Goal: Answer question/provide support: Share knowledge or assist other users

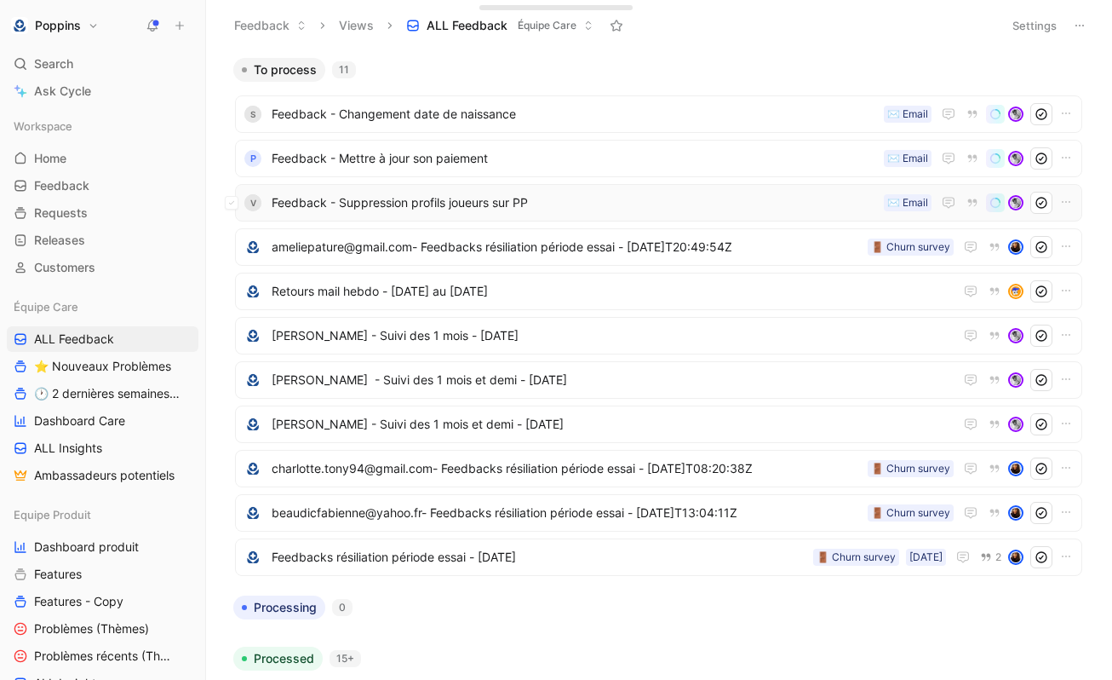
click at [469, 207] on span "Feedback - Suppression profils joueurs sur PP" at bounding box center [574, 202] width 605 height 20
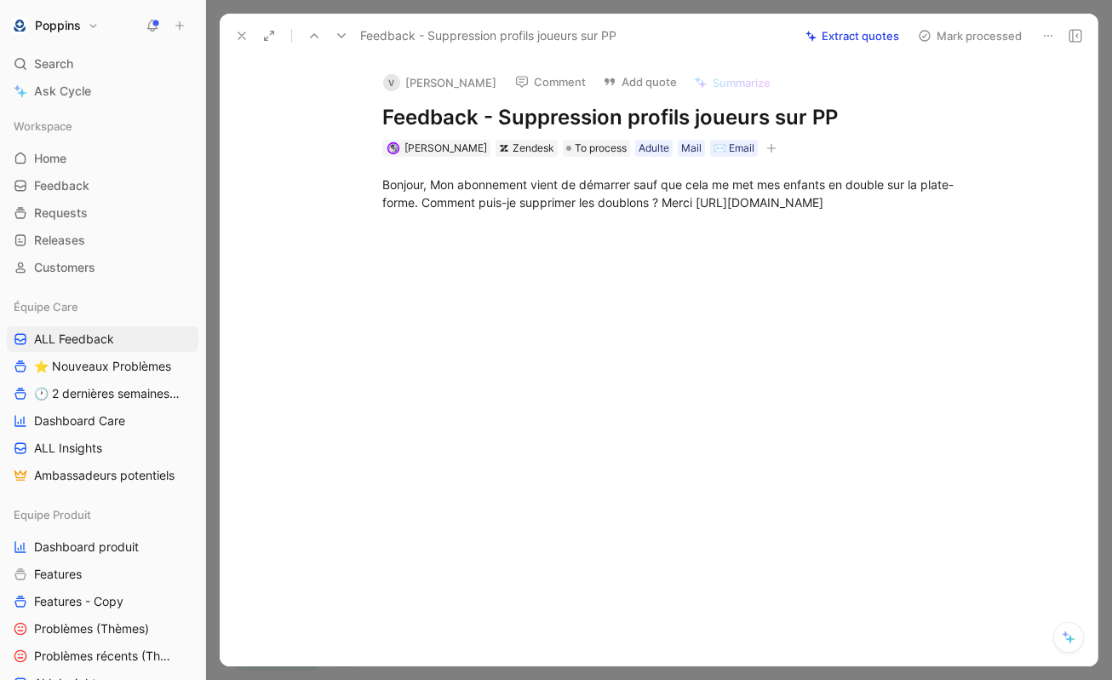
click at [235, 41] on icon at bounding box center [242, 36] width 14 height 14
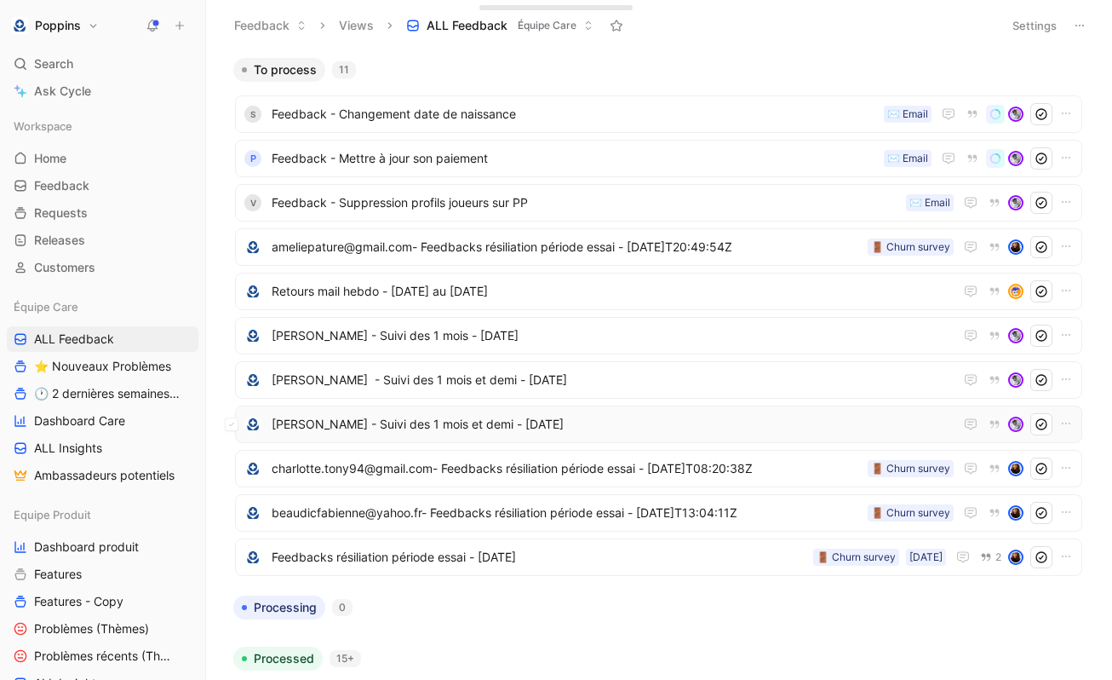
click at [448, 421] on span "[PERSON_NAME] - Suivi des 1 mois et demi - [DATE]" at bounding box center [613, 424] width 682 height 20
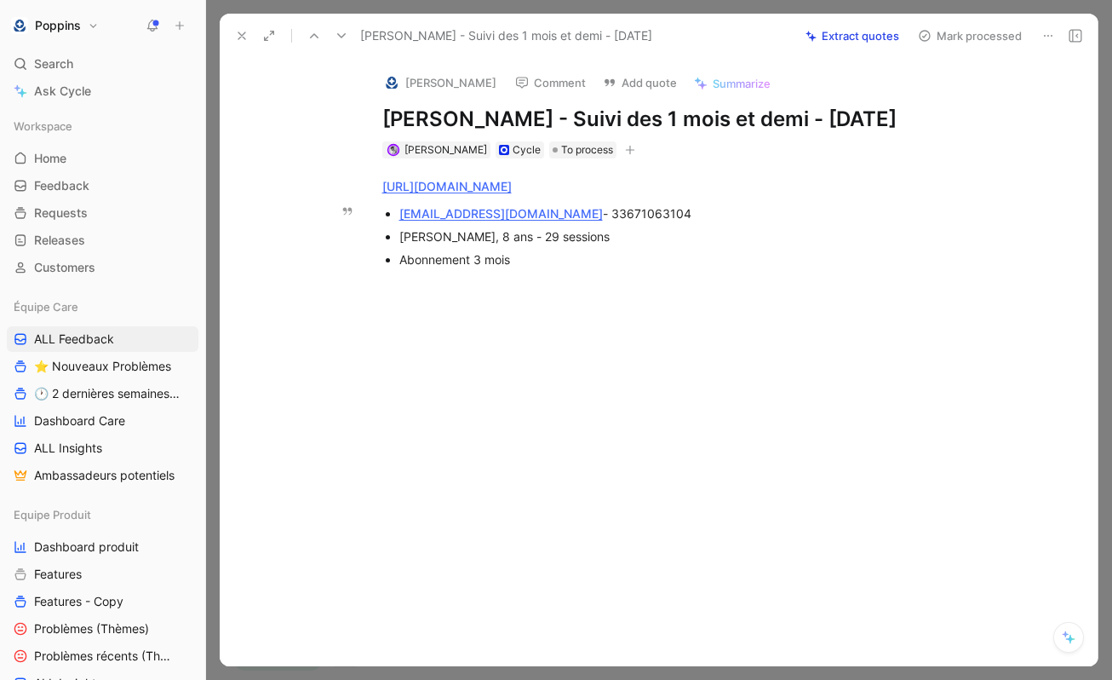
click at [633, 222] on div "grivet.marie-aude@wanadoo.fr - 33671063104" at bounding box center [685, 213] width 572 height 18
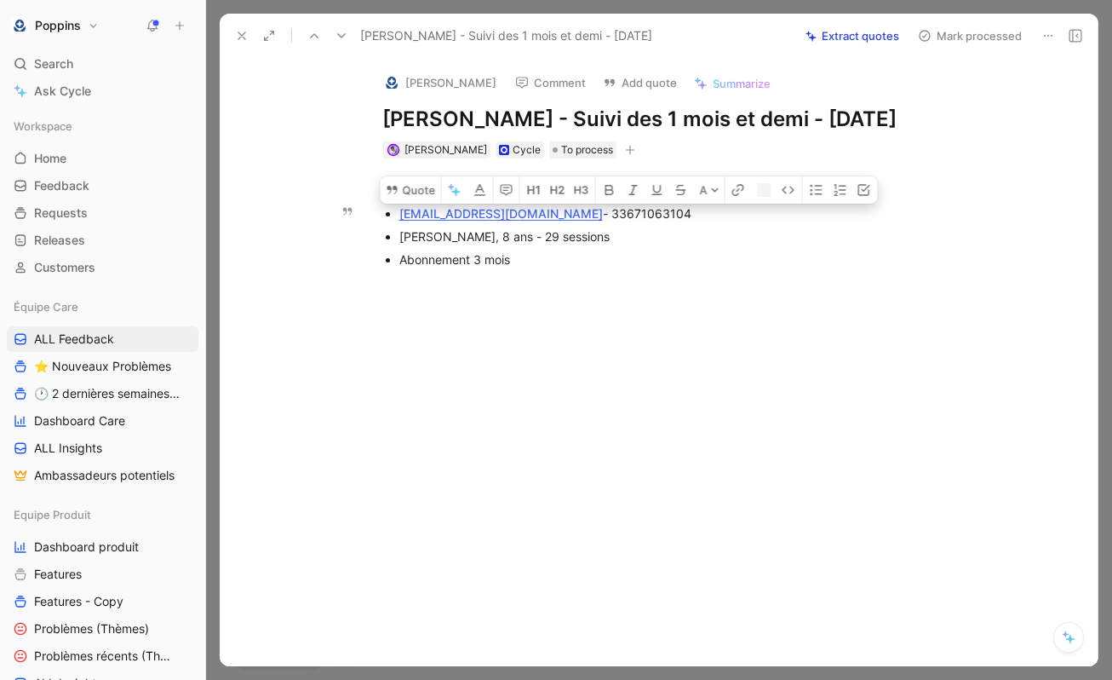
copy div "33671063104"
click at [545, 268] on div "Abonnement 3 mois" at bounding box center [685, 259] width 572 height 18
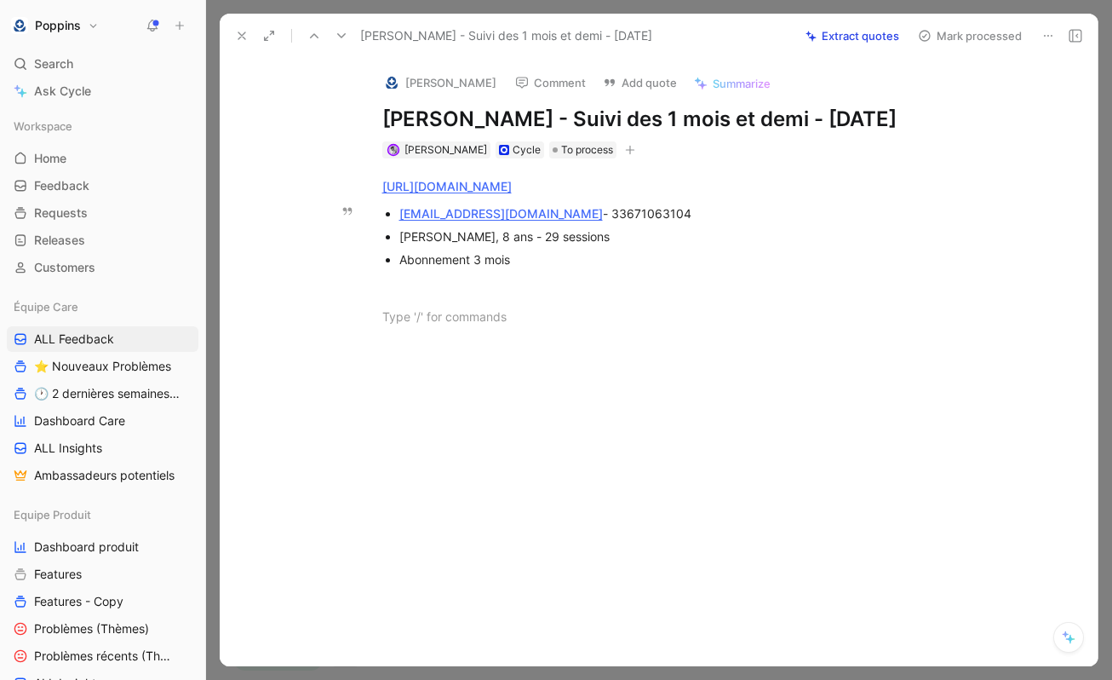
click at [517, 248] on p "[PERSON_NAME], 8 ans - 29 sessions" at bounding box center [685, 236] width 572 height 23
click at [447, 330] on p at bounding box center [677, 316] width 654 height 28
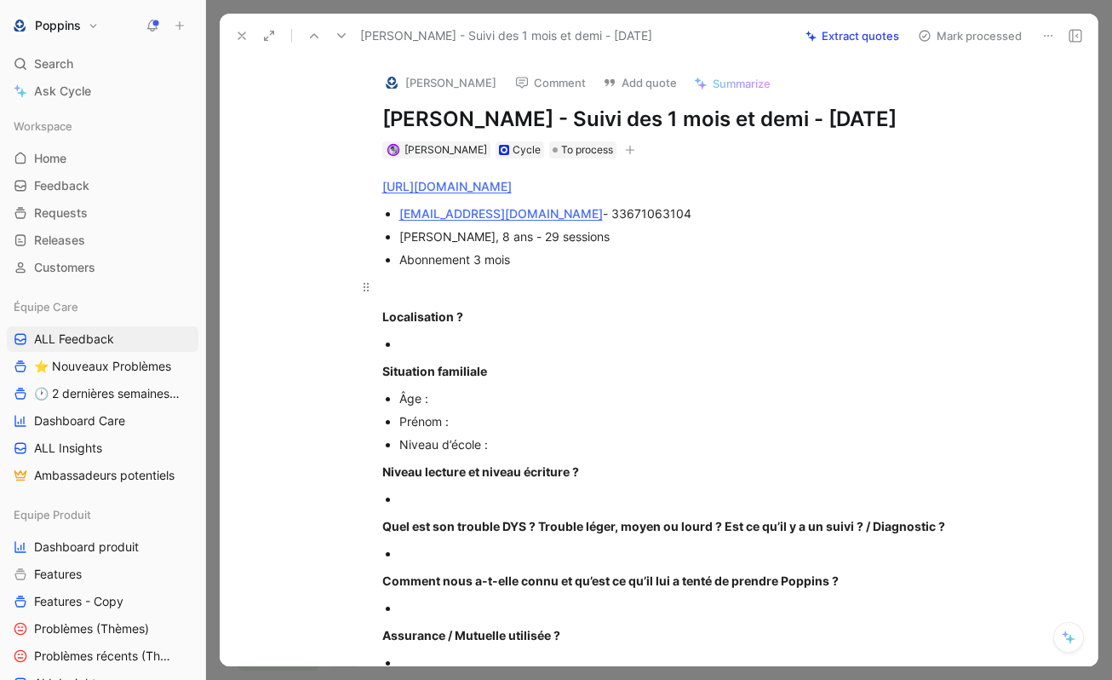
click at [402, 301] on p at bounding box center [677, 287] width 654 height 28
click at [512, 193] on link "[URL][DOMAIN_NAME]" at bounding box center [446, 186] width 129 height 14
click at [474, 353] on div at bounding box center [685, 344] width 572 height 18
click at [421, 245] on div "[PERSON_NAME], 8 ans - 29 sessions" at bounding box center [685, 236] width 572 height 18
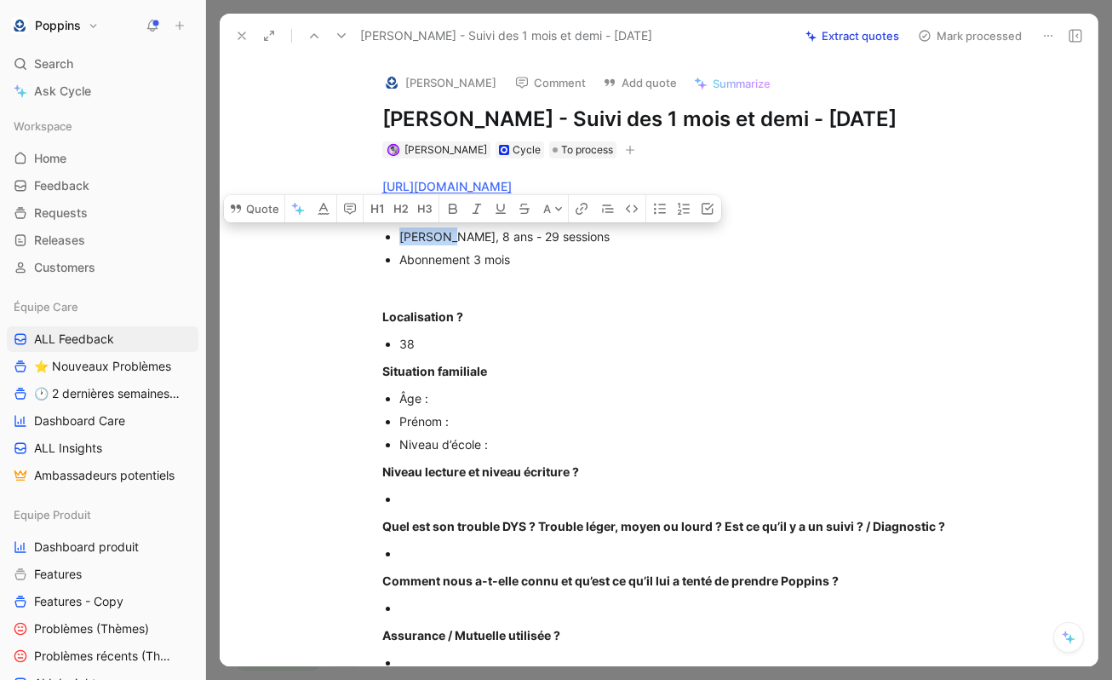
copy div "Baptiste"
click at [479, 407] on div "Âge :" at bounding box center [685, 398] width 572 height 18
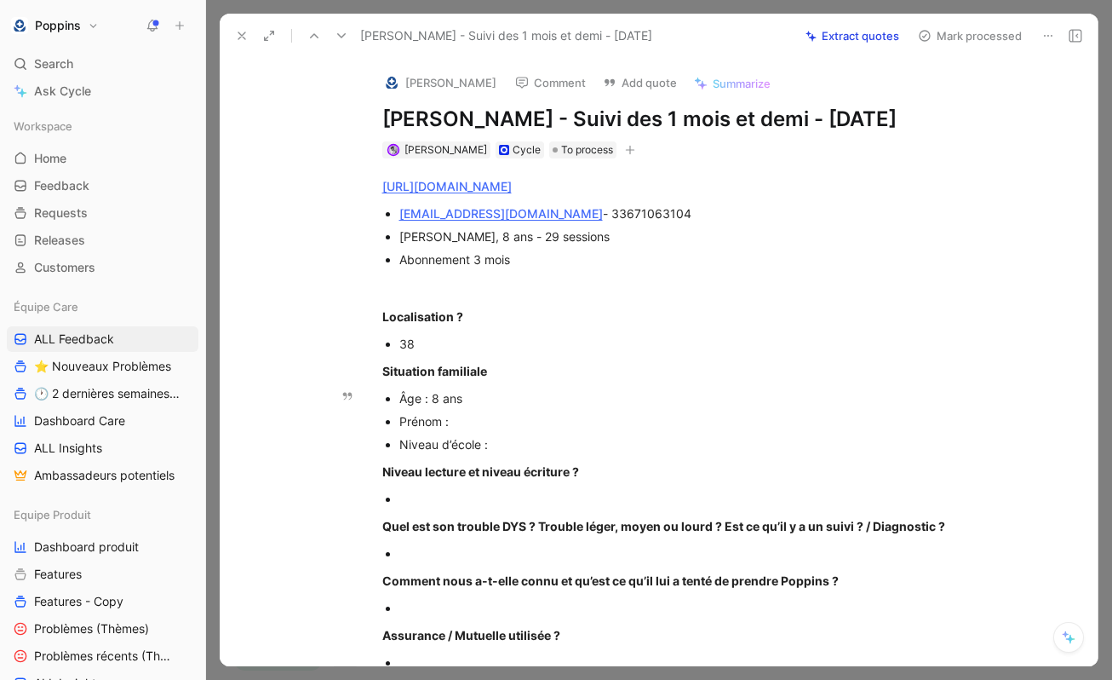
click at [483, 430] on div "Prénom :" at bounding box center [685, 421] width 572 height 18
click at [527, 453] on div "Niveau d’école :" at bounding box center [685, 444] width 572 height 18
click at [491, 510] on p at bounding box center [685, 498] width 572 height 23
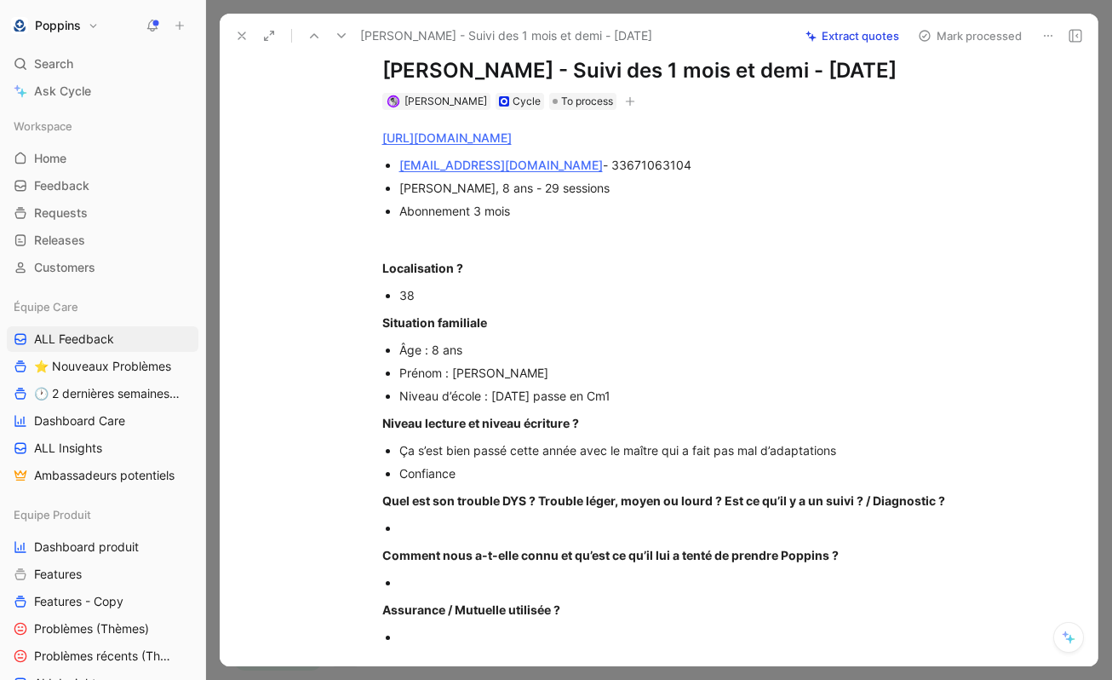
click at [507, 537] on div at bounding box center [685, 528] width 572 height 18
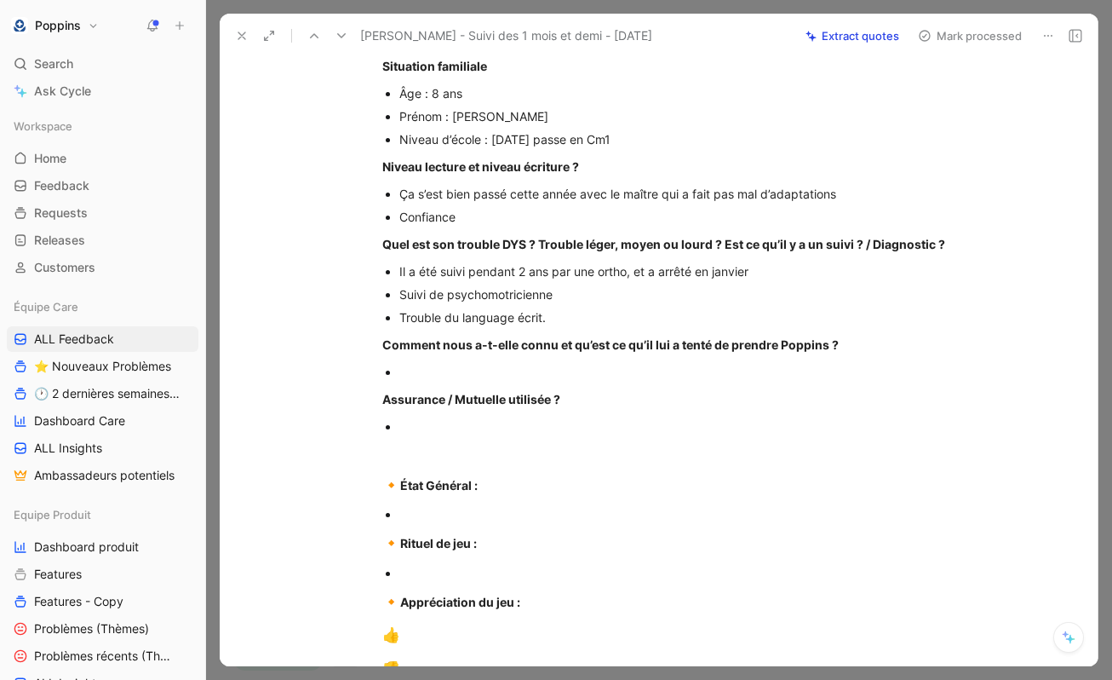
scroll to position [317, 0]
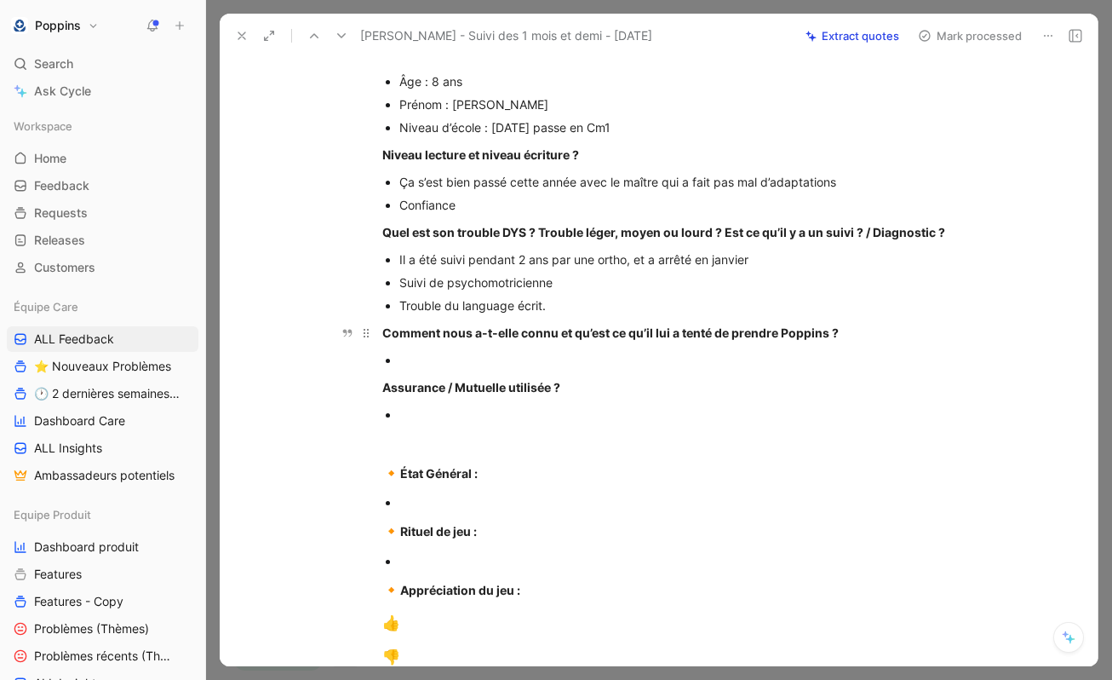
click at [532, 340] on strong "Comment nous a-t-elle connu et qu’est ce qu’il lui a tenté de prendre Poppins ?" at bounding box center [610, 332] width 456 height 14
click at [514, 369] on div at bounding box center [685, 360] width 572 height 18
click at [584, 314] on div "Trouble du language écrit." at bounding box center [685, 305] width 572 height 18
click at [525, 369] on div at bounding box center [685, 360] width 572 height 18
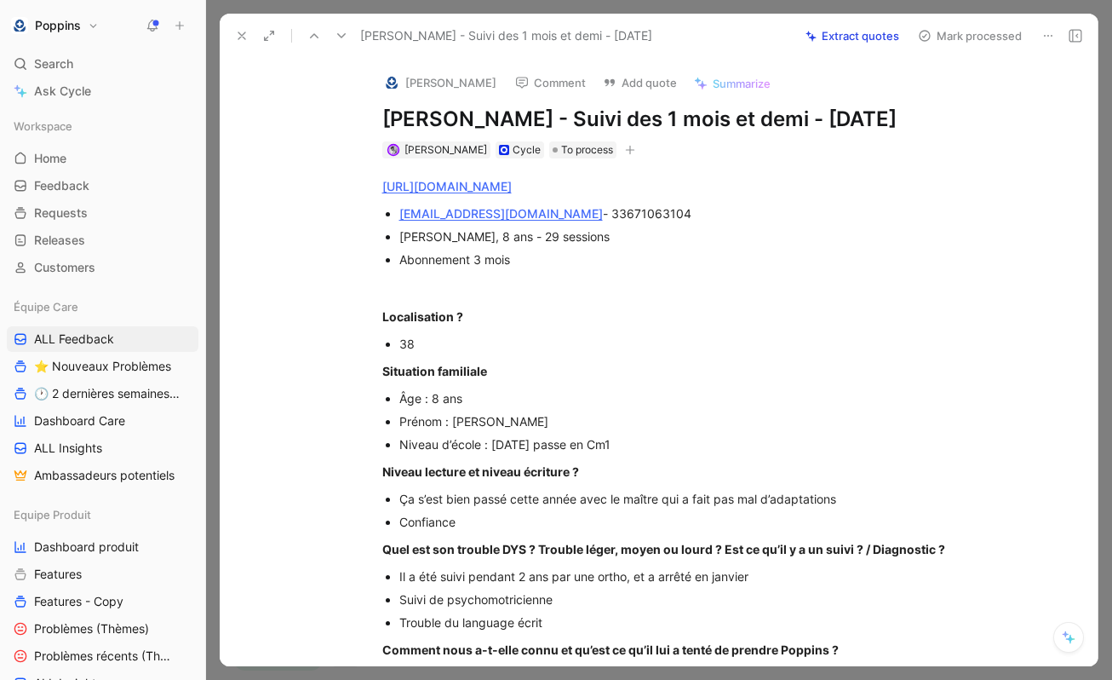
scroll to position [175, 0]
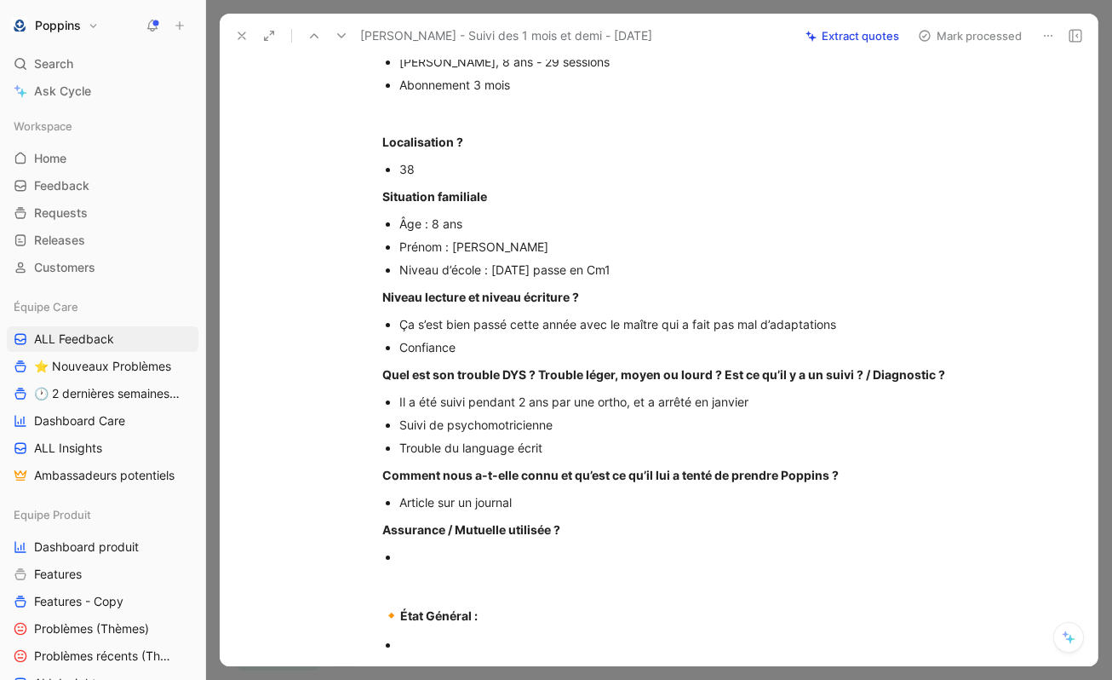
click at [450, 568] on p at bounding box center [685, 556] width 572 height 23
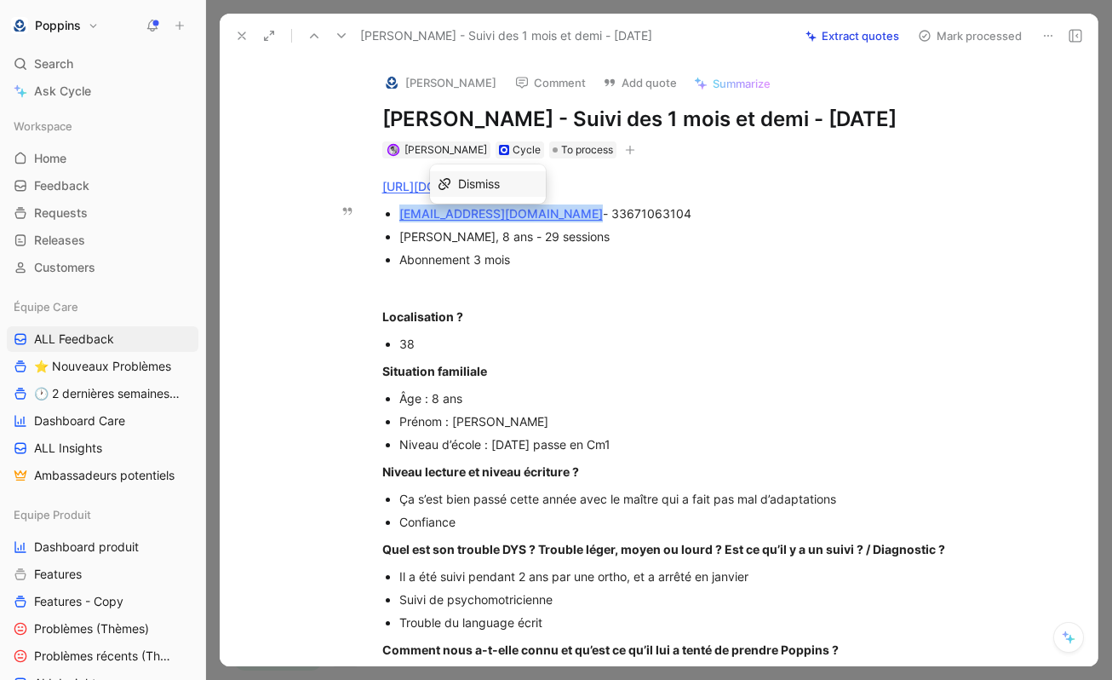
drag, startPoint x: 577, startPoint y: 241, endPoint x: 393, endPoint y: 244, distance: 184.0
click at [393, 244] on ul "grivet.marie-aude@wanadoo.fr - 33671063104 Baptiste, 8 ans - 29 sessions Abonne…" at bounding box center [677, 236] width 654 height 69
copy link "[EMAIL_ADDRESS][DOMAIN_NAME]"
click at [387, 74] on div at bounding box center [391, 82] width 17 height 17
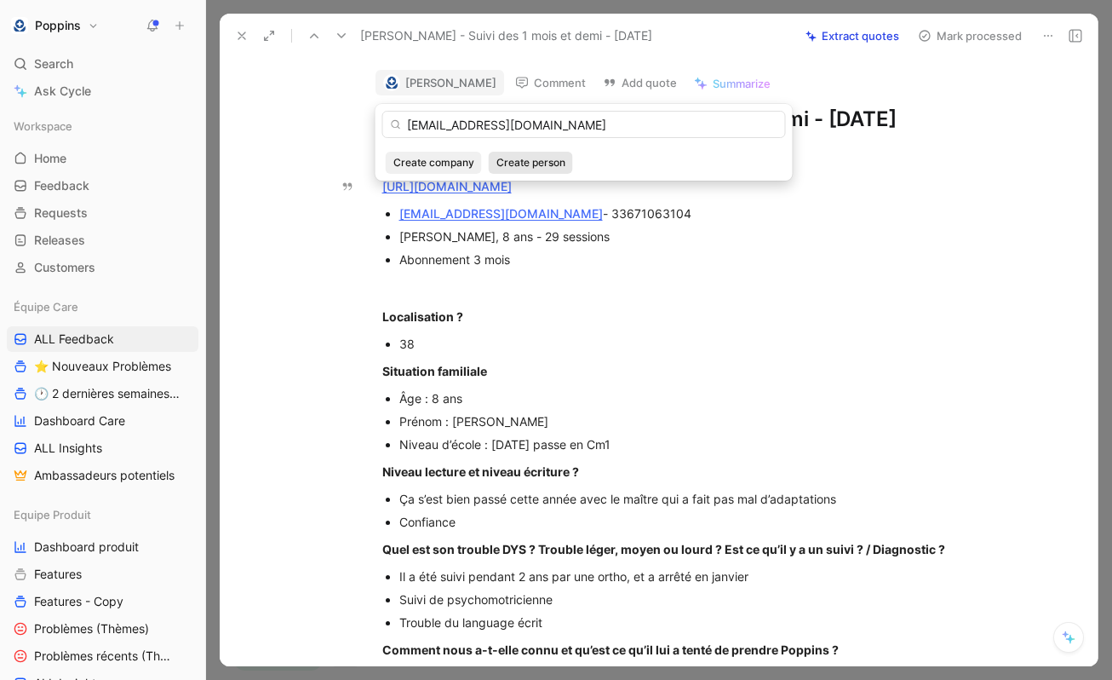
type input "[EMAIL_ADDRESS][DOMAIN_NAME]"
click at [528, 158] on span "Create person" at bounding box center [530, 162] width 69 height 17
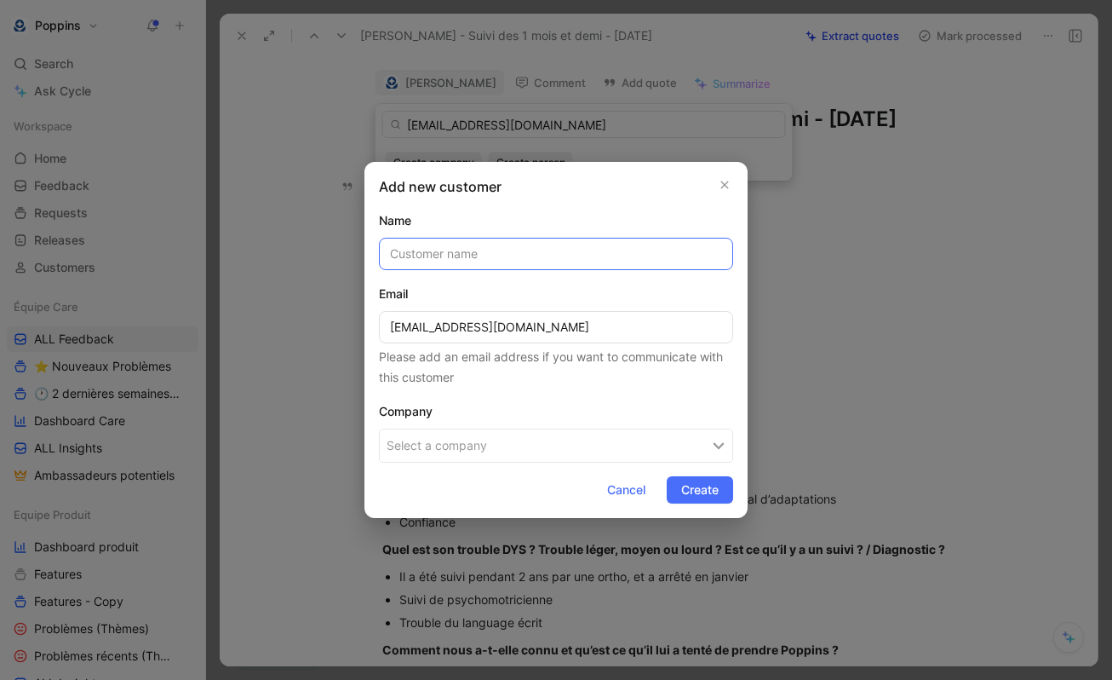
paste input "[PERSON_NAME]"
type input "[PERSON_NAME]"
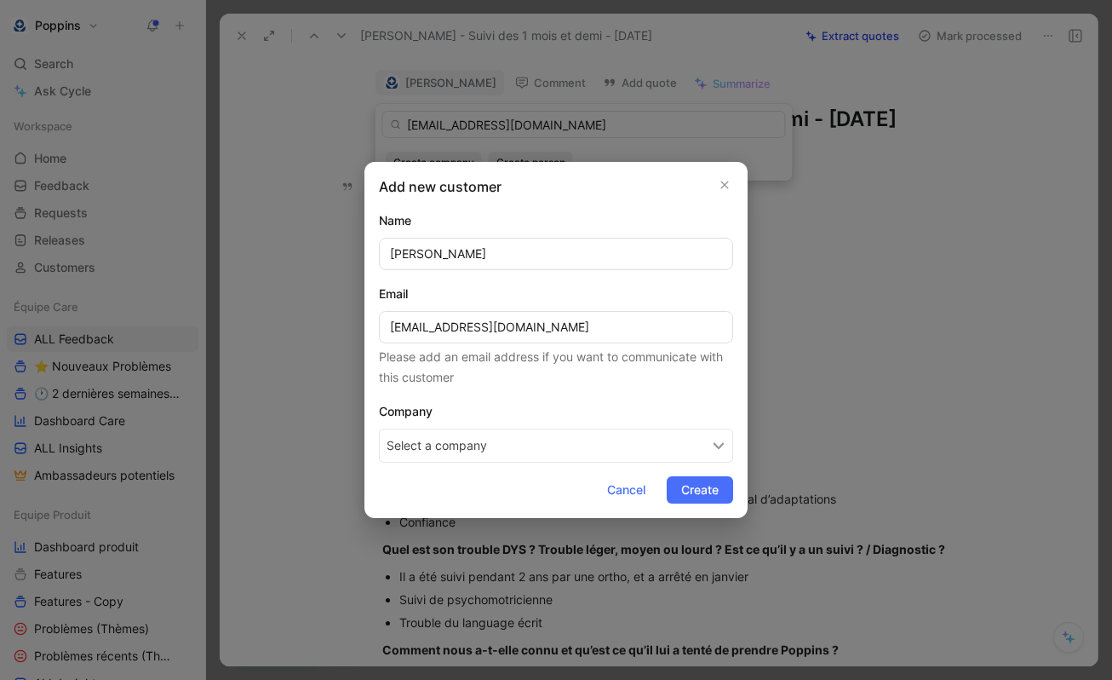
click at [547, 437] on button "Select a company" at bounding box center [556, 445] width 354 height 34
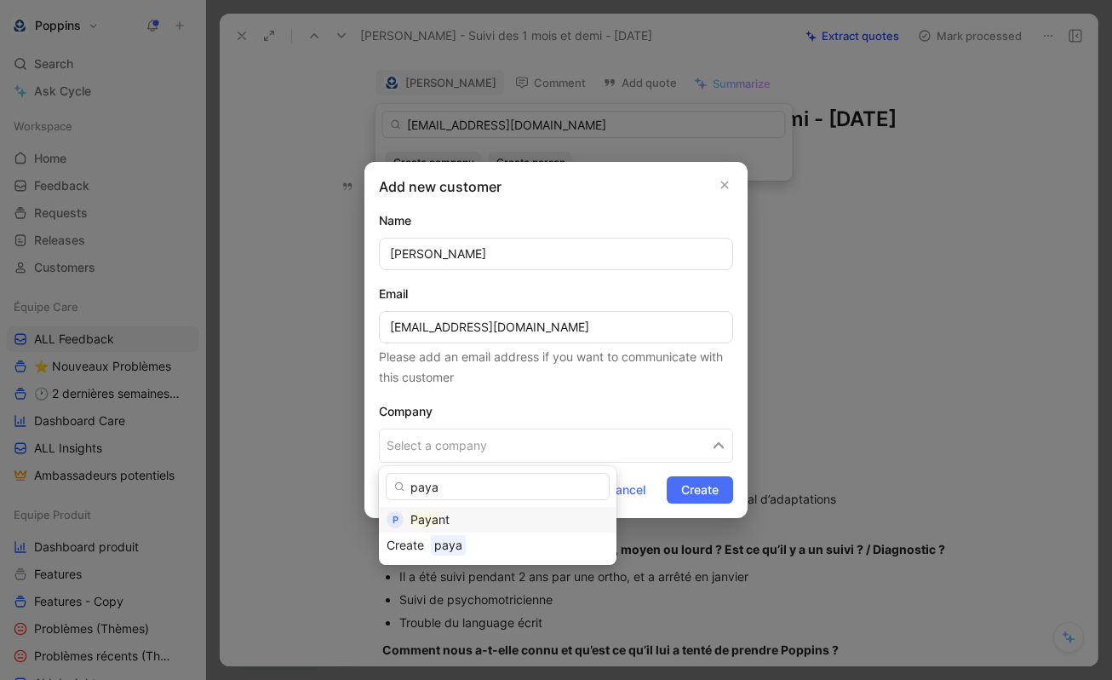
type input "paya"
click at [466, 516] on div "Paya nt" at bounding box center [509, 519] width 198 height 20
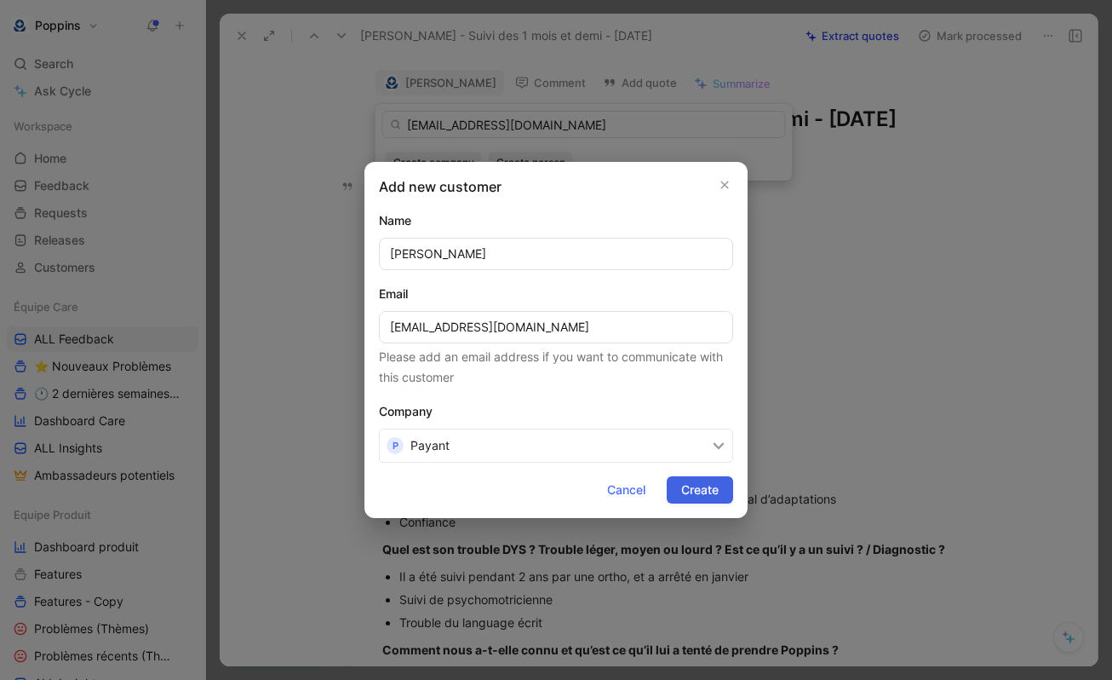
click at [724, 497] on button "Create" at bounding box center [700, 489] width 66 height 27
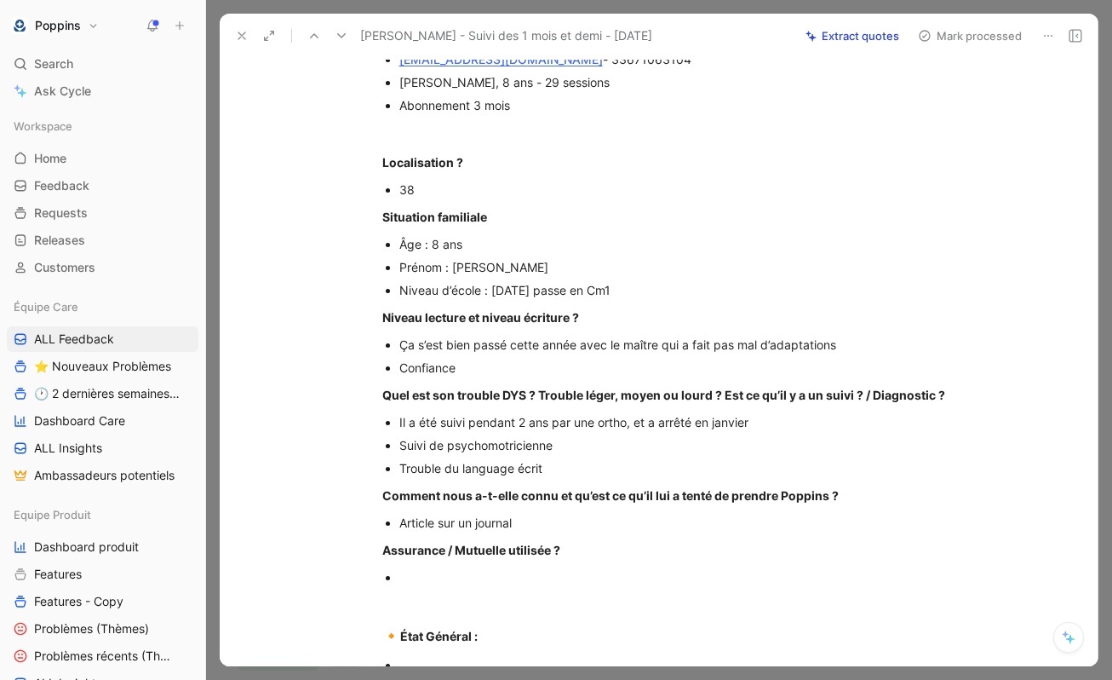
scroll to position [59, 0]
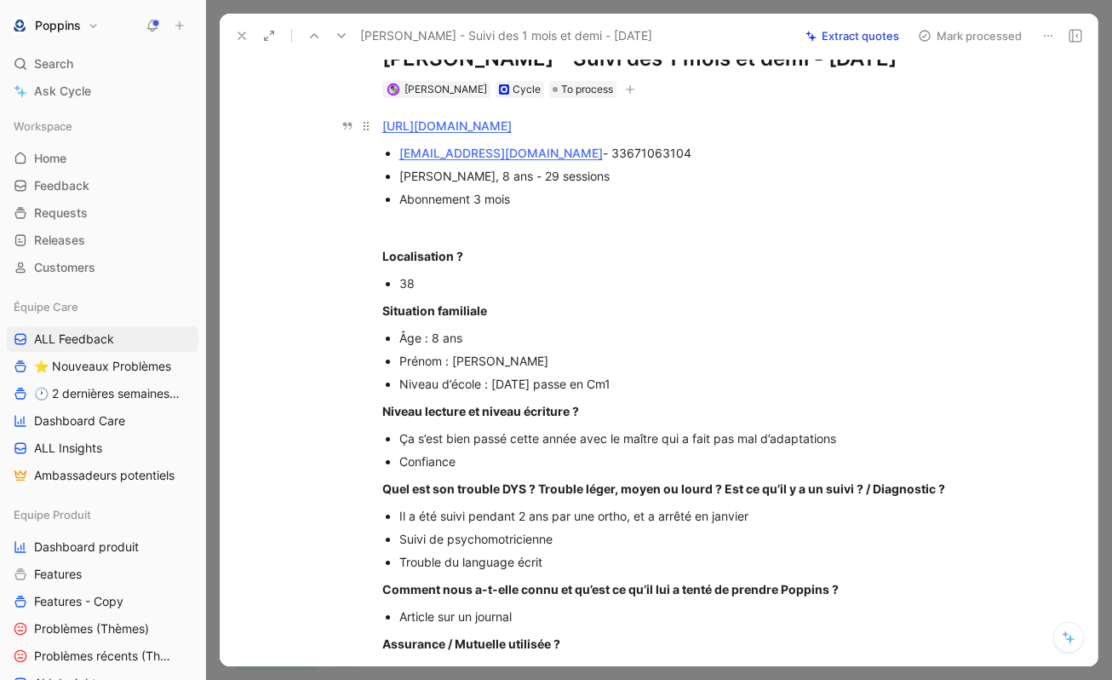
click at [512, 133] on link "[URL][DOMAIN_NAME]" at bounding box center [446, 125] width 129 height 14
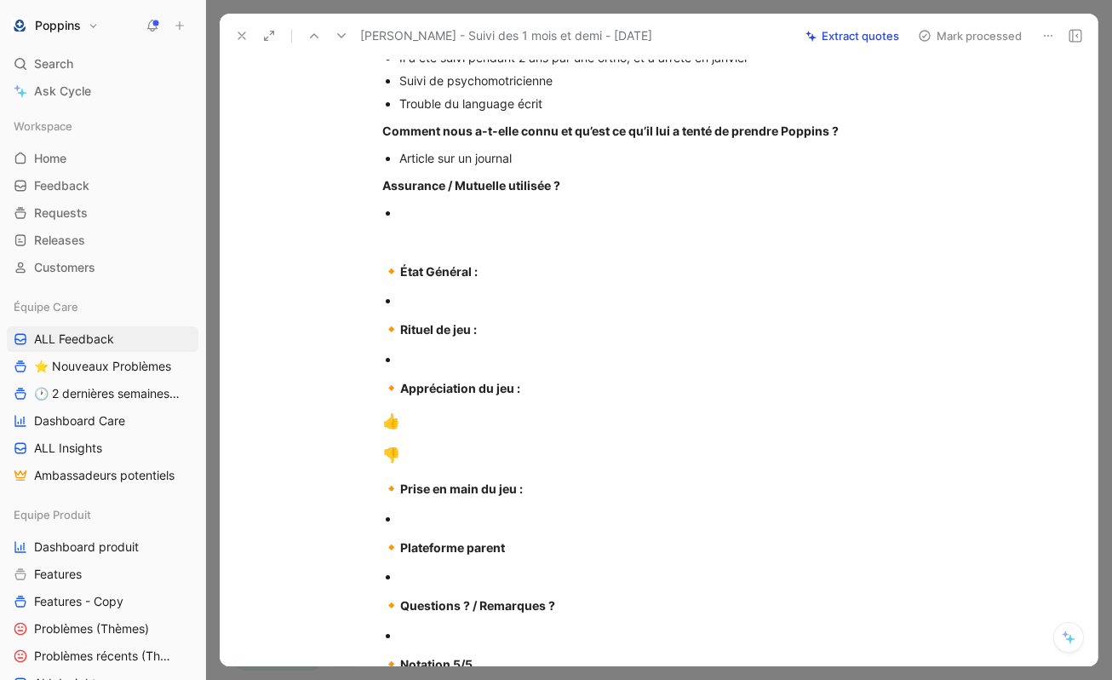
scroll to position [491, 0]
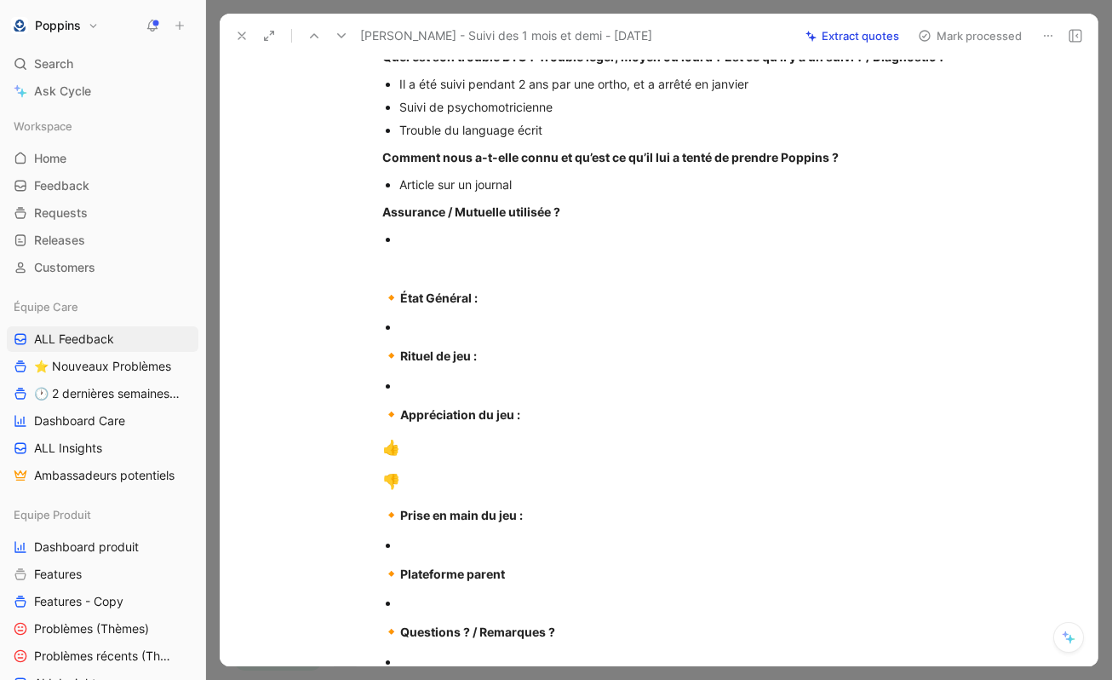
click at [433, 336] on div at bounding box center [685, 327] width 572 height 18
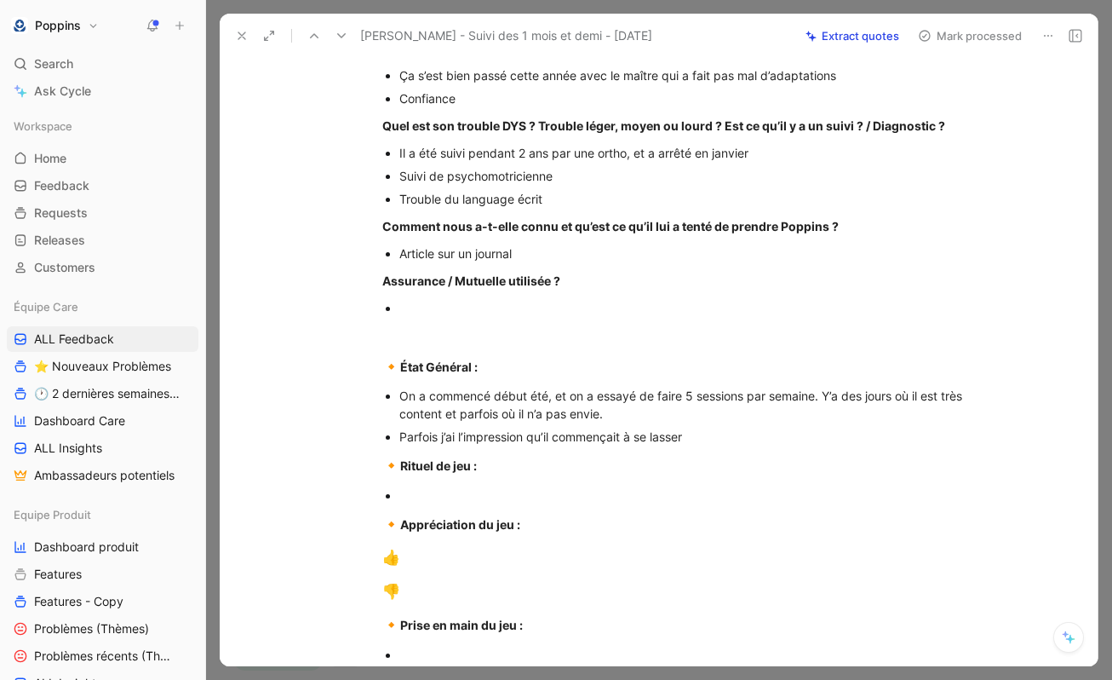
scroll to position [463, 0]
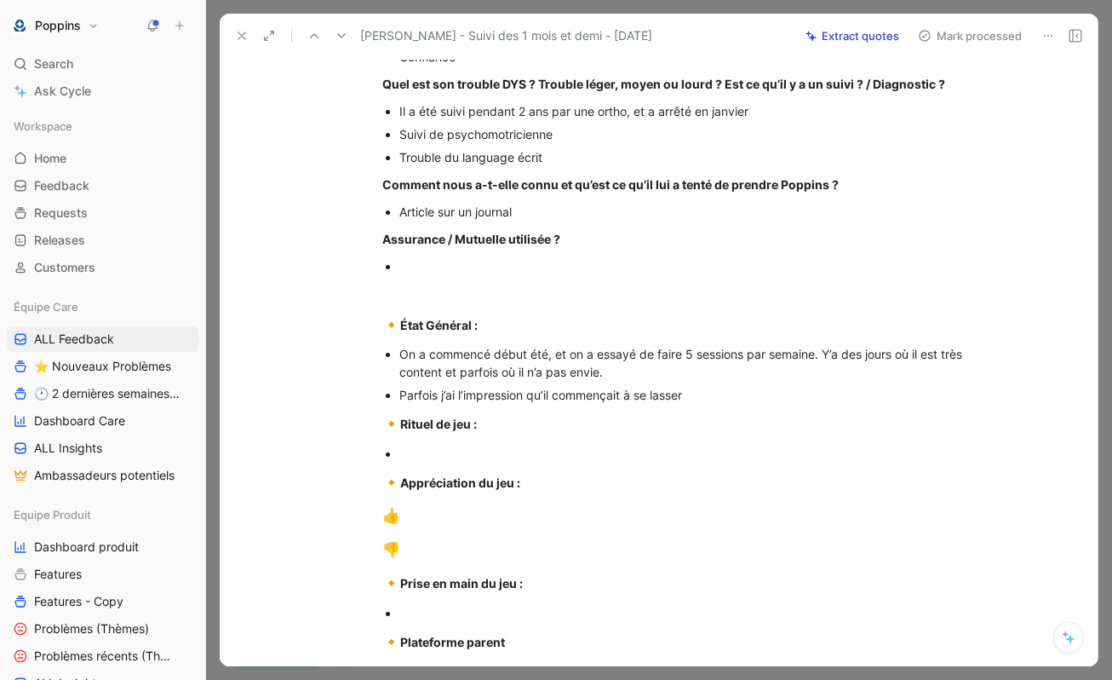
click at [617, 462] on div at bounding box center [685, 454] width 572 height 18
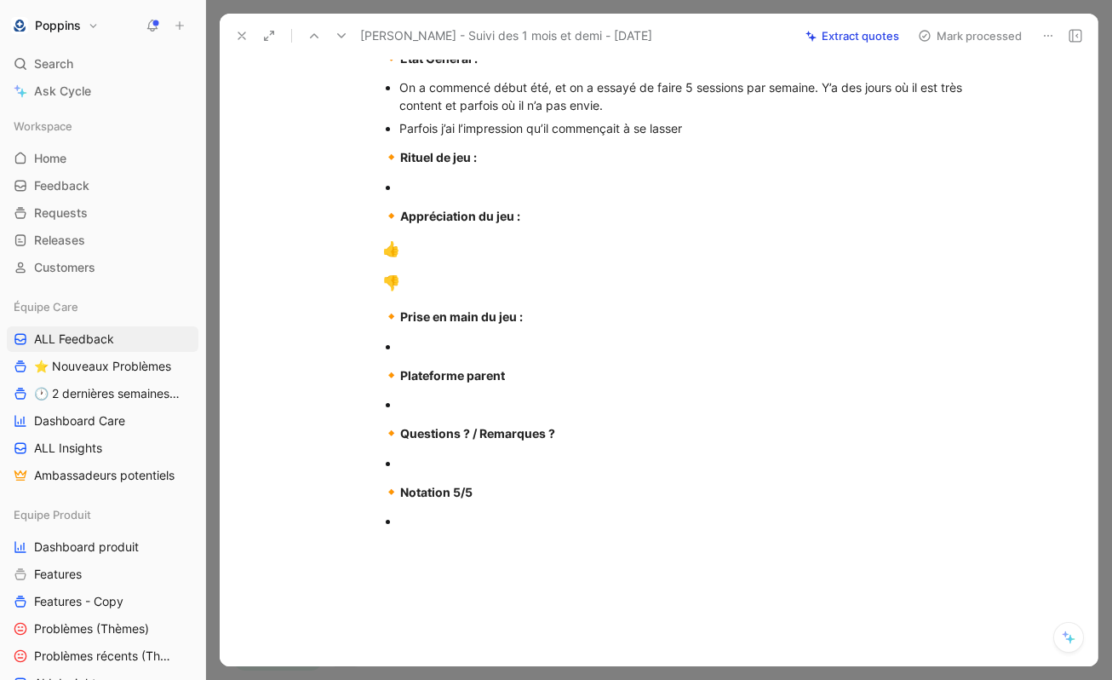
scroll to position [731, 0]
click at [726, 136] on div "Parfois j’ai l’impression qu’il commençait à se lasser" at bounding box center [685, 127] width 572 height 18
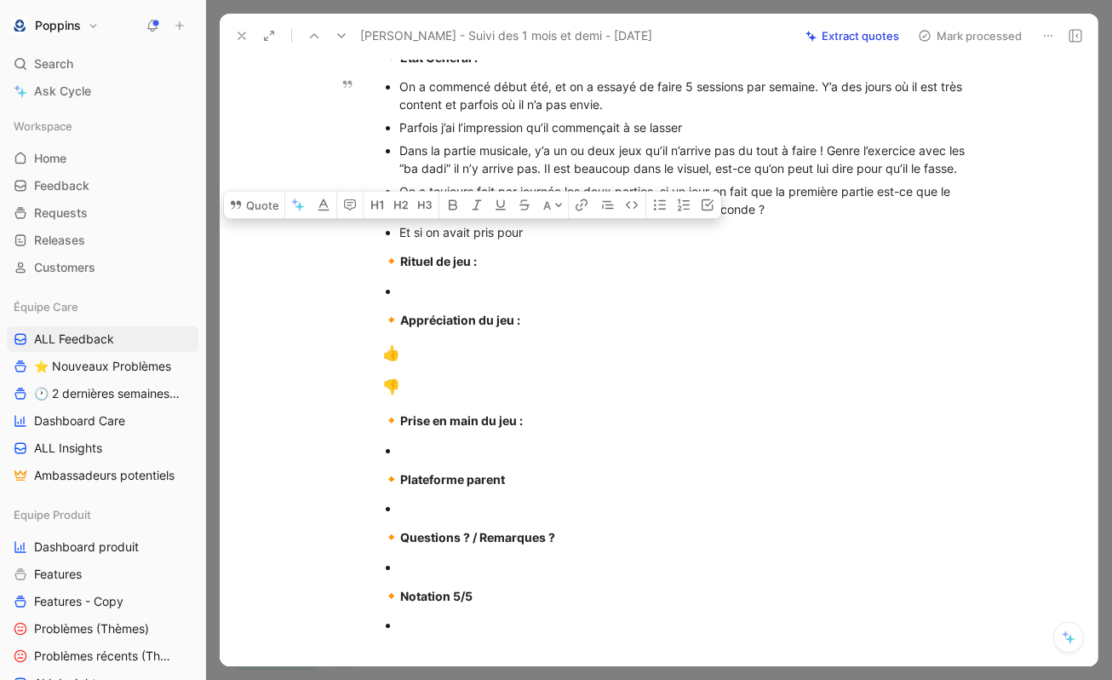
drag, startPoint x: 533, startPoint y: 259, endPoint x: 414, endPoint y: 255, distance: 119.3
click at [414, 241] on div "Et si on avait pris pour" at bounding box center [685, 232] width 572 height 18
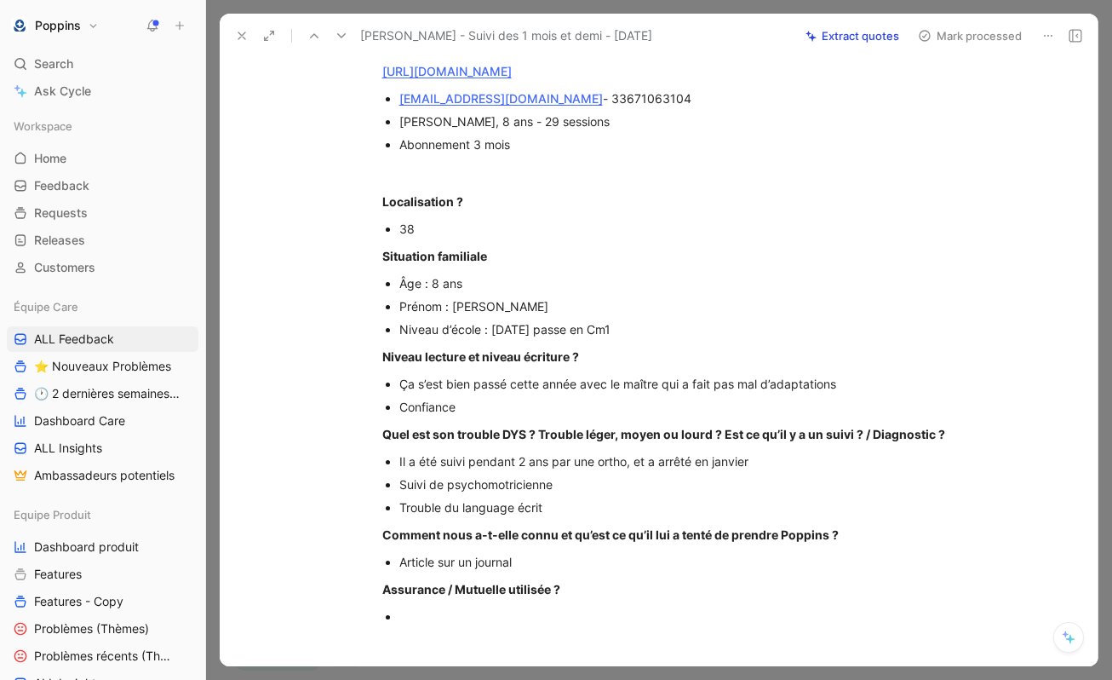
scroll to position [0, 0]
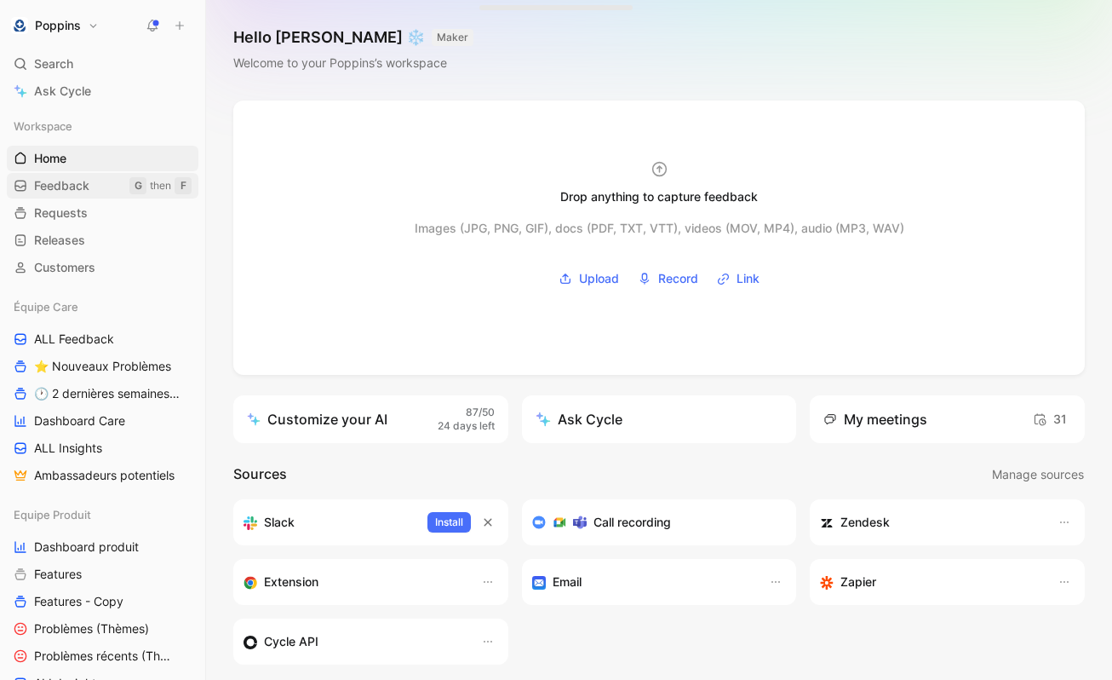
click at [118, 186] on link "Feedback G then F" at bounding box center [103, 186] width 192 height 26
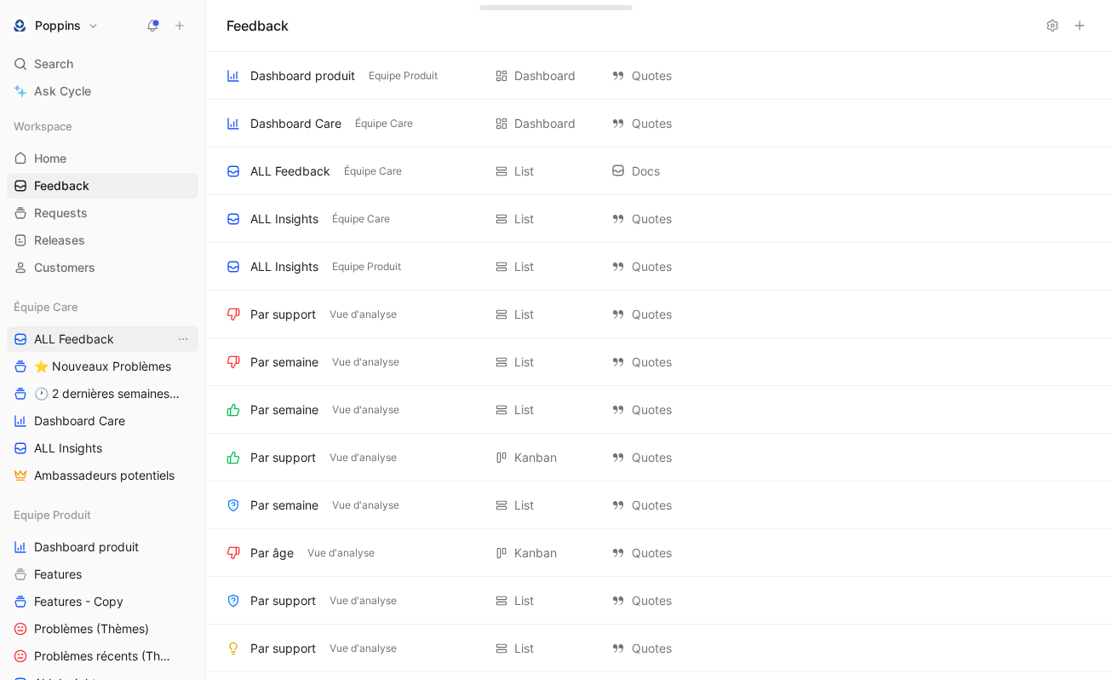
click at [88, 331] on span "ALL Feedback" at bounding box center [74, 338] width 80 height 17
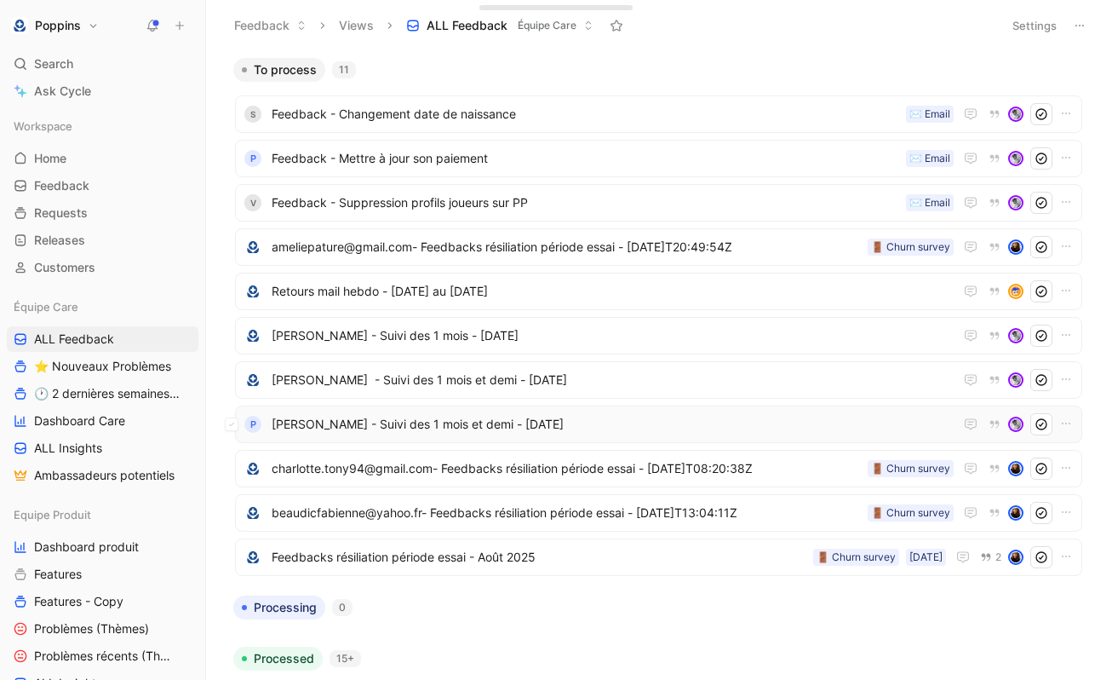
click at [532, 432] on span "[PERSON_NAME] - Suivi des 1 mois et demi - [DATE]" at bounding box center [613, 424] width 682 height 20
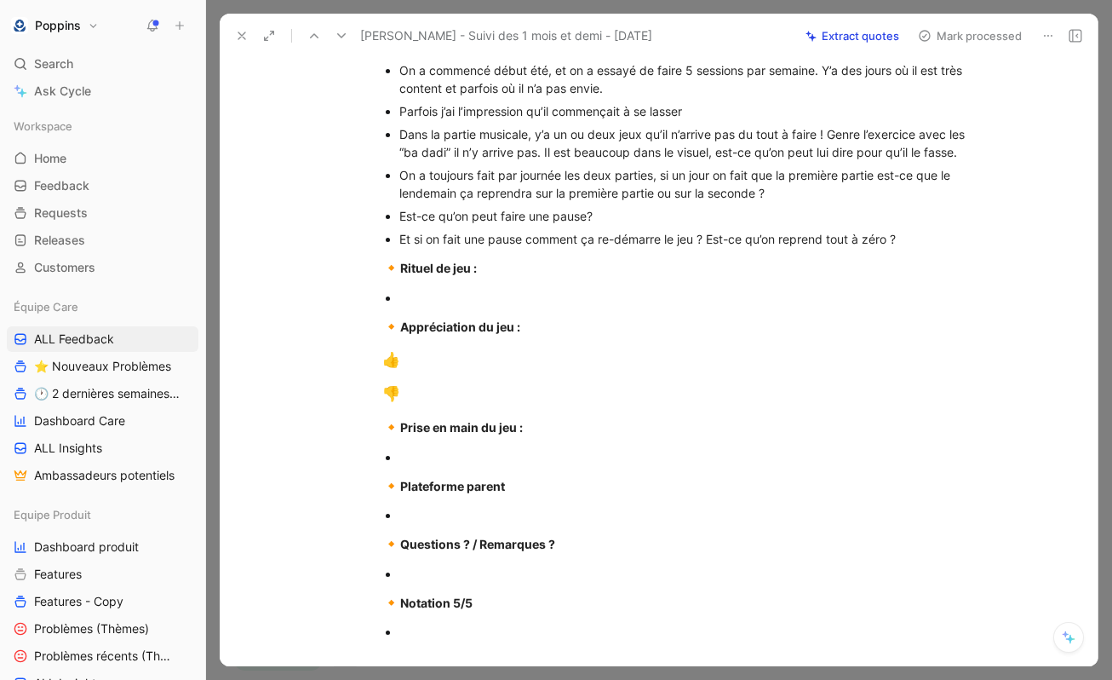
scroll to position [767, 0]
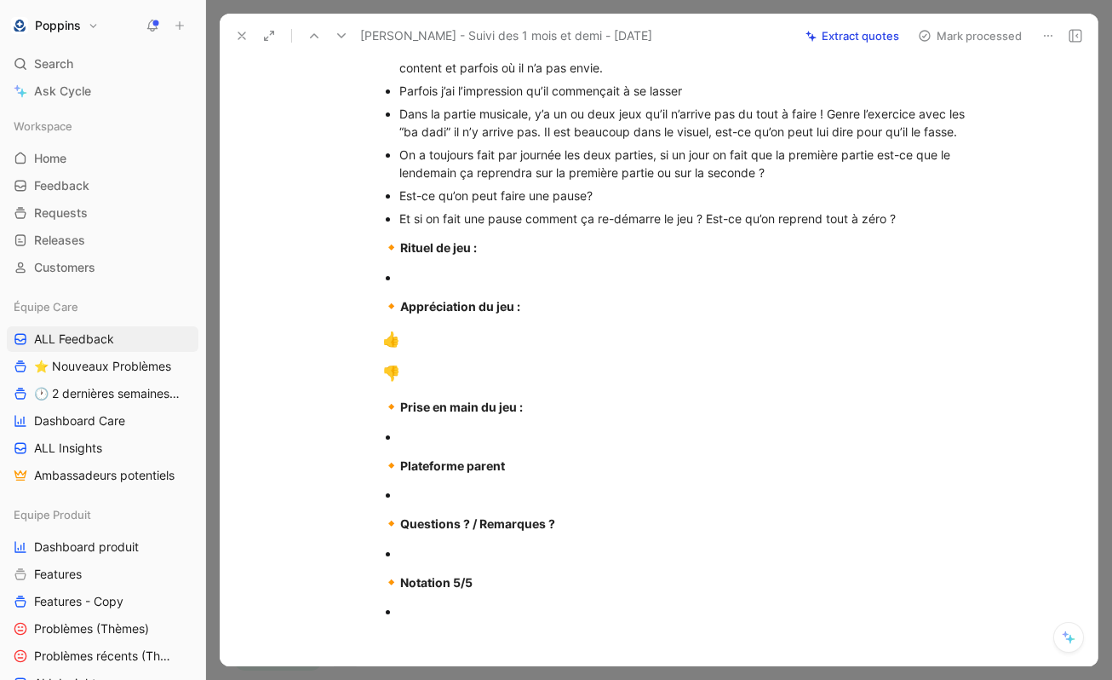
click at [391, 255] on span "🔸" at bounding box center [391, 246] width 18 height 17
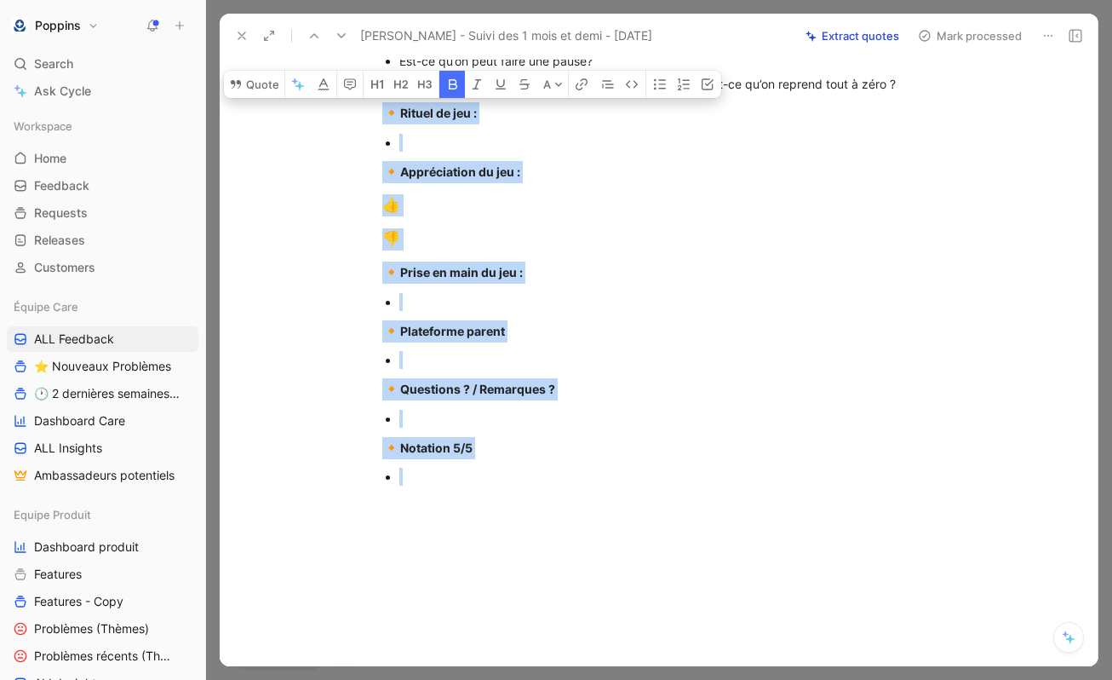
scroll to position [969, 0]
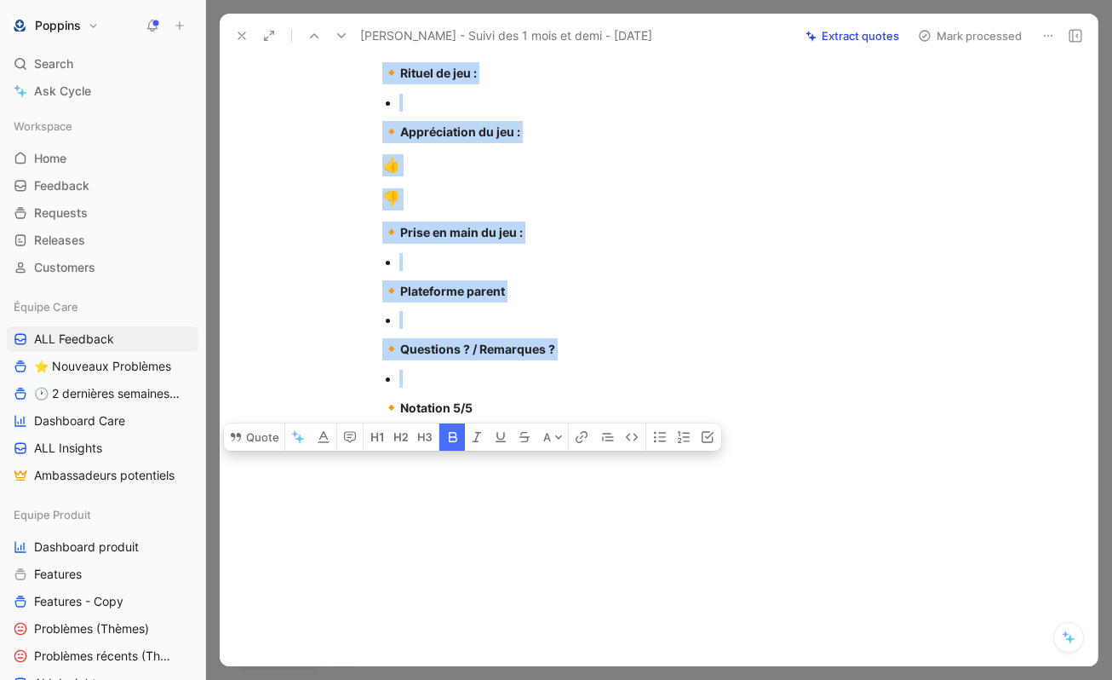
drag, startPoint x: 380, startPoint y: 278, endPoint x: 501, endPoint y: 389, distance: 164.5
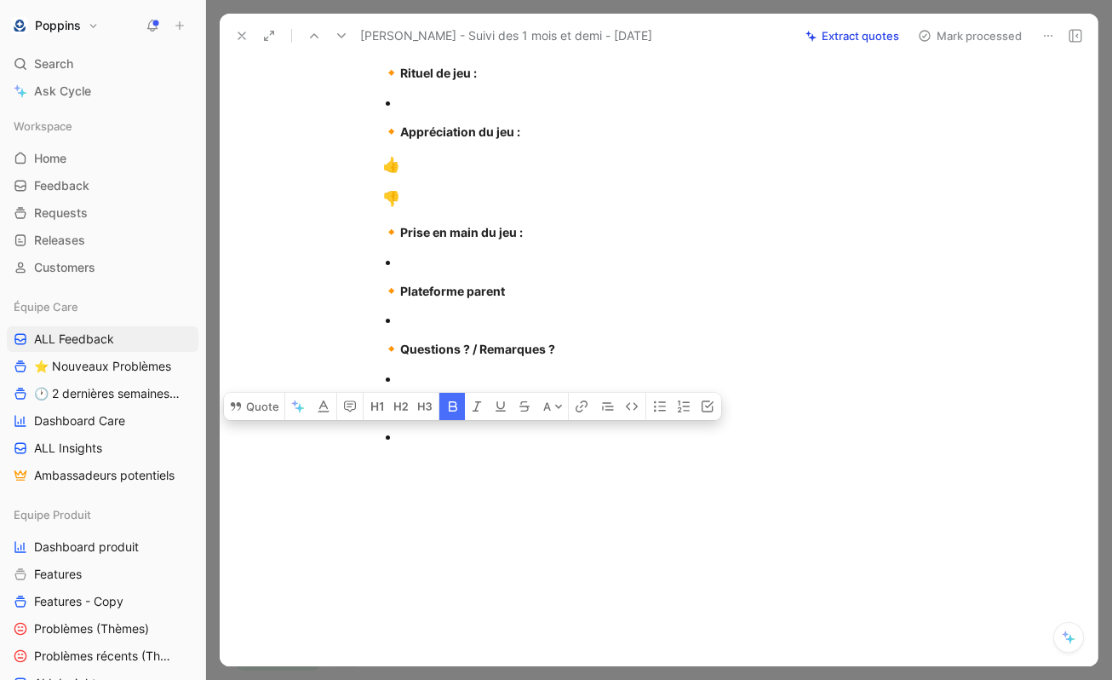
click at [518, 311] on div at bounding box center [685, 320] width 572 height 18
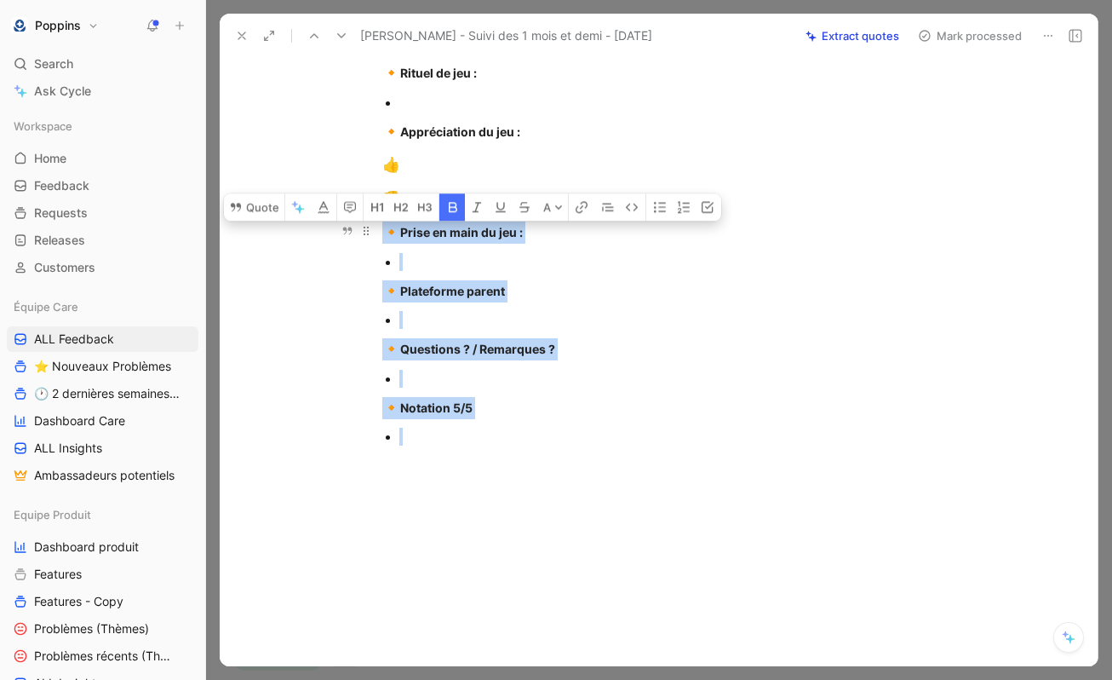
drag, startPoint x: 458, startPoint y: 439, endPoint x: 376, endPoint y: 223, distance: 230.7
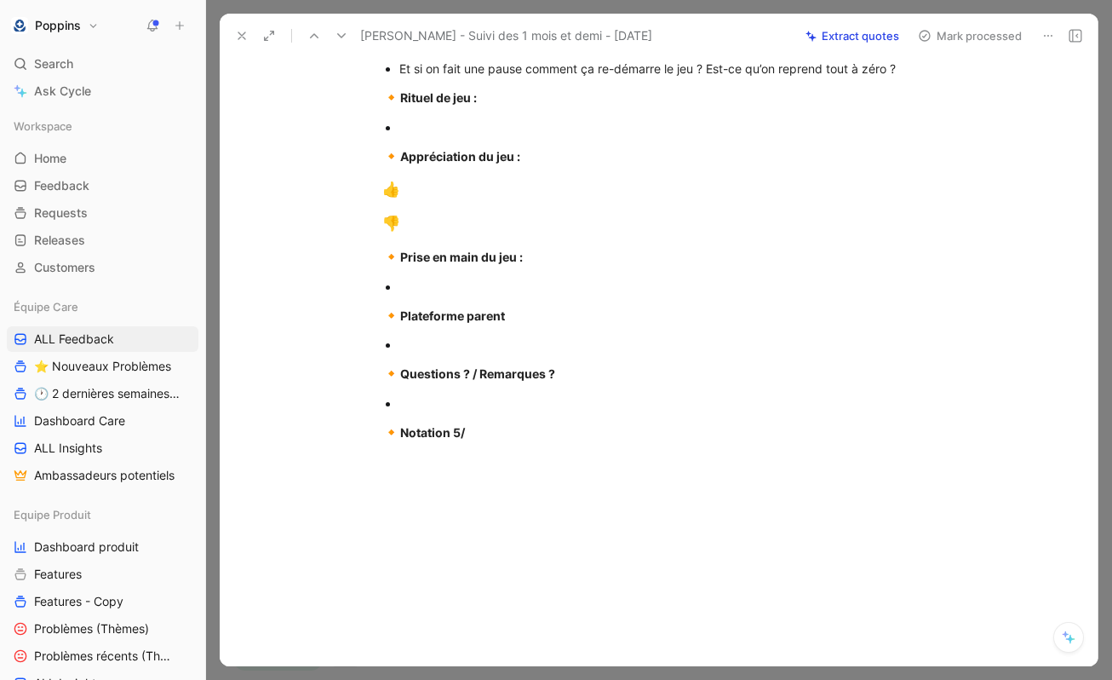
scroll to position [437, 0]
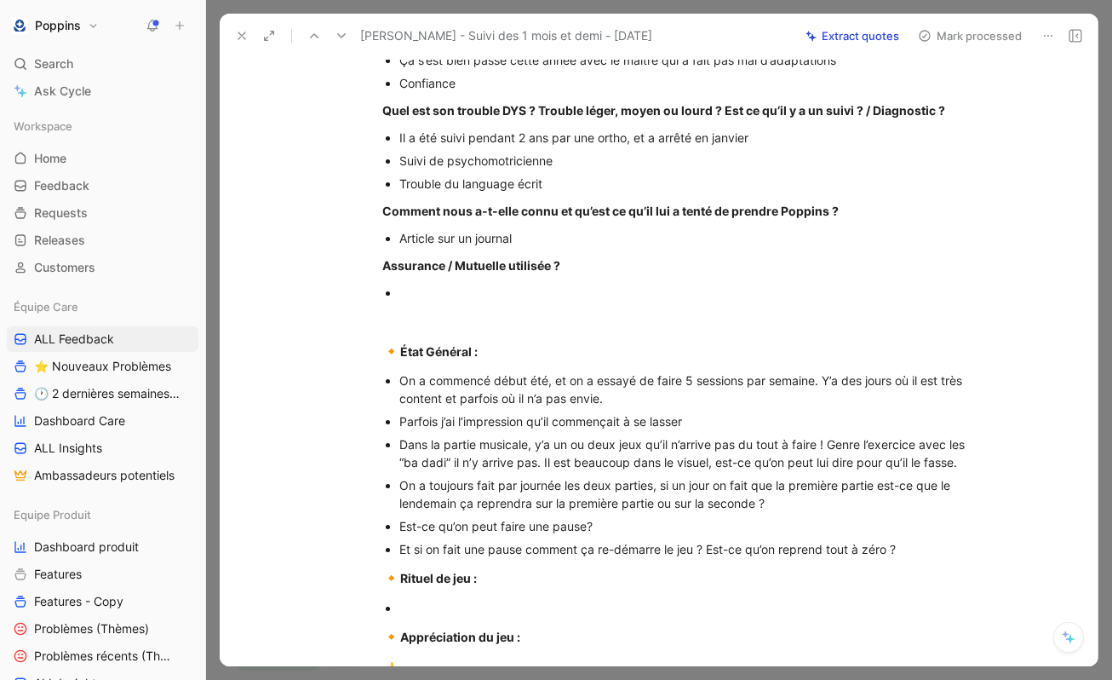
click at [488, 301] on div at bounding box center [685, 293] width 572 height 18
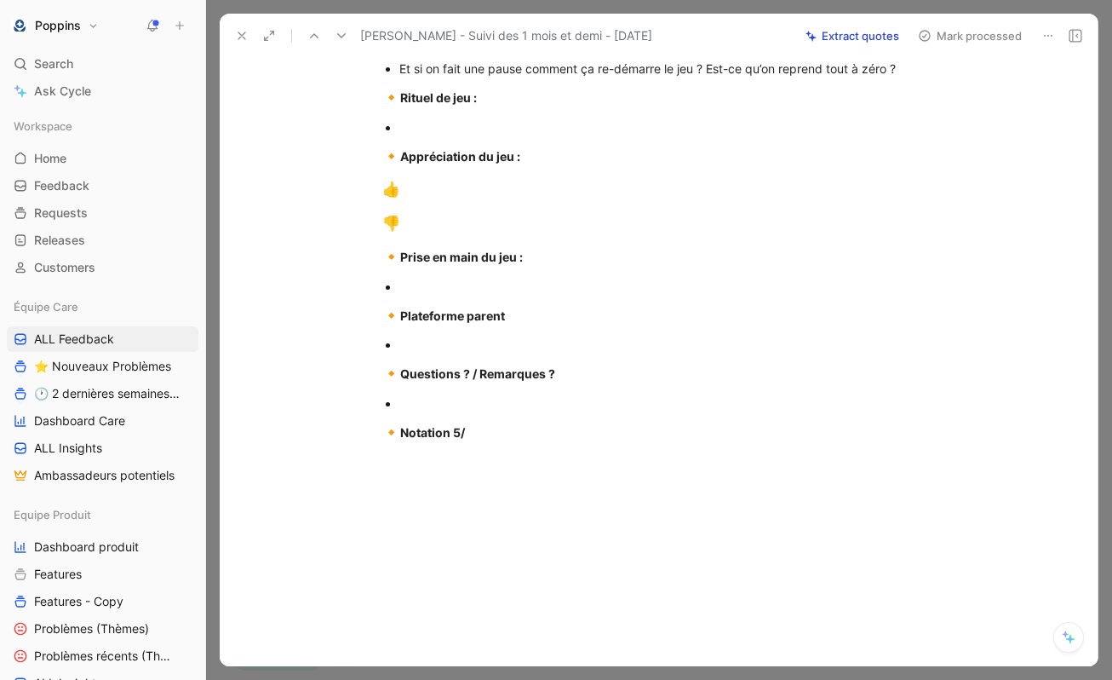
scroll to position [899, 0]
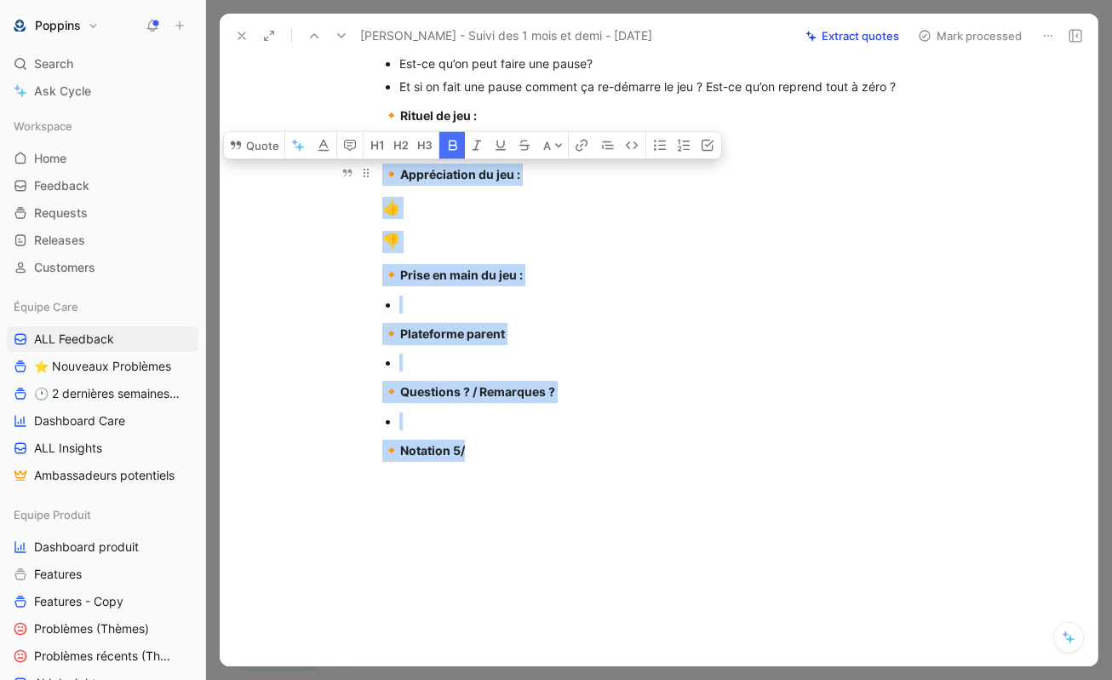
drag, startPoint x: 476, startPoint y: 491, endPoint x: 379, endPoint y: 186, distance: 320.0
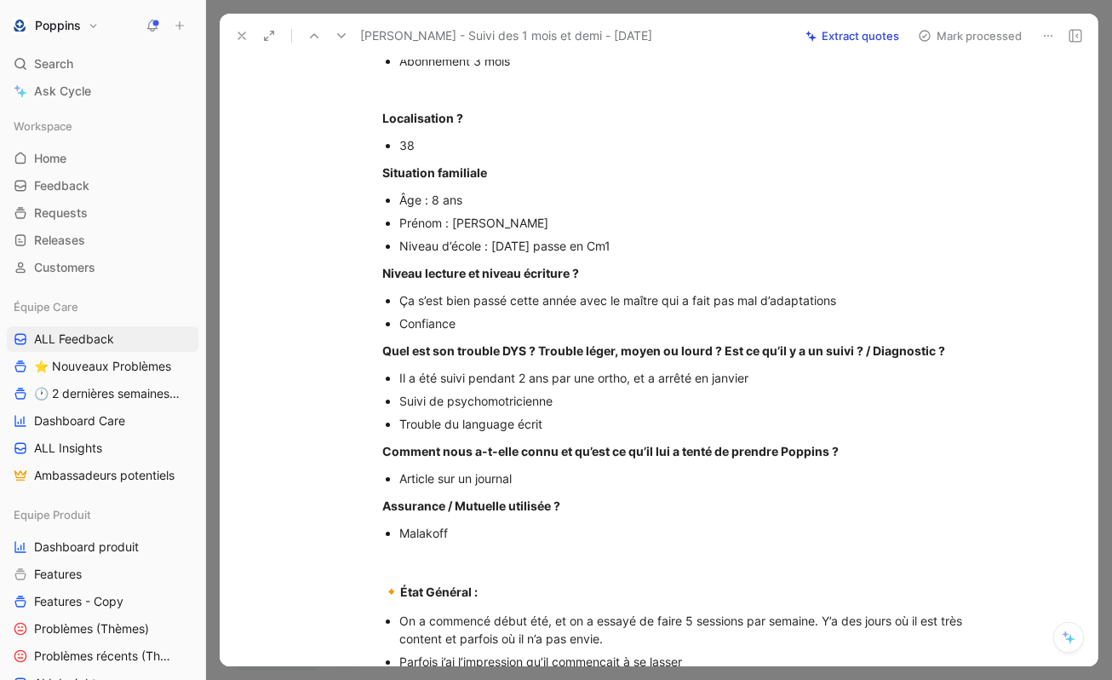
scroll to position [0, 0]
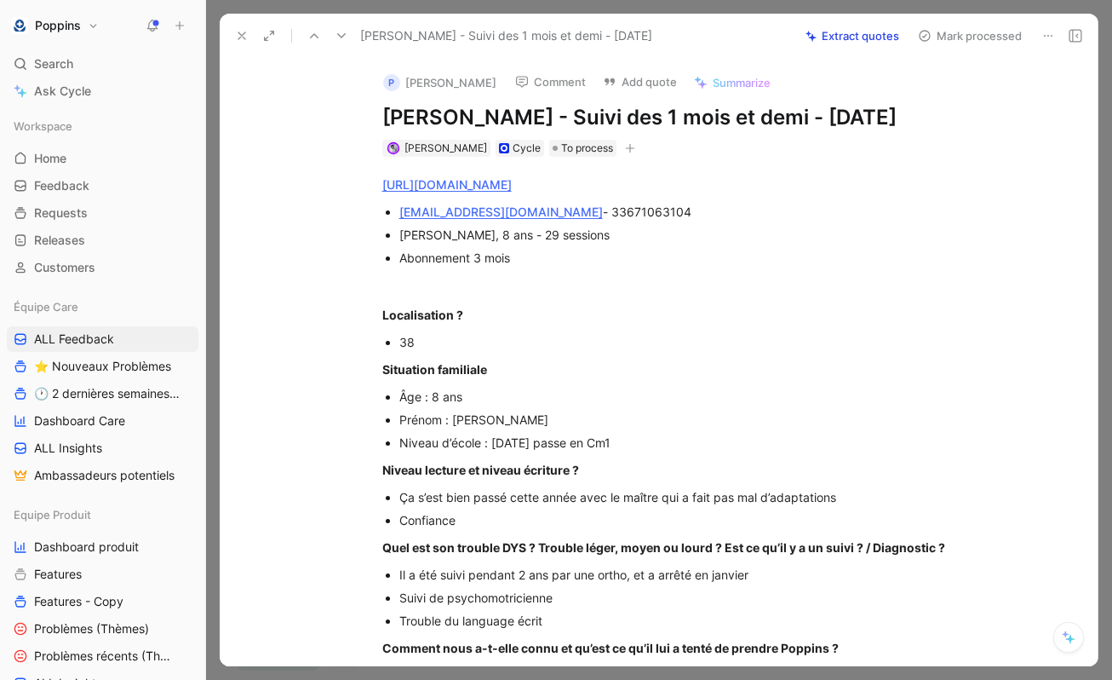
click at [625, 153] on icon "button" at bounding box center [630, 148] width 10 height 10
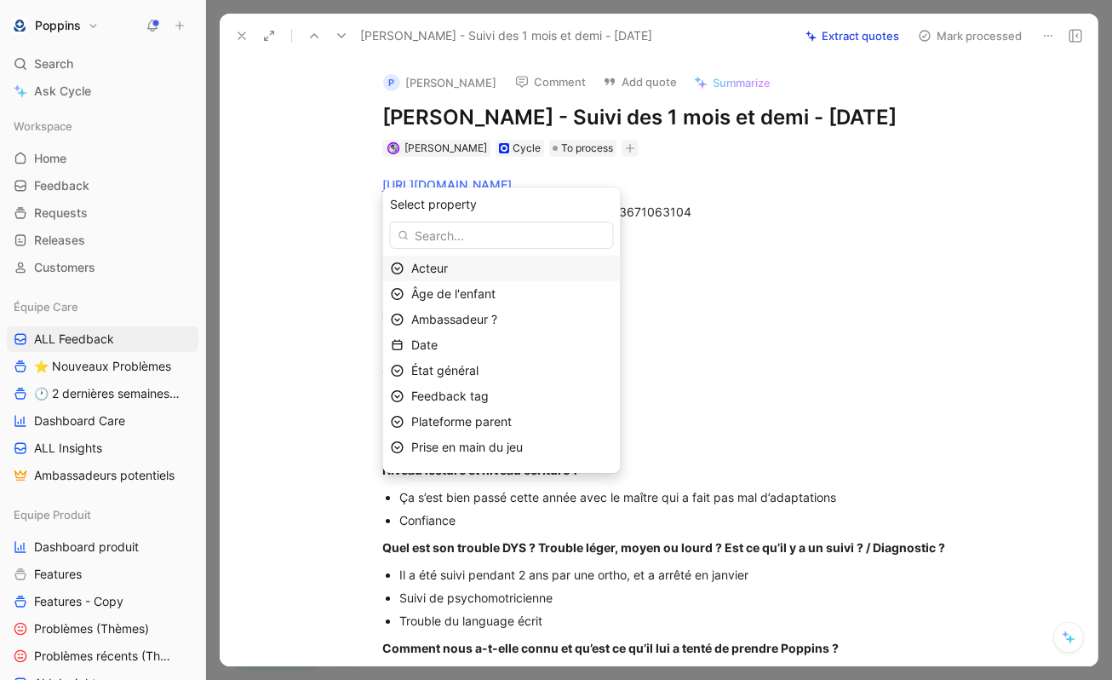
click at [507, 271] on div "Acteur" at bounding box center [512, 268] width 202 height 20
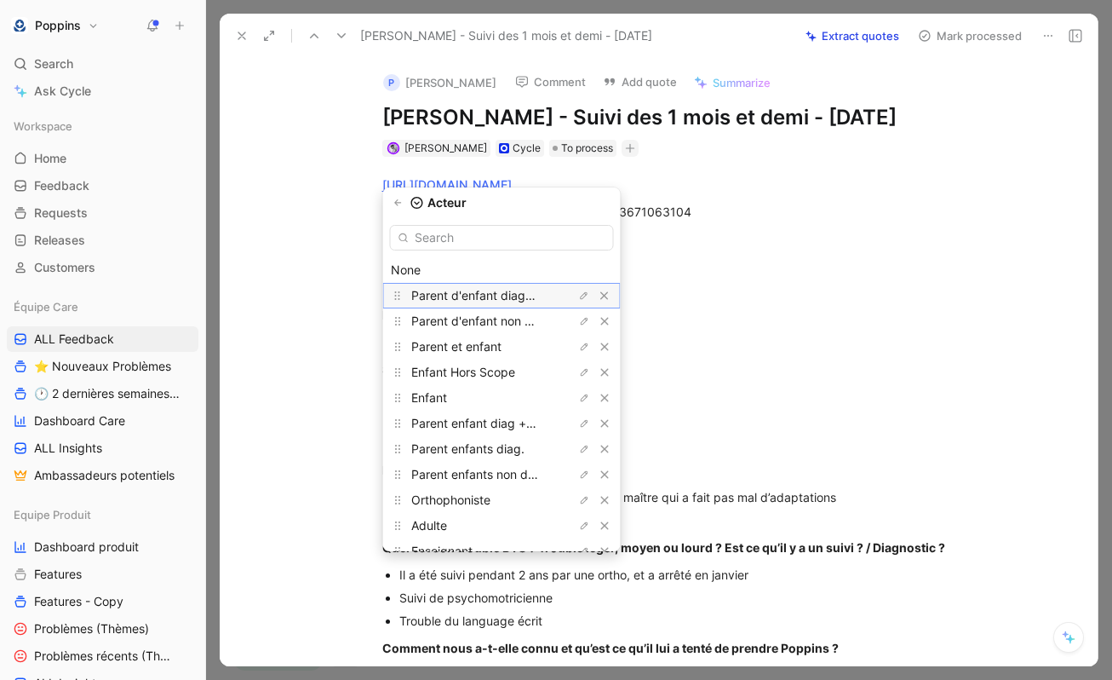
click at [509, 299] on span "Parent d'enfant diagnostiqué" at bounding box center [492, 295] width 162 height 14
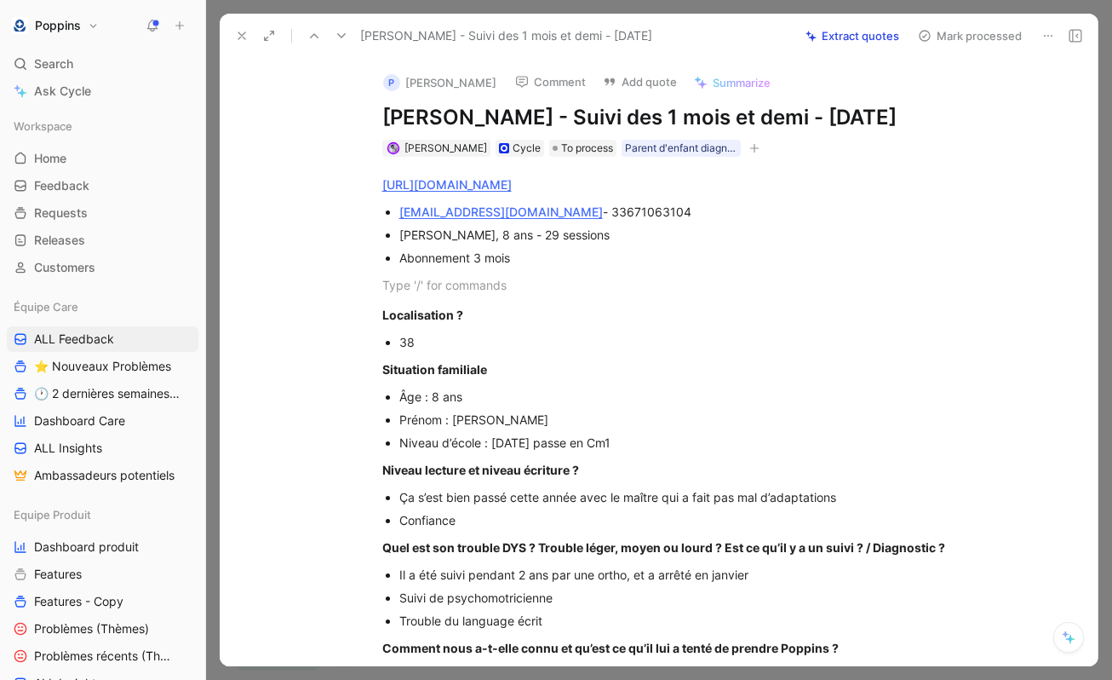
click at [746, 157] on button "button" at bounding box center [754, 148] width 17 height 17
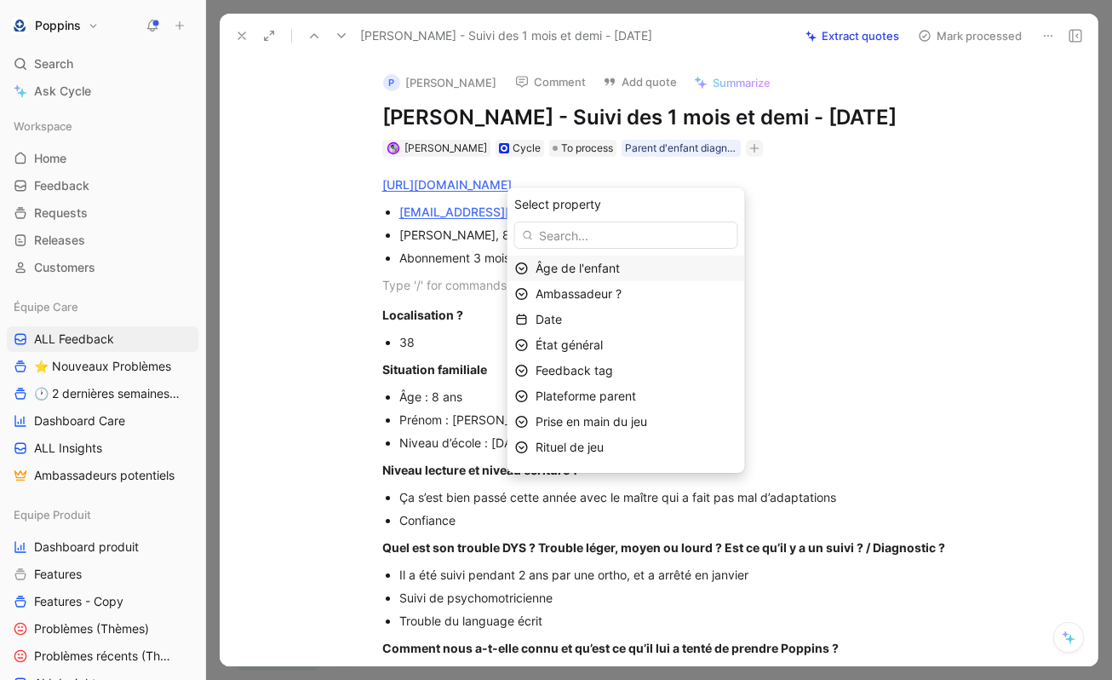
click at [620, 269] on span "Âge de l'enfant" at bounding box center [578, 268] width 84 height 14
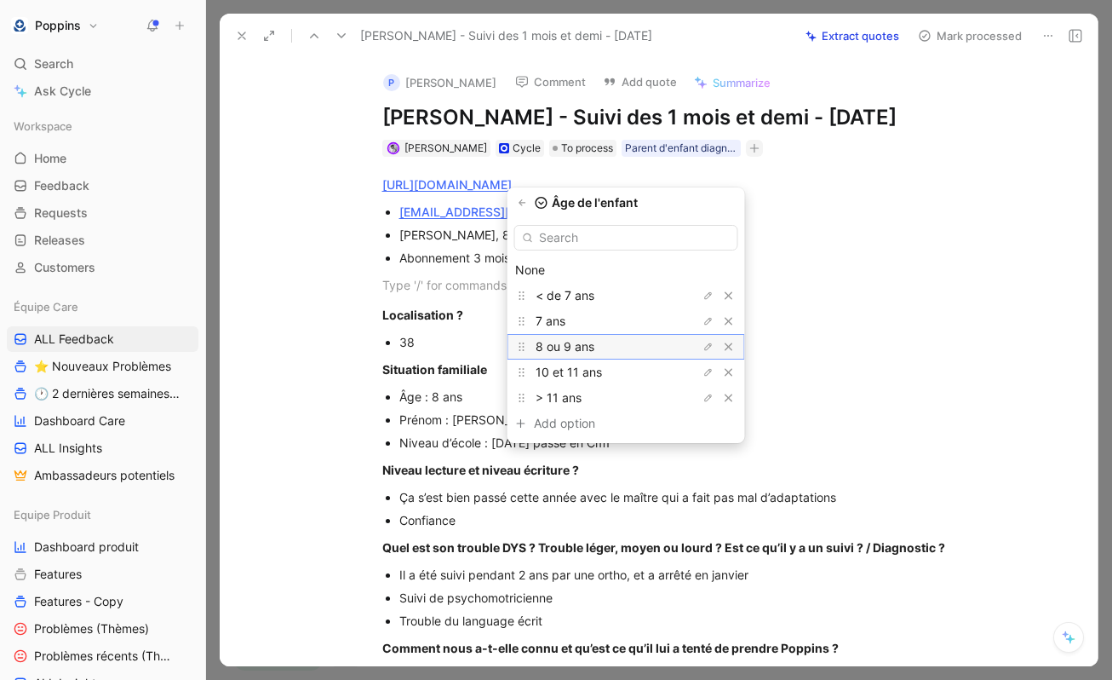
click at [594, 345] on span "8 ou 9 ans" at bounding box center [565, 346] width 59 height 14
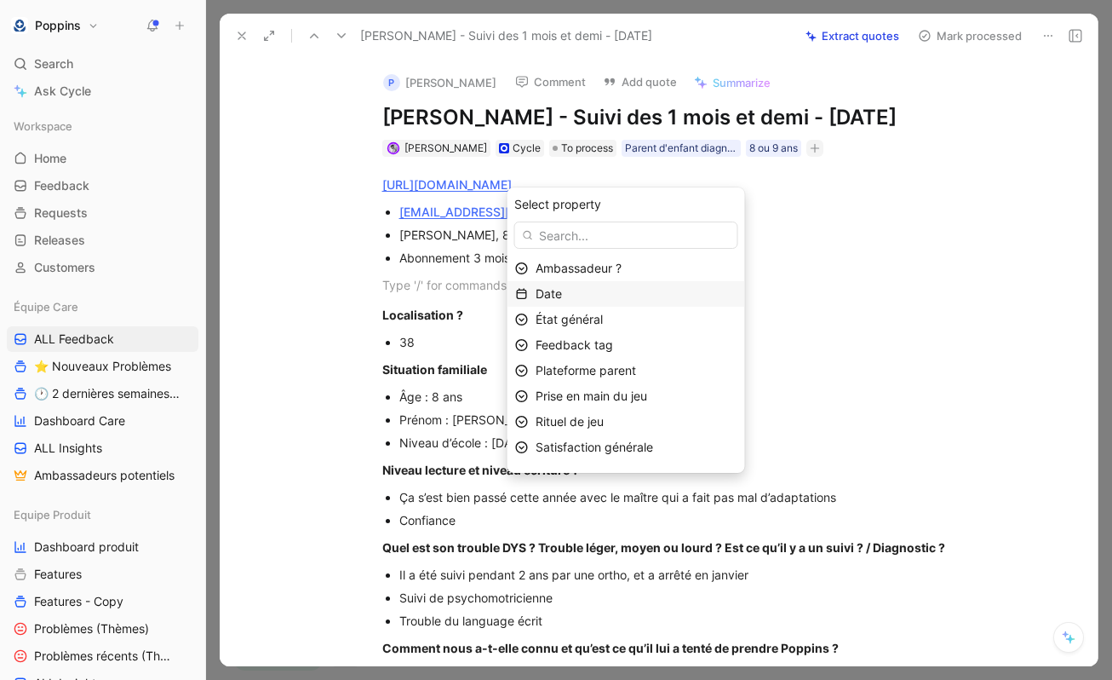
click at [607, 295] on div "Date" at bounding box center [637, 294] width 202 height 20
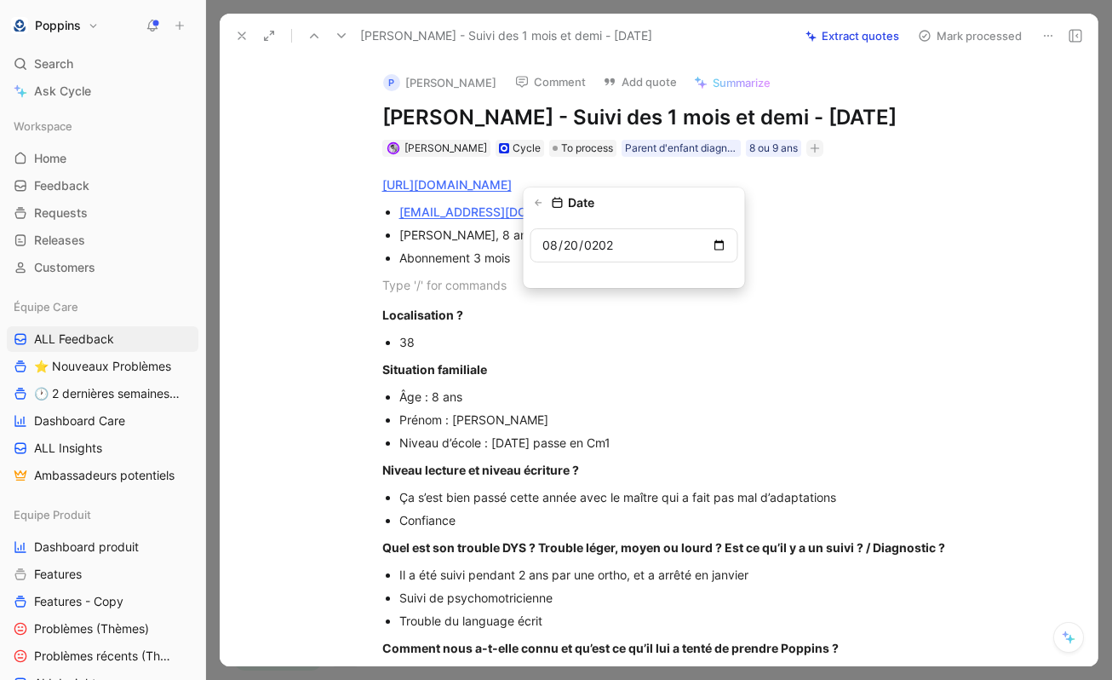
type input "[DATE]"
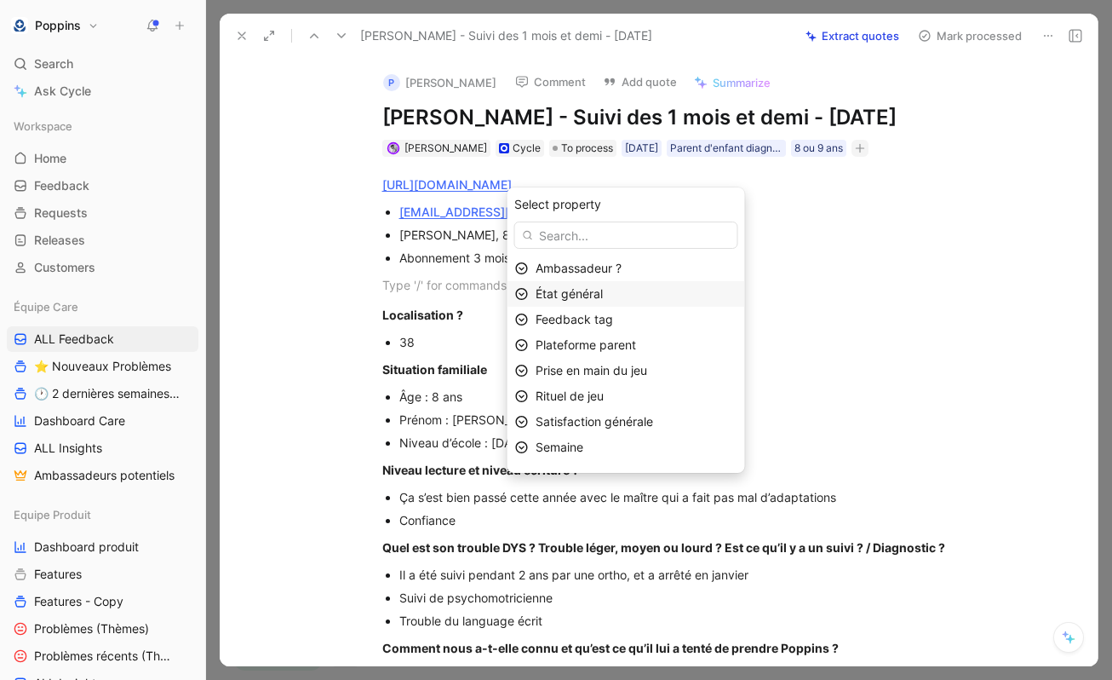
click at [621, 300] on div "État général" at bounding box center [637, 294] width 202 height 20
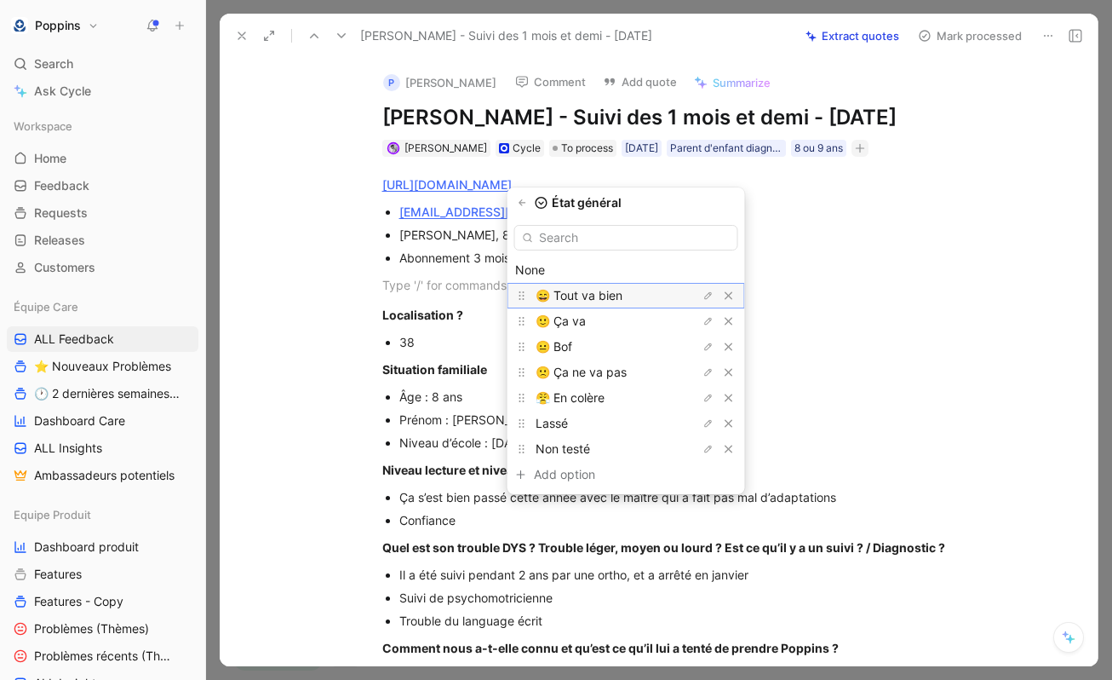
click at [619, 291] on span "😄 Tout va bien" at bounding box center [579, 295] width 87 height 14
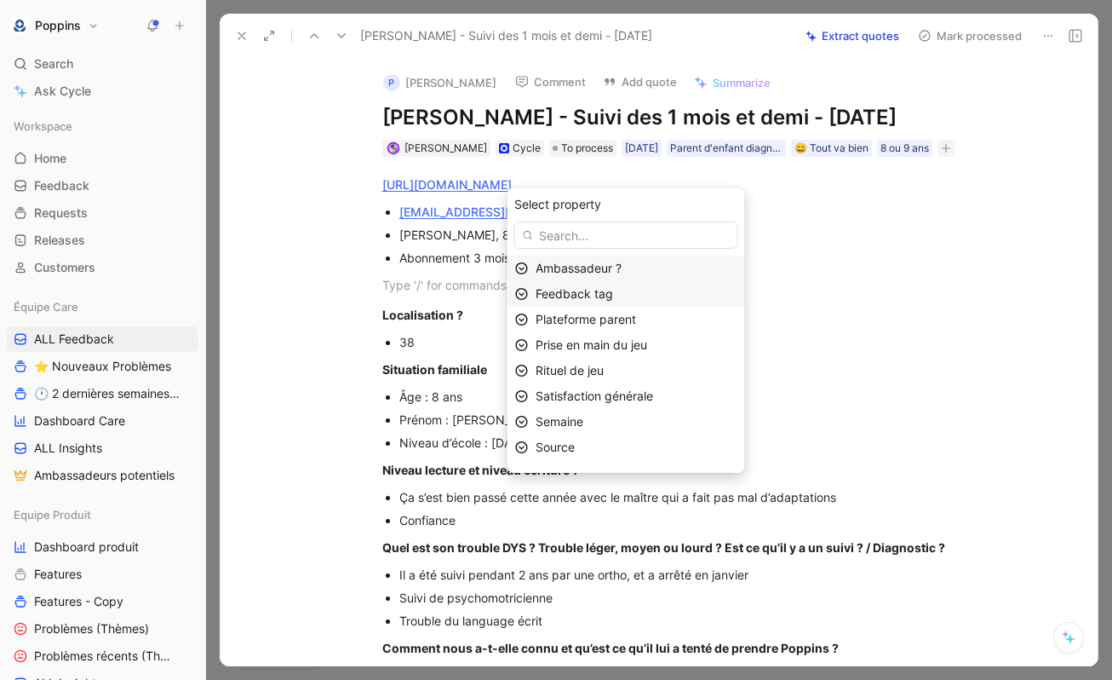
click at [613, 290] on span "Feedback tag" at bounding box center [574, 293] width 77 height 14
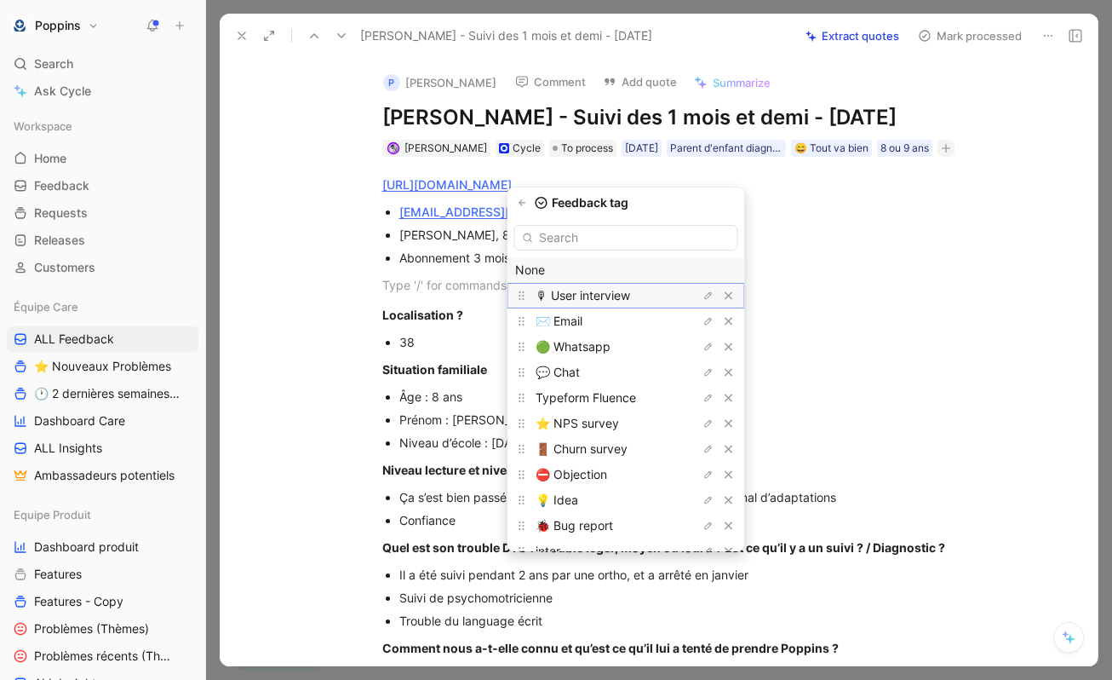
click at [615, 285] on div "🎙 User interview" at bounding box center [600, 295] width 128 height 20
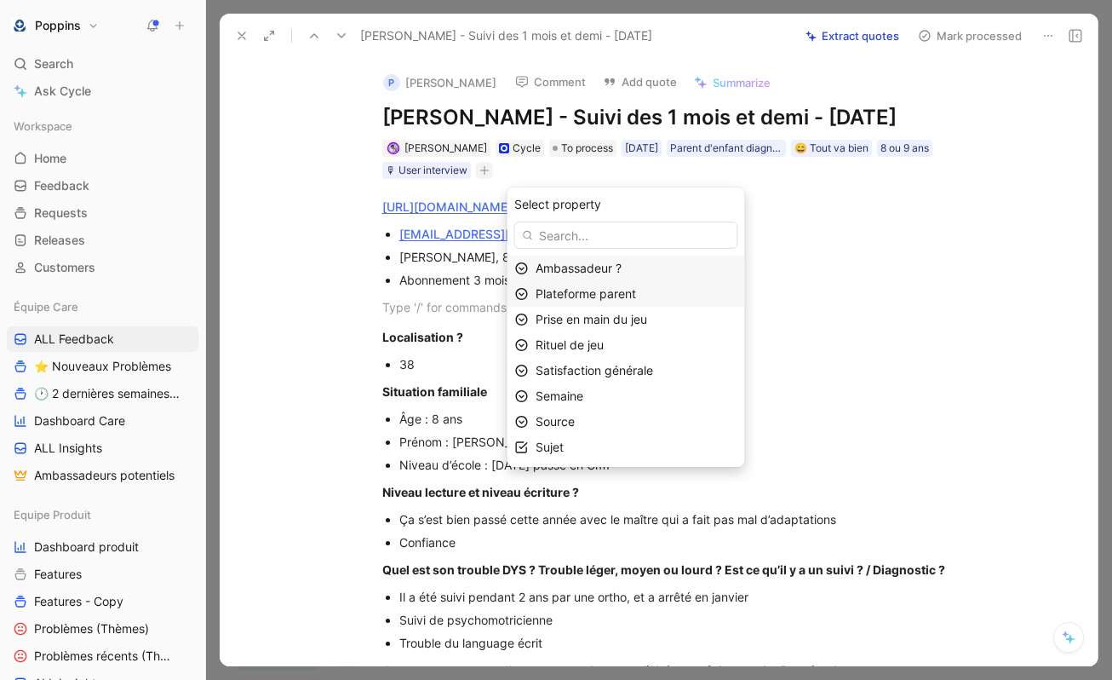
click at [612, 296] on span "Plateforme parent" at bounding box center [586, 293] width 100 height 14
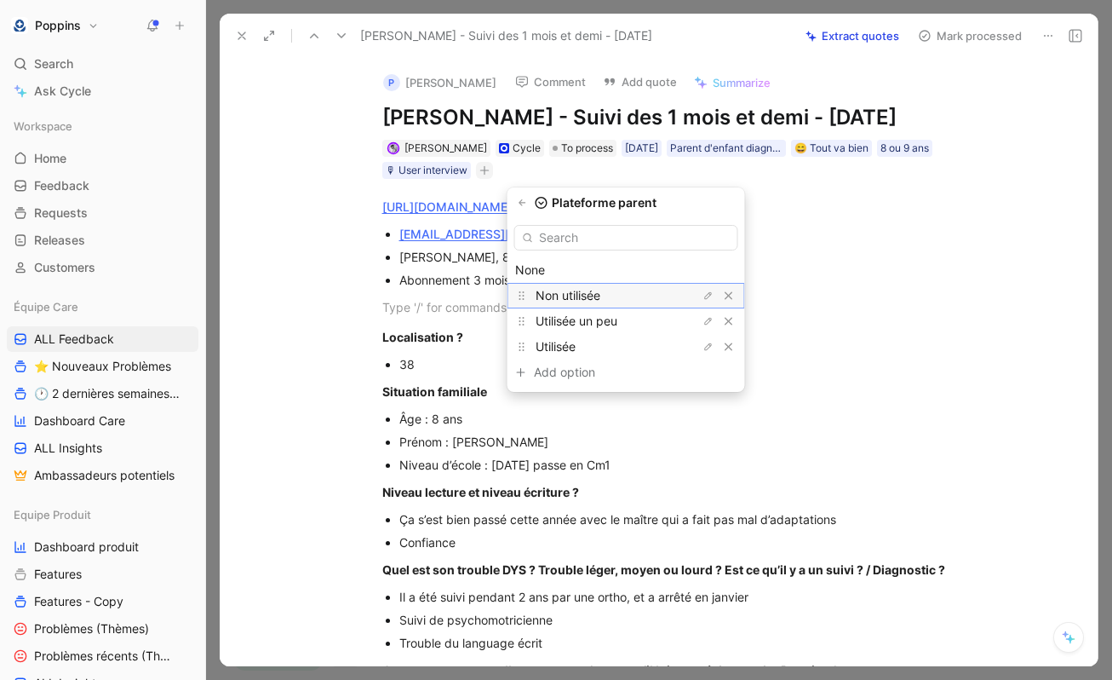
click at [600, 292] on span "Non utilisée" at bounding box center [568, 295] width 65 height 14
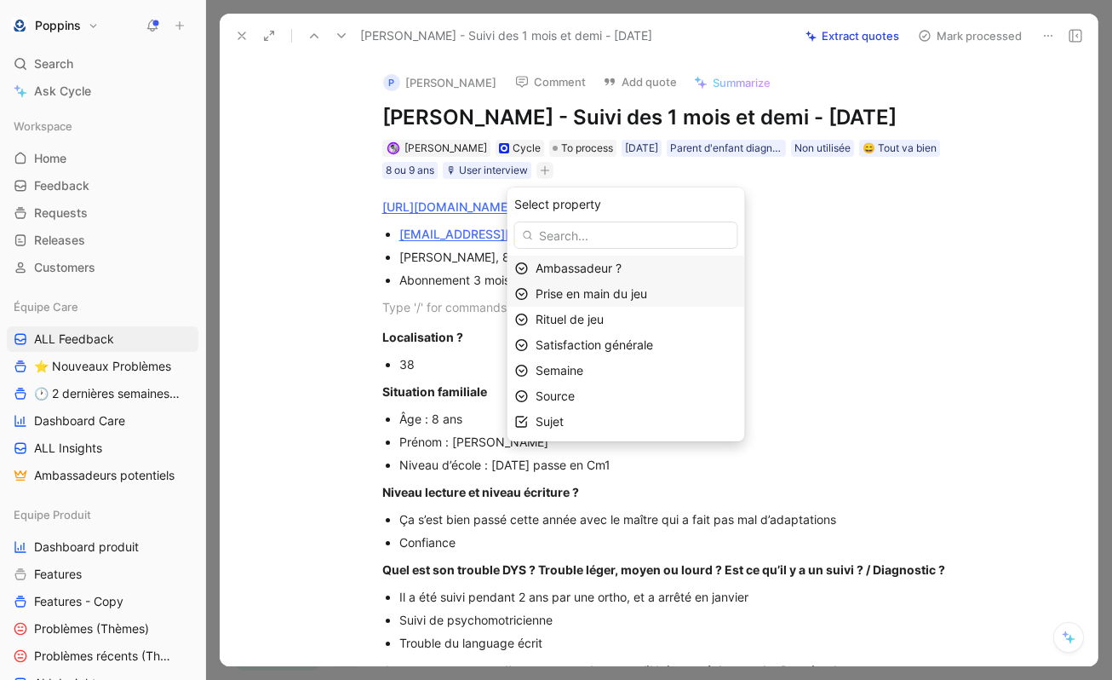
click at [609, 295] on span "Prise en main du jeu" at bounding box center [592, 293] width 112 height 14
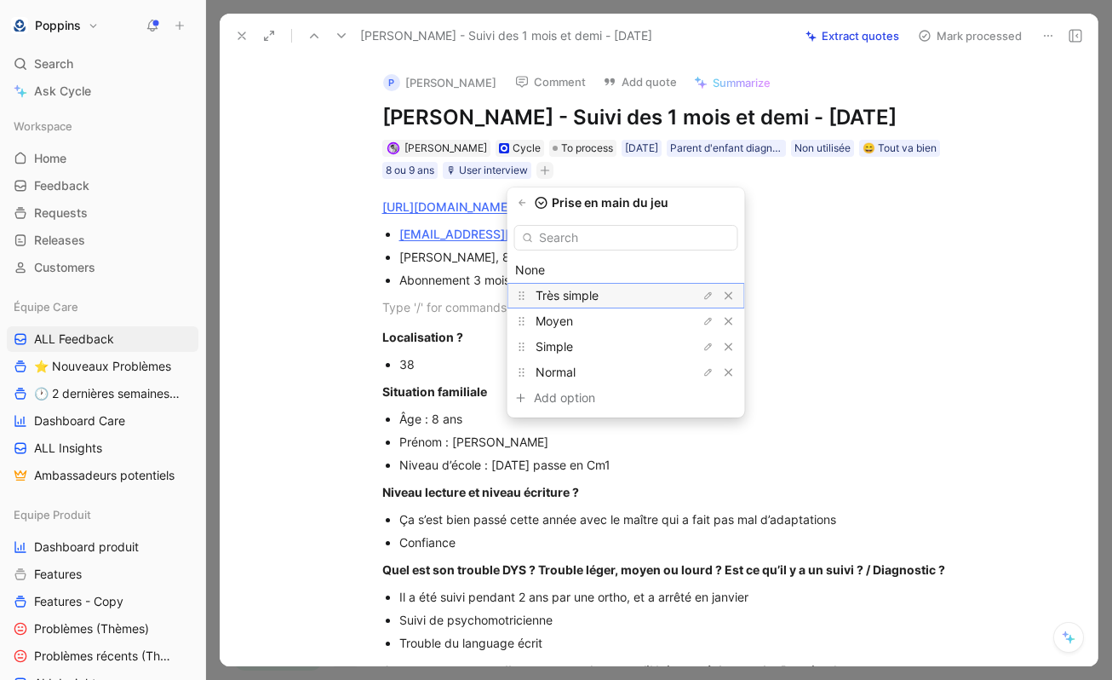
click at [599, 296] on span "Très simple" at bounding box center [567, 295] width 63 height 14
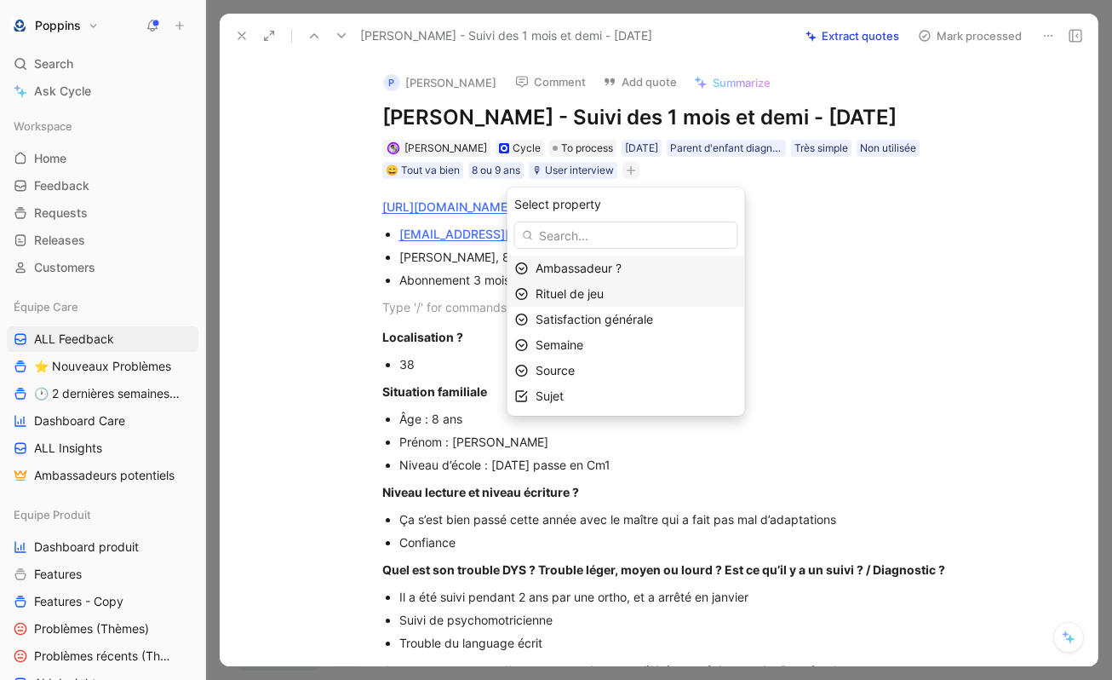
click at [603, 294] on span "Rituel de jeu" at bounding box center [570, 293] width 68 height 14
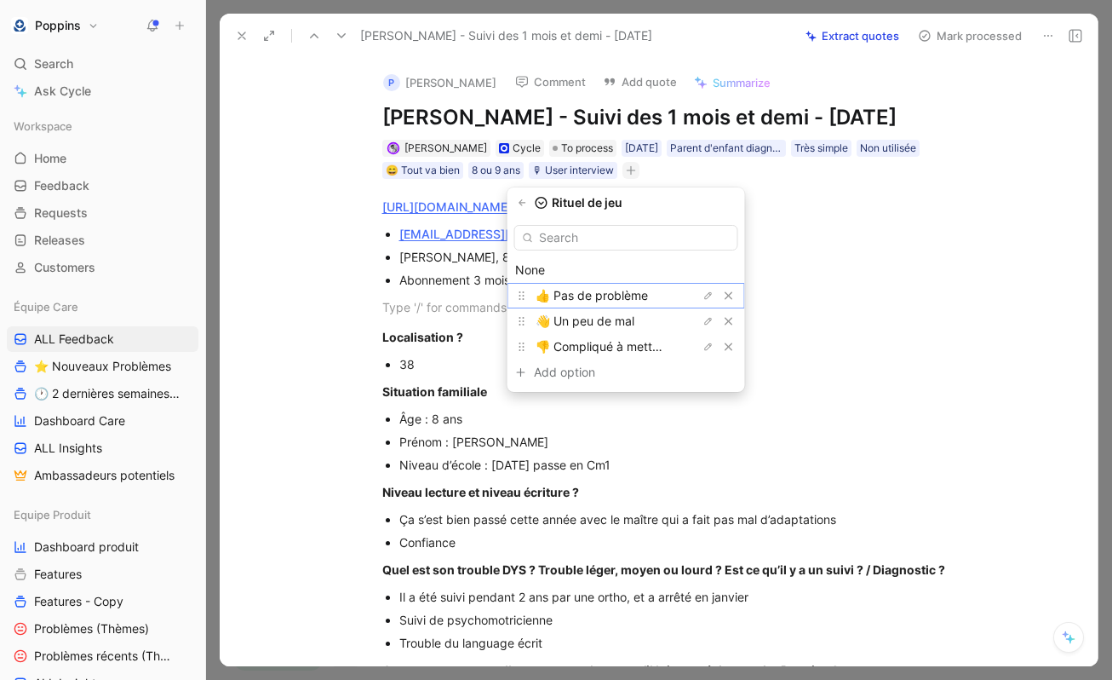
click at [603, 294] on span "👍 Pas de problème" at bounding box center [592, 295] width 112 height 14
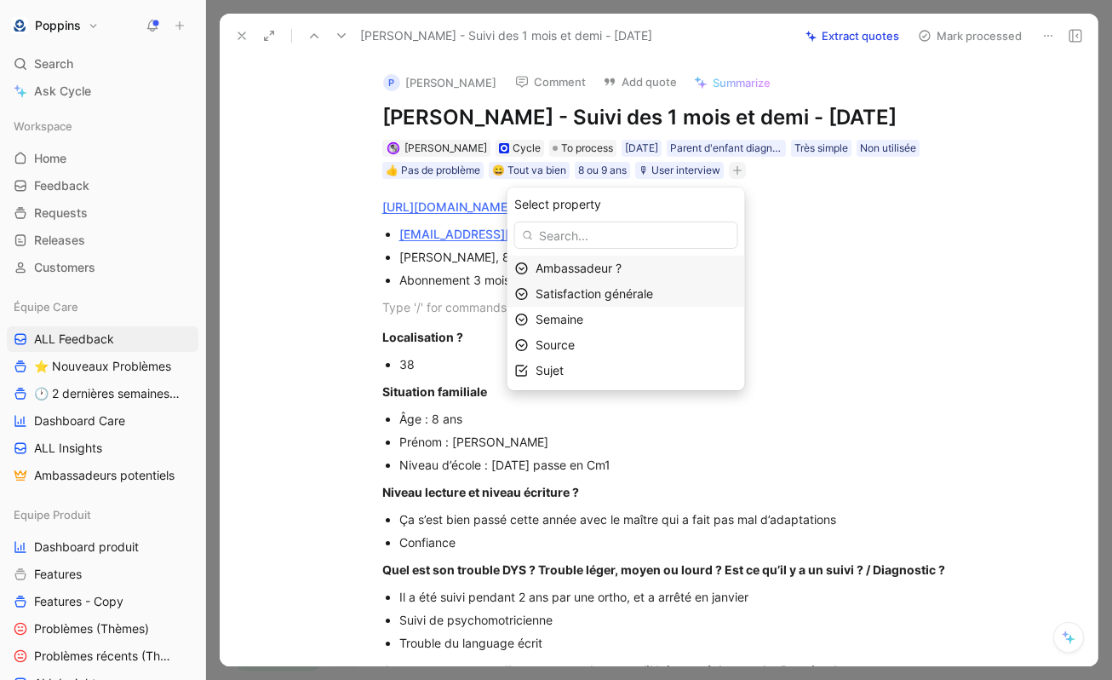
click at [605, 300] on span "Satisfaction générale" at bounding box center [595, 293] width 118 height 14
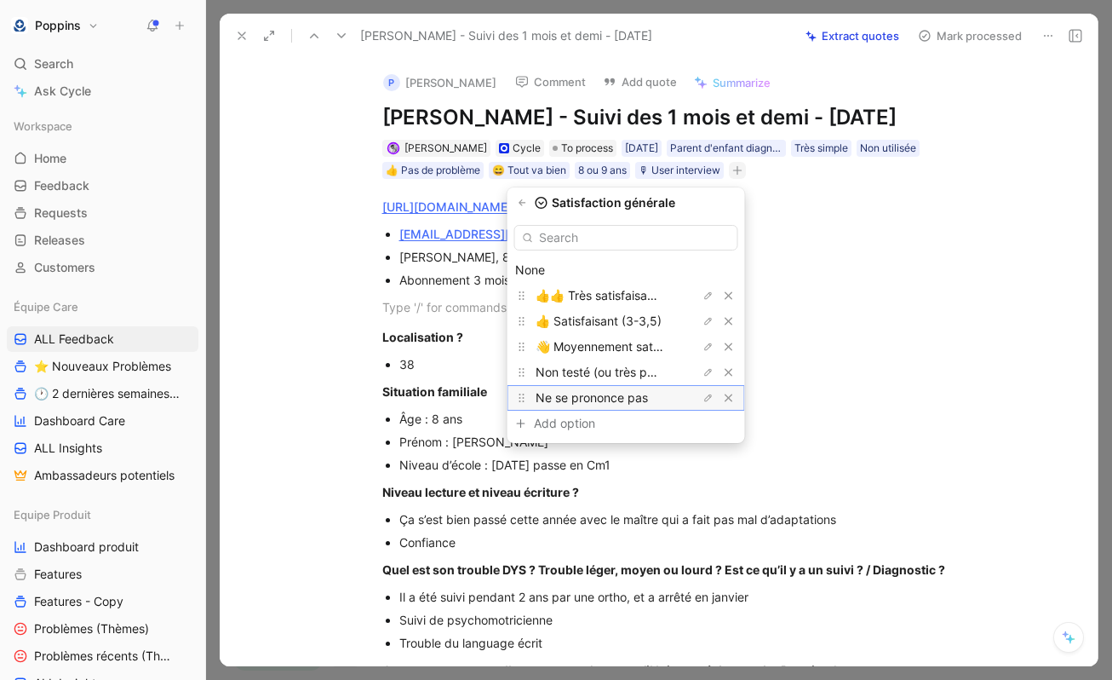
click at [605, 389] on div "Ne se prononce pas" at bounding box center [600, 397] width 128 height 20
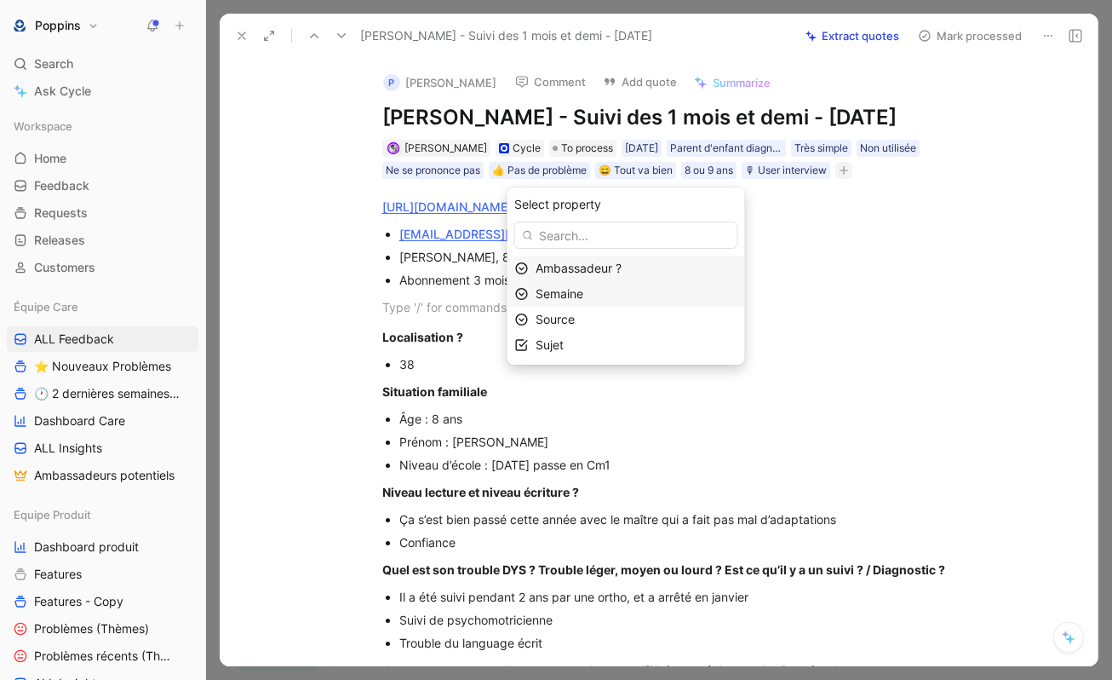
click at [605, 303] on div "Semaine" at bounding box center [637, 294] width 202 height 20
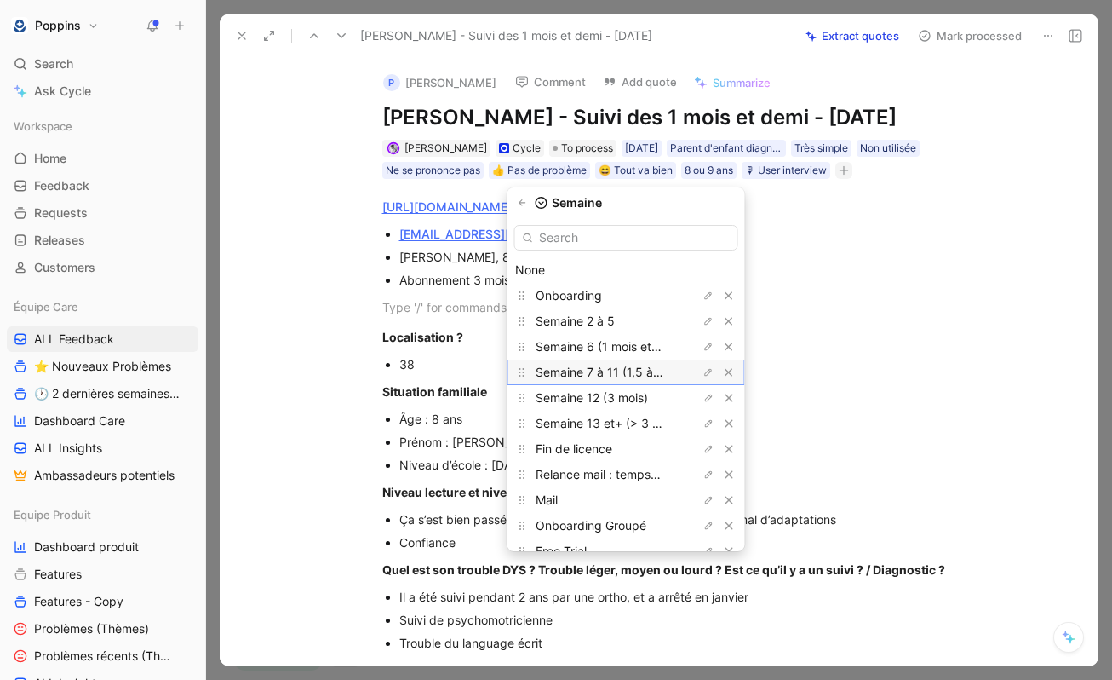
click at [623, 372] on span "Semaine 7 à 11 (1,5 à 3 mois)" at bounding box center [617, 371] width 162 height 14
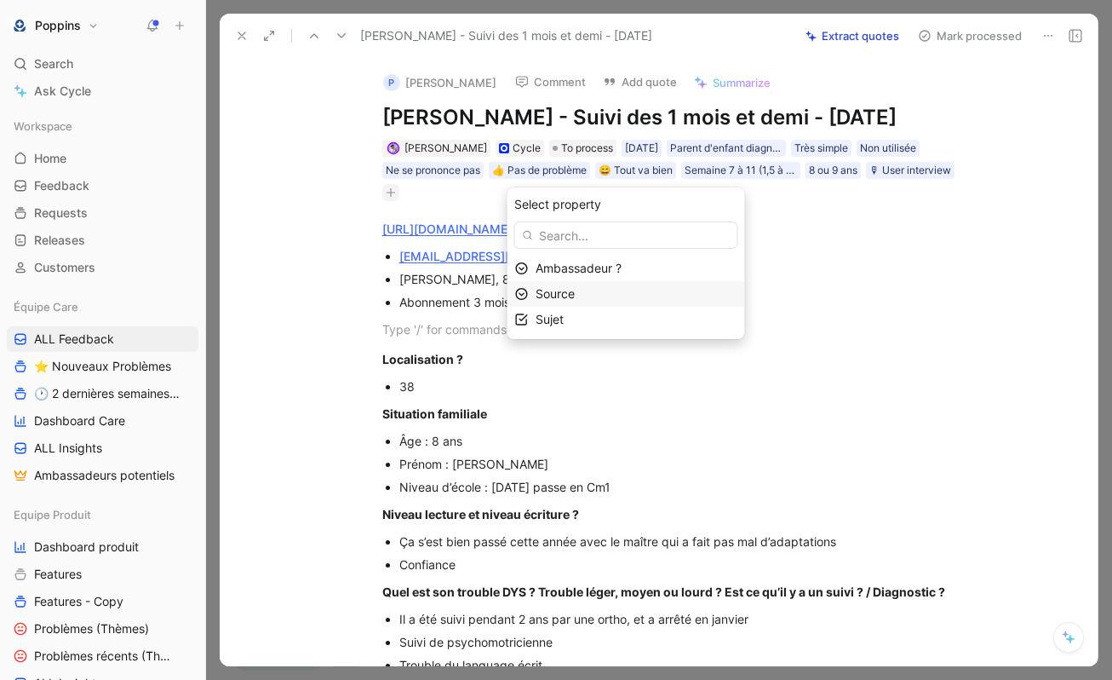
click at [597, 299] on div "Source" at bounding box center [637, 294] width 202 height 20
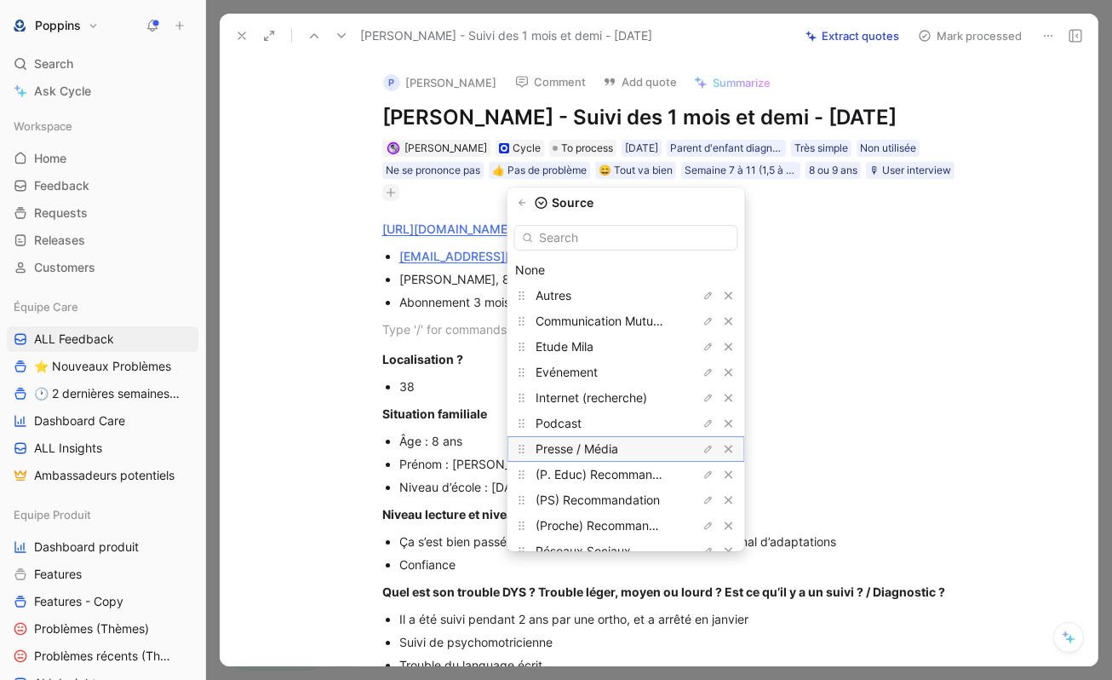
click at [618, 450] on span "Presse / Média" at bounding box center [577, 448] width 83 height 14
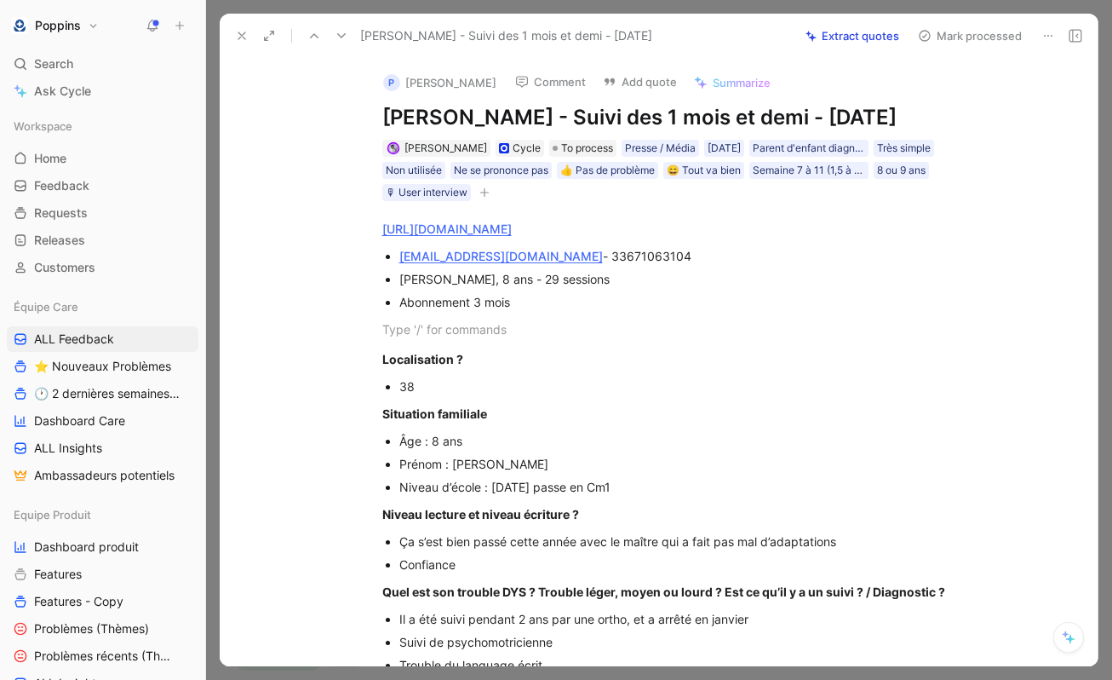
scroll to position [621, 0]
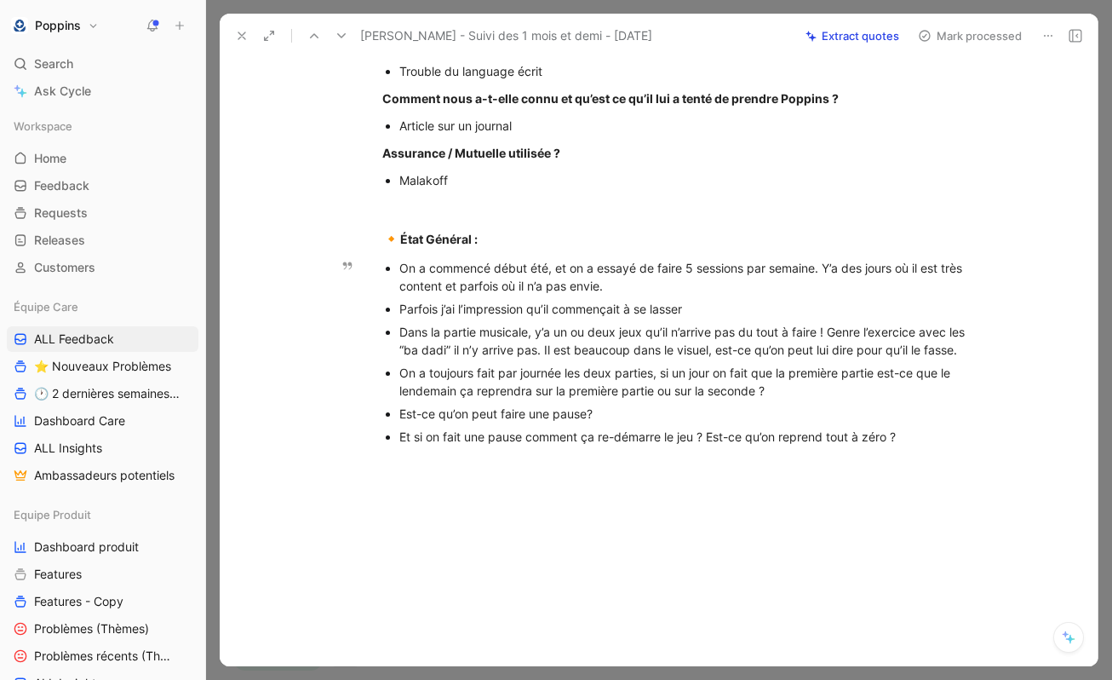
click at [920, 432] on div "Et si on fait une pause comment ça re-démarre le jeu ? Est-ce qu’on reprend tou…" at bounding box center [685, 437] width 572 height 18
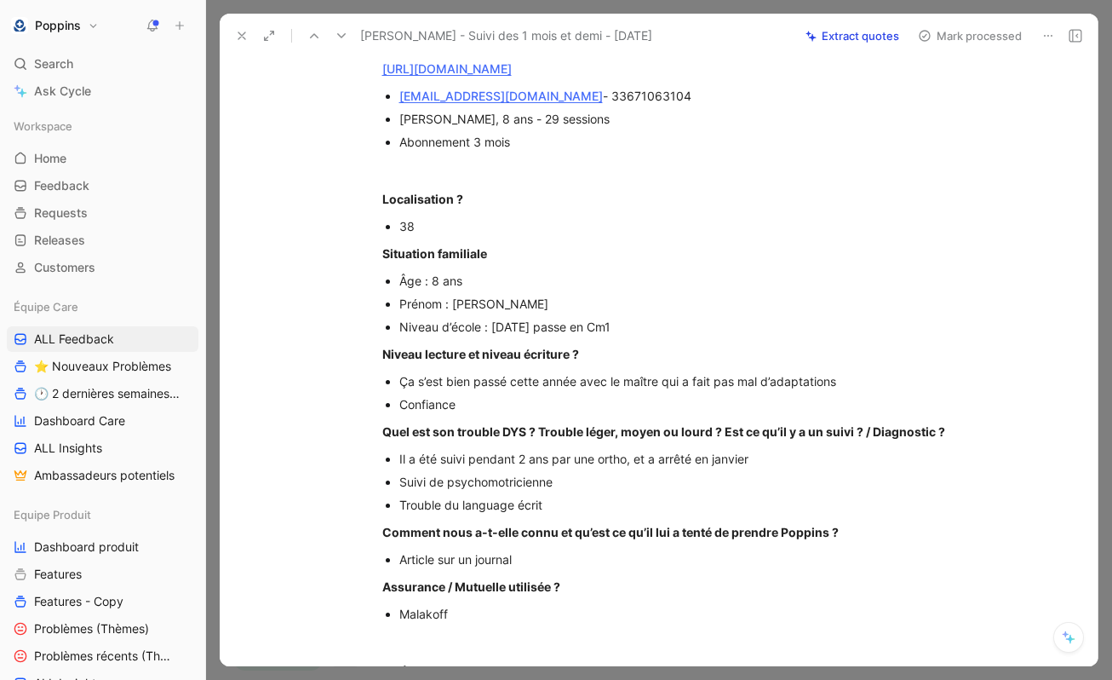
scroll to position [0, 0]
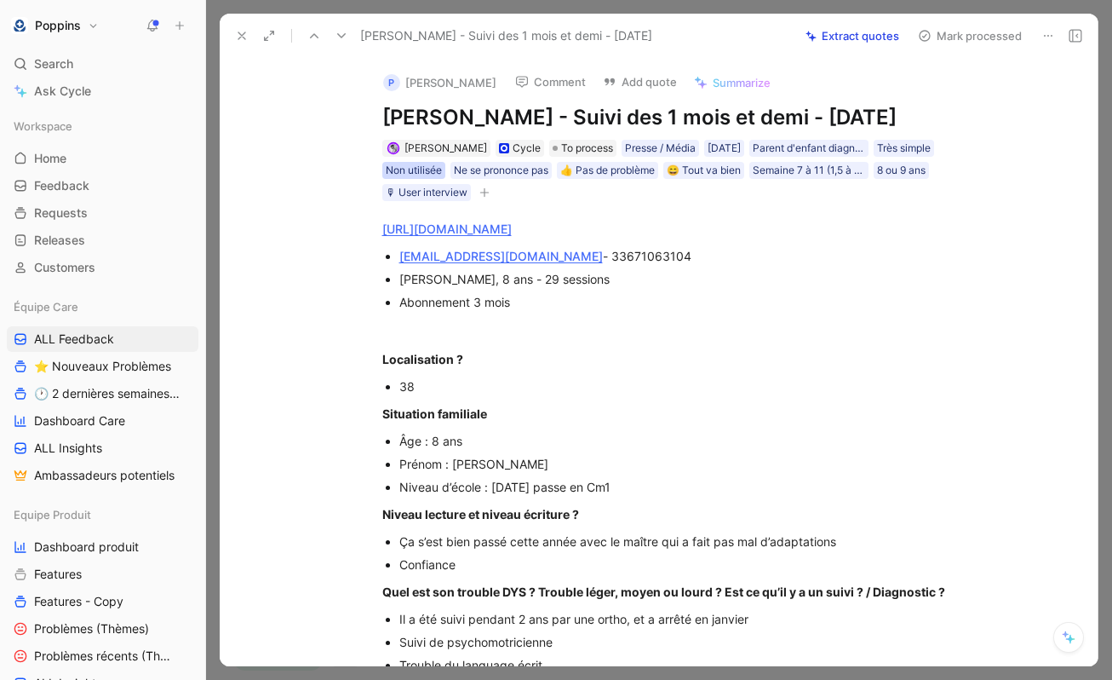
click at [410, 179] on div "Non utilisée" at bounding box center [414, 170] width 56 height 17
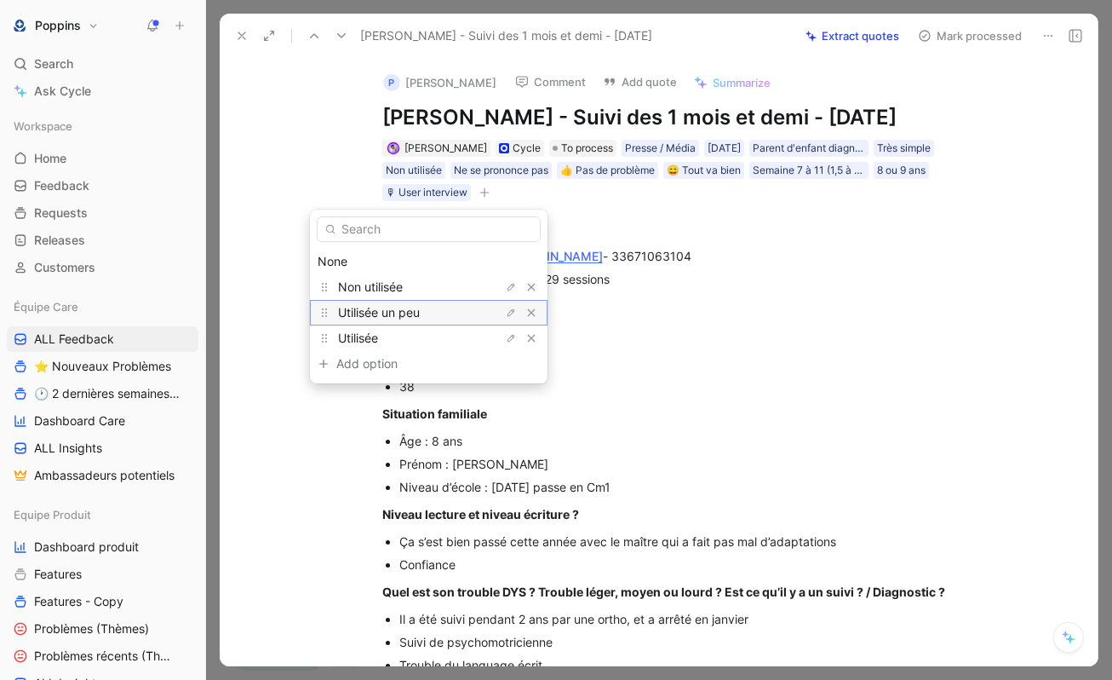
click at [419, 311] on span "Utilisée un peu" at bounding box center [379, 312] width 82 height 14
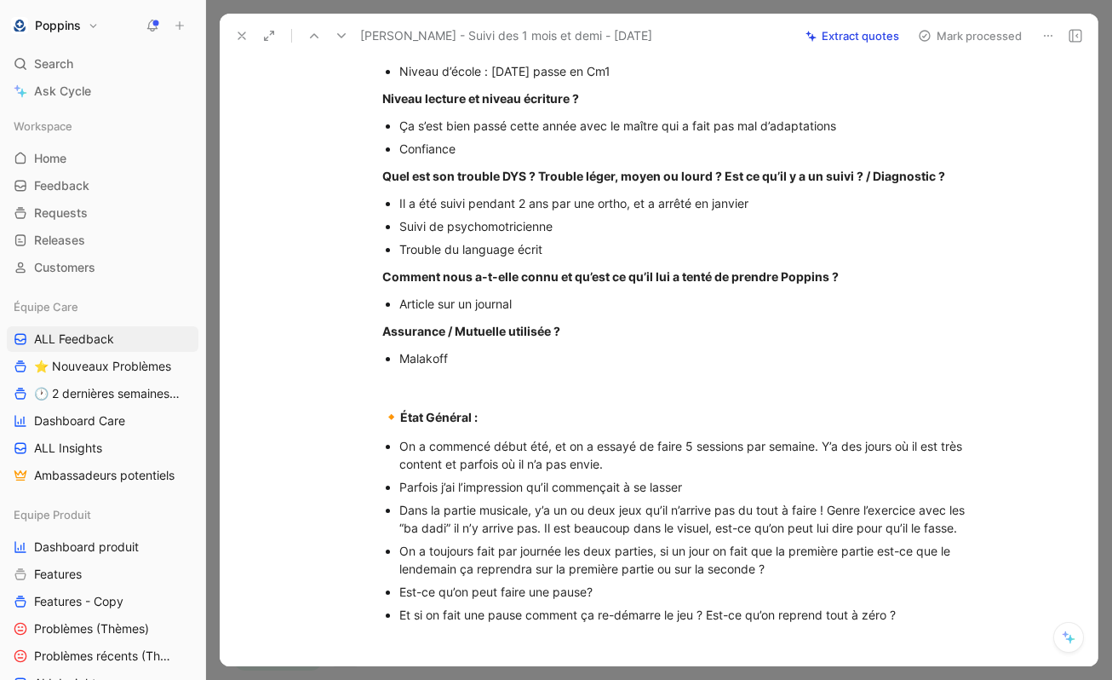
scroll to position [555, 0]
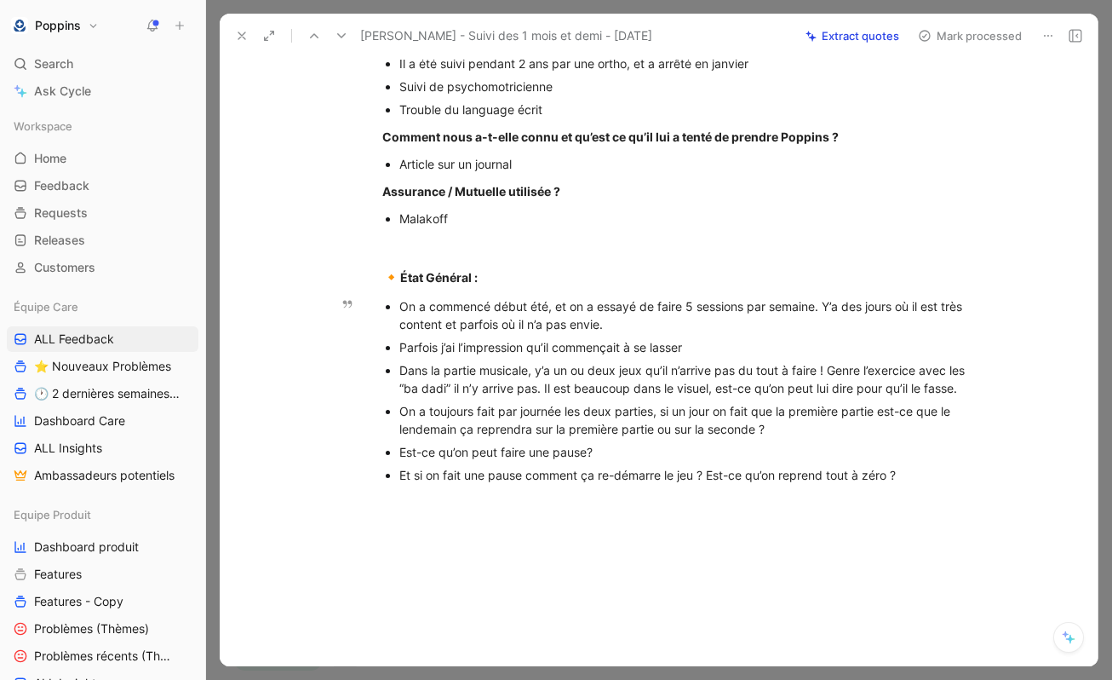
click at [610, 333] on div "On a commencé début été, et on a essayé de faire 5 sessions par semaine. Y’a de…" at bounding box center [685, 315] width 572 height 36
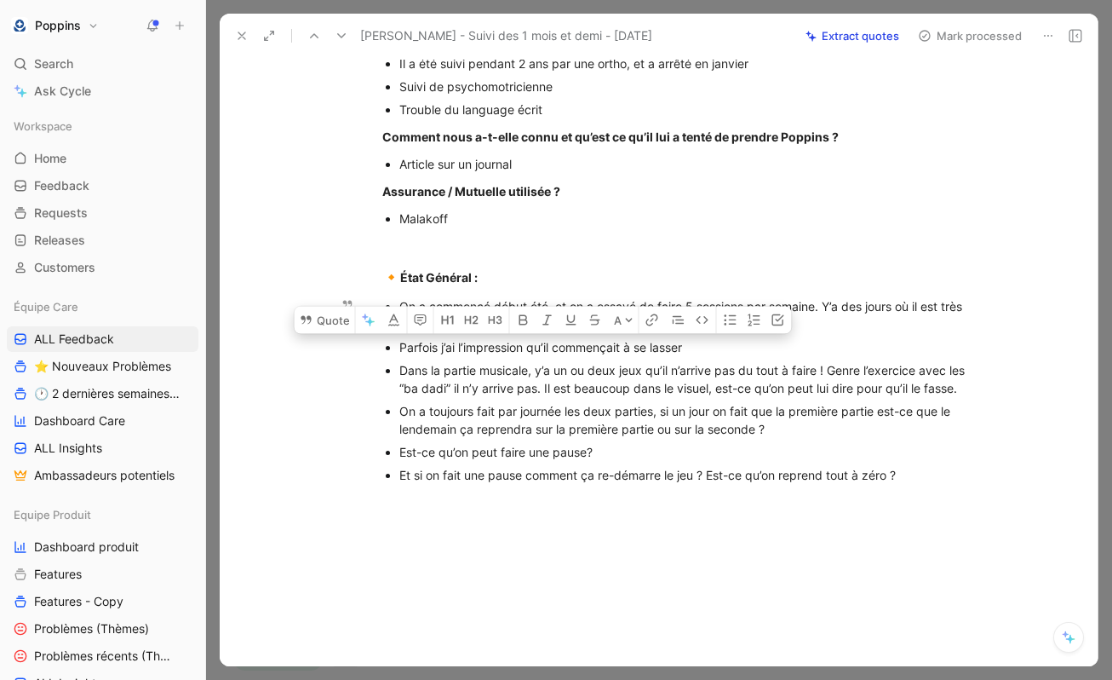
drag, startPoint x: 400, startPoint y: 373, endPoint x: 772, endPoint y: 370, distance: 372.2
click at [772, 356] on div "Parfois j’ai l’impression qu’il commençait à se lasser" at bounding box center [685, 347] width 572 height 18
click at [743, 356] on div "Parfois j’ai l’impression qu’il commençait à se lasser" at bounding box center [685, 347] width 572 height 18
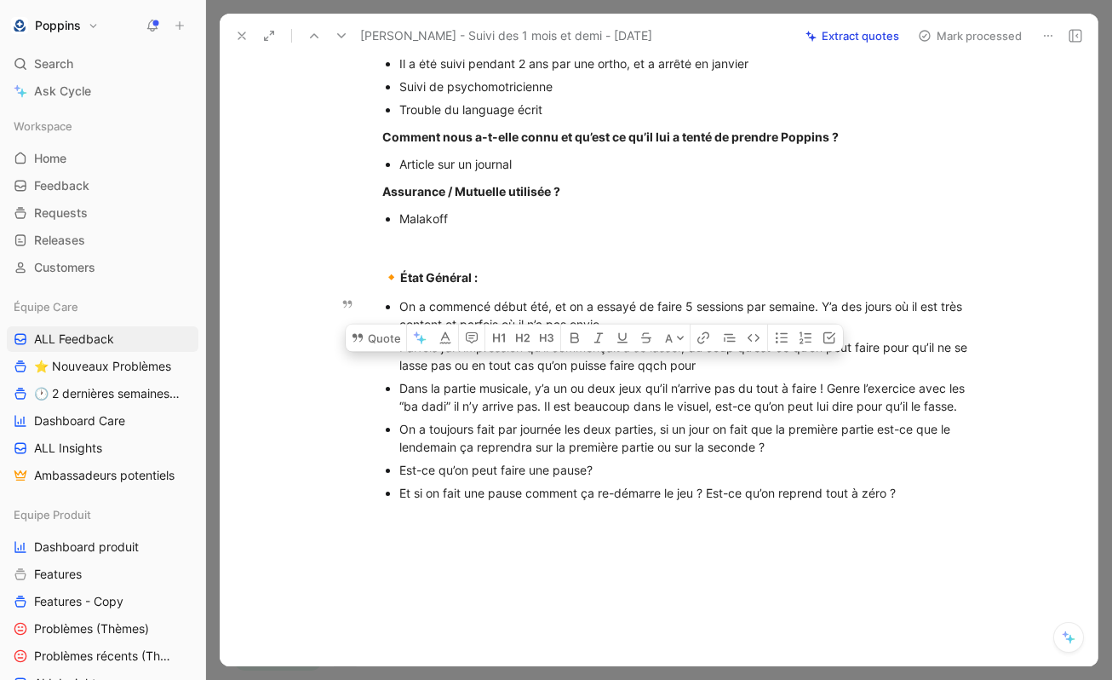
drag, startPoint x: 473, startPoint y: 394, endPoint x: 795, endPoint y: 397, distance: 321.9
click at [795, 374] on div "Parfois j’ai l’impression qu’il commençait à se lasser, du coup qu’est-ce qu’on…" at bounding box center [685, 356] width 572 height 36
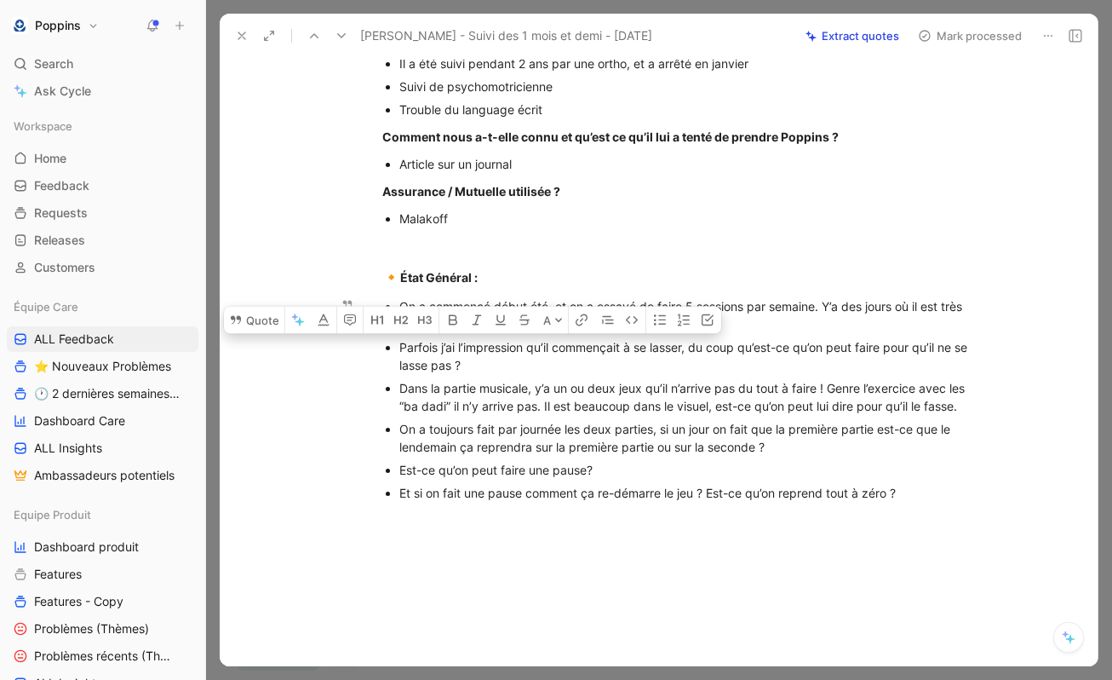
drag, startPoint x: 478, startPoint y: 387, endPoint x: 387, endPoint y: 382, distance: 90.5
click at [399, 376] on li "Parfois j’ai l’impression qu’il commençait à se lasser, du coup qu’est-ce qu’on…" at bounding box center [685, 356] width 572 height 41
click at [264, 333] on button "Quote" at bounding box center [254, 319] width 60 height 27
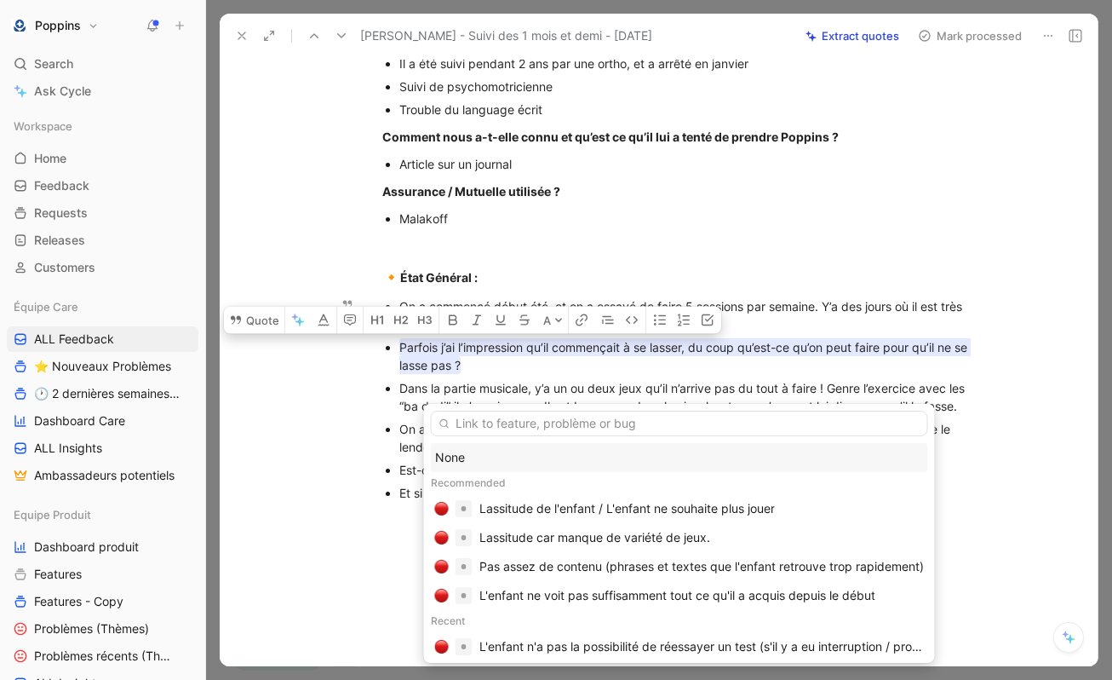
click at [508, 457] on div "None" at bounding box center [679, 457] width 489 height 20
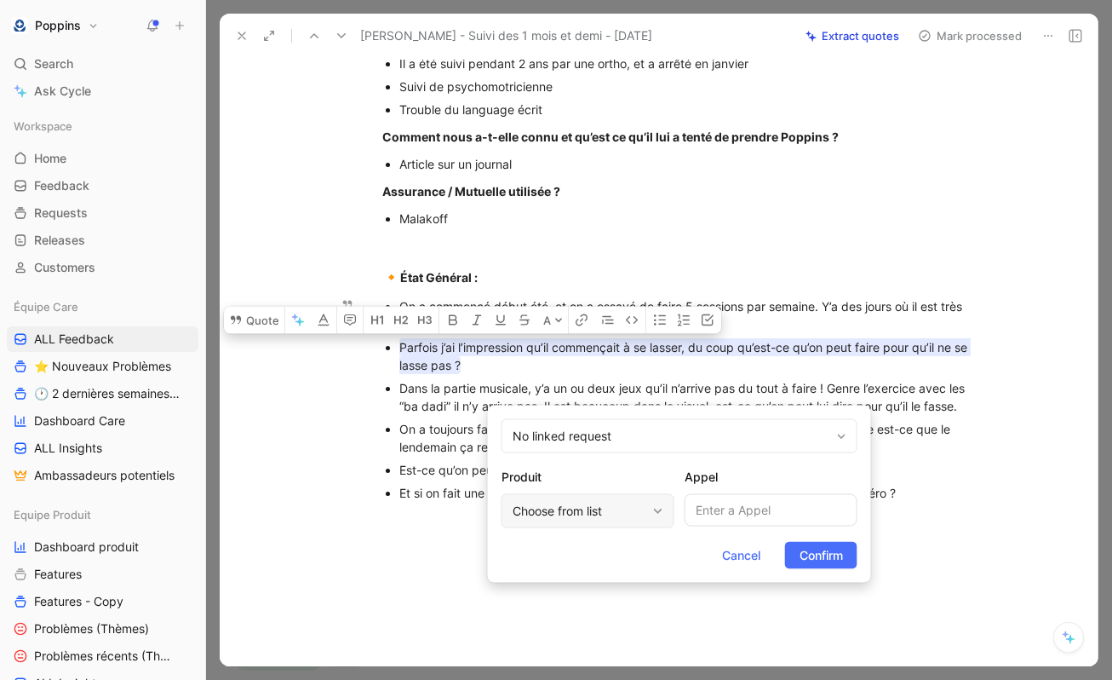
click at [639, 504] on div "Choose from list" at bounding box center [580, 511] width 134 height 20
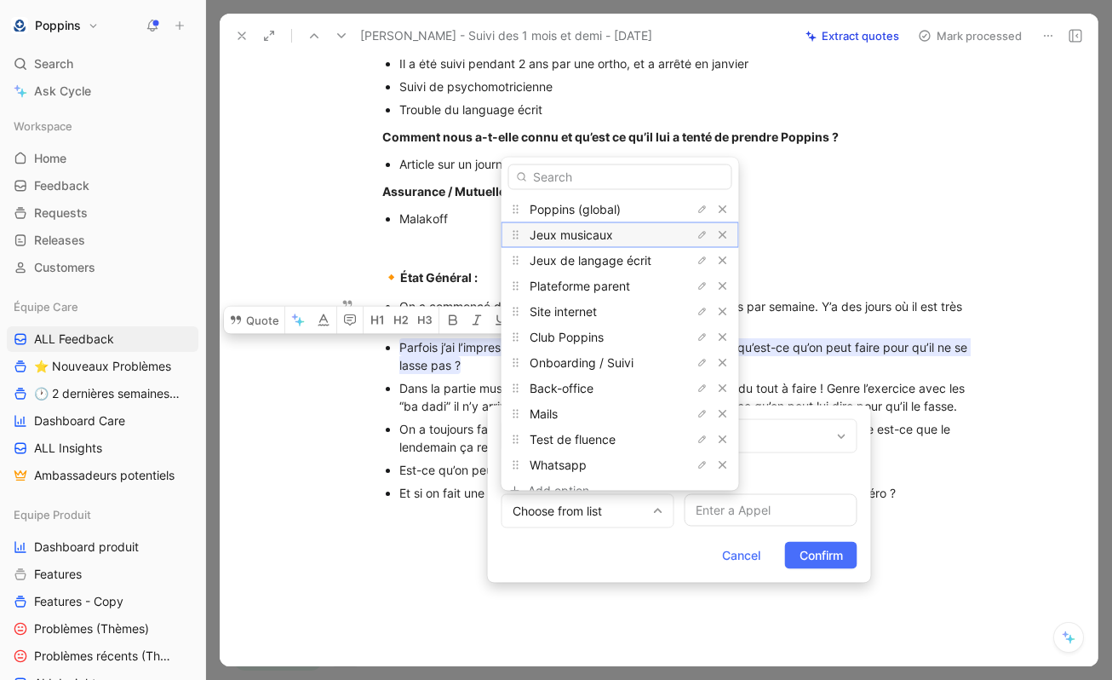
click at [608, 237] on span "Jeux musicaux" at bounding box center [571, 234] width 83 height 14
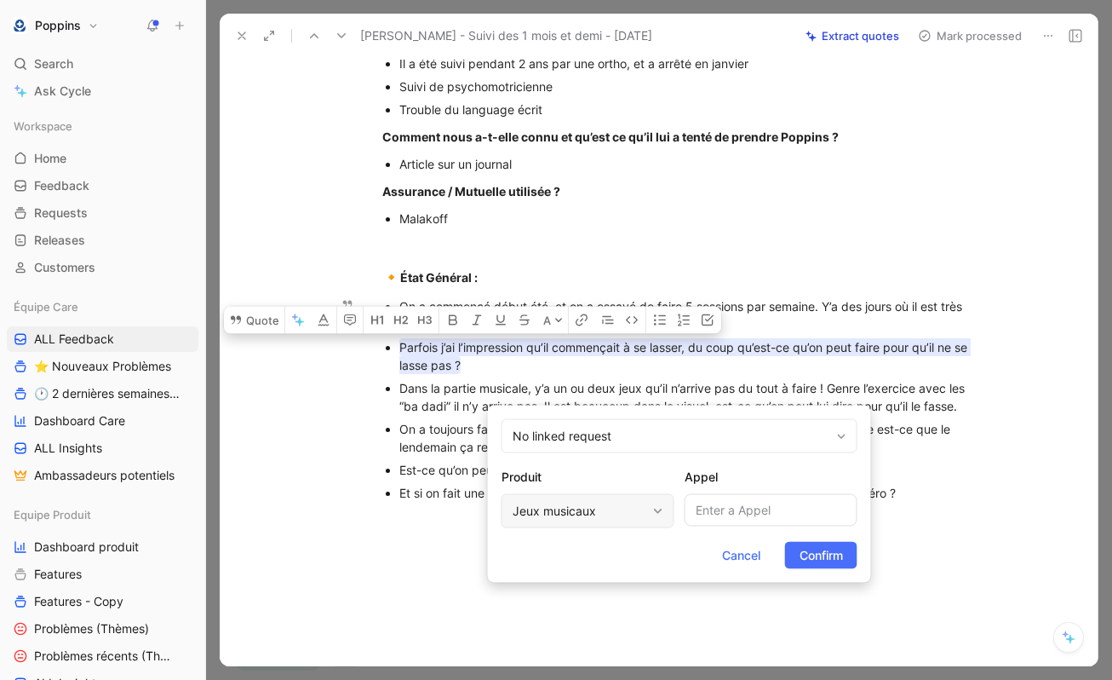
click at [604, 501] on div "Jeux musicaux" at bounding box center [580, 511] width 134 height 20
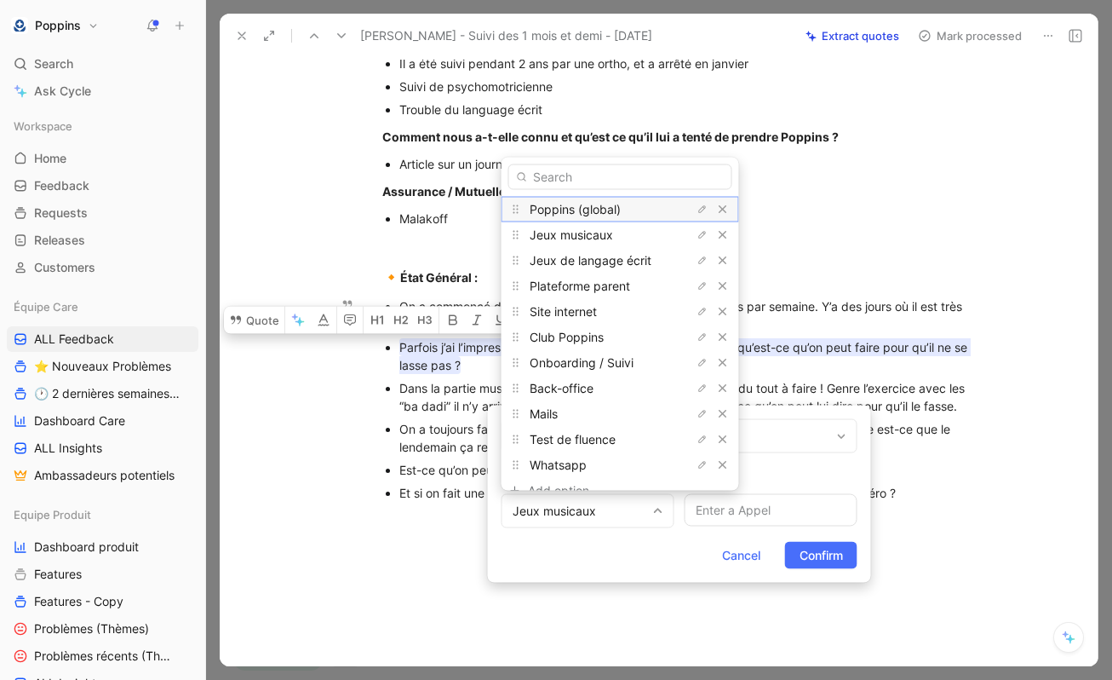
click at [578, 205] on span "Poppins (global)" at bounding box center [575, 208] width 91 height 14
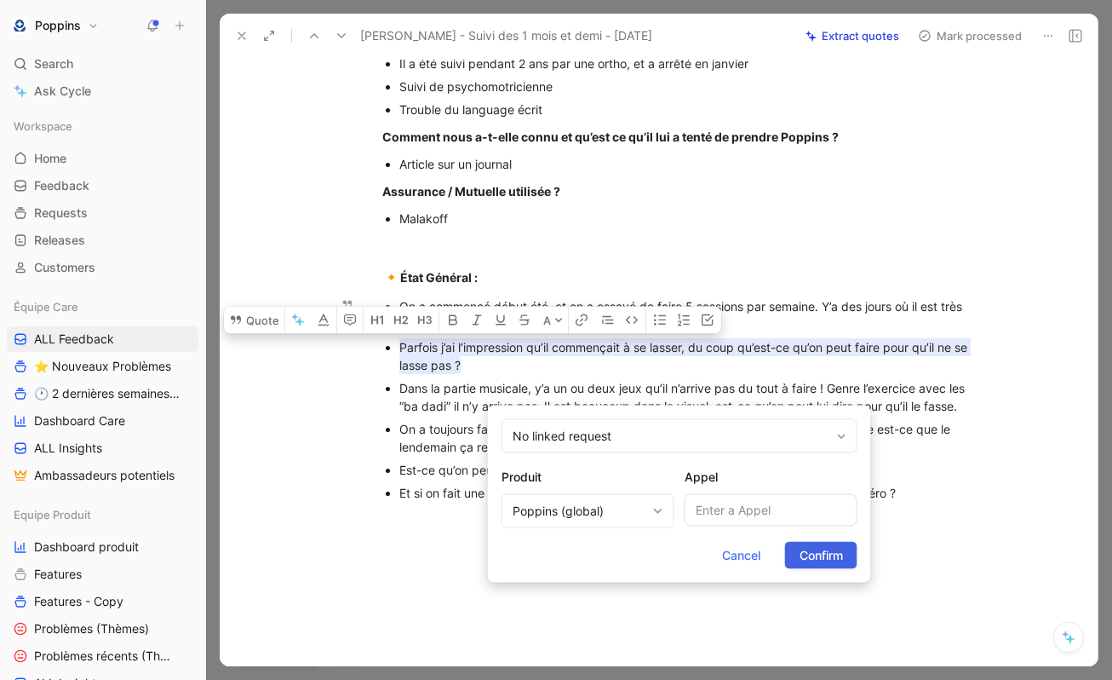
click at [806, 560] on span "Confirm" at bounding box center [821, 555] width 43 height 20
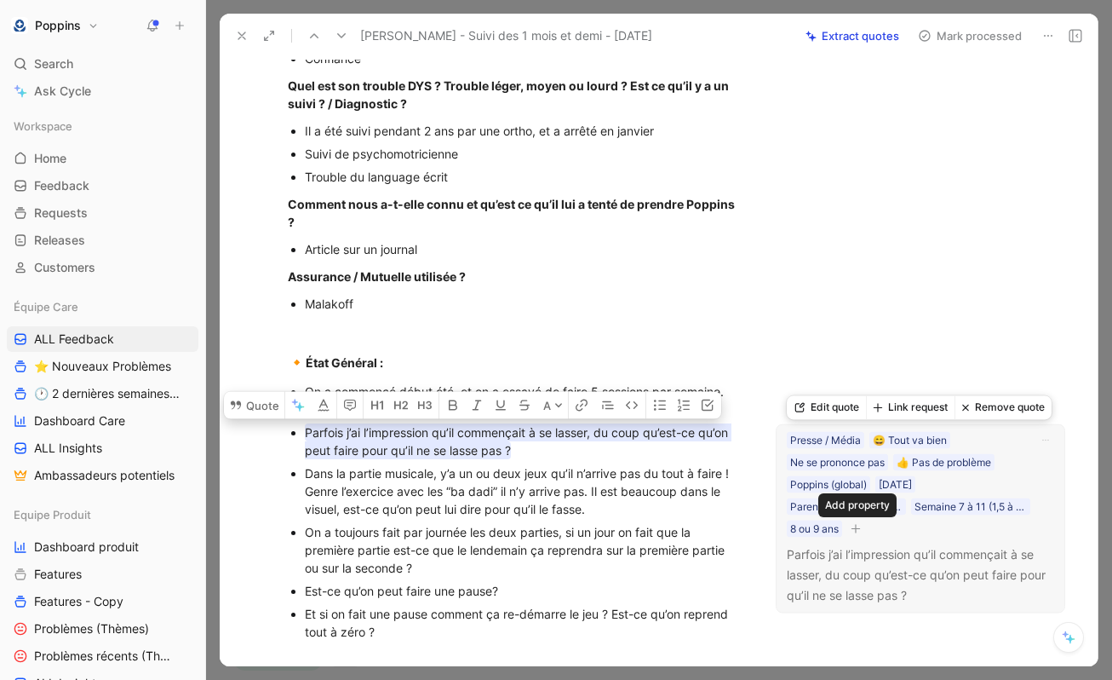
click at [858, 531] on icon "button" at bounding box center [856, 528] width 10 height 10
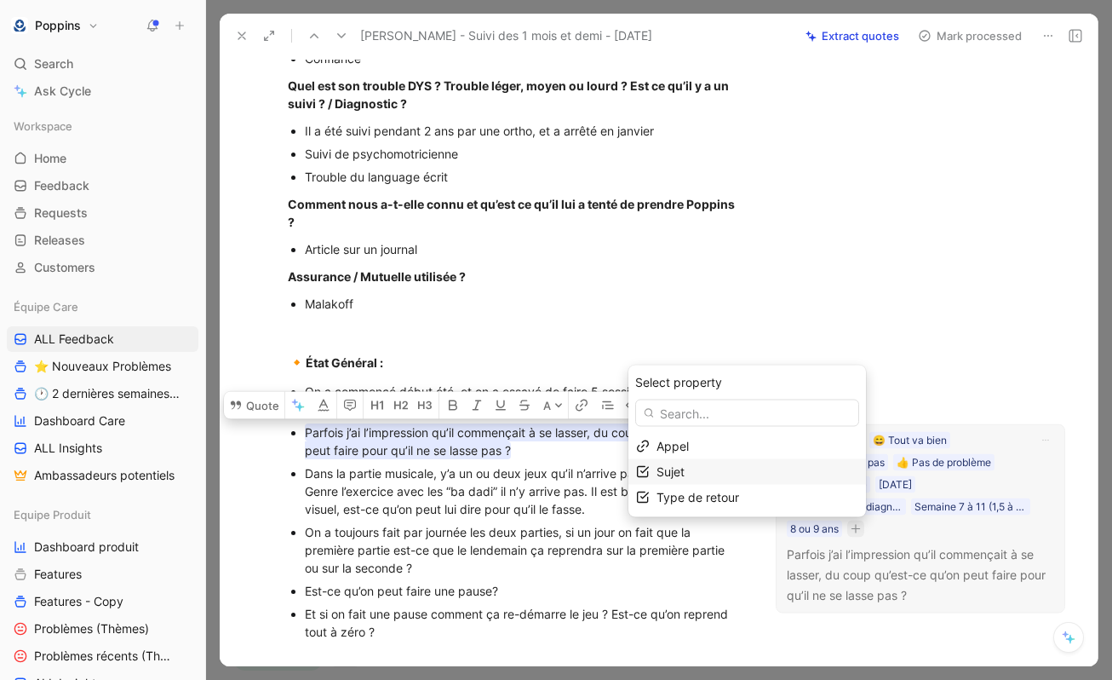
click at [758, 473] on div "Sujet" at bounding box center [758, 472] width 202 height 20
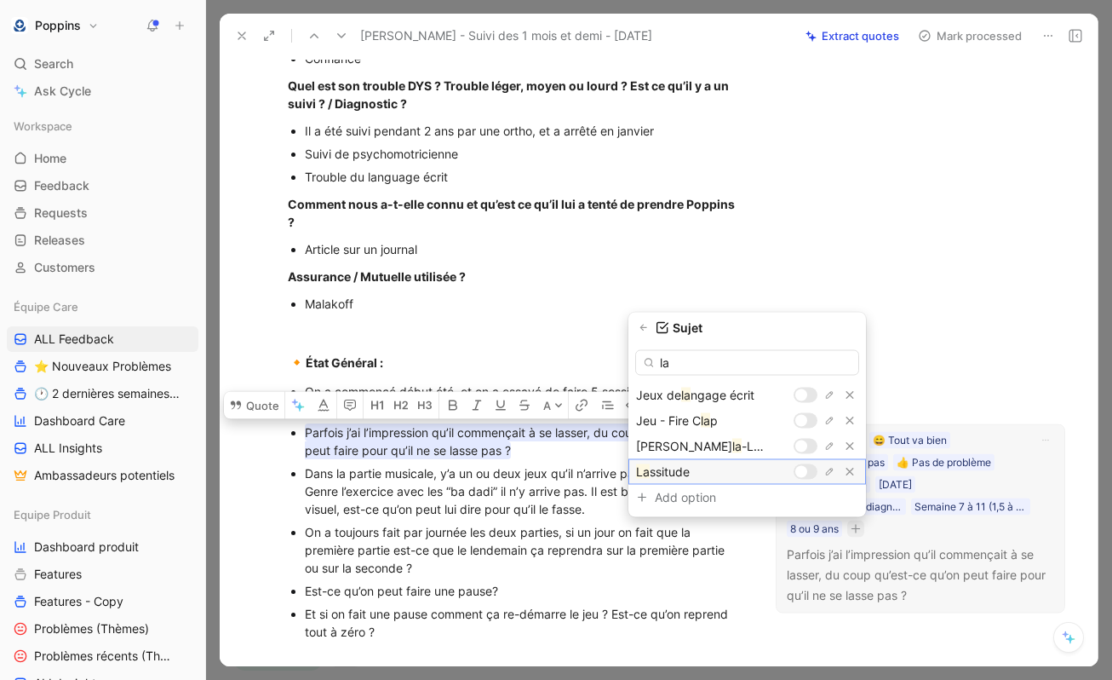
click at [808, 474] on div at bounding box center [806, 471] width 24 height 15
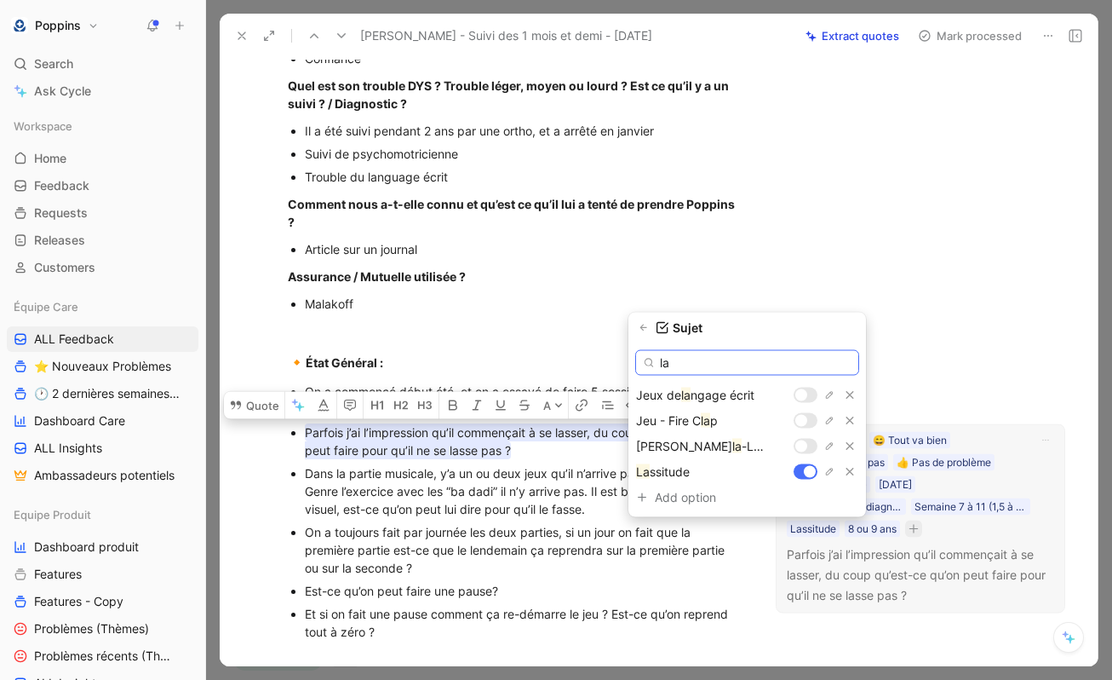
click at [761, 367] on input "la" at bounding box center [747, 363] width 224 height 26
type input "l"
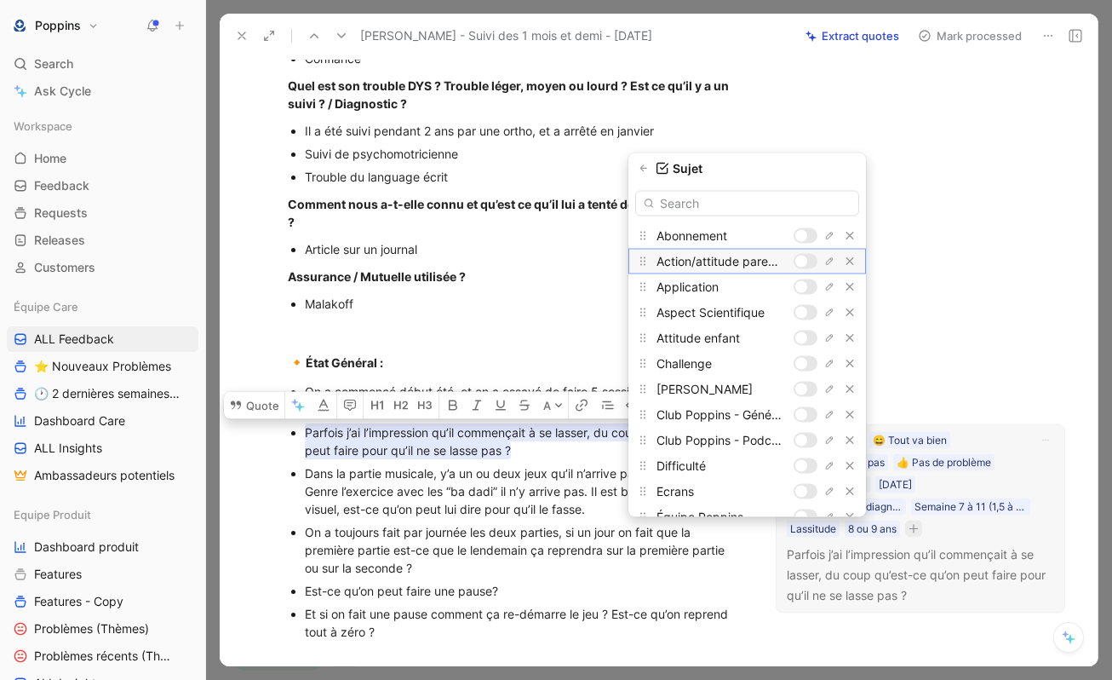
click at [810, 255] on div at bounding box center [806, 260] width 24 height 15
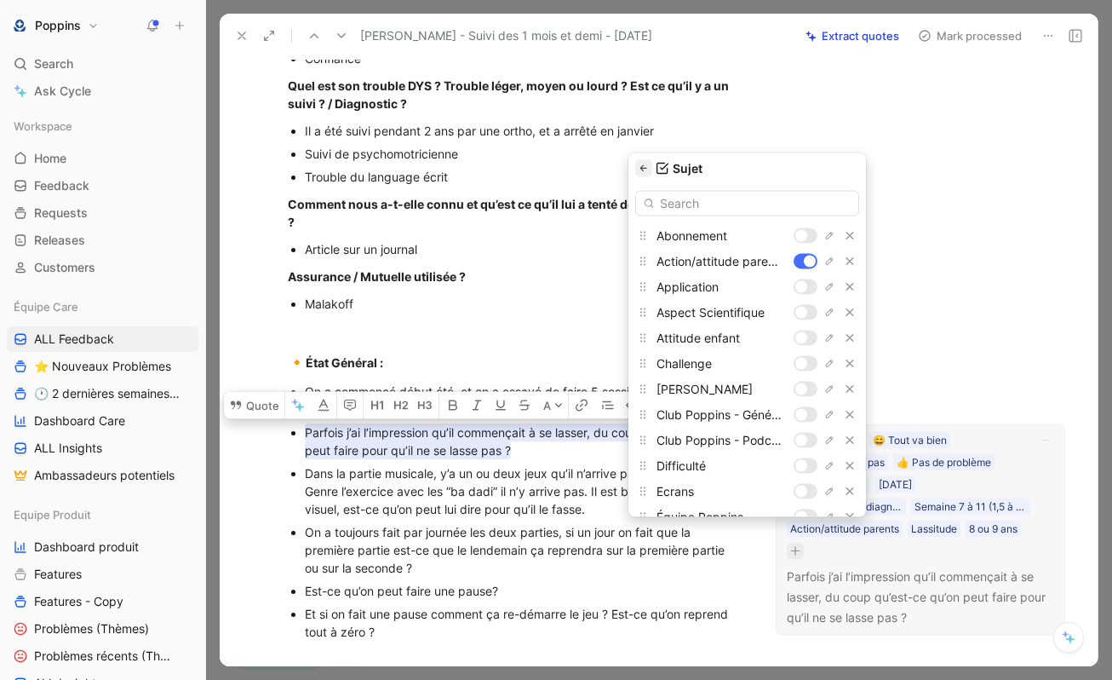
click at [645, 173] on button "button" at bounding box center [643, 167] width 17 height 17
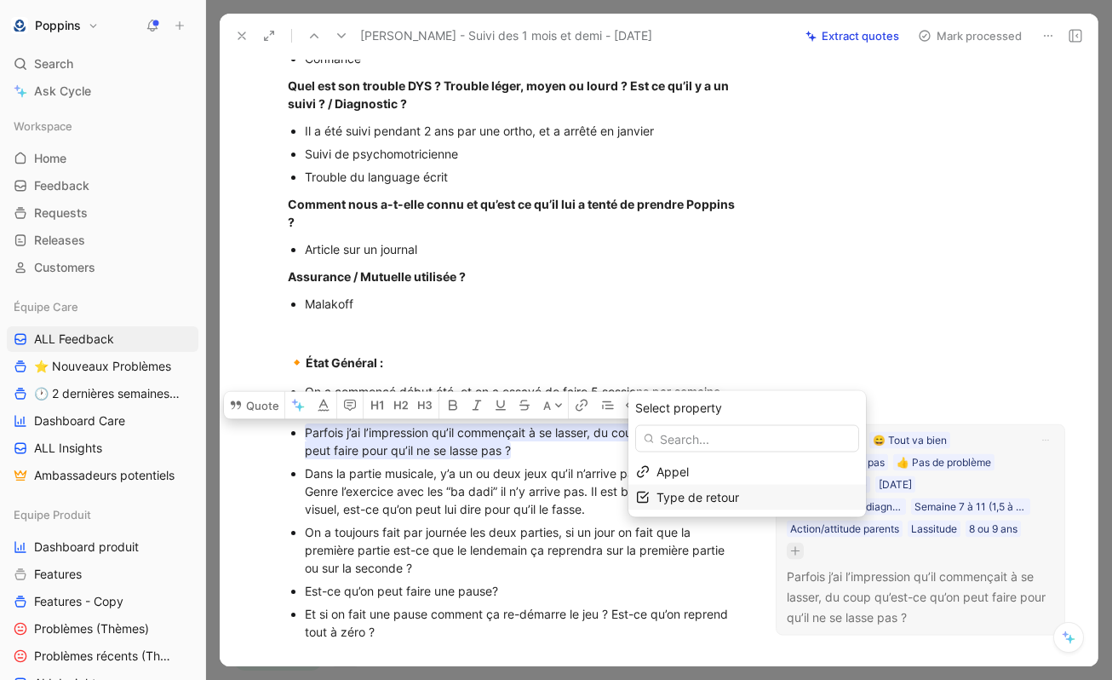
click at [720, 496] on span "Type de retour" at bounding box center [698, 497] width 83 height 14
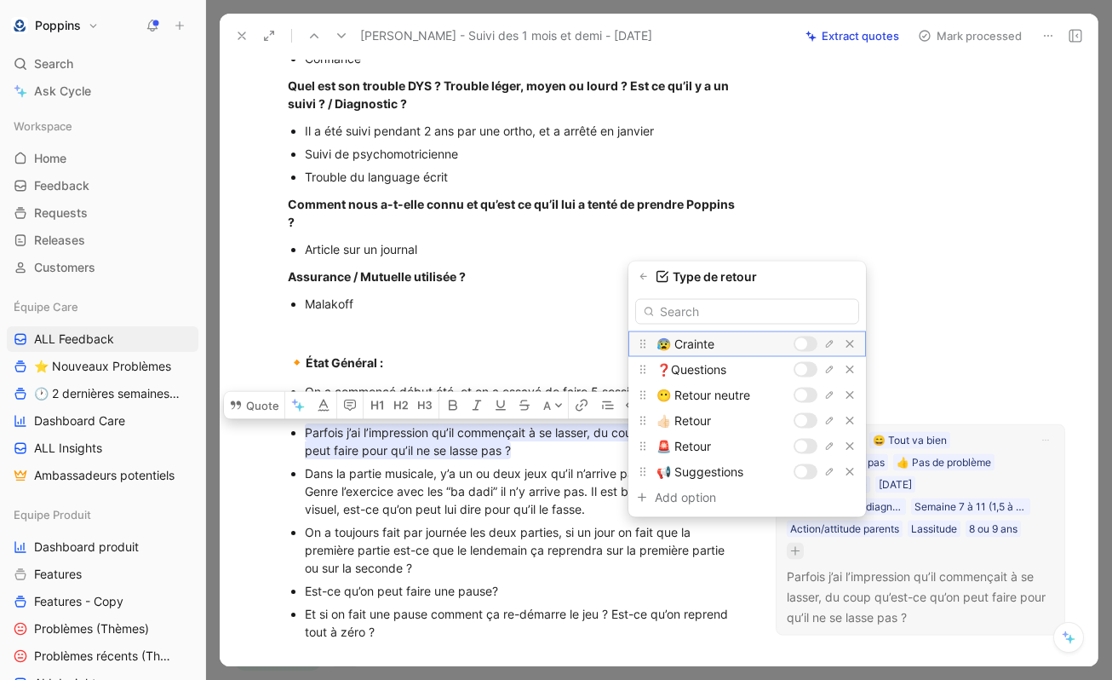
click at [808, 351] on div at bounding box center [826, 344] width 65 height 17
click at [806, 366] on div at bounding box center [801, 370] width 12 height 12
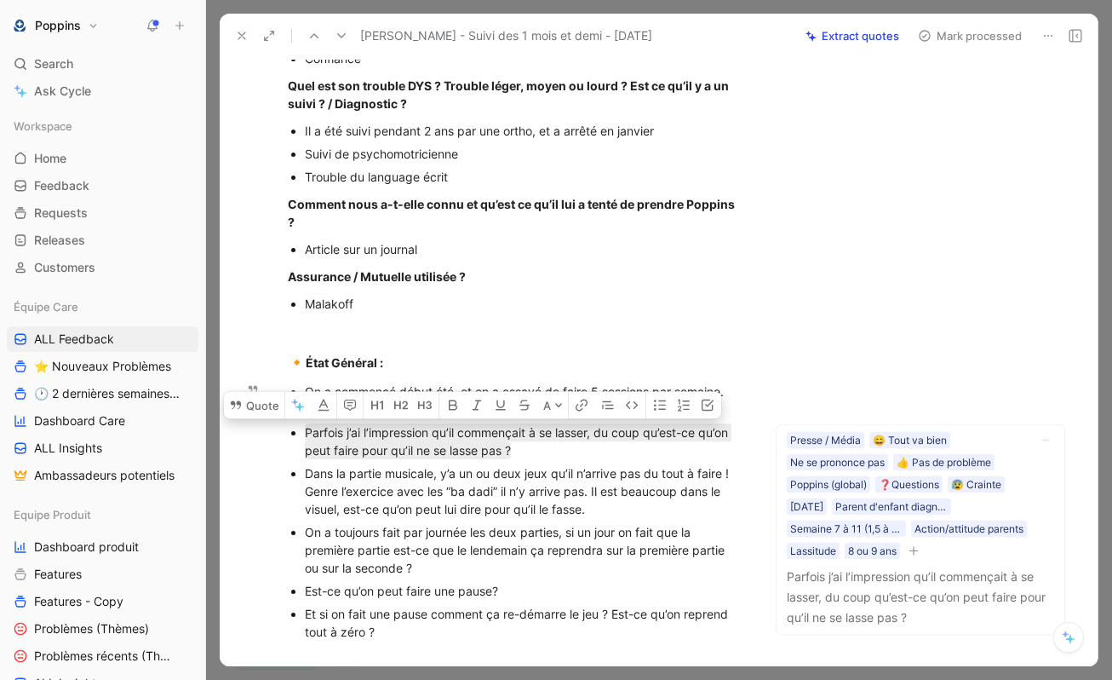
drag, startPoint x: 561, startPoint y: 450, endPoint x: 297, endPoint y: 437, distance: 264.3
click at [305, 437] on li "Parfois j’ai l’impression qu’il commençait à se lasser, du coup qu’est-ce qu’on…" at bounding box center [524, 441] width 439 height 41
click at [253, 394] on button "Quote" at bounding box center [254, 404] width 60 height 27
click at [264, 407] on button "Quote" at bounding box center [254, 404] width 60 height 27
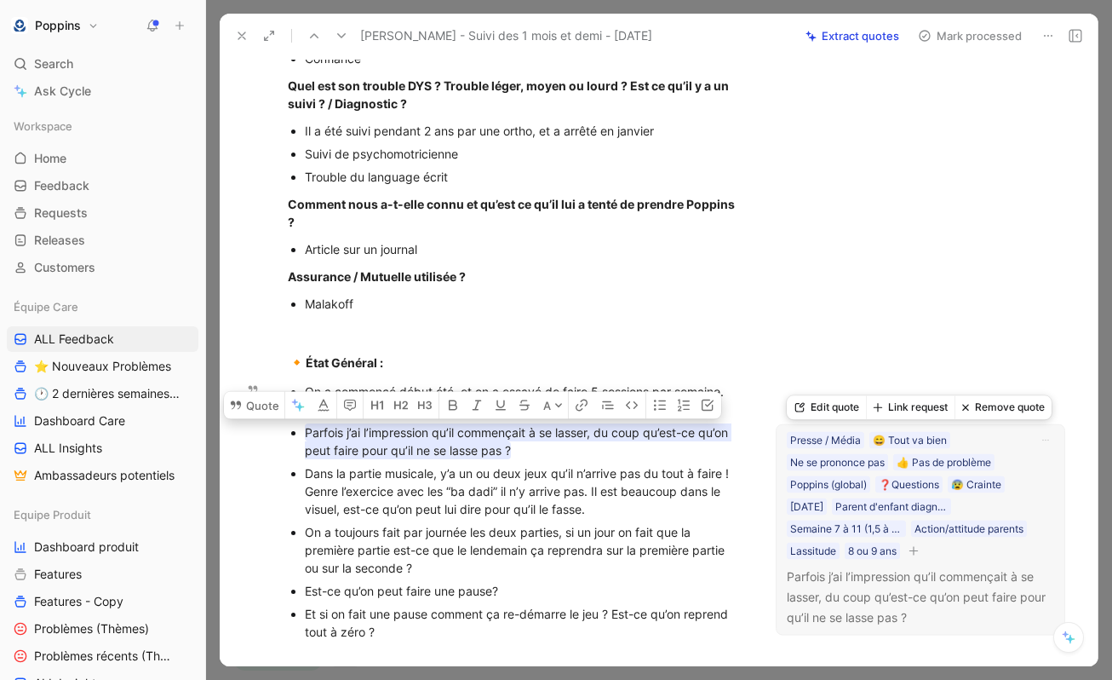
click at [918, 553] on icon "button" at bounding box center [914, 550] width 10 height 10
click at [554, 502] on div "Dans la partie musicale, y’a un ou deux jeux qu’il n’arrive pas du tout à faire…" at bounding box center [524, 491] width 439 height 54
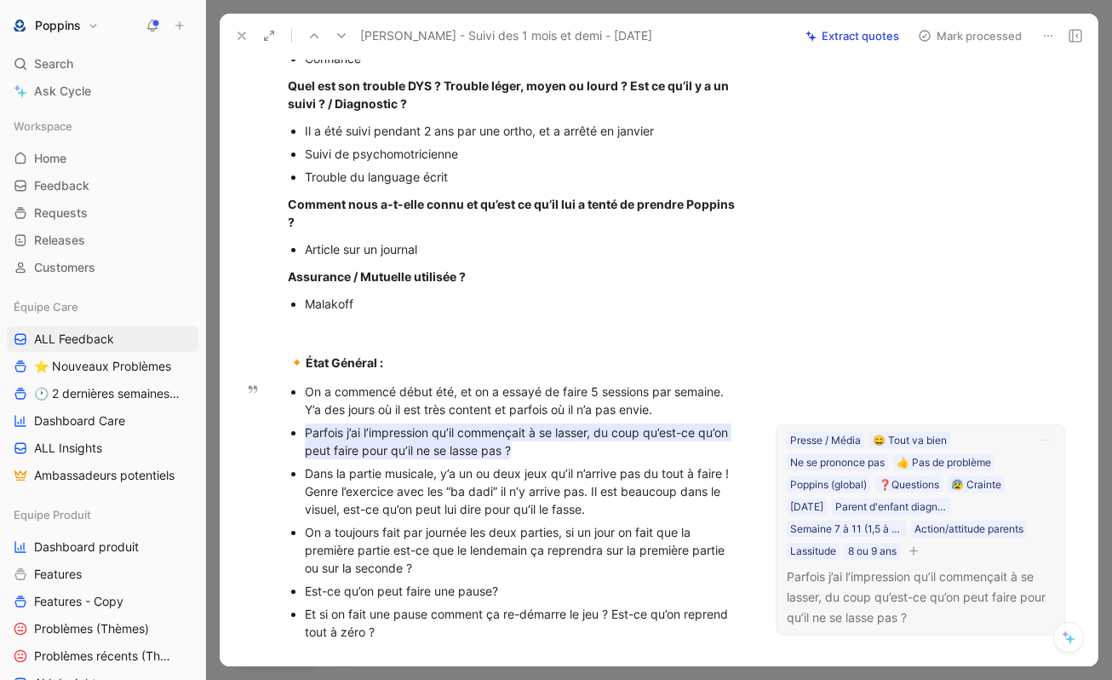
scroll to position [584, 0]
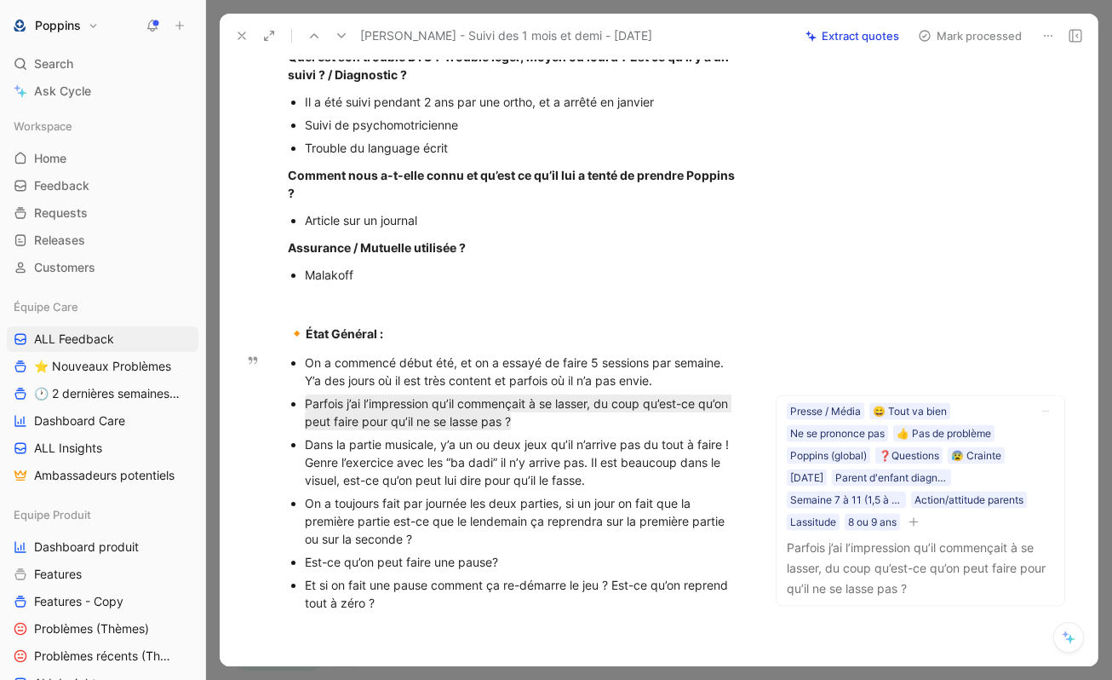
click at [603, 480] on div "Dans la partie musicale, y’a un ou deux jeux qu’il n’arrive pas du tout à faire…" at bounding box center [524, 462] width 439 height 54
click at [586, 481] on div "Dans la partie musicale, y’a un ou deux jeux qu’il n’arrive pas du tout à faire…" at bounding box center [524, 462] width 439 height 54
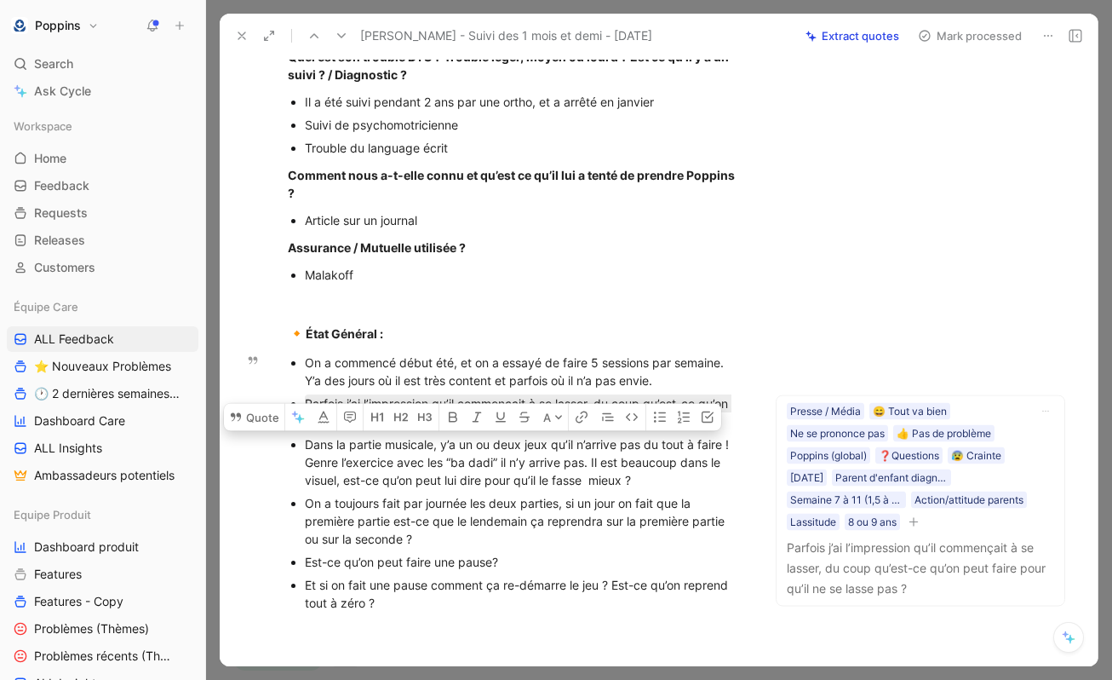
drag, startPoint x: 640, startPoint y: 479, endPoint x: 296, endPoint y: 451, distance: 346.0
click at [305, 451] on li "Dans la partie musicale, y’a un ou deux jeux qu’il n’arrive pas du tout à faire…" at bounding box center [524, 462] width 439 height 59
click at [251, 409] on button "Quote" at bounding box center [254, 416] width 60 height 27
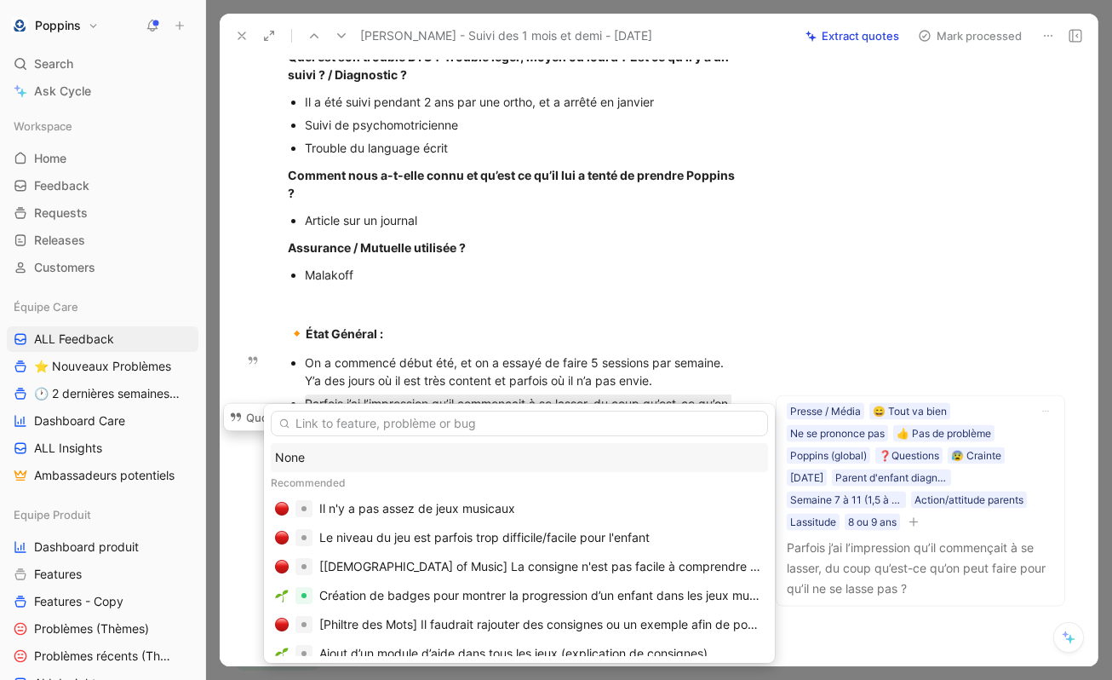
click at [332, 454] on div "None" at bounding box center [519, 457] width 489 height 20
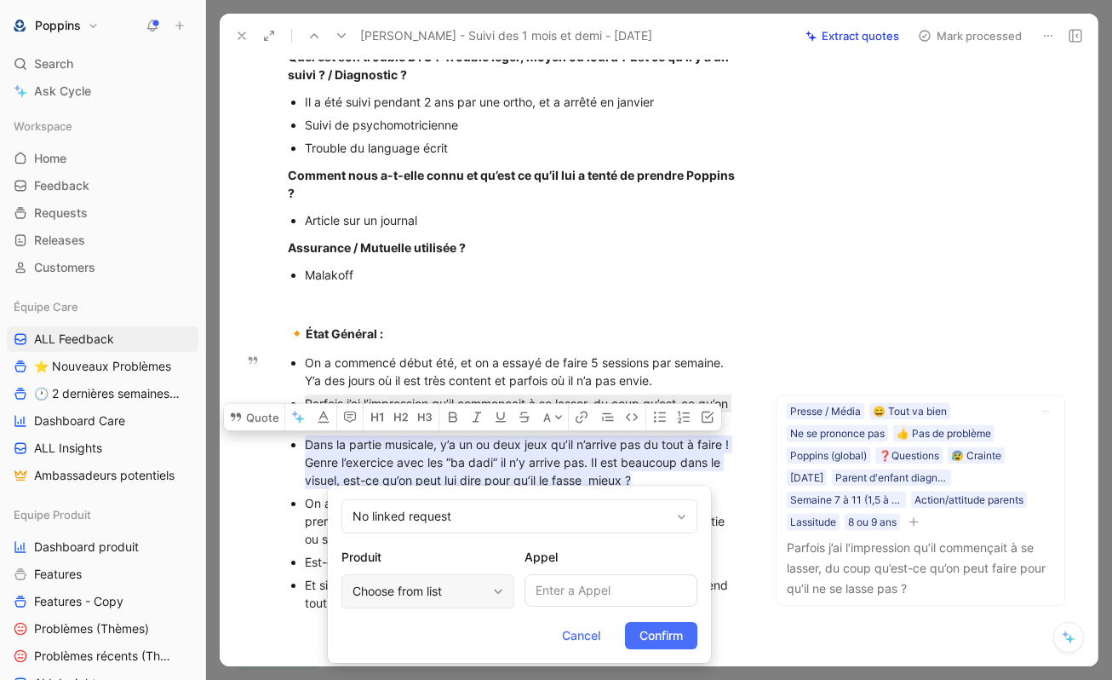
click at [433, 588] on div "Choose from list" at bounding box center [420, 591] width 134 height 20
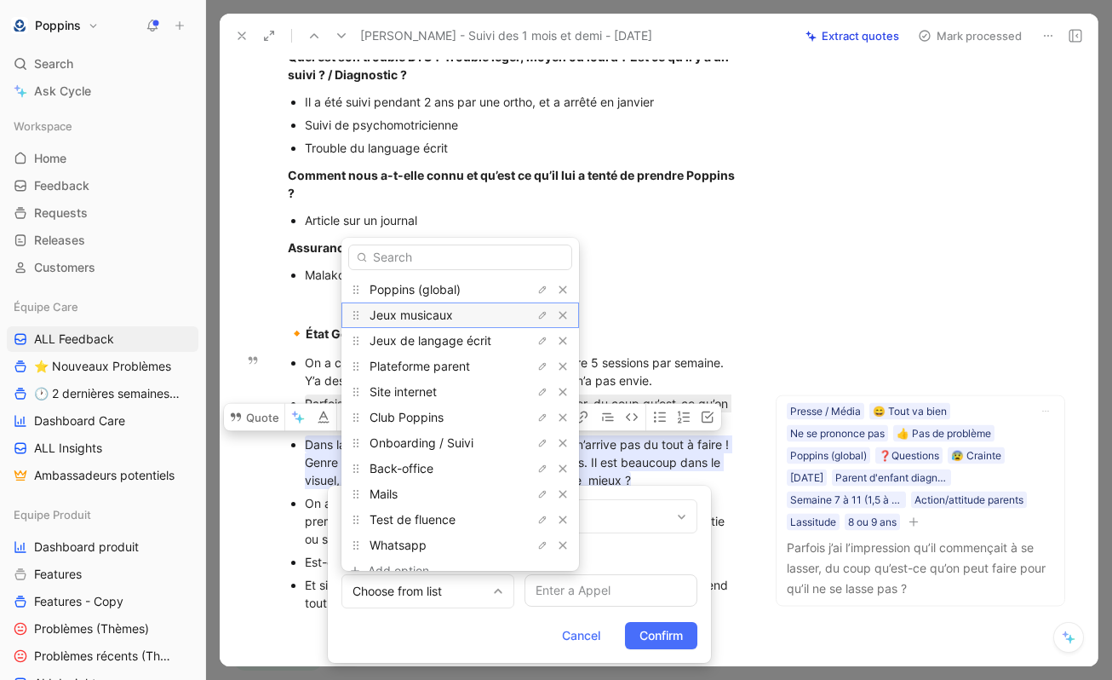
click at [447, 315] on span "Jeux musicaux" at bounding box center [411, 314] width 83 height 14
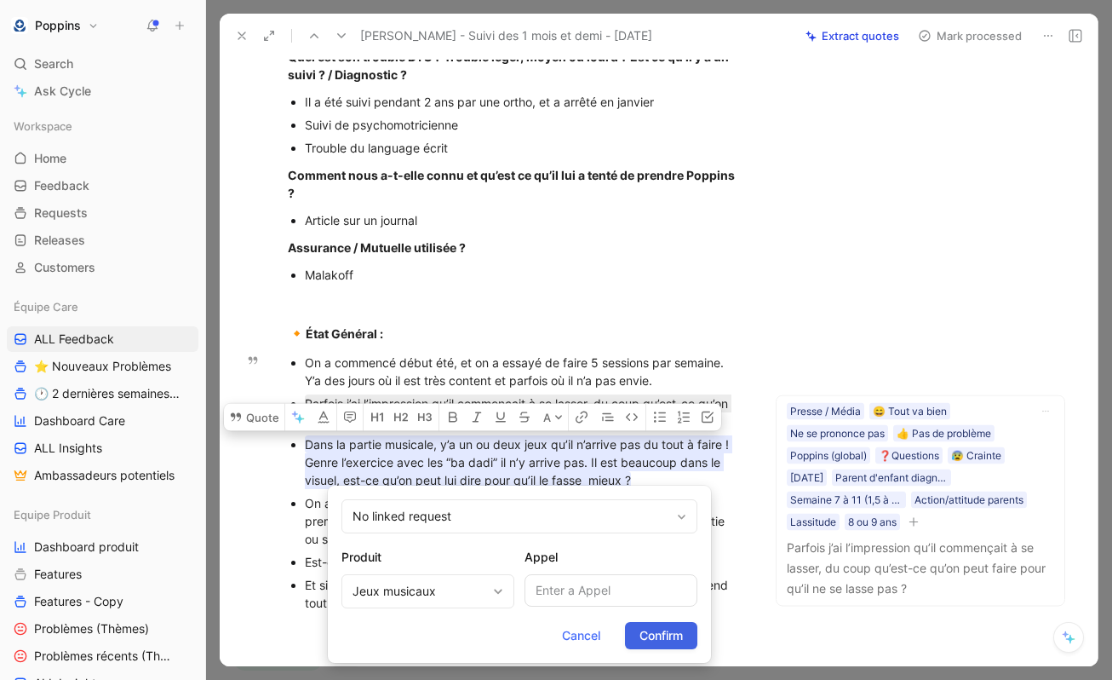
click at [668, 635] on span "Confirm" at bounding box center [661, 635] width 43 height 20
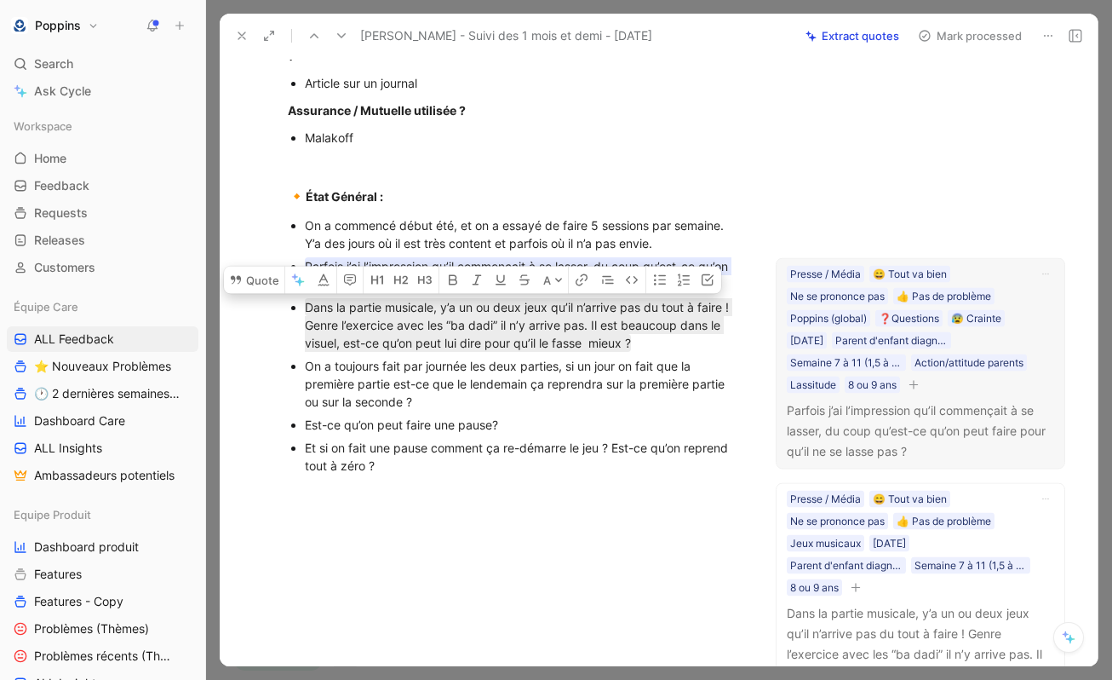
scroll to position [757, 0]
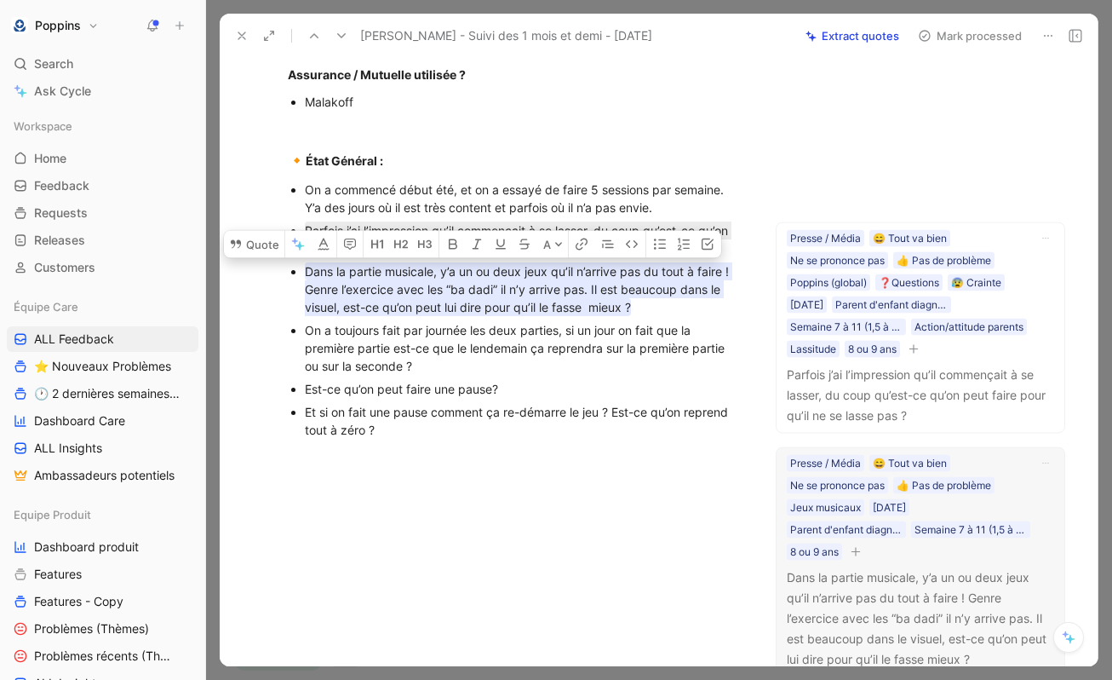
click at [864, 553] on button "button" at bounding box center [855, 550] width 17 height 17
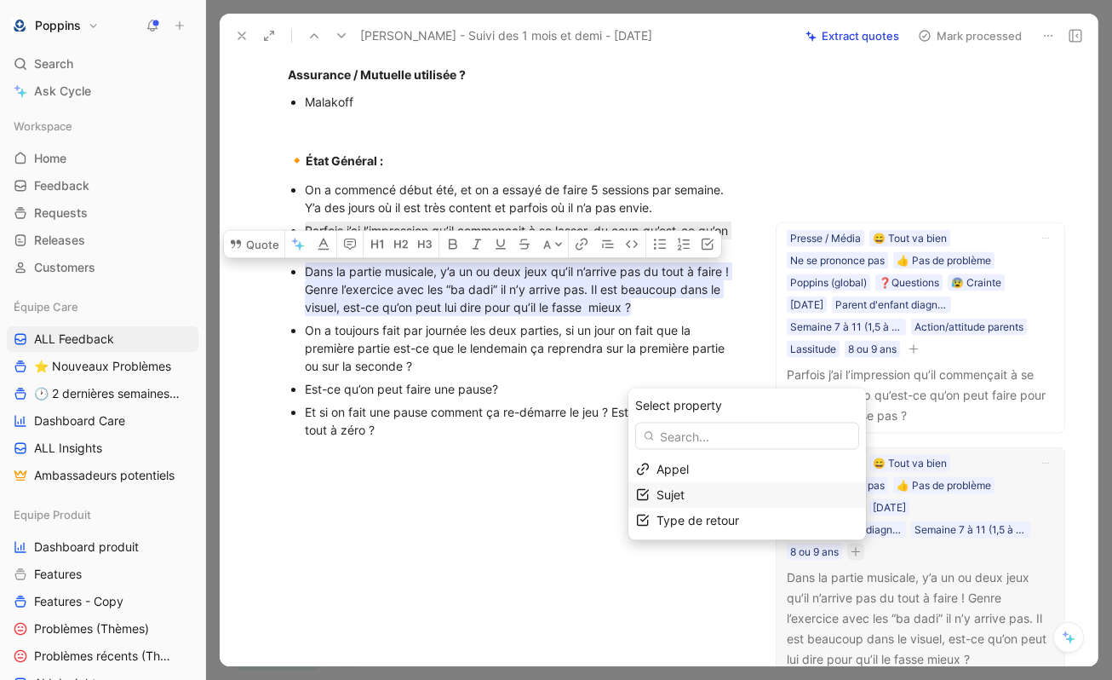
click at [716, 496] on div "Sujet" at bounding box center [758, 495] width 202 height 20
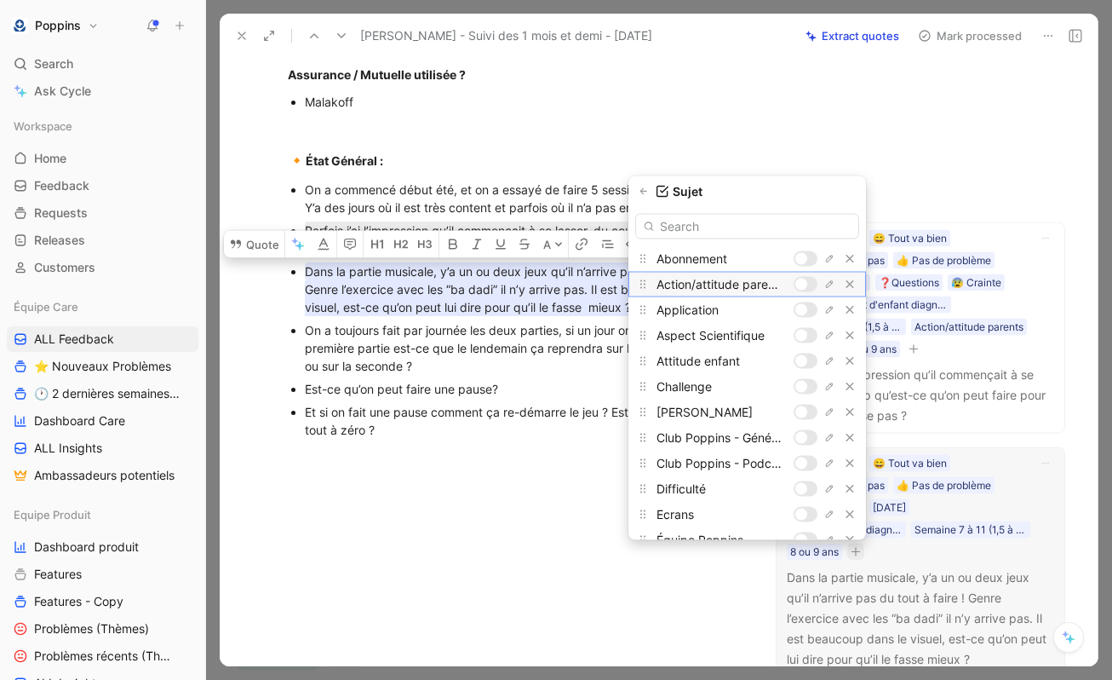
click at [806, 280] on div at bounding box center [806, 283] width 24 height 15
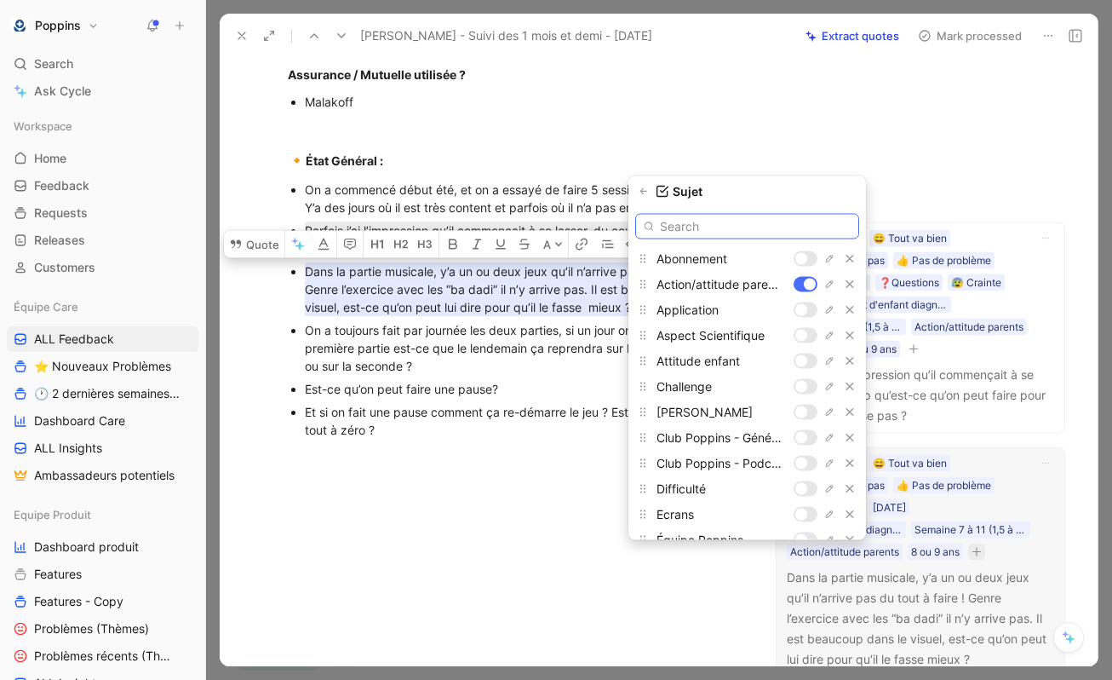
click at [730, 225] on input "text" at bounding box center [747, 226] width 224 height 26
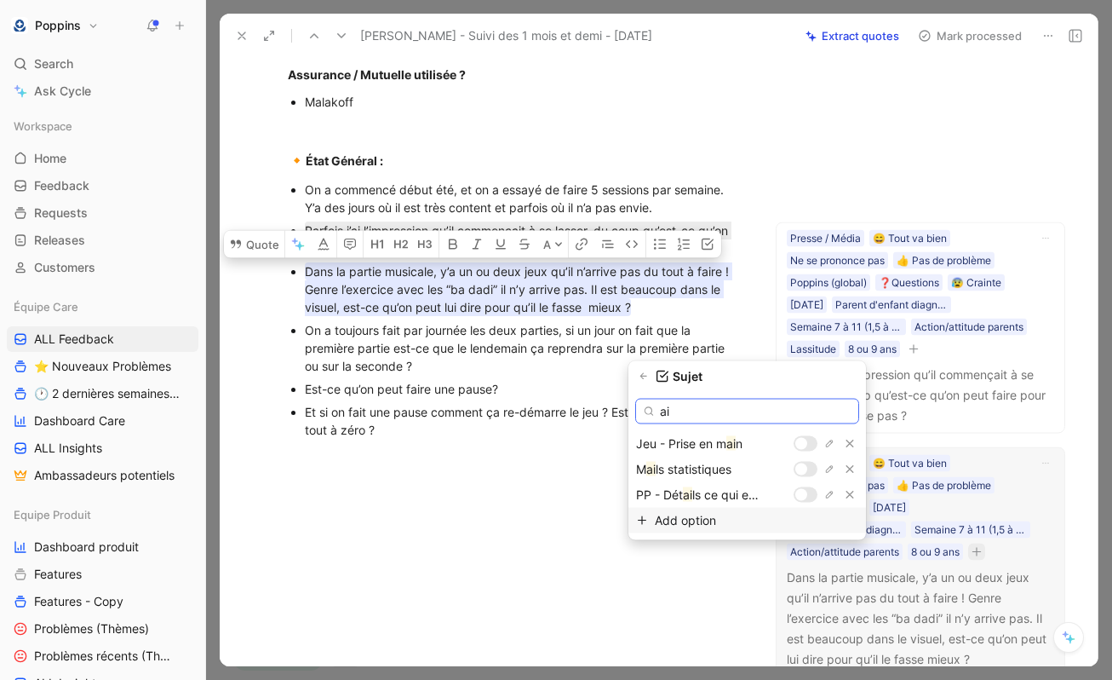
type input "a"
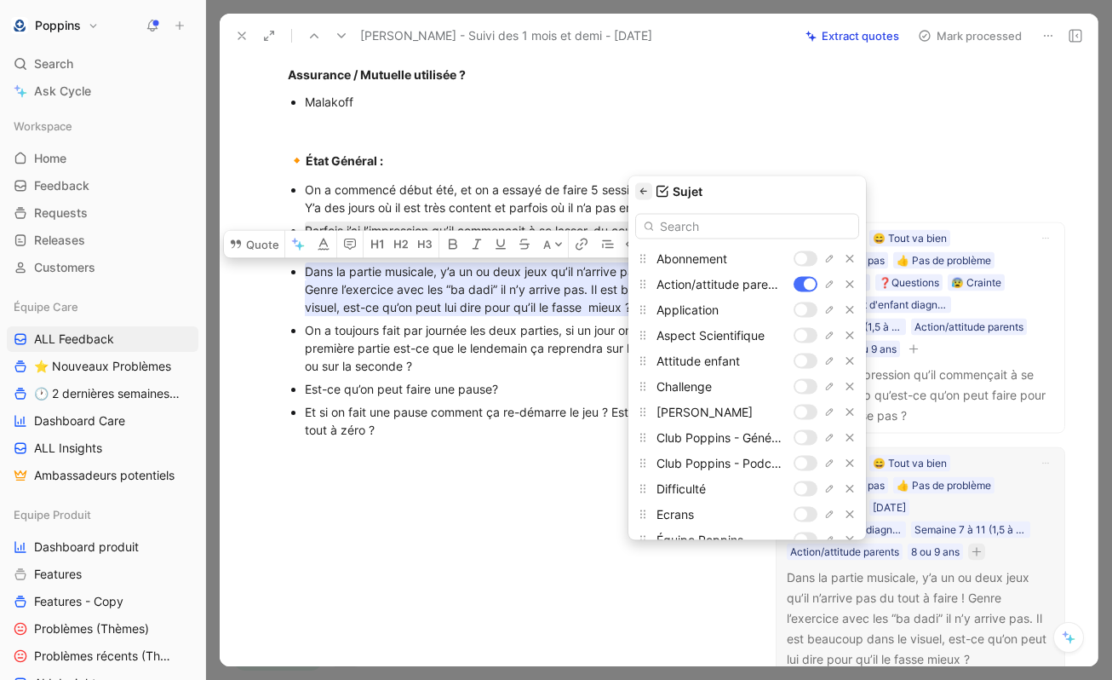
click at [647, 194] on icon "button" at bounding box center [644, 191] width 10 height 10
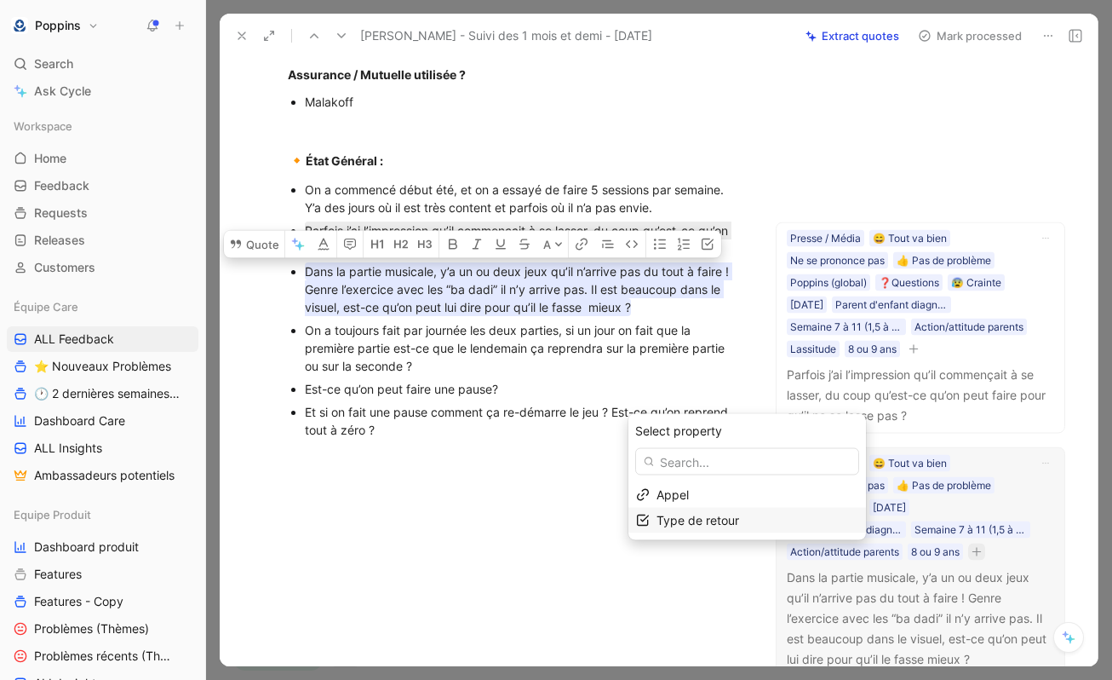
click at [729, 517] on span "Type de retour" at bounding box center [698, 520] width 83 height 14
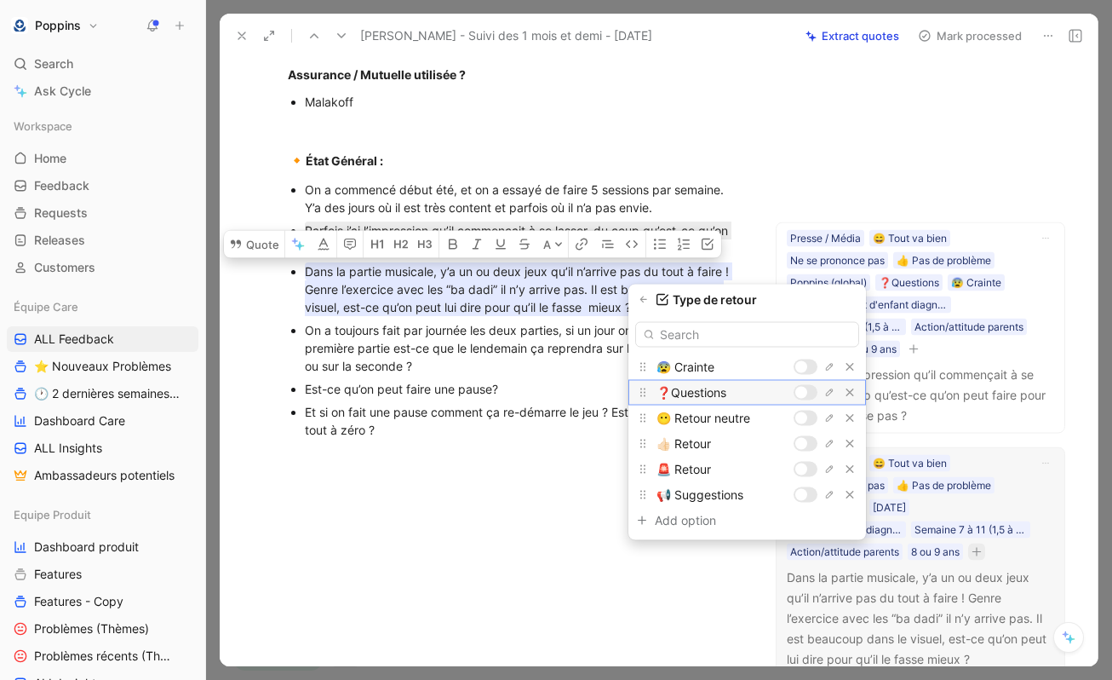
click at [806, 390] on div at bounding box center [801, 393] width 12 height 12
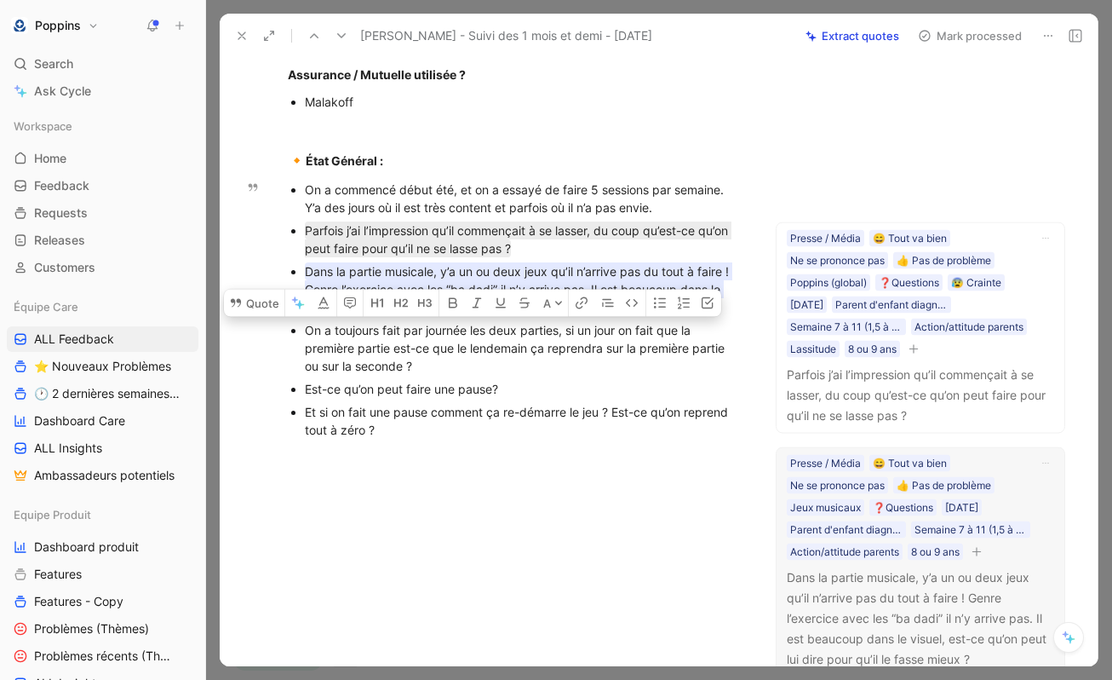
drag, startPoint x: 439, startPoint y: 364, endPoint x: 290, endPoint y: 333, distance: 153.2
click at [290, 333] on ul "On a commencé début été, et on a essayé de faire 5 sessions par semaine. Y’a de…" at bounding box center [515, 309] width 520 height 263
click at [261, 302] on button "Quote" at bounding box center [254, 302] width 60 height 27
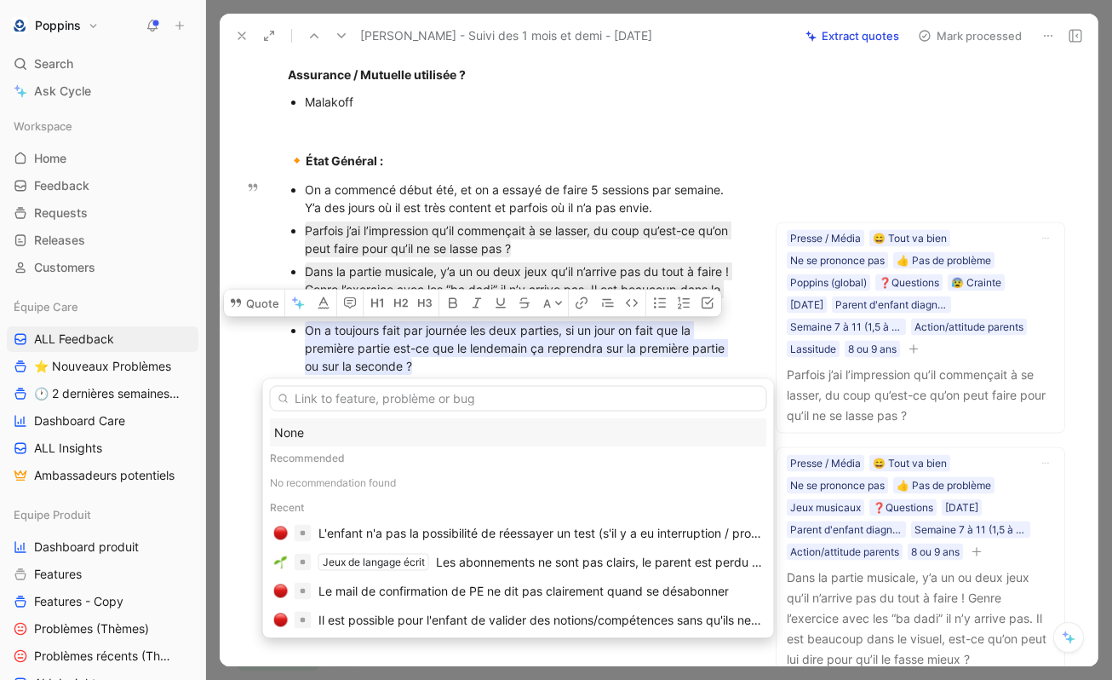
click at [367, 430] on div "None" at bounding box center [518, 432] width 489 height 20
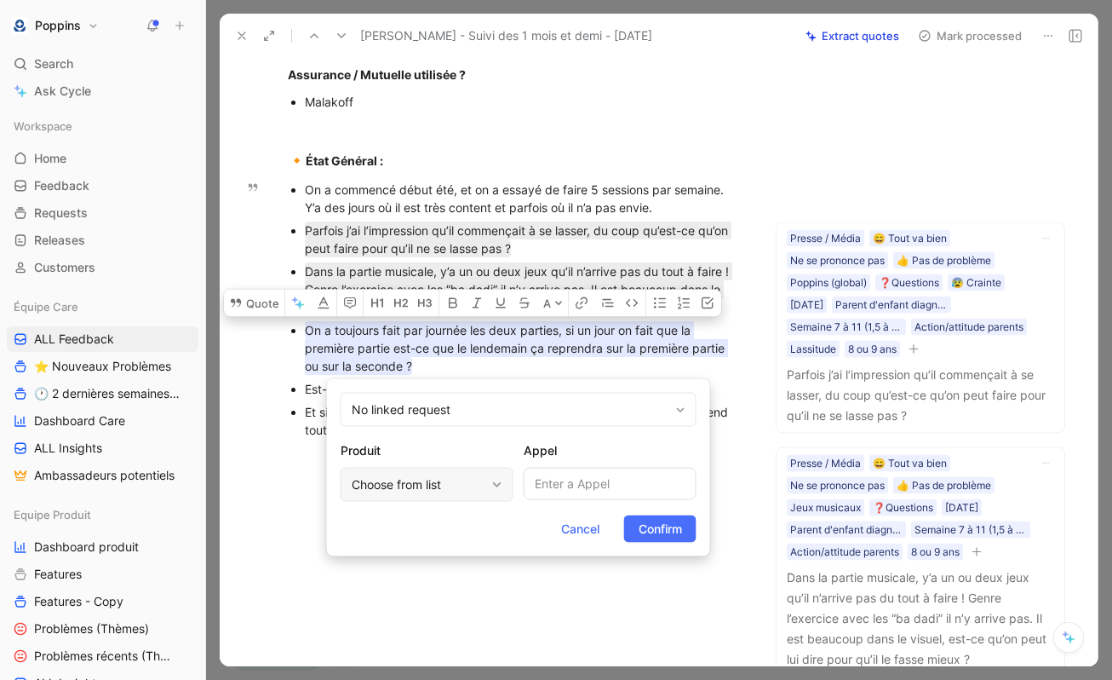
click at [402, 481] on div "Choose from list" at bounding box center [419, 484] width 134 height 20
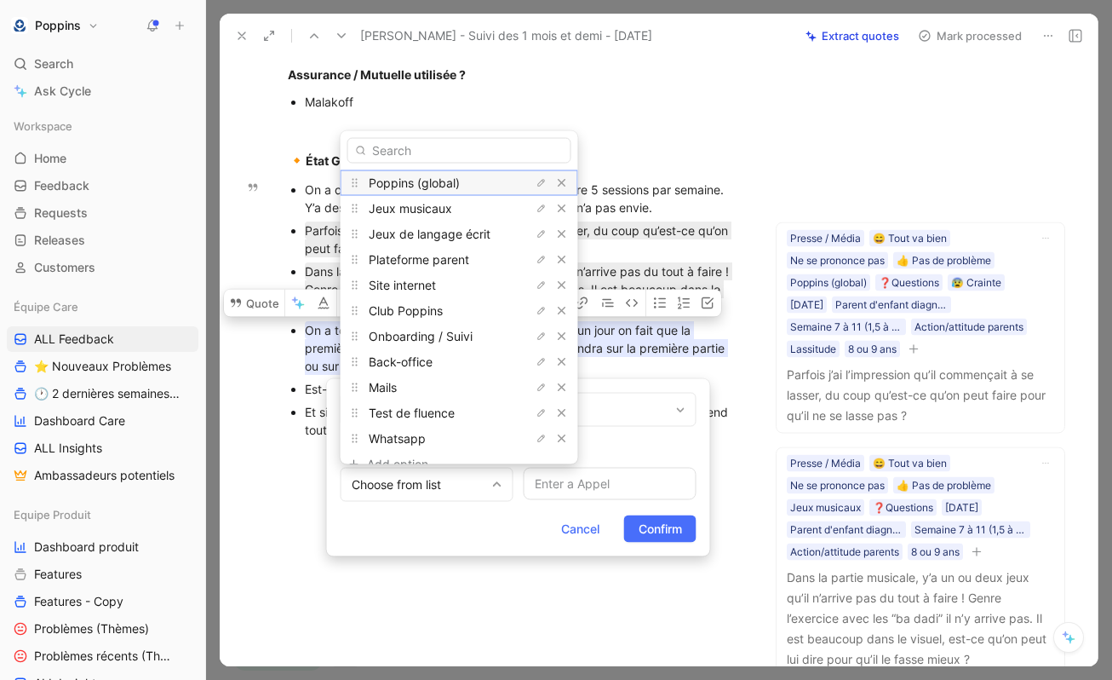
click at [439, 192] on div "Poppins (global)" at bounding box center [433, 182] width 128 height 20
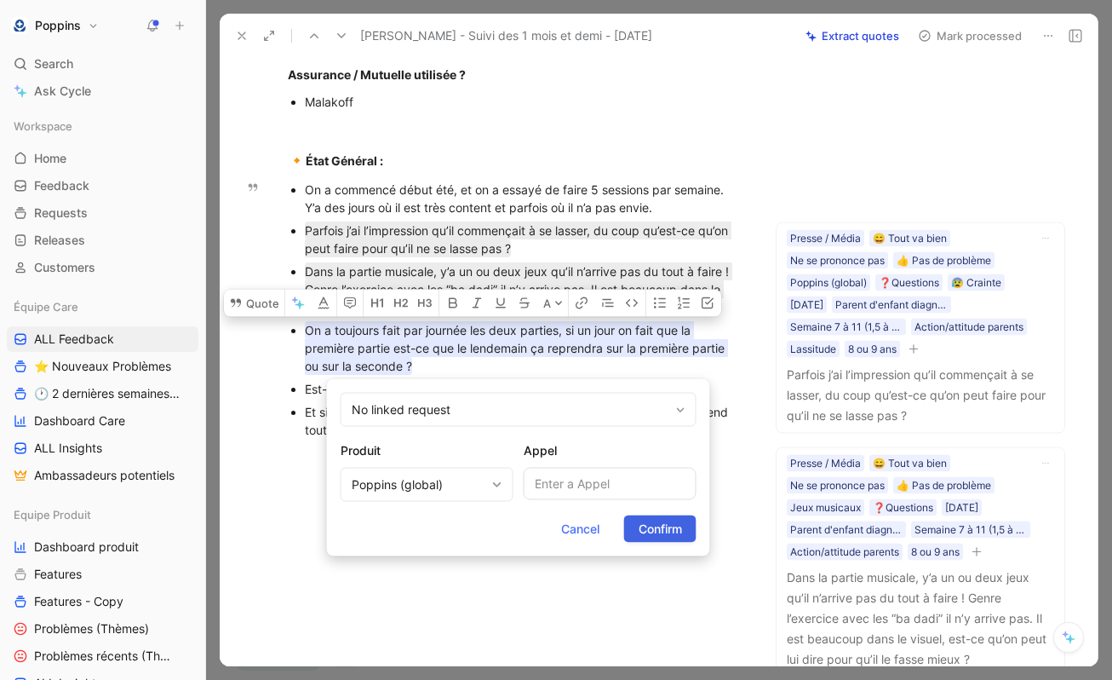
click at [651, 526] on span "Confirm" at bounding box center [660, 529] width 43 height 20
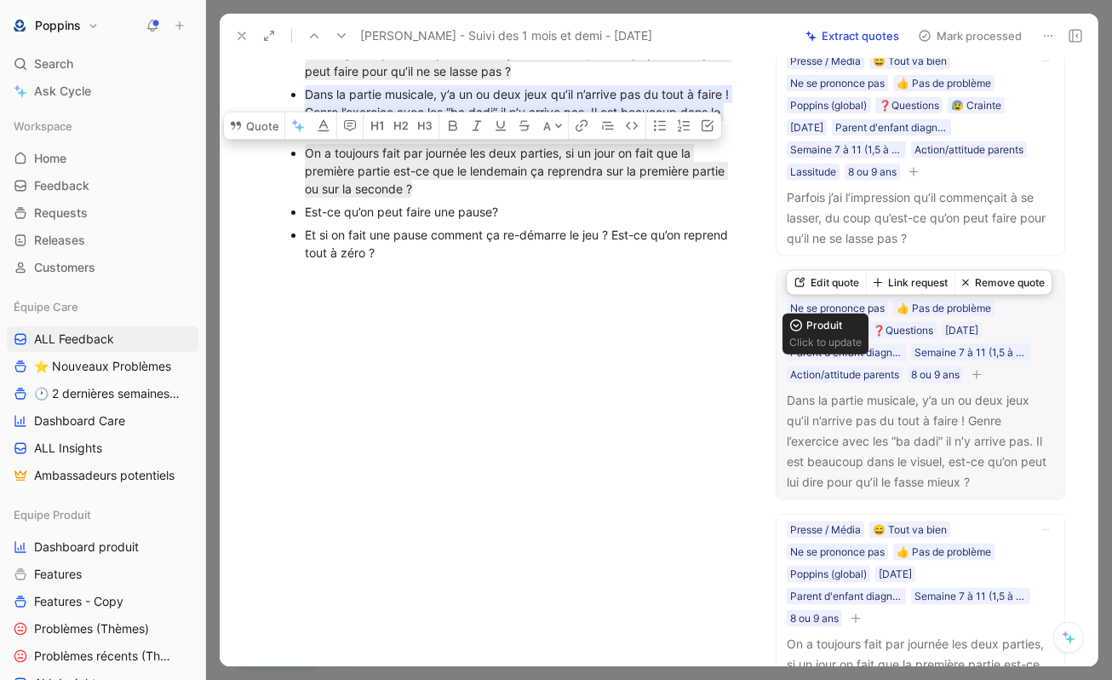
scroll to position [1004, 0]
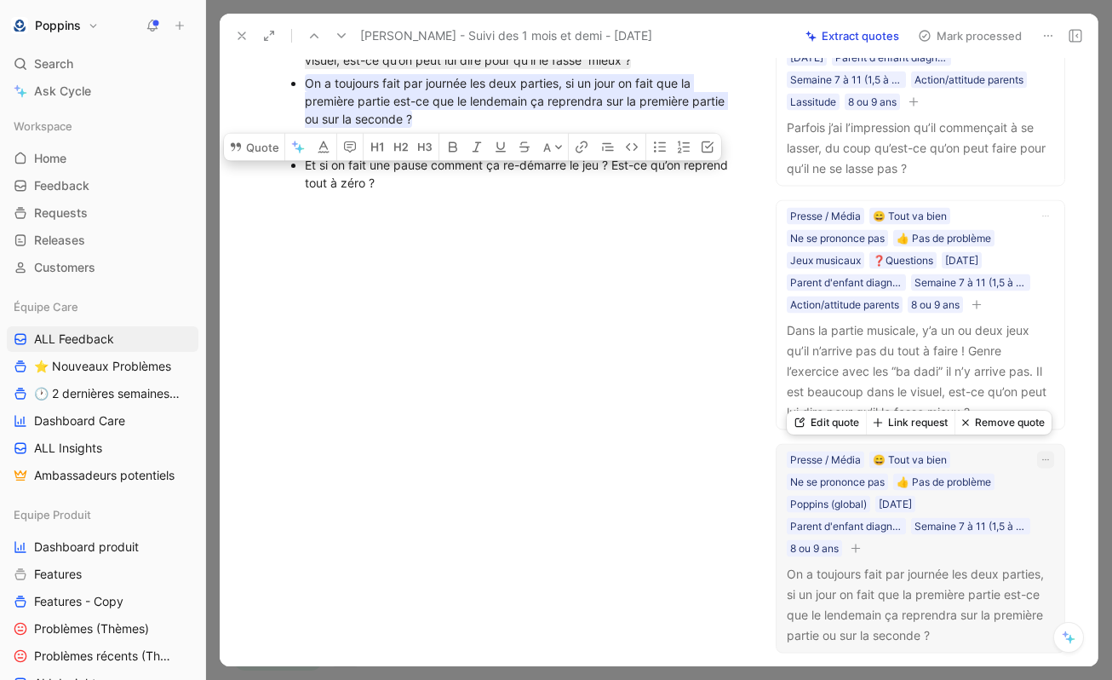
click at [1045, 463] on icon "button" at bounding box center [1046, 459] width 10 height 10
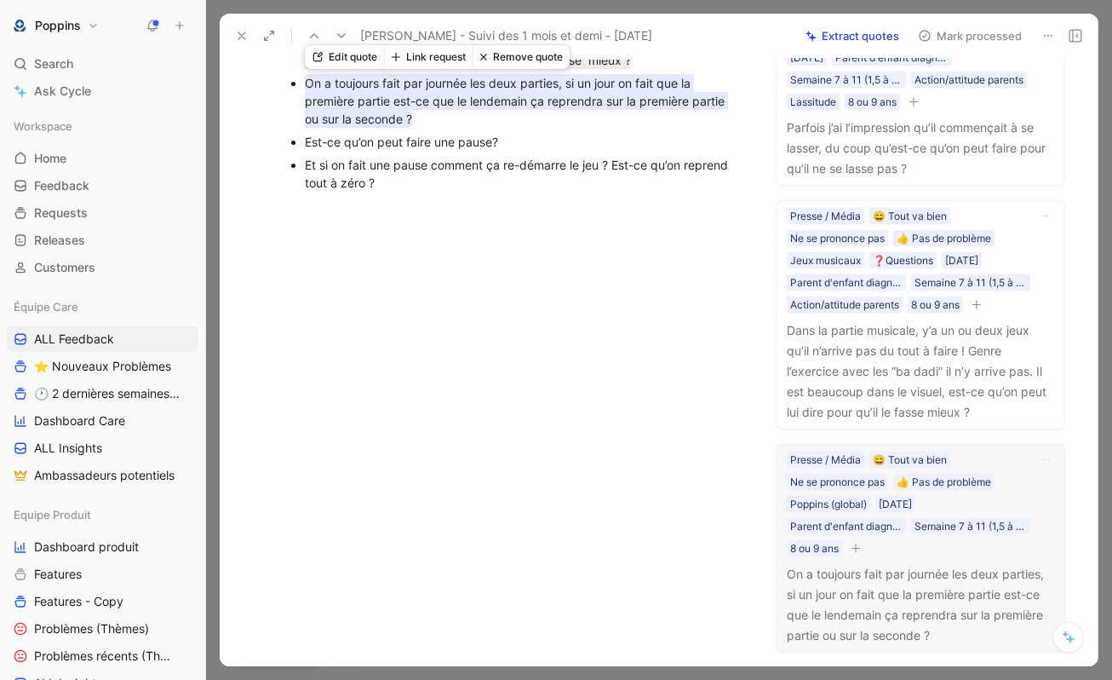
click at [657, 89] on mark "On a toujours fait par journée les deux parties, si un jour on fait que la prem…" at bounding box center [516, 101] width 423 height 54
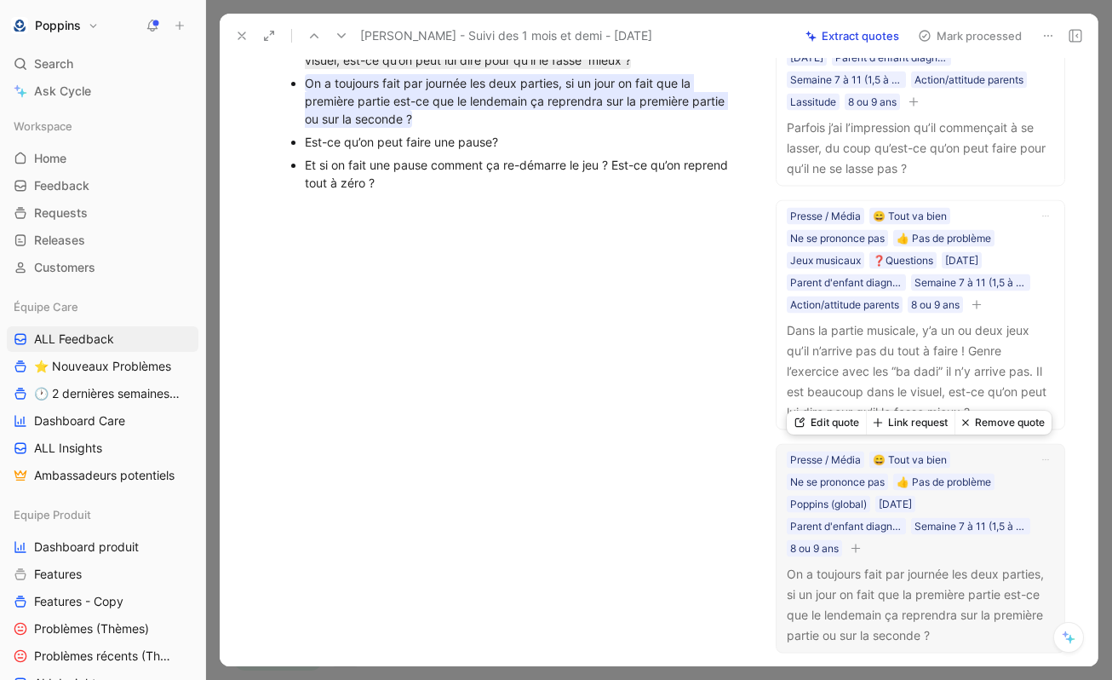
click at [861, 545] on icon "button" at bounding box center [856, 547] width 10 height 10
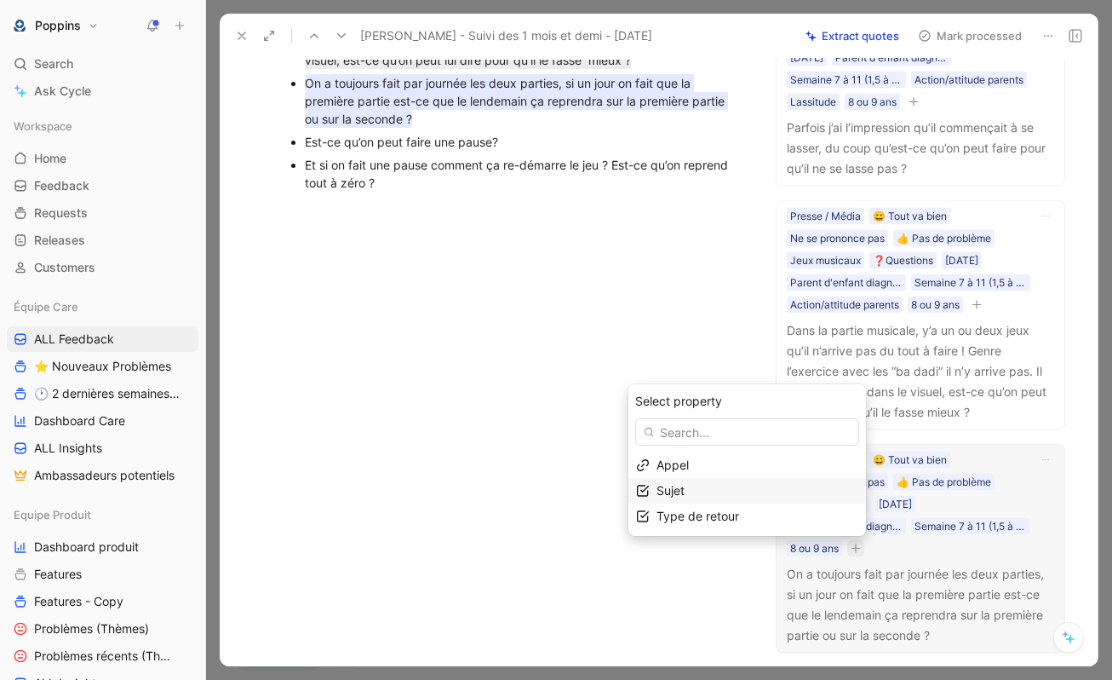
click at [712, 494] on div "Sujet" at bounding box center [758, 490] width 202 height 20
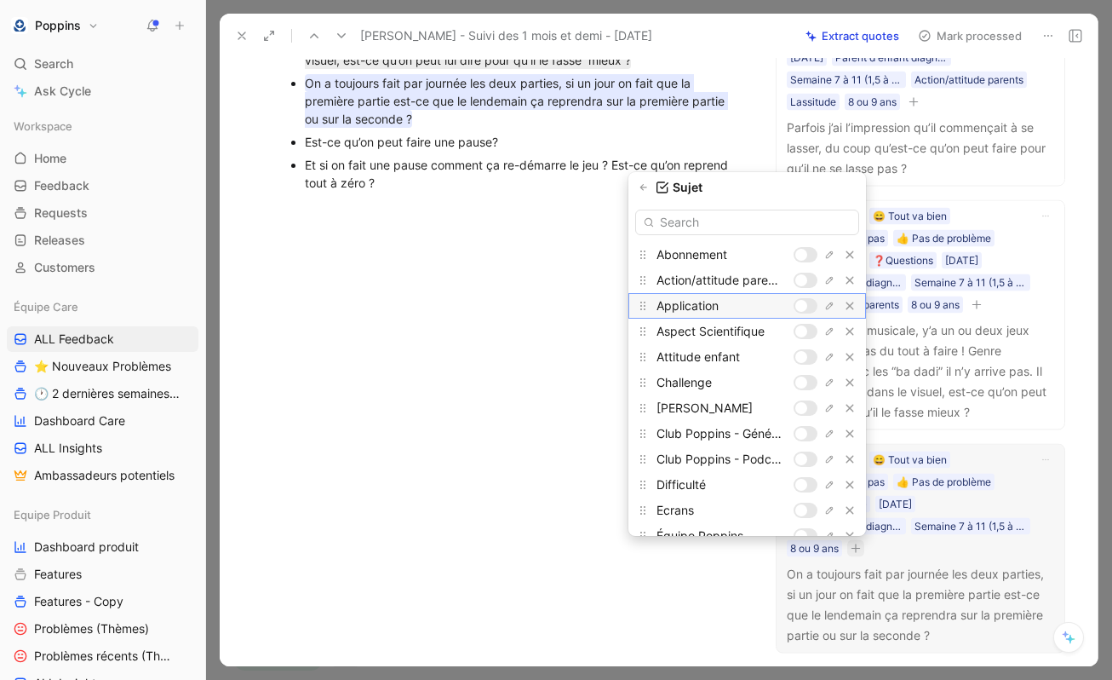
click at [804, 305] on div at bounding box center [801, 306] width 12 height 12
click at [746, 226] on input "text" at bounding box center [747, 222] width 224 height 26
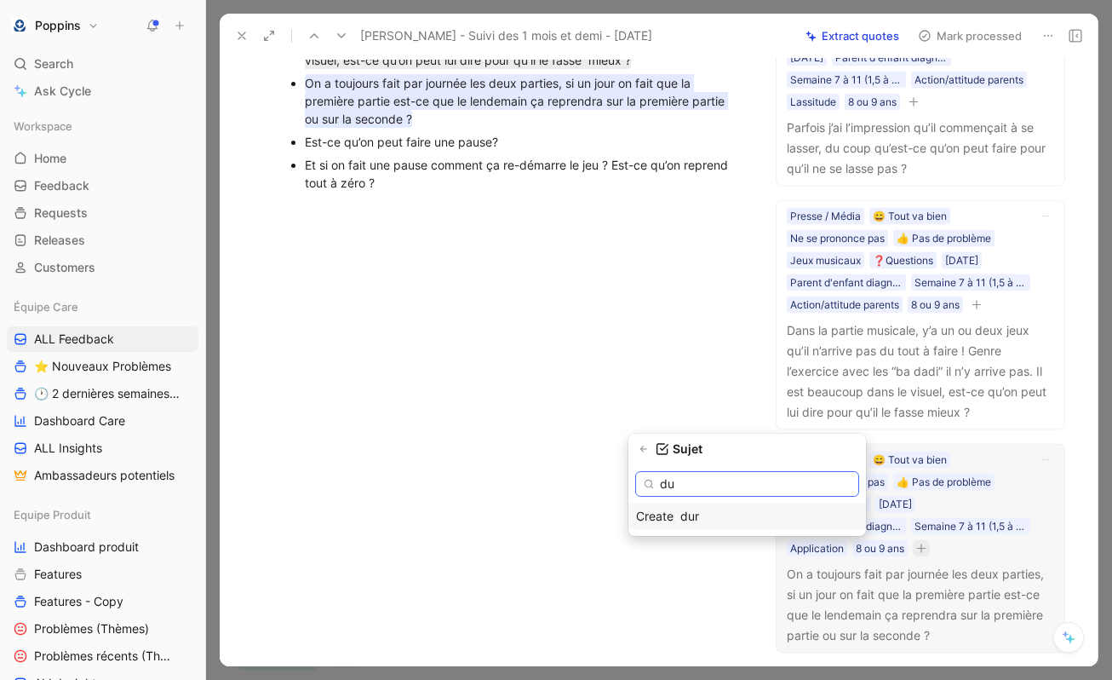
type input "d"
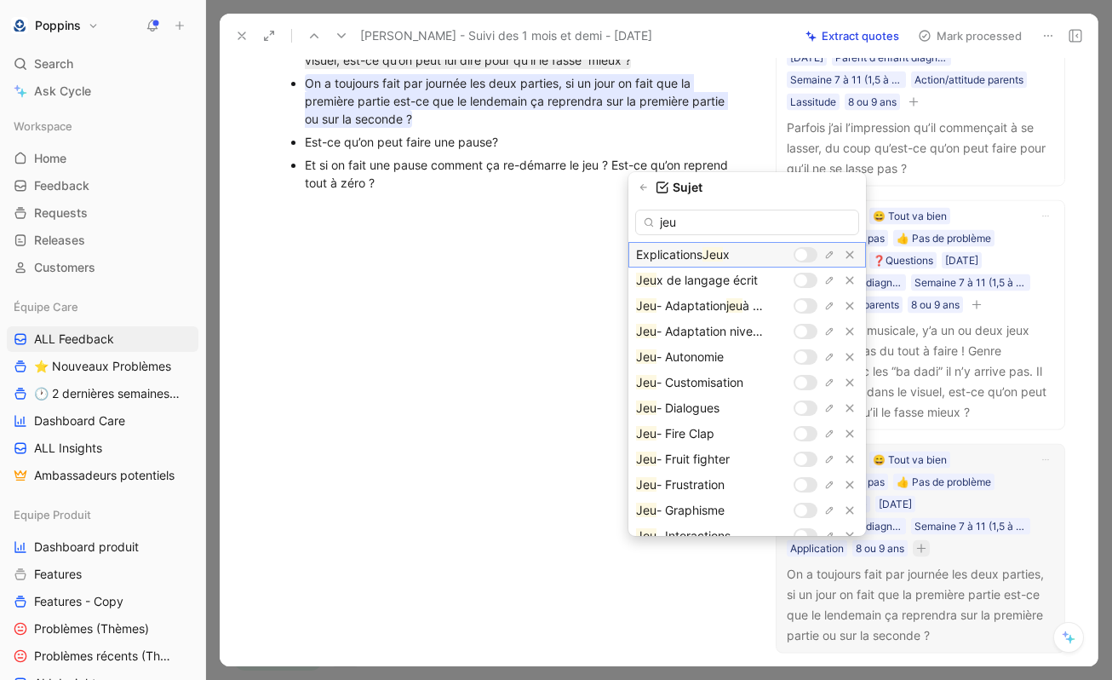
click at [807, 253] on div at bounding box center [806, 254] width 24 height 15
click at [805, 261] on div at bounding box center [806, 254] width 24 height 15
click at [772, 226] on input "jeu" at bounding box center [747, 222] width 224 height 26
type input "j"
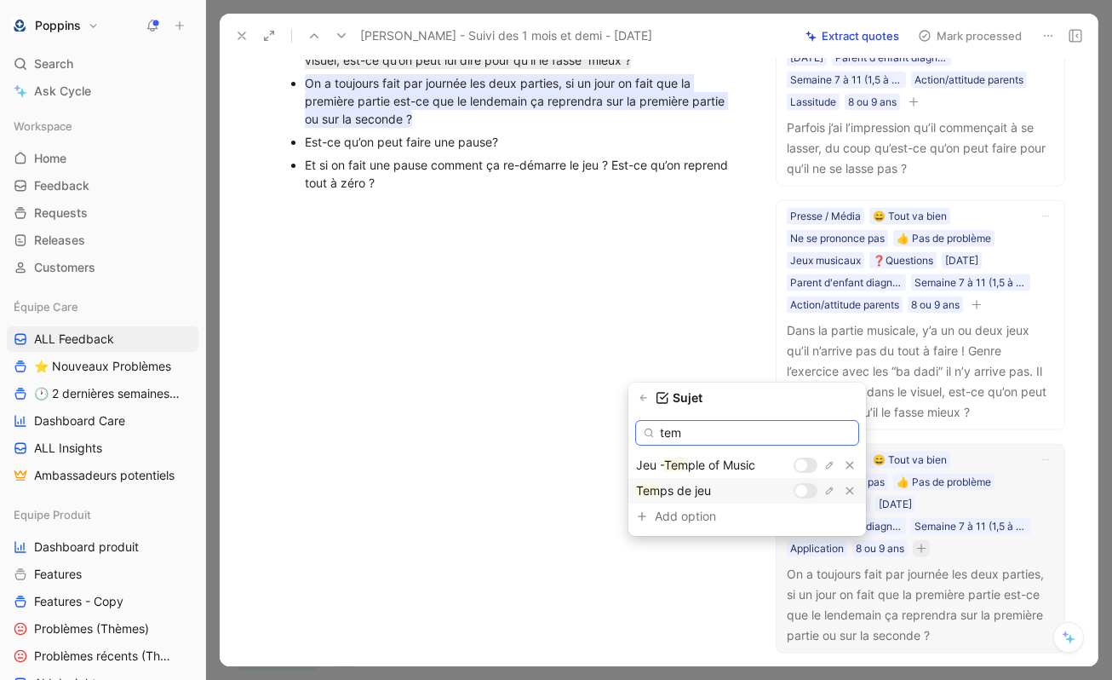
type input "tem"
click at [804, 496] on div at bounding box center [806, 490] width 24 height 15
click at [662, 406] on div "Sujet tem Jeu - Tem ple of Music Tem ps de jeu Add option To pick up a draggabl…" at bounding box center [747, 462] width 238 height 146
click at [649, 397] on icon "button" at bounding box center [644, 398] width 10 height 10
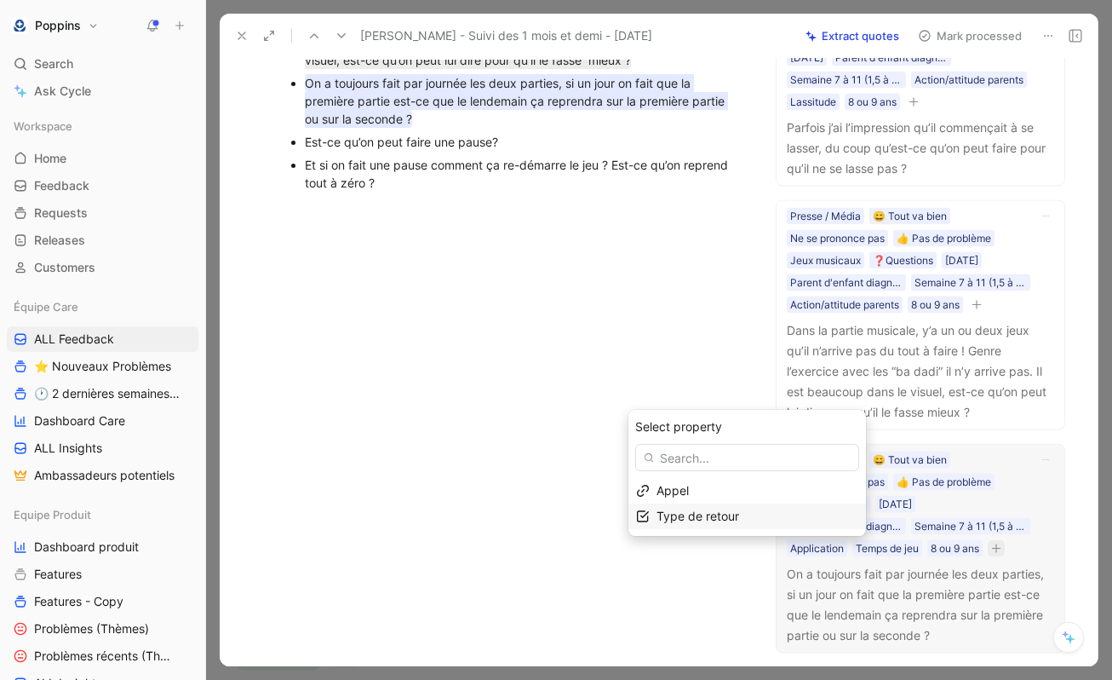
click at [706, 513] on span "Type de retour" at bounding box center [698, 515] width 83 height 14
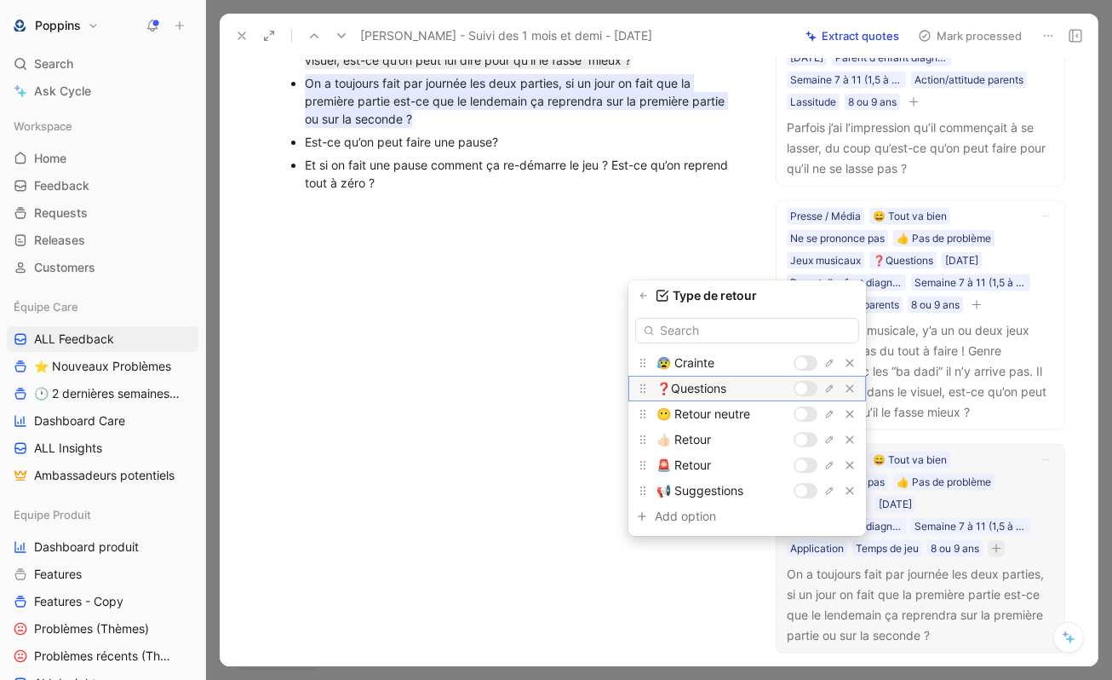
click at [806, 388] on div at bounding box center [801, 388] width 12 height 12
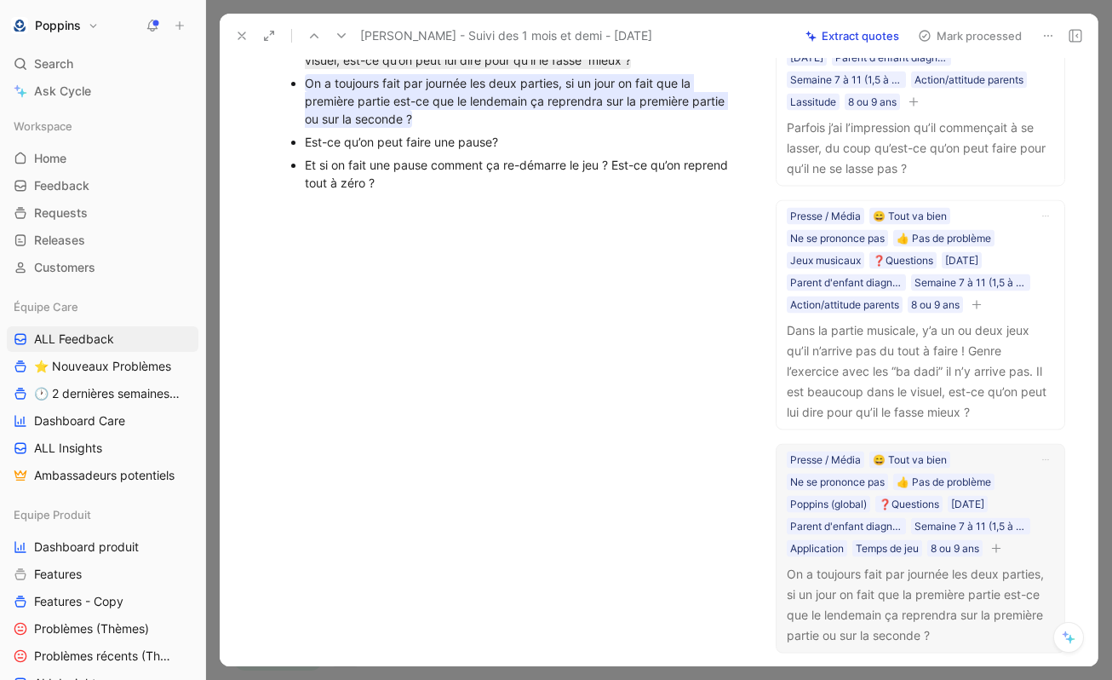
click at [433, 136] on div "Est-ce qu’on peut faire une pause?" at bounding box center [524, 142] width 439 height 18
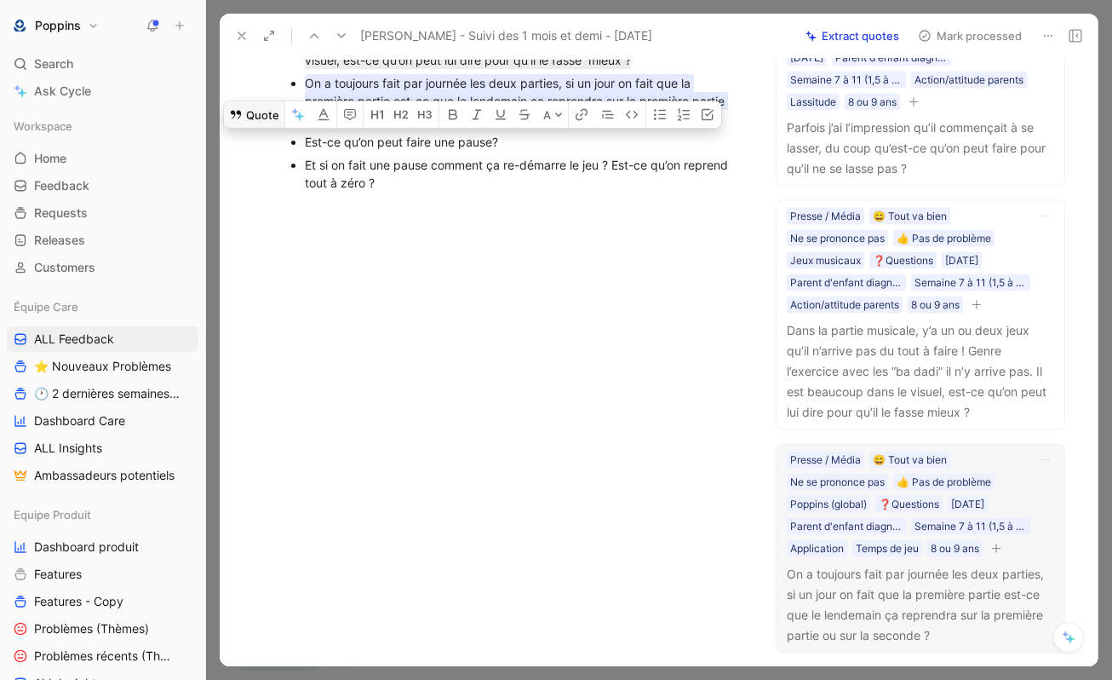
click at [250, 106] on button "Quote" at bounding box center [254, 113] width 60 height 27
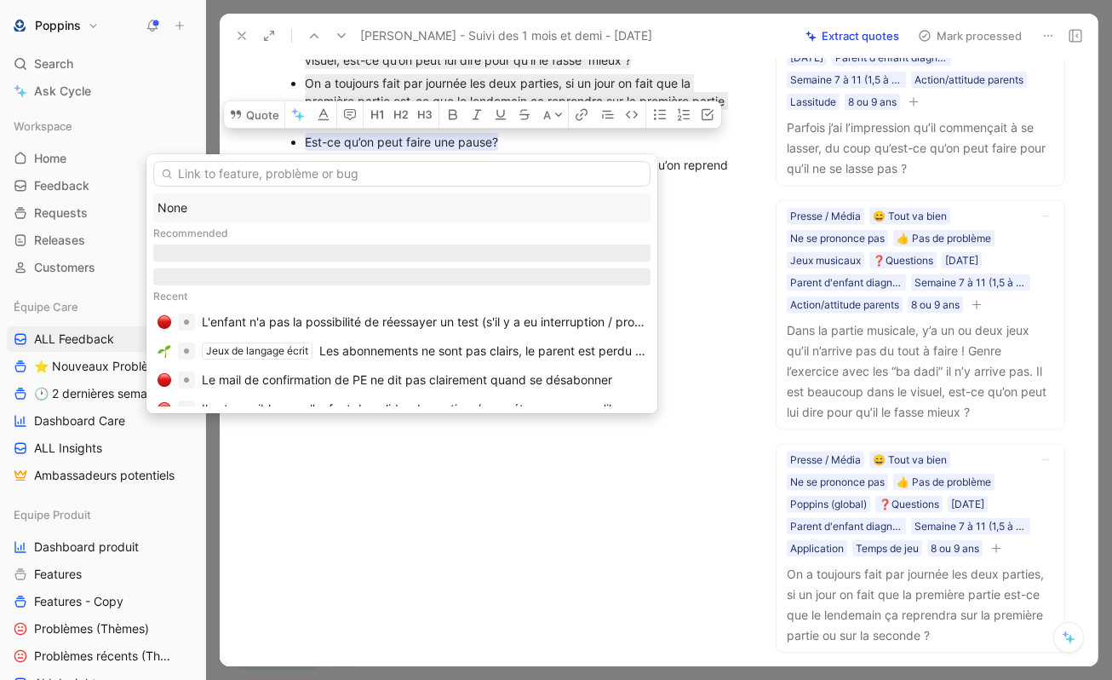
click at [362, 164] on input "text" at bounding box center [401, 174] width 497 height 26
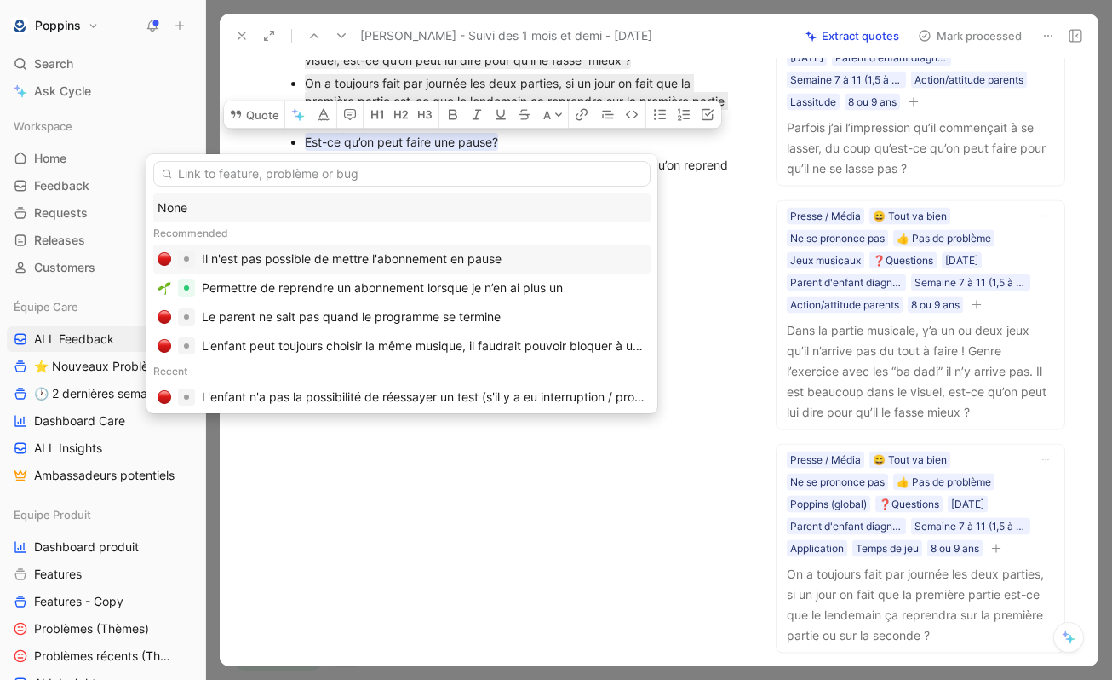
click at [365, 256] on div "Il n'est pas possible de mettre l'abonnement en pause" at bounding box center [352, 259] width 300 height 20
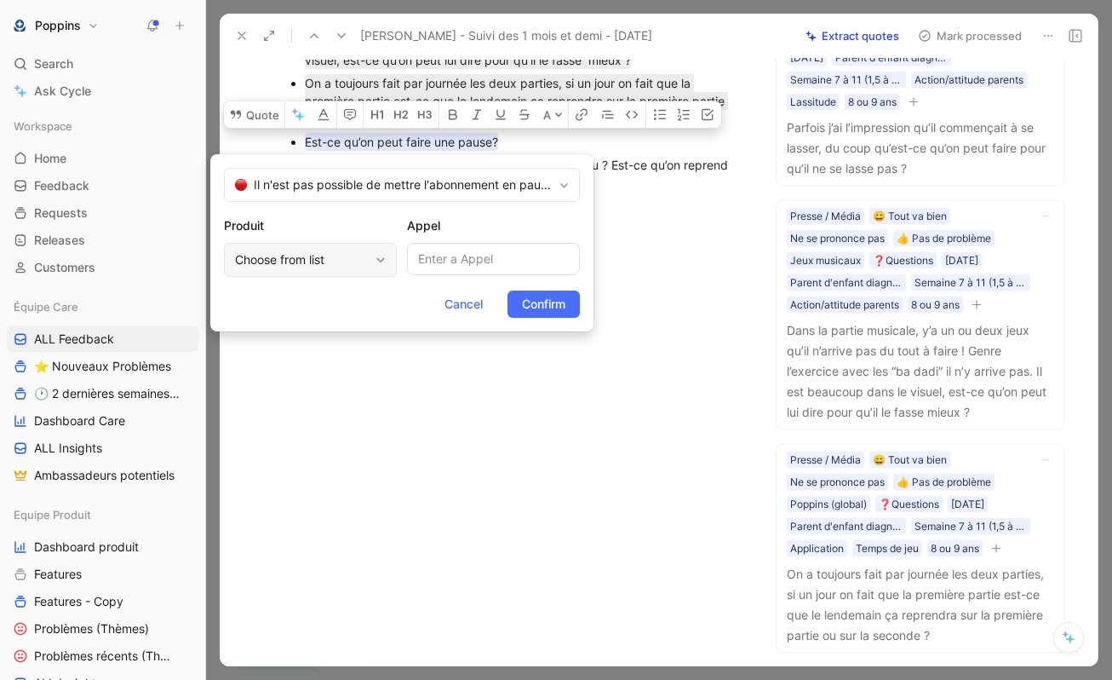
click at [360, 270] on div "Choose from list" at bounding box center [310, 260] width 173 height 34
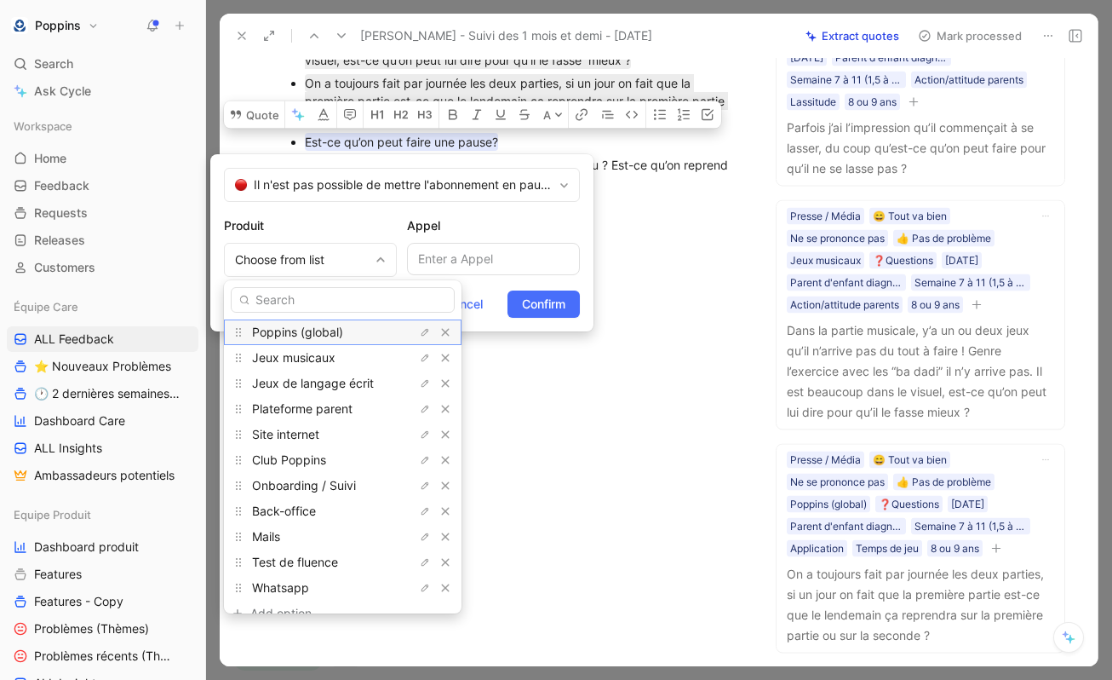
click at [336, 326] on span "Poppins (global)" at bounding box center [297, 331] width 91 height 14
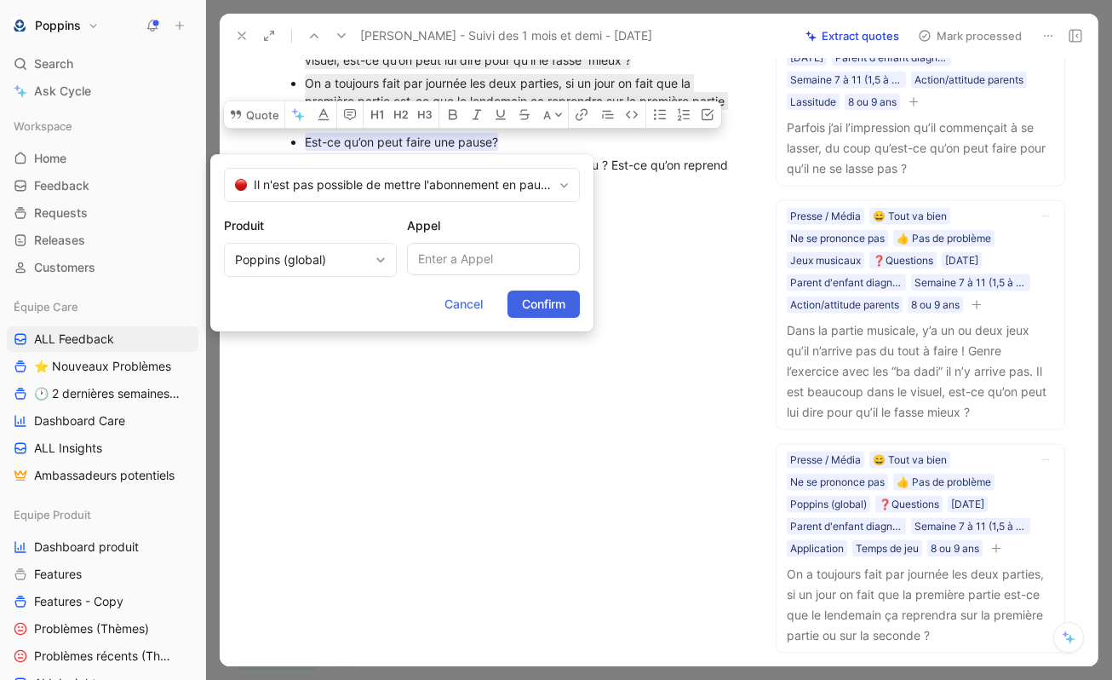
click at [562, 311] on span "Confirm" at bounding box center [543, 304] width 43 height 20
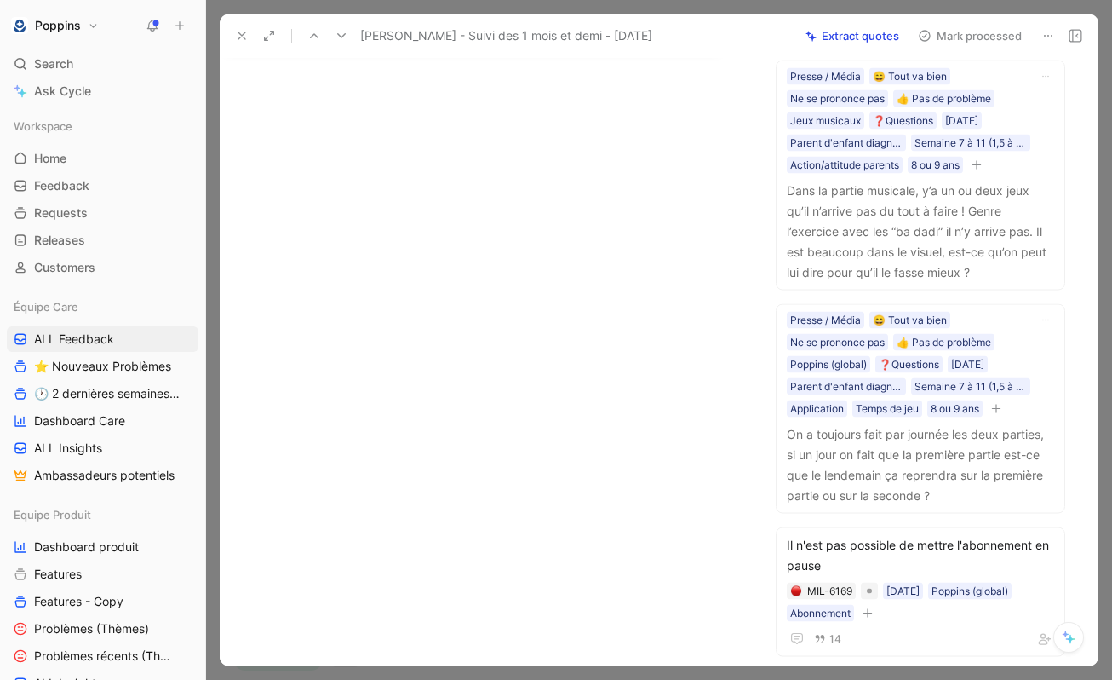
scroll to position [1147, 0]
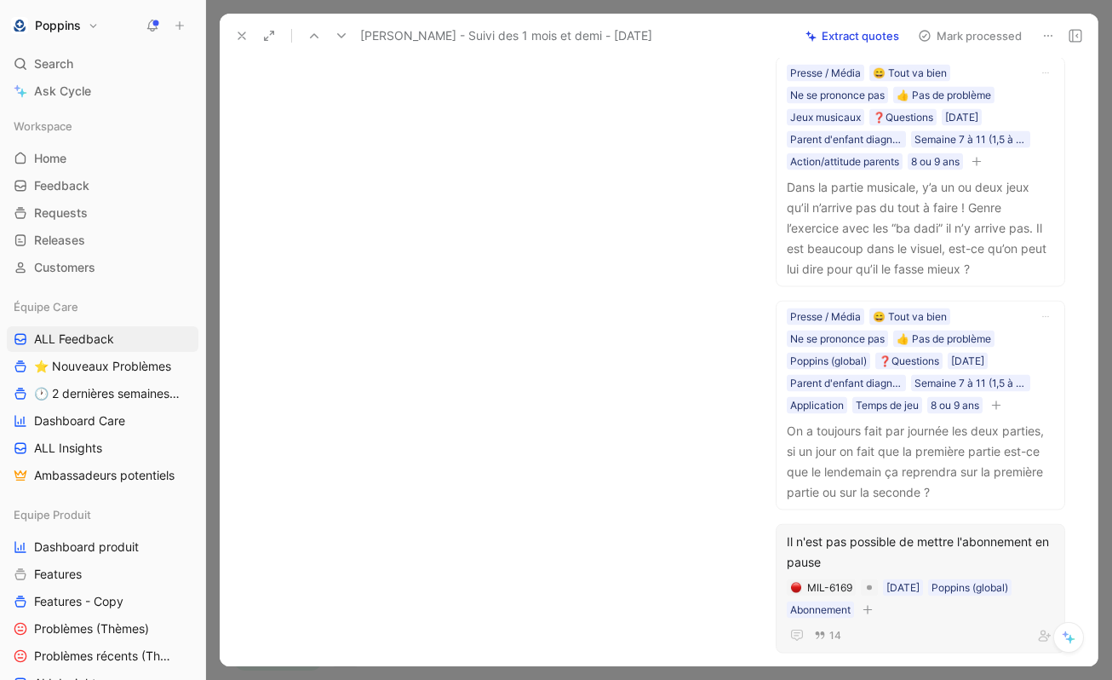
click at [868, 613] on icon "button" at bounding box center [868, 609] width 10 height 10
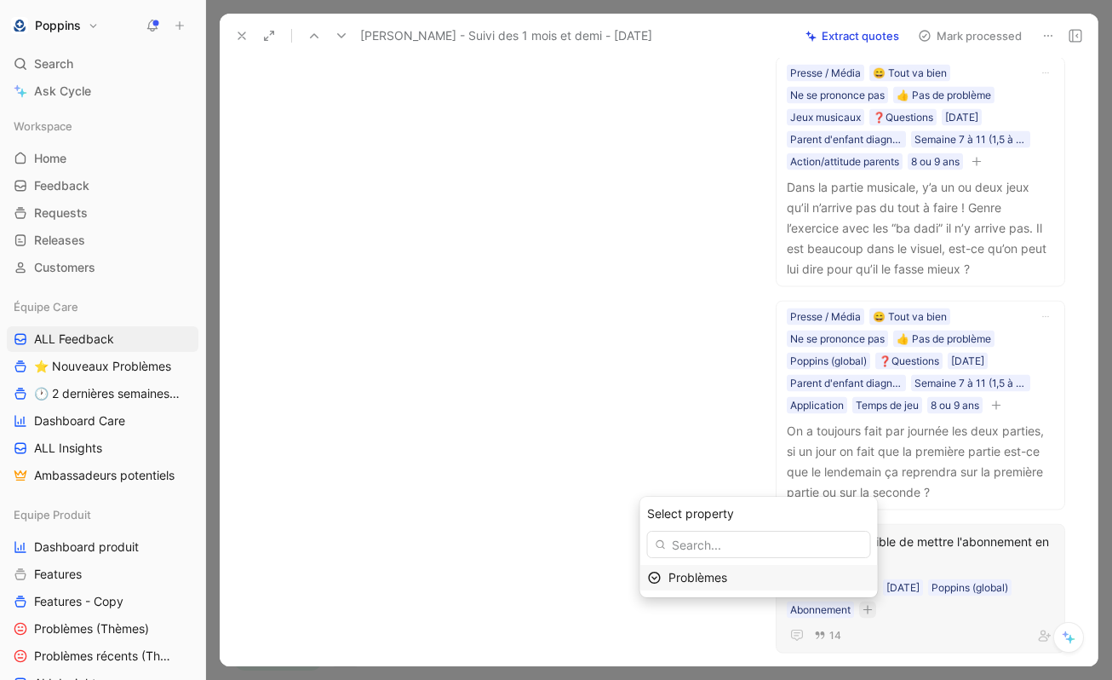
click at [712, 576] on span "Problèmes" at bounding box center [698, 577] width 59 height 14
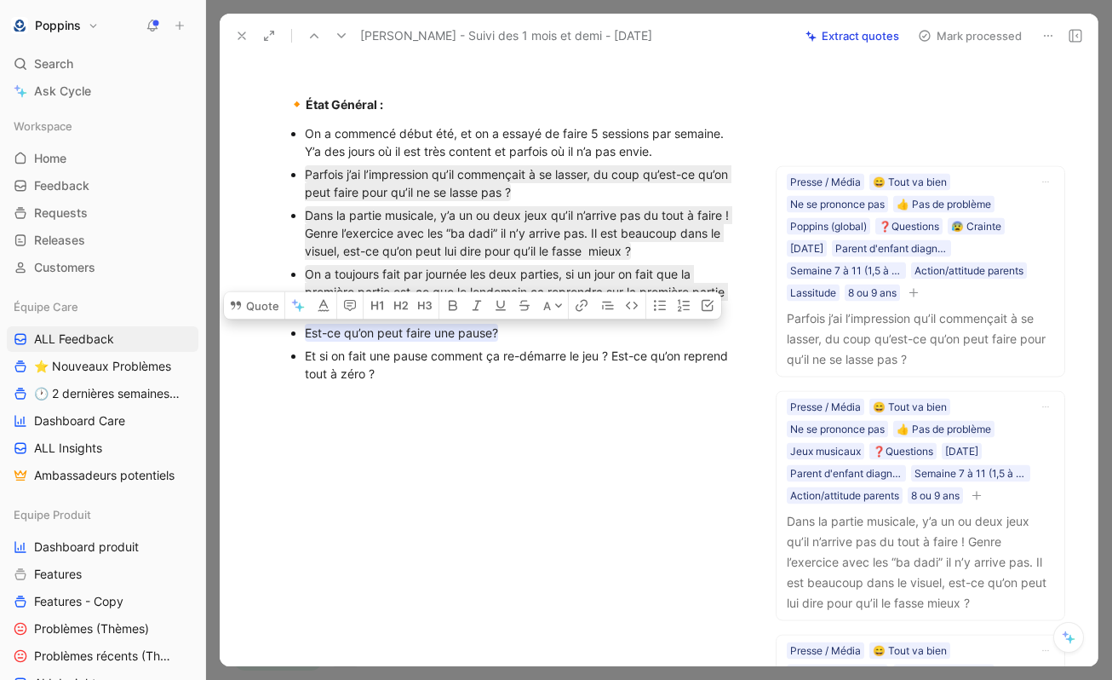
scroll to position [801, 0]
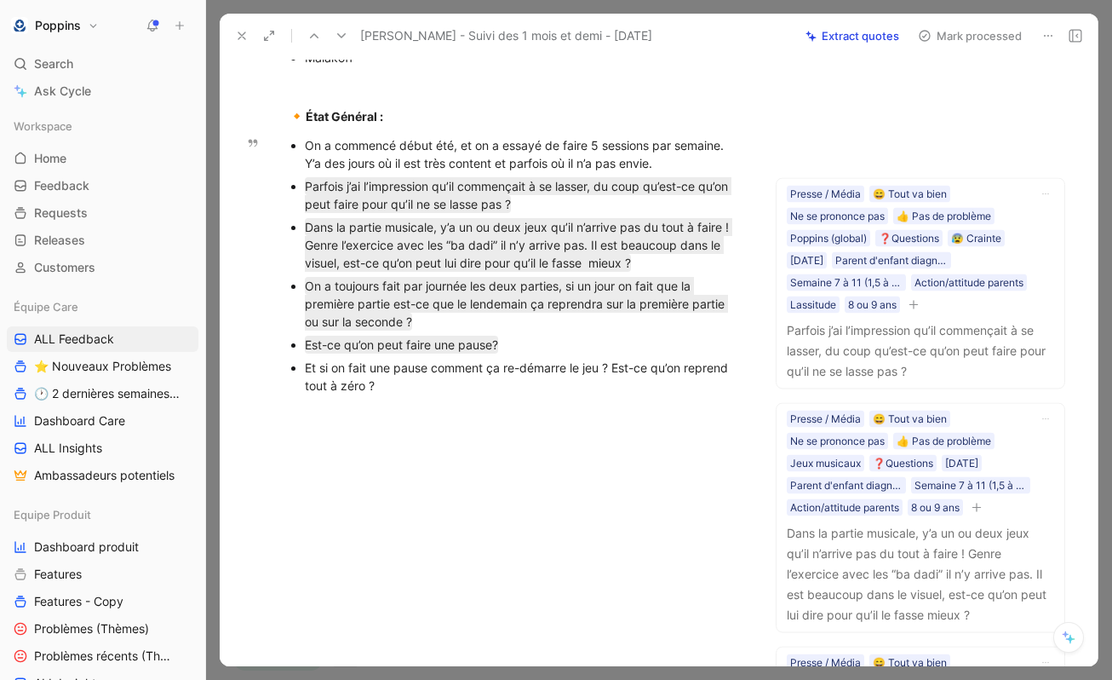
click at [391, 386] on div "Et si on fait une pause comment ça re-démarre le jeu ? Est-ce qu’on reprend tou…" at bounding box center [524, 377] width 439 height 36
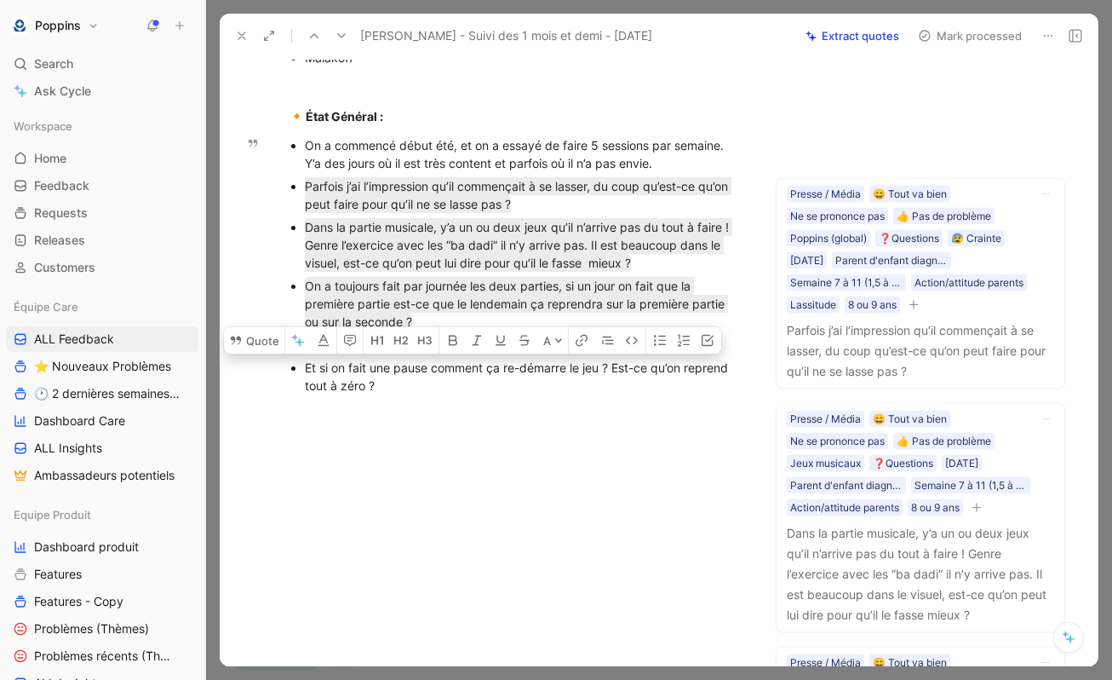
drag, startPoint x: 410, startPoint y: 386, endPoint x: 295, endPoint y: 373, distance: 115.7
click at [305, 373] on li "Et si on fait une pause comment ça re-démarre le jeu ? Est-ce qu’on reprend tou…" at bounding box center [524, 376] width 439 height 41
click at [246, 336] on button "Quote" at bounding box center [254, 339] width 60 height 27
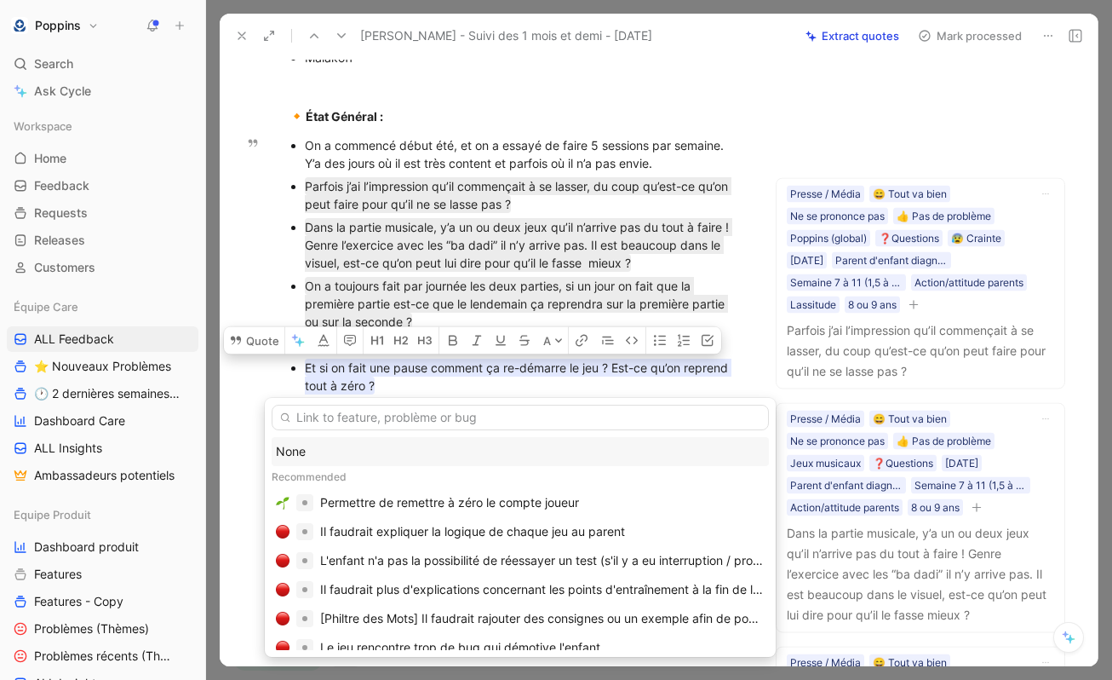
click at [370, 441] on div "None" at bounding box center [520, 451] width 489 height 20
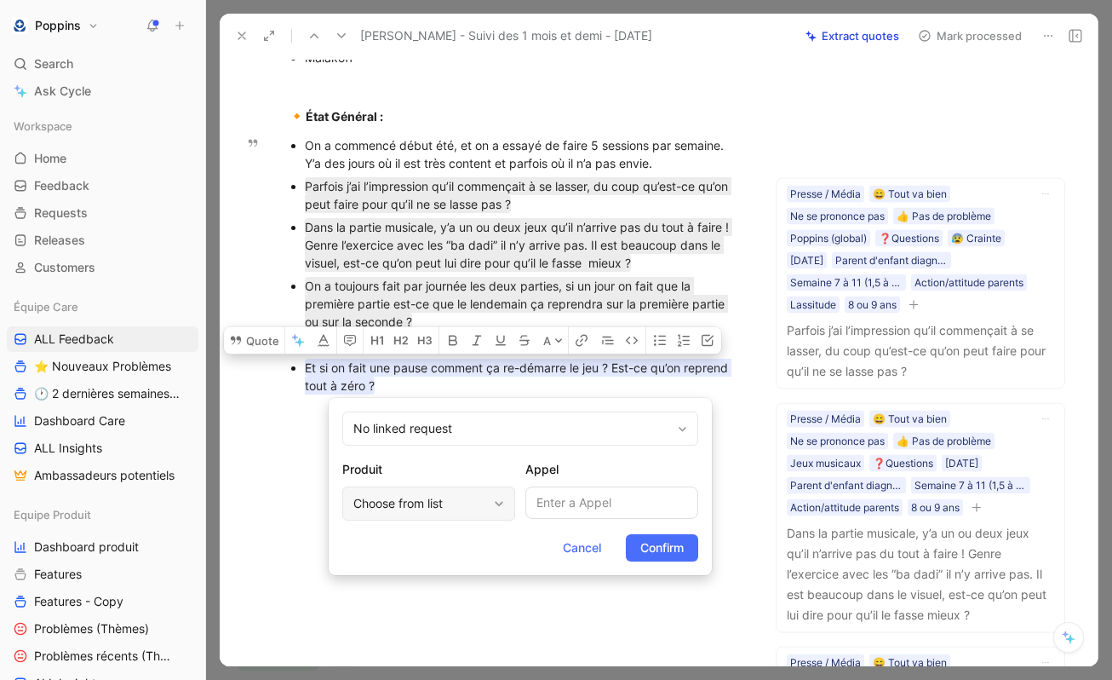
click at [397, 505] on div "Choose from list" at bounding box center [420, 503] width 134 height 20
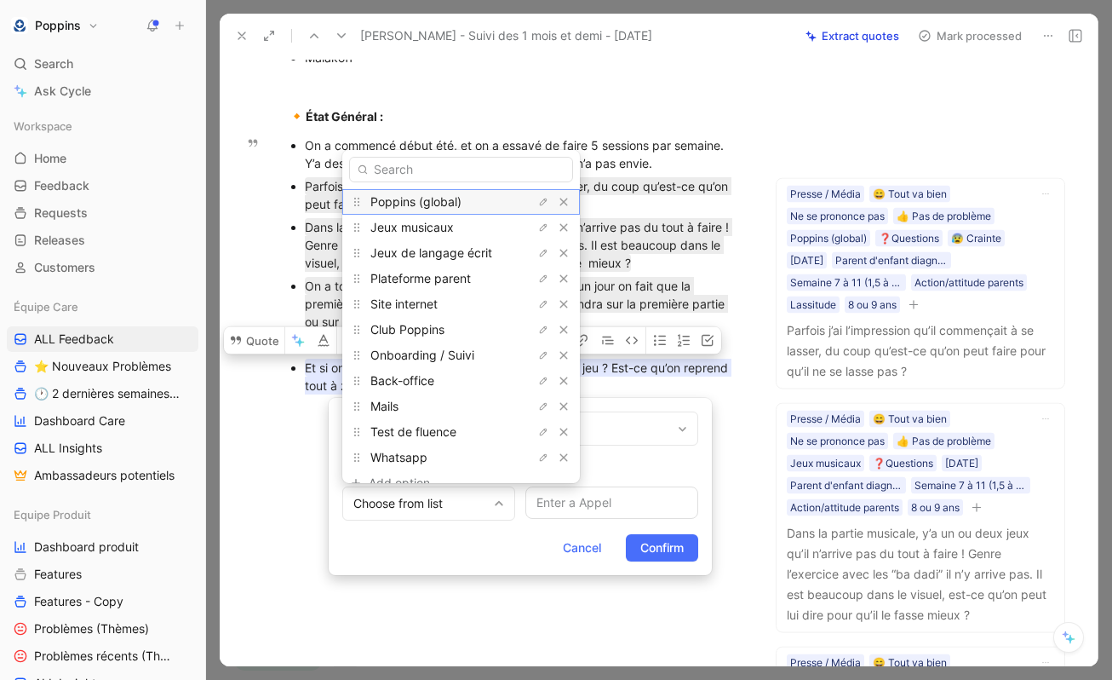
click at [445, 205] on span "Poppins (global)" at bounding box center [415, 201] width 91 height 14
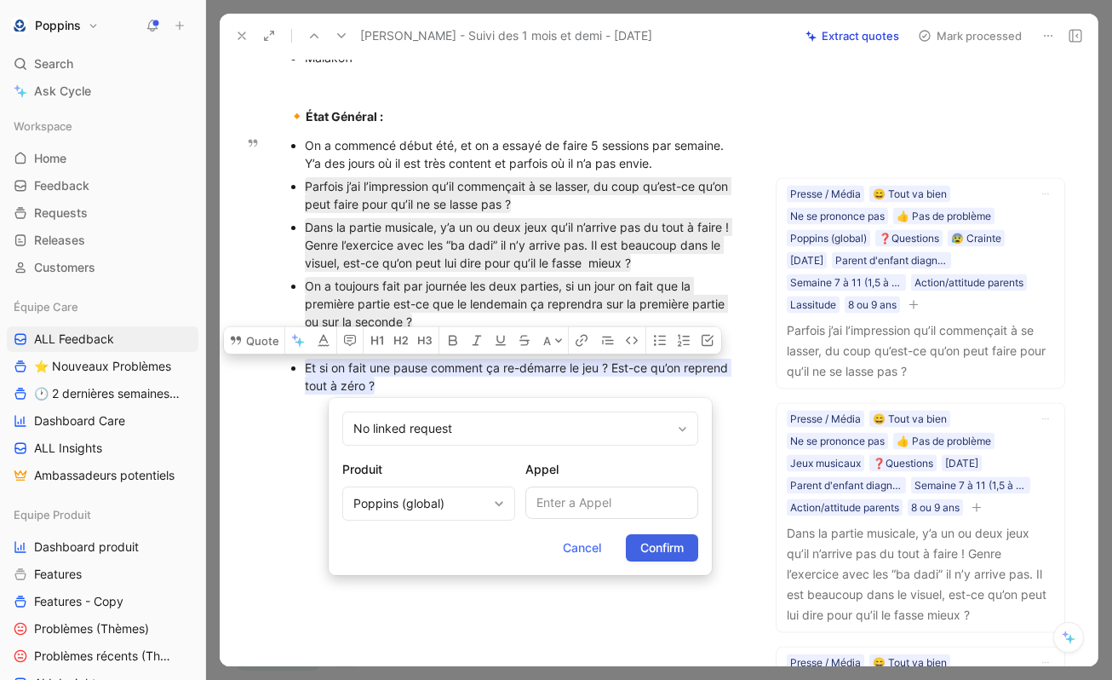
click at [680, 543] on span "Confirm" at bounding box center [661, 547] width 43 height 20
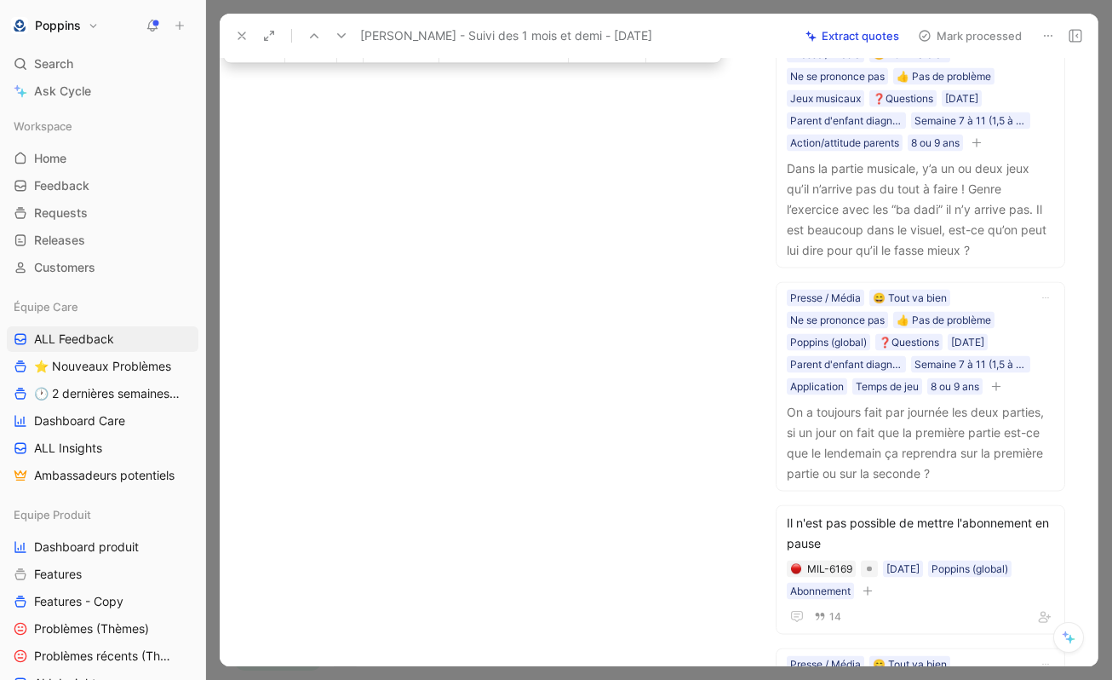
scroll to position [1350, 0]
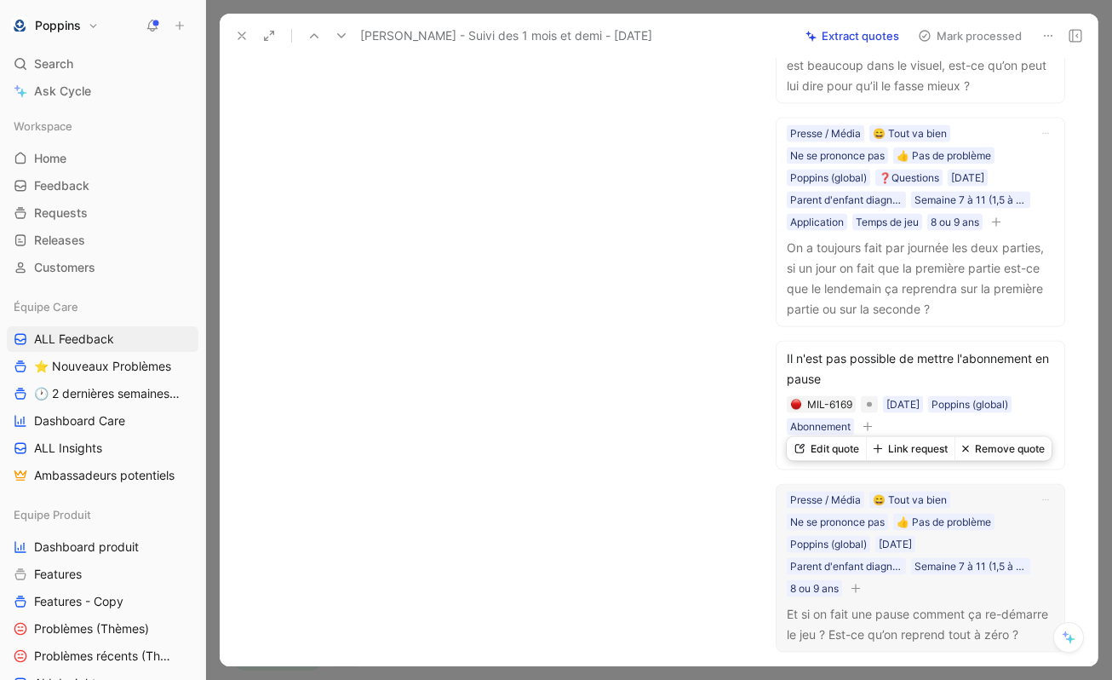
click at [860, 582] on icon "button" at bounding box center [856, 587] width 10 height 10
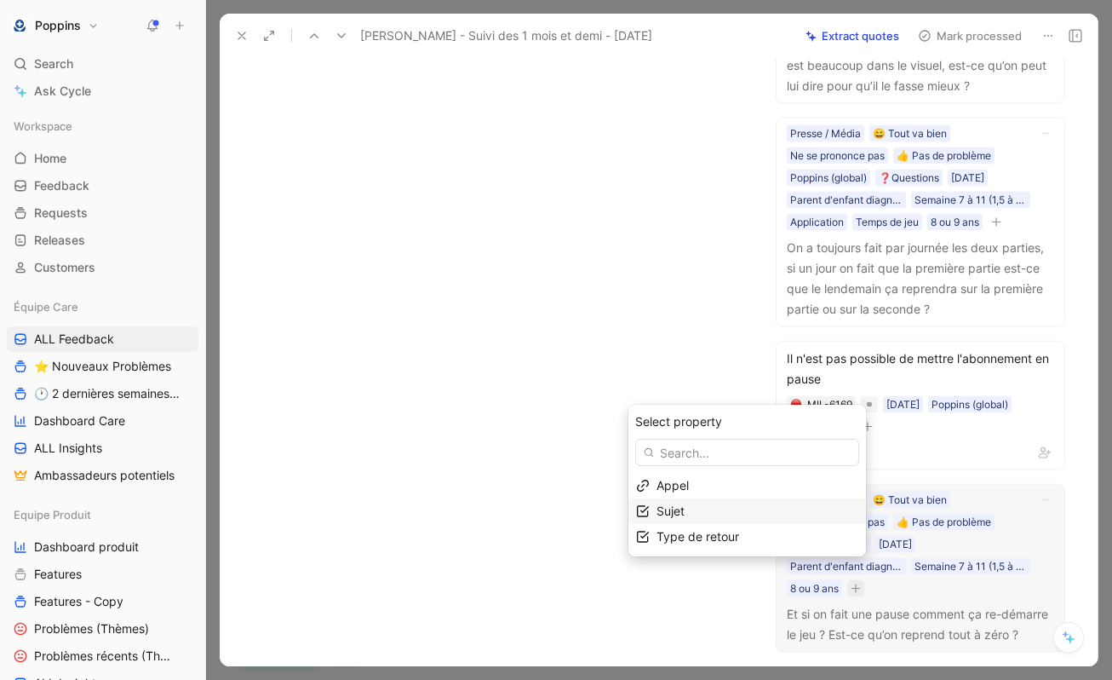
click at [766, 508] on div "Sujet" at bounding box center [758, 511] width 202 height 20
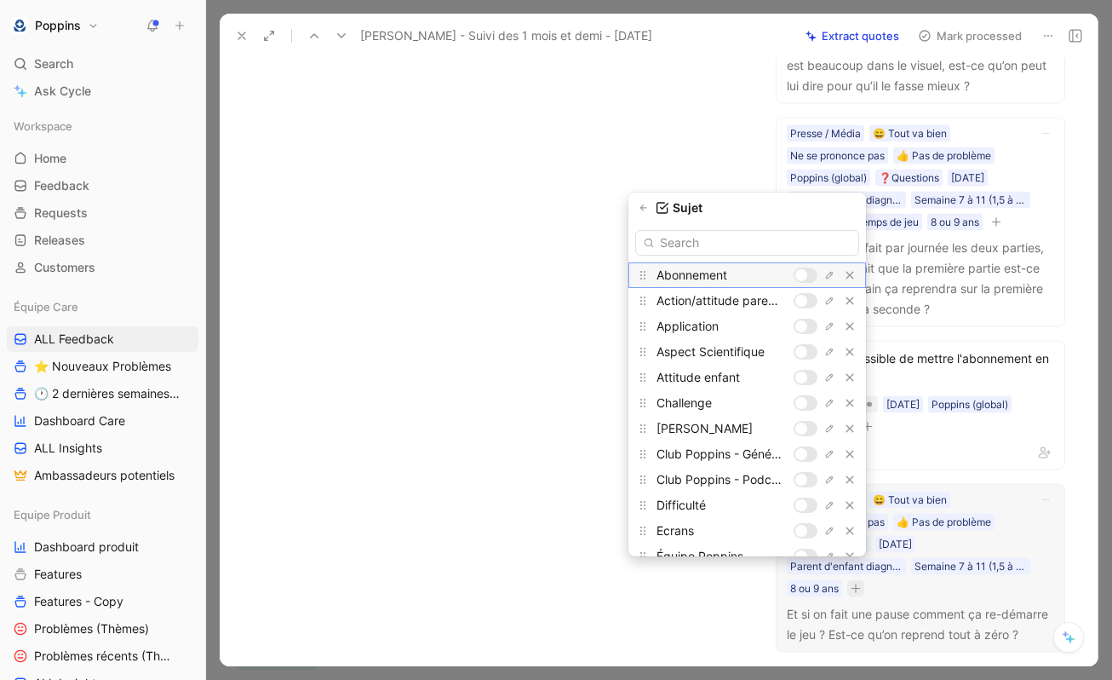
click at [802, 277] on div at bounding box center [801, 275] width 12 height 12
click at [646, 205] on icon "button" at bounding box center [644, 208] width 10 height 10
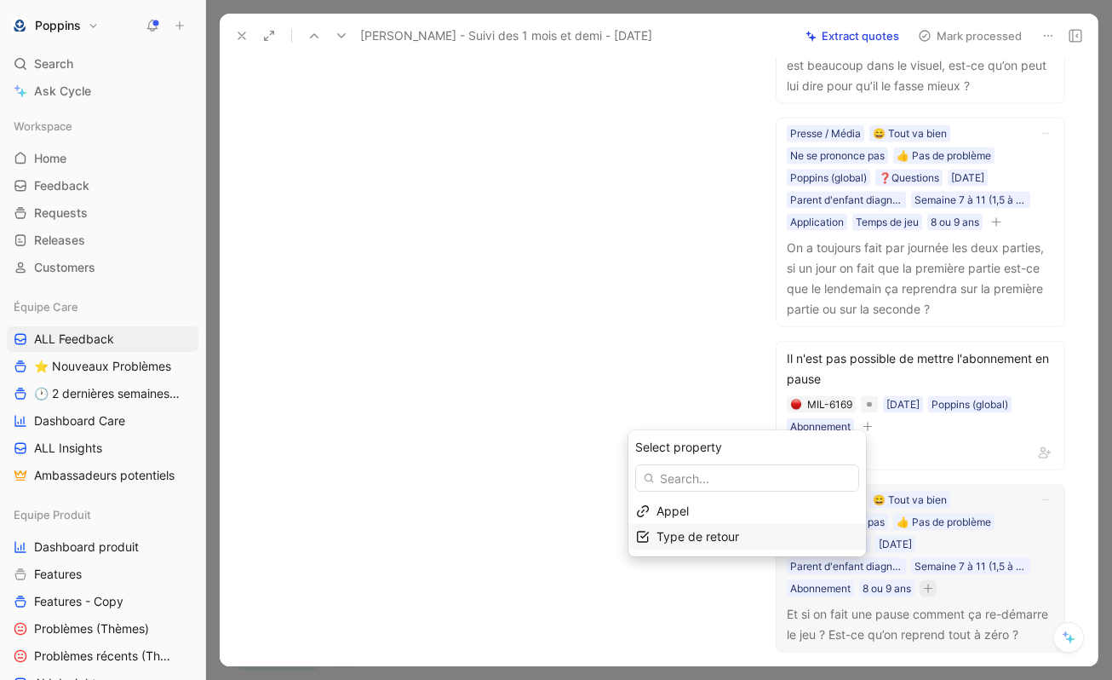
click at [720, 532] on span "Type de retour" at bounding box center [698, 536] width 83 height 14
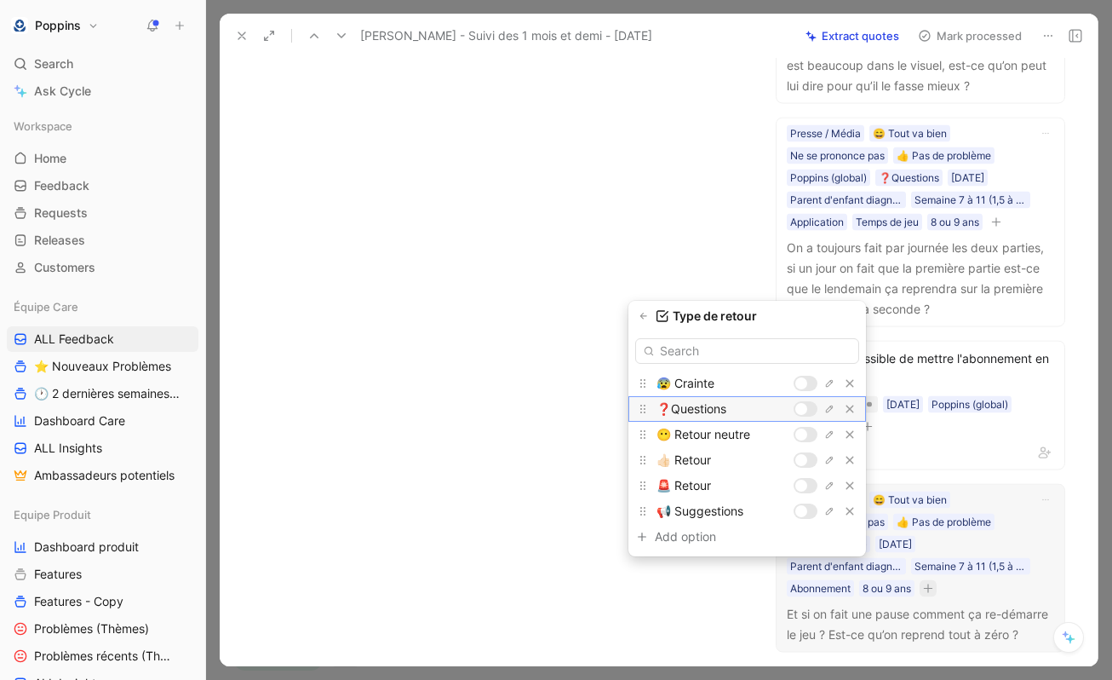
click at [802, 410] on div at bounding box center [801, 409] width 12 height 12
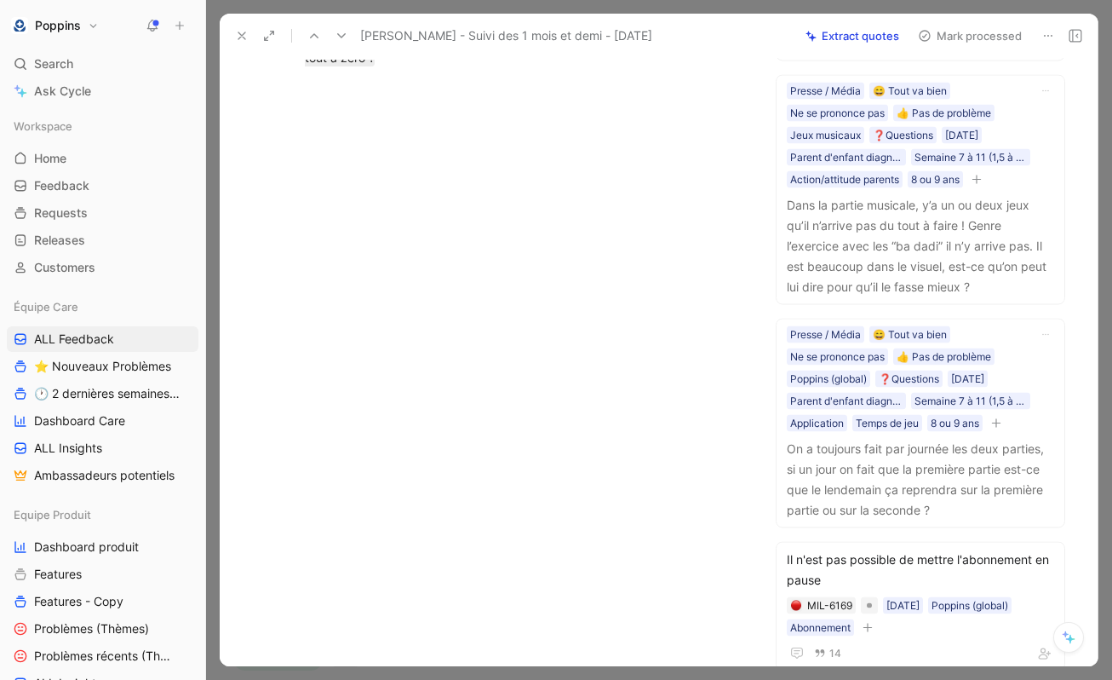
scroll to position [0, 0]
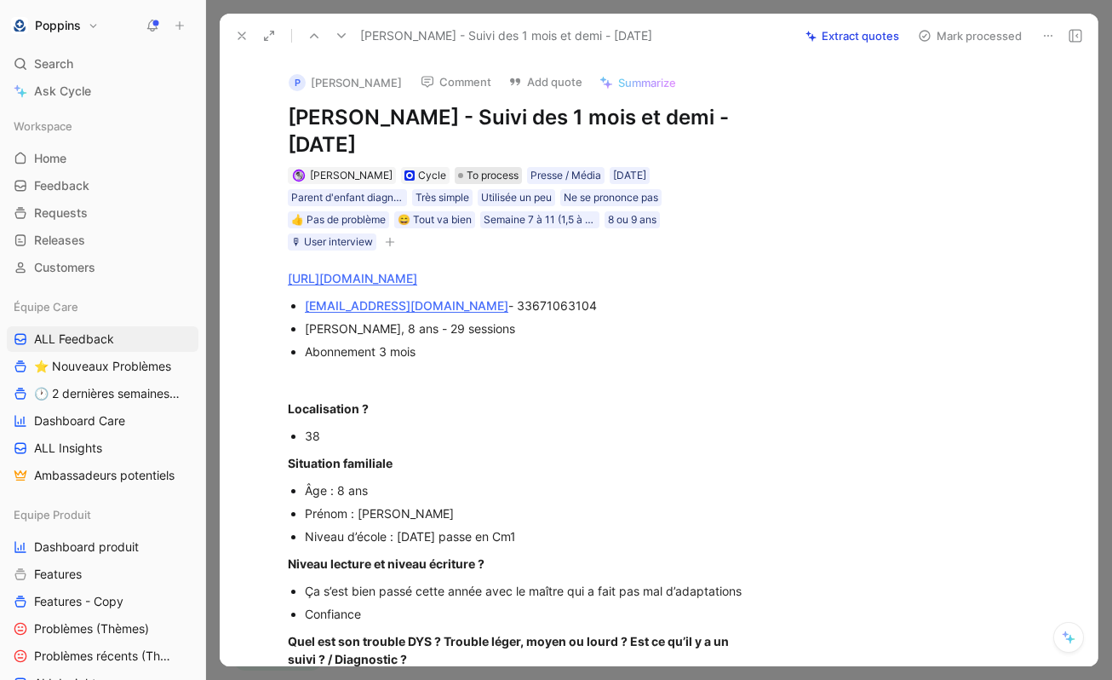
click at [467, 175] on span "To process" at bounding box center [493, 175] width 52 height 17
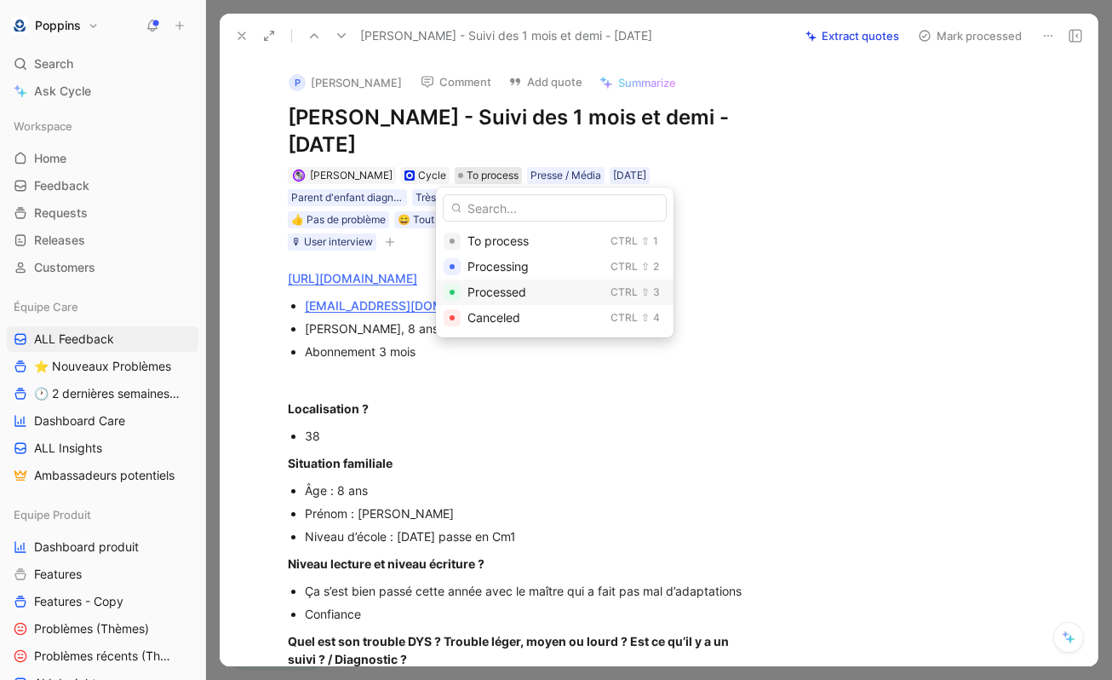
click at [477, 294] on span "Processed" at bounding box center [497, 291] width 59 height 14
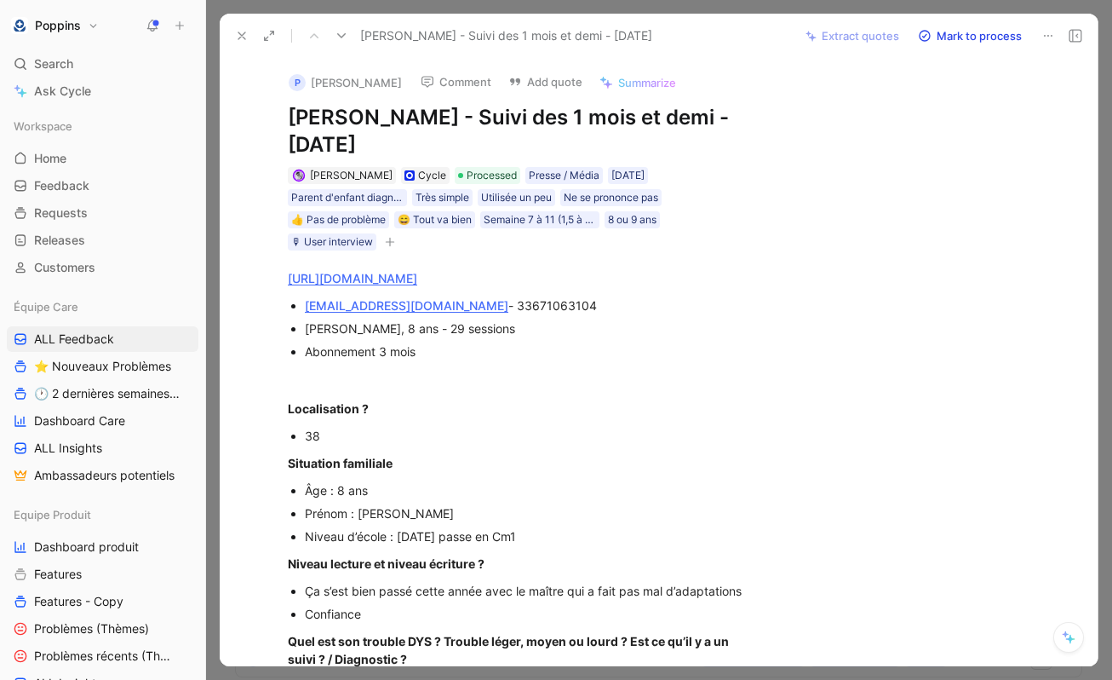
click at [242, 32] on icon at bounding box center [242, 36] width 14 height 14
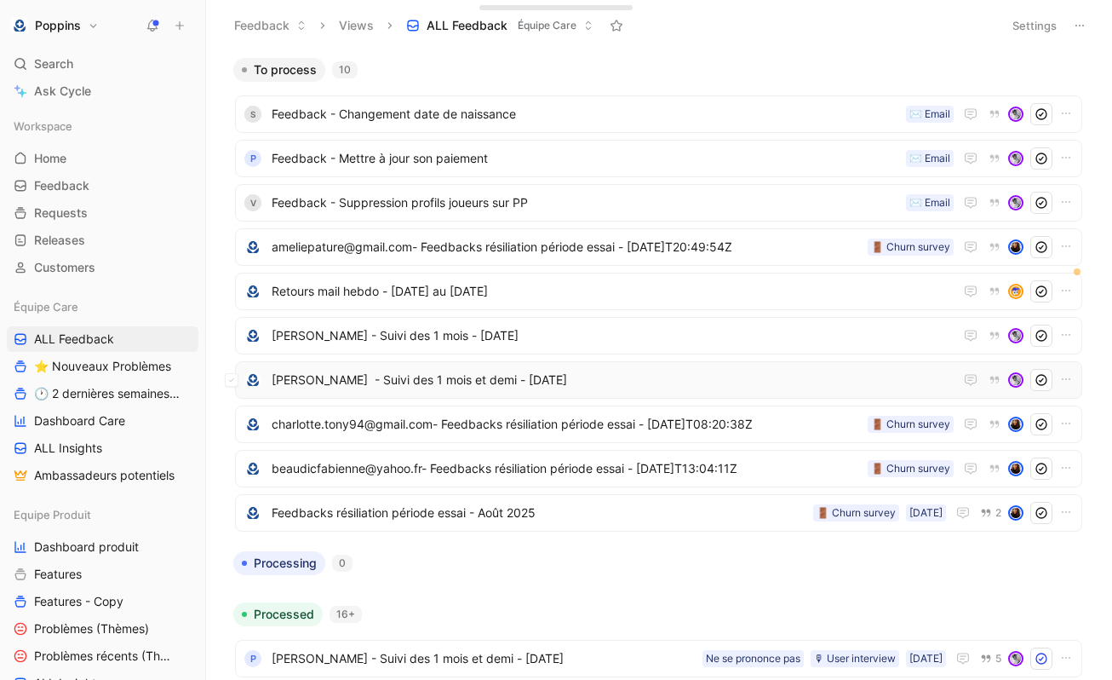
click at [430, 382] on span "[PERSON_NAME] - Suivi des 1 mois et demi - [DATE]" at bounding box center [613, 380] width 682 height 20
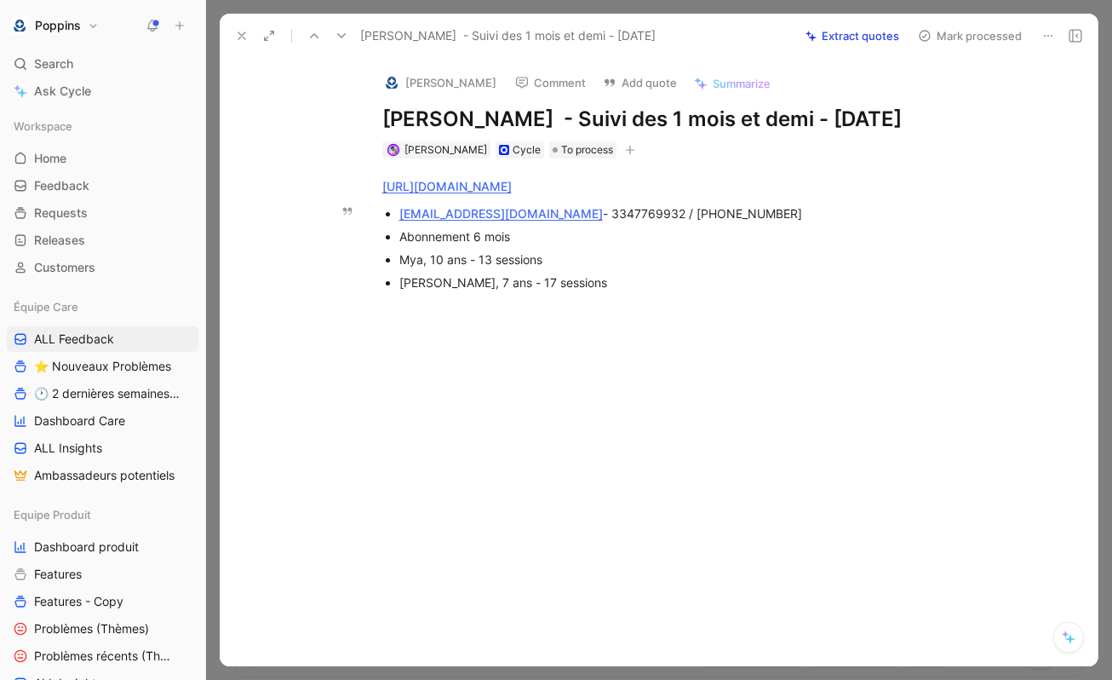
click at [674, 203] on p "[EMAIL_ADDRESS][DOMAIN_NAME] - 3347769932 / [PHONE_NUMBER]" at bounding box center [685, 213] width 572 height 23
drag, startPoint x: 623, startPoint y: 216, endPoint x: 747, endPoint y: 216, distance: 124.3
click at [747, 216] on div "[EMAIL_ADDRESS][DOMAIN_NAME] - 3347769932 / [PHONE_NUMBER]" at bounding box center [685, 213] width 572 height 18
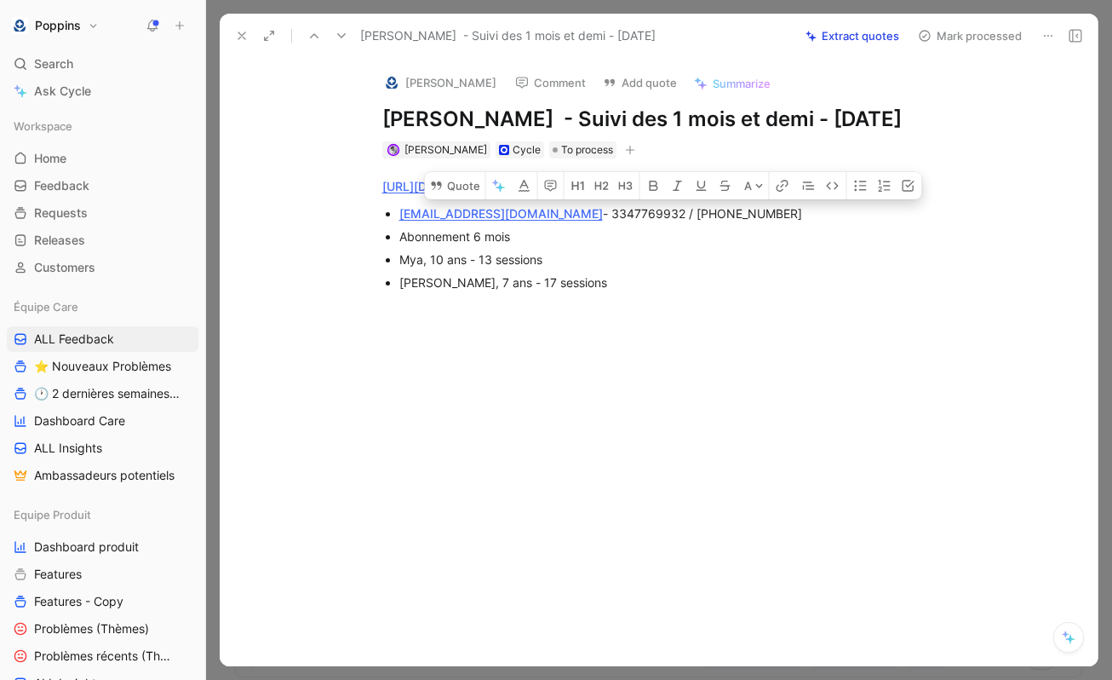
copy div "[PHONE_NUMBER]"
click at [592, 279] on div "[PERSON_NAME], 7 ans - 17 sessions" at bounding box center [685, 282] width 572 height 18
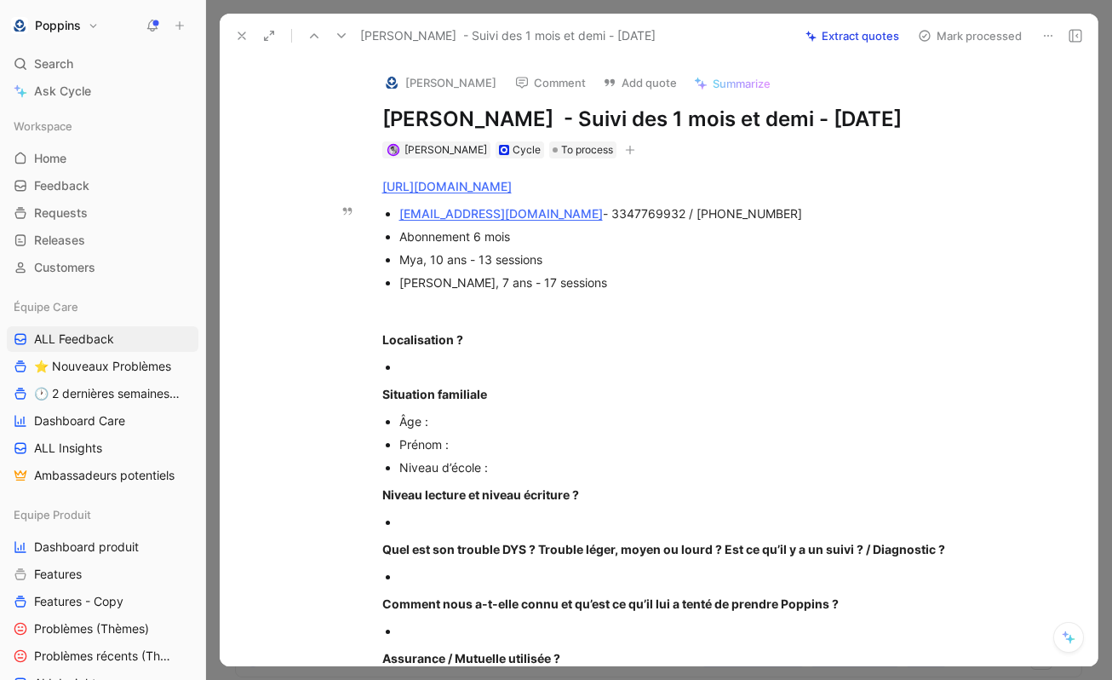
drag, startPoint x: 622, startPoint y: 215, endPoint x: 790, endPoint y: 224, distance: 168.9
click at [790, 224] on ul "[EMAIL_ADDRESS][DOMAIN_NAME] - 3347769932 / [PHONE_NUMBER] Abonnement 6 mois My…" at bounding box center [677, 248] width 654 height 92
copy ul "[PHONE_NUMBER]"
click at [243, 46] on button at bounding box center [242, 36] width 24 height 24
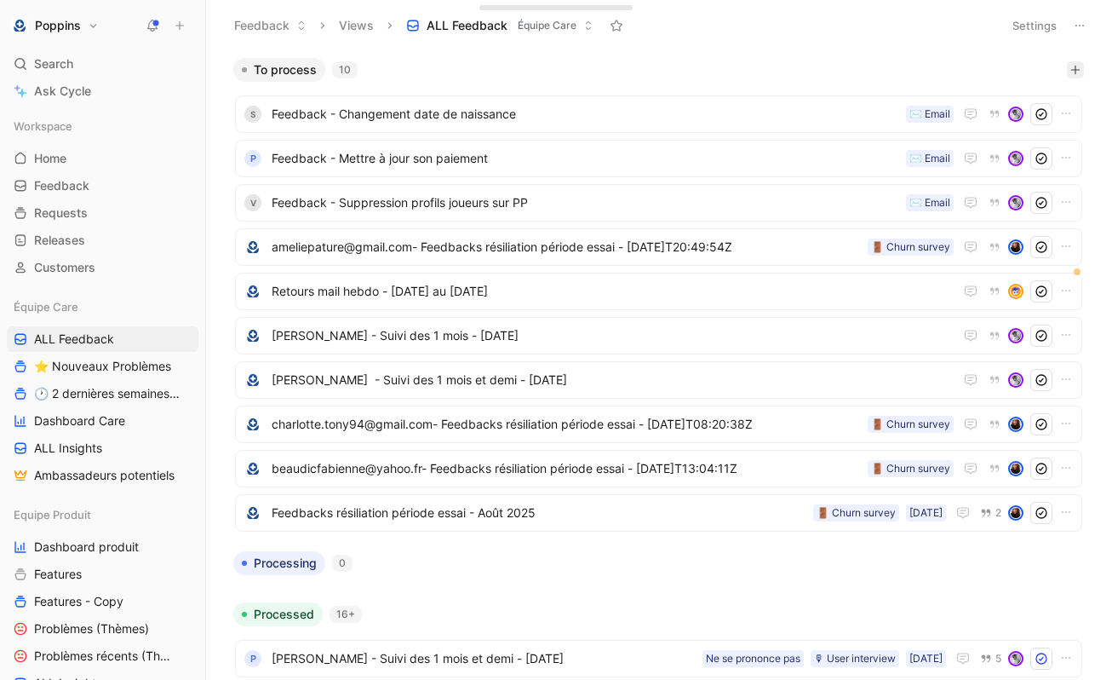
click at [1075, 72] on icon "button" at bounding box center [1075, 70] width 10 height 10
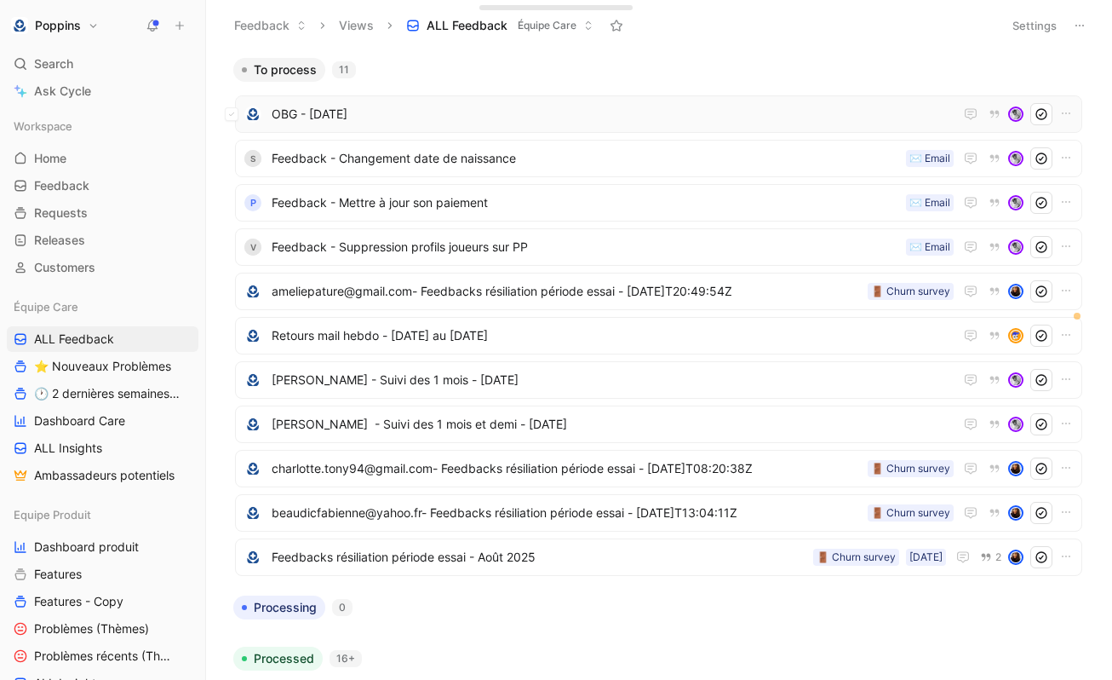
click at [836, 116] on span "OBG - [DATE]" at bounding box center [613, 114] width 682 height 20
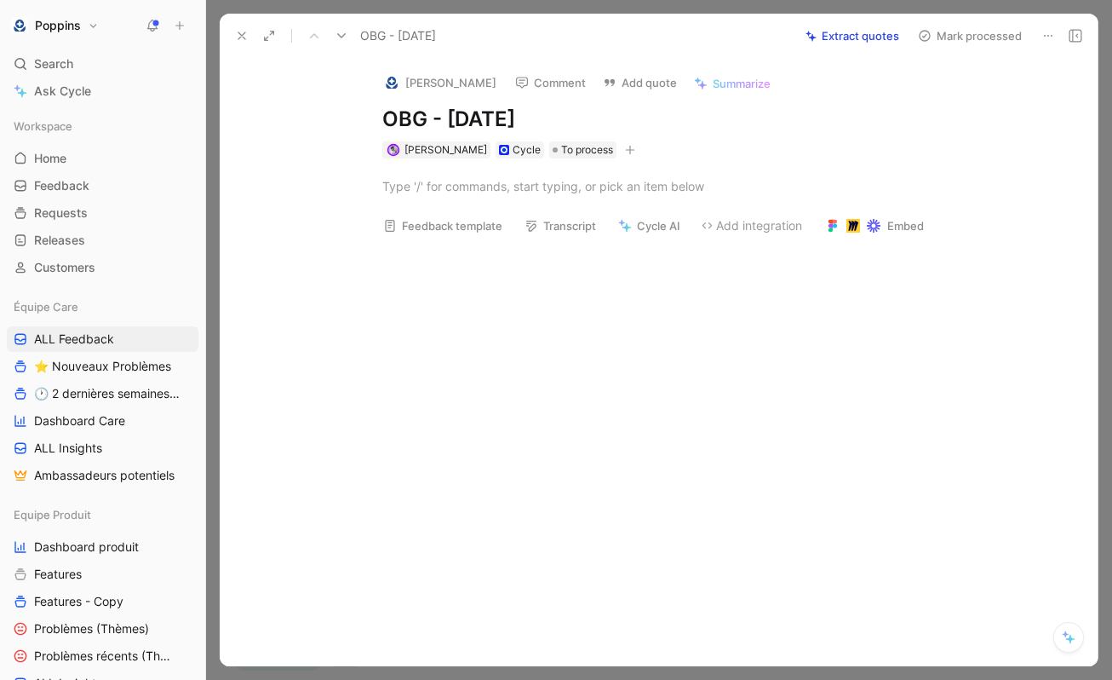
click at [519, 319] on div at bounding box center [676, 351] width 842 height 204
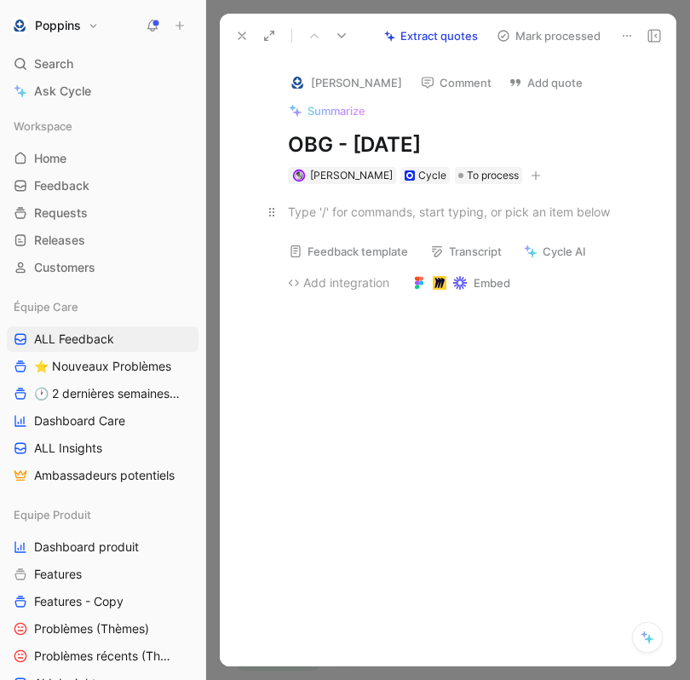
paste div
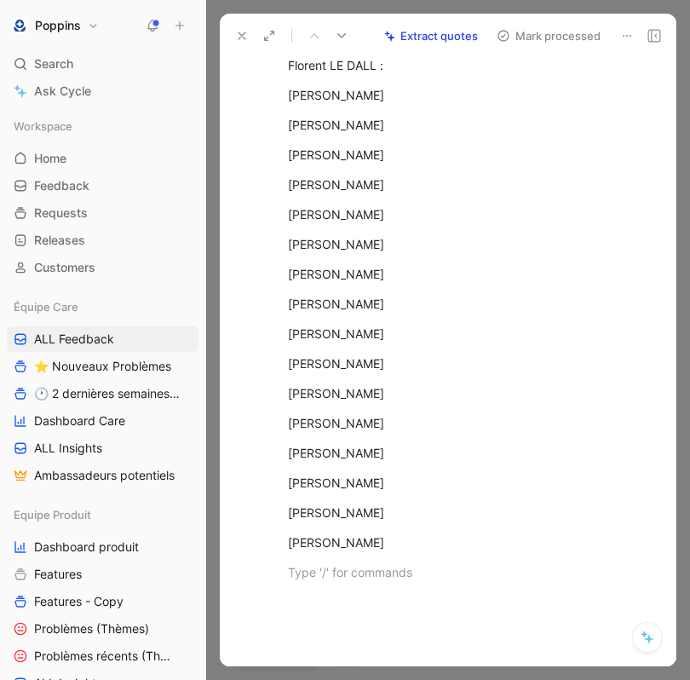
scroll to position [258, 0]
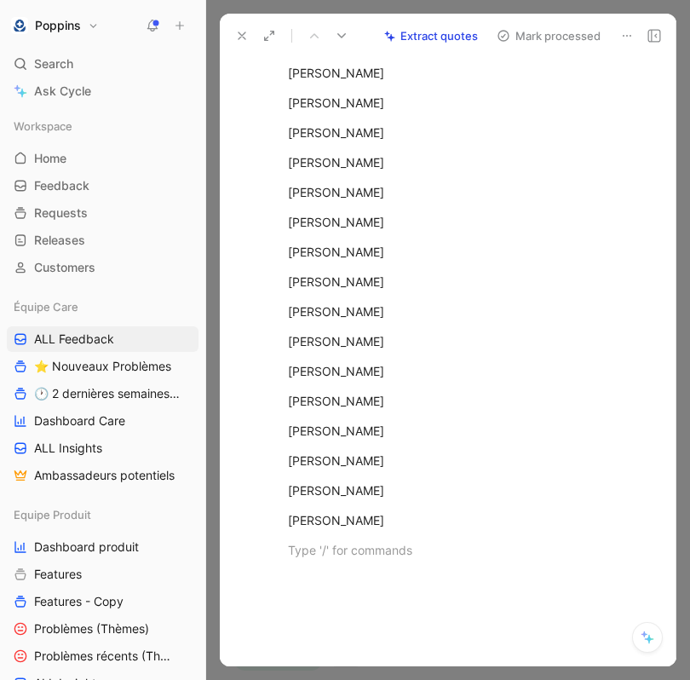
click at [687, 508] on div at bounding box center [448, 340] width 484 height 680
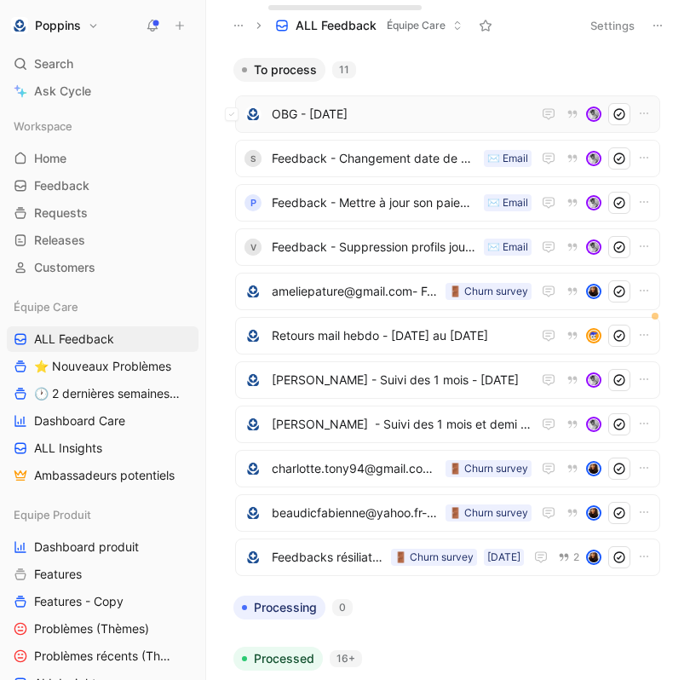
click at [410, 121] on span "OBG - [DATE]" at bounding box center [402, 114] width 260 height 20
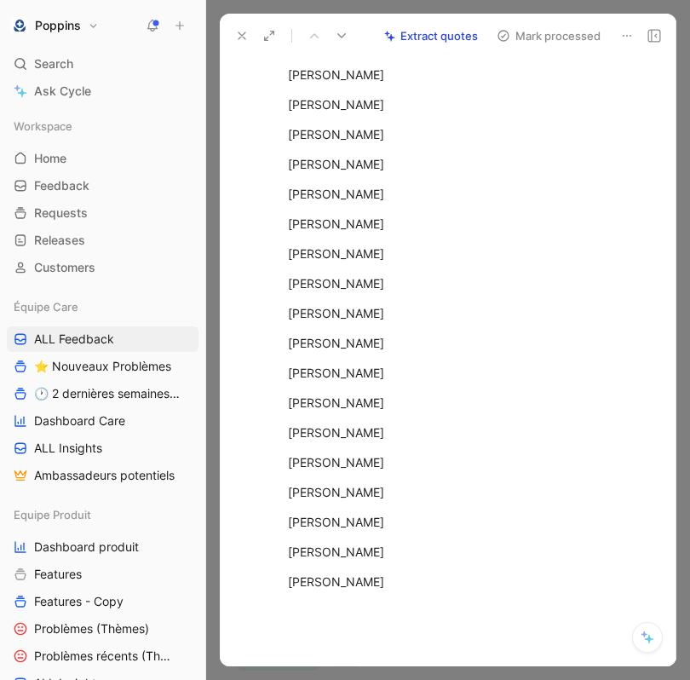
scroll to position [347, 0]
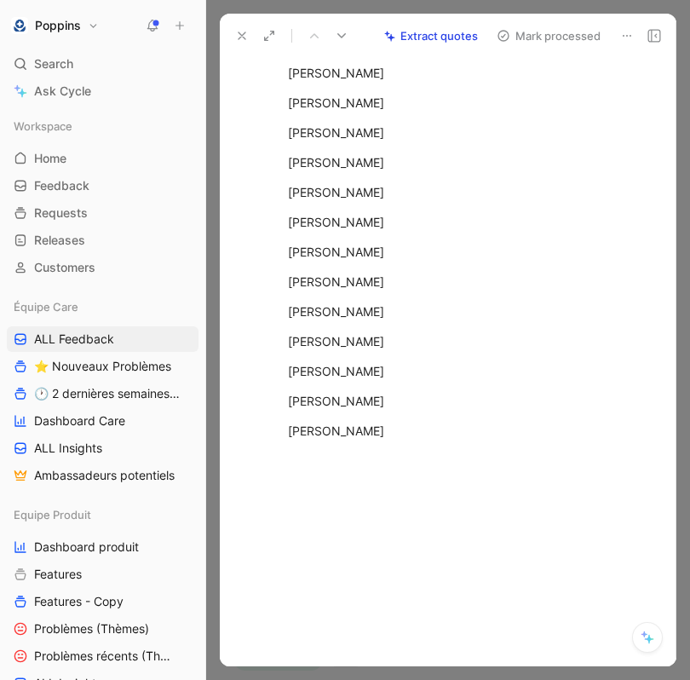
click at [484, 451] on div at bounding box center [466, 460] width 356 height 18
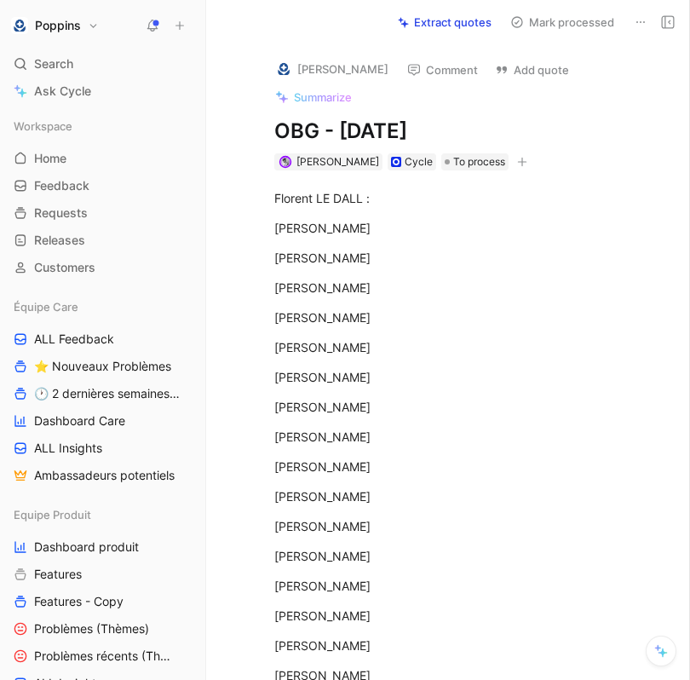
scroll to position [428, 0]
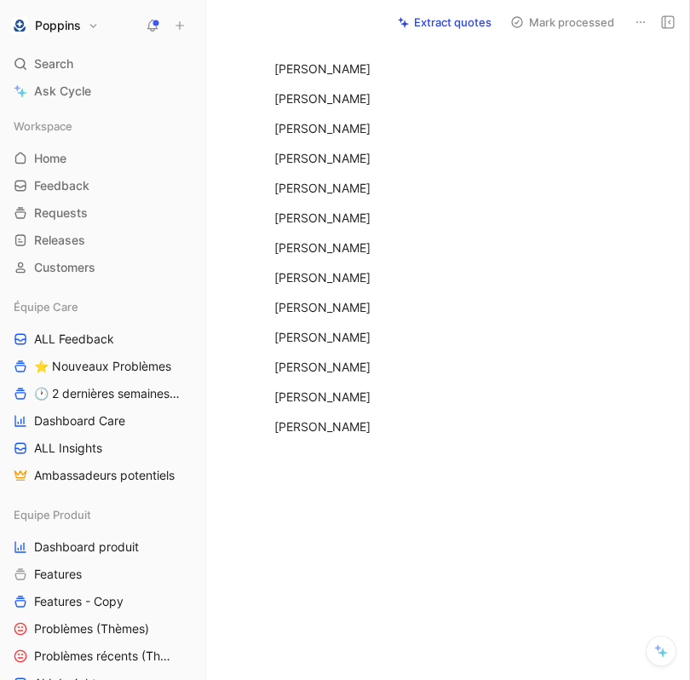
click at [482, 353] on p "[PERSON_NAME]" at bounding box center [466, 367] width 448 height 28
click at [450, 417] on div "[PERSON_NAME]" at bounding box center [465, 426] width 383 height 18
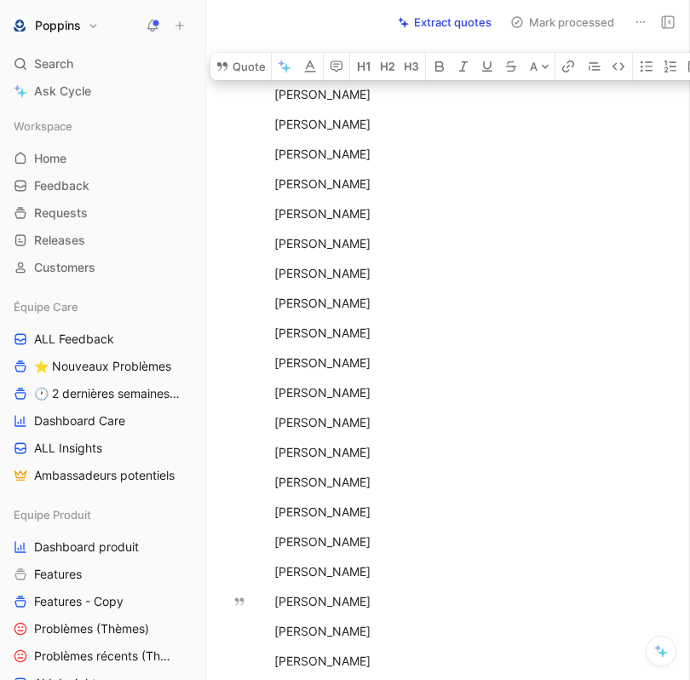
scroll to position [0, 0]
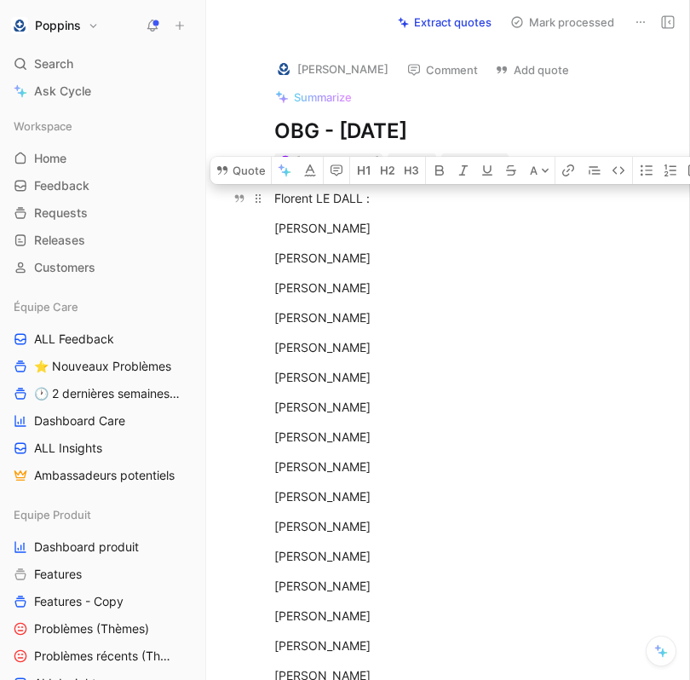
drag, startPoint x: 411, startPoint y: 540, endPoint x: 267, endPoint y: 172, distance: 395.0
click at [667, 164] on icon "button" at bounding box center [670, 171] width 14 height 14
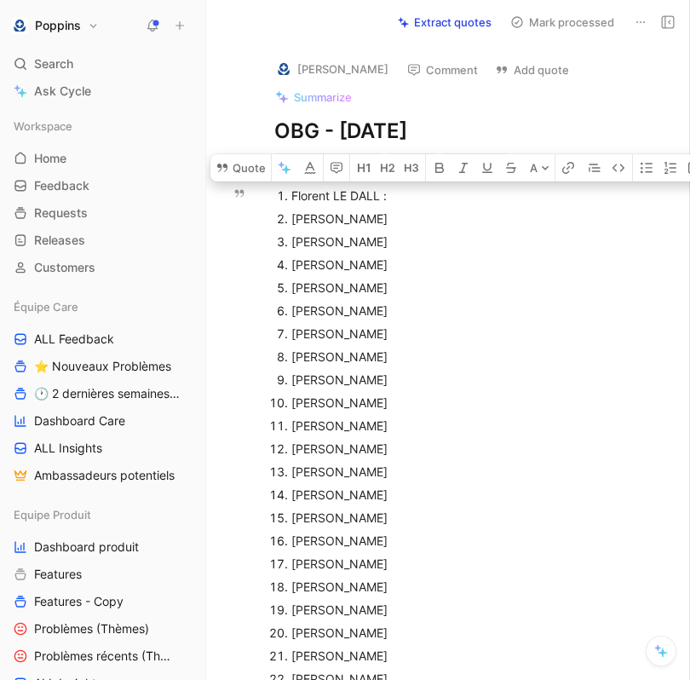
click at [513, 370] on div "[PERSON_NAME]" at bounding box center [474, 379] width 366 height 18
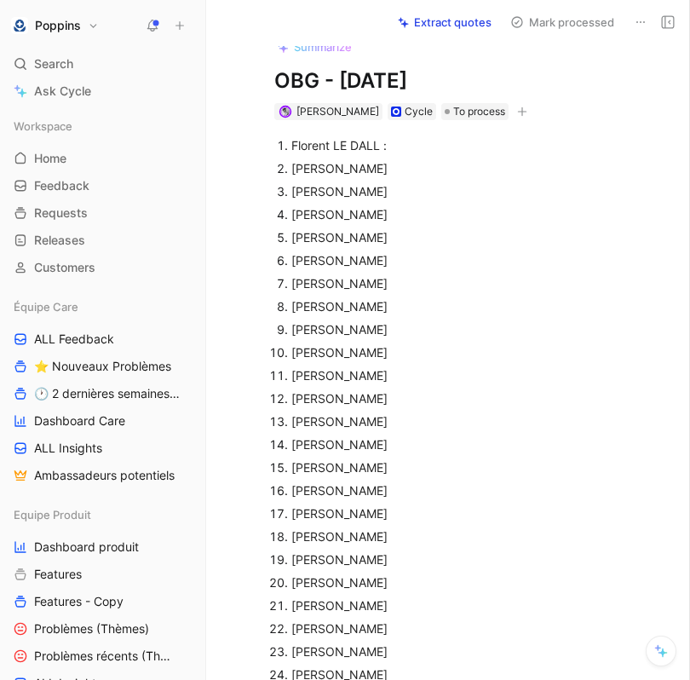
scroll to position [49, 0]
click at [461, 160] on div "[PERSON_NAME]" at bounding box center [474, 169] width 366 height 18
click at [431, 137] on div "Florent LE DALL :" at bounding box center [474, 146] width 366 height 18
click at [415, 137] on div "Florent LE DALL :" at bounding box center [474, 146] width 366 height 18
drag, startPoint x: 404, startPoint y: 126, endPoint x: 380, endPoint y: 121, distance: 24.4
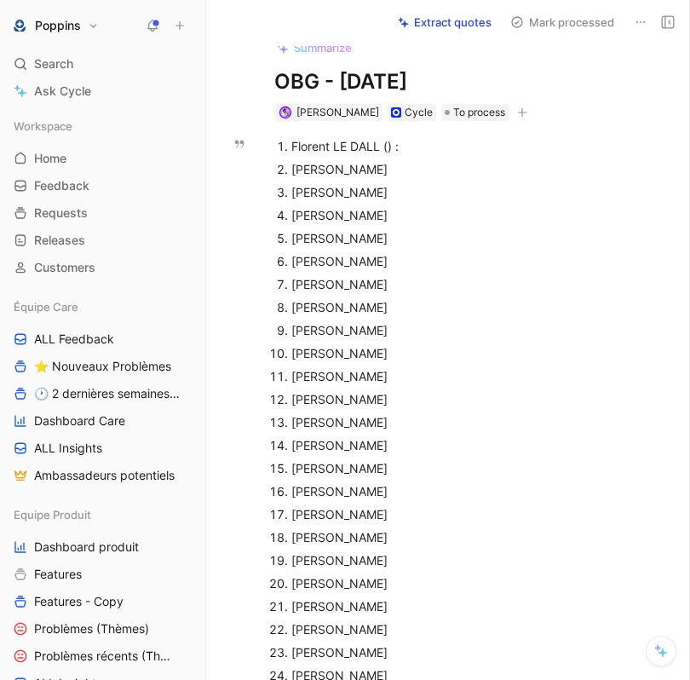
click at [380, 137] on div "Florent LE DALL () :" at bounding box center [474, 146] width 366 height 18
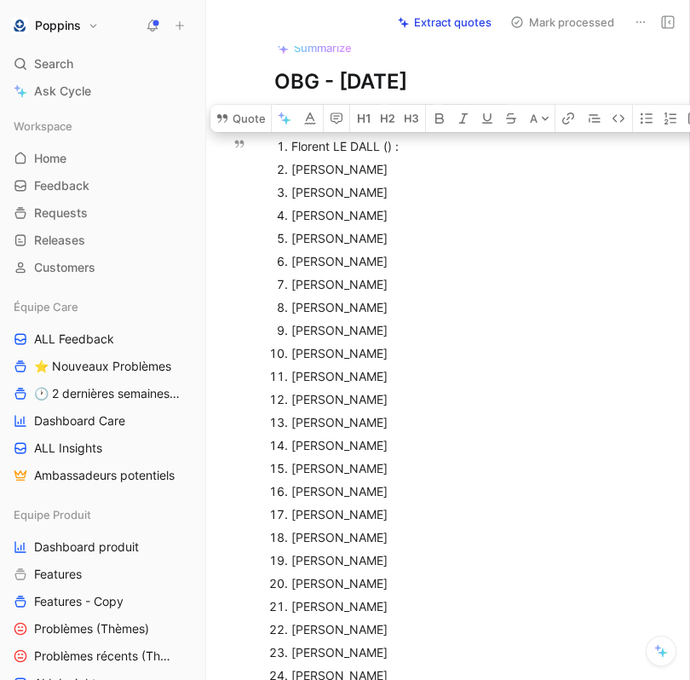
copy div "() :"
click at [393, 160] on div "[PERSON_NAME]" at bounding box center [474, 169] width 366 height 18
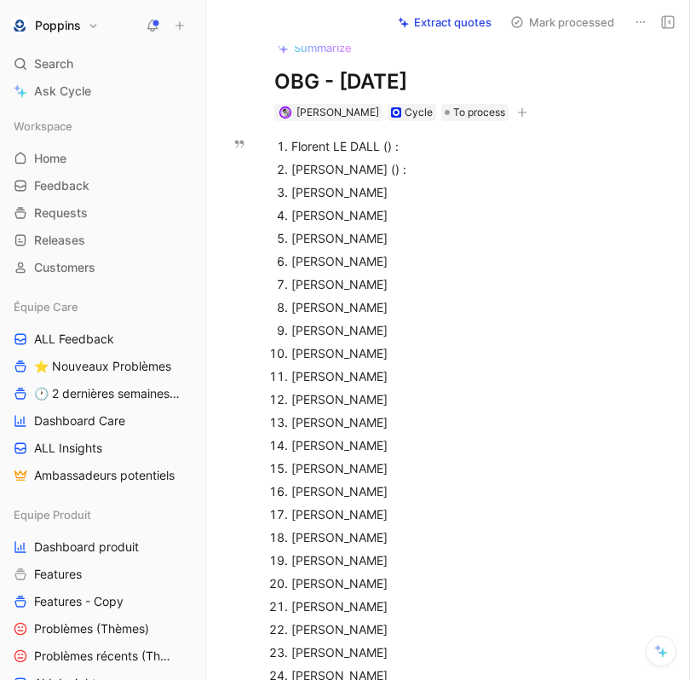
click at [403, 183] on div "[PERSON_NAME]" at bounding box center [474, 192] width 366 height 18
click at [403, 206] on div "[PERSON_NAME]" at bounding box center [474, 215] width 366 height 18
click at [416, 229] on div "[PERSON_NAME]" at bounding box center [474, 238] width 366 height 18
click at [412, 250] on p "[PERSON_NAME]" at bounding box center [474, 261] width 366 height 23
click at [406, 275] on div "[PERSON_NAME]" at bounding box center [474, 284] width 366 height 18
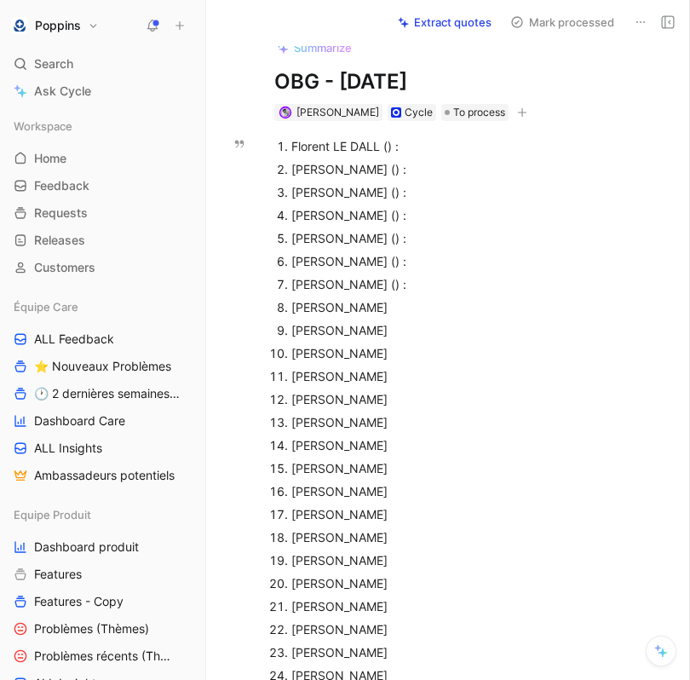
click at [410, 298] on div "[PERSON_NAME]" at bounding box center [474, 307] width 366 height 18
click at [419, 321] on div "[PERSON_NAME]" at bounding box center [474, 330] width 366 height 18
click at [429, 344] on div "[PERSON_NAME]" at bounding box center [474, 353] width 366 height 18
click at [439, 367] on div "[PERSON_NAME]" at bounding box center [474, 376] width 366 height 18
click at [407, 390] on div "[PERSON_NAME]" at bounding box center [474, 399] width 366 height 18
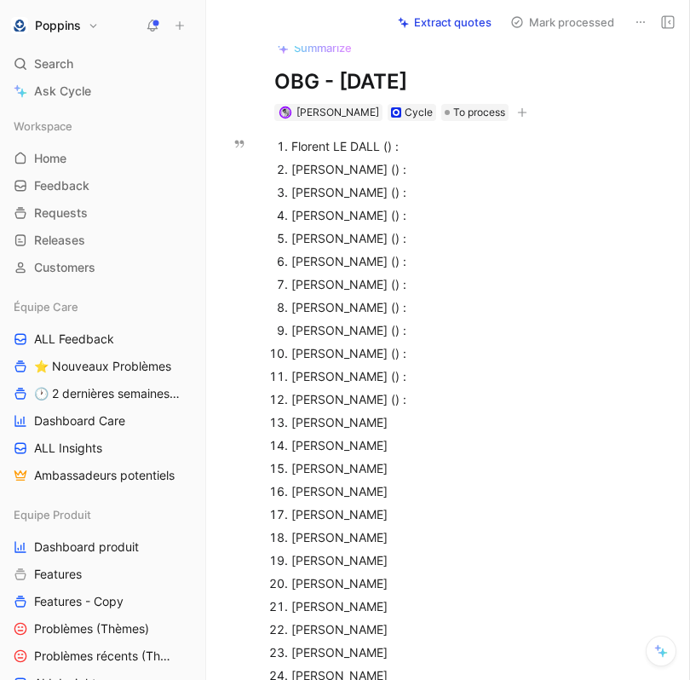
click at [416, 413] on div "[PERSON_NAME]" at bounding box center [474, 422] width 366 height 18
click at [400, 436] on div "[PERSON_NAME]" at bounding box center [474, 445] width 366 height 18
click at [412, 459] on div "[PERSON_NAME]" at bounding box center [474, 468] width 366 height 18
click at [438, 482] on div "[PERSON_NAME]" at bounding box center [474, 491] width 366 height 18
click at [398, 505] on div "[PERSON_NAME]" at bounding box center [474, 514] width 366 height 18
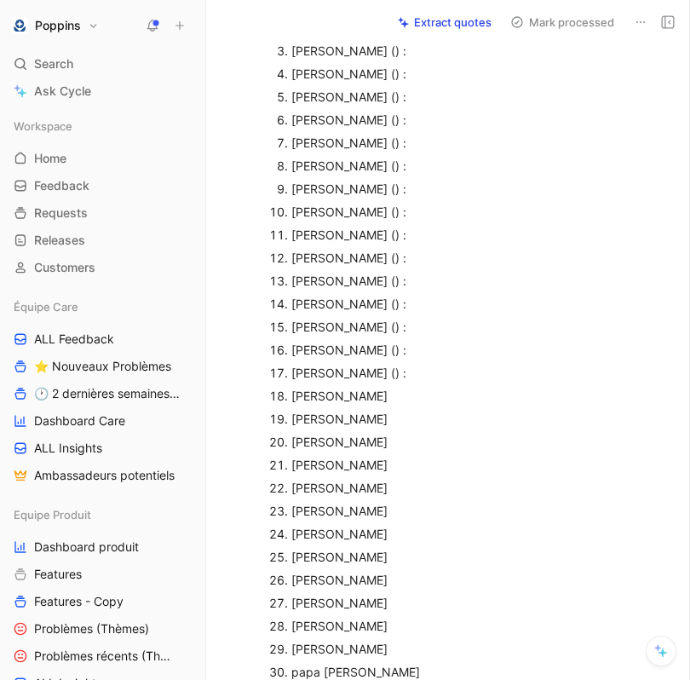
scroll to position [192, 0]
click at [405, 386] on div "[PERSON_NAME]" at bounding box center [474, 395] width 366 height 18
click at [418, 409] on div "[PERSON_NAME]" at bounding box center [474, 418] width 366 height 18
click at [384, 432] on div "[PERSON_NAME]" at bounding box center [474, 441] width 366 height 18
click at [391, 455] on div "[PERSON_NAME]" at bounding box center [474, 464] width 366 height 18
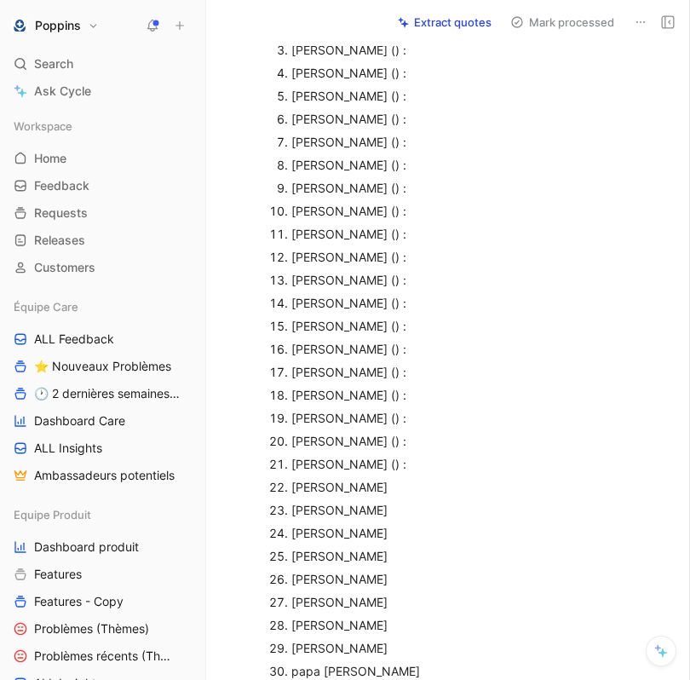
click at [384, 478] on div "[PERSON_NAME]" at bounding box center [474, 487] width 366 height 18
click at [405, 501] on div "[PERSON_NAME]" at bounding box center [474, 510] width 366 height 18
click at [382, 524] on div "[PERSON_NAME]" at bounding box center [474, 533] width 366 height 18
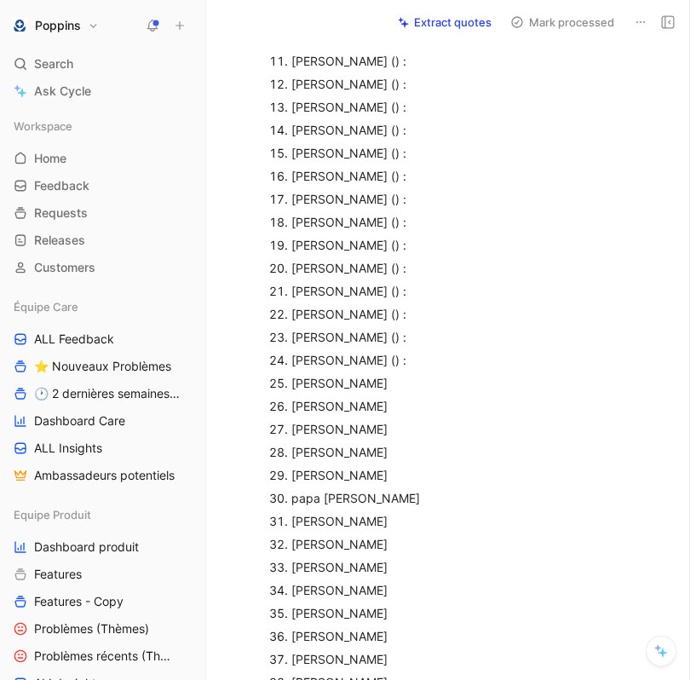
scroll to position [372, 0]
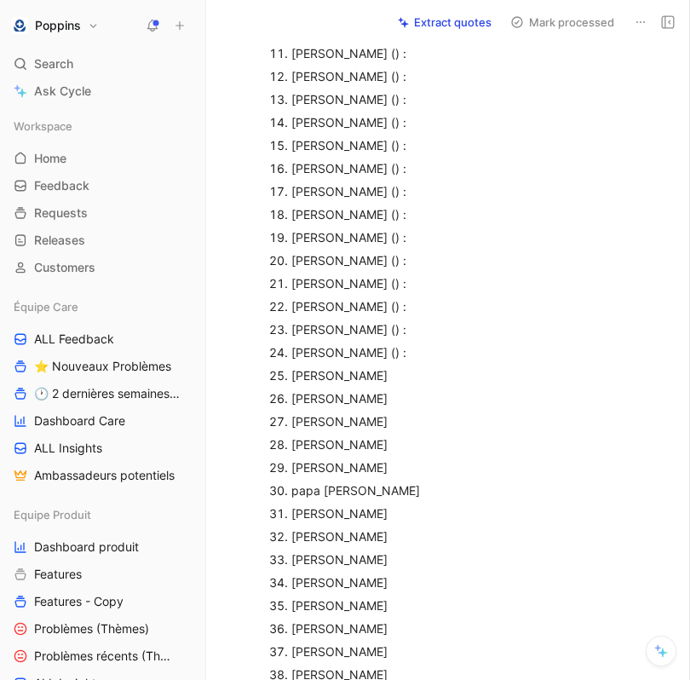
click at [394, 341] on p "[PERSON_NAME] () :" at bounding box center [474, 352] width 366 height 23
click at [388, 366] on div "[PERSON_NAME]" at bounding box center [474, 375] width 366 height 18
click at [390, 389] on div "[PERSON_NAME]" at bounding box center [474, 398] width 366 height 18
click at [382, 412] on div "[PERSON_NAME]" at bounding box center [474, 421] width 366 height 18
click at [399, 435] on div "[PERSON_NAME]" at bounding box center [474, 444] width 366 height 18
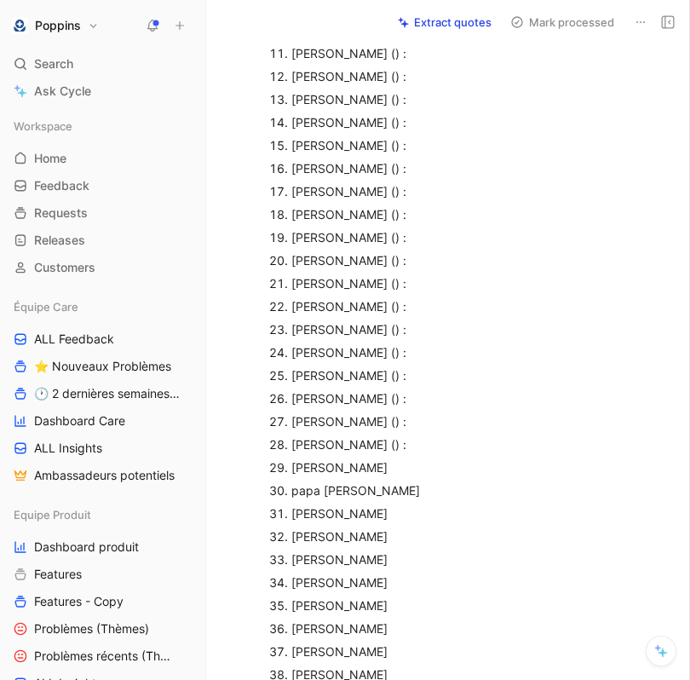
click at [391, 458] on div "[PERSON_NAME]" at bounding box center [474, 467] width 366 height 18
click at [378, 481] on div "papa [PERSON_NAME]" at bounding box center [474, 490] width 366 height 18
click at [402, 504] on div "[PERSON_NAME]" at bounding box center [474, 513] width 366 height 18
click at [409, 527] on div "[PERSON_NAME]" at bounding box center [474, 536] width 366 height 18
click at [424, 550] on div "[PERSON_NAME]" at bounding box center [474, 559] width 366 height 18
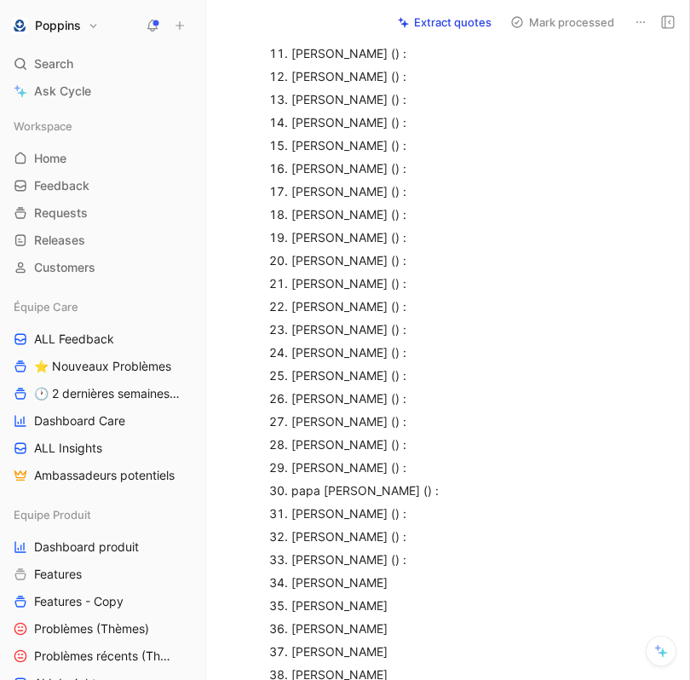
click at [409, 573] on div "[PERSON_NAME]" at bounding box center [474, 582] width 366 height 18
click at [383, 596] on div "[PERSON_NAME]" at bounding box center [474, 605] width 366 height 18
click at [377, 619] on div "[PERSON_NAME]" at bounding box center [474, 628] width 366 height 18
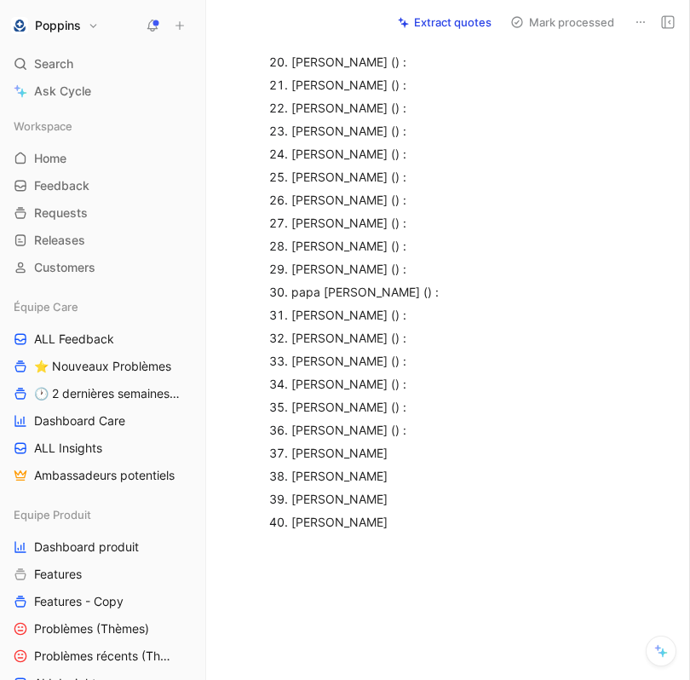
scroll to position [571, 0]
click at [462, 443] on div "[PERSON_NAME]" at bounding box center [474, 452] width 366 height 18
click at [415, 443] on div "[PERSON_NAME] () :" at bounding box center [474, 452] width 366 height 18
click at [395, 466] on div "[PERSON_NAME]" at bounding box center [474, 475] width 366 height 18
click at [394, 489] on div "[PERSON_NAME]" at bounding box center [474, 498] width 366 height 18
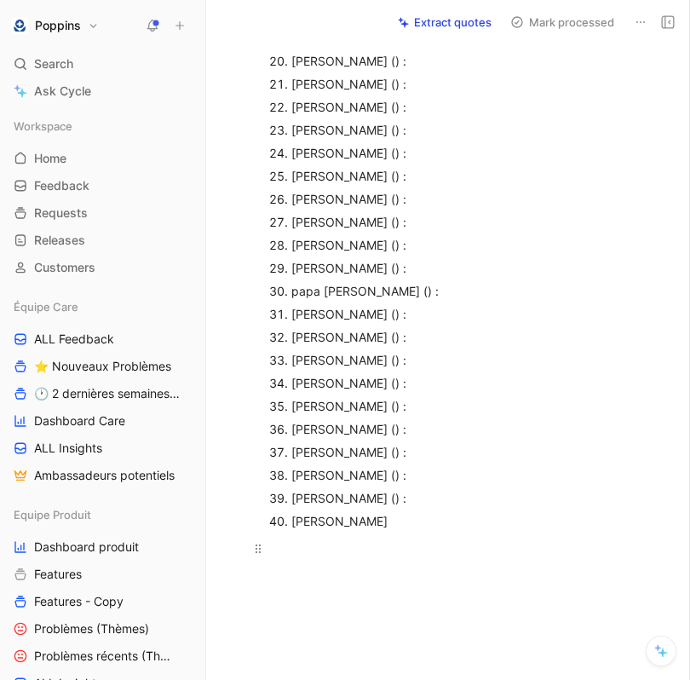
click at [387, 534] on p at bounding box center [466, 557] width 448 height 46
click at [393, 512] on div "[PERSON_NAME]" at bounding box center [474, 521] width 366 height 18
click at [370, 512] on div "[PERSON_NAME] () :" at bounding box center [474, 521] width 366 height 18
click at [386, 489] on div "[PERSON_NAME] () :" at bounding box center [474, 498] width 366 height 18
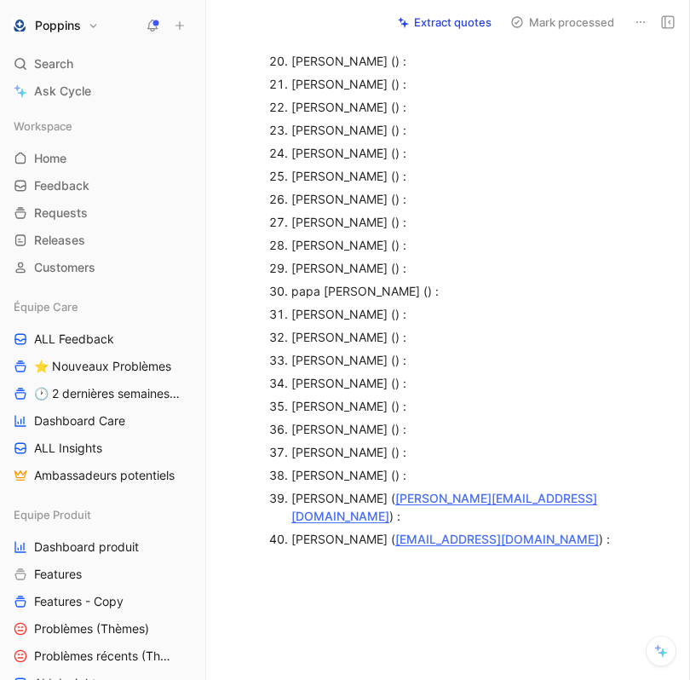
click at [369, 466] on div "[PERSON_NAME] () :" at bounding box center [474, 475] width 366 height 18
click at [449, 443] on div "[PERSON_NAME] () :" at bounding box center [474, 452] width 366 height 18
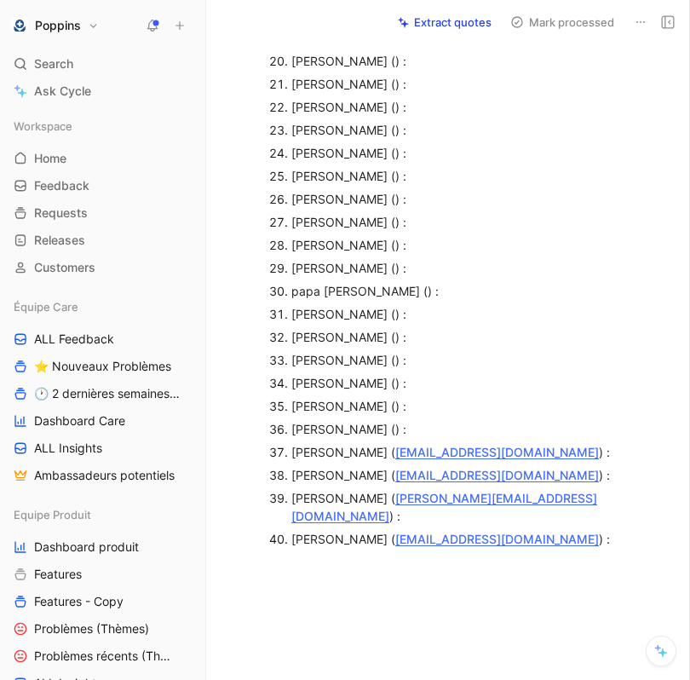
click at [370, 420] on div "[PERSON_NAME] () :" at bounding box center [474, 429] width 366 height 18
click at [540, 397] on div "[PERSON_NAME] () :" at bounding box center [474, 406] width 366 height 18
click at [383, 397] on div "[PERSON_NAME] () :" at bounding box center [474, 406] width 366 height 18
click at [385, 397] on div "[PERSON_NAME] () :" at bounding box center [474, 406] width 366 height 18
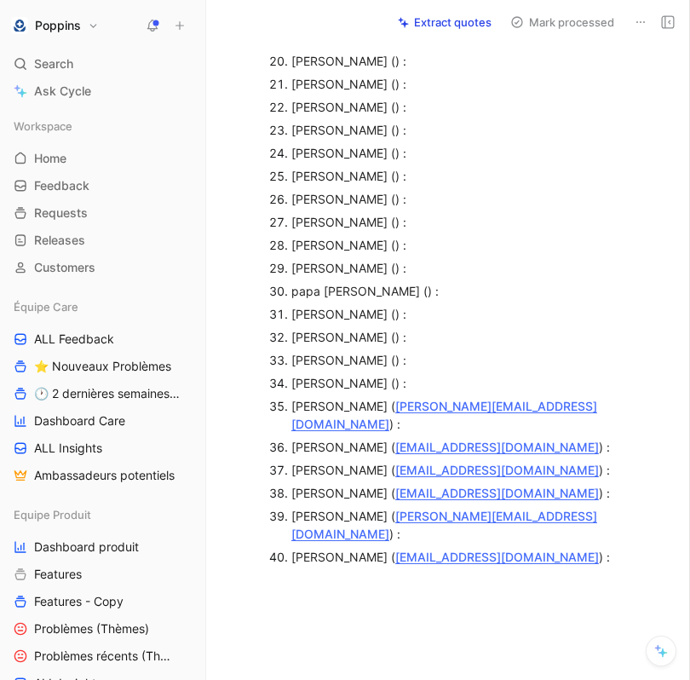
scroll to position [520, 0]
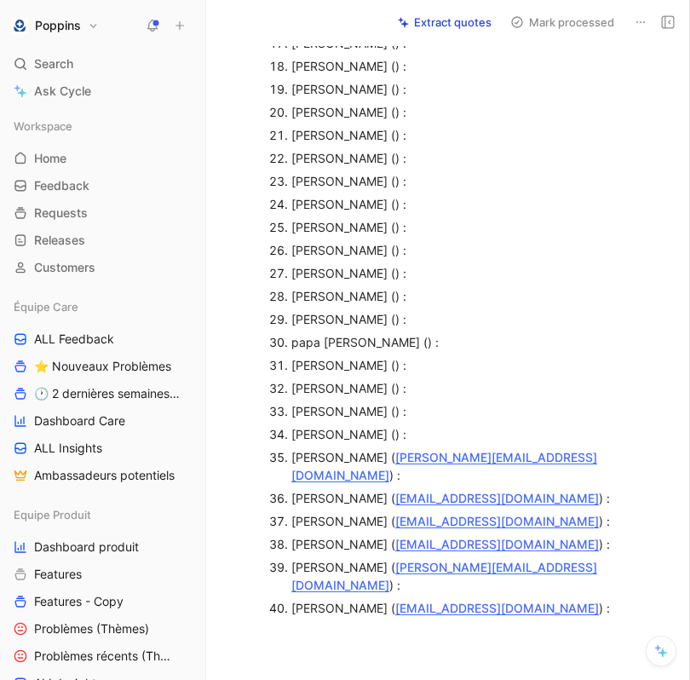
click at [401, 425] on div "[PERSON_NAME] () :" at bounding box center [474, 434] width 366 height 18
click at [406, 402] on div "[PERSON_NAME] () :" at bounding box center [474, 411] width 366 height 18
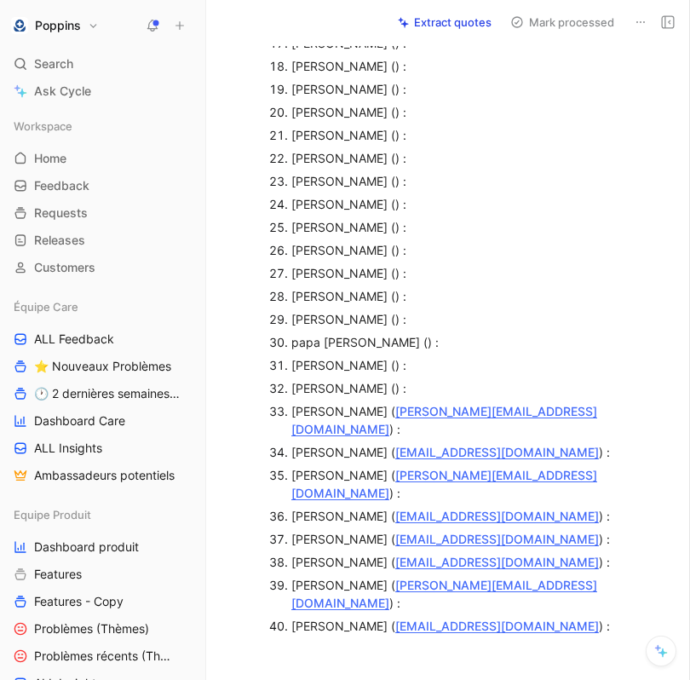
click at [397, 379] on div "[PERSON_NAME] () :" at bounding box center [474, 388] width 366 height 18
click at [393, 356] on div "[PERSON_NAME] () :" at bounding box center [474, 365] width 366 height 18
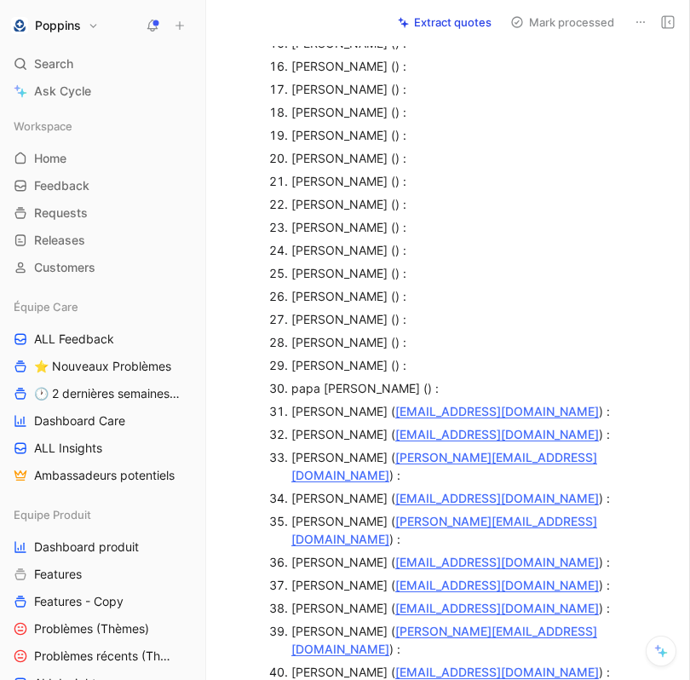
scroll to position [454, 0]
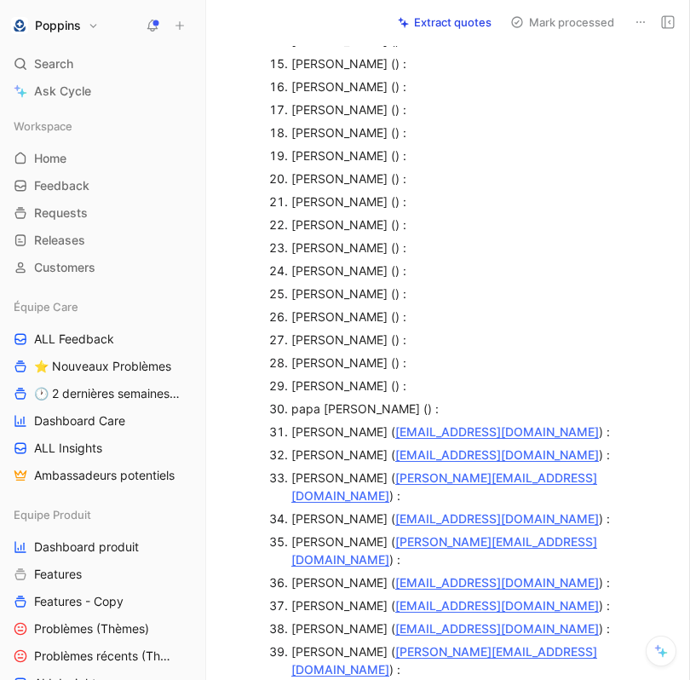
click at [347, 399] on div "papa [PERSON_NAME] () :" at bounding box center [474, 408] width 366 height 18
click at [382, 376] on div "[PERSON_NAME] () :" at bounding box center [474, 385] width 366 height 18
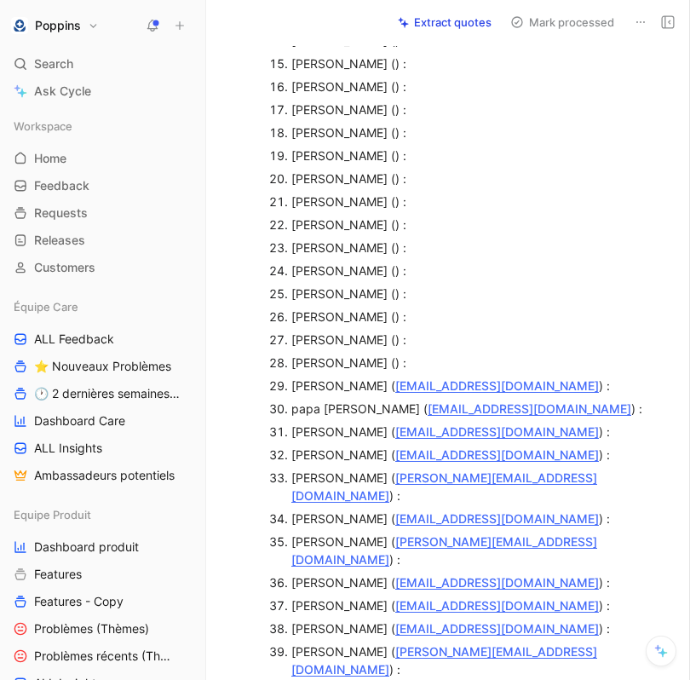
click at [382, 353] on div "[PERSON_NAME] () :" at bounding box center [474, 362] width 366 height 18
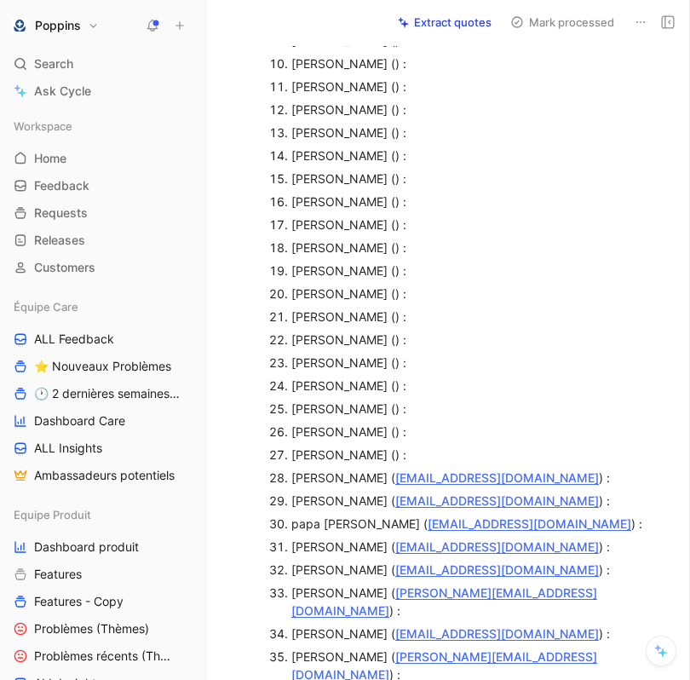
click at [352, 445] on div "[PERSON_NAME] () :" at bounding box center [474, 454] width 366 height 18
click at [374, 422] on div "[PERSON_NAME] () :" at bounding box center [474, 431] width 366 height 18
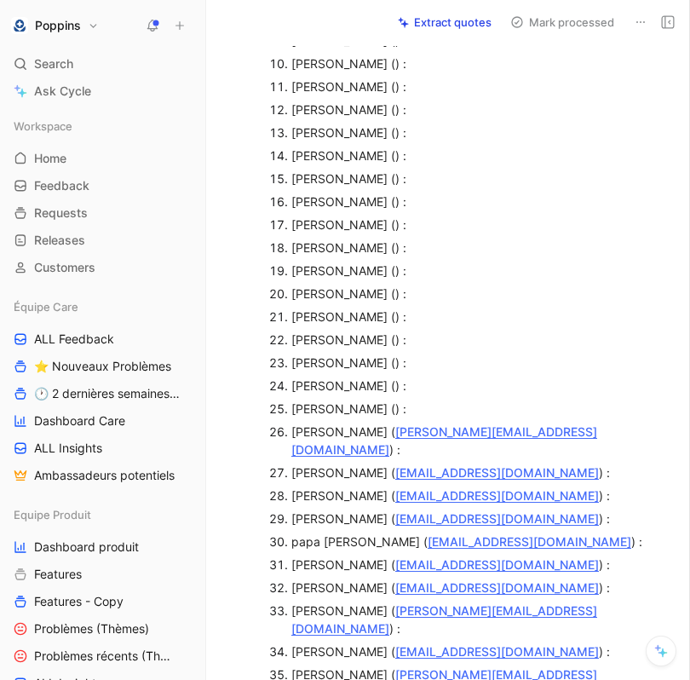
click at [373, 399] on div "[PERSON_NAME] () :" at bounding box center [474, 408] width 366 height 18
click at [370, 376] on div "[PERSON_NAME] () :" at bounding box center [474, 385] width 366 height 18
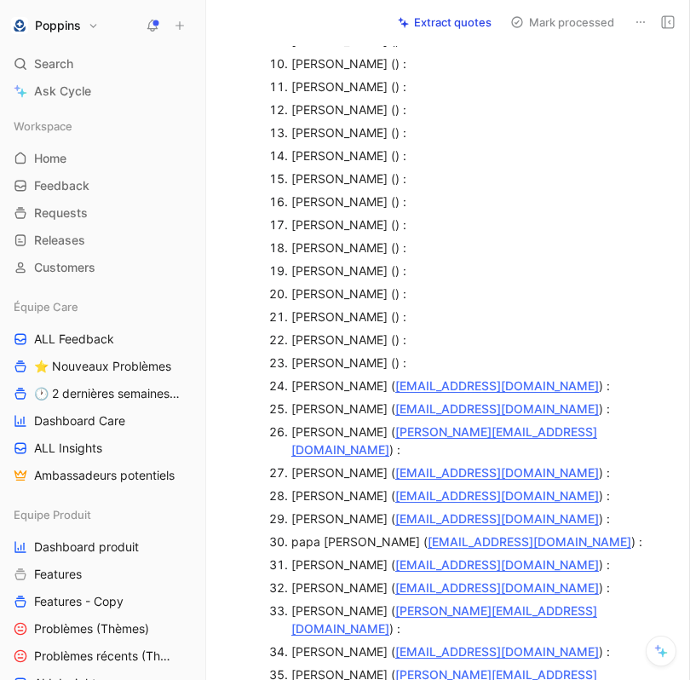
click at [399, 353] on div "[PERSON_NAME] () :" at bounding box center [474, 362] width 366 height 18
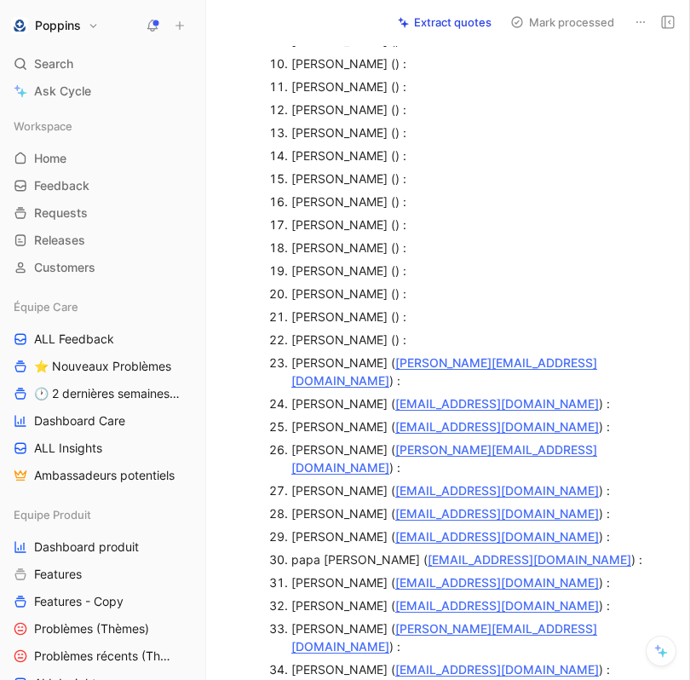
click at [374, 330] on div "[PERSON_NAME] () :" at bounding box center [474, 339] width 366 height 18
click at [376, 307] on div "[PERSON_NAME] () :" at bounding box center [474, 316] width 366 height 18
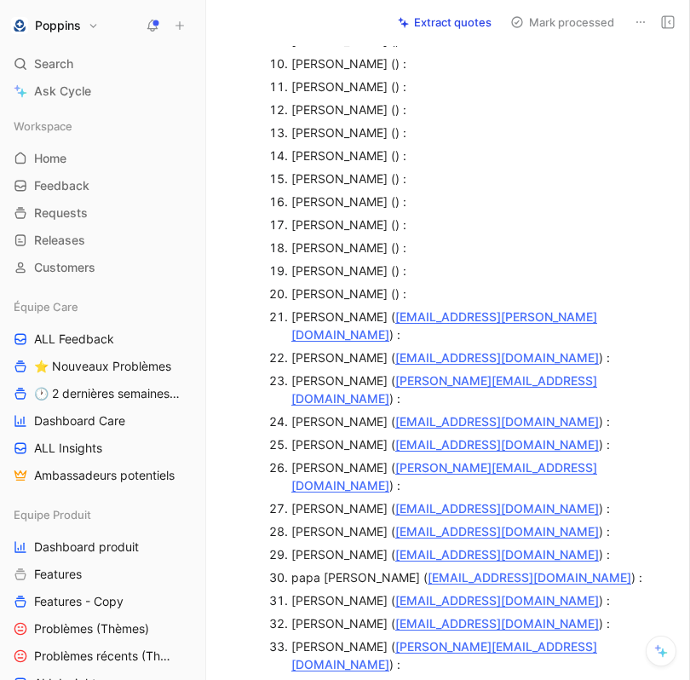
click at [375, 284] on div "[PERSON_NAME] () :" at bounding box center [474, 293] width 366 height 18
click at [399, 261] on div "[PERSON_NAME] () :" at bounding box center [474, 270] width 366 height 18
click at [402, 261] on div "[PERSON_NAME] () :" at bounding box center [474, 270] width 366 height 18
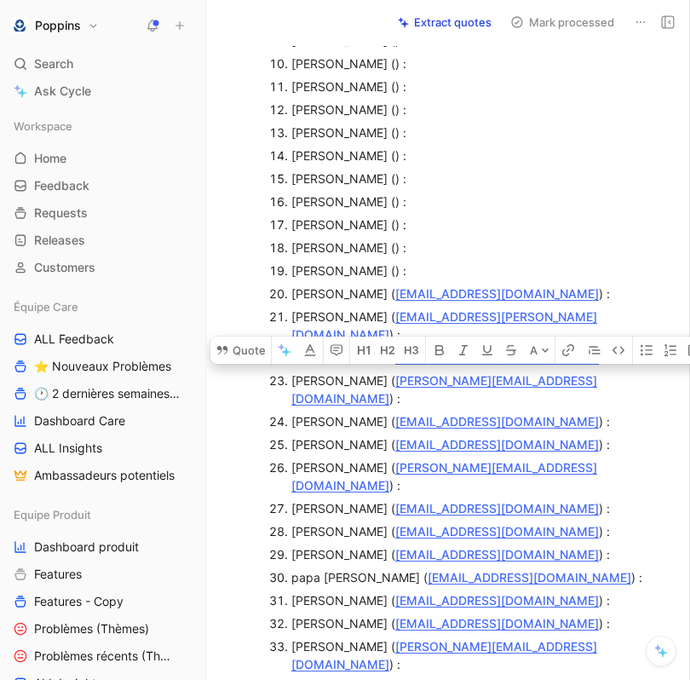
click at [411, 261] on div "[PERSON_NAME] () :" at bounding box center [474, 270] width 366 height 18
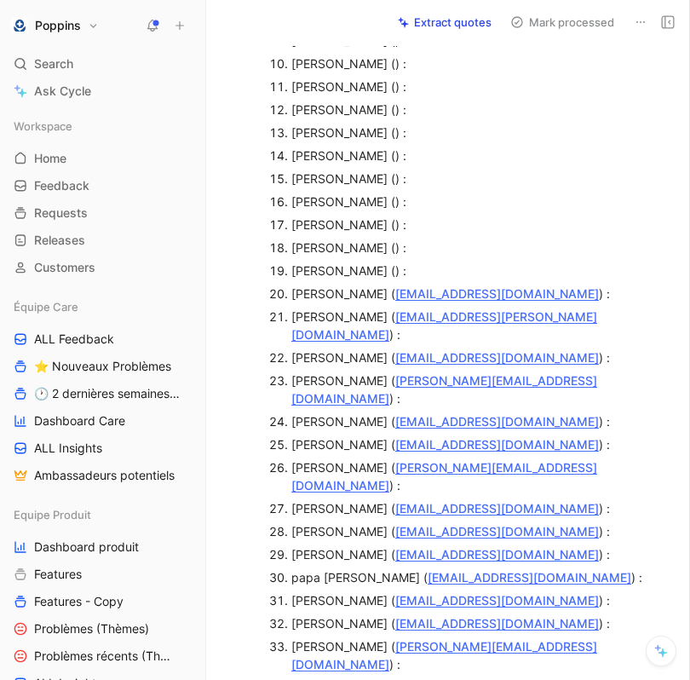
click at [399, 261] on div "[PERSON_NAME] () :" at bounding box center [474, 270] width 366 height 18
click at [404, 261] on div "[PERSON_NAME] () :" at bounding box center [474, 270] width 366 height 18
click at [385, 238] on div "[PERSON_NAME] () :" at bounding box center [474, 247] width 366 height 18
click at [376, 215] on div "[PERSON_NAME] () :" at bounding box center [474, 224] width 366 height 18
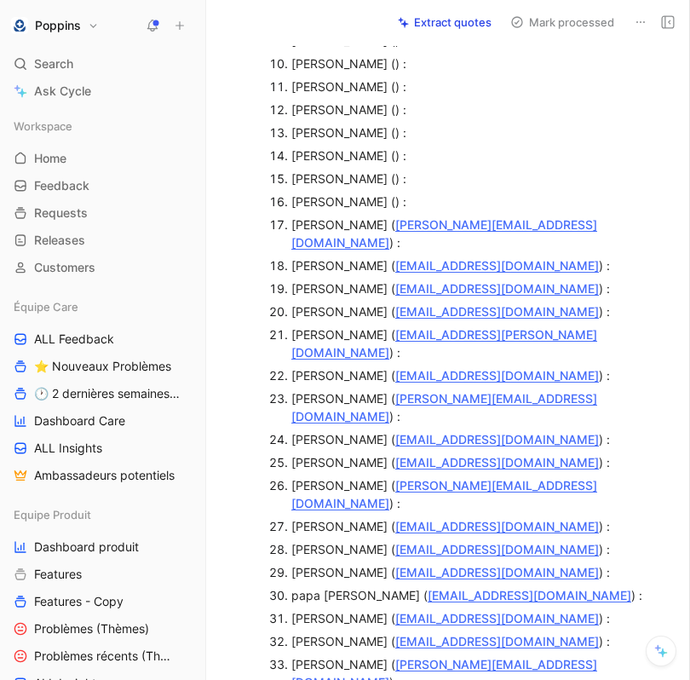
click at [422, 192] on div "[PERSON_NAME] () :" at bounding box center [474, 201] width 366 height 18
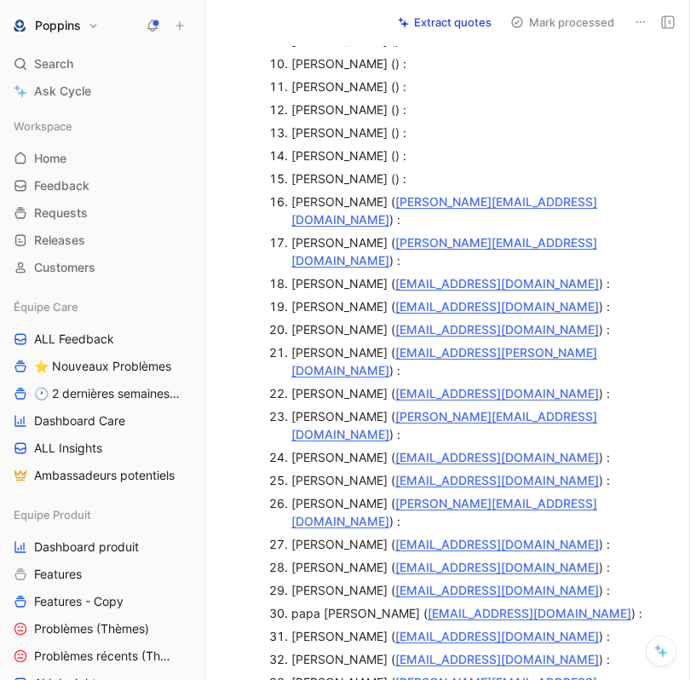
click at [385, 169] on div "[PERSON_NAME] () :" at bounding box center [474, 178] width 366 height 18
click at [383, 146] on div "[PERSON_NAME] () :" at bounding box center [474, 155] width 366 height 18
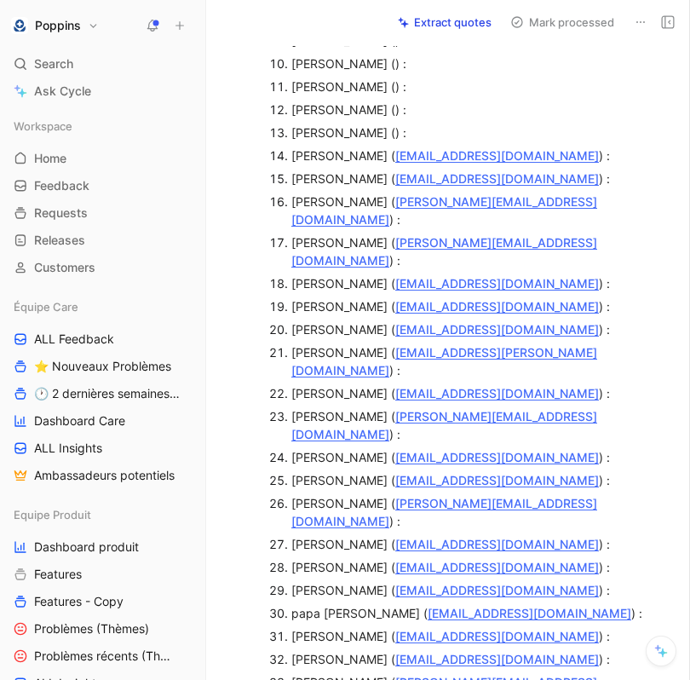
click at [393, 123] on div "[PERSON_NAME] () :" at bounding box center [474, 132] width 366 height 18
click at [372, 100] on div "[PERSON_NAME] () :" at bounding box center [474, 109] width 366 height 18
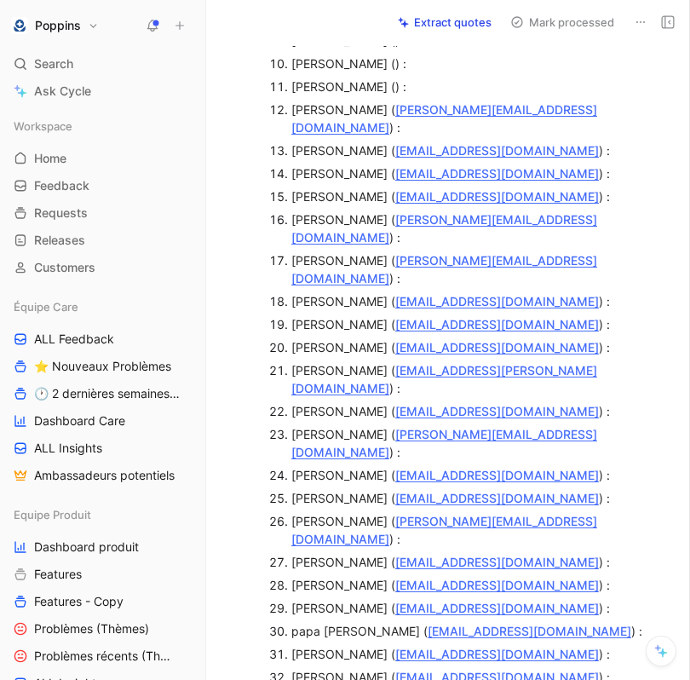
click at [417, 77] on div "[PERSON_NAME] () :" at bounding box center [474, 86] width 366 height 18
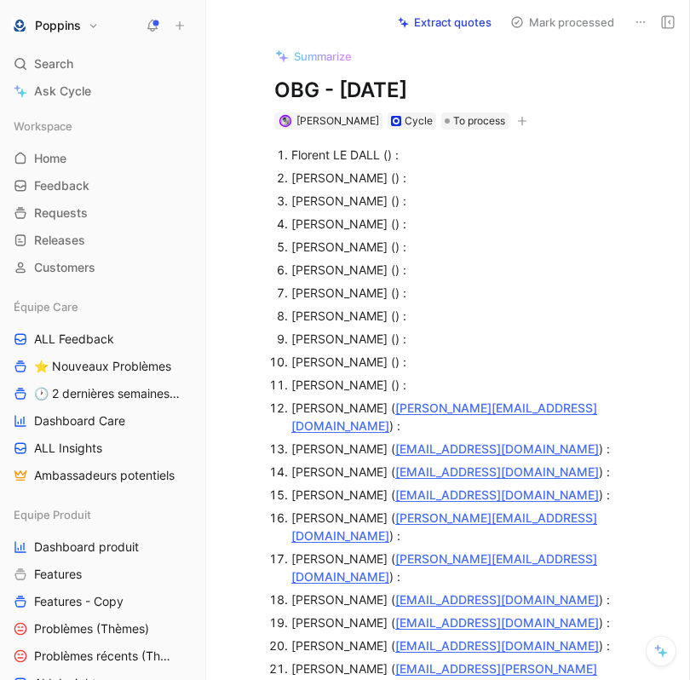
scroll to position [0, 0]
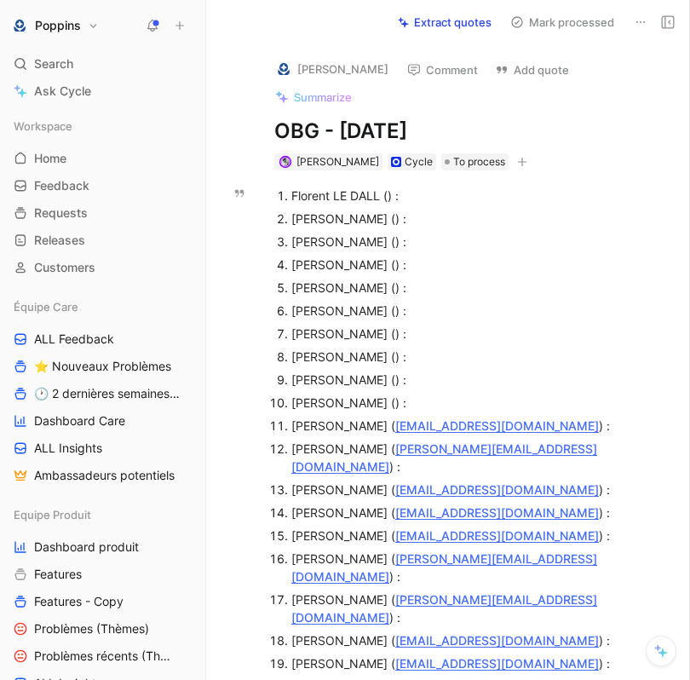
click at [408, 393] on div "[PERSON_NAME] () :" at bounding box center [474, 402] width 366 height 18
click at [399, 370] on div "[PERSON_NAME] () :" at bounding box center [474, 379] width 366 height 18
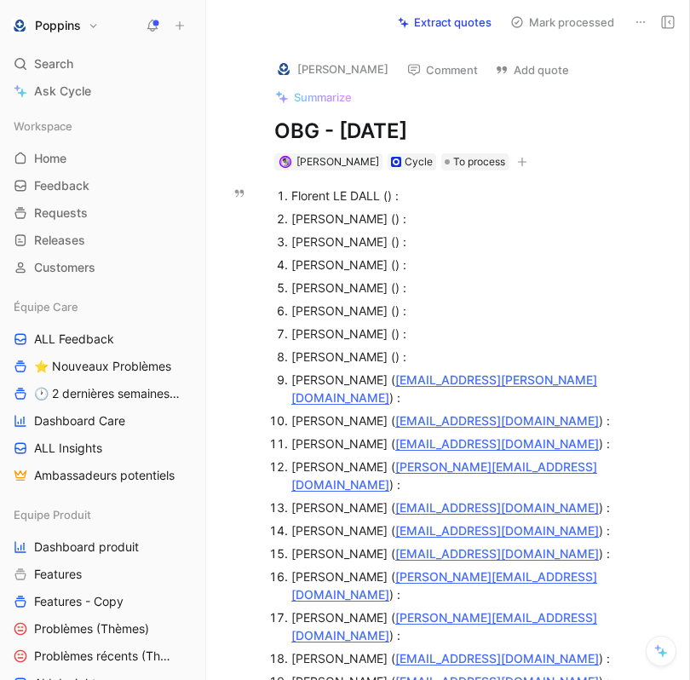
click at [393, 347] on div "[PERSON_NAME] () :" at bounding box center [474, 356] width 366 height 18
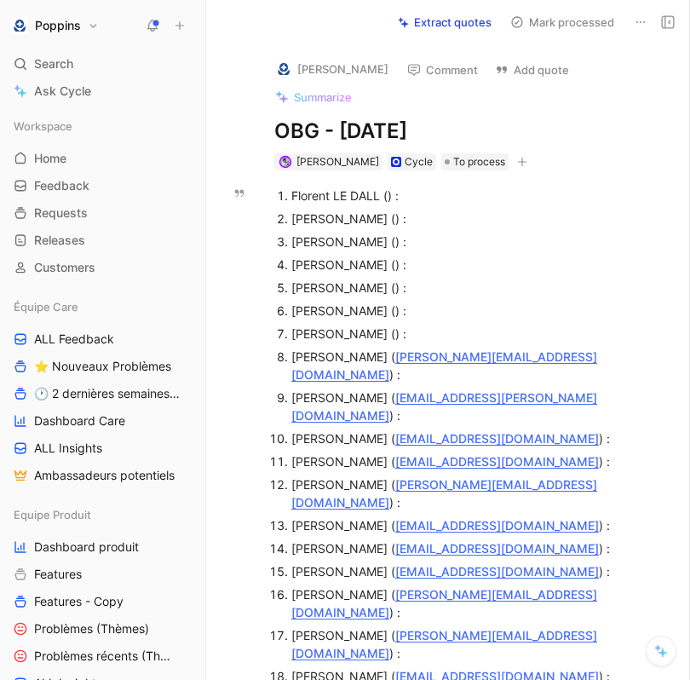
click at [382, 324] on div "[PERSON_NAME] () :" at bounding box center [474, 333] width 366 height 18
click at [384, 301] on div "[PERSON_NAME] () :" at bounding box center [474, 310] width 366 height 18
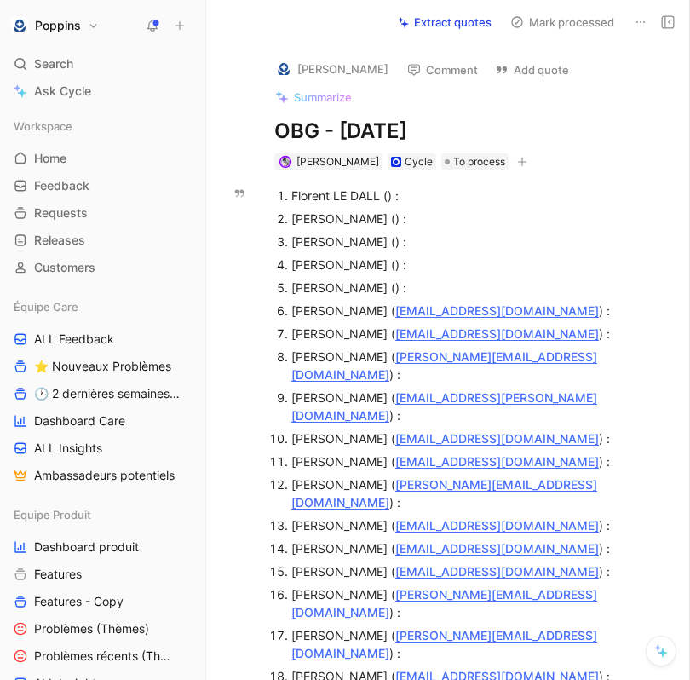
click at [399, 278] on div "[PERSON_NAME] () :" at bounding box center [474, 287] width 366 height 18
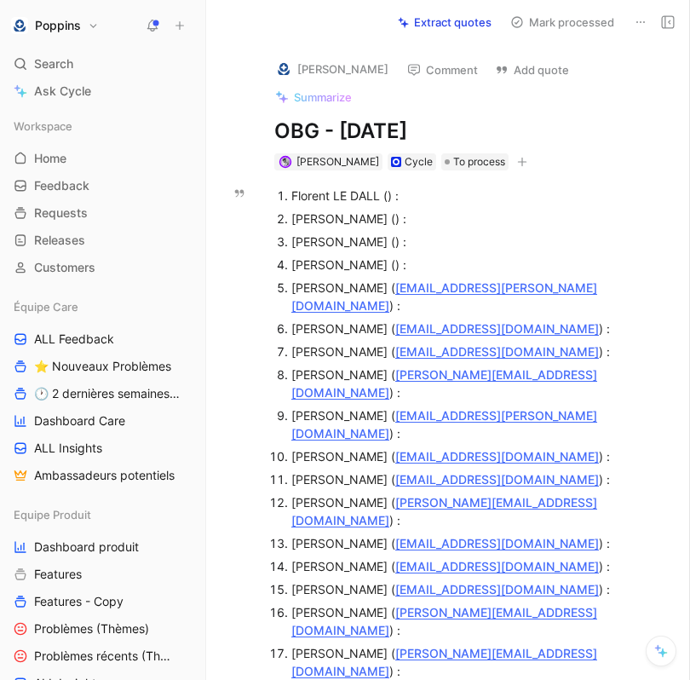
click at [371, 255] on div "[PERSON_NAME] () :" at bounding box center [474, 264] width 366 height 18
click at [388, 232] on div "[PERSON_NAME] () :" at bounding box center [474, 241] width 366 height 18
click at [376, 209] on div "[PERSON_NAME] () :" at bounding box center [474, 218] width 366 height 18
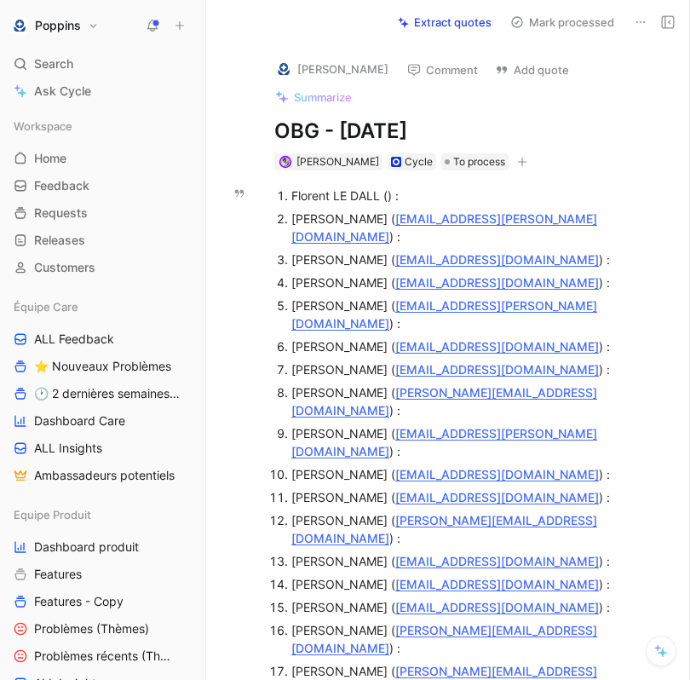
click at [387, 187] on div "Florent LE DALL () :" at bounding box center [474, 196] width 366 height 18
click at [582, 271] on p "[PERSON_NAME] ( [EMAIL_ADDRESS][DOMAIN_NAME] ) :" at bounding box center [474, 282] width 366 height 23
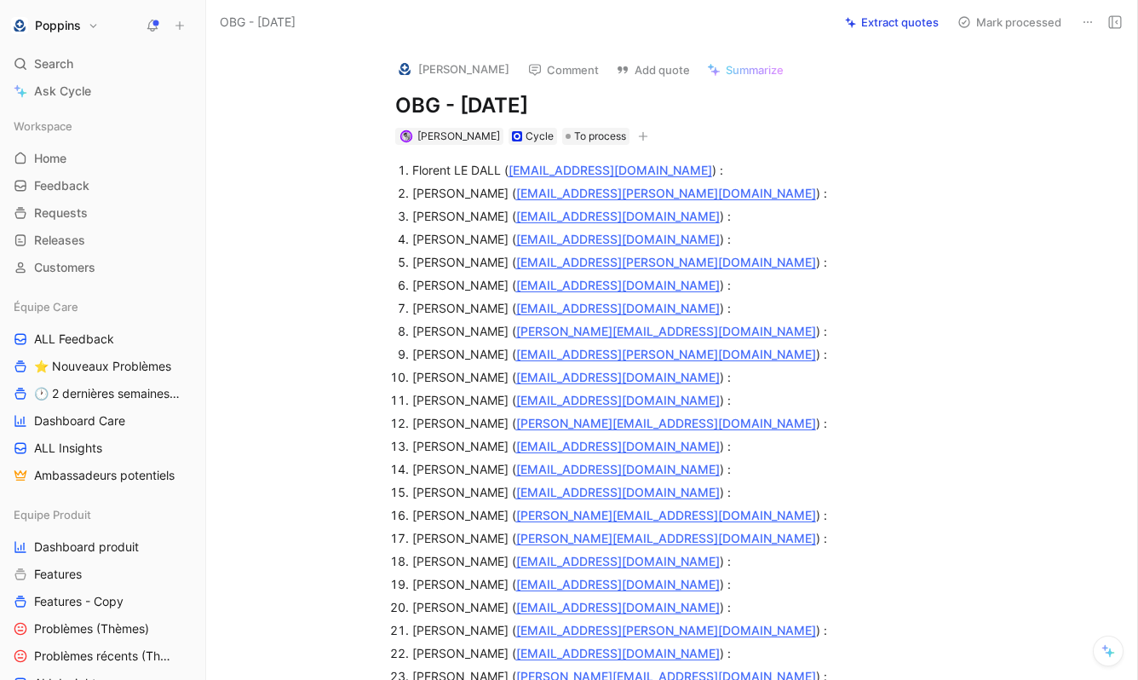
click at [673, 141] on div "[PERSON_NAME] Cycle To process" at bounding box center [689, 136] width 593 height 20
click at [664, 157] on div "Florent LE DALL ( [EMAIL_ADDRESS][DOMAIN_NAME] ) : [PERSON_NAME] ( [EMAIL_ADDRE…" at bounding box center [689, 642] width 895 height 995
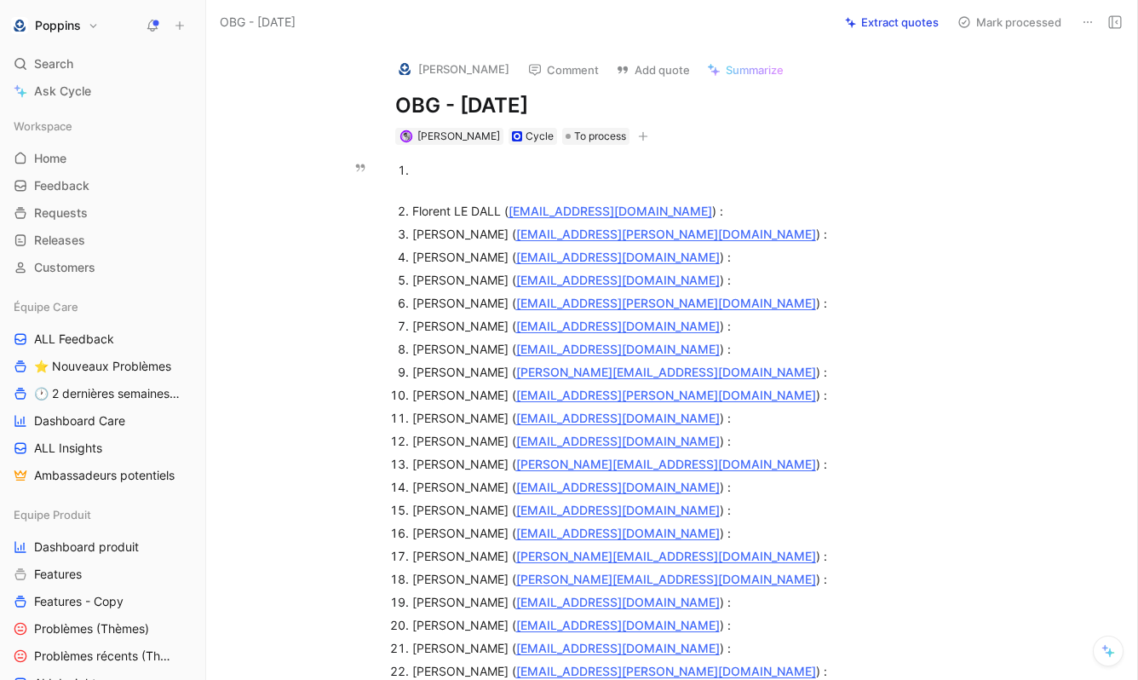
click at [431, 190] on div at bounding box center [698, 179] width 572 height 36
click at [422, 168] on div at bounding box center [698, 179] width 572 height 36
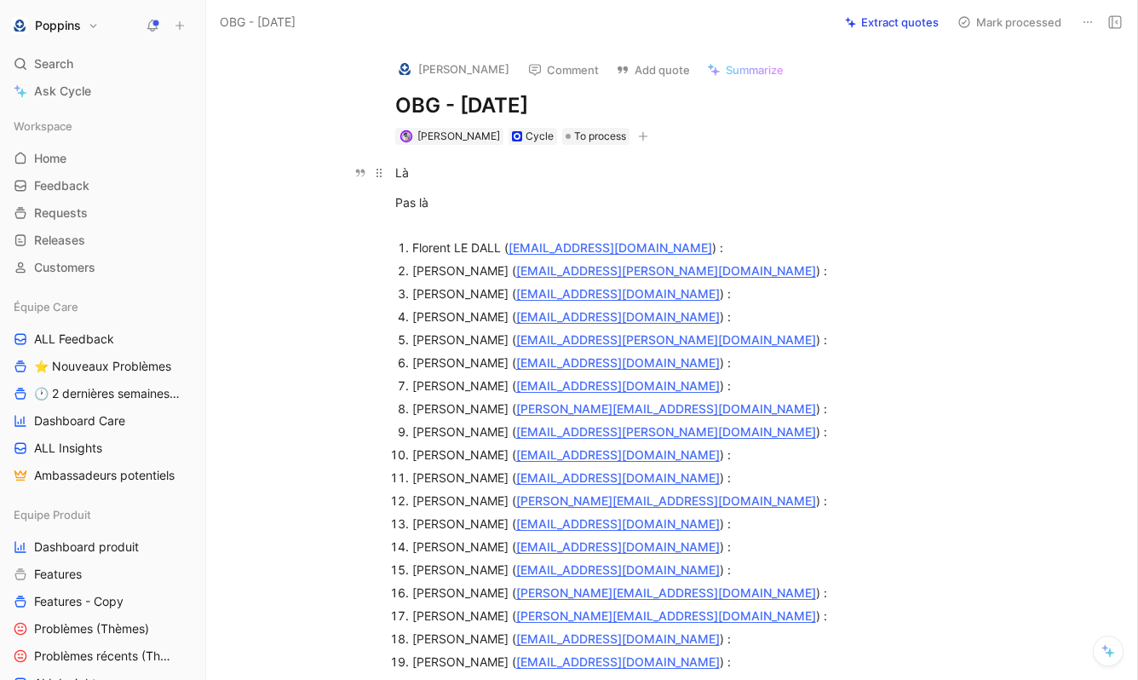
click at [439, 168] on div "Là" at bounding box center [689, 173] width 589 height 18
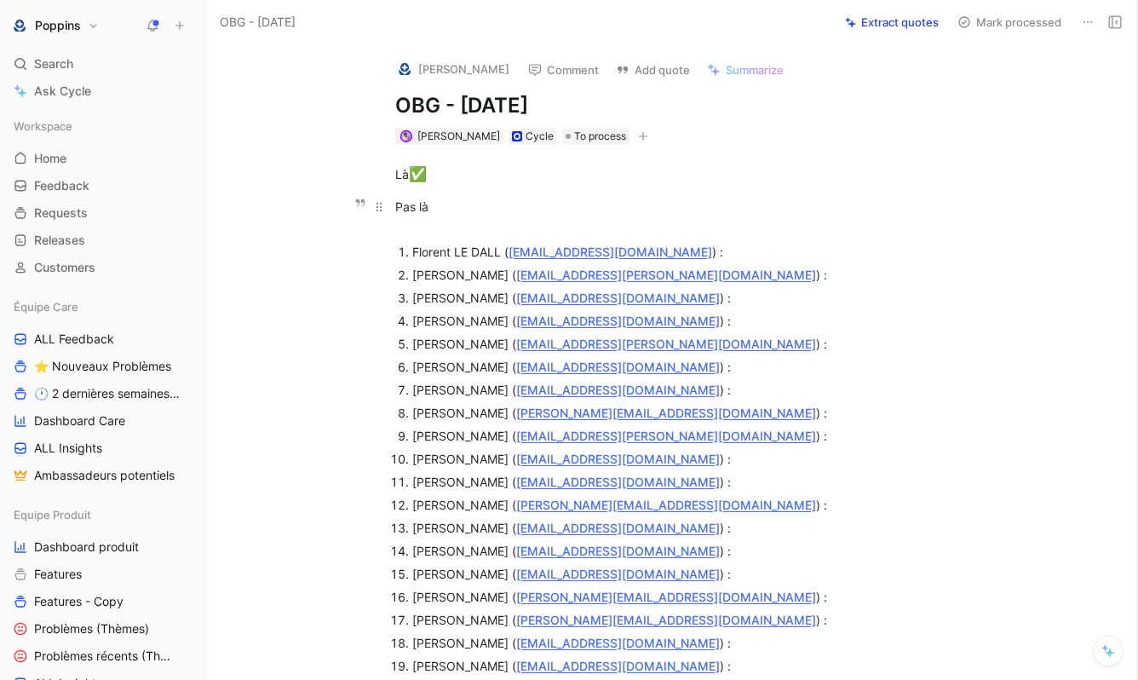
click at [456, 206] on div "Pas là" at bounding box center [689, 216] width 589 height 36
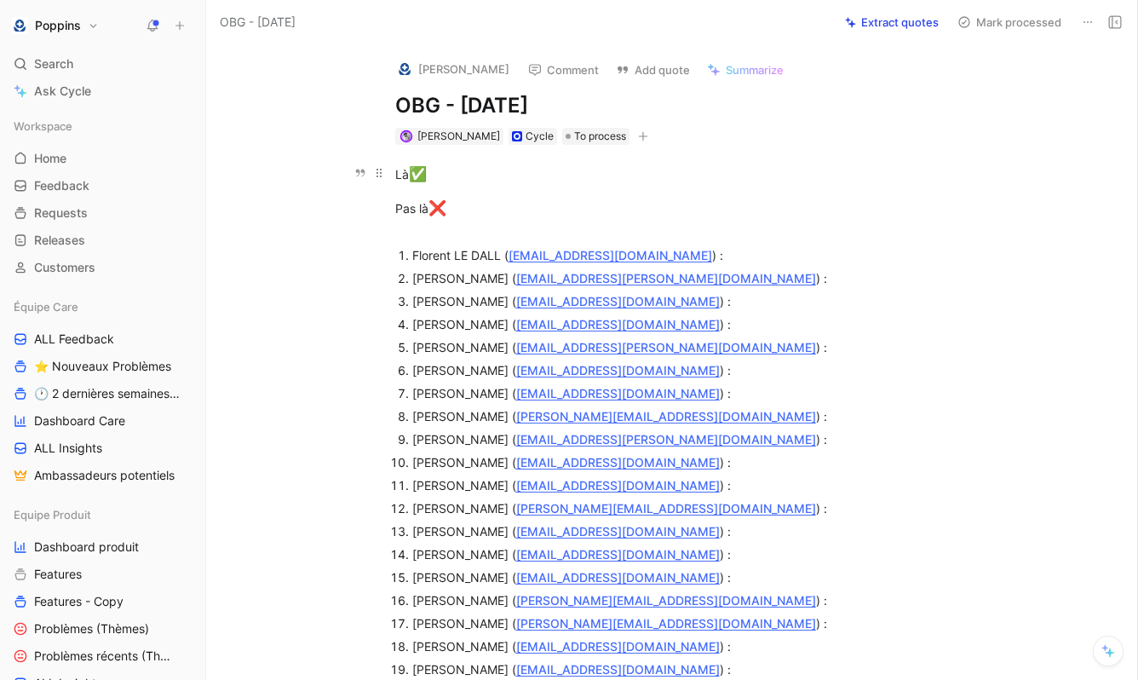
click at [416, 176] on span "✅" at bounding box center [418, 173] width 18 height 17
click at [439, 206] on span "❌" at bounding box center [437, 207] width 18 height 17
click at [518, 196] on p "Pas là : ❌" at bounding box center [690, 217] width 654 height 50
click at [638, 141] on icon "button" at bounding box center [643, 136] width 10 height 10
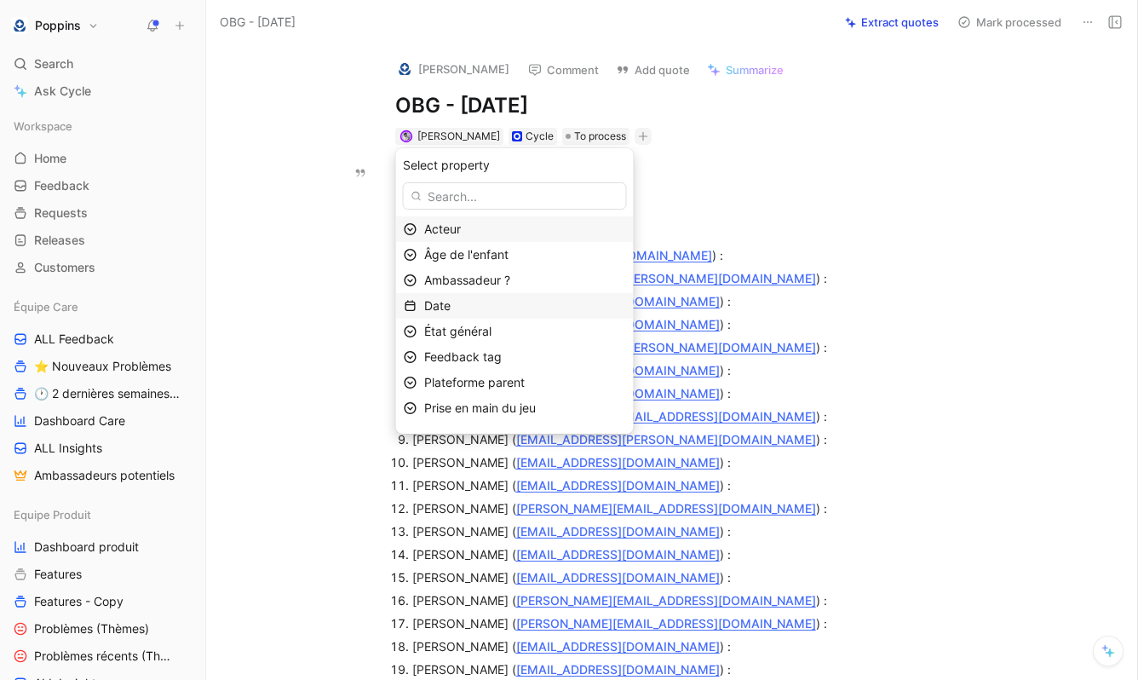
click at [540, 311] on div "Date" at bounding box center [525, 306] width 202 height 20
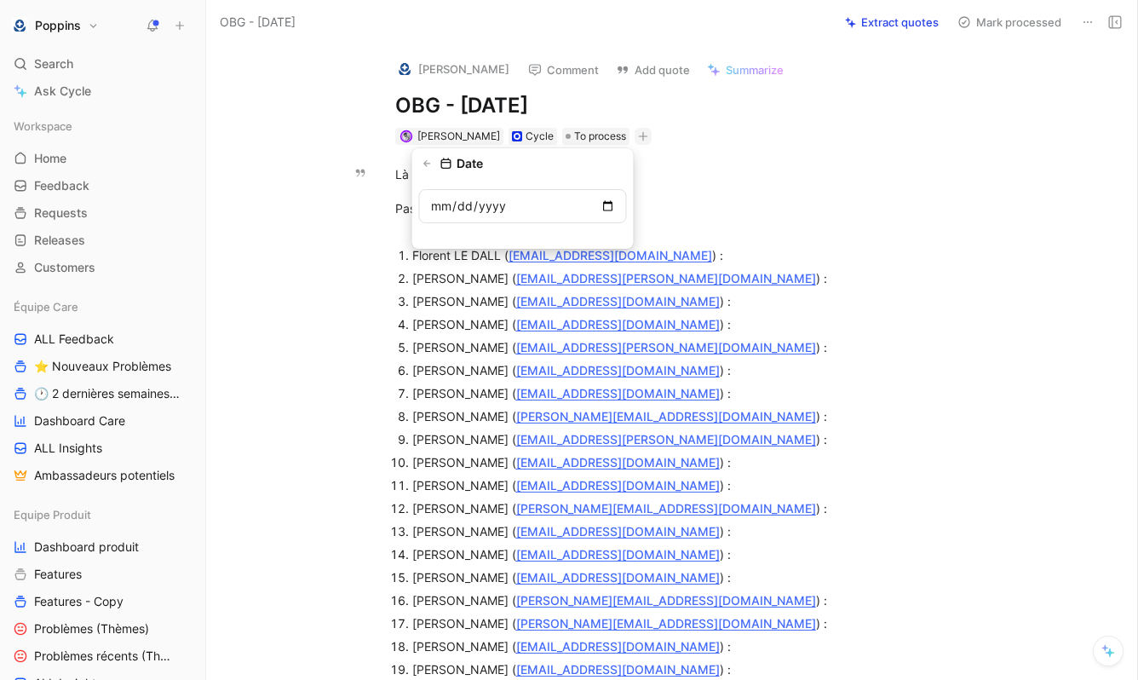
click at [611, 201] on input "date" at bounding box center [523, 206] width 208 height 34
type input "[DATE]"
click at [1091, 18] on icon at bounding box center [1088, 22] width 14 height 14
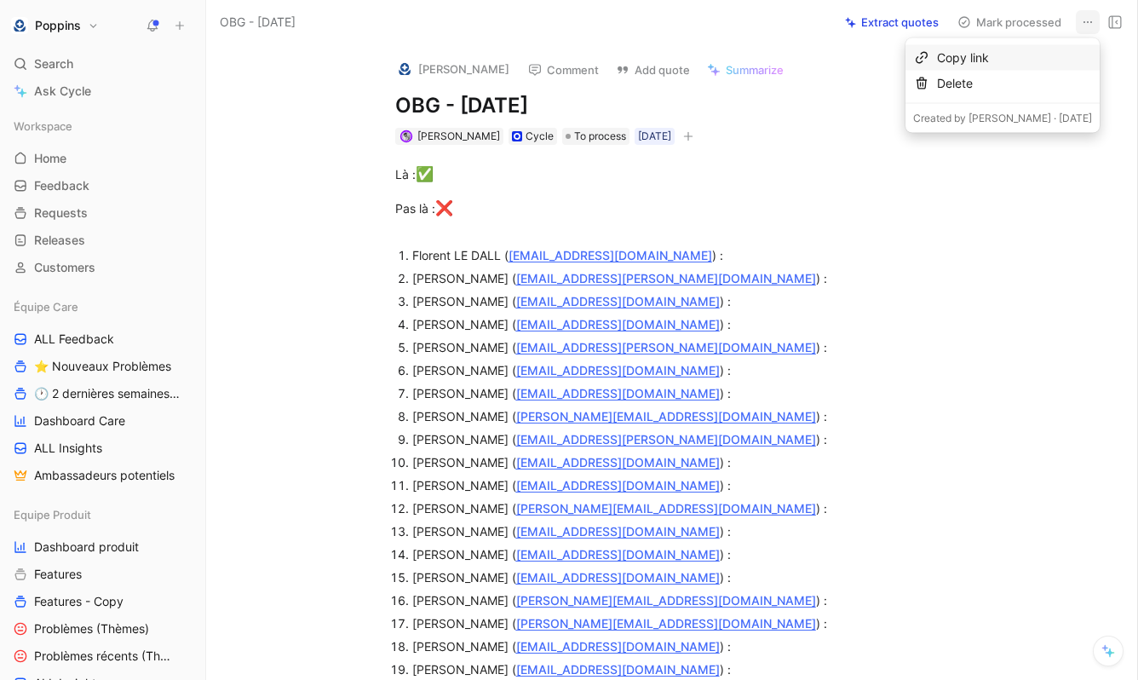
click at [1044, 63] on div "Copy link" at bounding box center [1014, 58] width 155 height 20
click at [766, 171] on div "Là : ✅" at bounding box center [689, 175] width 589 height 22
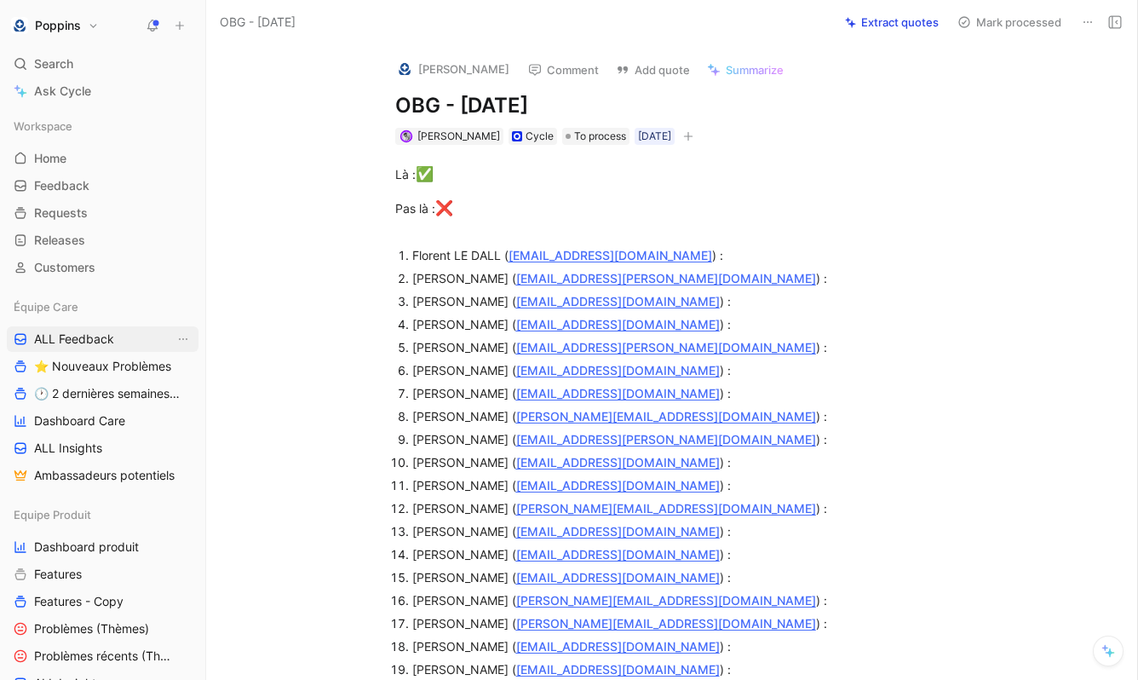
click at [73, 334] on span "ALL Feedback" at bounding box center [74, 338] width 80 height 17
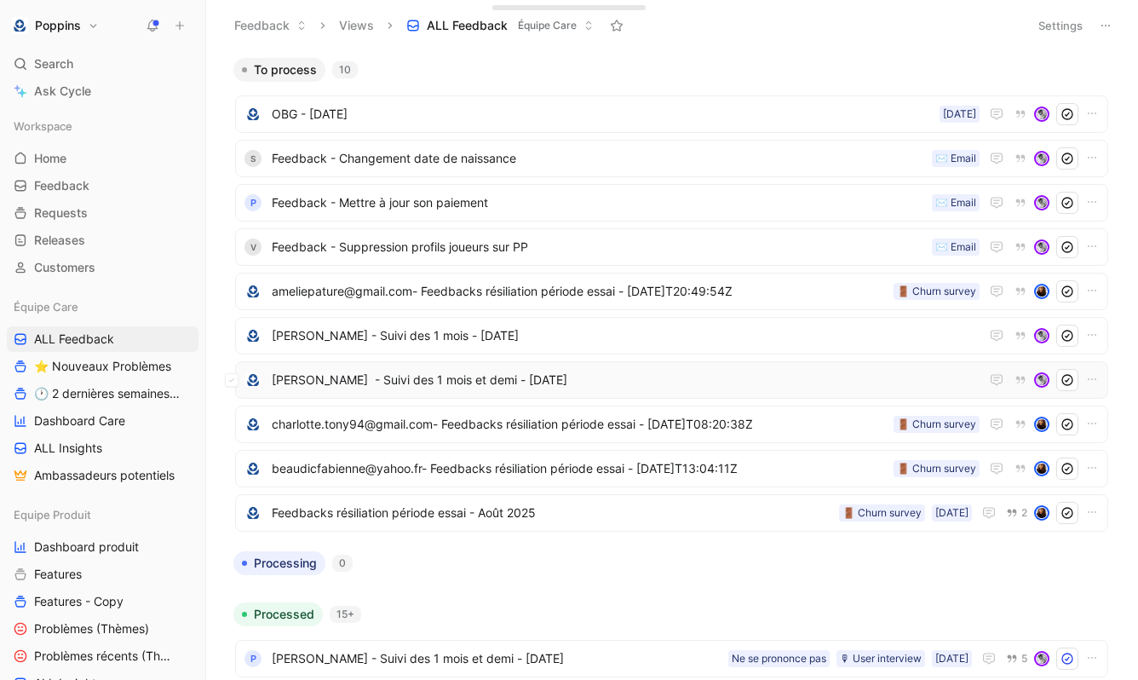
click at [485, 382] on span "[PERSON_NAME] - Suivi des 1 mois et demi - [DATE]" at bounding box center [626, 380] width 708 height 20
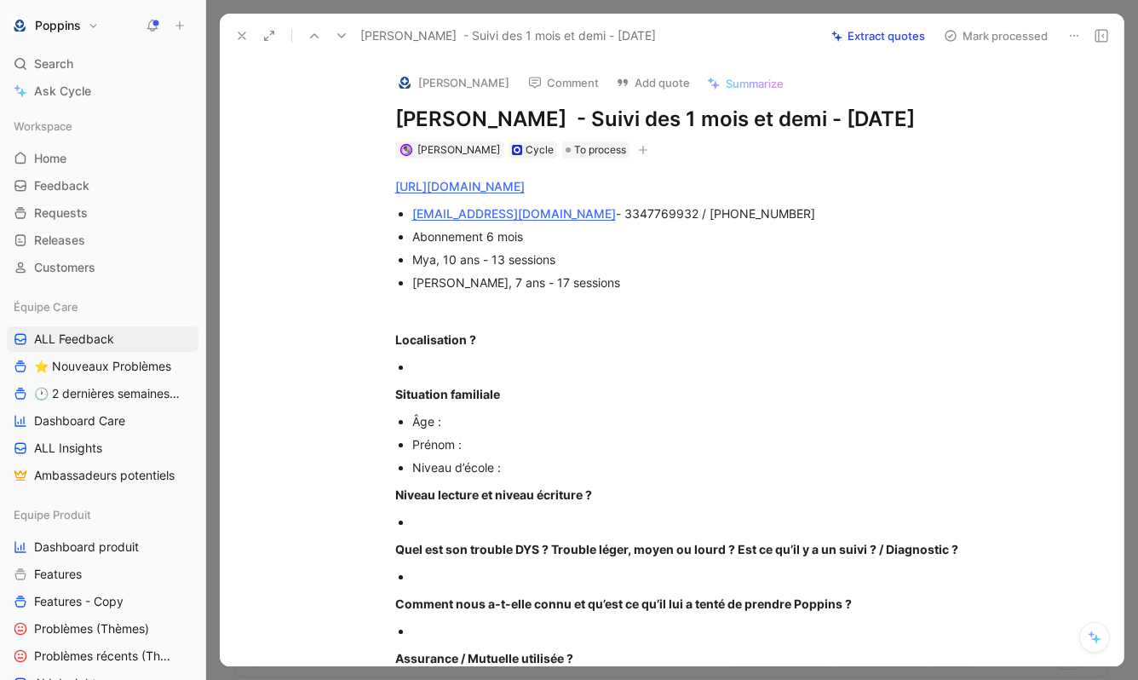
click at [1067, 38] on icon at bounding box center [1074, 36] width 14 height 14
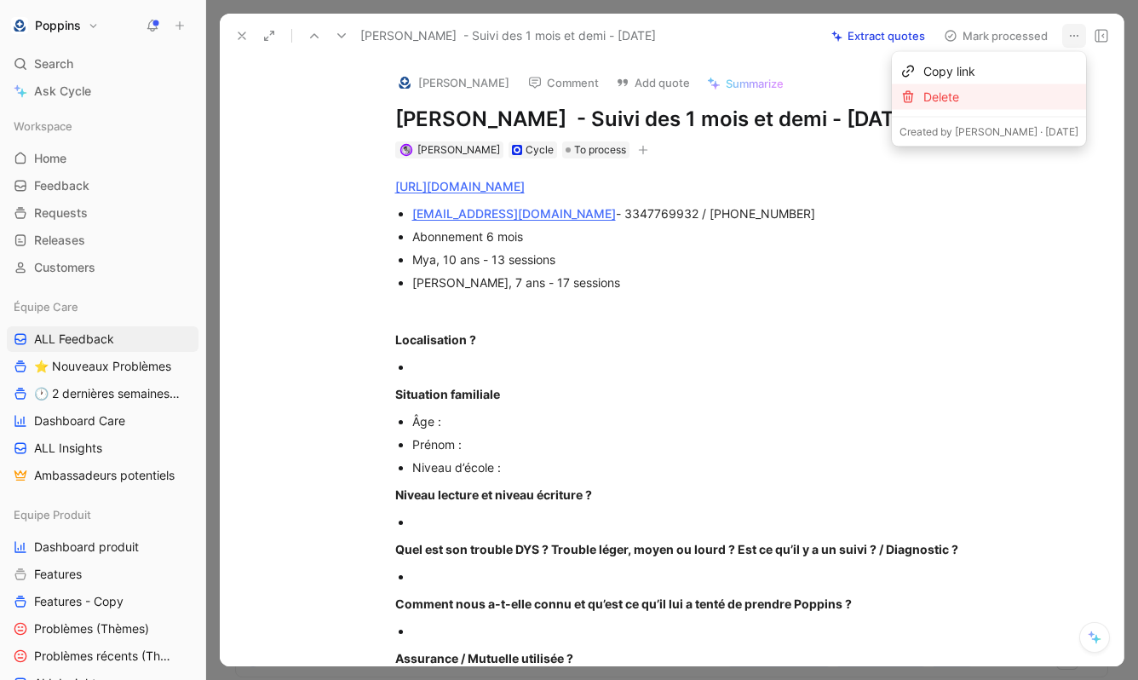
click at [1038, 92] on div "Delete" at bounding box center [1000, 97] width 155 height 20
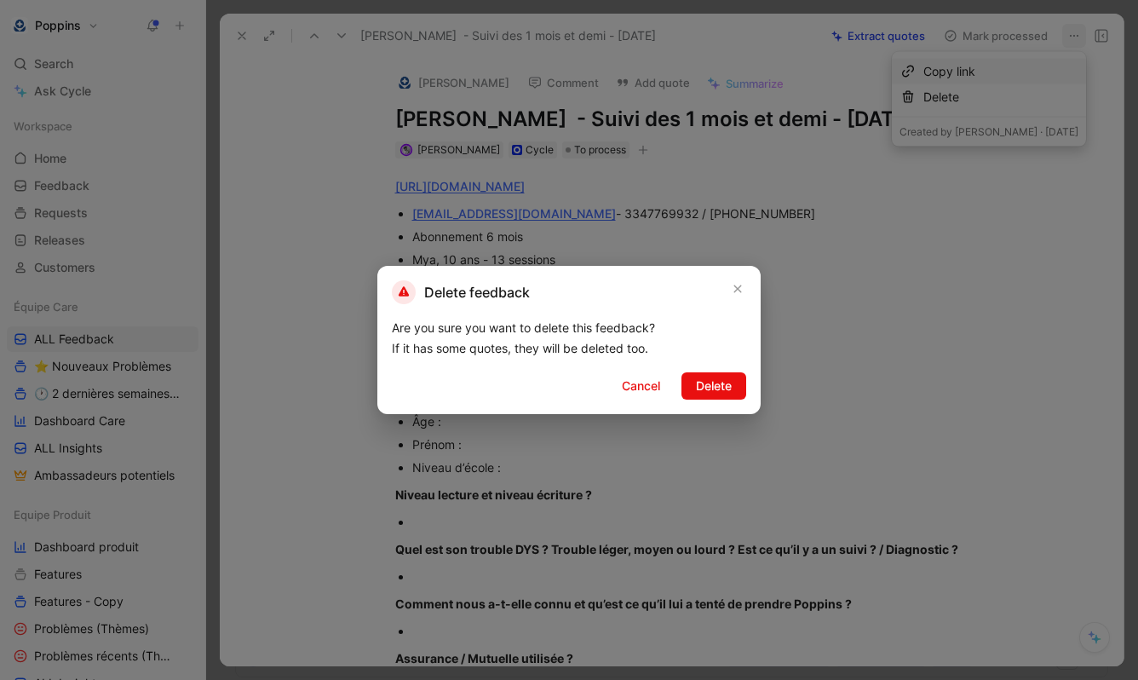
click at [720, 370] on div "Delete feedback Are you sure you want to delete this feedback? If it has some q…" at bounding box center [568, 340] width 383 height 148
click at [720, 387] on span "Delete" at bounding box center [714, 386] width 36 height 20
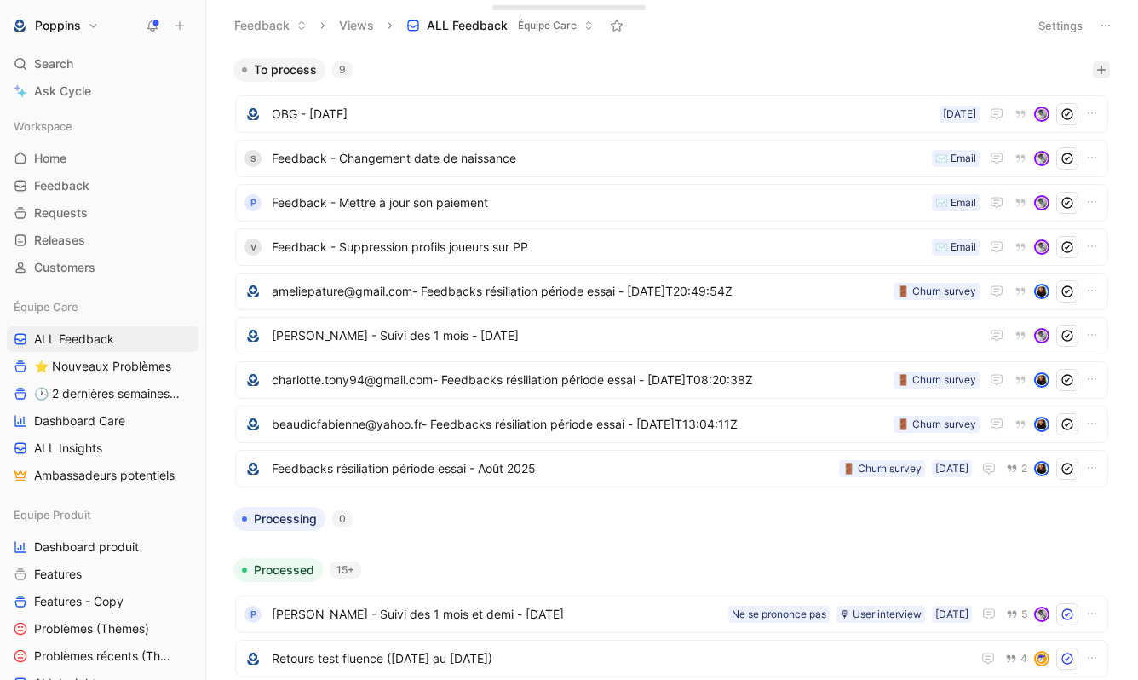
click at [1105, 77] on button "button" at bounding box center [1101, 69] width 17 height 17
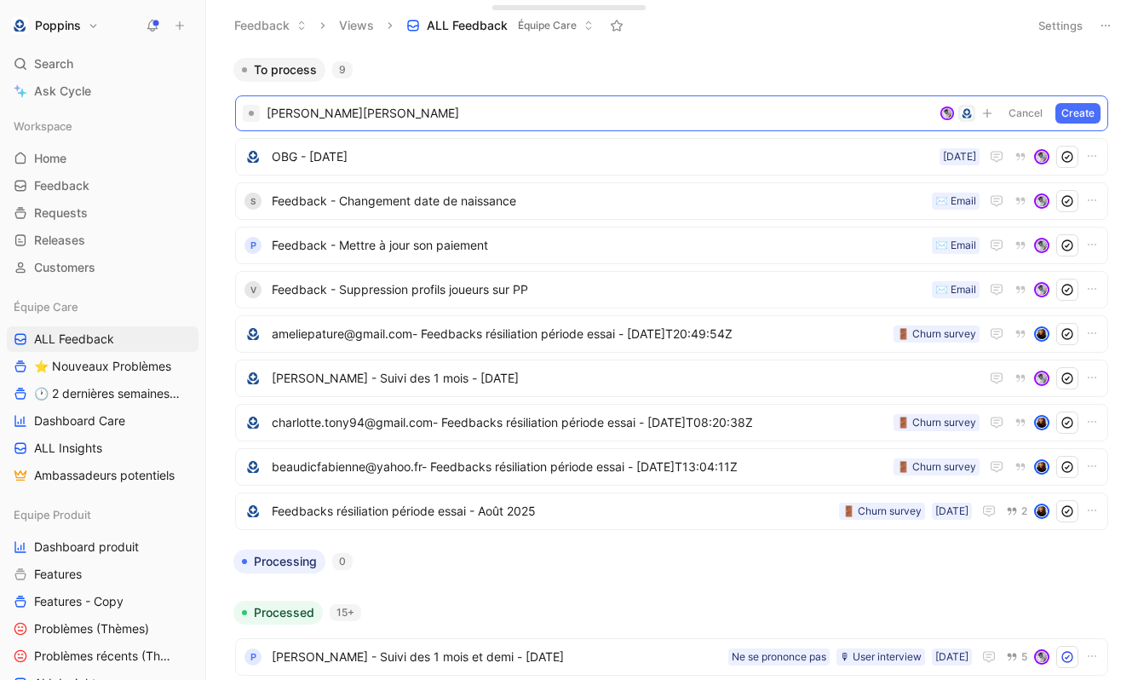
paste span
click at [474, 122] on span "[PERSON_NAME] - Suivi des 1 mois - [DATE]" at bounding box center [626, 114] width 708 height 20
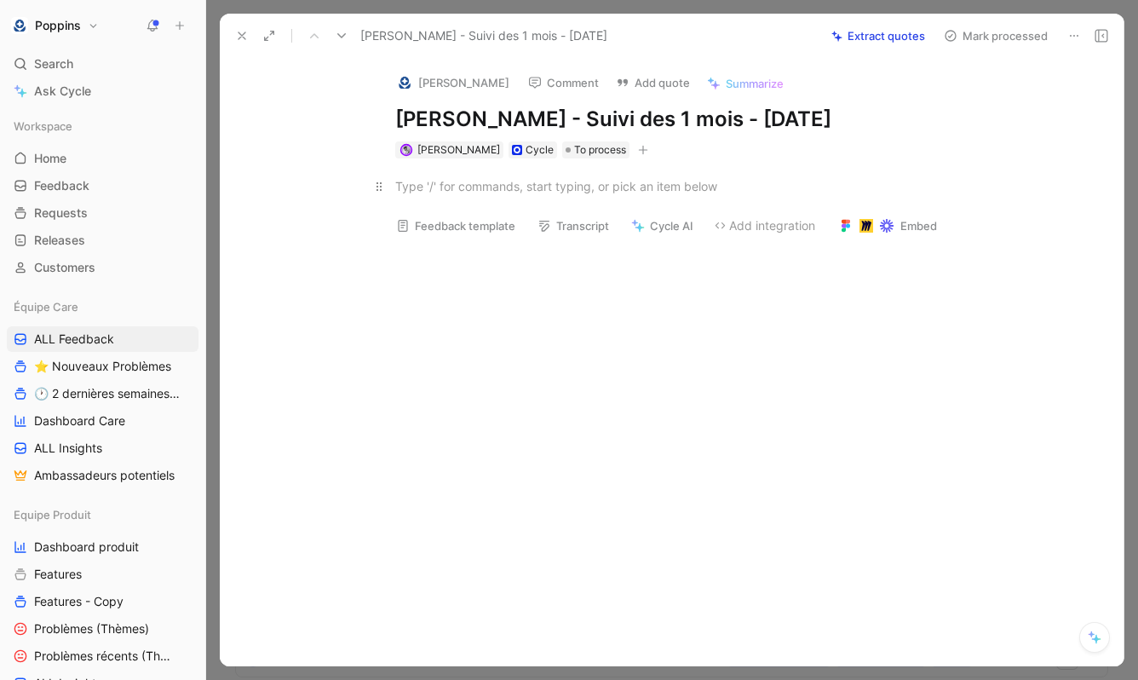
click at [525, 196] on p at bounding box center [690, 186] width 654 height 28
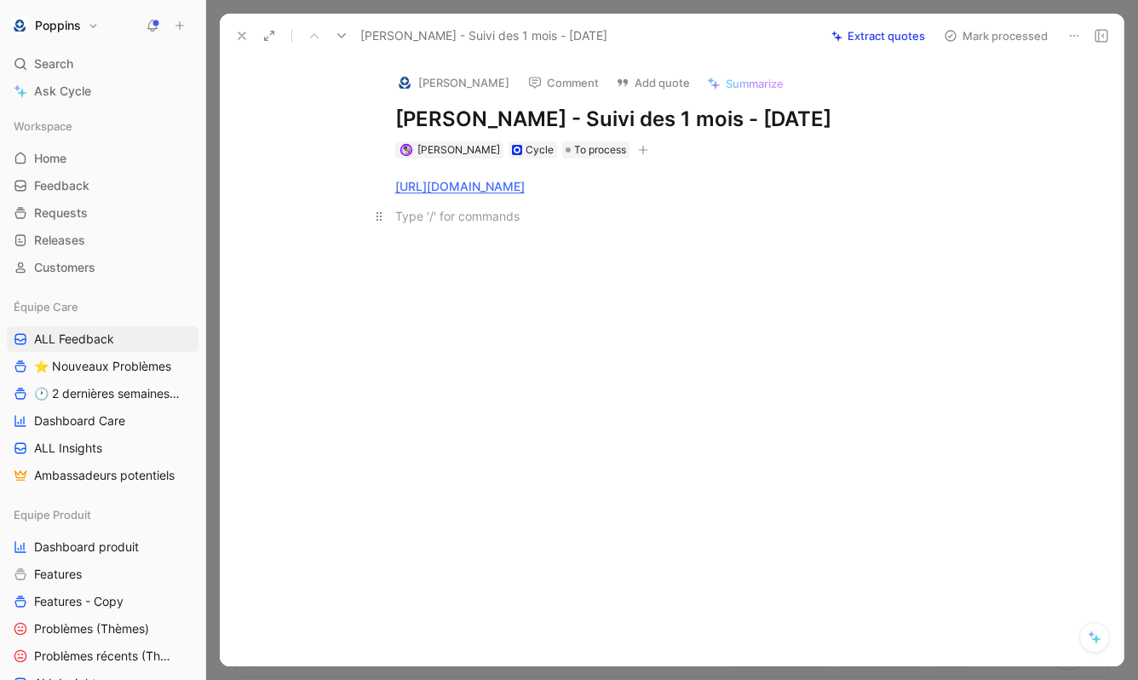
paste div
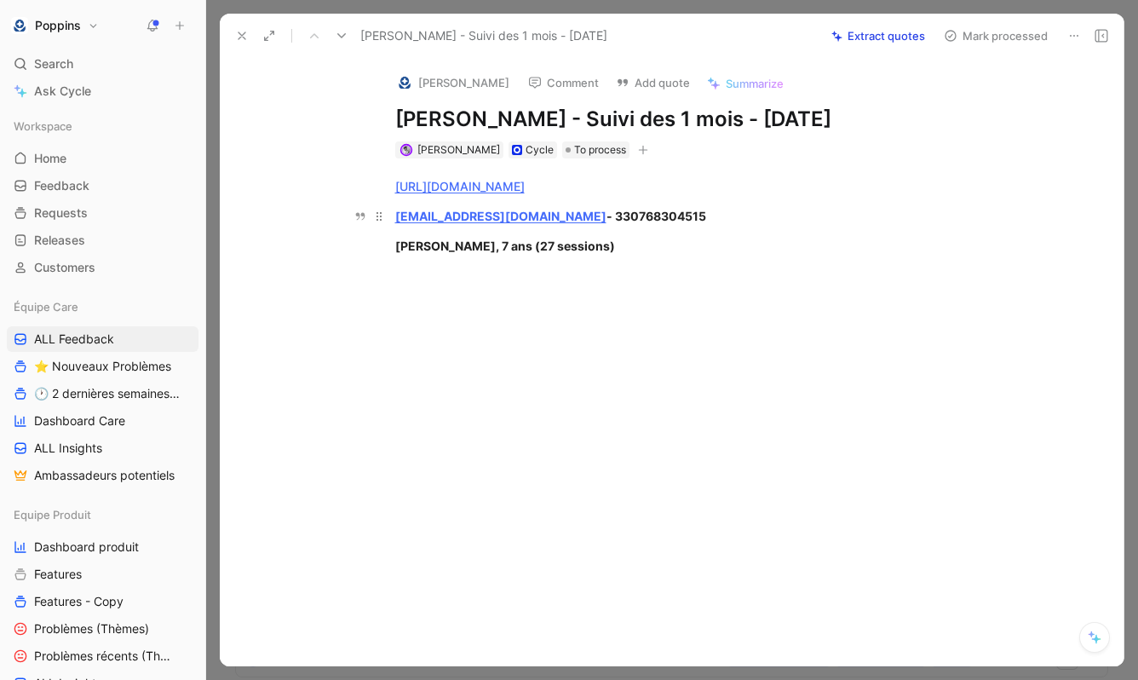
click at [686, 213] on div "[EMAIL_ADDRESS][DOMAIN_NAME] - 330768304515" at bounding box center [689, 216] width 589 height 18
click at [792, 186] on div "[URL][DOMAIN_NAME]" at bounding box center [689, 186] width 589 height 18
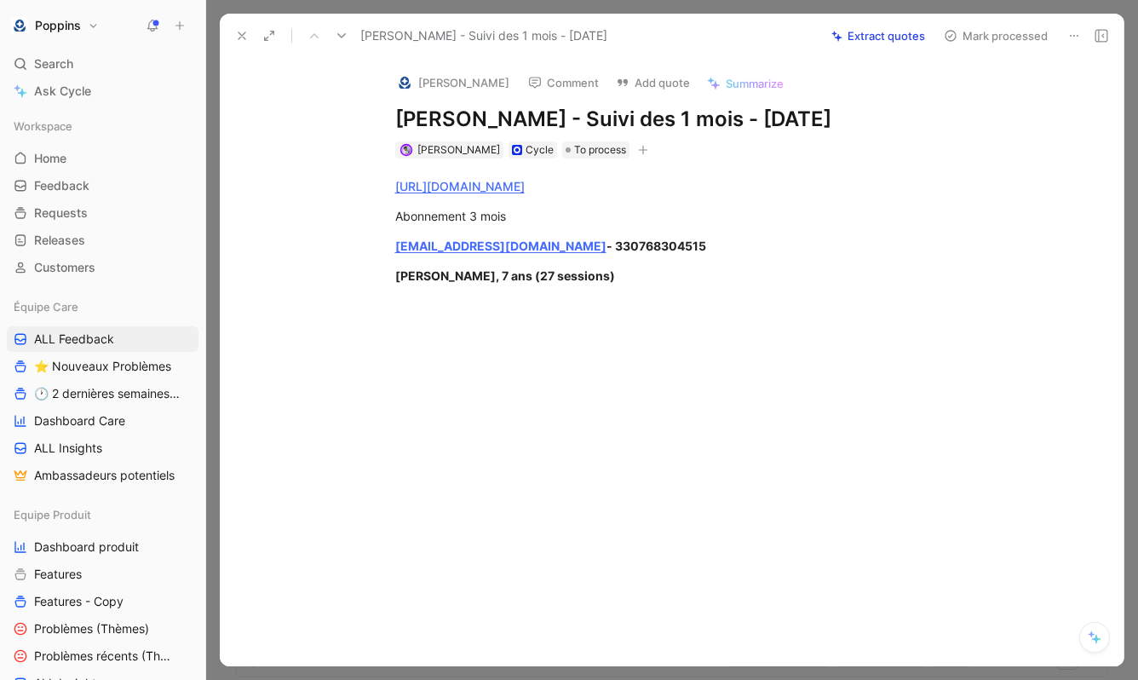
drag, startPoint x: 584, startPoint y: 277, endPoint x: 317, endPoint y: 214, distance: 274.7
click at [317, 214] on div "[URL][DOMAIN_NAME] Abonnement 3 mois [EMAIL_ADDRESS][DOMAIN_NAME] - 33076830451…" at bounding box center [689, 230] width 868 height 145
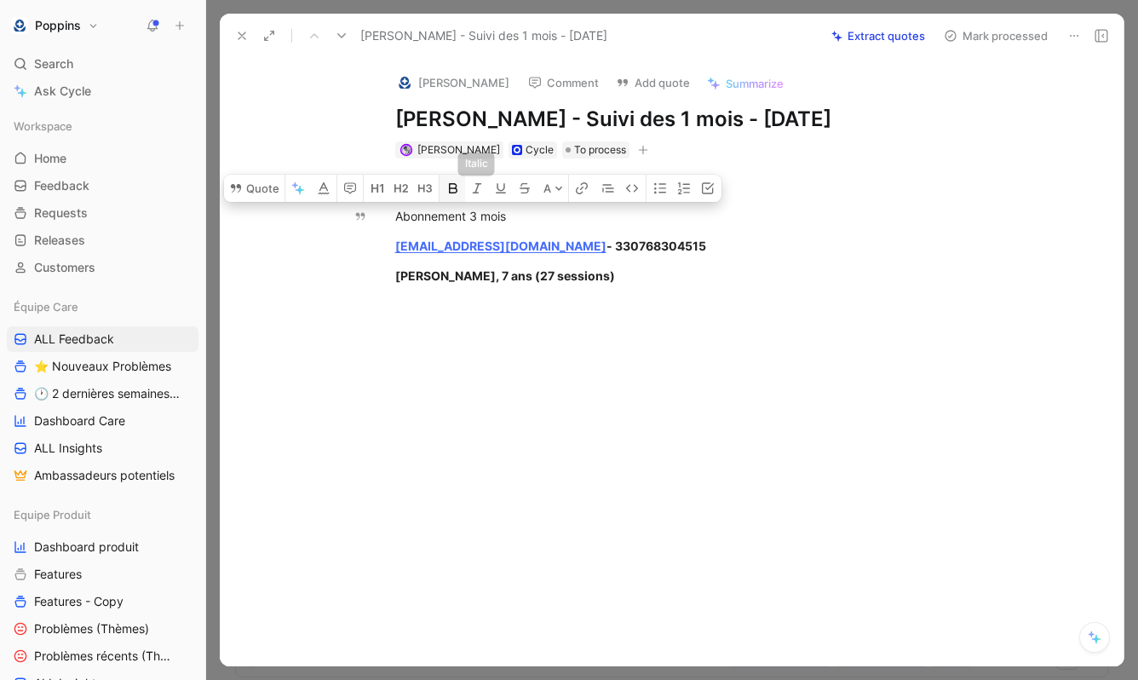
click at [457, 183] on icon "button" at bounding box center [453, 188] width 14 height 14
click at [663, 184] on icon "button" at bounding box center [660, 188] width 12 height 10
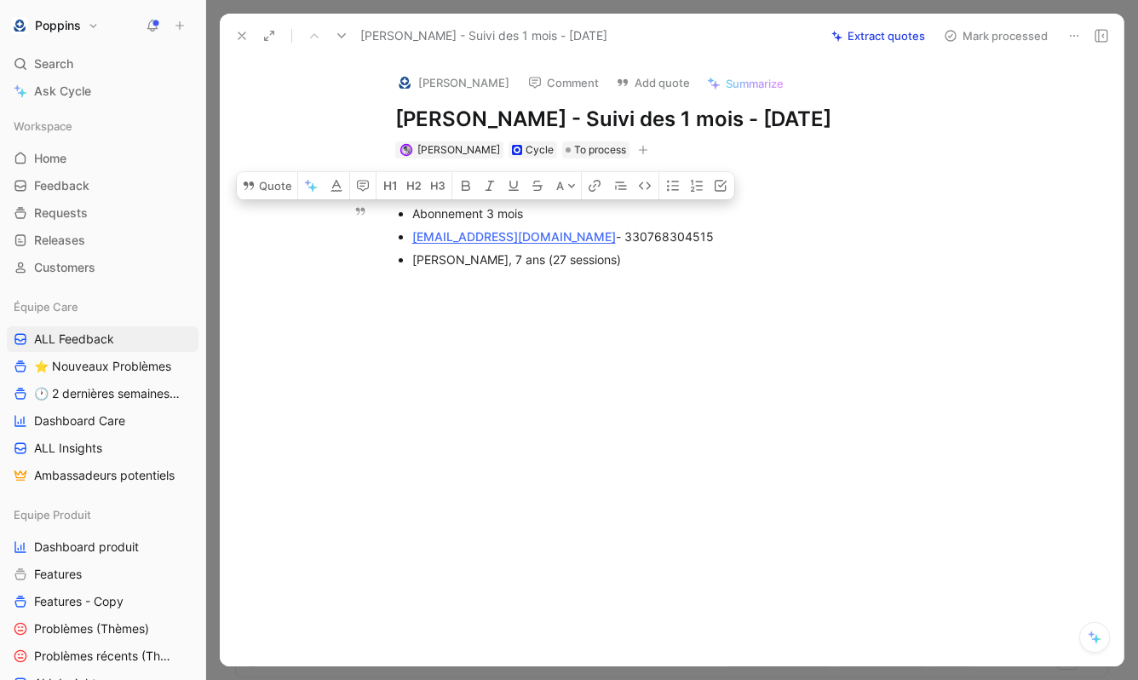
click at [598, 250] on p "[PERSON_NAME], 7 ans (27 sessions)" at bounding box center [698, 259] width 572 height 23
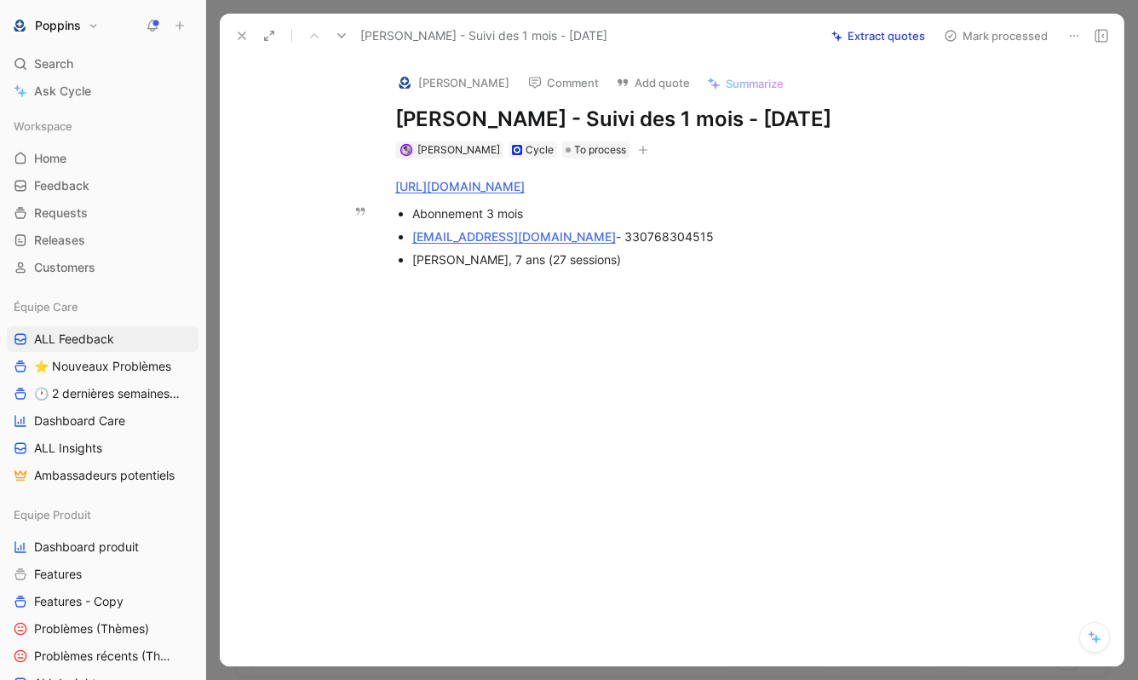
click at [580, 261] on div "[PERSON_NAME], 7 ans (27 sessions)" at bounding box center [698, 259] width 572 height 18
click at [235, 39] on icon at bounding box center [242, 36] width 14 height 14
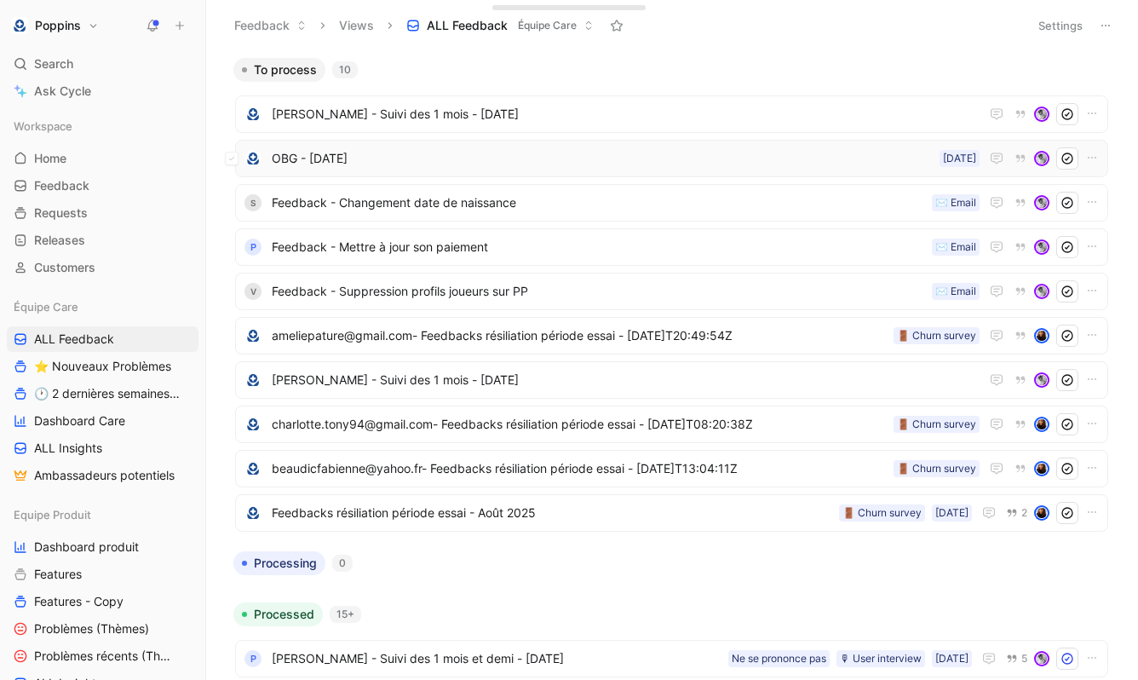
click at [431, 161] on span "OBG - [DATE]" at bounding box center [602, 158] width 661 height 20
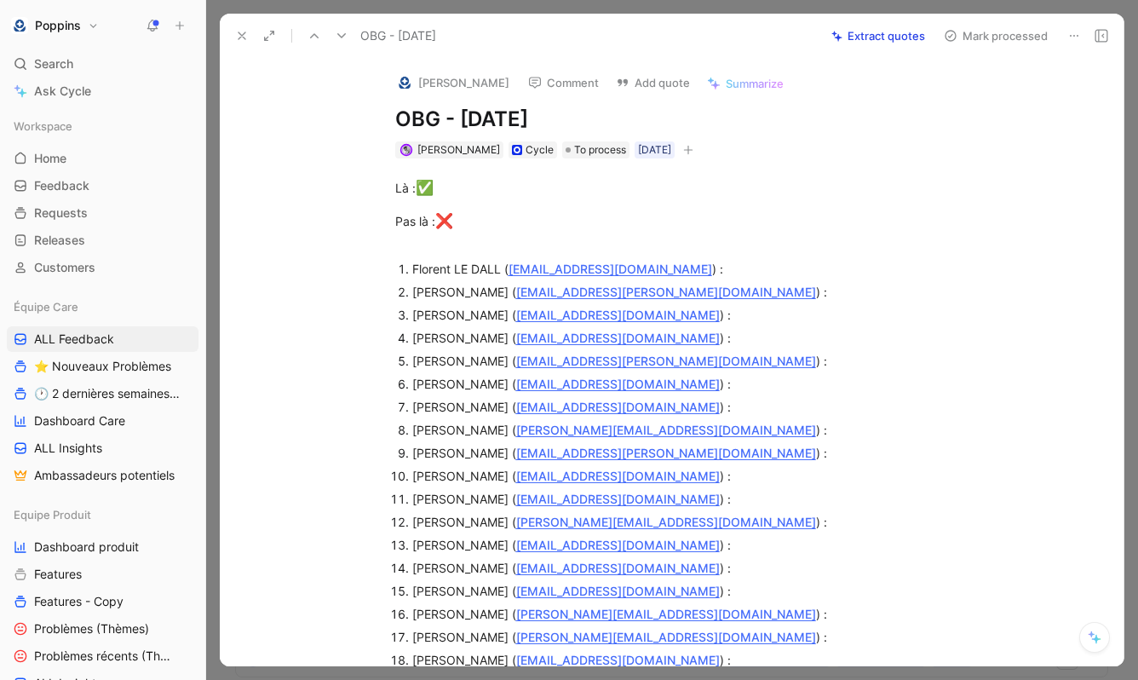
click at [1077, 36] on use at bounding box center [1074, 36] width 9 height 2
click at [1041, 70] on div "Copy link" at bounding box center [1000, 71] width 155 height 20
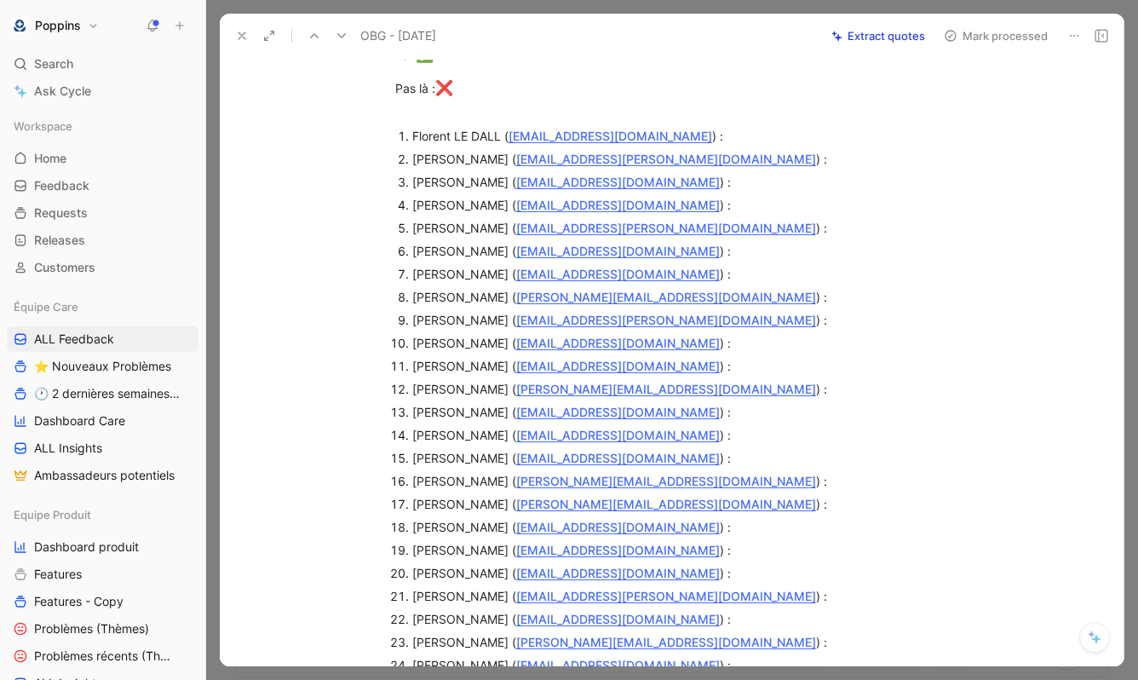
scroll to position [255, 0]
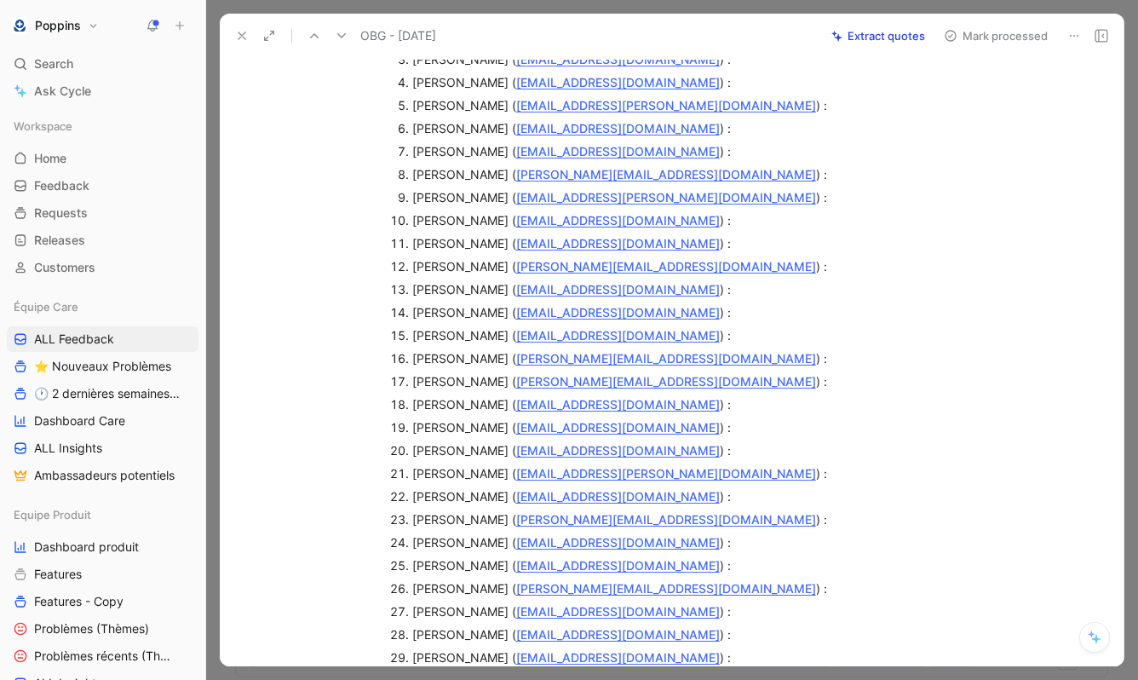
click at [246, 33] on icon at bounding box center [242, 36] width 14 height 14
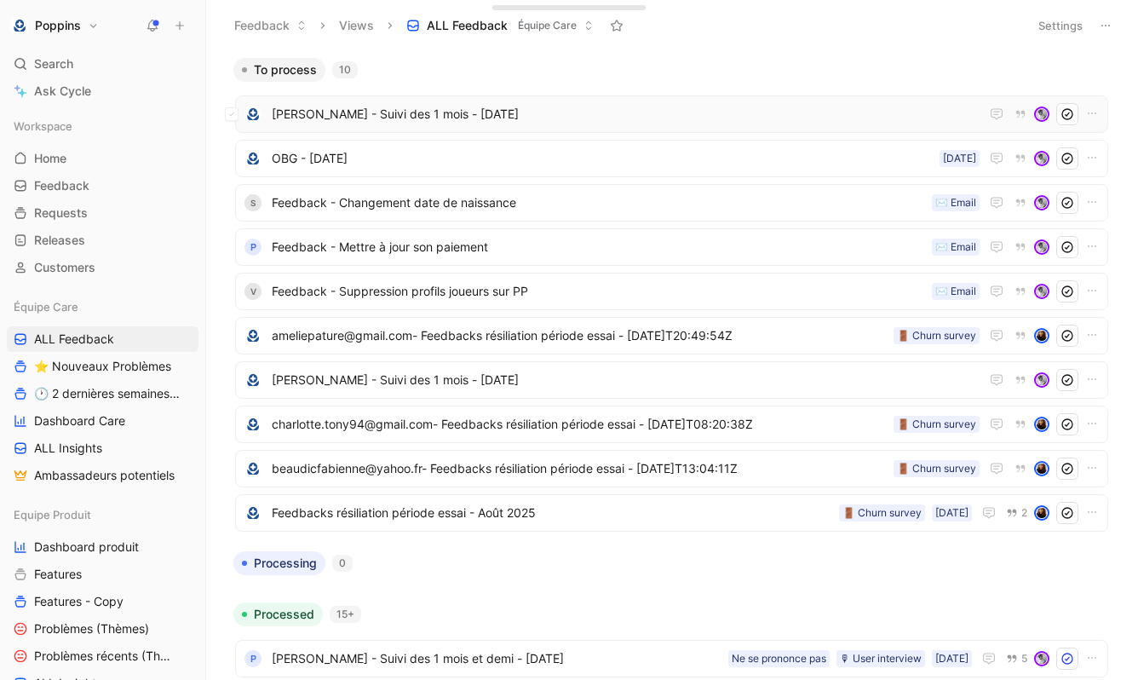
click at [399, 110] on span "[PERSON_NAME] - Suivi des 1 mois - [DATE]" at bounding box center [626, 114] width 708 height 20
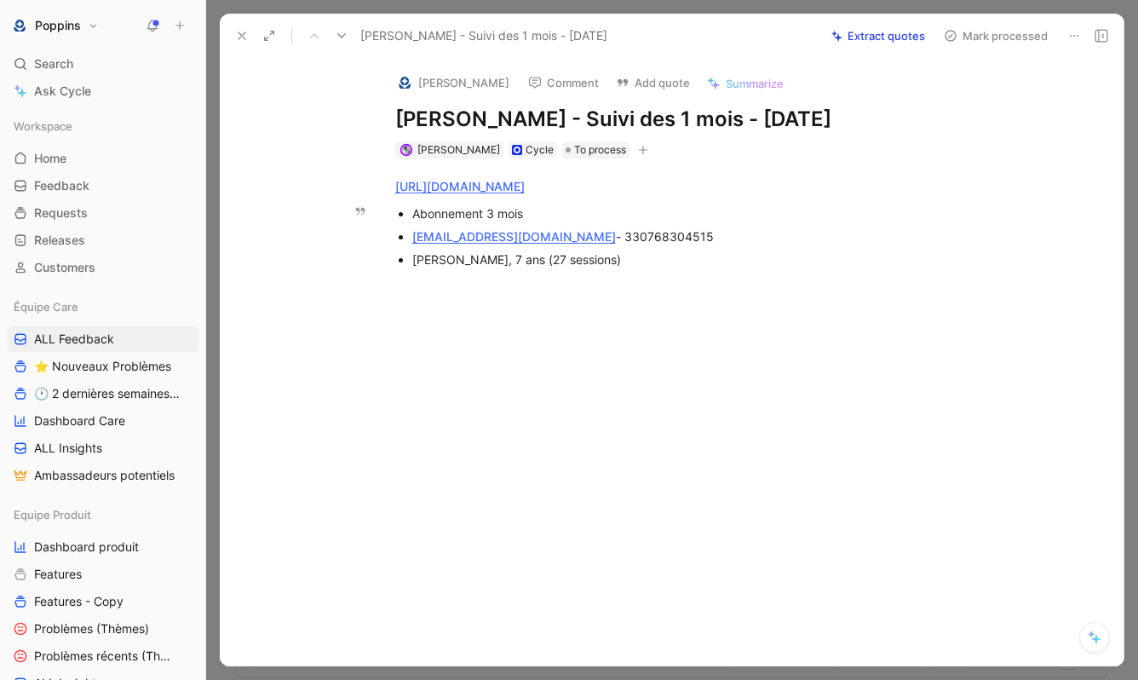
click at [600, 227] on p "[EMAIL_ADDRESS][DOMAIN_NAME] - 330768304515" at bounding box center [698, 236] width 572 height 23
click at [598, 232] on div "[EMAIL_ADDRESS][DOMAIN_NAME] - 330768304515" at bounding box center [698, 236] width 572 height 18
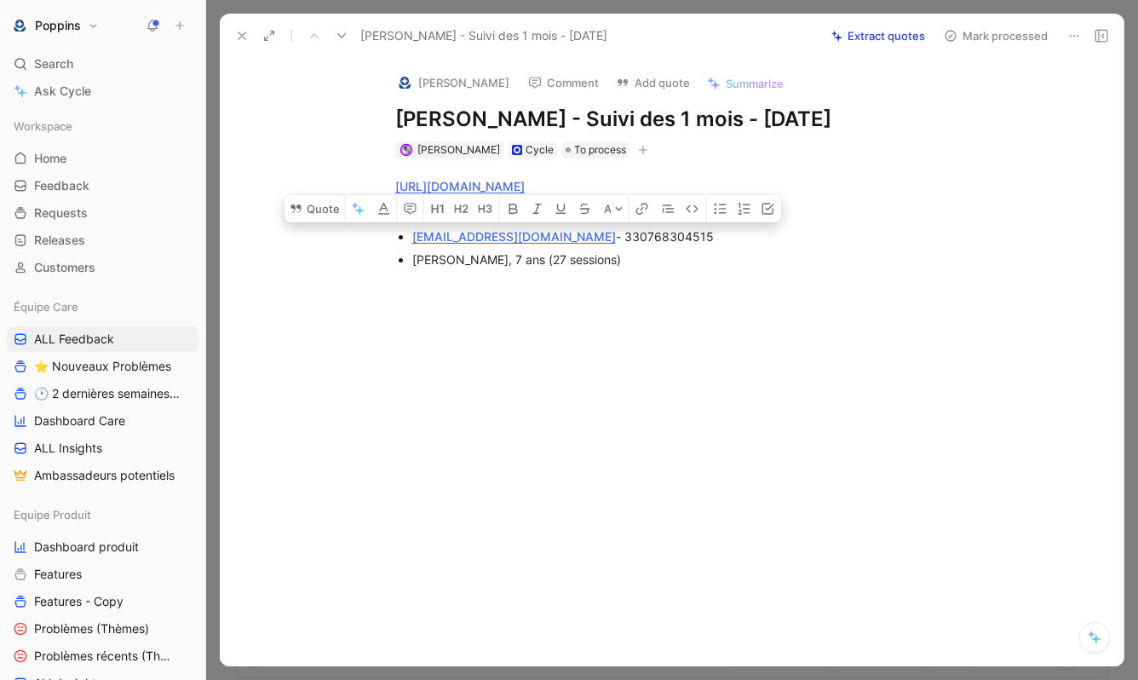
click at [598, 232] on div "[EMAIL_ADDRESS][DOMAIN_NAME] - 330768304515" at bounding box center [698, 236] width 572 height 18
click at [684, 253] on div "[PERSON_NAME], 7 ans (27 sessions)" at bounding box center [698, 259] width 572 height 18
drag, startPoint x: 672, startPoint y: 240, endPoint x: 565, endPoint y: 237, distance: 107.4
click at [565, 237] on div "[EMAIL_ADDRESS][DOMAIN_NAME] - 330768304515" at bounding box center [698, 236] width 572 height 18
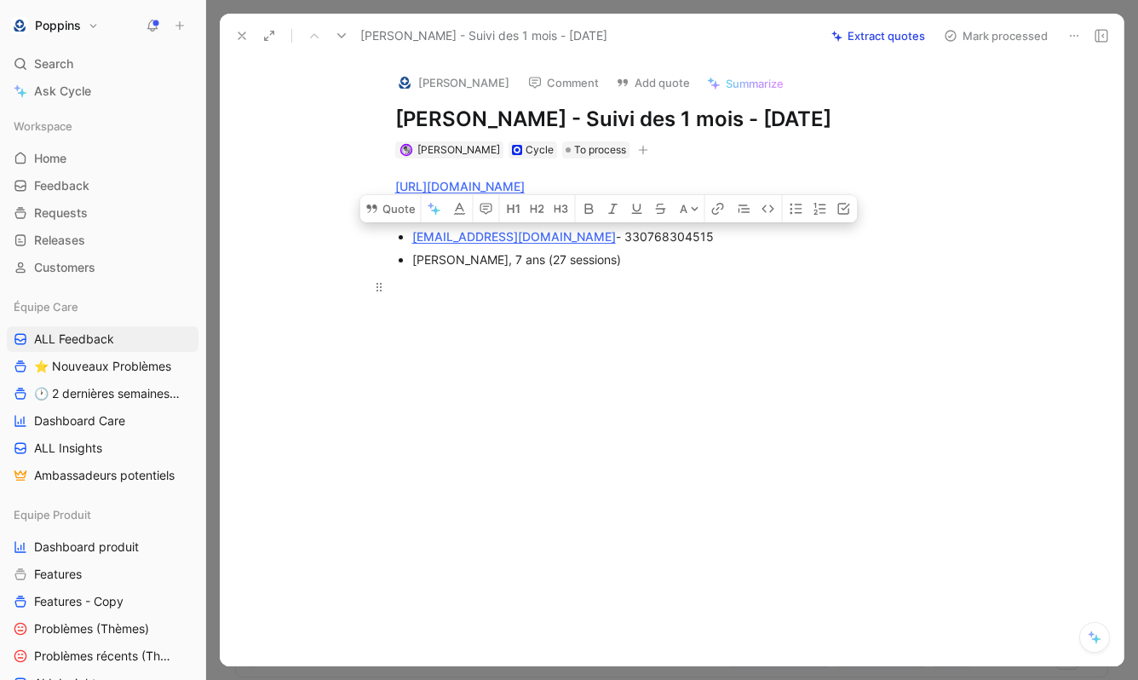
click at [670, 274] on p at bounding box center [690, 287] width 654 height 28
drag, startPoint x: 670, startPoint y: 232, endPoint x: 565, endPoint y: 232, distance: 104.8
click at [565, 232] on div "[EMAIL_ADDRESS][DOMAIN_NAME] - 330768304515" at bounding box center [698, 236] width 572 height 18
copy div "330768304515"
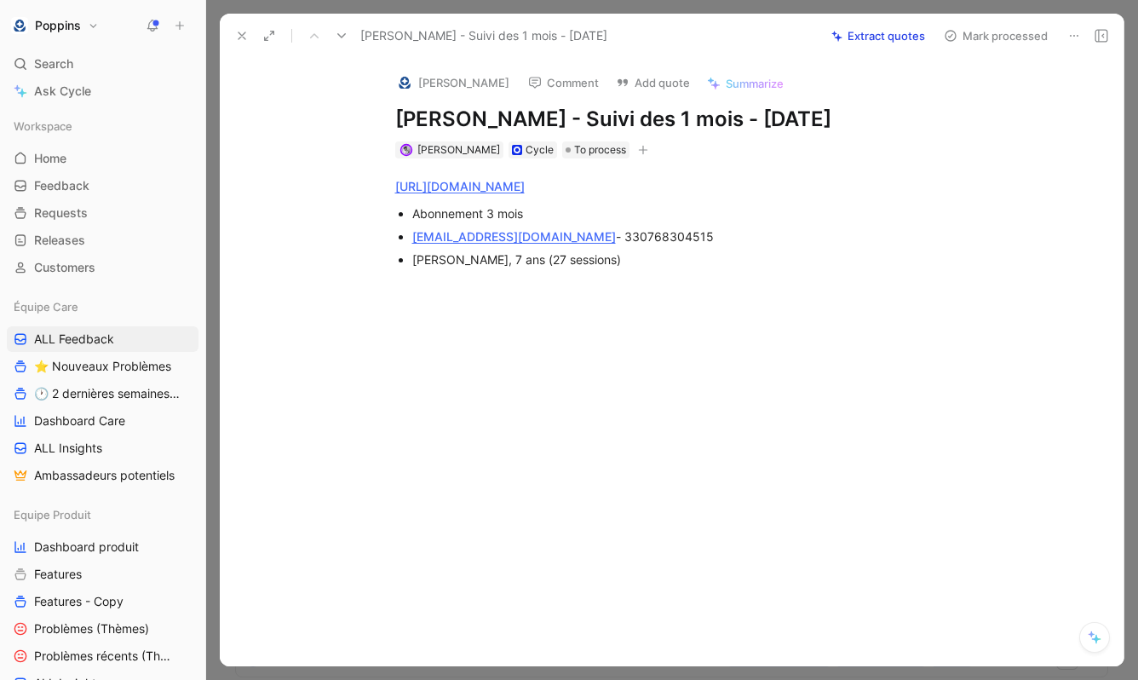
drag, startPoint x: 542, startPoint y: 124, endPoint x: 393, endPoint y: 120, distance: 149.9
click at [393, 120] on div "[PERSON_NAME] Comment Add quote Summarize [PERSON_NAME] - Suivi des 1 mois - [D…" at bounding box center [690, 109] width 654 height 102
copy h1 "[PERSON_NAME]"
click at [239, 26] on button at bounding box center [242, 36] width 24 height 24
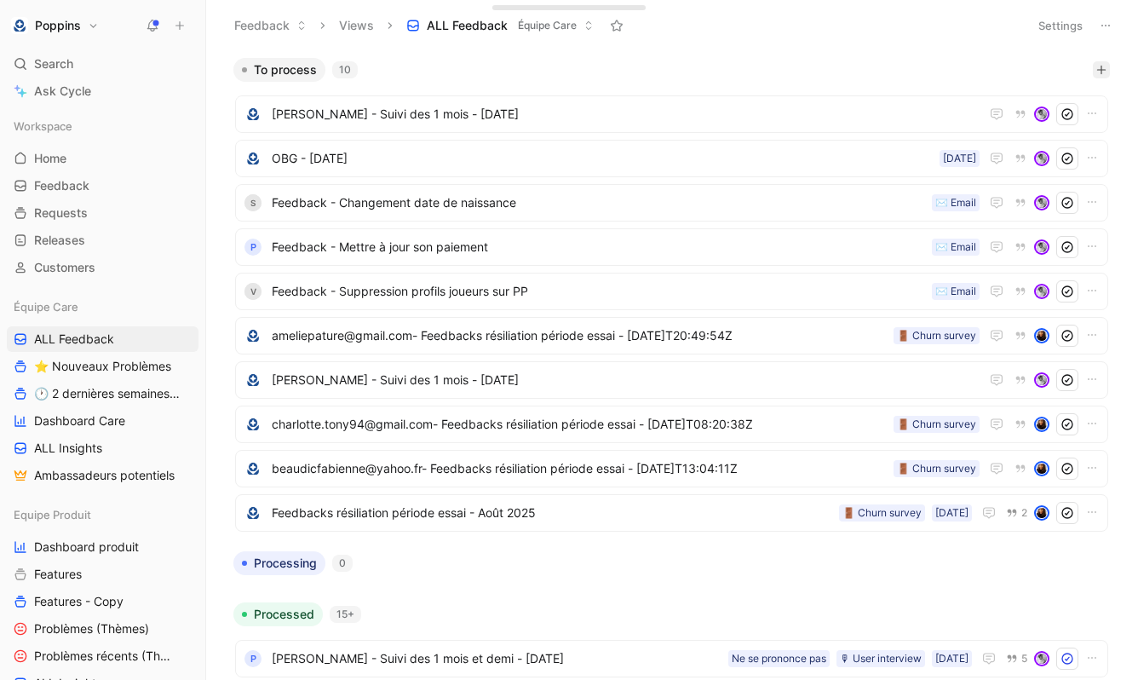
click at [1105, 77] on button "button" at bounding box center [1101, 69] width 17 height 17
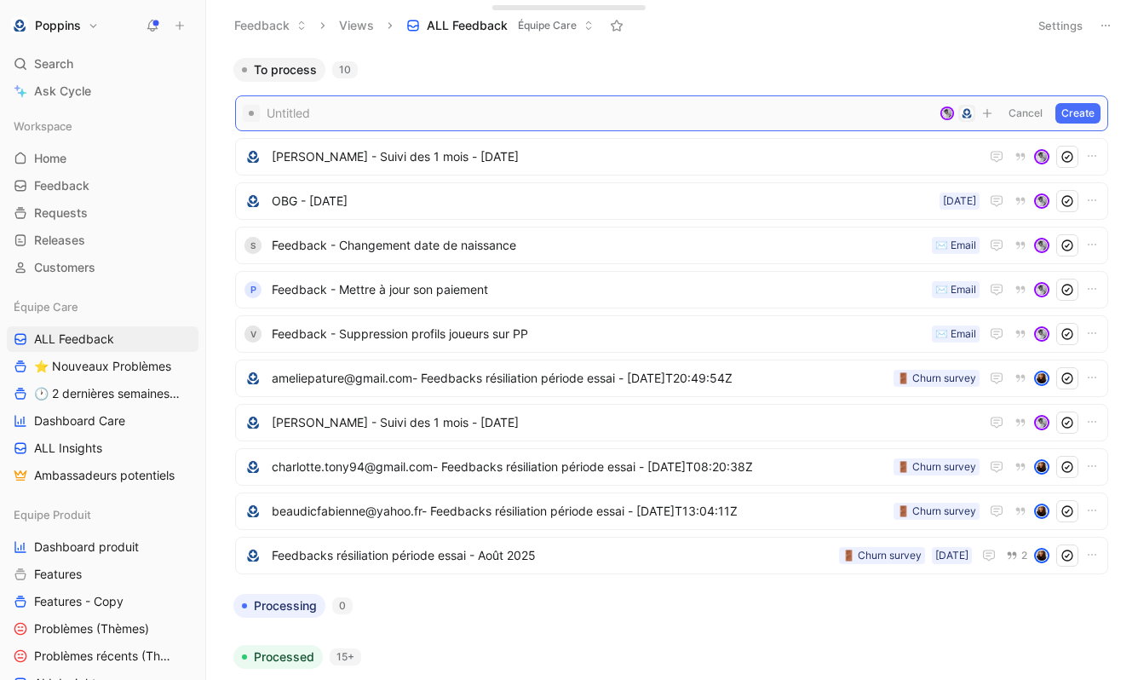
click at [476, 108] on span at bounding box center [600, 113] width 666 height 20
paste span
click at [542, 69] on div "To process 10" at bounding box center [672, 70] width 890 height 24
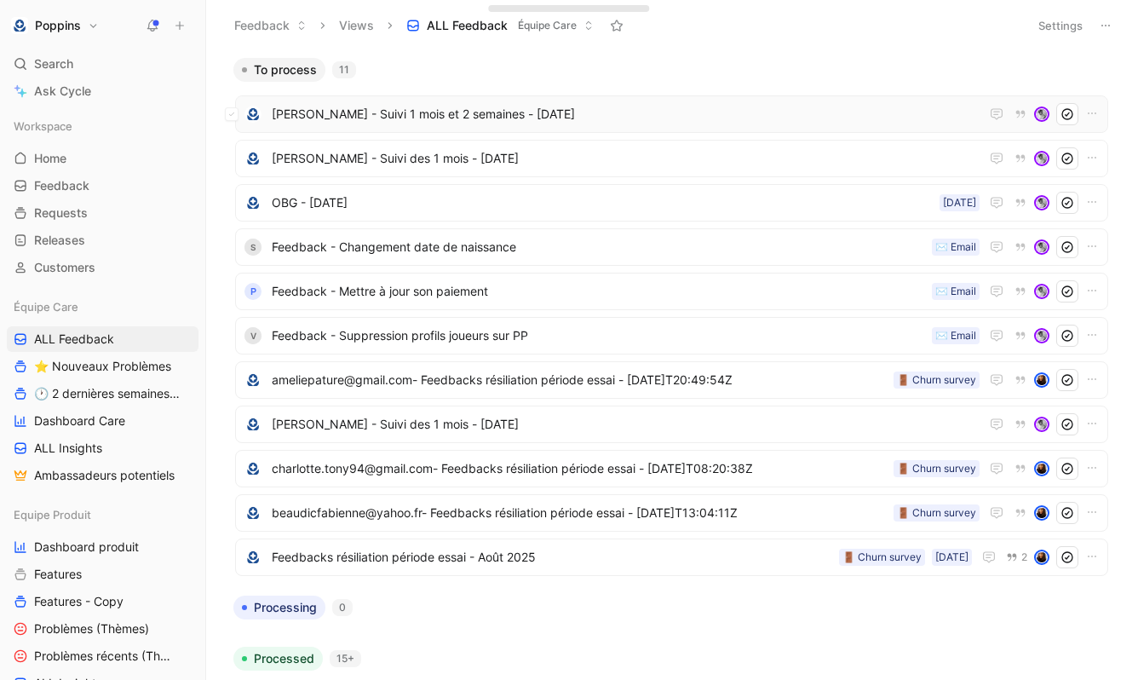
click at [498, 109] on span "[PERSON_NAME] - Suivi 1 mois et 2 semaines - [DATE]" at bounding box center [626, 114] width 708 height 20
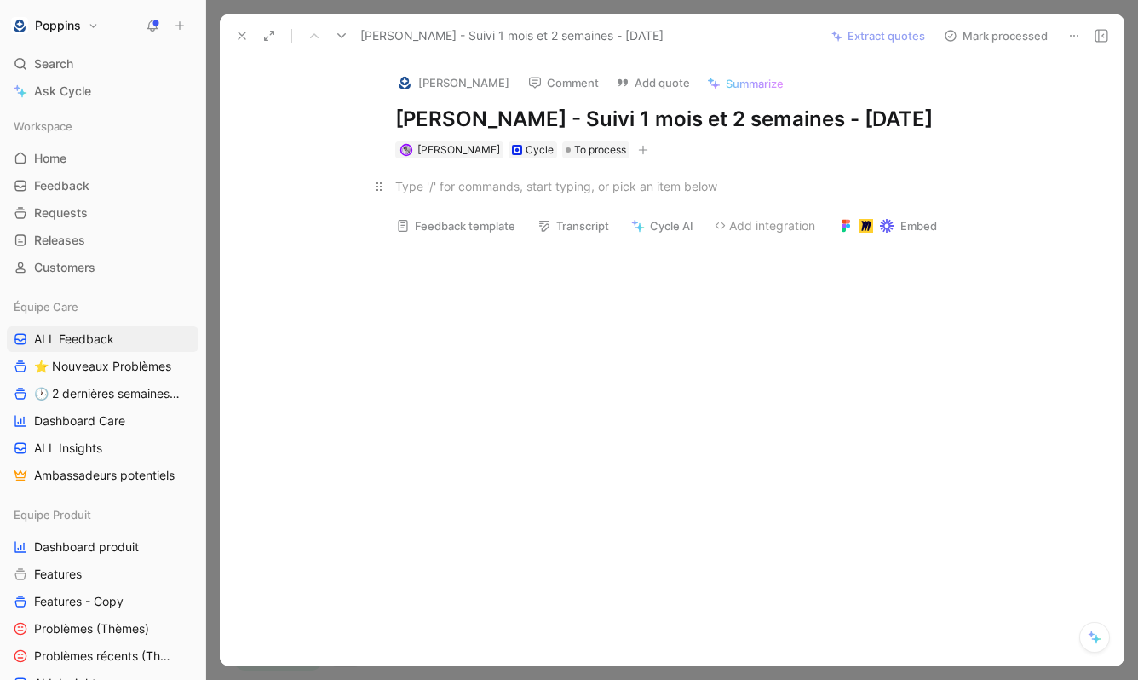
click at [445, 195] on div at bounding box center [689, 186] width 589 height 18
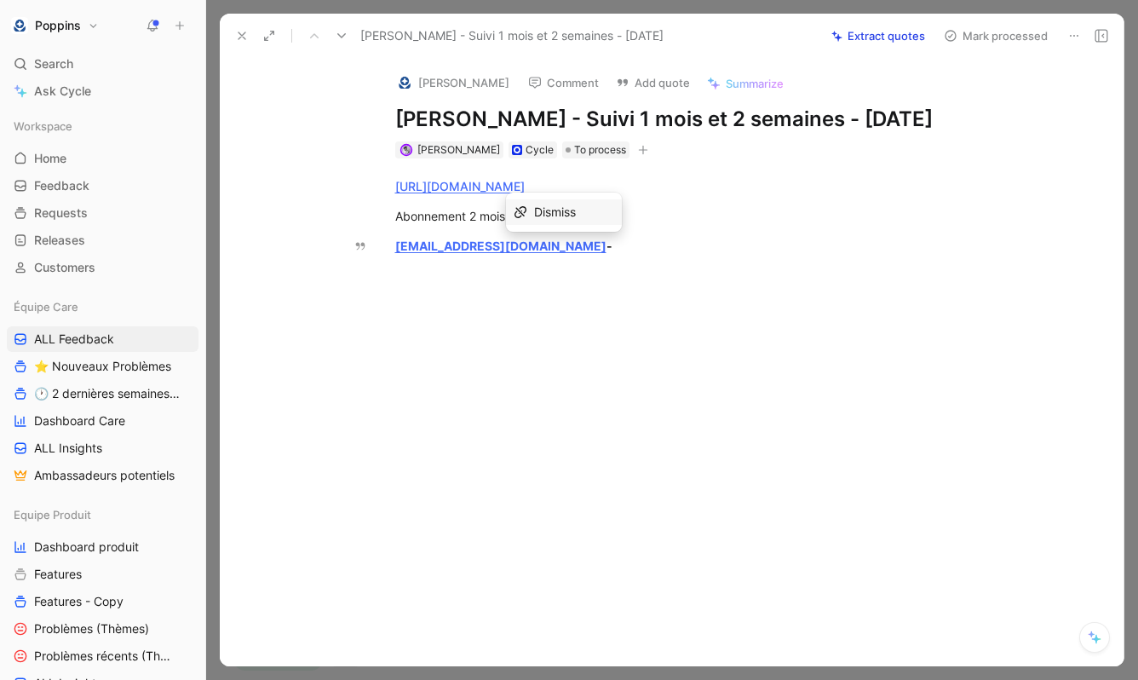
click at [555, 219] on span "Dismiss" at bounding box center [555, 211] width 42 height 14
click at [581, 260] on p "[EMAIL_ADDRESS][DOMAIN_NAME] -" at bounding box center [690, 246] width 654 height 28
click at [584, 255] on div "[EMAIL_ADDRESS][DOMAIN_NAME] -" at bounding box center [689, 246] width 589 height 18
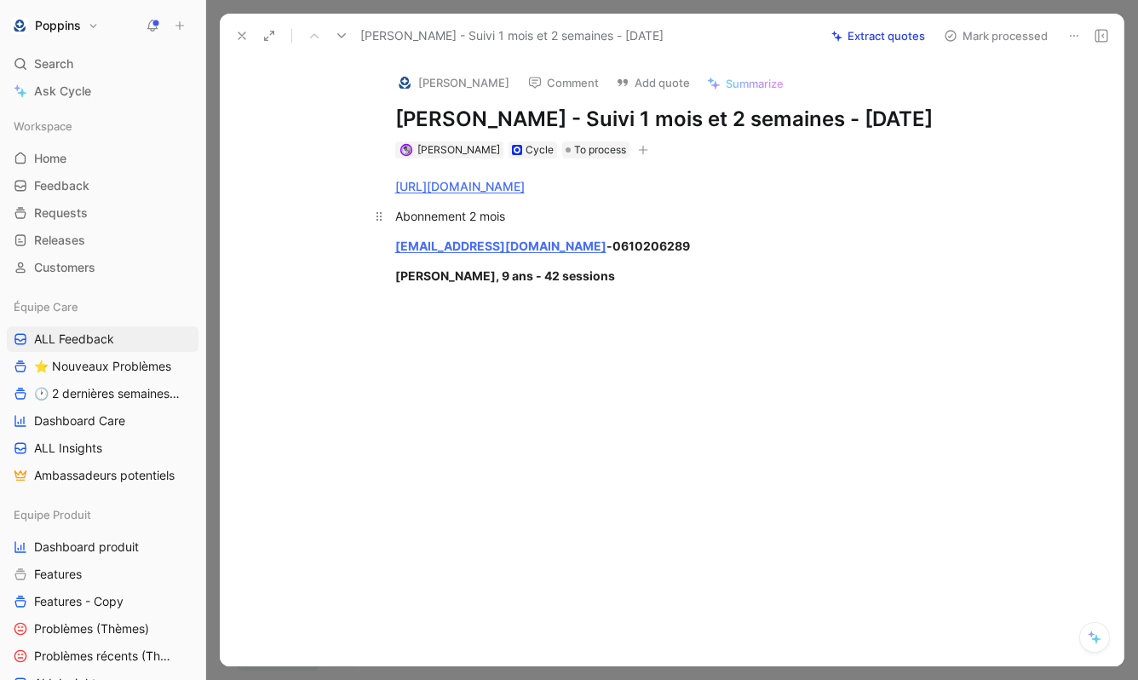
drag, startPoint x: 572, startPoint y: 287, endPoint x: 436, endPoint y: 250, distance: 141.3
click at [436, 250] on div "[URL][DOMAIN_NAME] Abonnement 2 mois [EMAIL_ADDRESS][DOMAIN_NAME] - 0610206289 …" at bounding box center [689, 230] width 868 height 145
drag, startPoint x: 397, startPoint y: 238, endPoint x: 609, endPoint y: 325, distance: 229.2
click at [609, 303] on div "[URL][DOMAIN_NAME] Abonnement 2 mois [EMAIL_ADDRESS][DOMAIN_NAME] - 0610206289 …" at bounding box center [689, 230] width 868 height 145
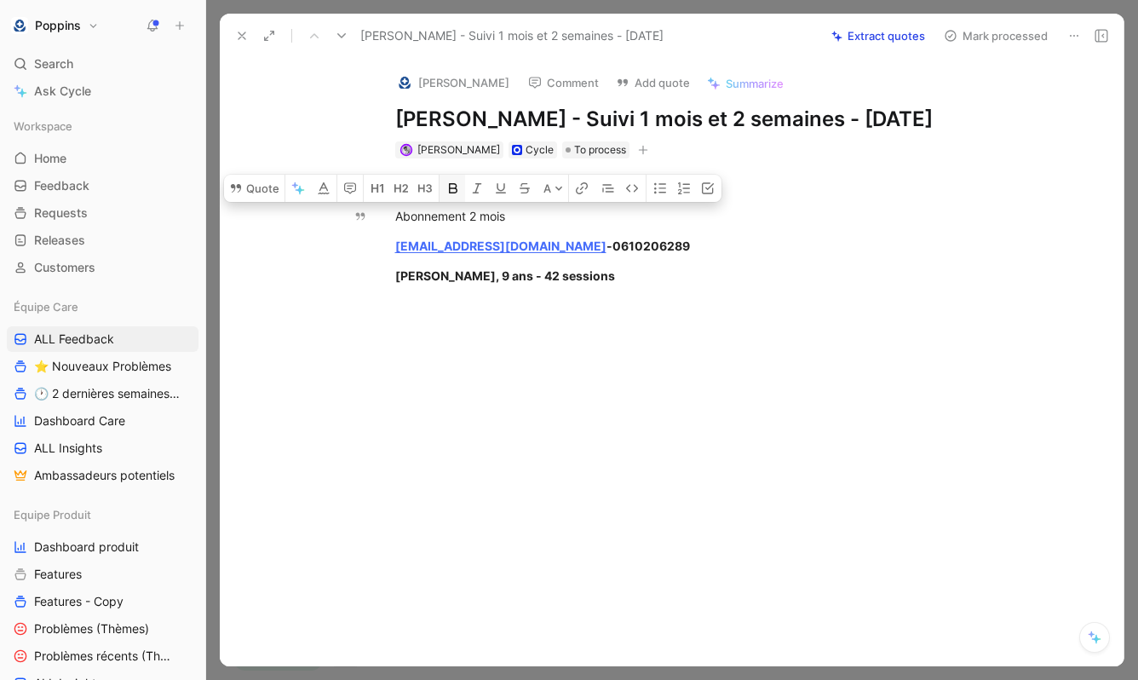
click at [441, 202] on button "button" at bounding box center [452, 188] width 26 height 27
click at [643, 202] on button "button" at bounding box center [633, 188] width 26 height 27
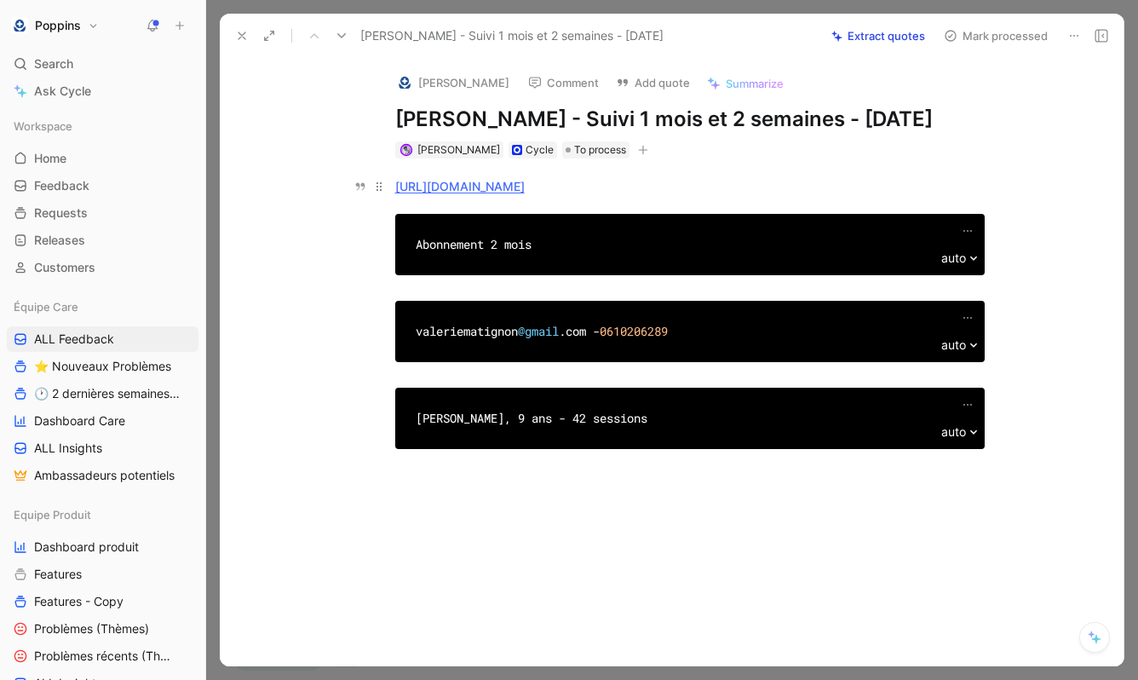
click at [657, 200] on p "[URL][DOMAIN_NAME]" at bounding box center [690, 186] width 654 height 28
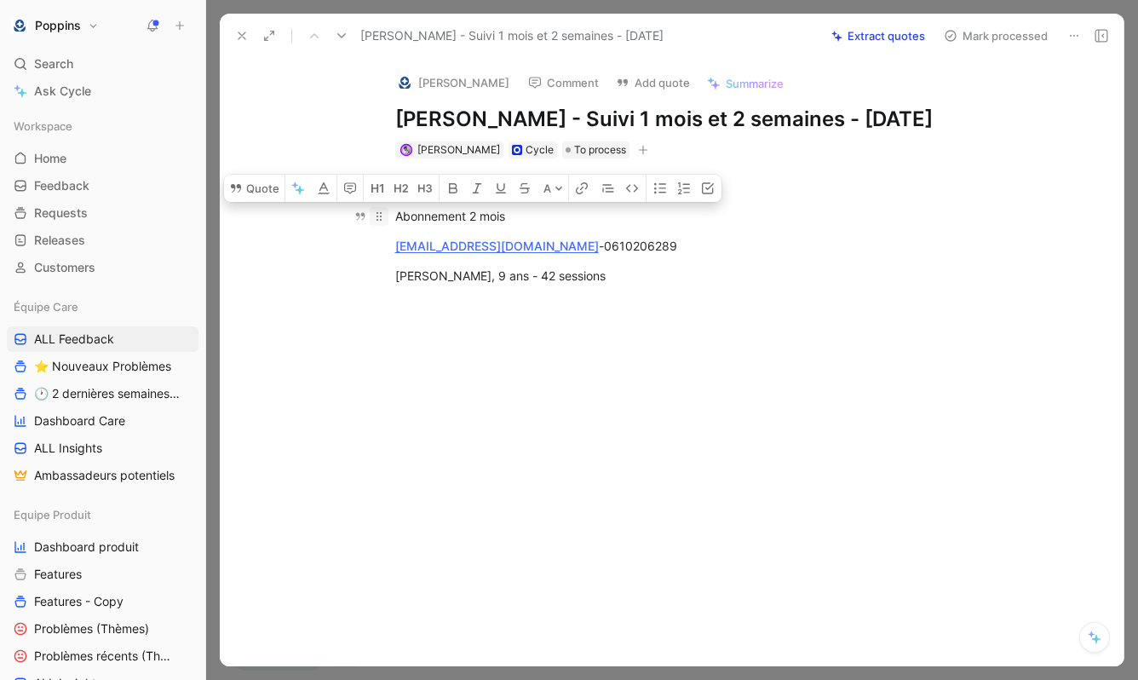
drag, startPoint x: 563, startPoint y: 314, endPoint x: 382, endPoint y: 243, distance: 194.2
click at [382, 243] on div "[URL][DOMAIN_NAME] Abonnement 2 mois [EMAIL_ADDRESS][DOMAIN_NAME] - 0610206289 …" at bounding box center [689, 230] width 868 height 145
click at [660, 193] on icon "button" at bounding box center [660, 188] width 12 height 10
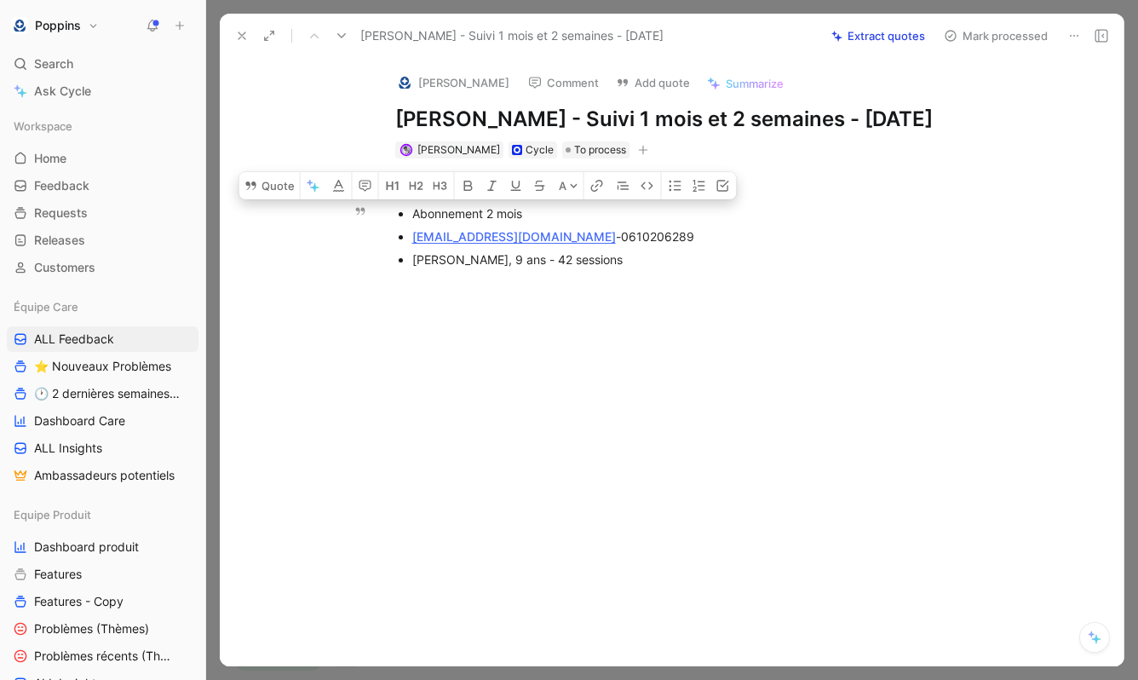
click at [605, 268] on div "[PERSON_NAME], 9 ans - 42 sessions" at bounding box center [698, 259] width 572 height 18
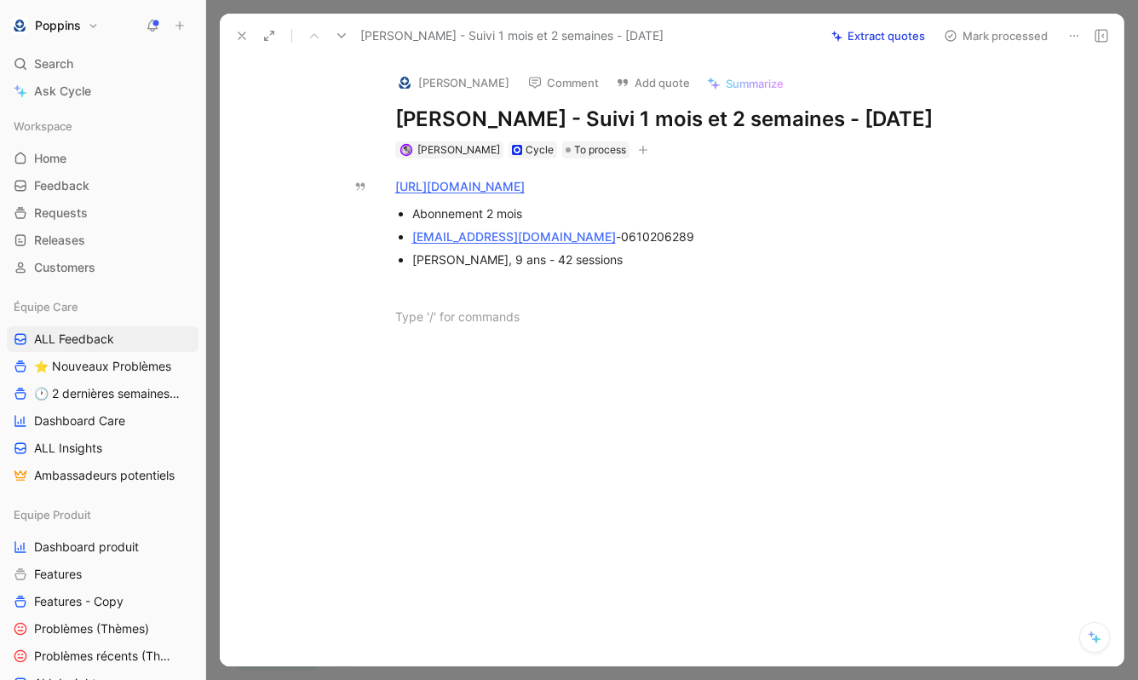
click at [231, 28] on button at bounding box center [242, 36] width 24 height 24
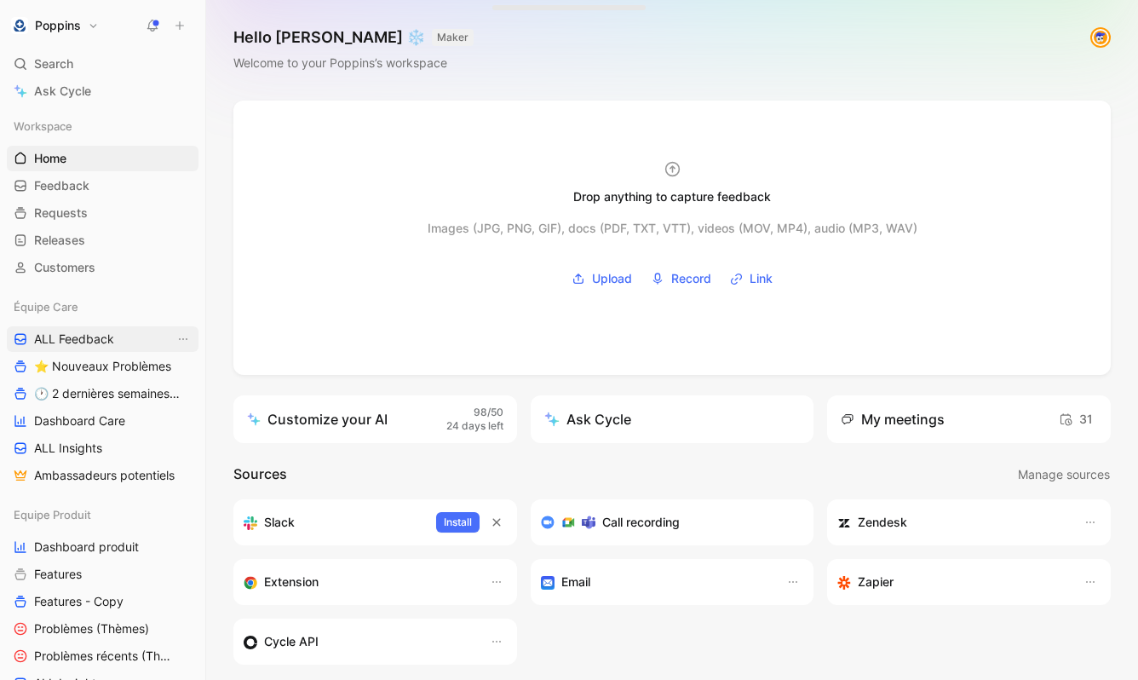
click at [85, 337] on span "ALL Feedback" at bounding box center [74, 338] width 80 height 17
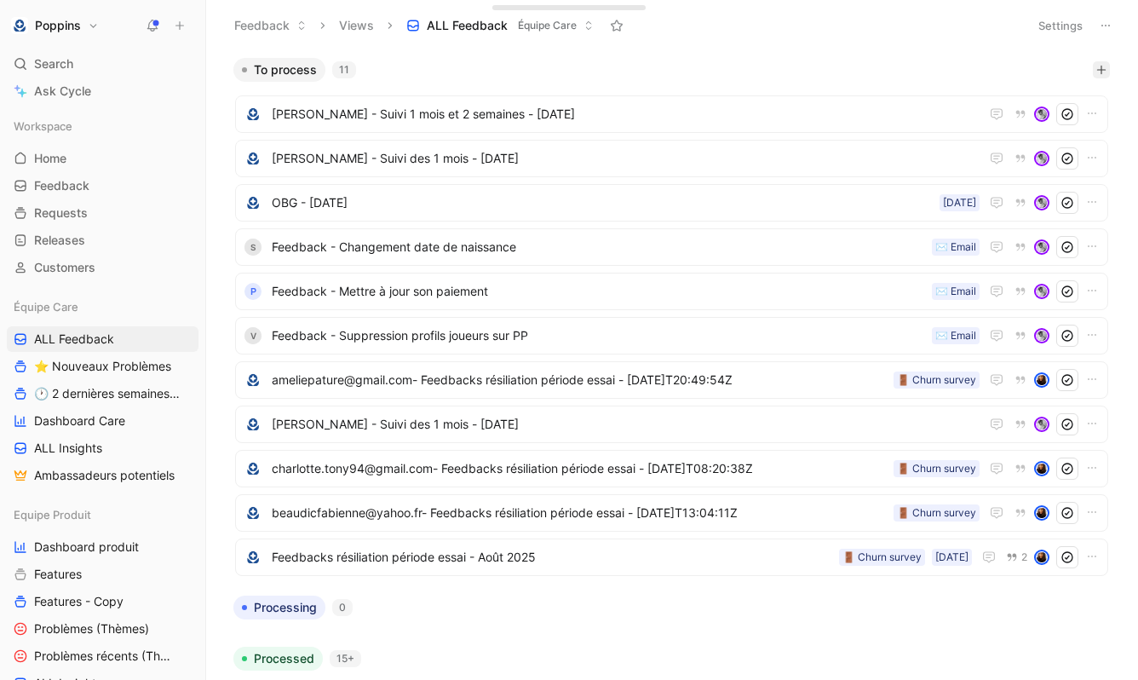
click at [1093, 72] on button "button" at bounding box center [1101, 69] width 17 height 17
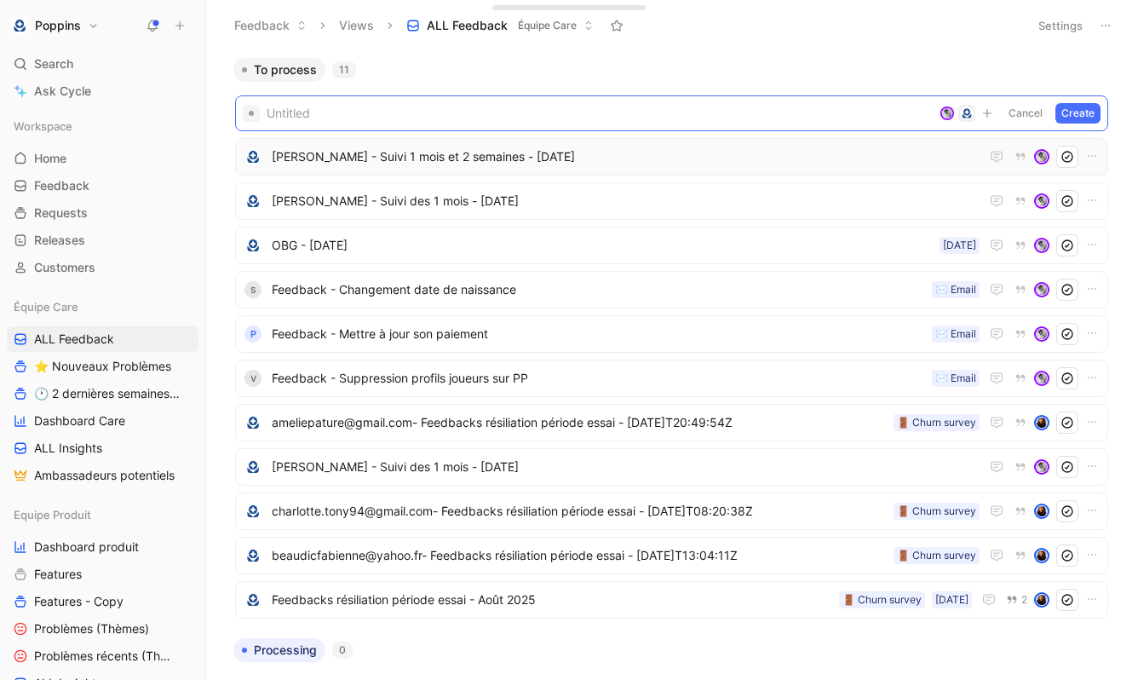
paste span
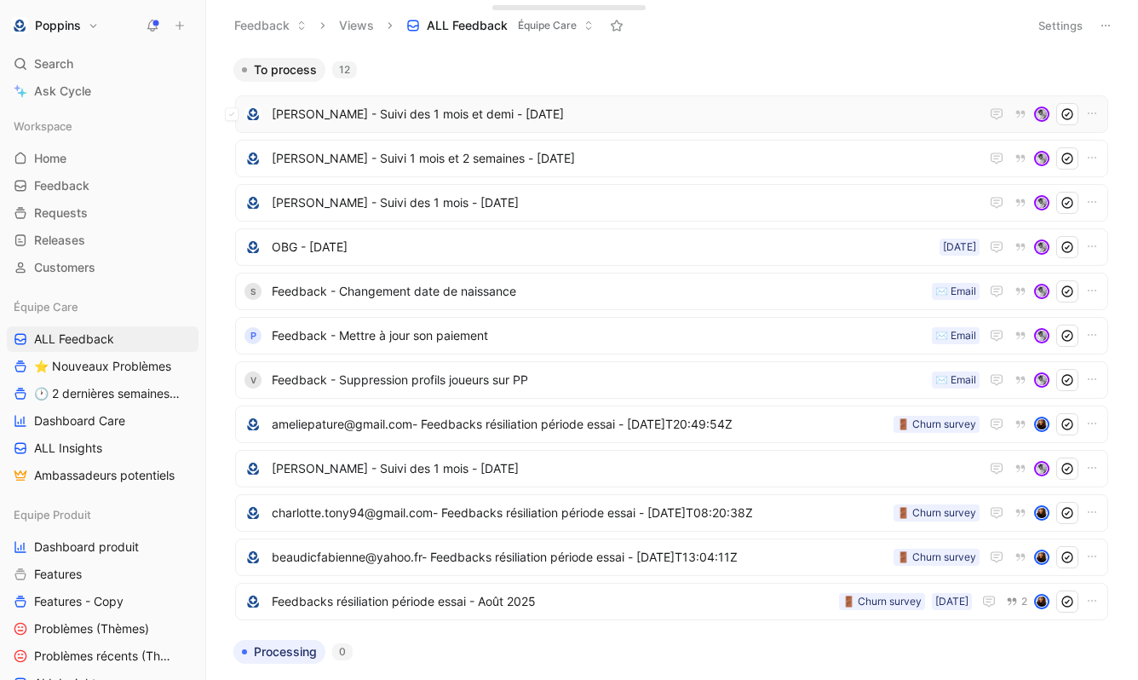
click at [578, 117] on span "Aurélie Picard - Suivi des 1 mois et demi - 22 août 2025" at bounding box center [626, 114] width 708 height 20
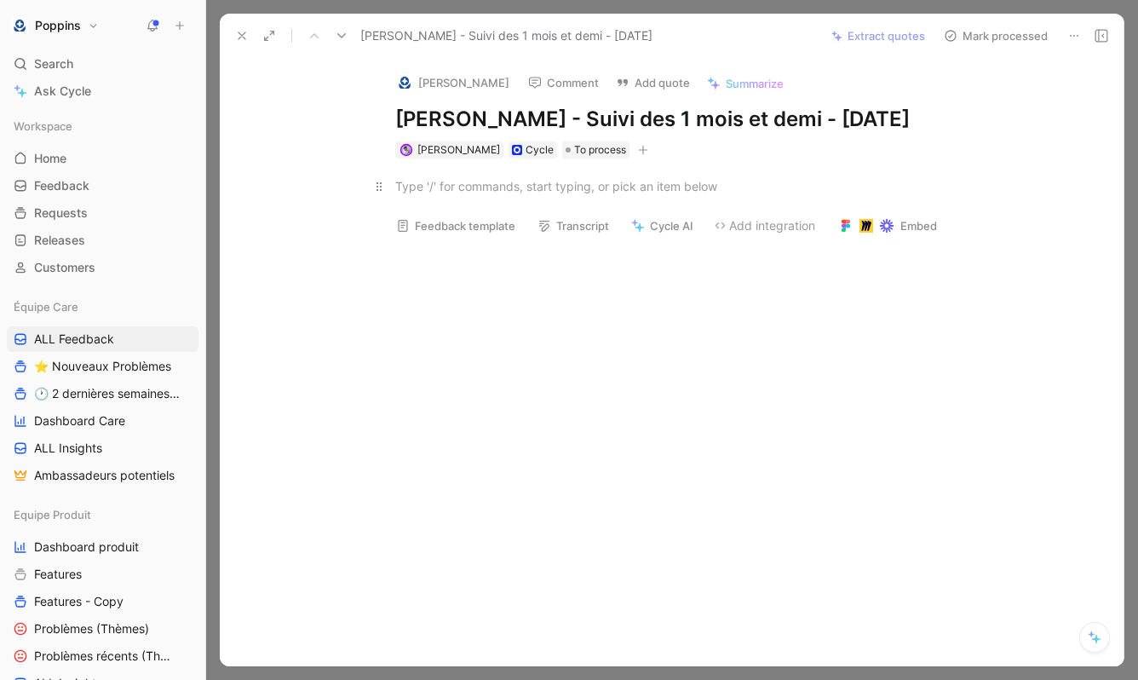
click at [461, 181] on div at bounding box center [689, 186] width 589 height 18
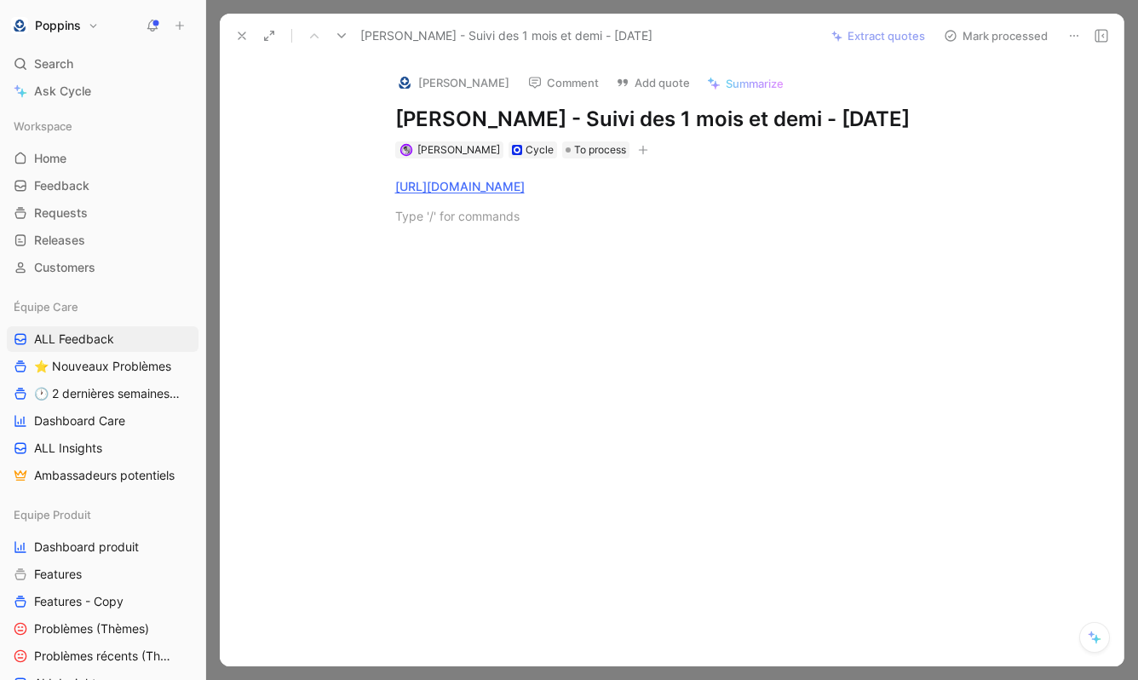
paste div
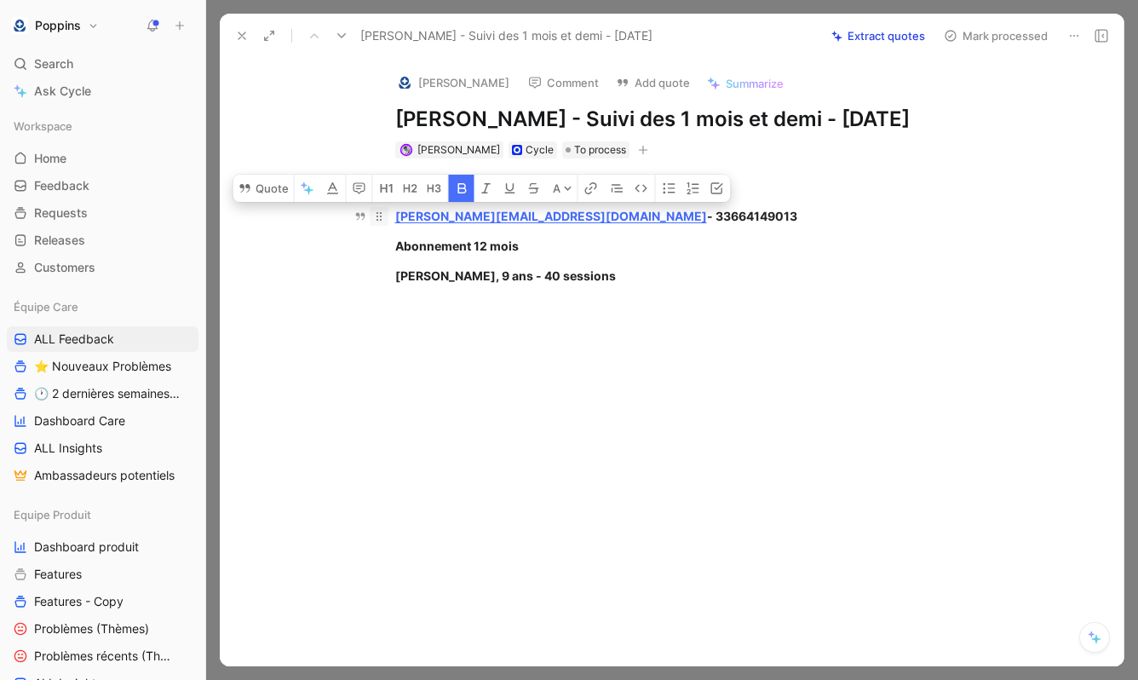
drag, startPoint x: 603, startPoint y: 273, endPoint x: 372, endPoint y: 209, distance: 239.2
click at [372, 209] on div "https://www.app.poppins.io/admin/users/20016210/general aurelie-picard@bbox.fr …" at bounding box center [689, 230] width 868 height 145
click at [458, 194] on icon "button" at bounding box center [463, 188] width 14 height 14
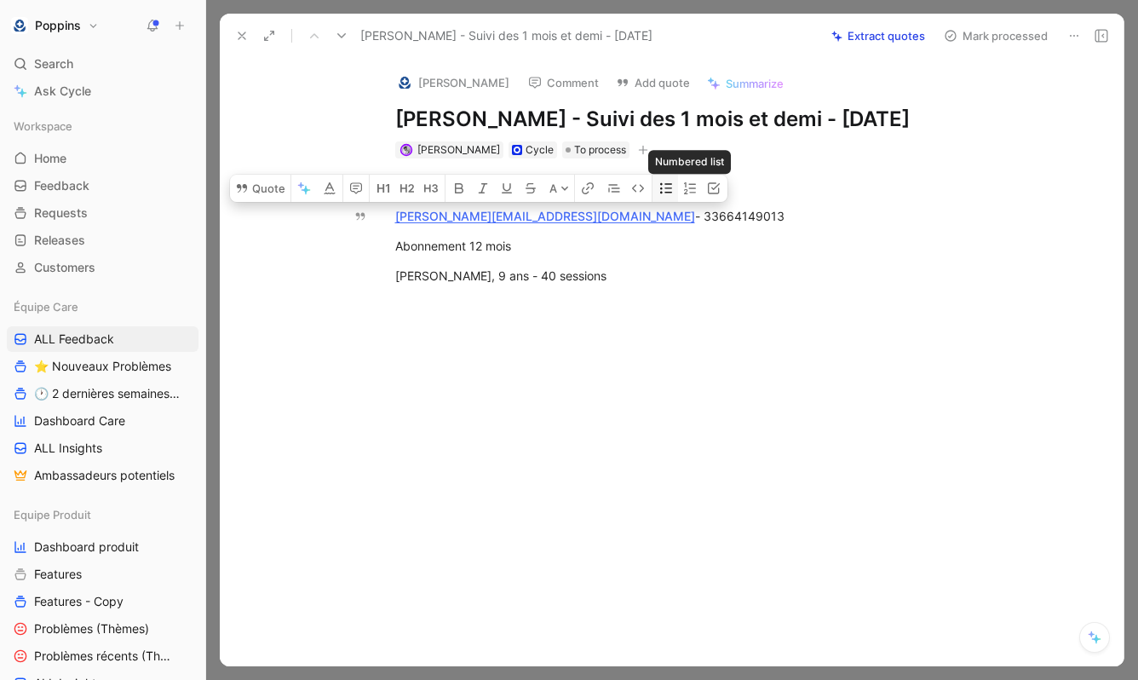
click at [662, 186] on icon "button" at bounding box center [666, 188] width 14 height 14
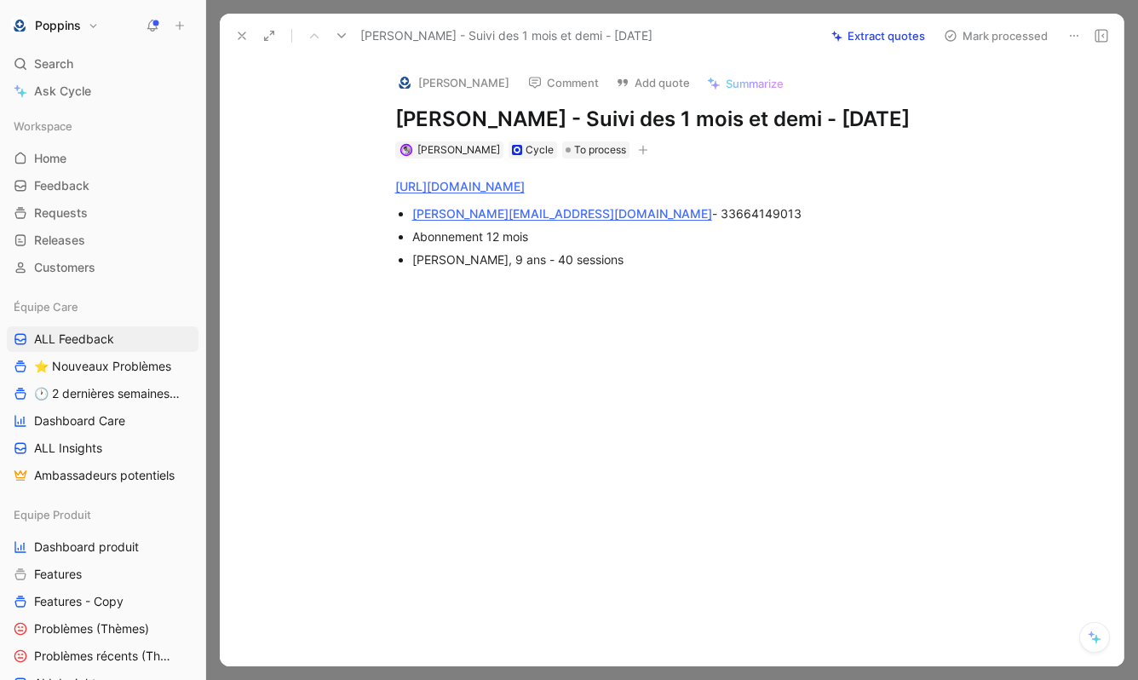
click at [627, 284] on div at bounding box center [689, 386] width 868 height 204
click at [243, 37] on use at bounding box center [241, 35] width 7 height 7
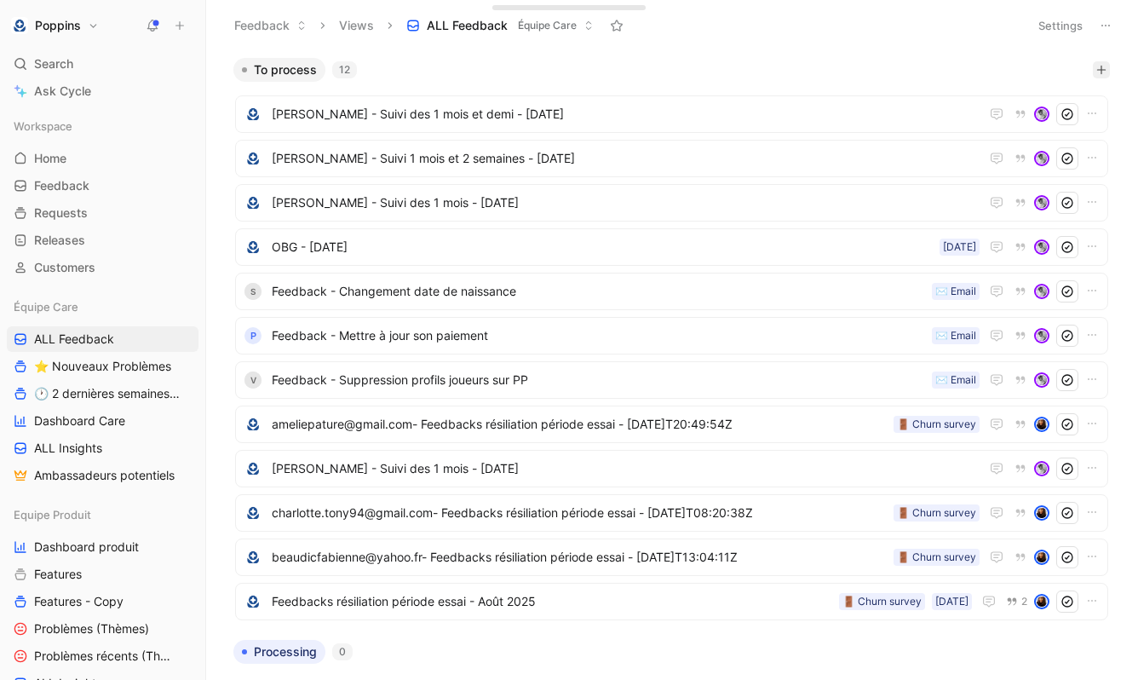
click at [1097, 73] on icon "button" at bounding box center [1101, 70] width 10 height 10
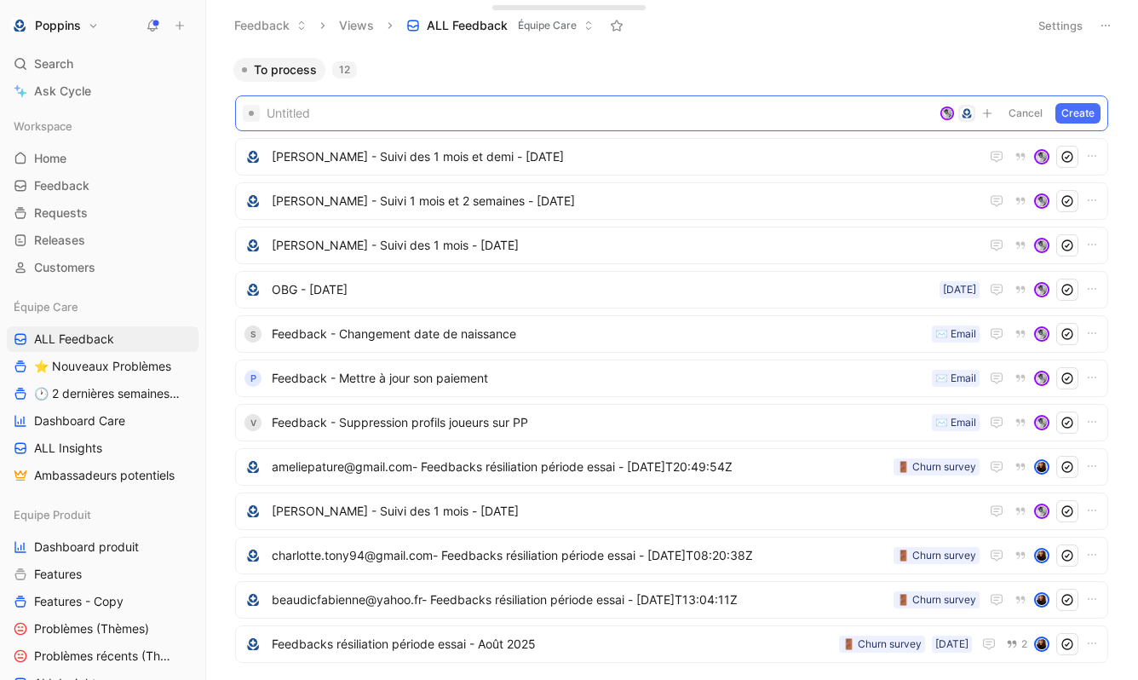
paste span
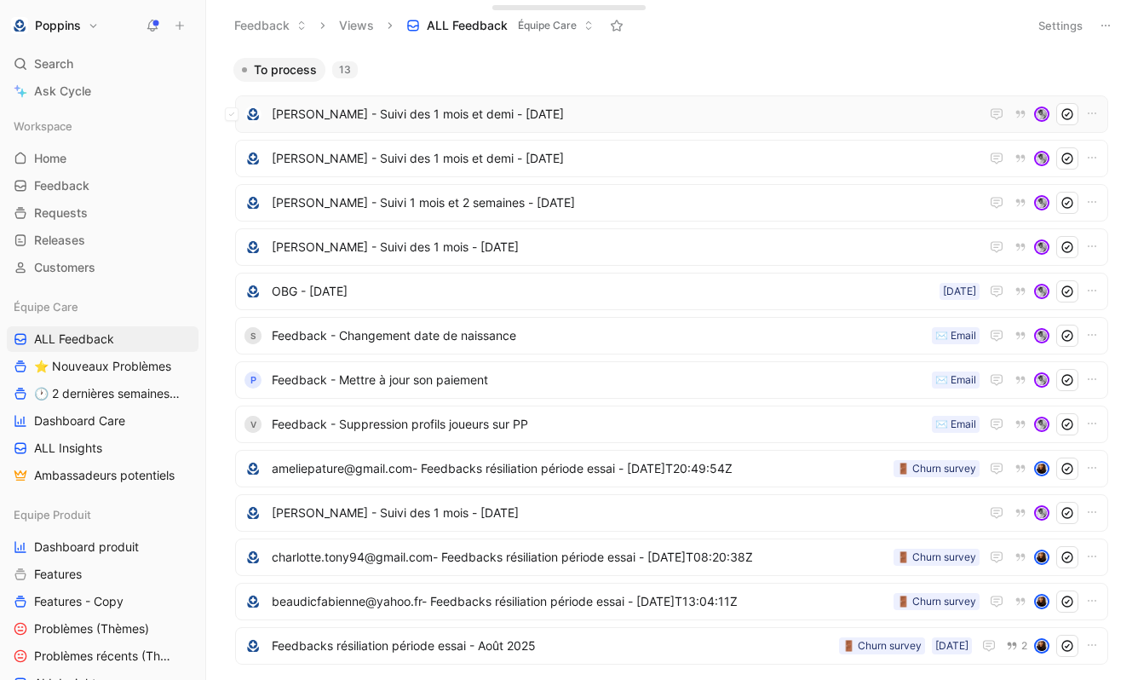
click at [425, 116] on span "Lydie Pauwels - Suivi des 1 mois et demi - 22 août 2025" at bounding box center [626, 114] width 708 height 20
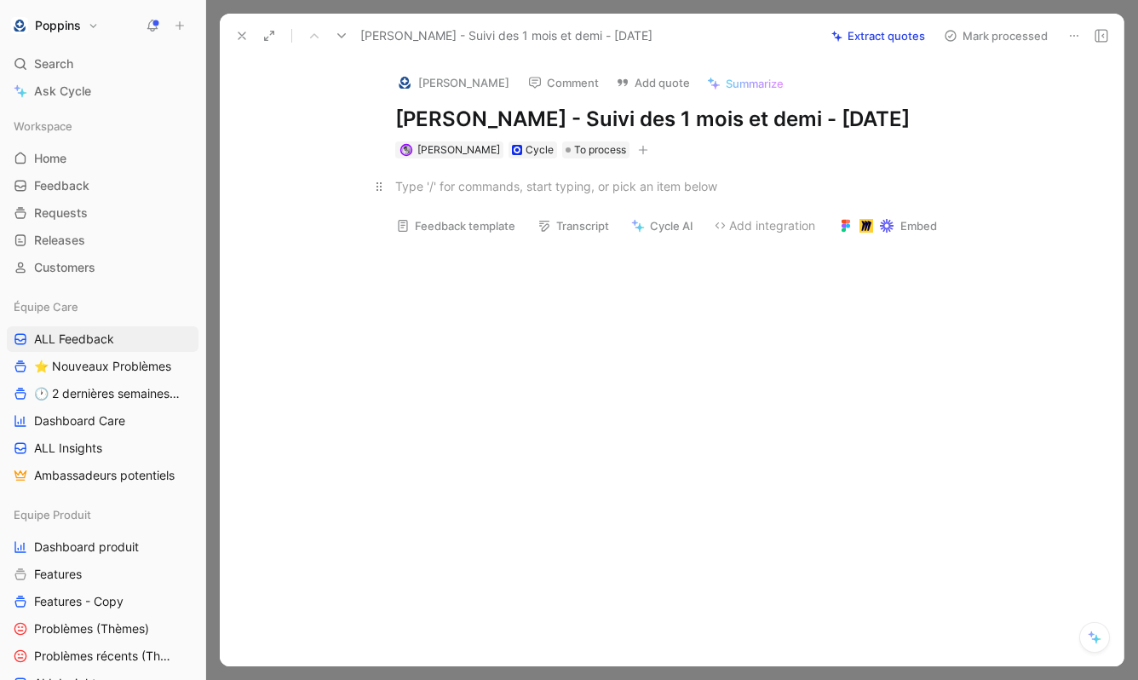
click at [465, 194] on div at bounding box center [689, 186] width 589 height 18
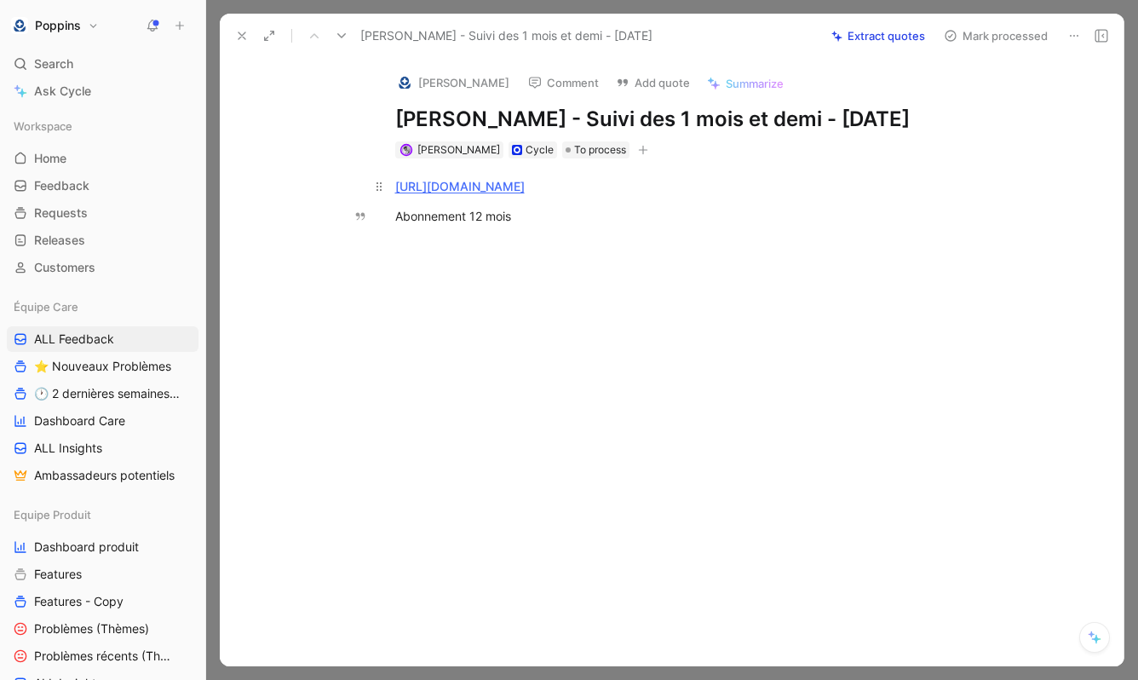
click at [614, 193] on div "https://www.app.poppins.io/admin/users/20015103/general" at bounding box center [689, 186] width 589 height 18
click at [591, 215] on div "Abonnement 12 mois" at bounding box center [689, 225] width 589 height 36
paste div
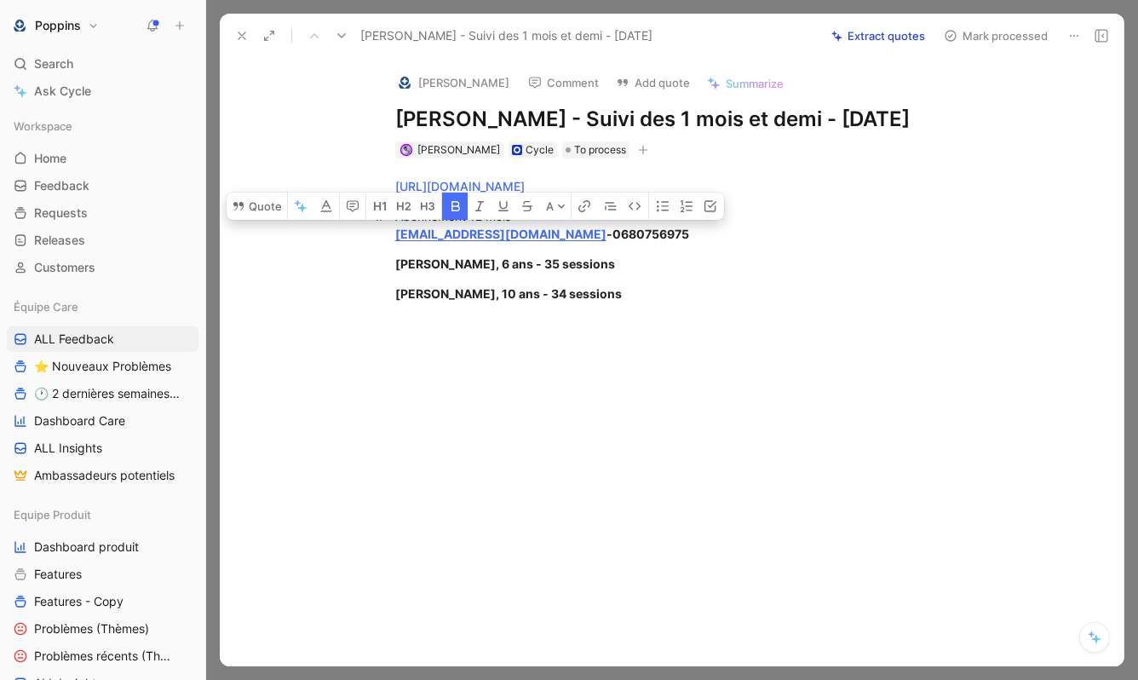
drag, startPoint x: 582, startPoint y: 311, endPoint x: 366, endPoint y: 238, distance: 227.3
click at [366, 238] on div "https://www.app.poppins.io/admin/users/20015103/general Abonnement 12 mois Lydi…" at bounding box center [689, 239] width 868 height 163
click at [450, 217] on button "button" at bounding box center [455, 205] width 26 height 27
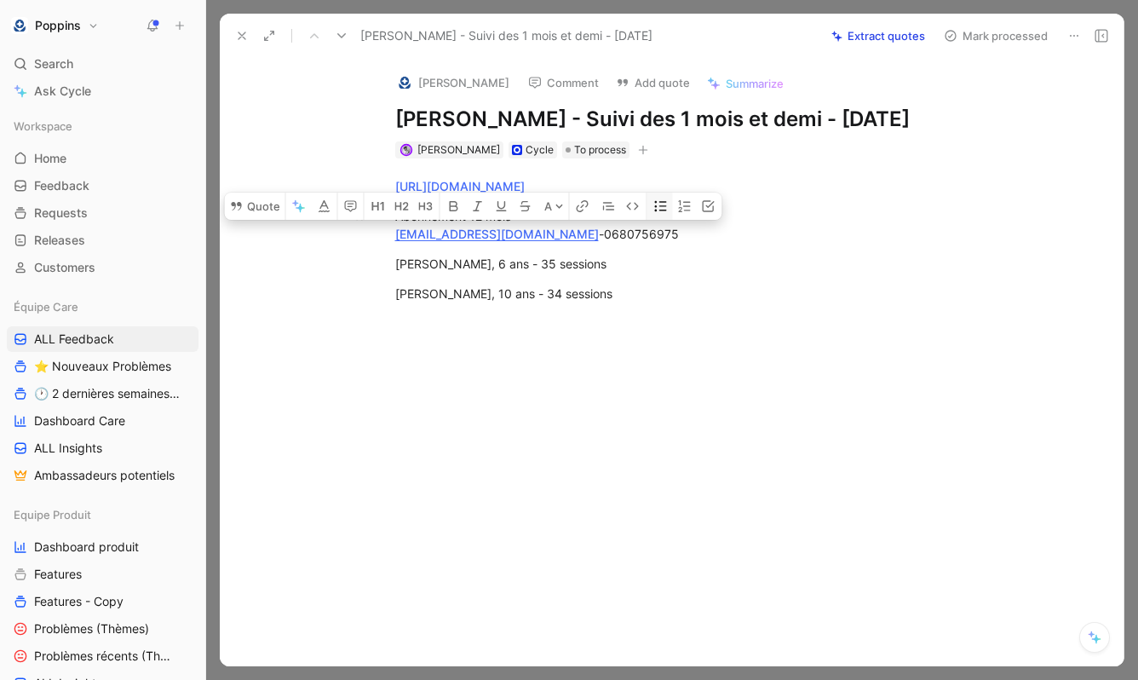
click at [657, 212] on icon "button" at bounding box center [661, 206] width 14 height 14
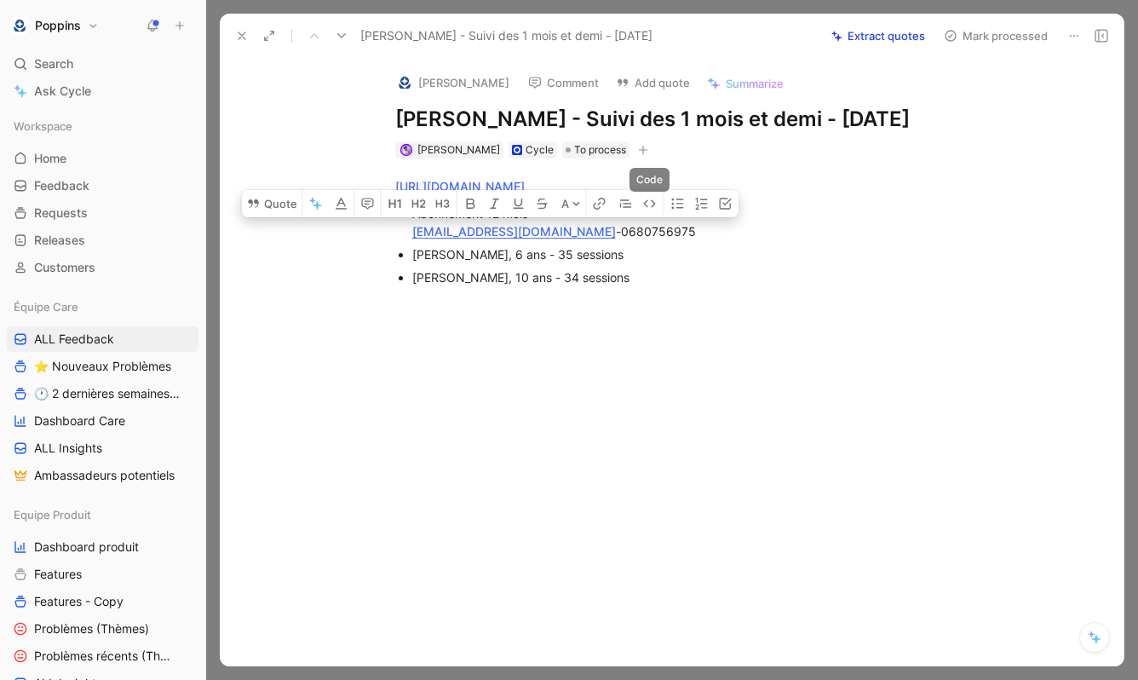
click at [593, 263] on p "Clara, 6 ans - 35 sessions" at bounding box center [698, 254] width 572 height 23
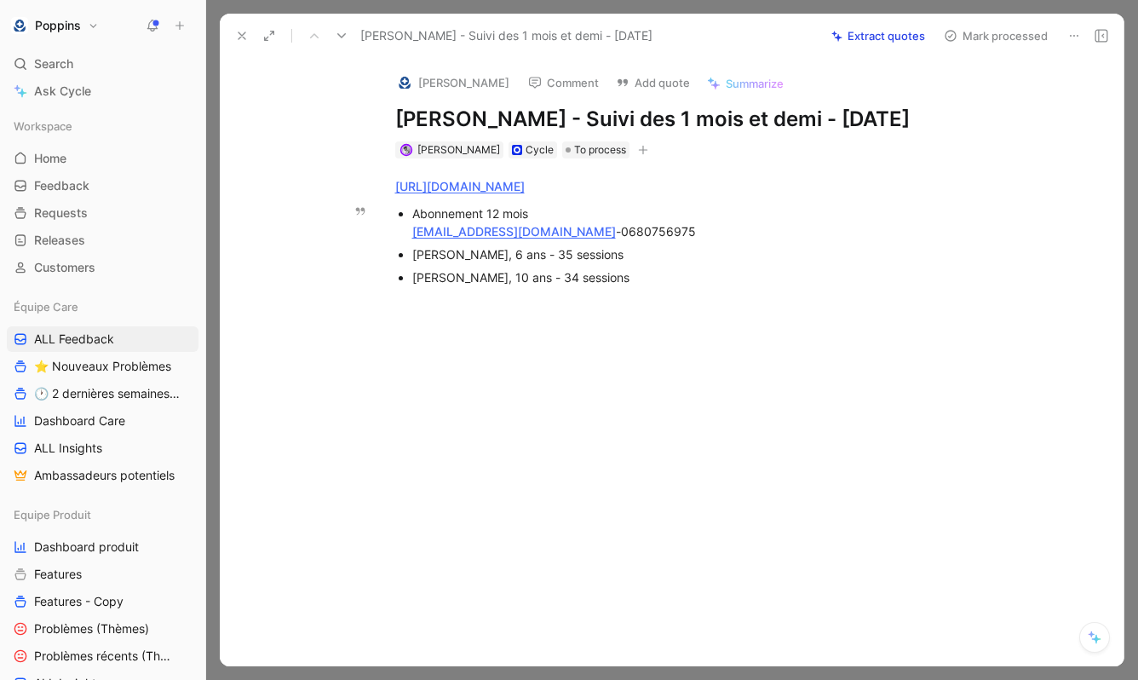
click at [405, 226] on ul "Abonnement 12 mois Lydie4340@gmail.com - 0680756975 Clara, 6 ans - 35 sessions …" at bounding box center [690, 245] width 654 height 87
click at [634, 278] on div "Fanny, 10 ans - 34 sessions" at bounding box center [698, 282] width 572 height 18
click at [245, 28] on button at bounding box center [242, 36] width 24 height 24
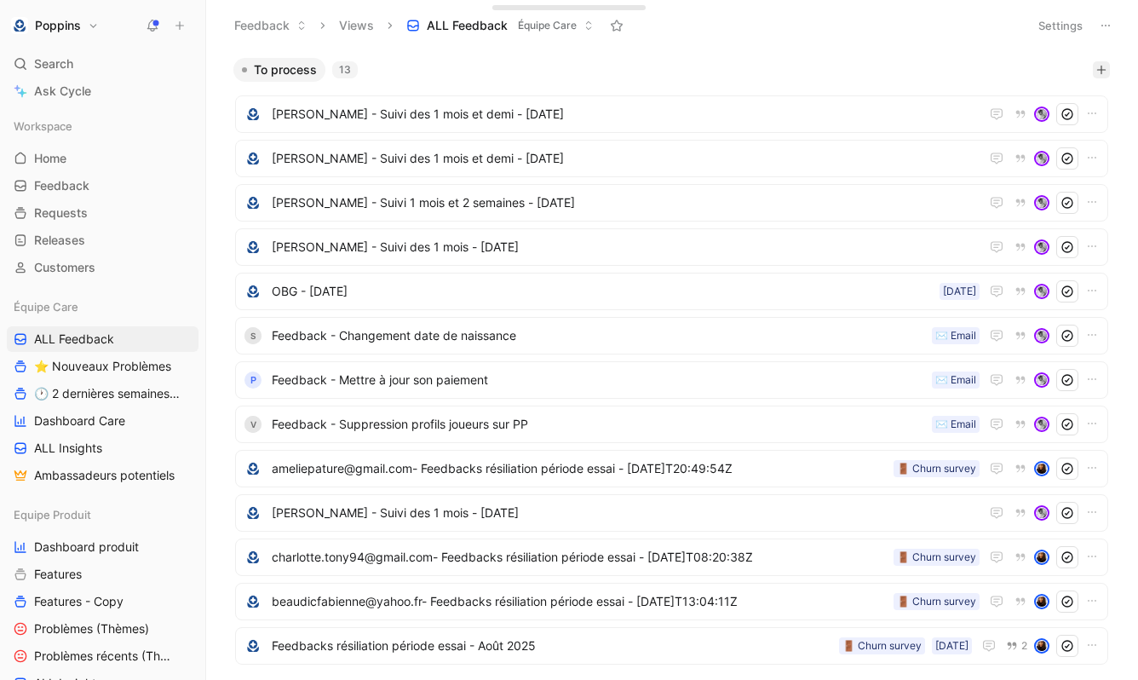
click at [1098, 71] on icon "button" at bounding box center [1101, 70] width 10 height 10
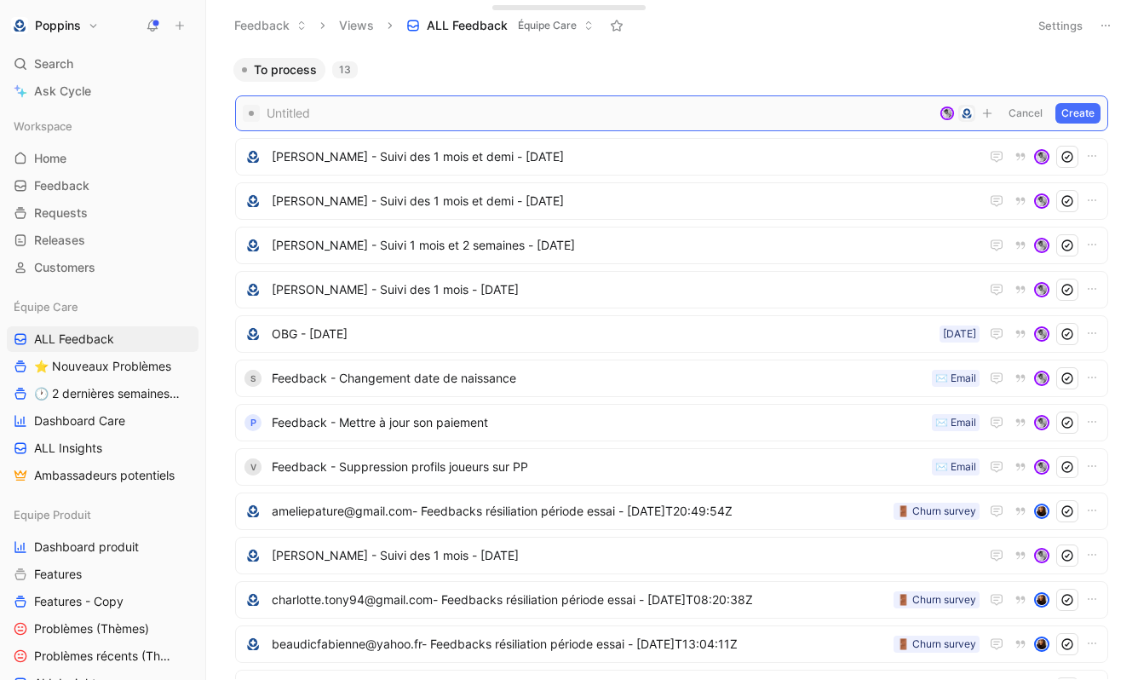
paste span
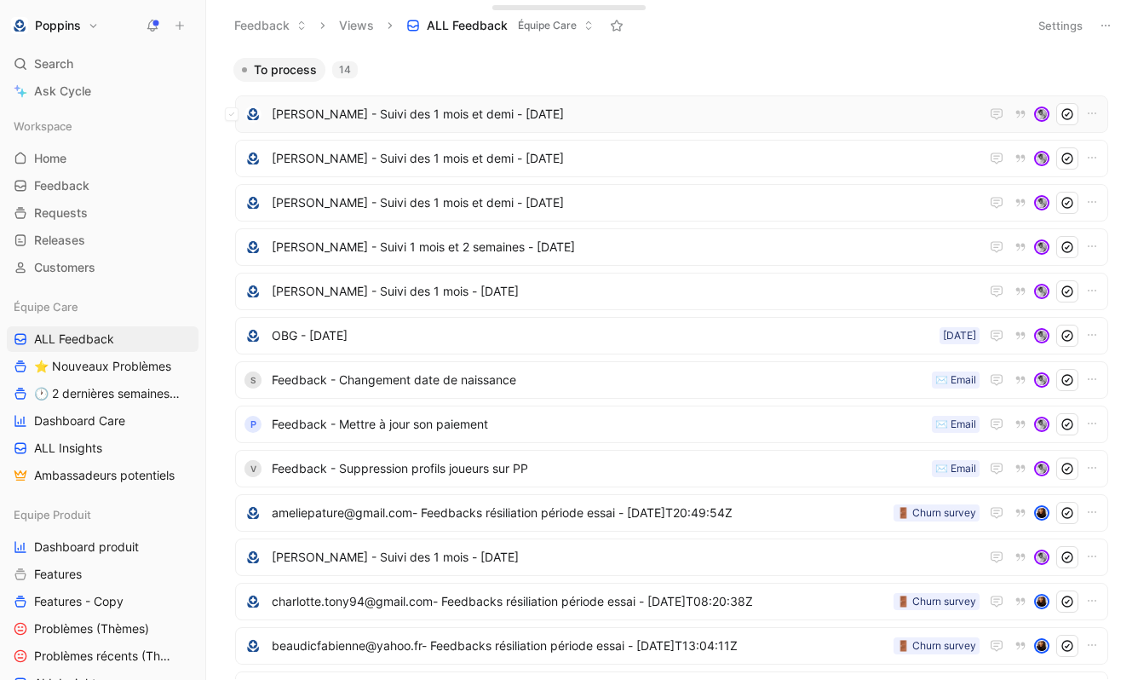
click at [486, 108] on span "Melanie Suzan - Suivi des 1 mois et demi - 22 août 2025" at bounding box center [626, 114] width 708 height 20
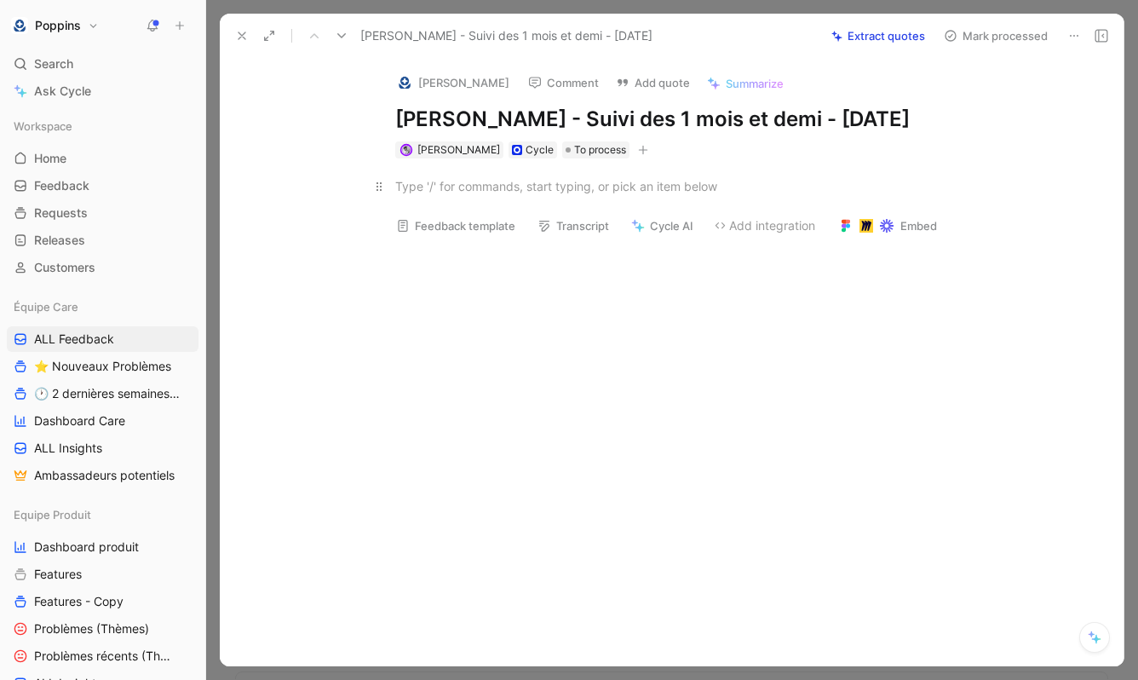
click at [488, 181] on div at bounding box center [689, 186] width 589 height 18
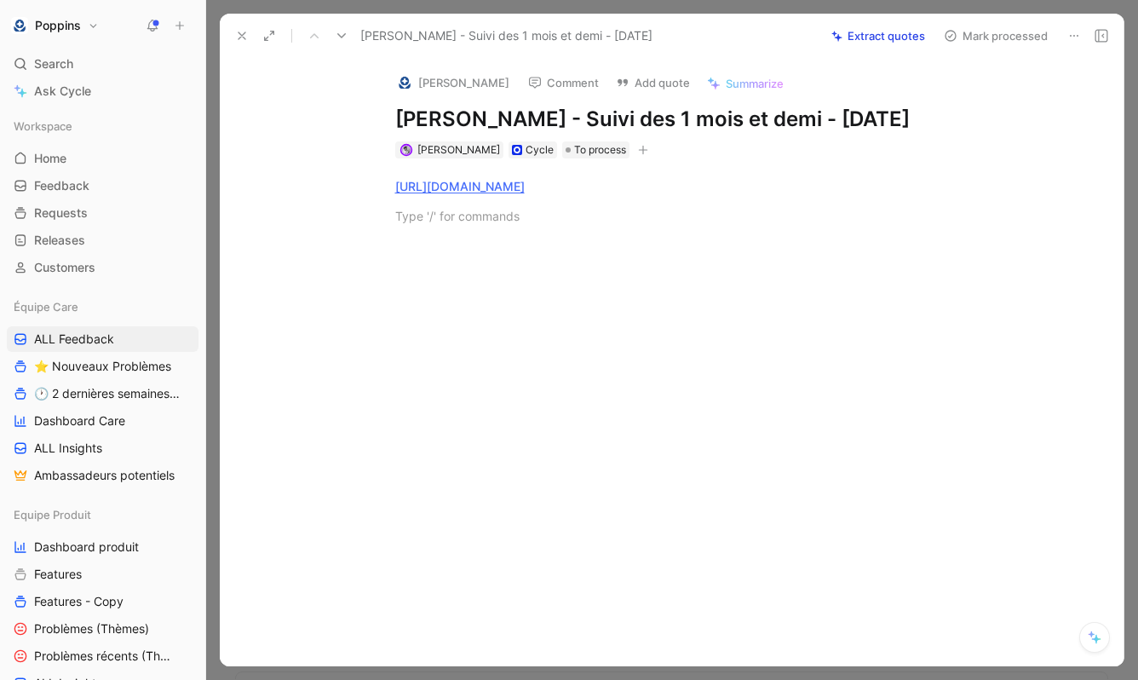
paste div
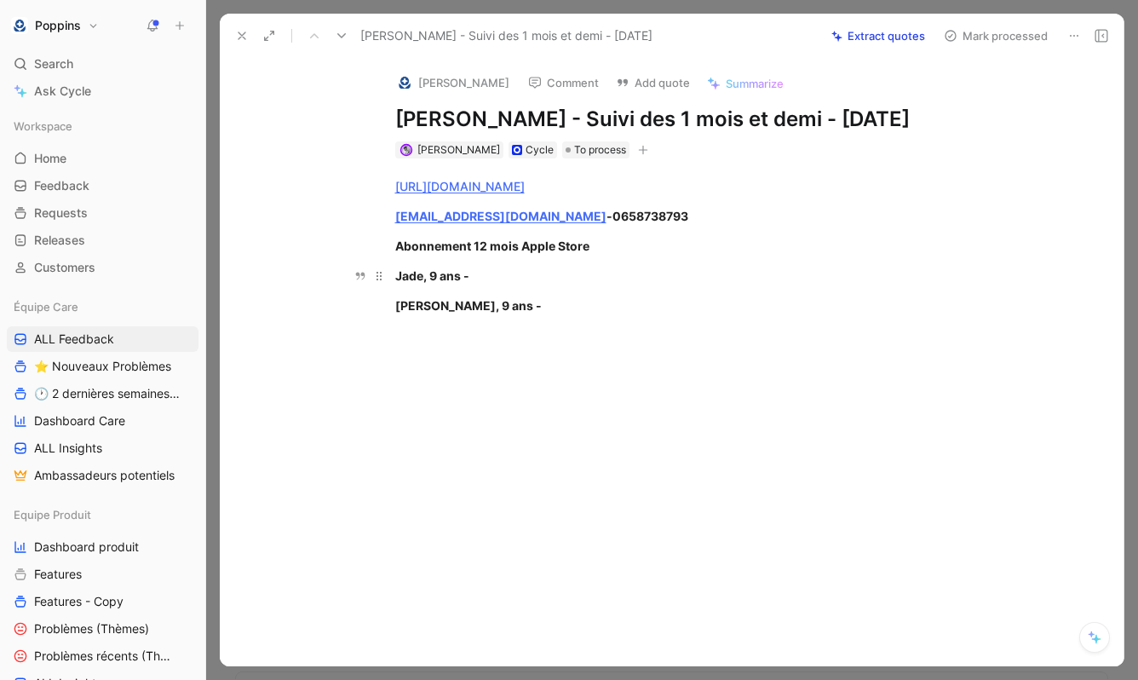
click at [526, 270] on div "Jade, 9 ans -" at bounding box center [689, 276] width 589 height 18
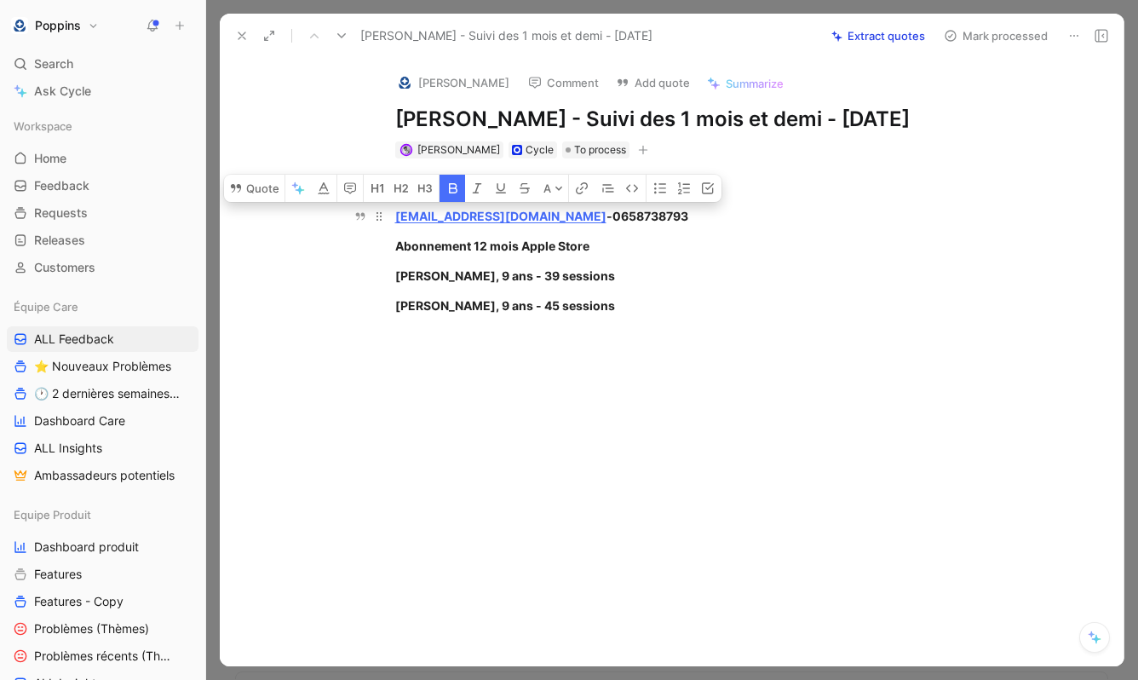
drag, startPoint x: 580, startPoint y: 301, endPoint x: 390, endPoint y: 206, distance: 212.5
click at [390, 206] on div "https://www.app.poppins.io/admin/users/20016480/general melbast33@sfr.fr - 0658…" at bounding box center [689, 245] width 868 height 175
click at [462, 196] on button "button" at bounding box center [452, 188] width 26 height 27
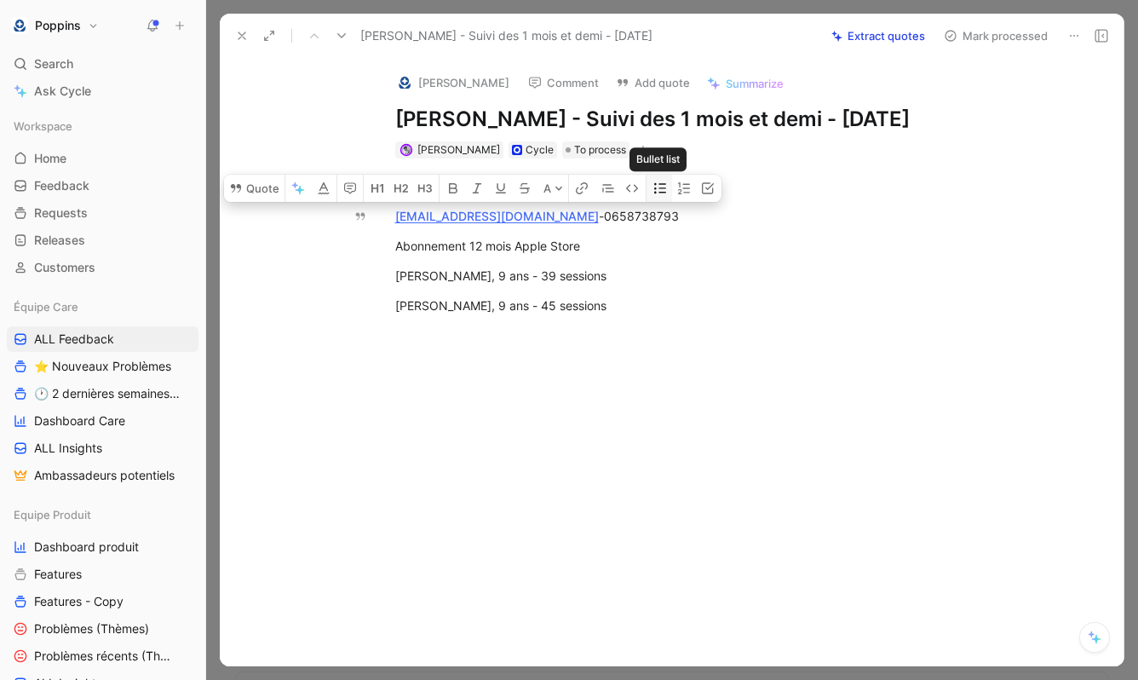
click at [665, 193] on icon "button" at bounding box center [660, 188] width 14 height 14
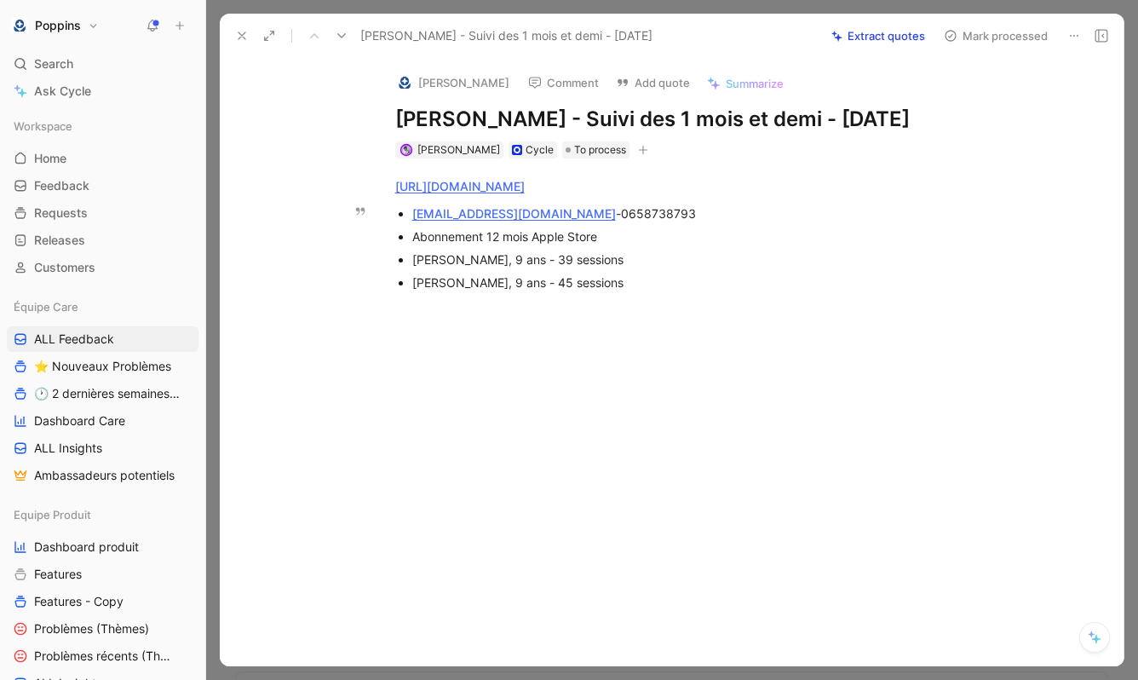
click at [589, 289] on div "Clara, 9 ans - 45 sessions" at bounding box center [698, 282] width 572 height 18
click at [241, 36] on use at bounding box center [241, 35] width 7 height 7
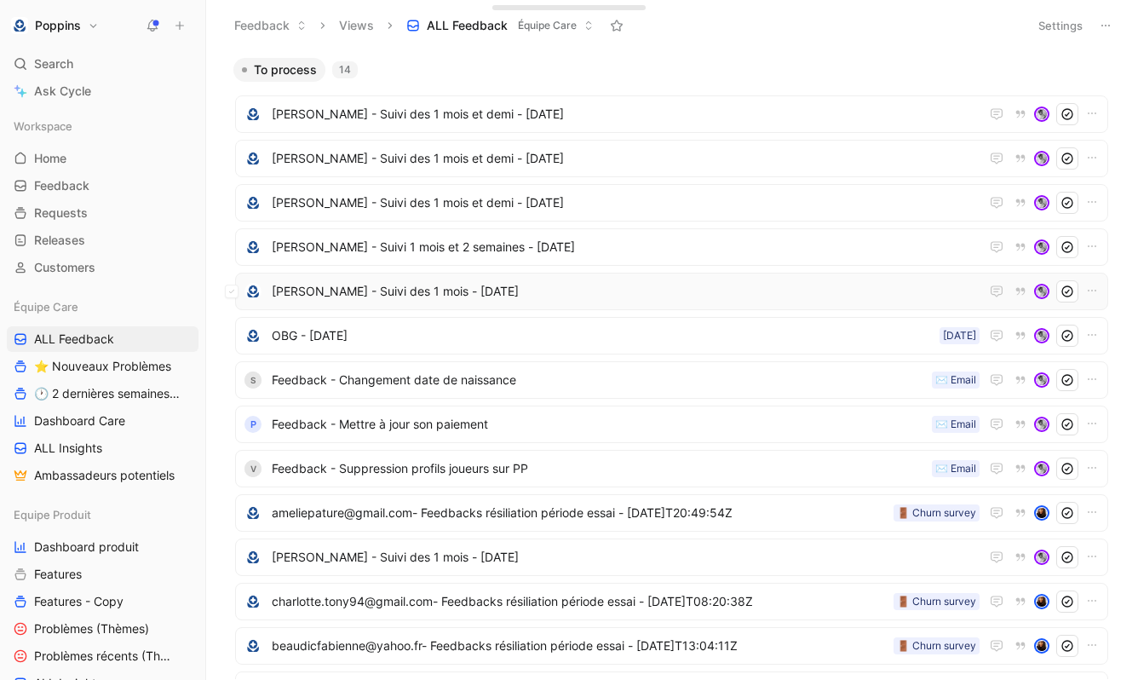
click at [352, 296] on span "[PERSON_NAME] - Suivi des 1 mois - [DATE]" at bounding box center [626, 291] width 708 height 20
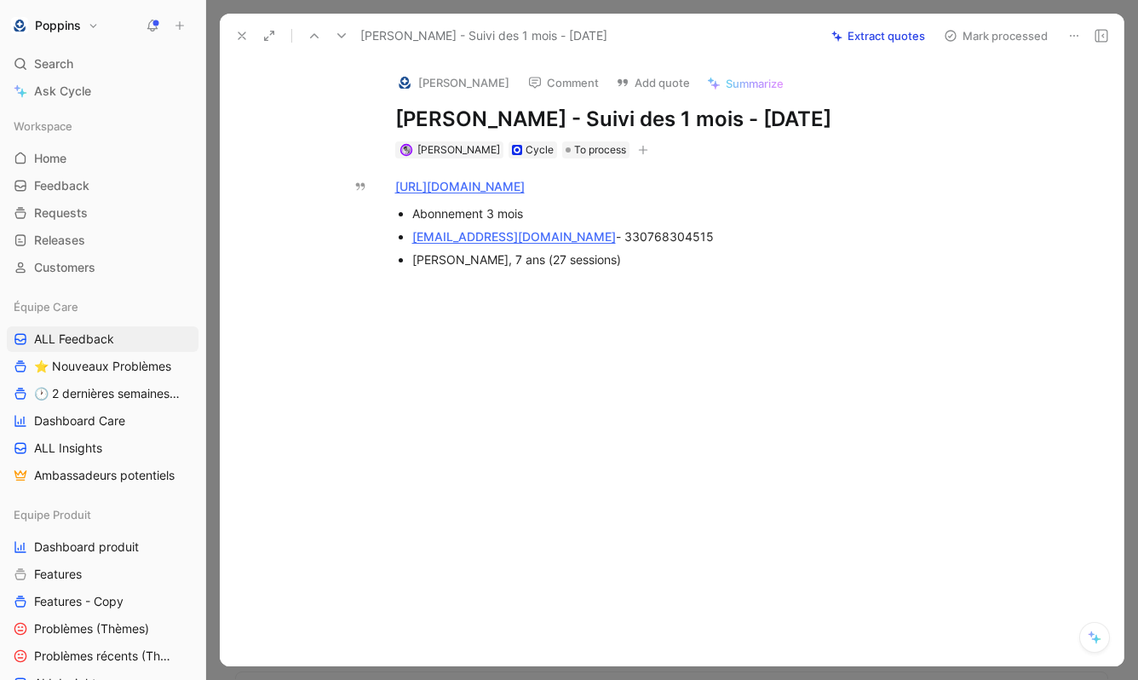
click at [241, 42] on icon at bounding box center [242, 36] width 14 height 14
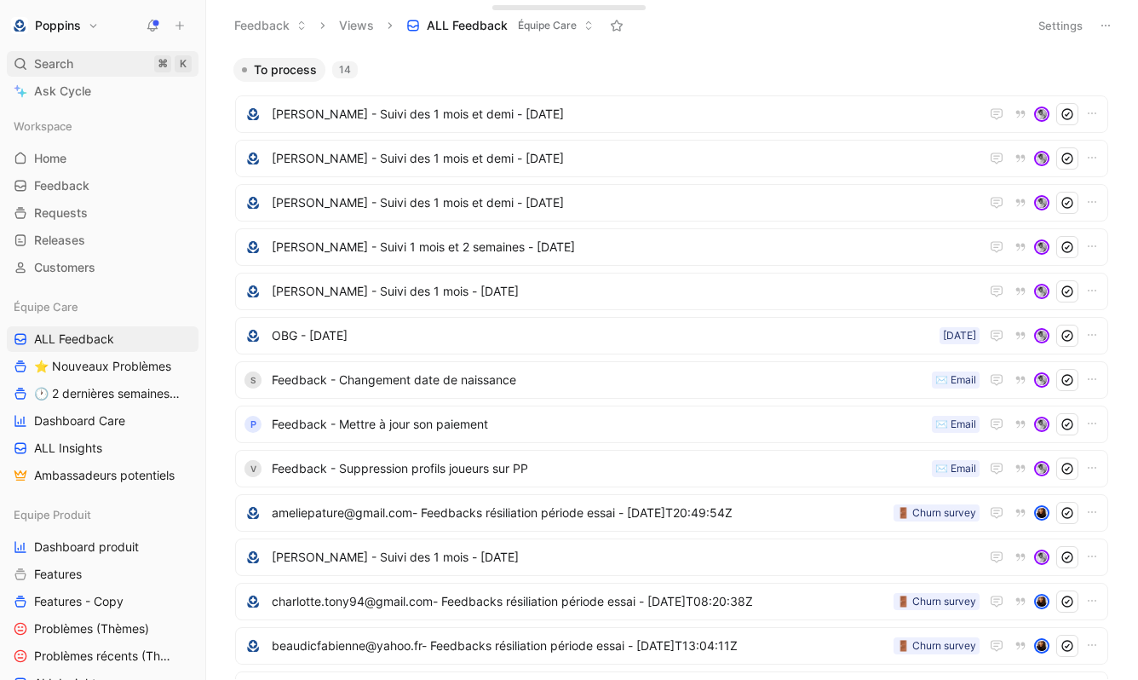
click at [140, 65] on div "Search ⌘ K" at bounding box center [103, 64] width 192 height 26
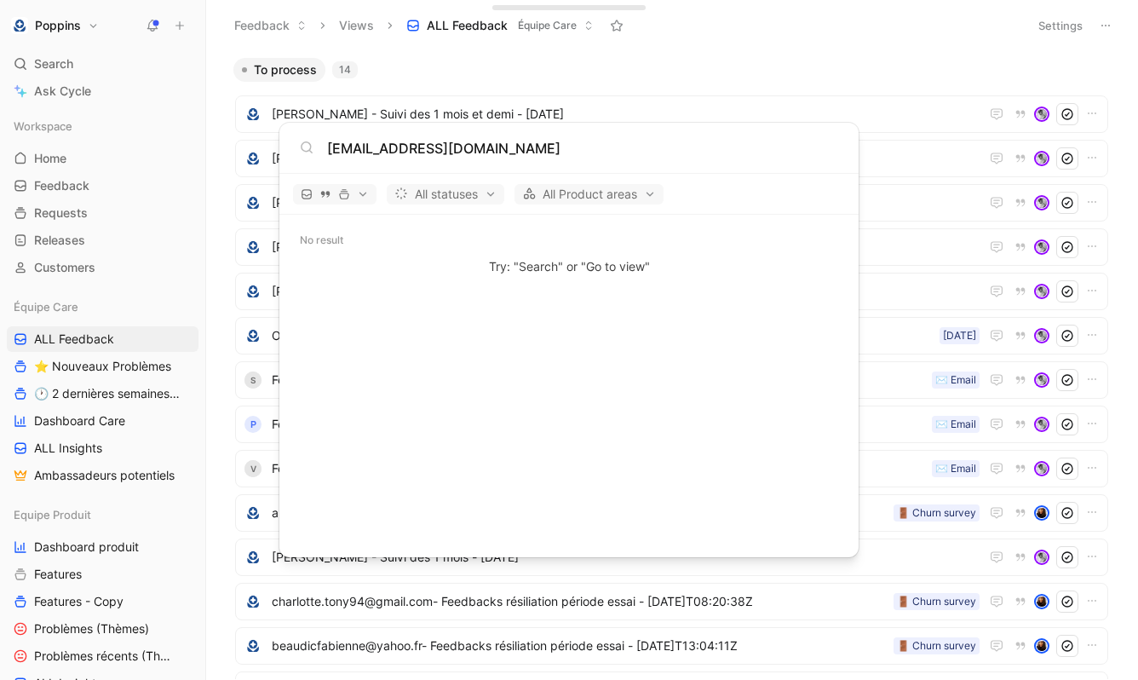
type input "kahlana1@gmail.com"
click at [614, 71] on body "Poppins Search ⌘ K Ask Cycle Workspace Home G then H Feedback G then F Requests…" at bounding box center [569, 340] width 1138 height 680
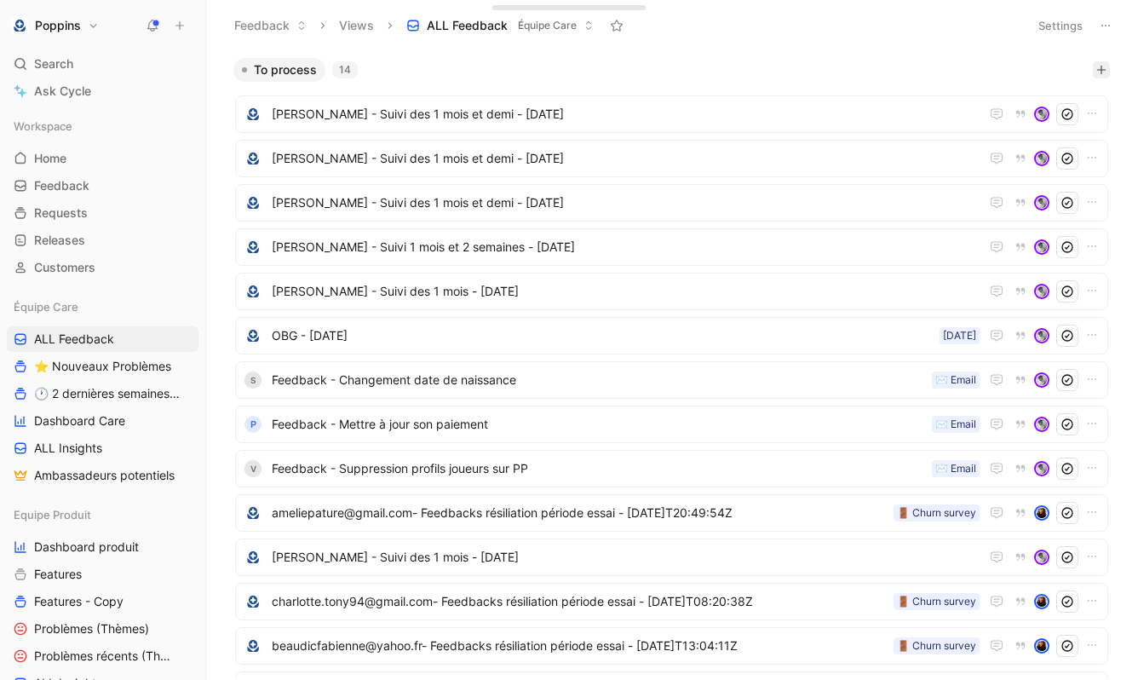
click at [1107, 74] on button "button" at bounding box center [1101, 69] width 17 height 17
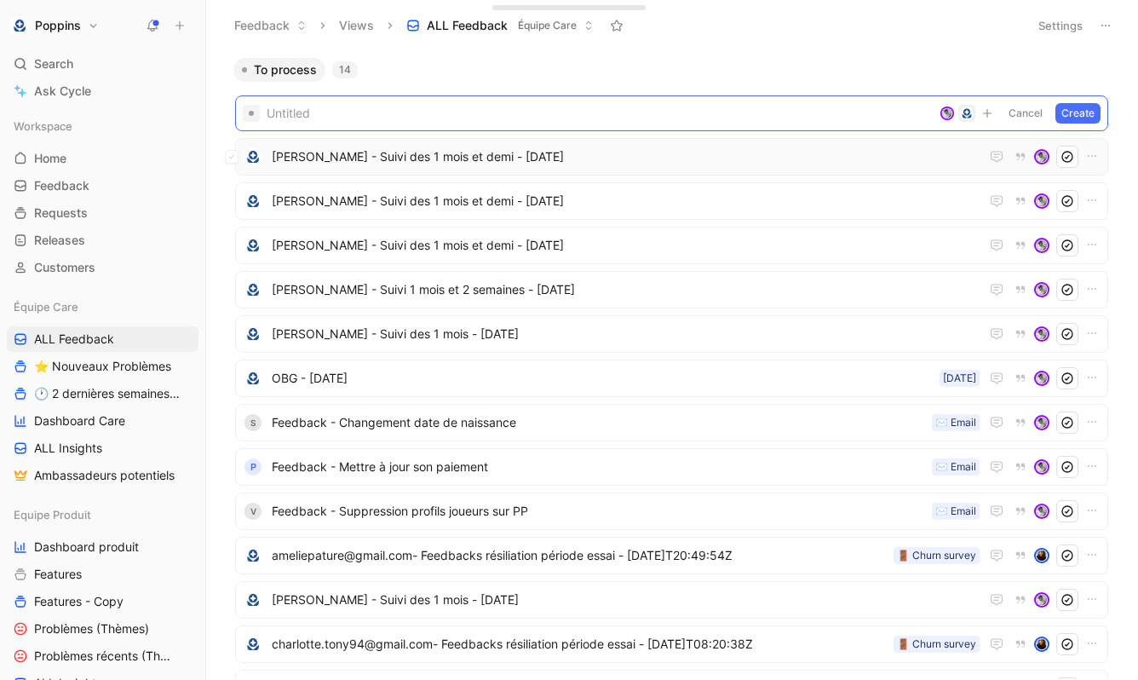
paste span
click at [439, 79] on div "To process 14" at bounding box center [672, 70] width 890 height 24
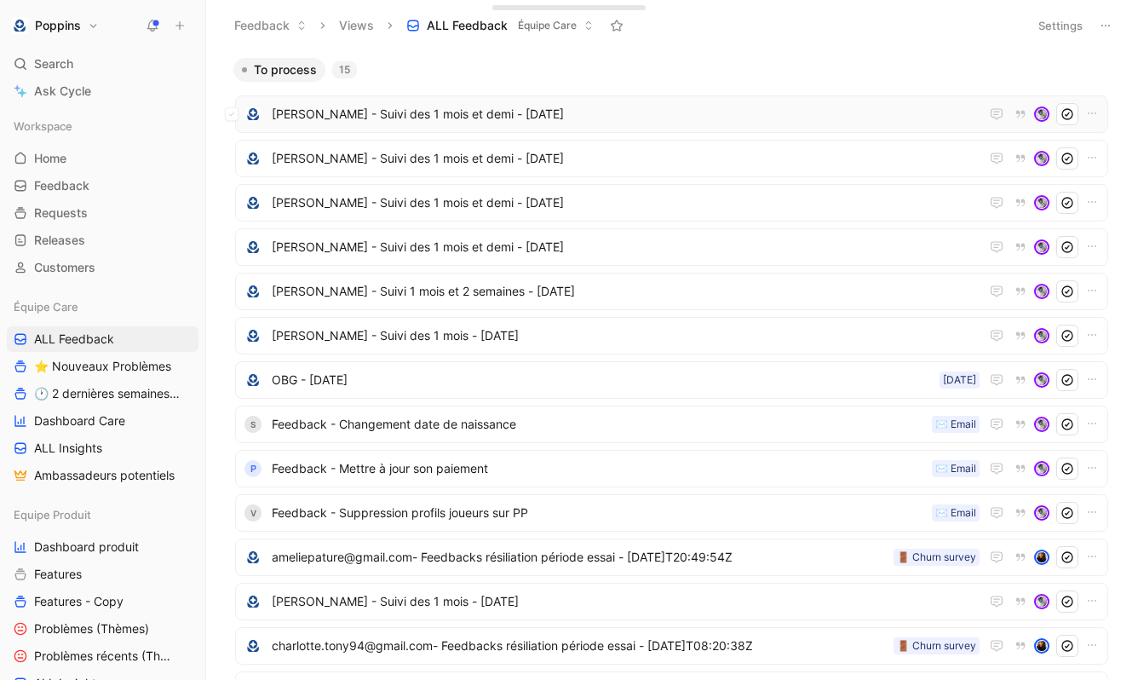
click at [422, 124] on div "Cécile Deglane - Suivi des 1 mois et demi - 20 août 2025" at bounding box center [671, 114] width 861 height 22
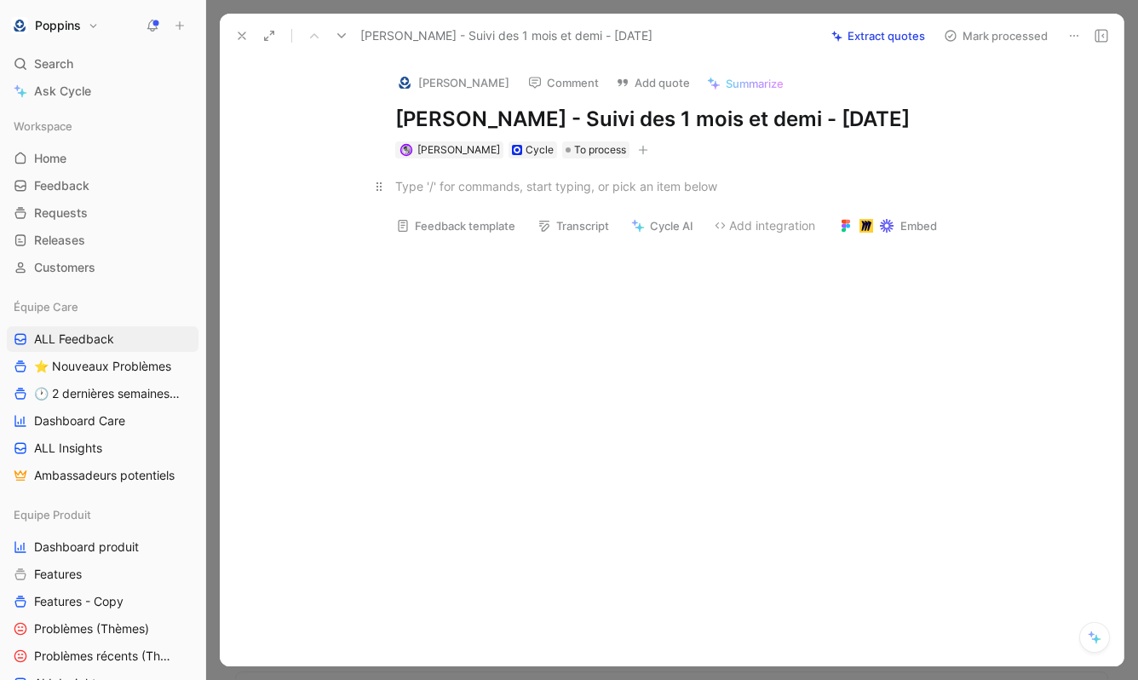
click at [621, 192] on div at bounding box center [689, 186] width 589 height 18
click at [477, 194] on div at bounding box center [689, 186] width 589 height 18
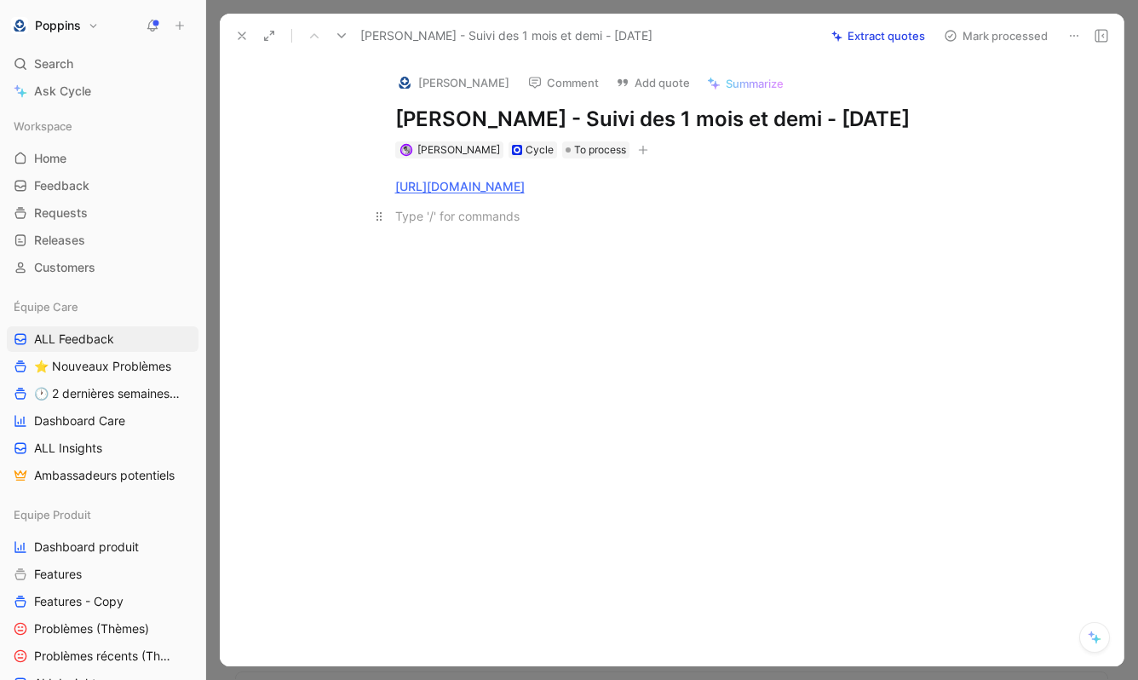
paste div
click at [587, 243] on div "https://www.app.poppins.io/admin/users/20015003/general" at bounding box center [689, 200] width 868 height 85
click at [545, 213] on div at bounding box center [689, 216] width 589 height 18
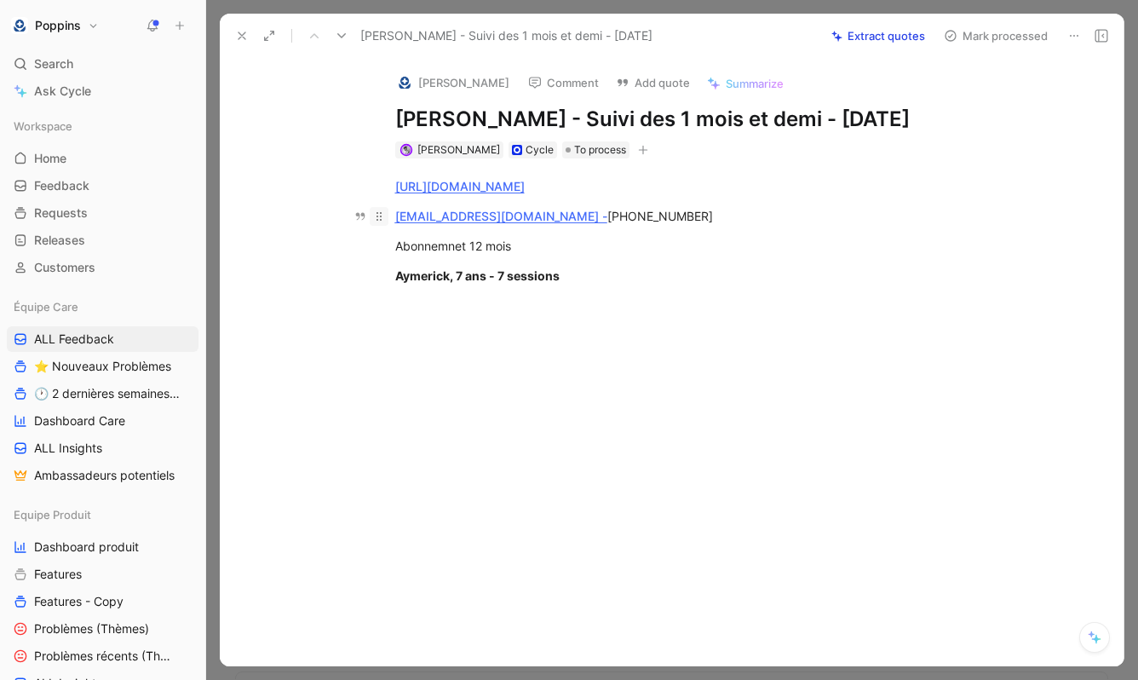
drag, startPoint x: 573, startPoint y: 270, endPoint x: 383, endPoint y: 222, distance: 195.8
click at [383, 222] on div "https://www.app.poppins.io/admin/users/20015003/general kahlana1@gmail.com - +3…" at bounding box center [689, 230] width 868 height 145
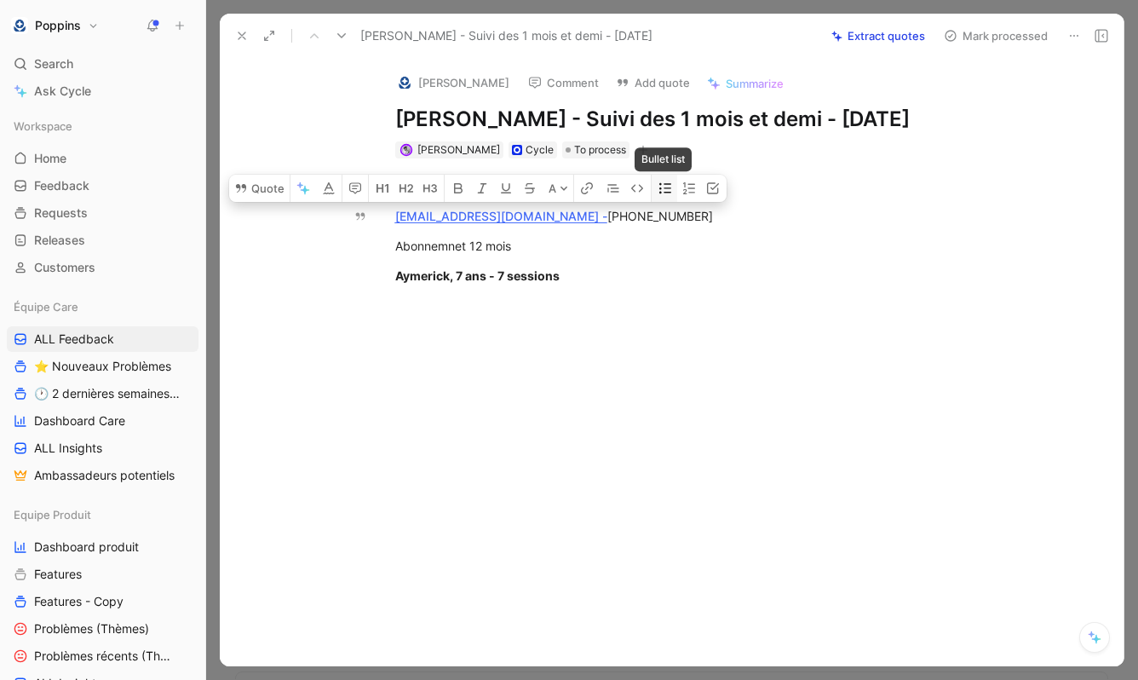
click at [669, 186] on icon "button" at bounding box center [665, 188] width 14 height 14
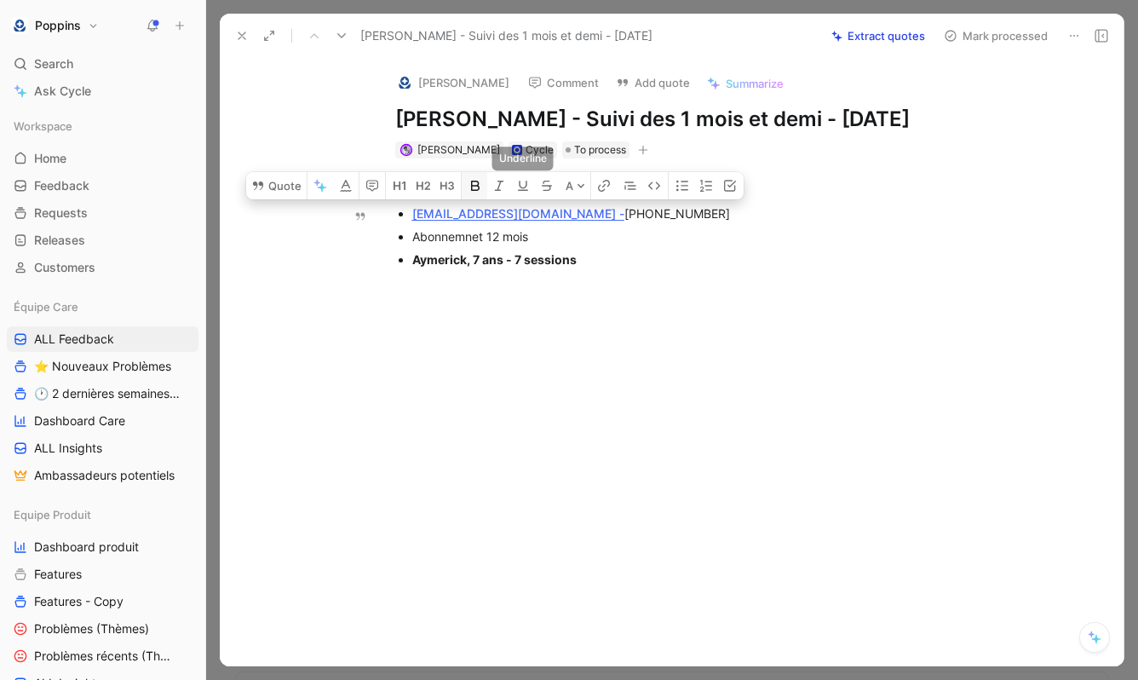
click at [476, 182] on icon "button" at bounding box center [475, 186] width 9 height 10
click at [475, 182] on icon "button" at bounding box center [475, 186] width 9 height 10
click at [619, 241] on div "Abonnemnet 12 mois" at bounding box center [698, 236] width 572 height 18
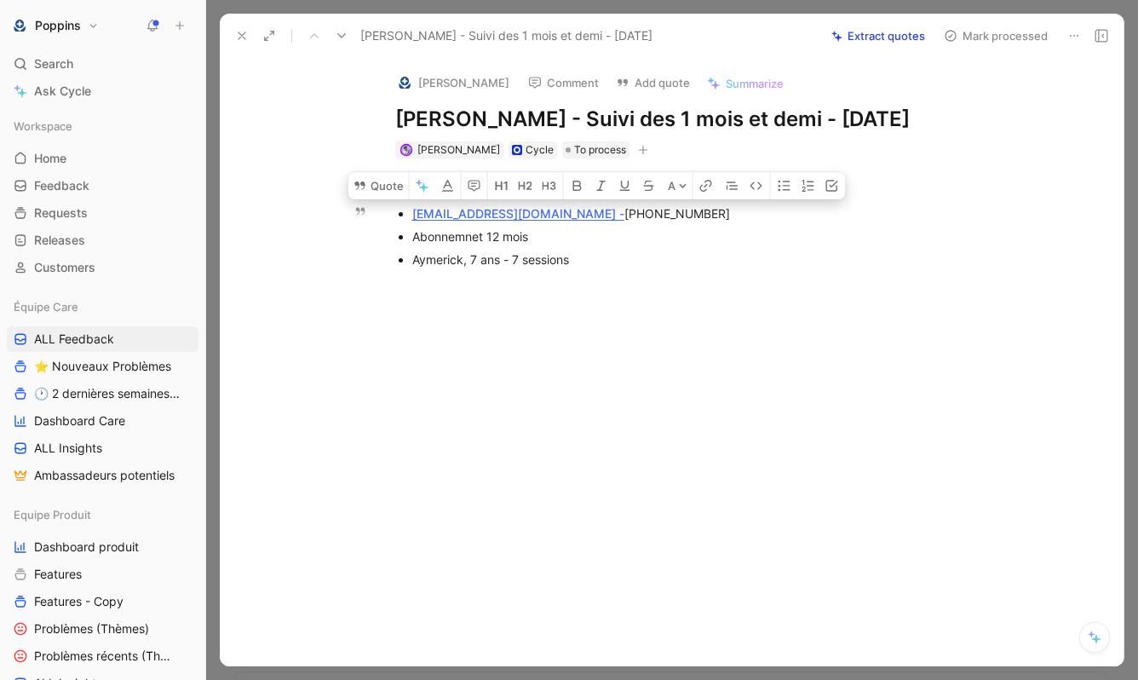
drag, startPoint x: 662, startPoint y: 213, endPoint x: 546, endPoint y: 209, distance: 115.9
click at [546, 209] on div "kahlana1@gmail.com - +33 6 26 09 85 04" at bounding box center [698, 213] width 572 height 18
copy div "+33 6 26 09 85 04"
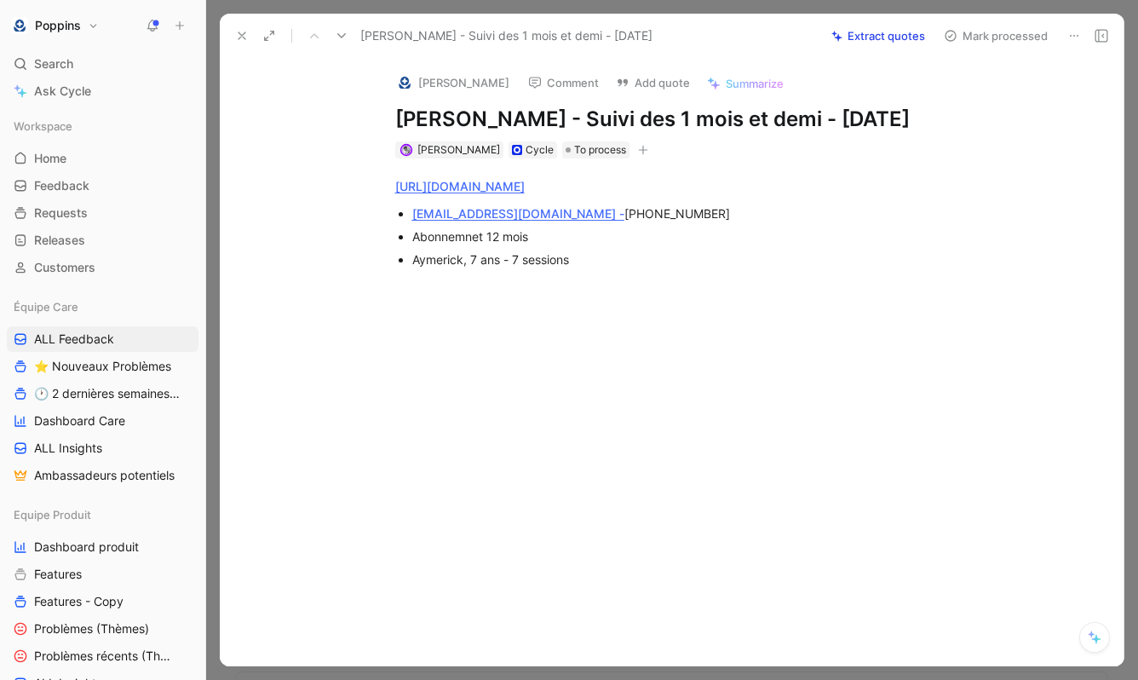
click at [565, 296] on div at bounding box center [689, 386] width 868 height 204
click at [623, 270] on p "Aymerick, 7 ans - 7 sessions" at bounding box center [698, 259] width 572 height 23
drag, startPoint x: 410, startPoint y: 203, endPoint x: 541, endPoint y: 202, distance: 130.3
click at [541, 202] on ul "kahlana1@gmail.com - +33 6 26 09 85 04 Abonnemnet 12 mois Aymerick, 7 ans - 7 s…" at bounding box center [690, 236] width 654 height 69
drag, startPoint x: 545, startPoint y: 211, endPoint x: 527, endPoint y: 209, distance: 18.0
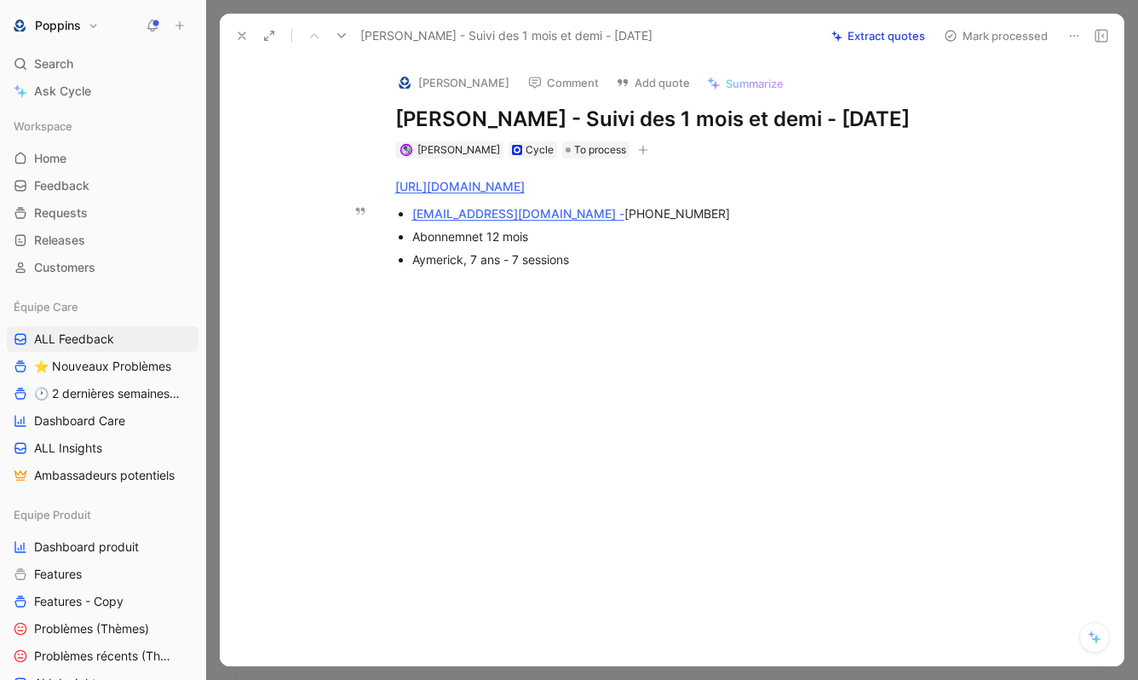
click at [527, 209] on div "kahlana1@gmail.com - +33 6 26 09 85 04" at bounding box center [698, 213] width 572 height 18
click at [540, 165] on div "Dismiss" at bounding box center [537, 179] width 116 height 39
click at [532, 181] on span "Dismiss" at bounding box center [529, 179] width 42 height 14
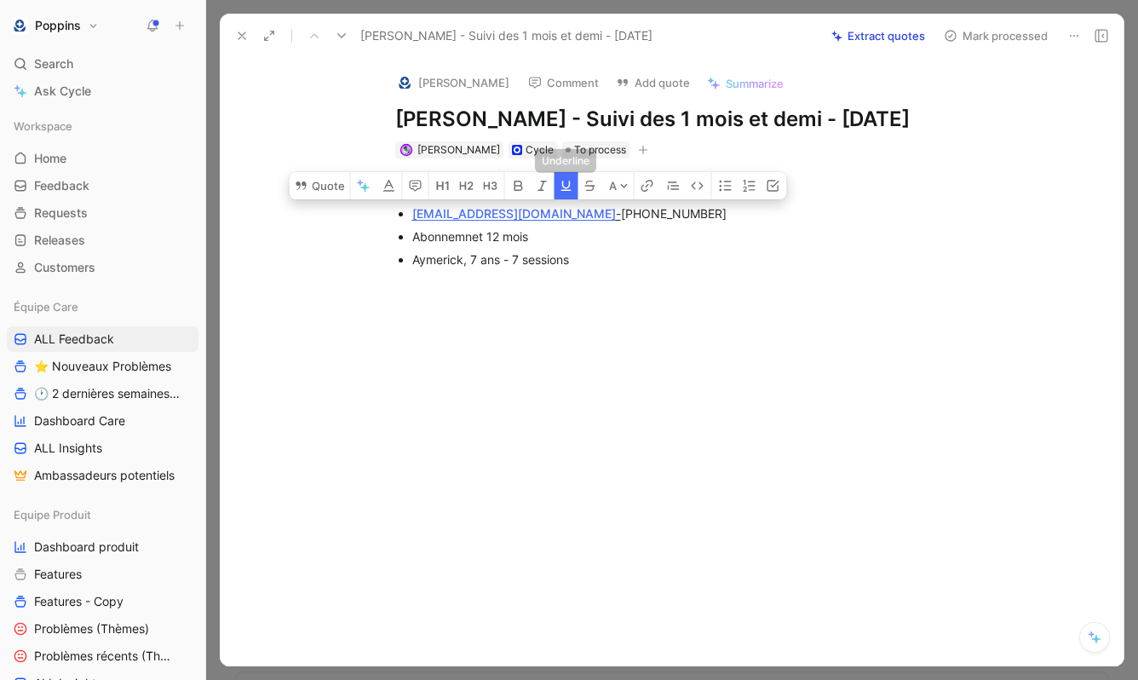
click at [565, 191] on icon "button" at bounding box center [566, 186] width 10 height 10
click at [554, 213] on div "kahlana1@gmail.com - +33 6 26 09 85 04" at bounding box center [698, 213] width 572 height 18
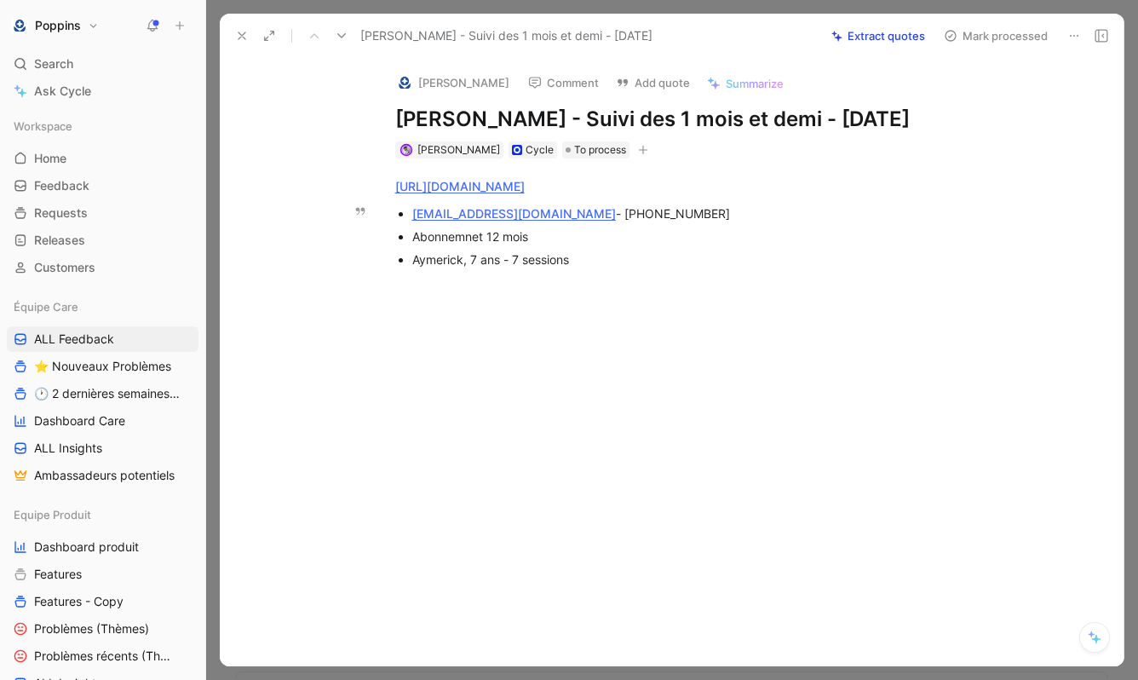
drag, startPoint x: 532, startPoint y: 213, endPoint x: 414, endPoint y: 215, distance: 118.4
click at [414, 215] on div "kahlana1@gmail.com - +33 6 26 09 85 04" at bounding box center [698, 213] width 572 height 18
copy u "kahlana1@gmail.com"
click at [405, 83] on img at bounding box center [404, 82] width 17 height 17
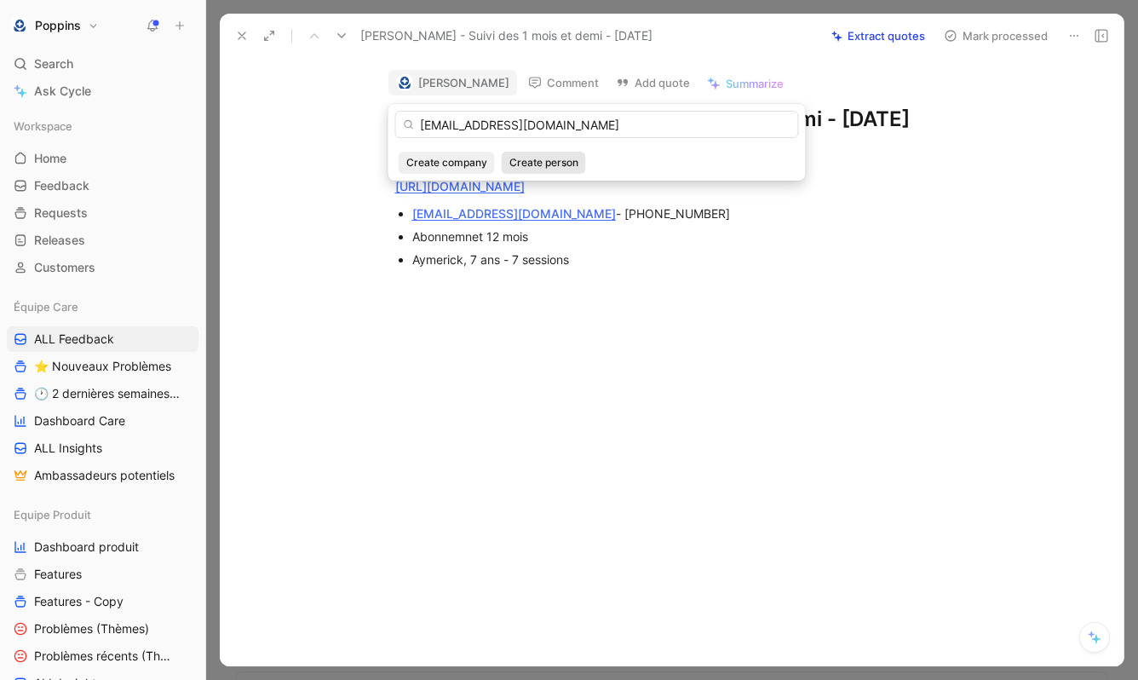
type input "kahlana1@gmail.com"
click at [548, 167] on span "Create person" at bounding box center [543, 162] width 69 height 17
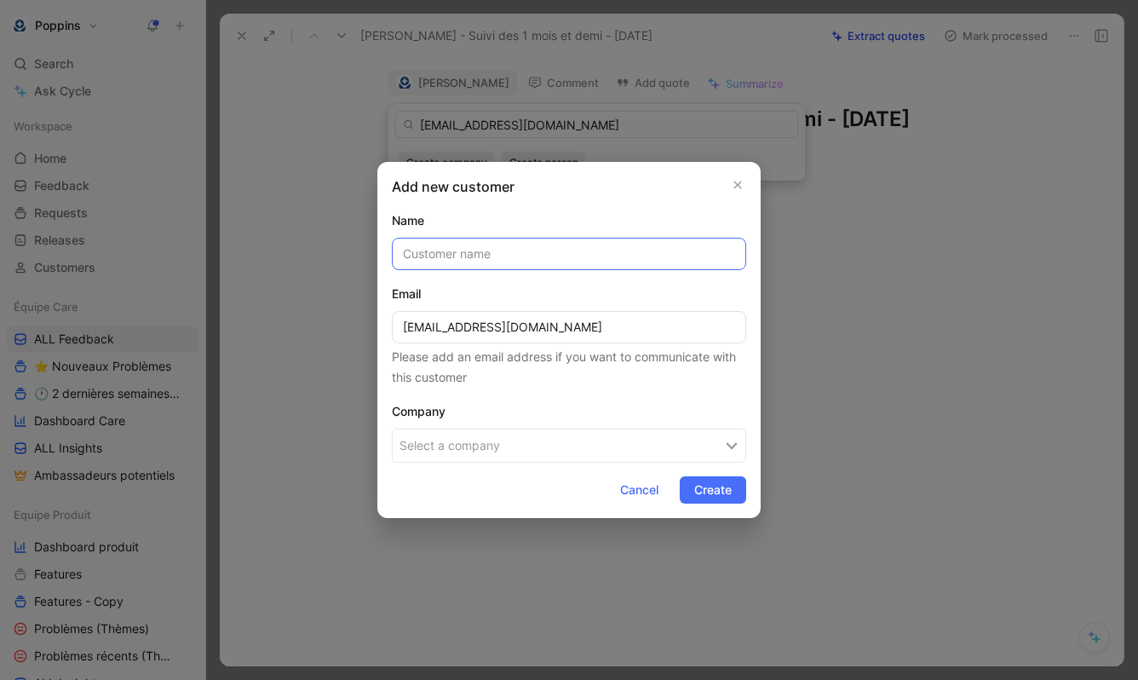
paste input "Cécile Deglane"
type input "Cécile Deglane"
click at [667, 433] on button "Select a company" at bounding box center [569, 445] width 354 height 34
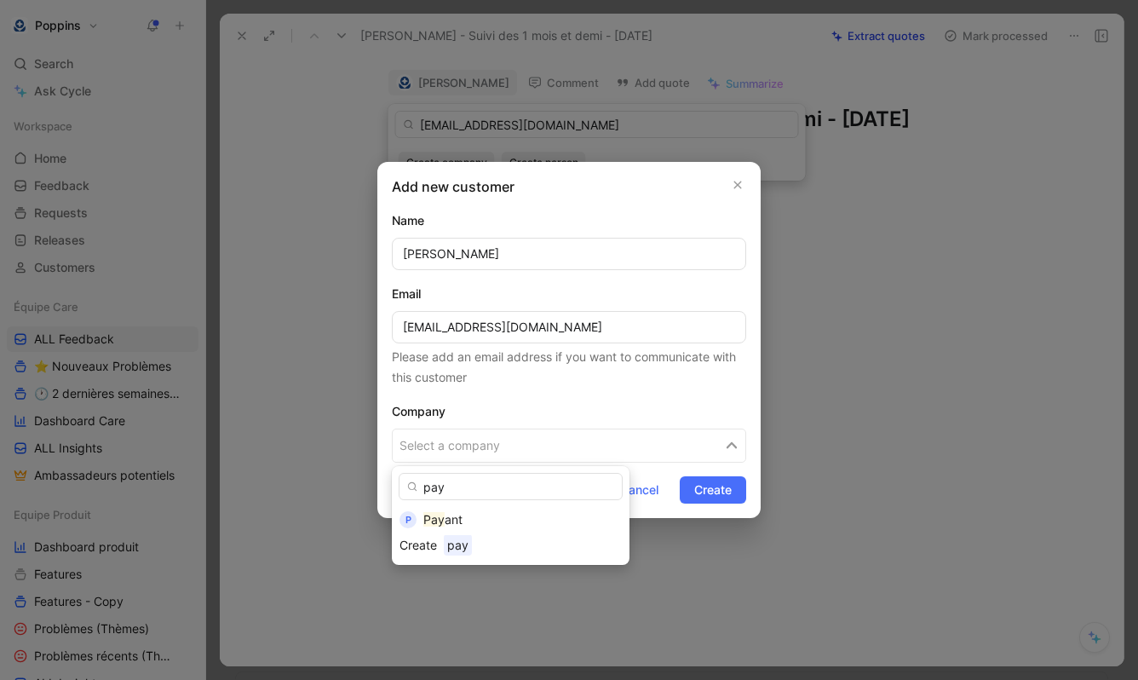
type input "pay"
click at [545, 504] on div "pay P Pay ant Create pay" at bounding box center [511, 515] width 238 height 99
click at [529, 520] on div "Pay ant" at bounding box center [522, 519] width 198 height 20
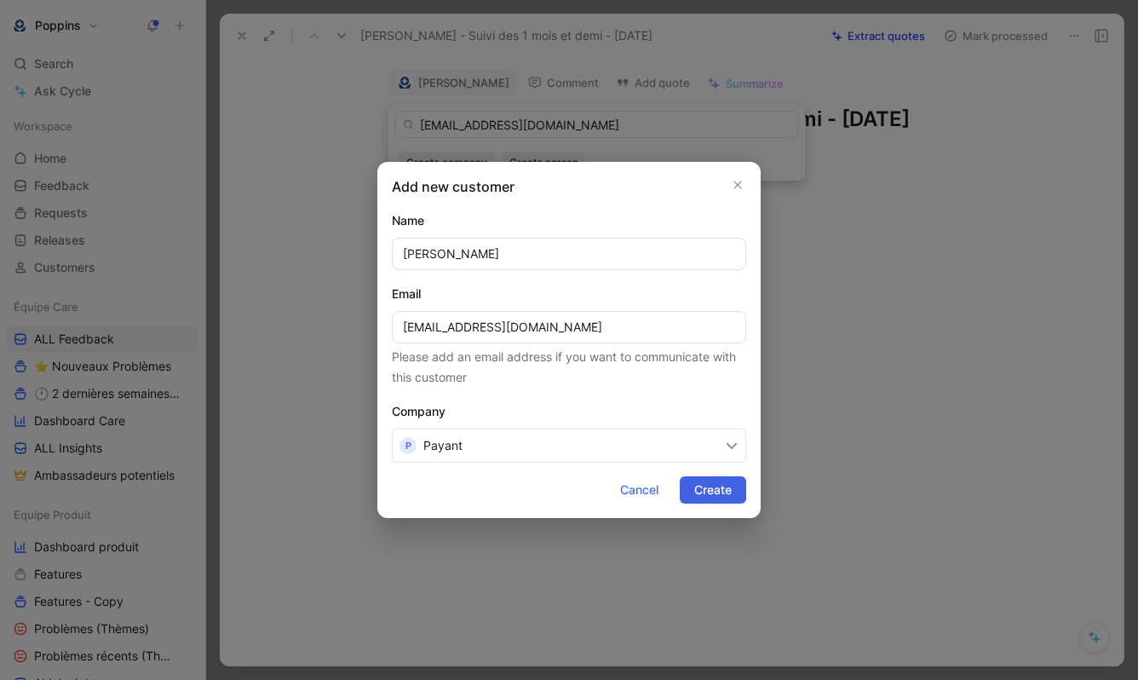
click at [742, 491] on button "Create" at bounding box center [713, 489] width 66 height 27
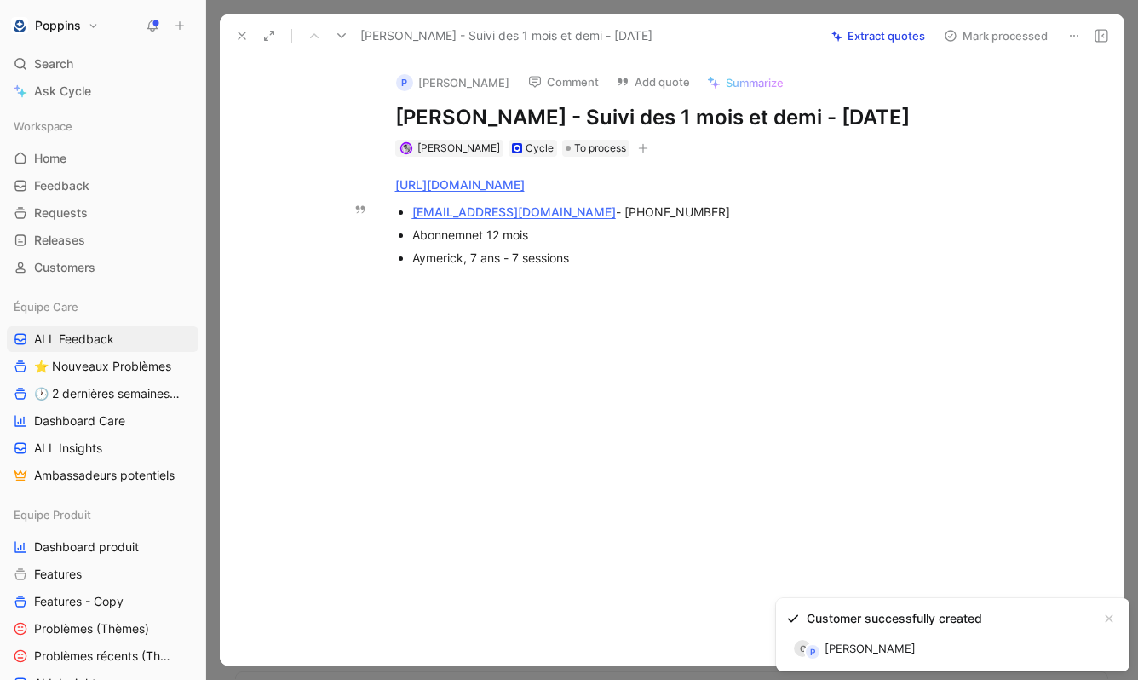
click at [241, 32] on icon at bounding box center [242, 36] width 14 height 14
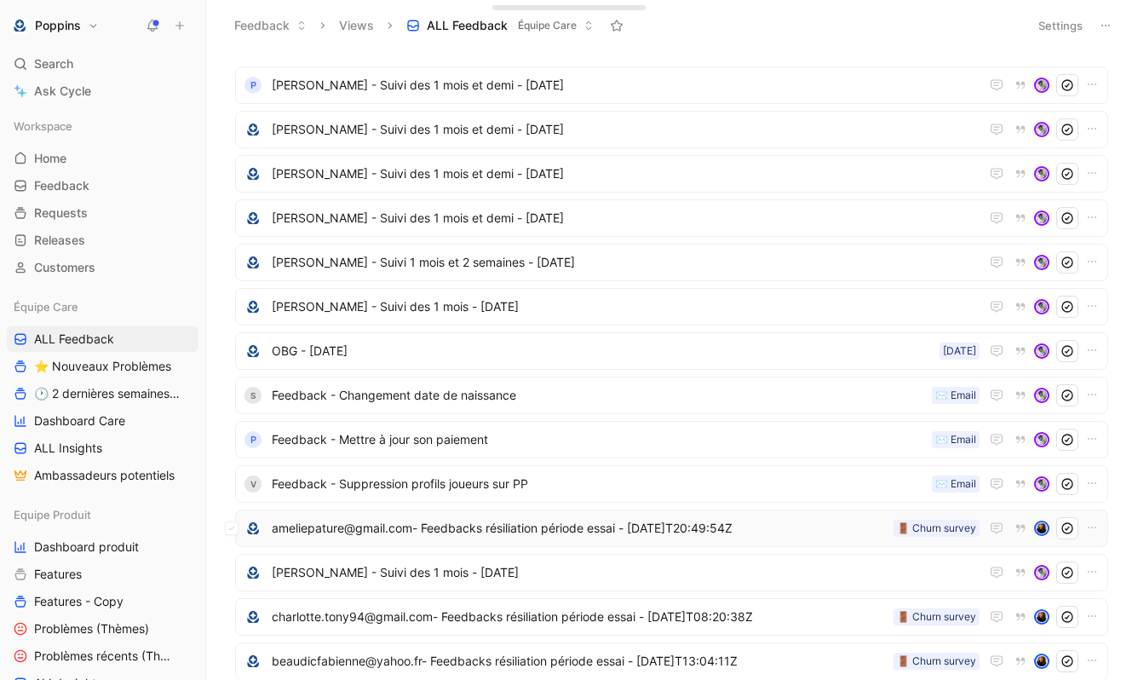
scroll to position [30, 0]
click at [1091, 571] on icon "button" at bounding box center [1092, 571] width 14 height 14
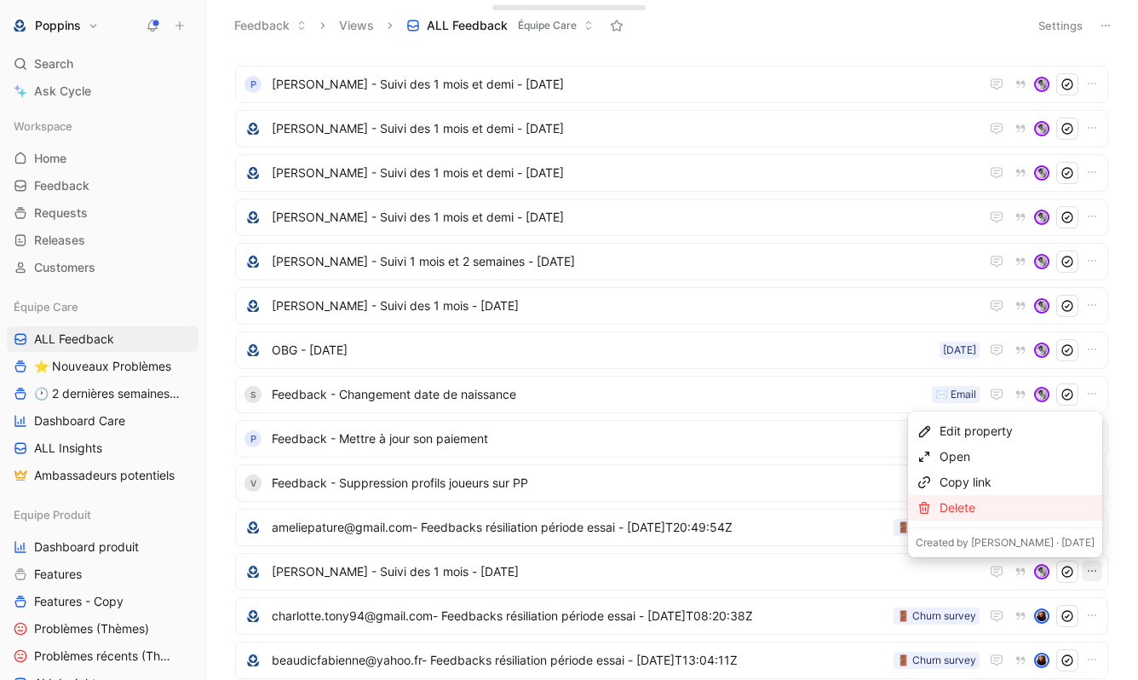
click at [1032, 515] on div "Delete" at bounding box center [1016, 507] width 155 height 20
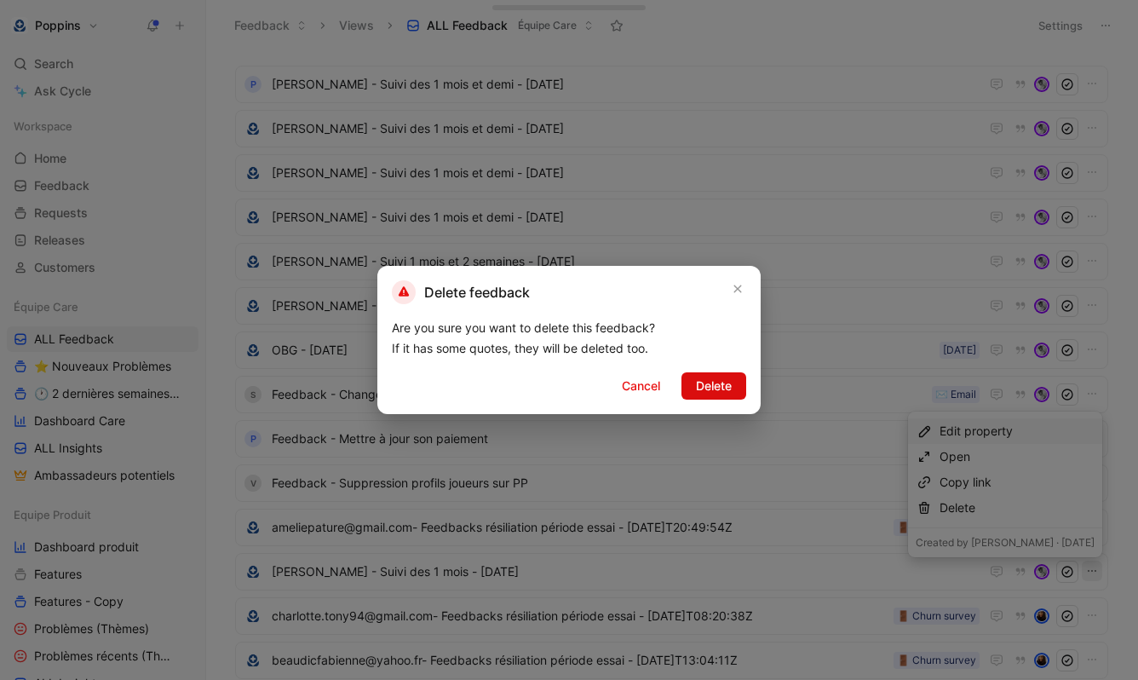
click at [727, 395] on span "Delete" at bounding box center [714, 386] width 36 height 20
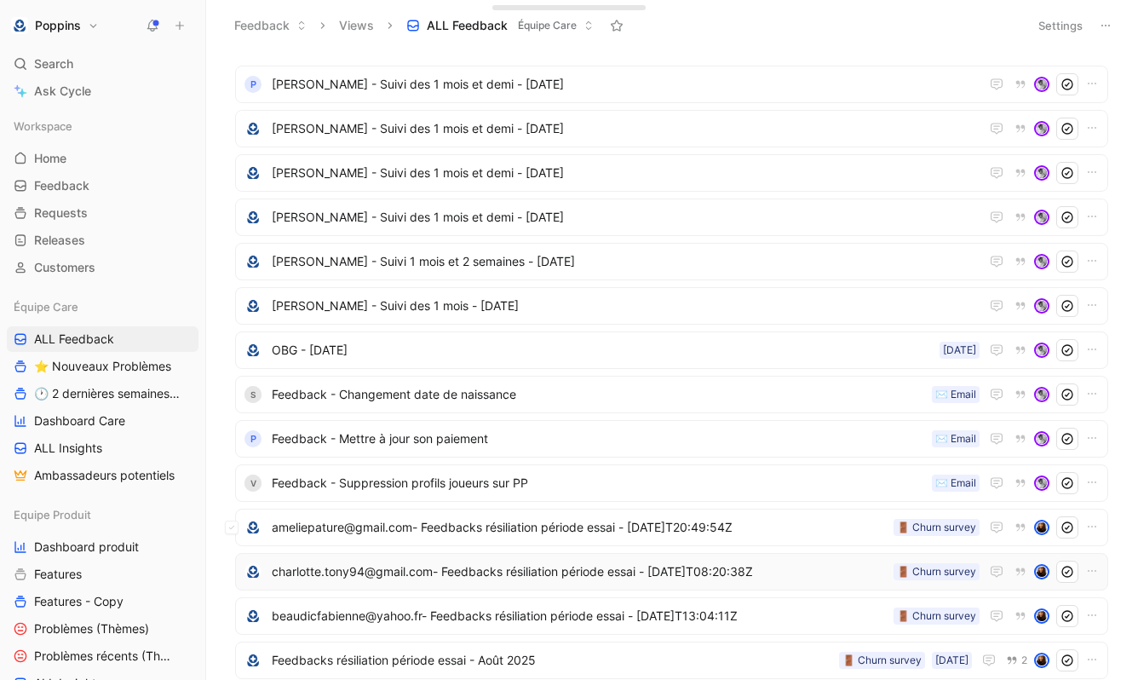
scroll to position [0, 0]
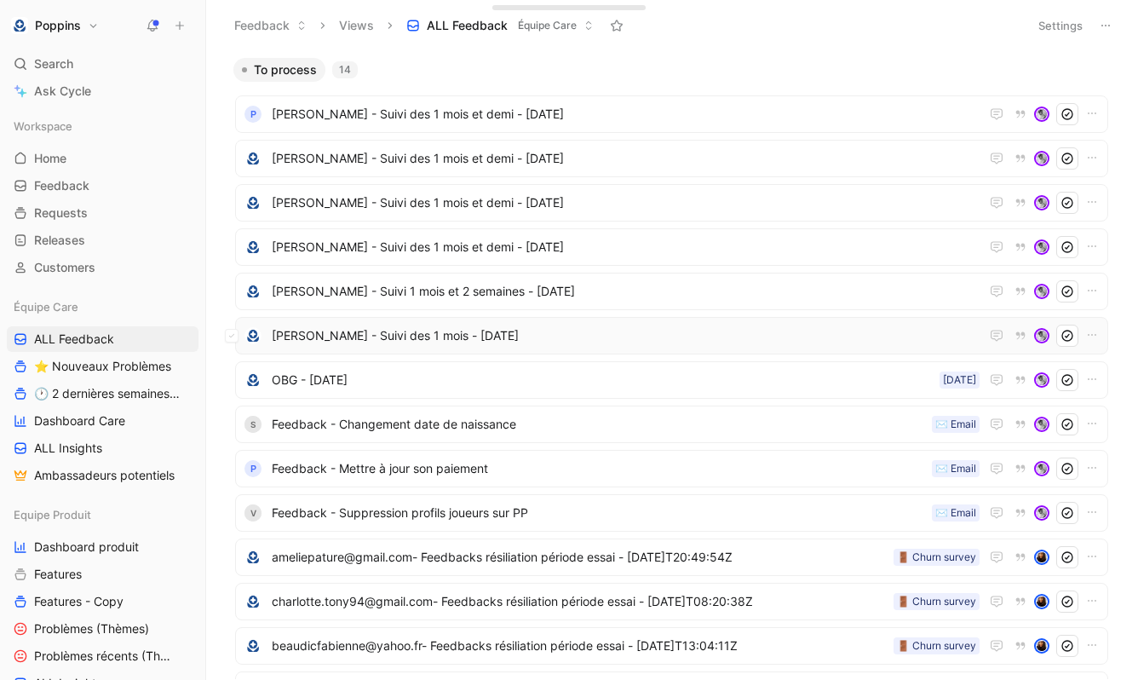
click at [546, 327] on span "[PERSON_NAME] - Suivi des 1 mois - [DATE]" at bounding box center [626, 335] width 708 height 20
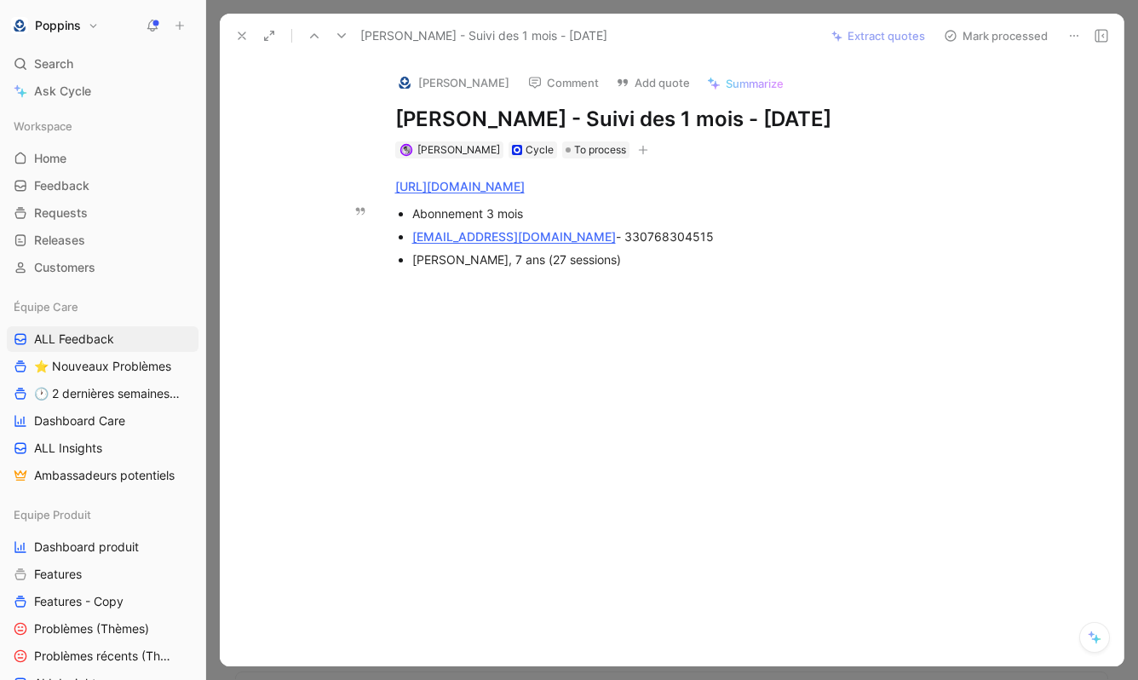
drag, startPoint x: 553, startPoint y: 235, endPoint x: 393, endPoint y: 233, distance: 159.3
click at [393, 233] on ul "Abonnement 3 mois kmmdhaisne@gmail.com - 330768304515 Elioth, 7 ans (27 session…" at bounding box center [690, 236] width 654 height 69
copy link "[EMAIL_ADDRESS][DOMAIN_NAME]"
click at [405, 87] on img at bounding box center [404, 82] width 17 height 17
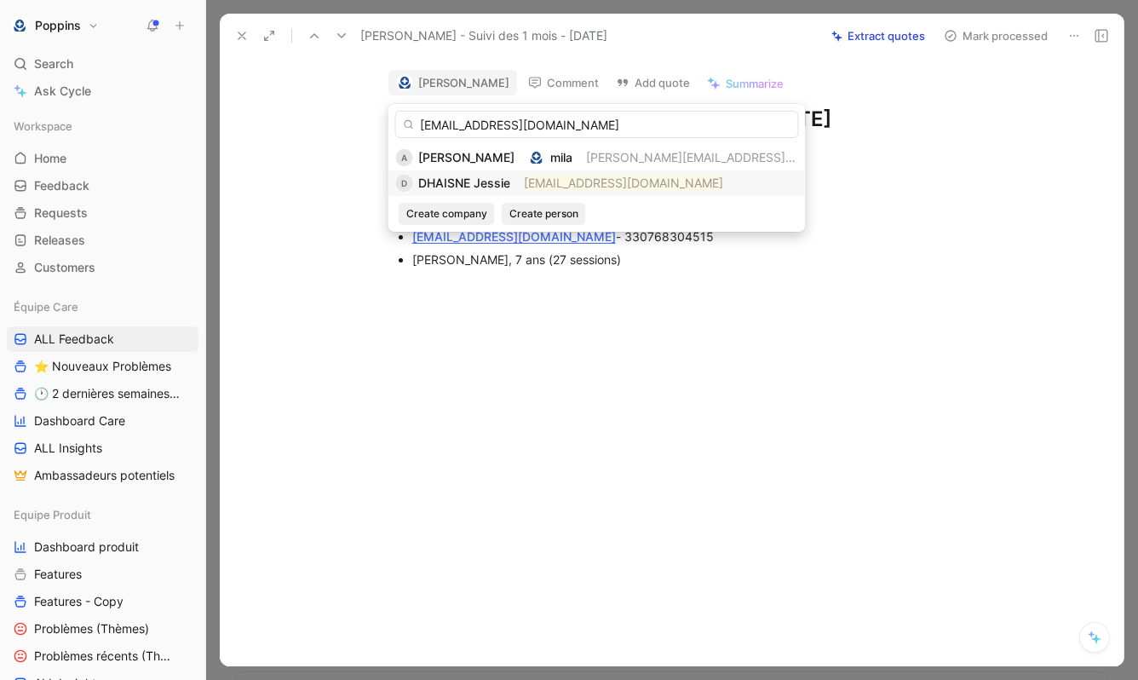
type input "[EMAIL_ADDRESS][DOMAIN_NAME]"
click at [581, 188] on mark "[EMAIL_ADDRESS][DOMAIN_NAME]" at bounding box center [623, 182] width 199 height 14
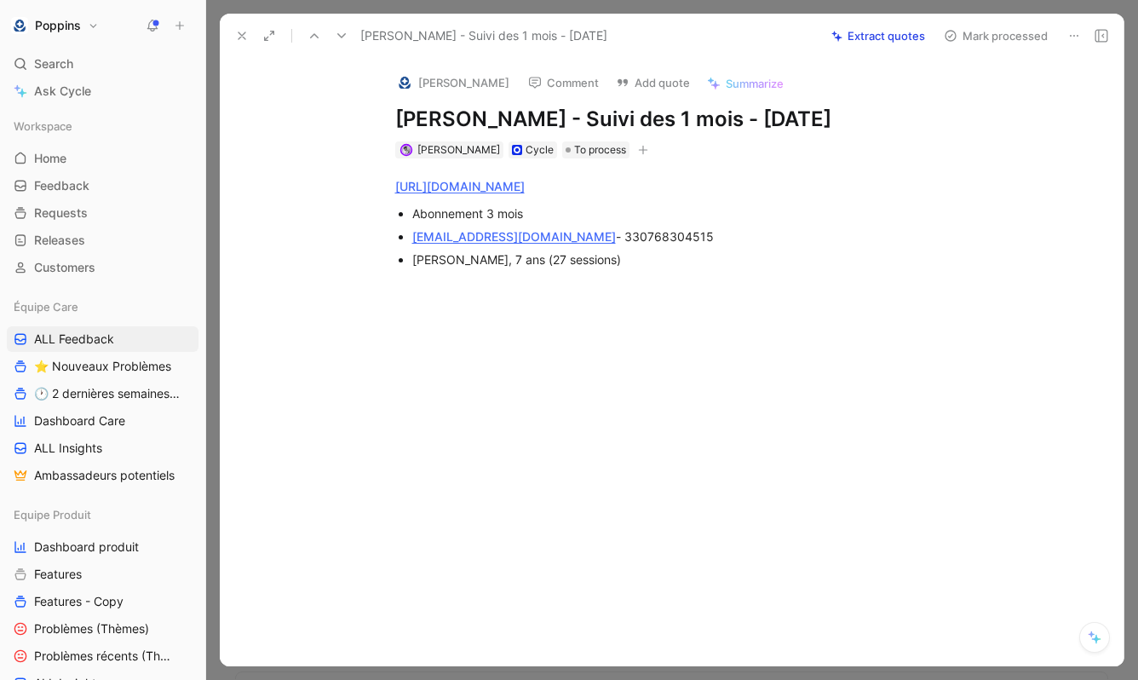
click at [479, 361] on div at bounding box center [689, 446] width 868 height 204
click at [247, 36] on icon at bounding box center [242, 36] width 14 height 14
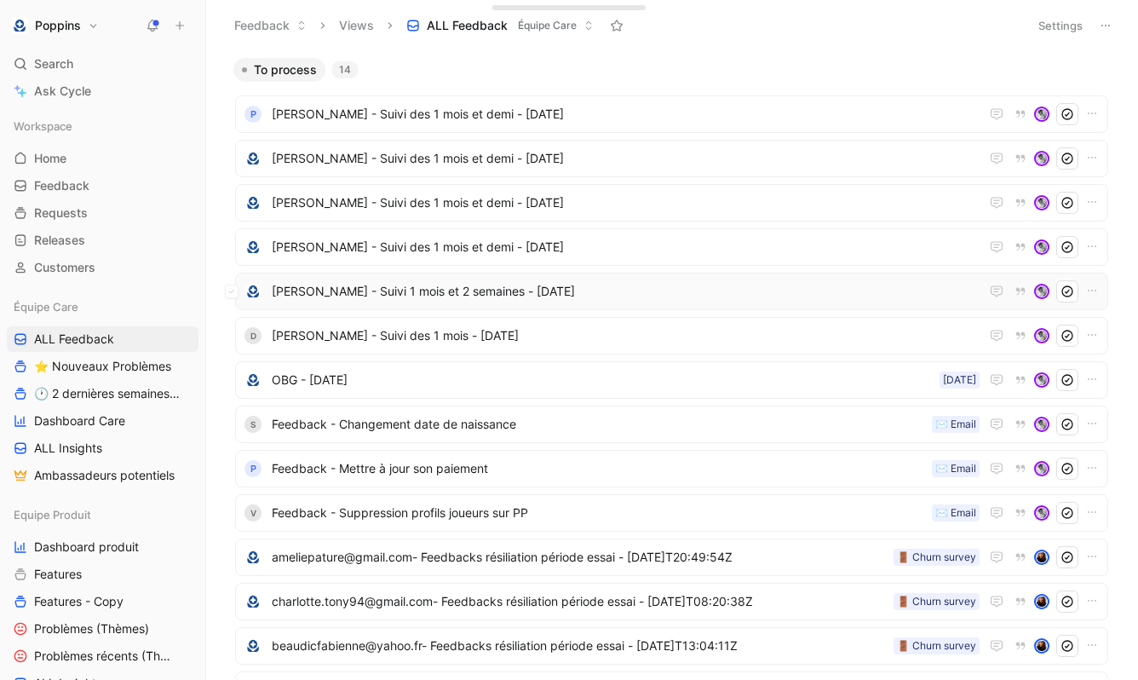
click at [432, 290] on span "[PERSON_NAME] - Suivi 1 mois et 2 semaines - [DATE]" at bounding box center [626, 291] width 708 height 20
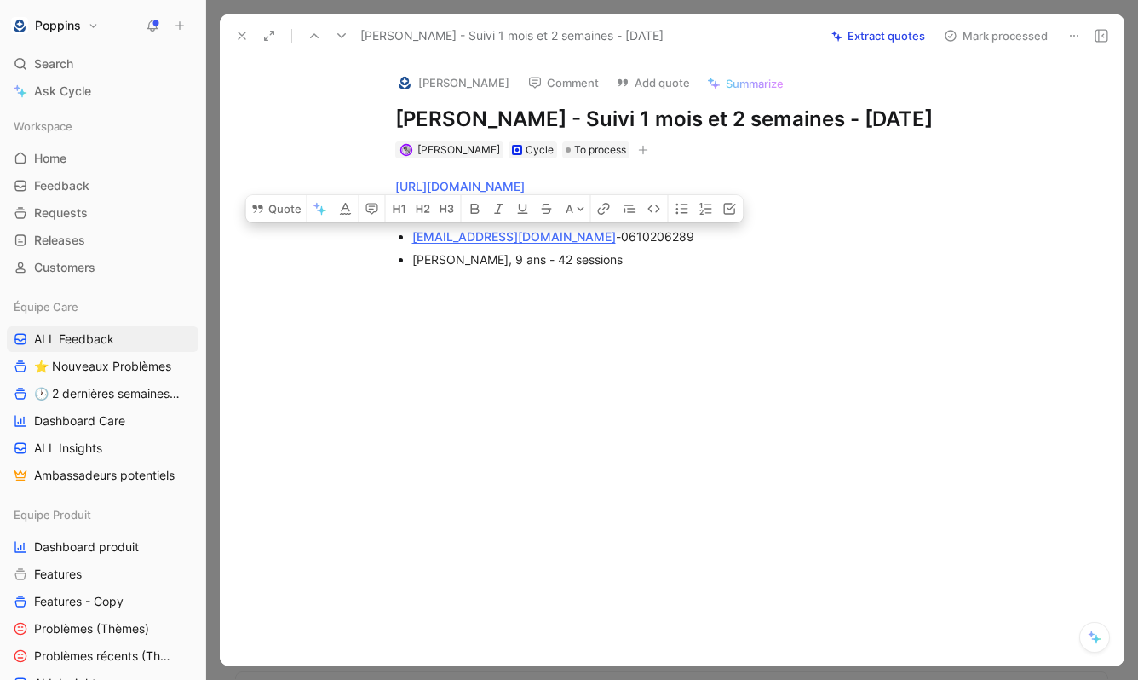
drag, startPoint x: 575, startPoint y: 266, endPoint x: 412, endPoint y: 259, distance: 162.8
click at [412, 245] on div "valeriematignon@gmail.com - 0610206289" at bounding box center [698, 236] width 572 height 18
copy div "[EMAIL_ADDRESS][DOMAIN_NAME]"
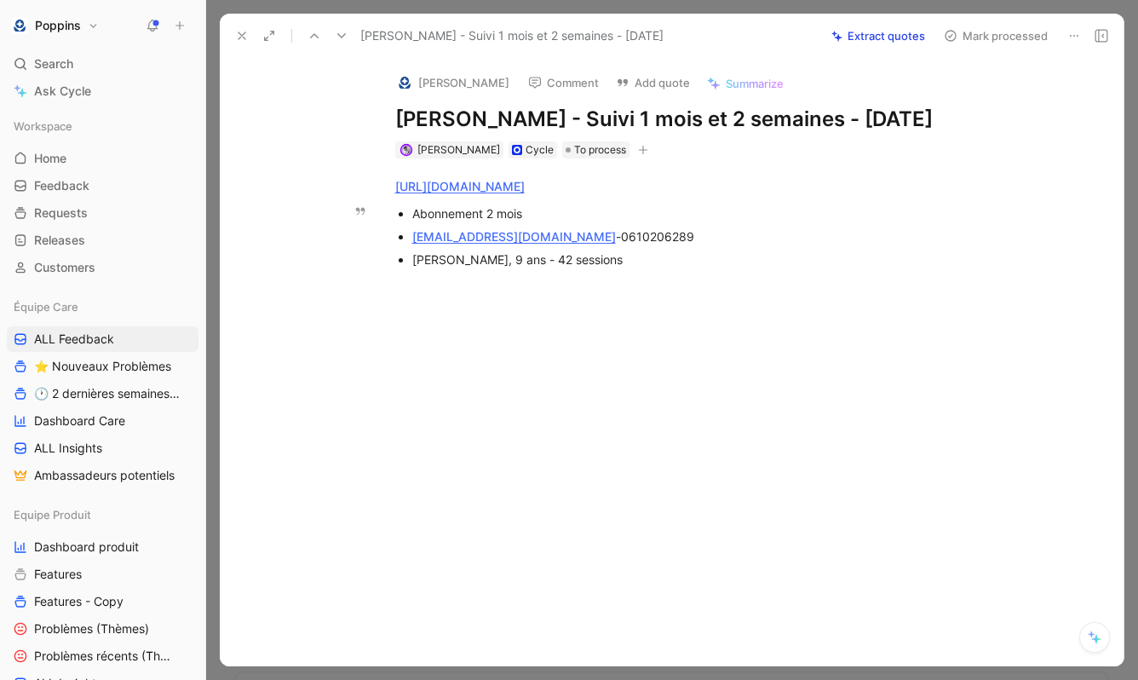
click at [408, 88] on img at bounding box center [404, 82] width 17 height 17
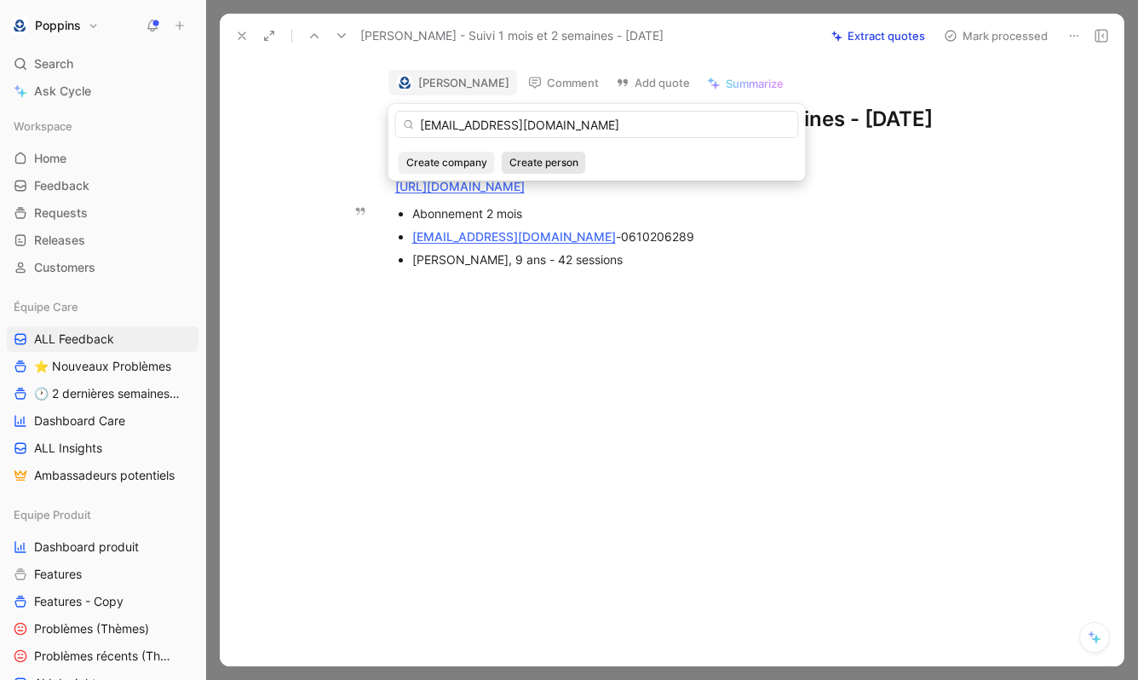
type input "[EMAIL_ADDRESS][DOMAIN_NAME]"
click at [540, 168] on span "Create person" at bounding box center [543, 162] width 69 height 17
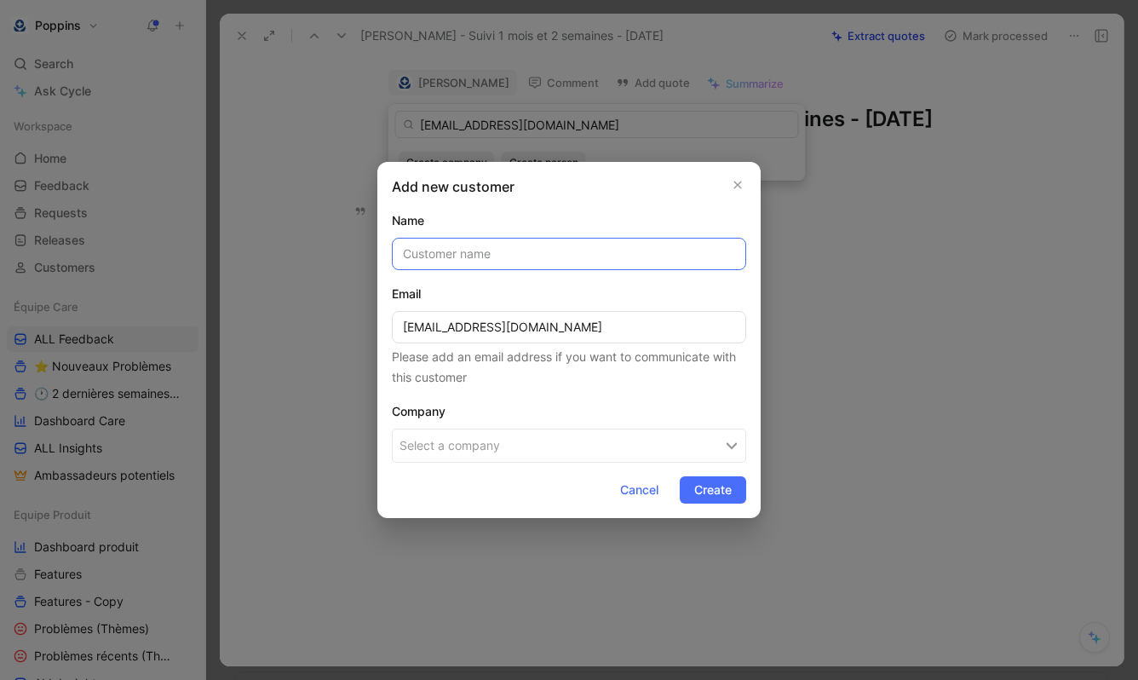
paste input "[PERSON_NAME]"
type input "[PERSON_NAME]"
click at [533, 437] on button "Select a company" at bounding box center [569, 445] width 354 height 34
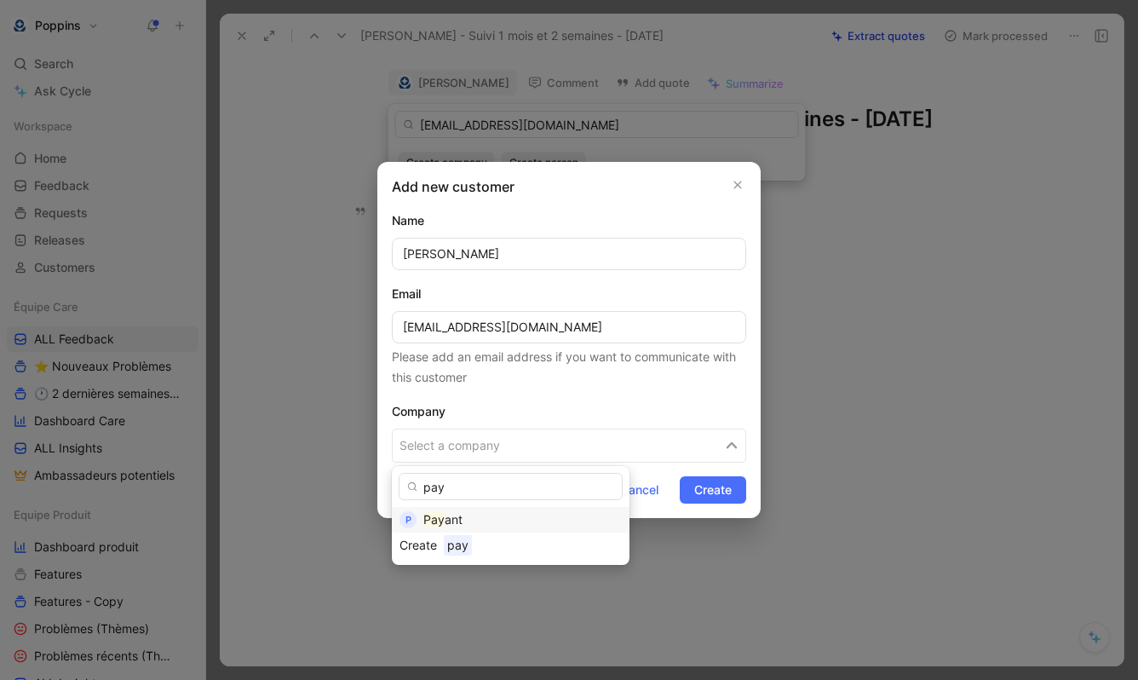
type input "pay"
click at [459, 508] on div "P Pay ant" at bounding box center [511, 520] width 238 height 26
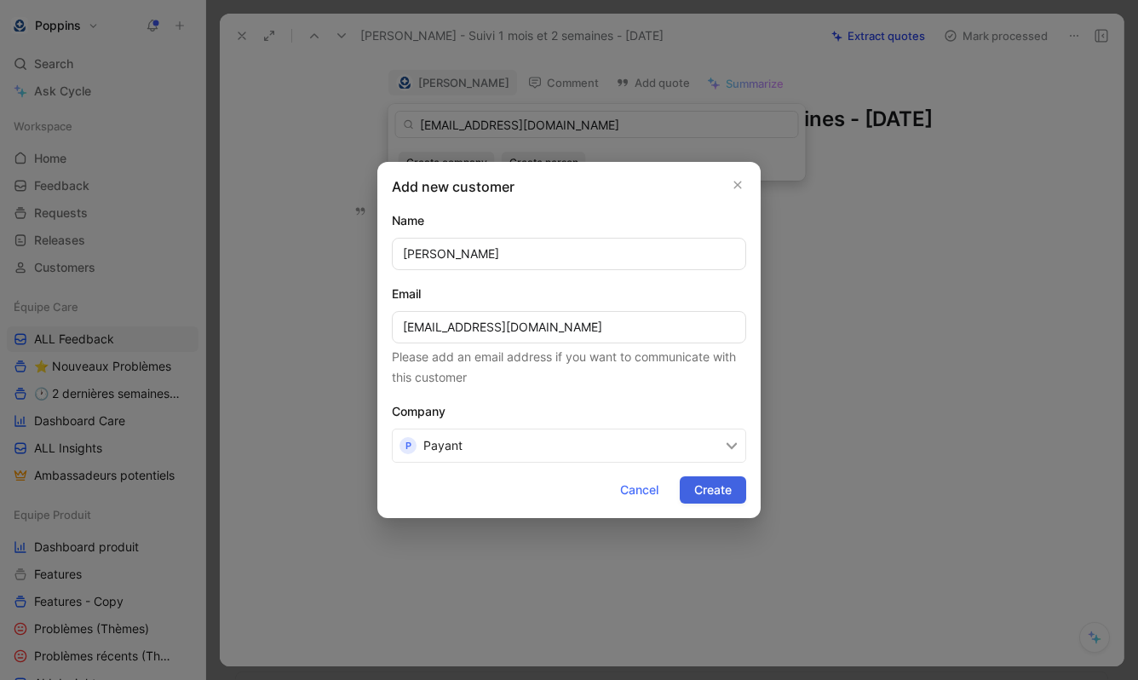
click at [724, 485] on span "Create" at bounding box center [712, 489] width 37 height 20
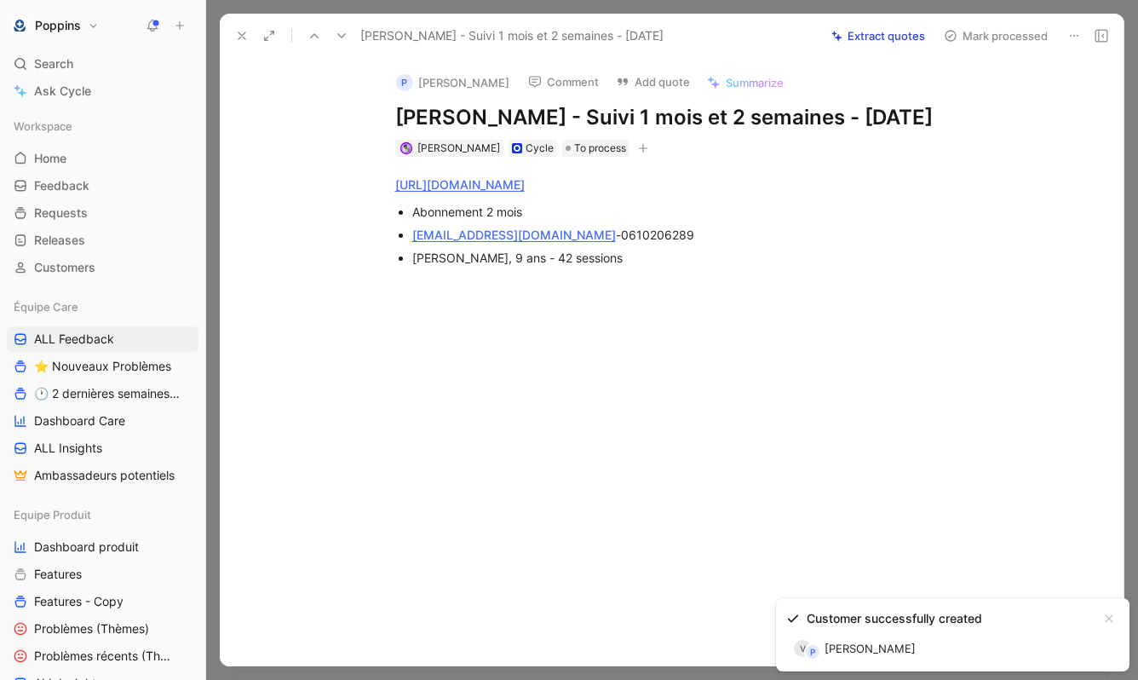
click at [246, 34] on icon at bounding box center [242, 36] width 14 height 14
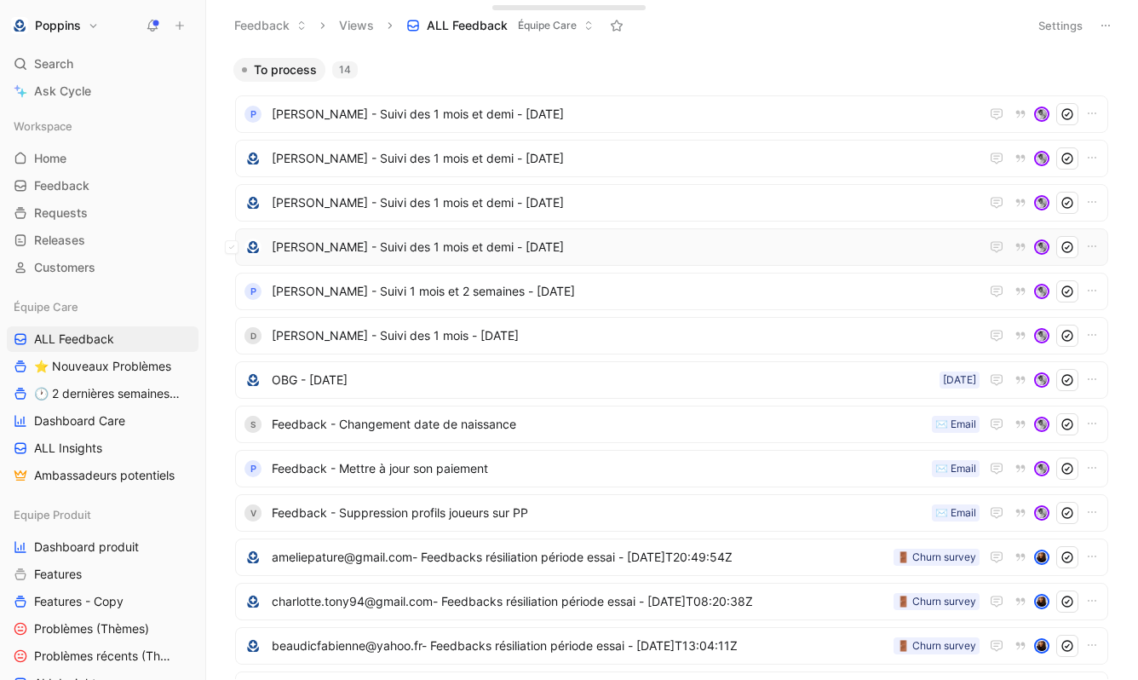
click at [399, 250] on span "Aurélie Picard - Suivi des 1 mois et demi - 22 août 2025" at bounding box center [626, 247] width 708 height 20
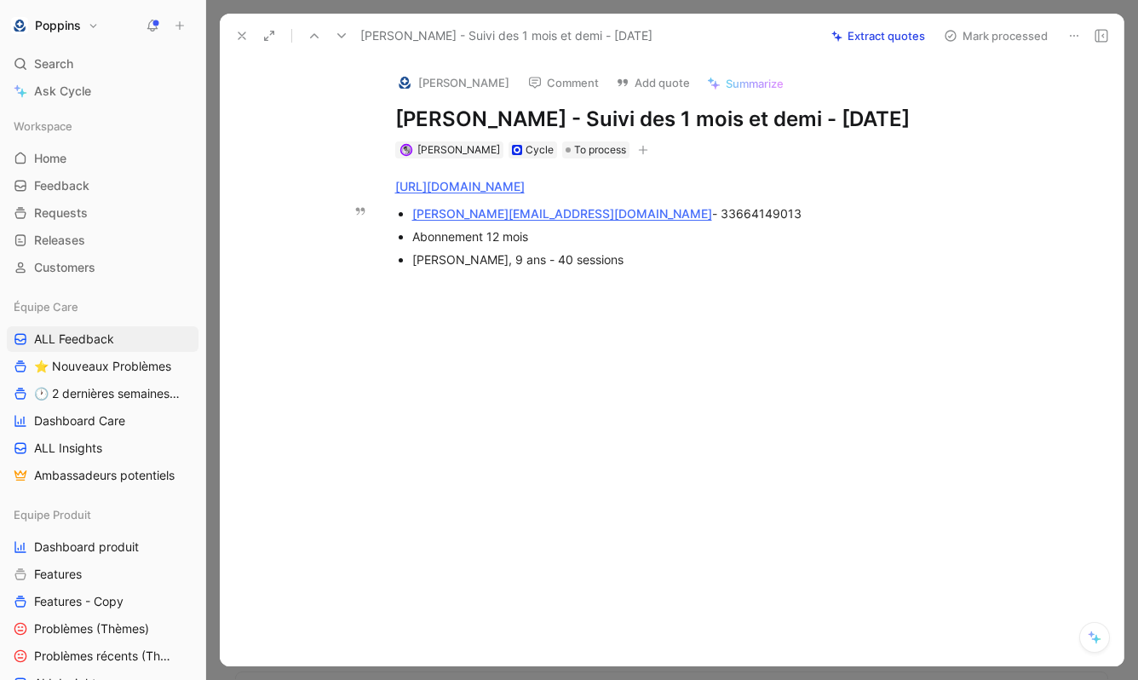
drag, startPoint x: 545, startPoint y: 213, endPoint x: 384, endPoint y: 216, distance: 161.0
click at [384, 216] on ul "aurelie-picard@bbox.fr - 33664149013 Abonnement 12 mois Maïwenn, 9 ans - 40 ses…" at bounding box center [690, 236] width 654 height 69
copy link "aurelie-picard@bbox.fr"
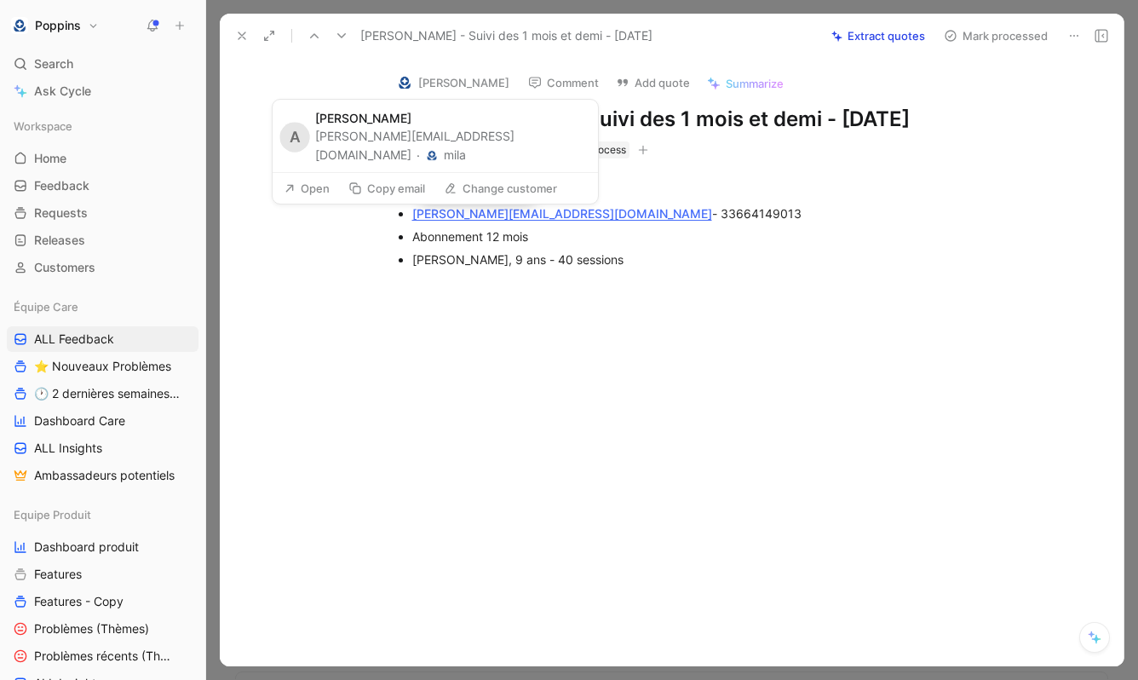
click at [405, 74] on img at bounding box center [404, 82] width 17 height 17
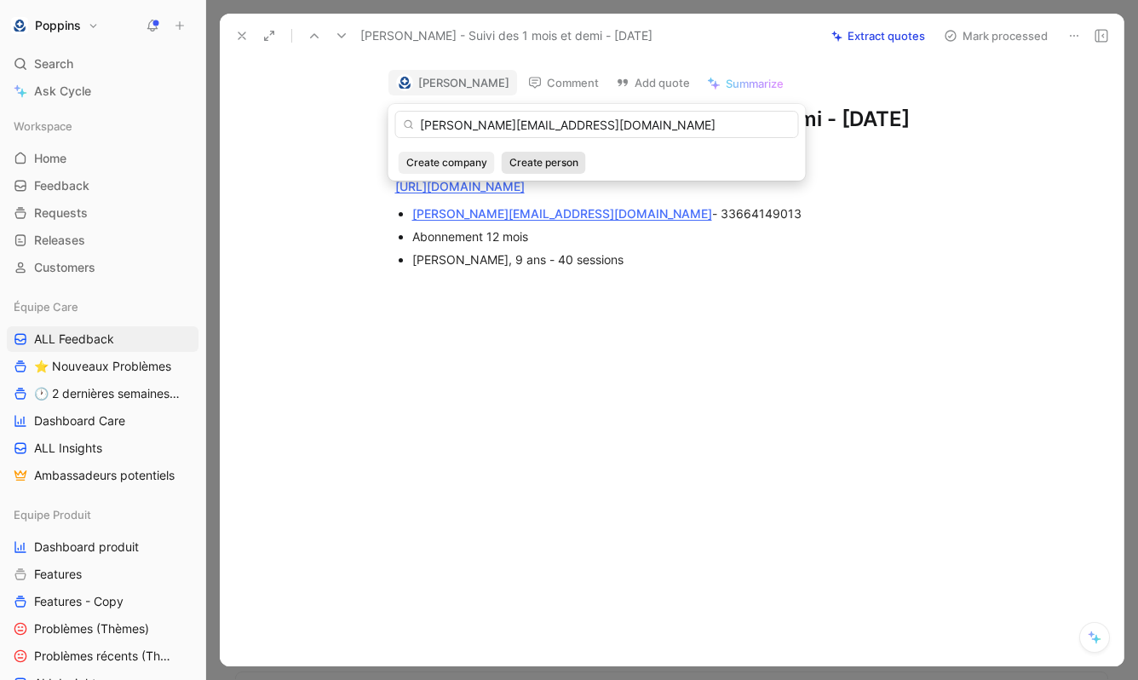
type input "aurelie-picard@bbox.fr"
click at [556, 164] on span "Create person" at bounding box center [543, 162] width 69 height 17
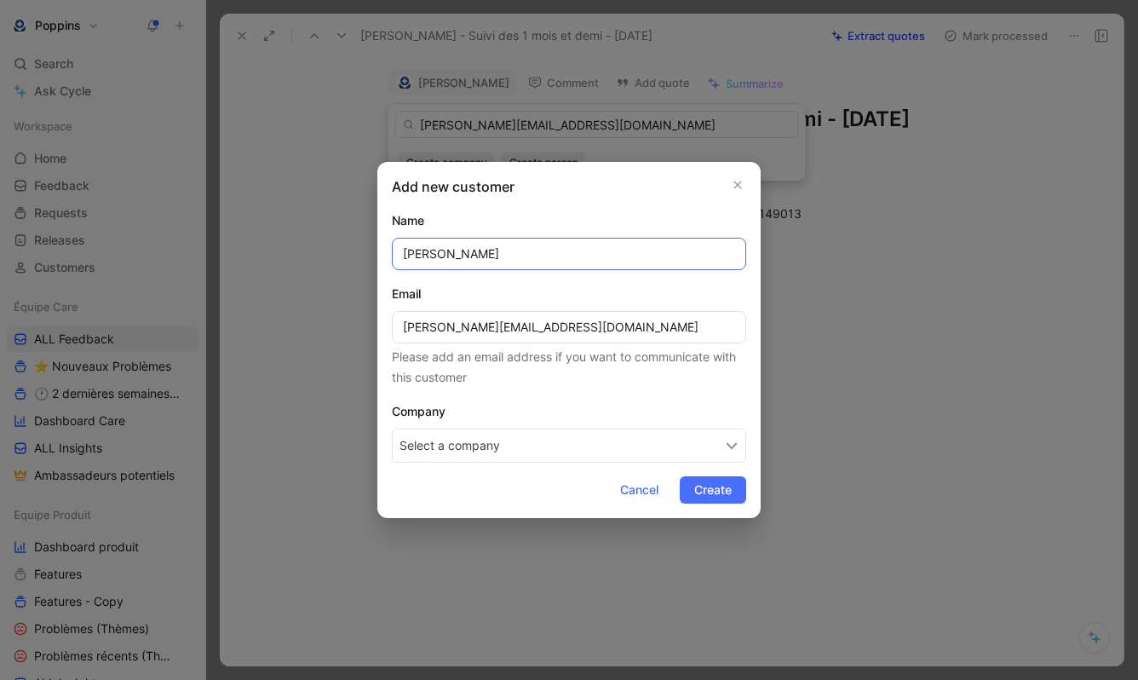
type input "Aurélie Picard"
click at [514, 449] on button "Select a company" at bounding box center [569, 445] width 354 height 34
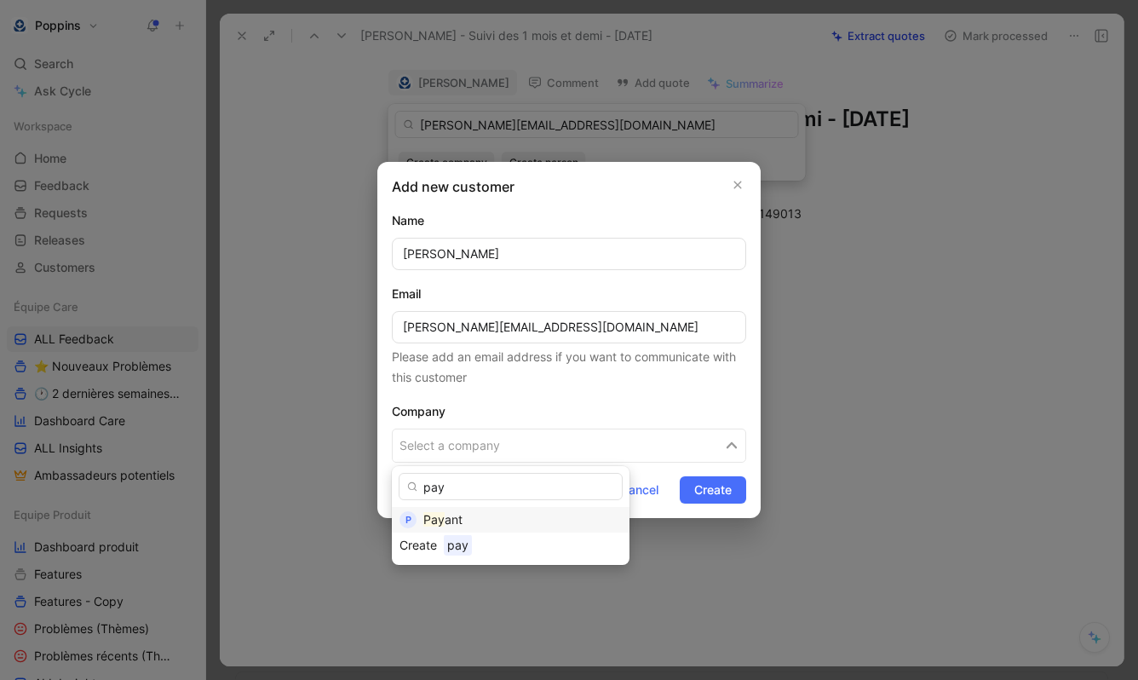
type input "pay"
click at [458, 510] on div "Pay ant" at bounding box center [522, 519] width 198 height 20
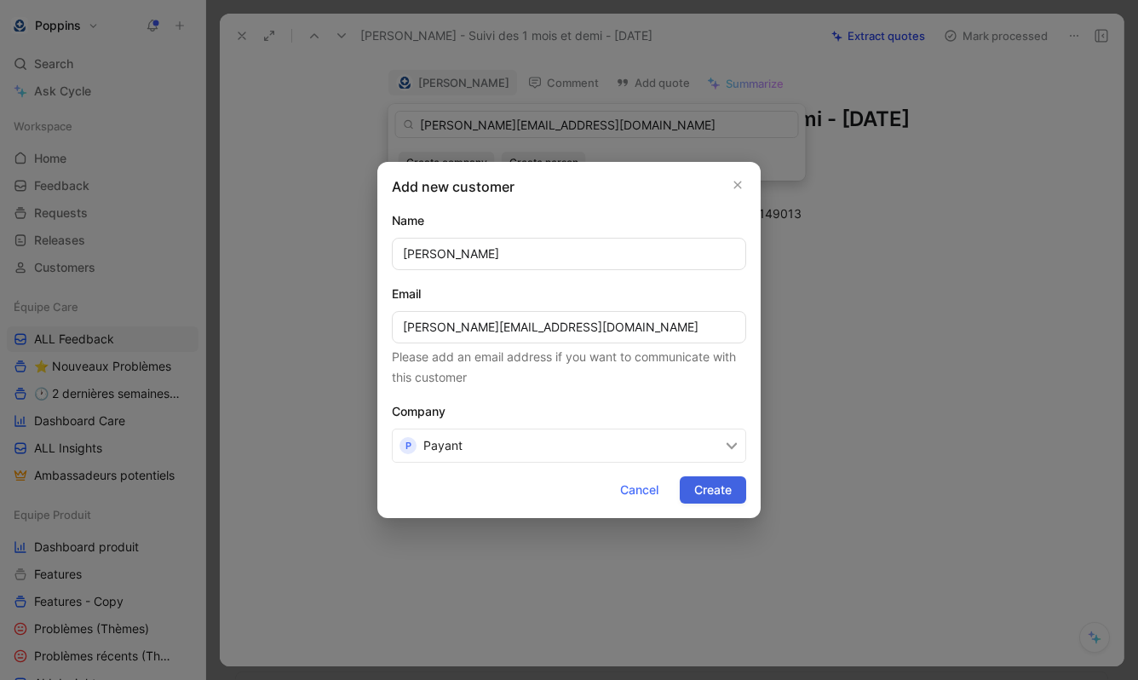
click at [724, 491] on span "Create" at bounding box center [712, 489] width 37 height 20
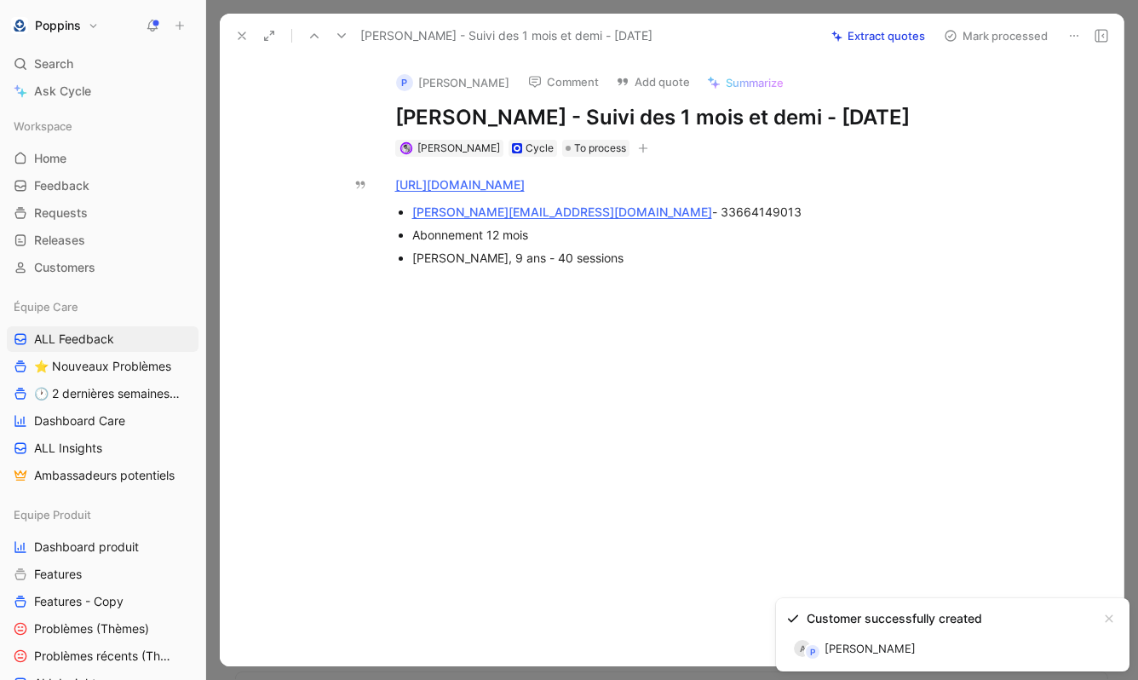
click at [246, 38] on icon at bounding box center [242, 36] width 14 height 14
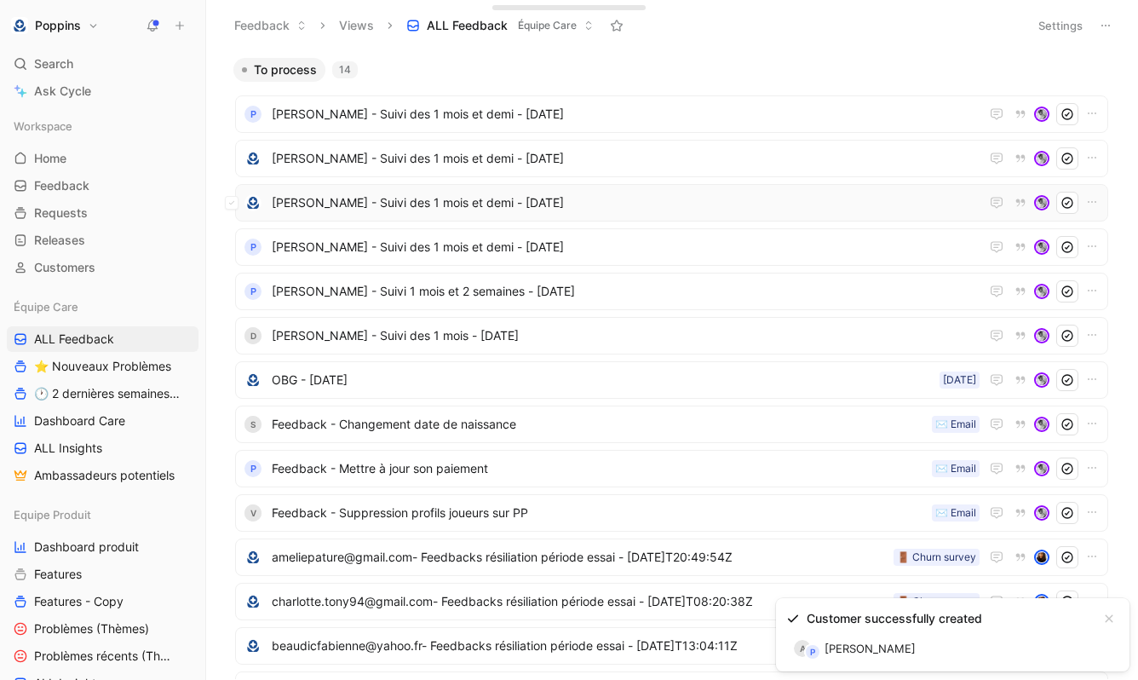
click at [391, 210] on span "Lydie Pauwels - Suivi des 1 mois et demi - 22 août 2025" at bounding box center [626, 202] width 708 height 20
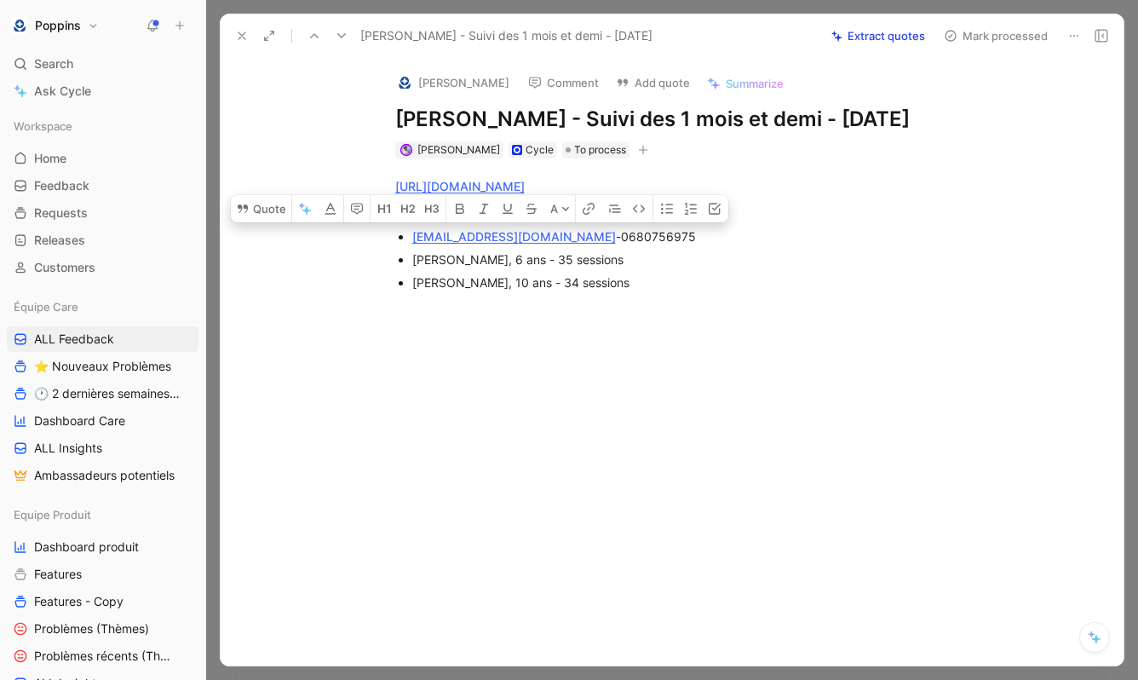
drag, startPoint x: 544, startPoint y: 238, endPoint x: 409, endPoint y: 235, distance: 135.4
click at [409, 235] on ul "Abonnement 12 mois Lydie4340@gmail.com - 0680756975 Clara, 6 ans - 35 sessions …" at bounding box center [690, 248] width 654 height 92
copy div "Lydie4340@gmail.com"
click at [405, 73] on button "[PERSON_NAME]" at bounding box center [452, 83] width 129 height 26
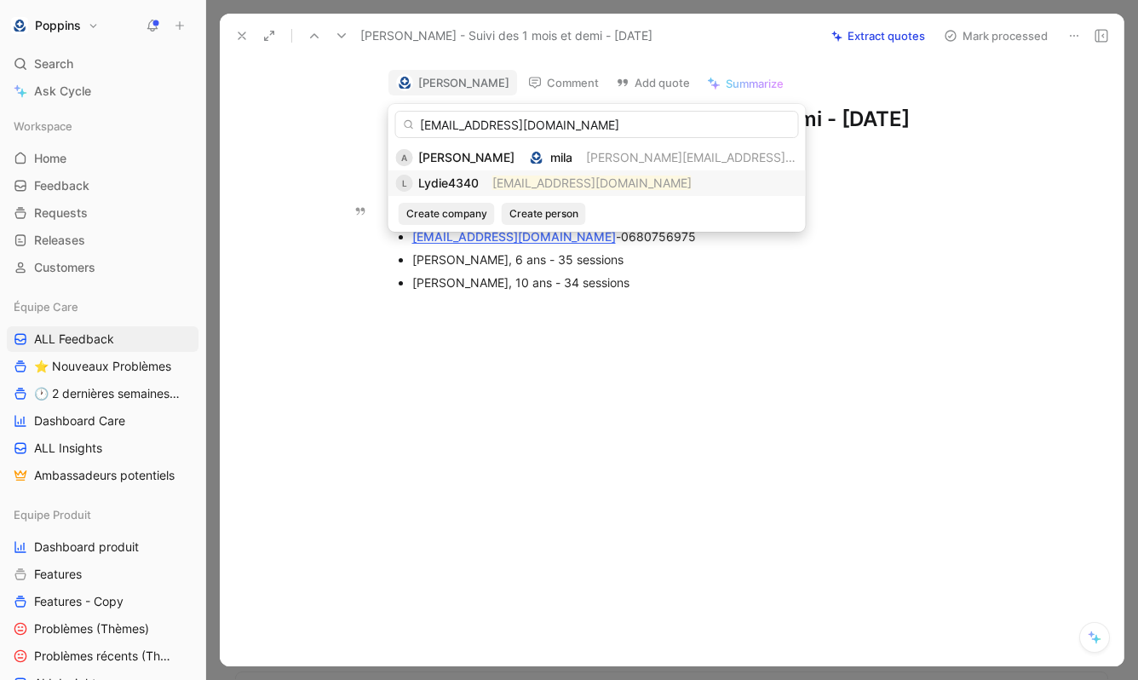
type input "Lydie4340@gmail.com"
click at [521, 184] on mark "lydie4340@gmail.com" at bounding box center [591, 182] width 199 height 14
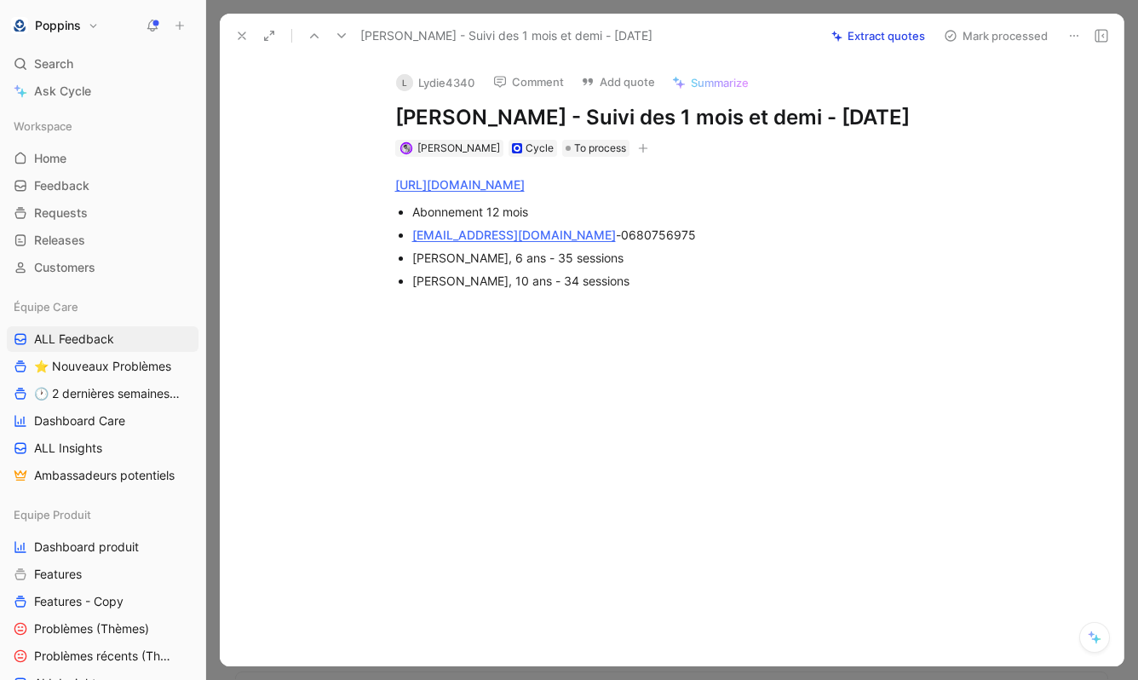
click at [310, 203] on div "https://www.app.poppins.io/admin/users/20015103/general Abonnement 12 mois Lydi…" at bounding box center [689, 261] width 868 height 209
click at [240, 37] on icon at bounding box center [242, 36] width 14 height 14
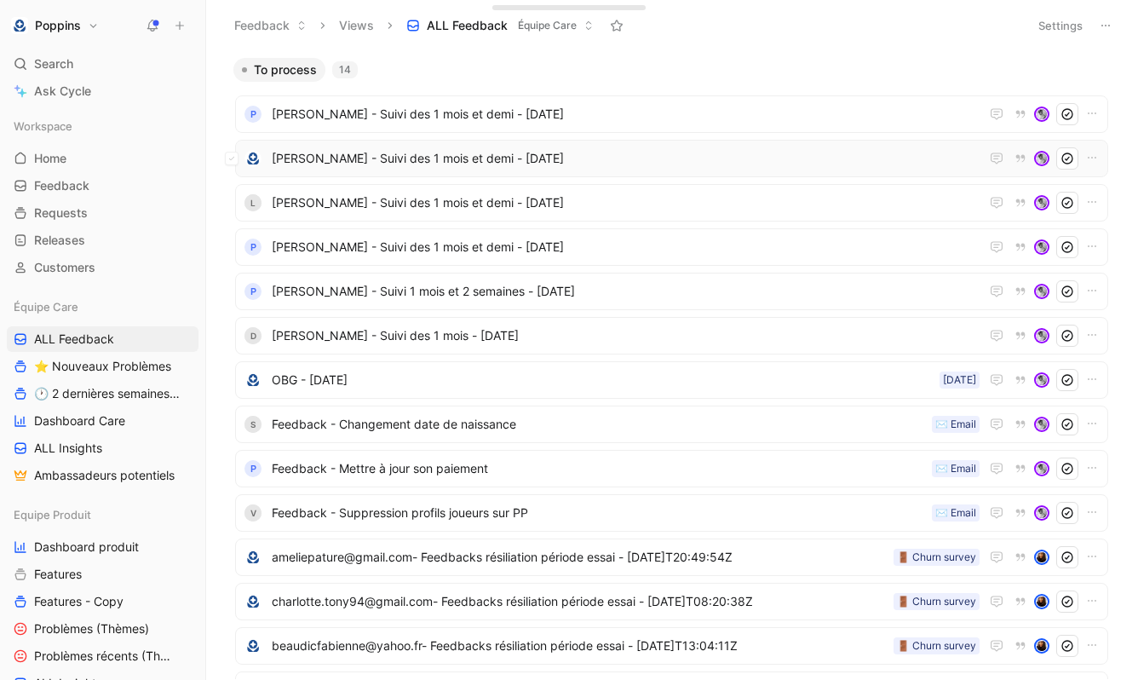
click at [387, 164] on span "Melanie Suzan - Suivi des 1 mois et demi - 22 août 2025" at bounding box center [626, 158] width 708 height 20
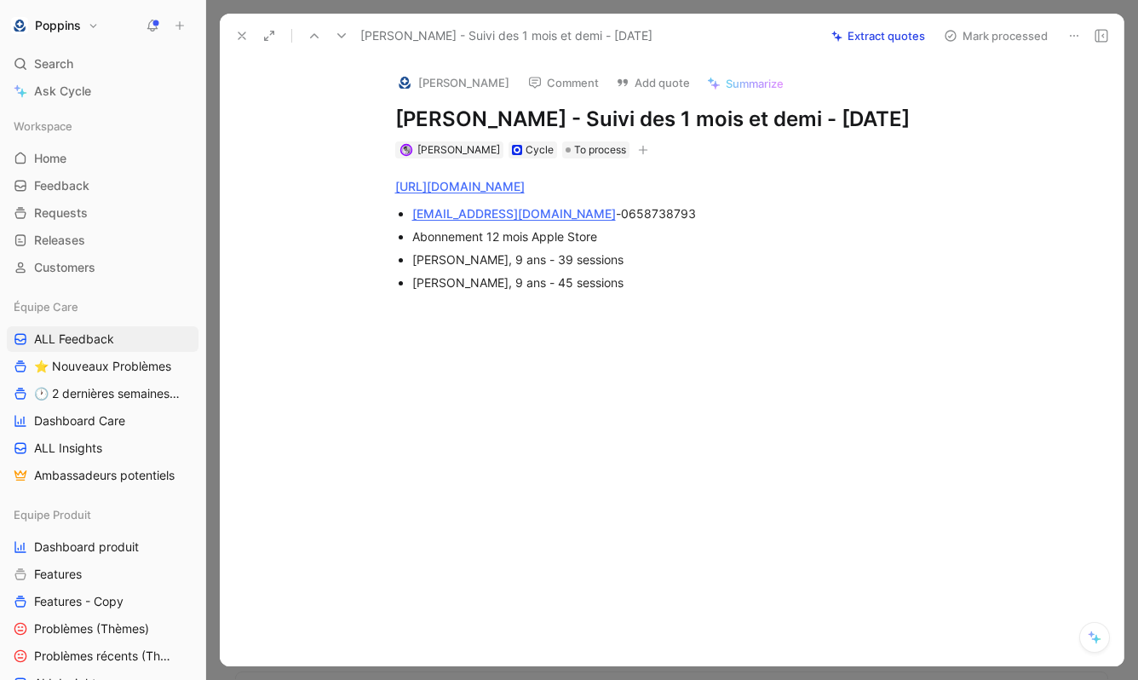
drag, startPoint x: 512, startPoint y: 213, endPoint x: 393, endPoint y: 200, distance: 119.9
click at [393, 200] on div "https://www.app.poppins.io/admin/users/20016480/general melbast33@sfr.fr - 0658…" at bounding box center [689, 247] width 868 height 179
copy div "melbast33@sfr.fr"
click at [405, 86] on img at bounding box center [404, 82] width 17 height 17
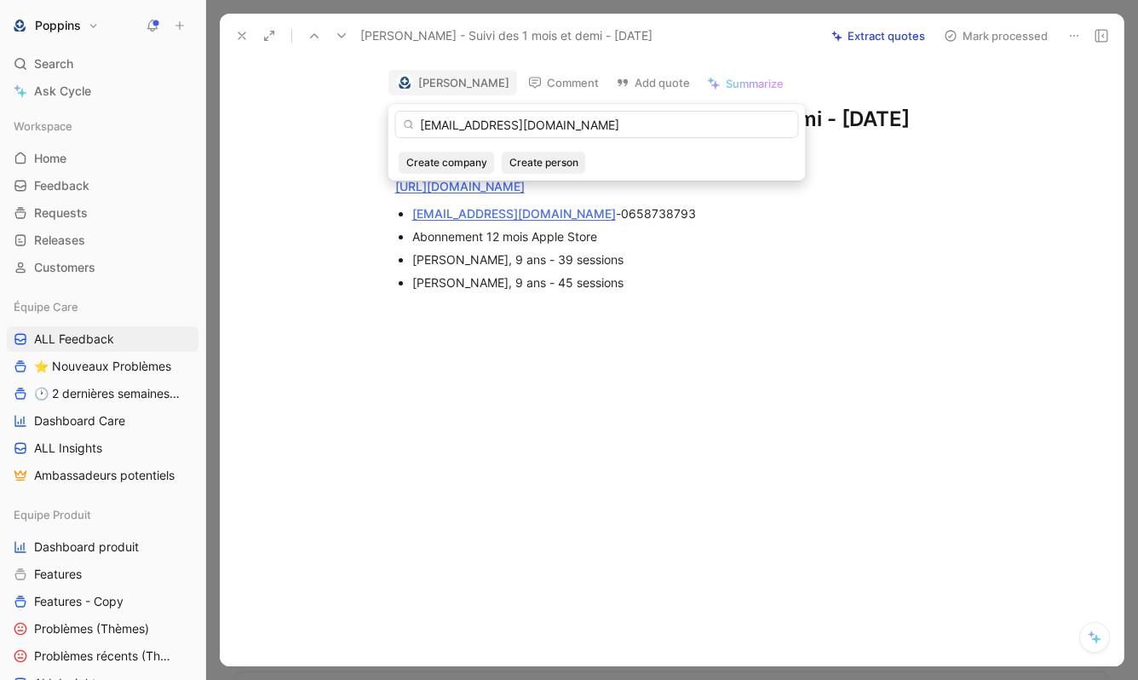
click at [525, 134] on input "melbast33@sfr.fr" at bounding box center [597, 124] width 404 height 27
type input "melbast33@sfr.fr"
click at [534, 162] on span "Create person" at bounding box center [543, 162] width 69 height 17
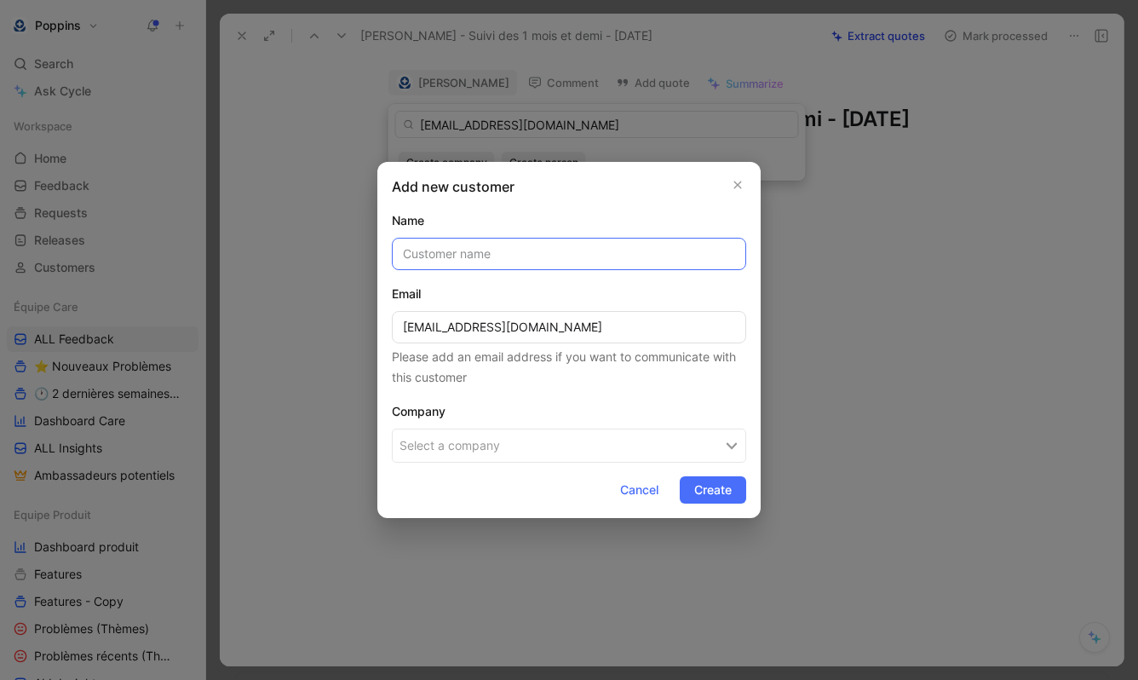
paste input "Melanie Suzan"
type input "Melanie Suzan"
click at [488, 456] on button "Select a company" at bounding box center [569, 445] width 354 height 34
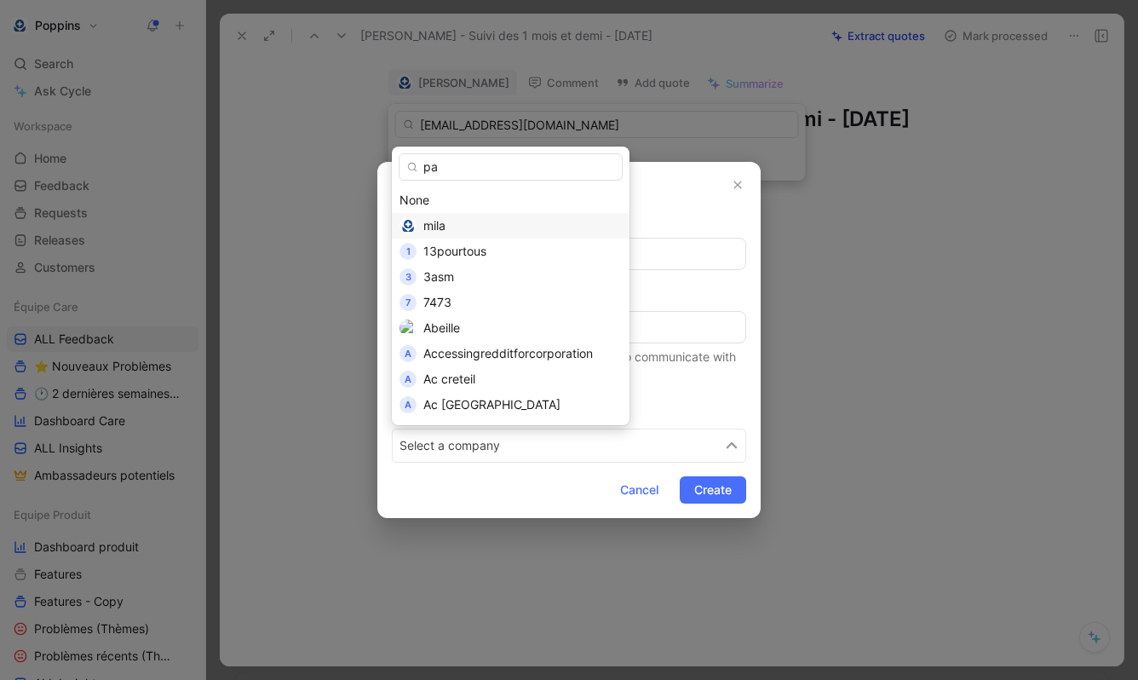
type input "p"
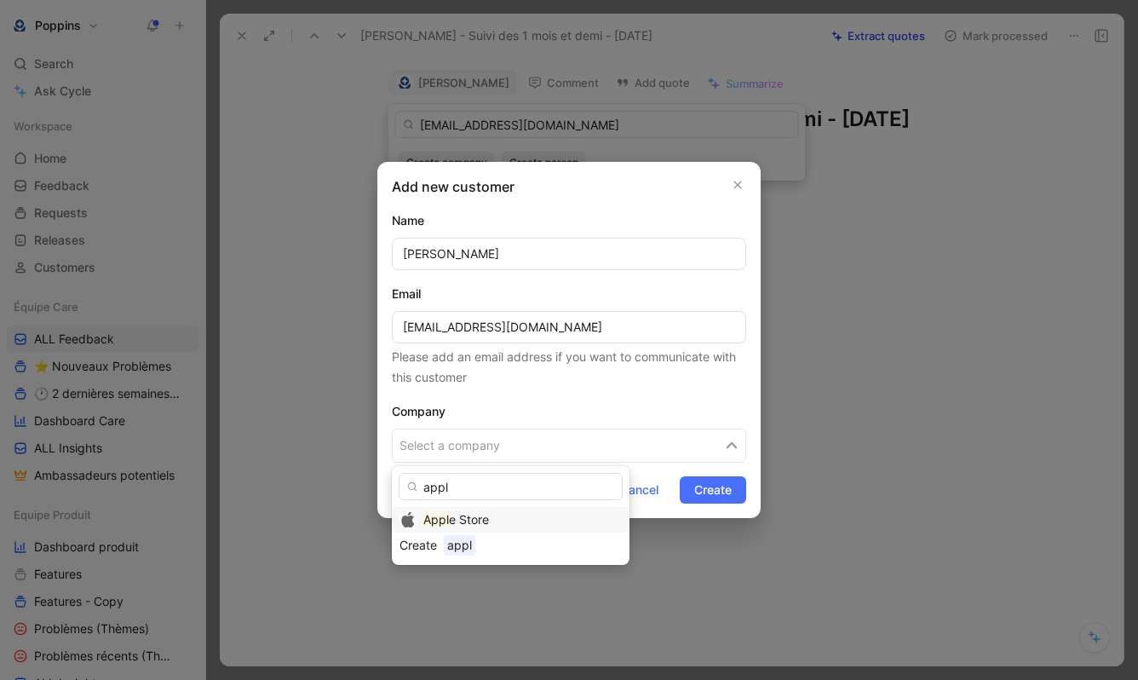
type input "appl"
click at [484, 513] on span "e Store" at bounding box center [469, 519] width 40 height 14
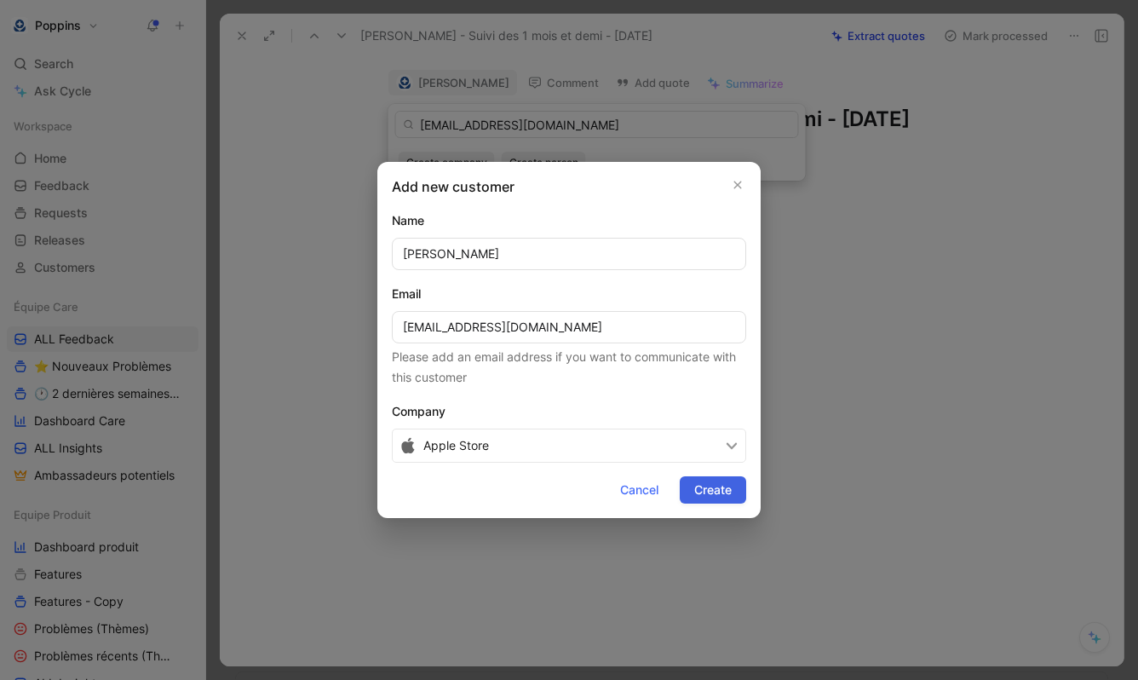
click at [691, 483] on button "Create" at bounding box center [713, 489] width 66 height 27
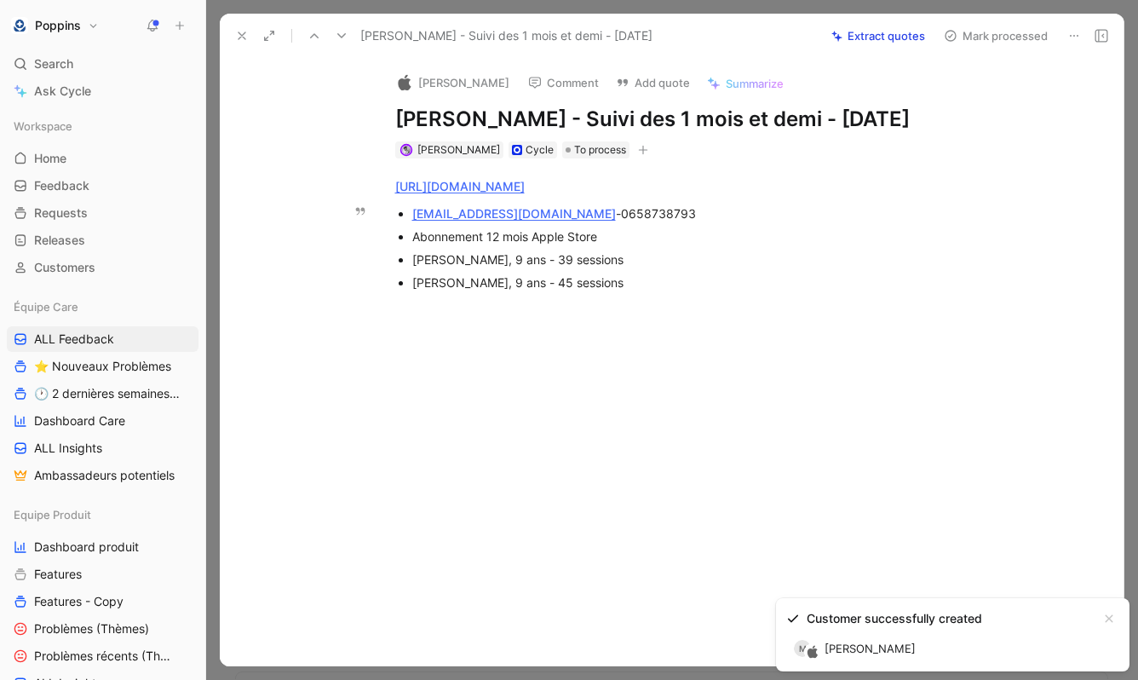
click at [601, 282] on div "Clara, 9 ans - 45 sessions" at bounding box center [698, 282] width 572 height 18
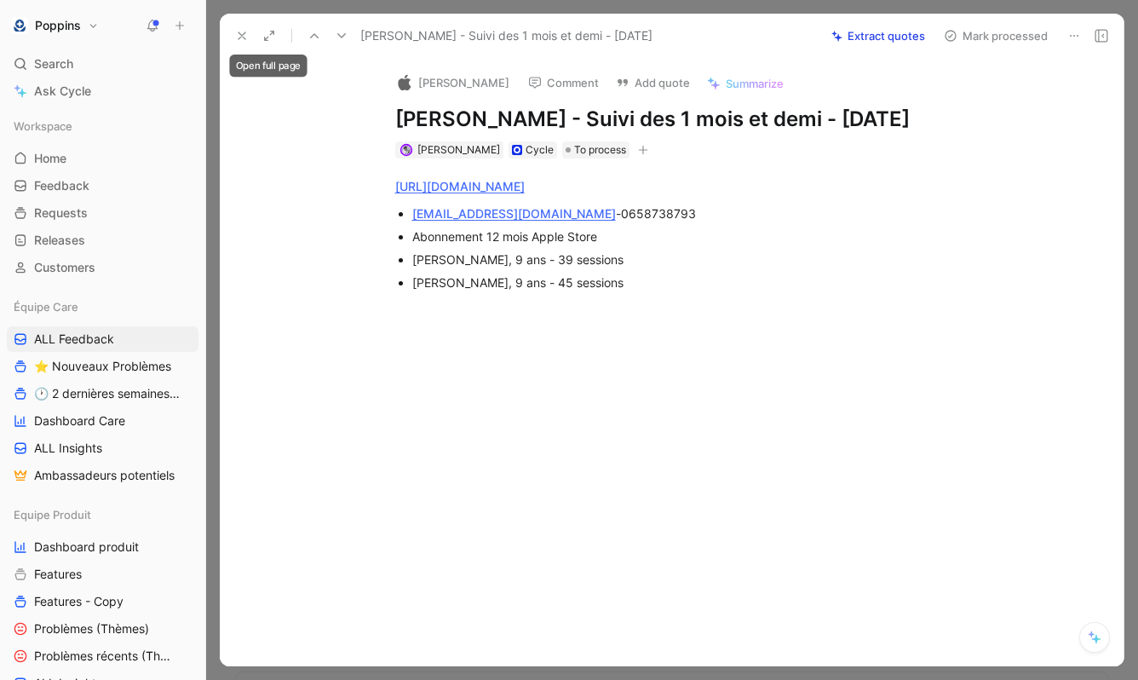
click at [249, 30] on button at bounding box center [242, 36] width 24 height 24
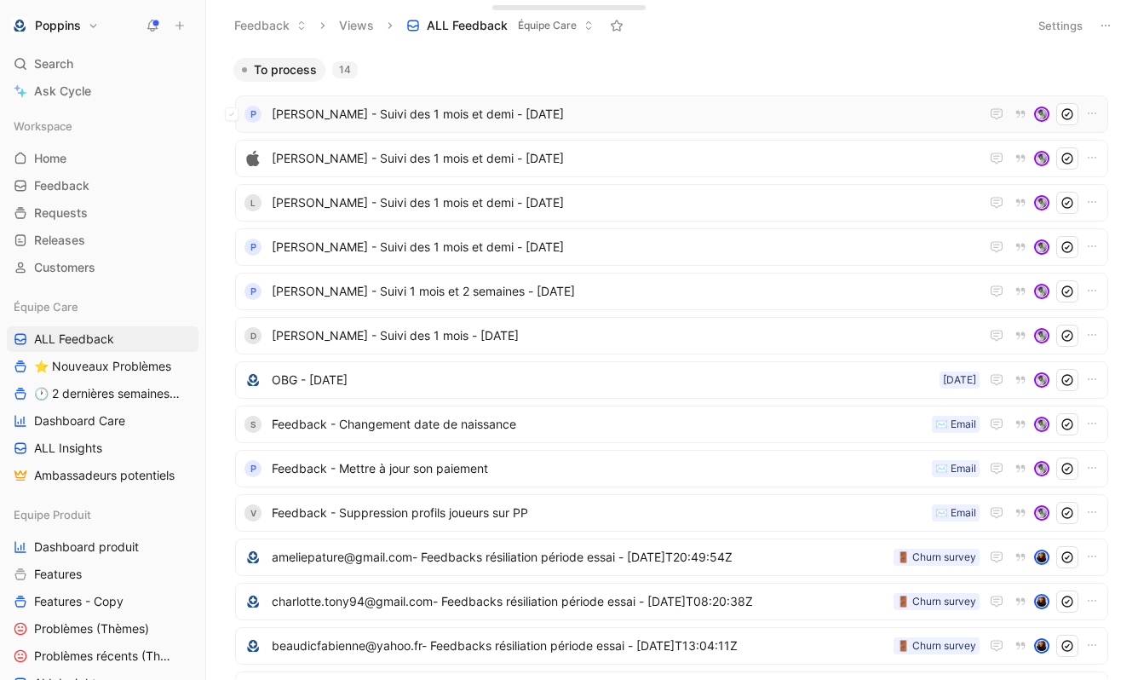
click at [386, 132] on div "P Cécile Deglane - Suivi des 1 mois et demi - 20 août 2025" at bounding box center [671, 113] width 873 height 37
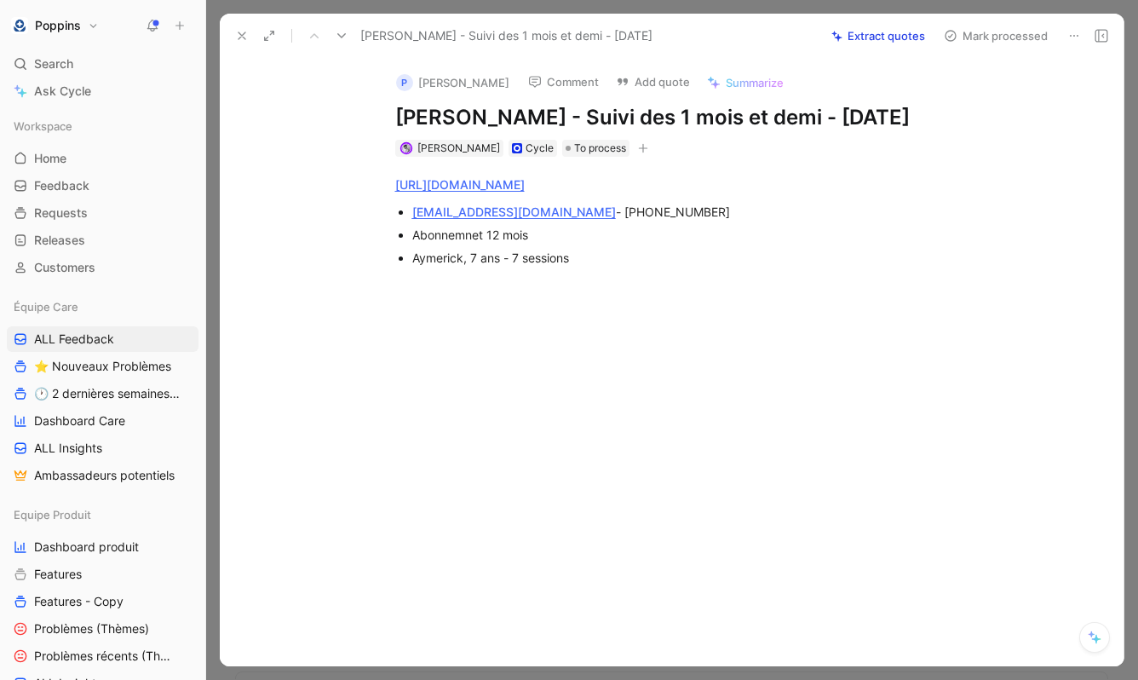
click at [248, 34] on icon at bounding box center [242, 36] width 14 height 14
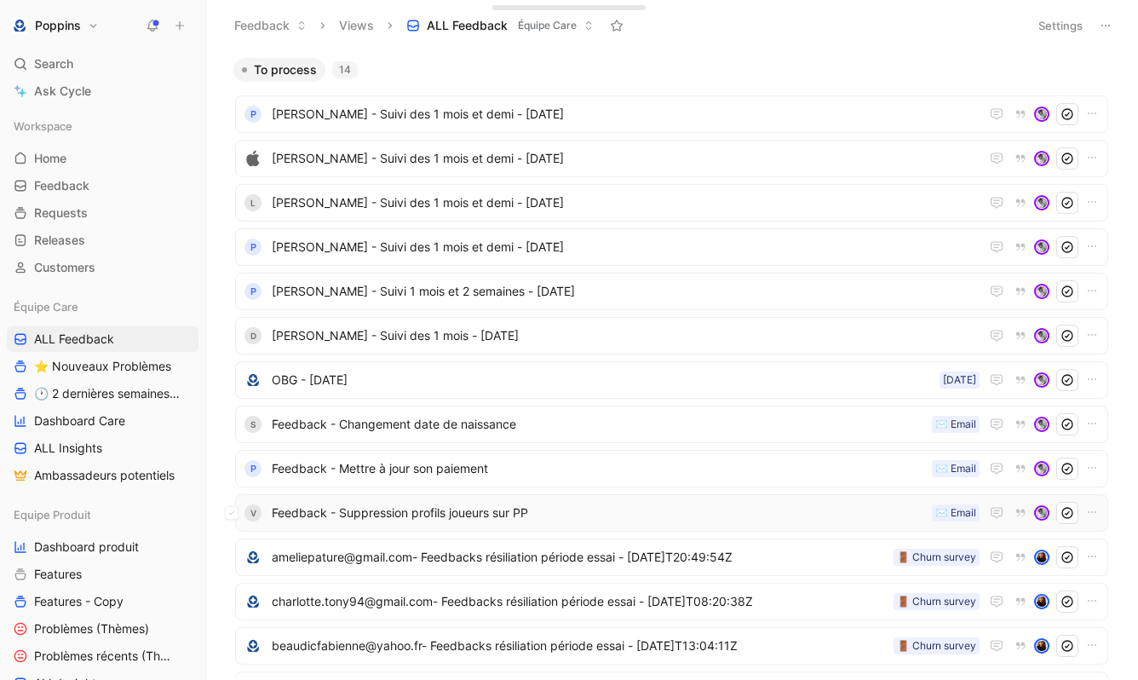
click at [530, 524] on div "V Feedback - Suppression profils joueurs sur PP ✉️ Email" at bounding box center [671, 512] width 873 height 37
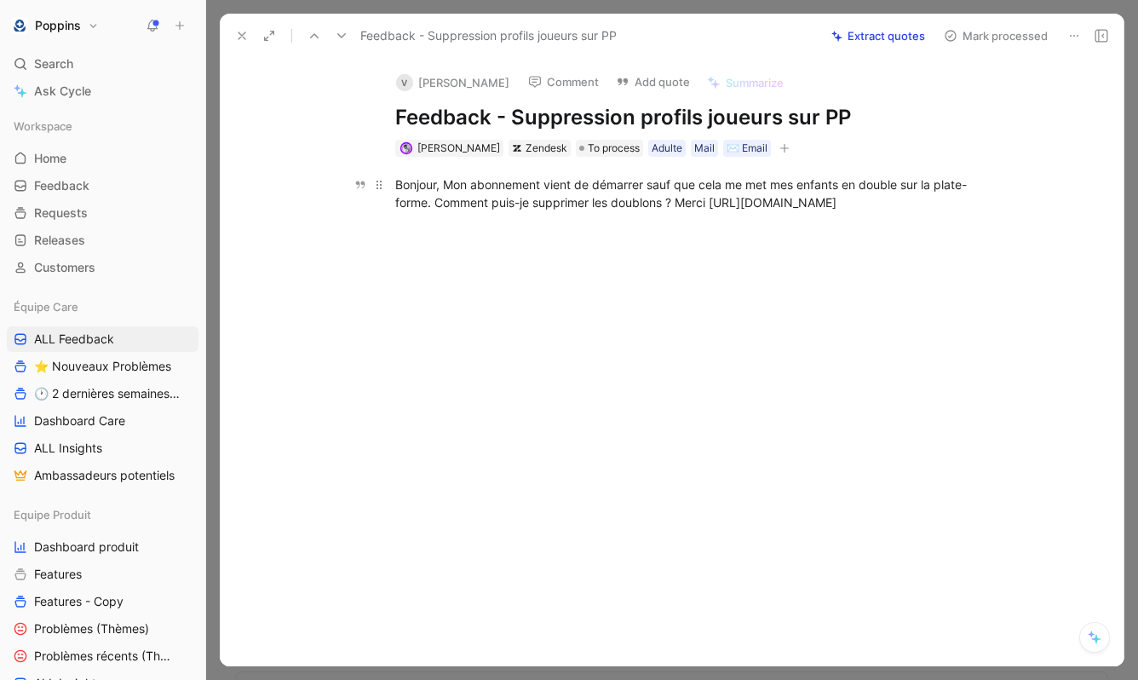
click at [752, 205] on div "Bonjour, Mon abonnement vient de démarrer sauf que cela me met mes enfants en d…" at bounding box center [689, 193] width 589 height 36
click at [776, 147] on button "button" at bounding box center [784, 148] width 17 height 17
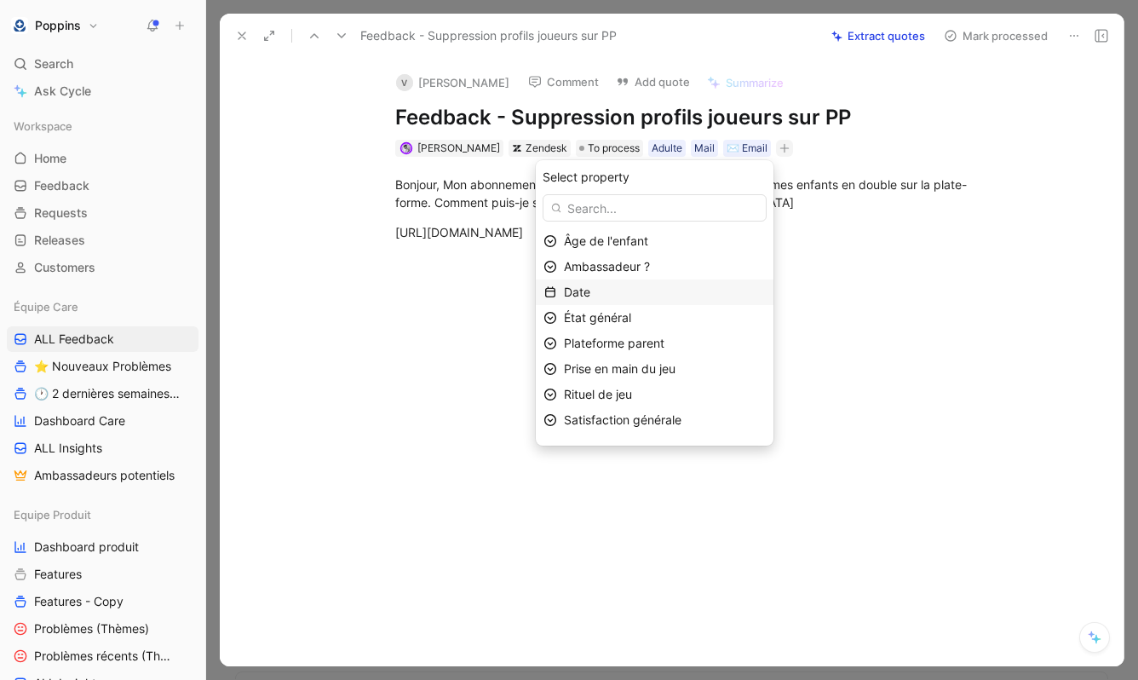
click at [611, 299] on div "Date" at bounding box center [665, 292] width 202 height 20
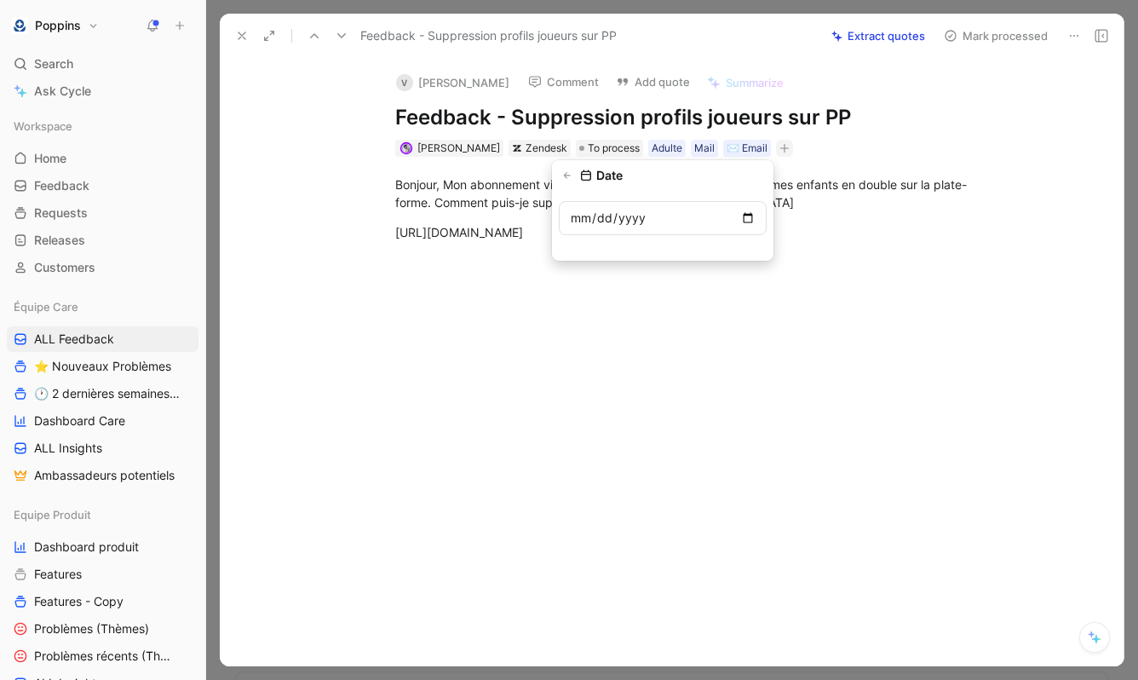
click at [746, 215] on input "date" at bounding box center [663, 218] width 208 height 34
type input "[DATE]"
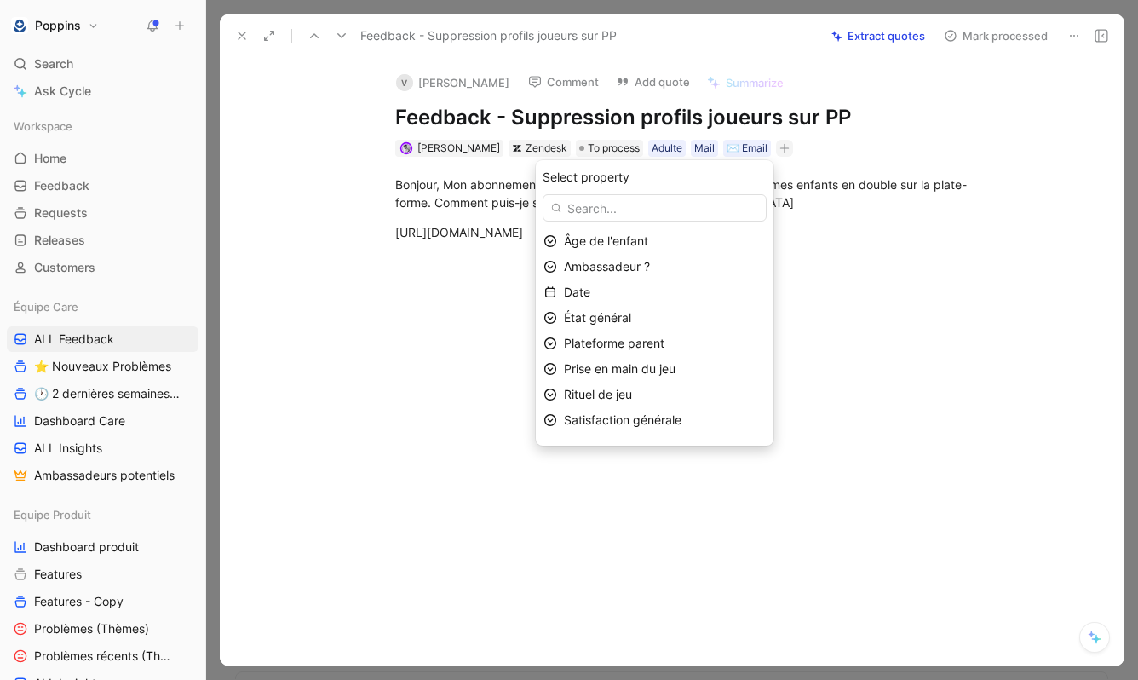
drag, startPoint x: 744, startPoint y: 378, endPoint x: 762, endPoint y: 383, distance: 18.6
click at [770, 383] on div "Rituel de jeu" at bounding box center [655, 395] width 238 height 26
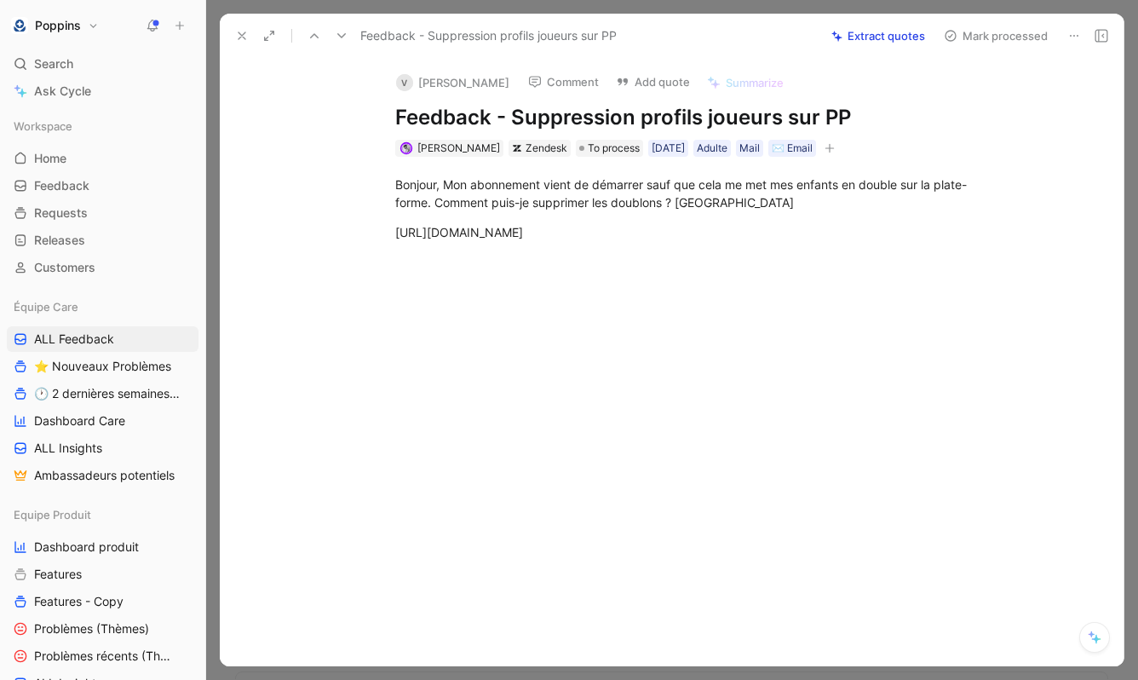
click at [838, 150] on button "button" at bounding box center [829, 148] width 17 height 17
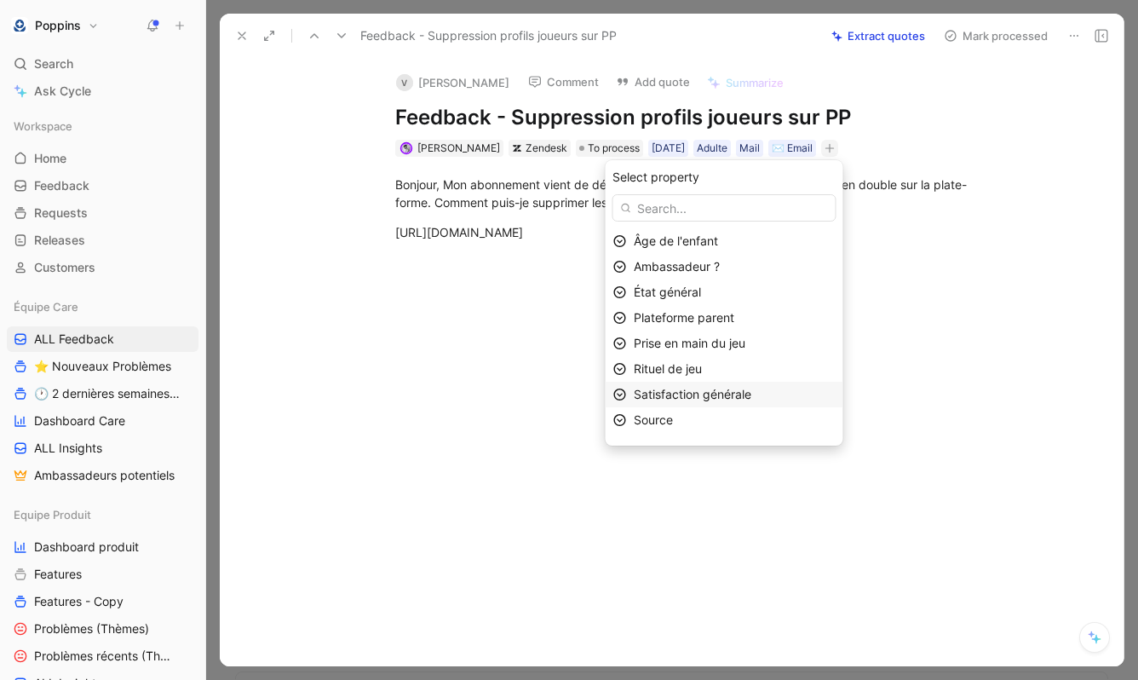
scroll to position [20, 0]
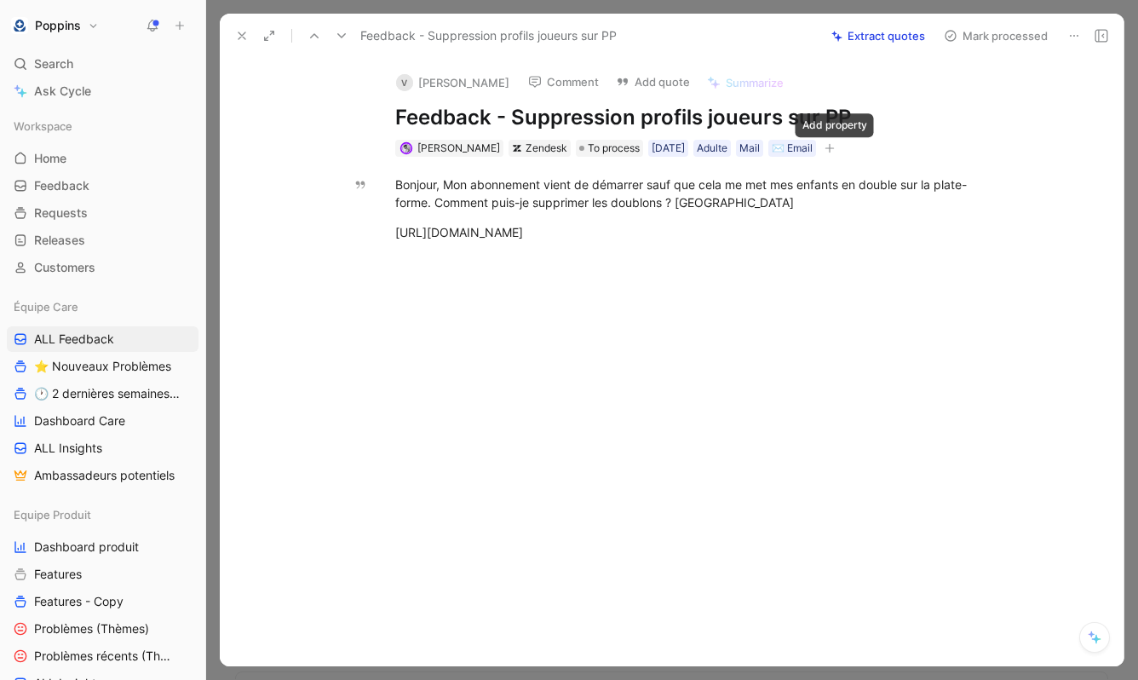
click at [829, 149] on icon "button" at bounding box center [829, 148] width 1 height 9
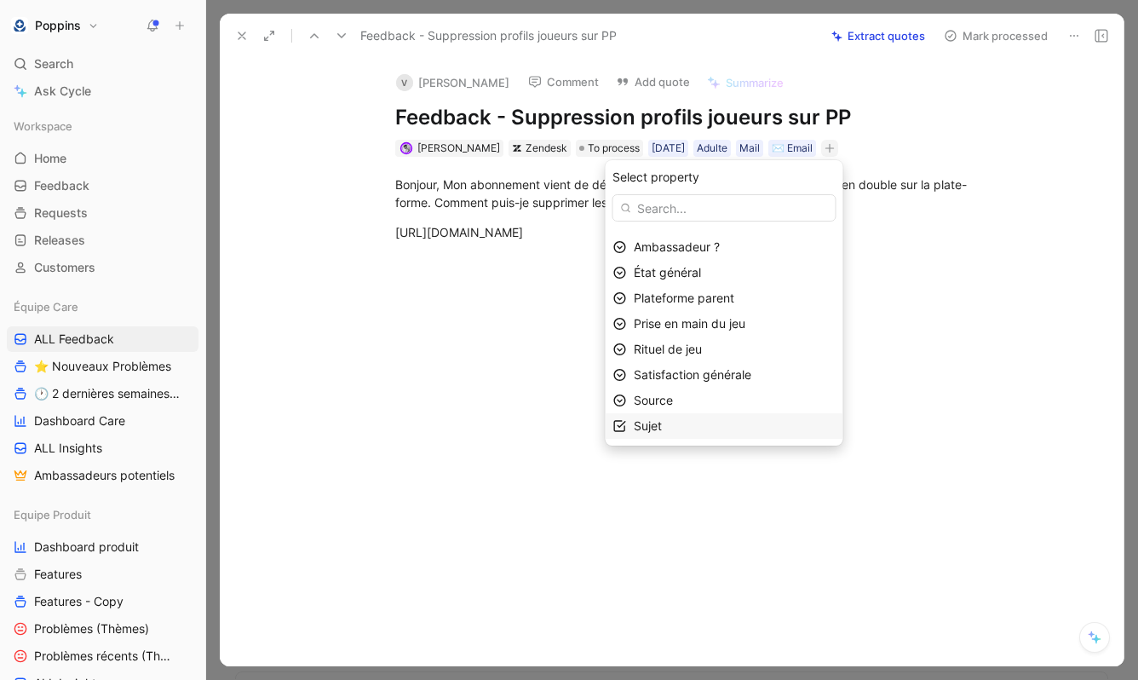
click at [715, 423] on div "Sujet" at bounding box center [735, 426] width 202 height 20
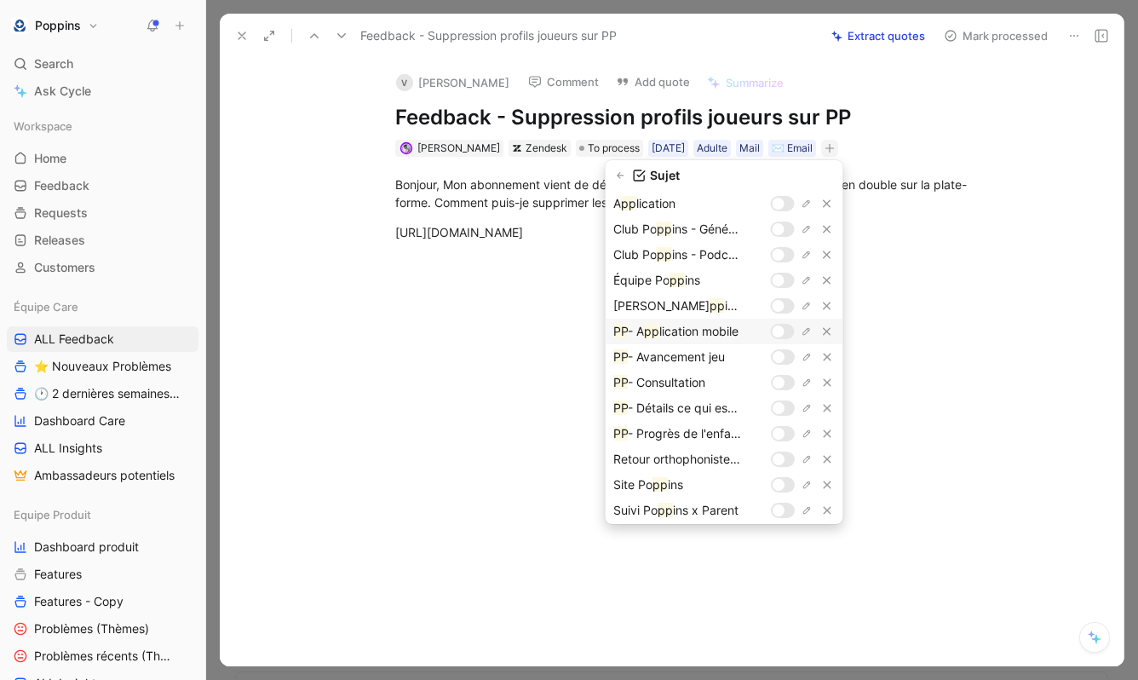
scroll to position [51, 0]
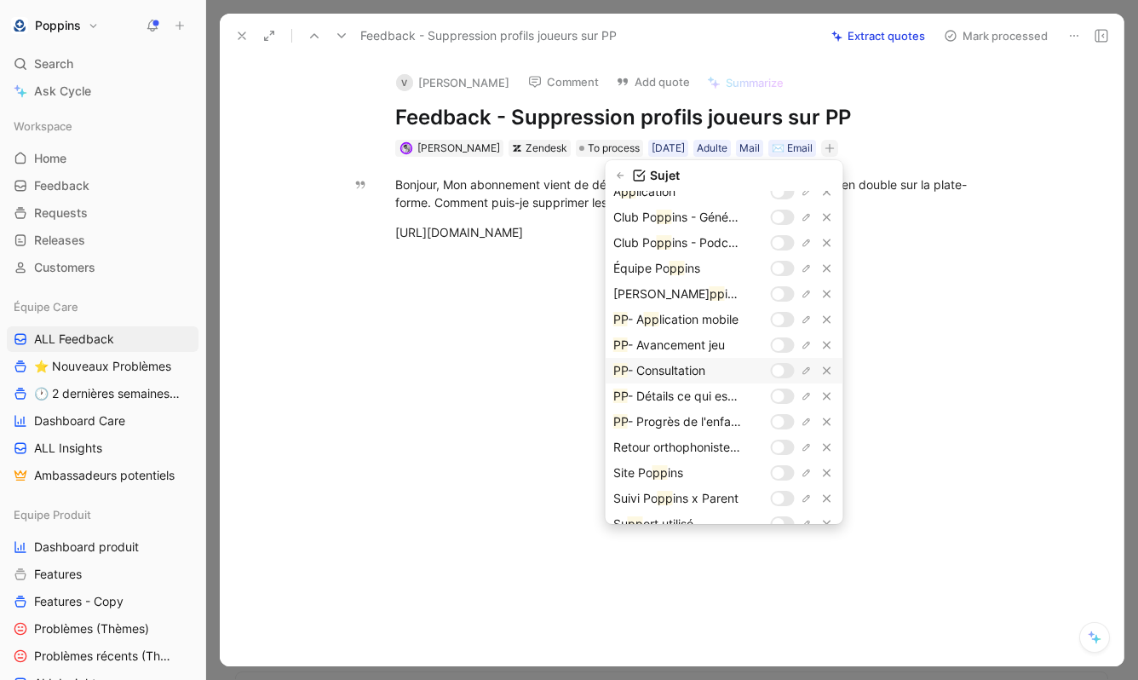
type input "pp"
click at [775, 368] on div at bounding box center [778, 370] width 12 height 12
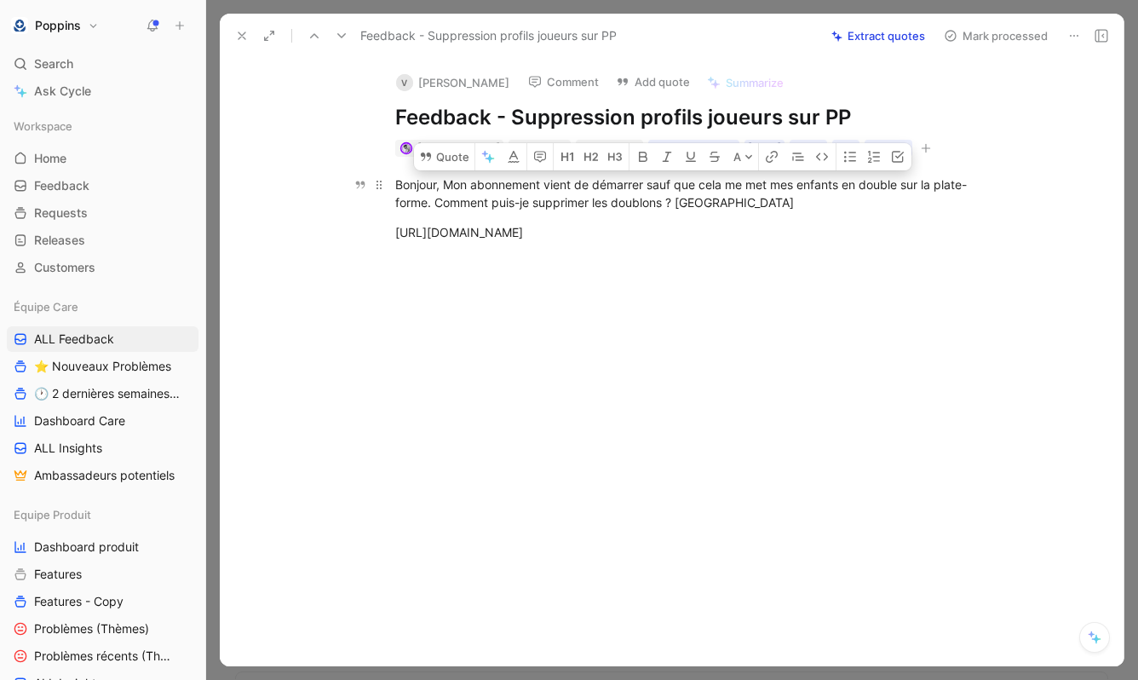
drag, startPoint x: 674, startPoint y: 198, endPoint x: 651, endPoint y: 180, distance: 29.7
click at [651, 180] on div "Bonjour, Mon abonnement vient de démarrer sauf que cela me met mes enfants en d…" at bounding box center [689, 193] width 589 height 36
click at [416, 153] on button "Quote" at bounding box center [444, 156] width 60 height 27
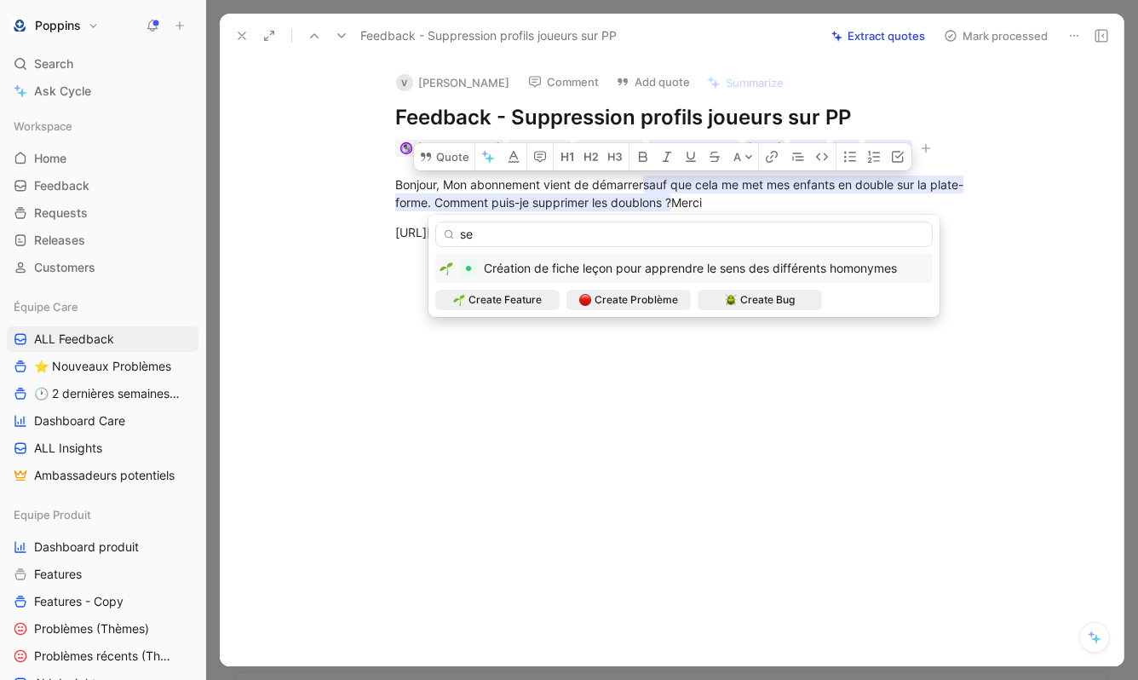
type input "s"
type input "supprimer"
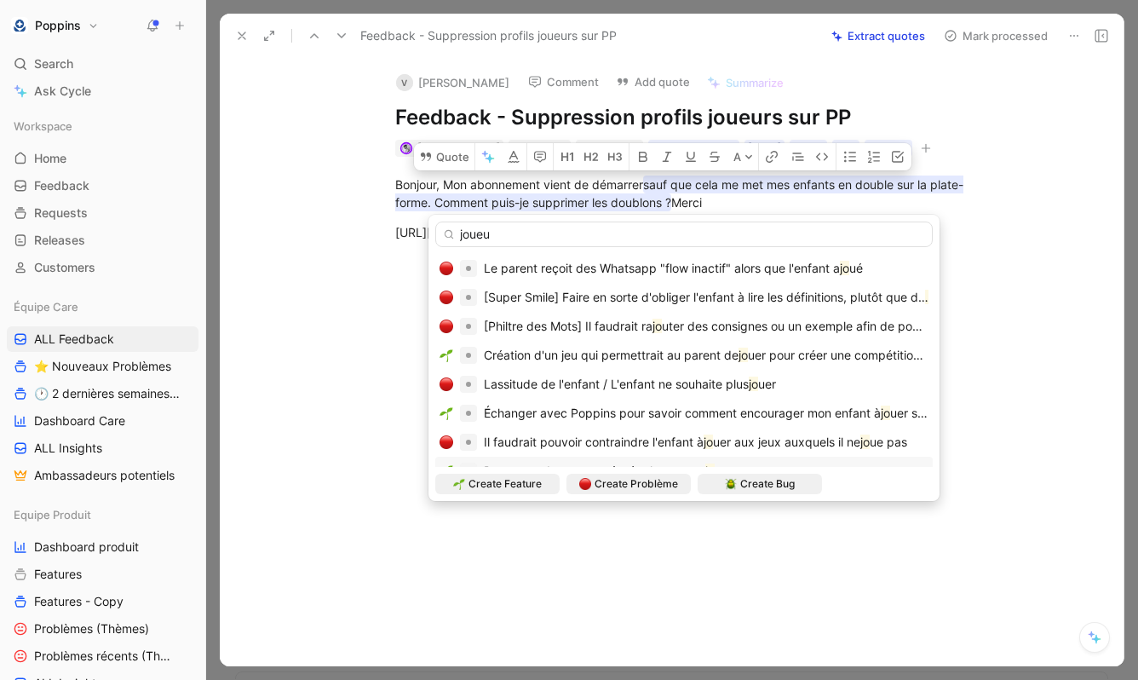
type input "joueur"
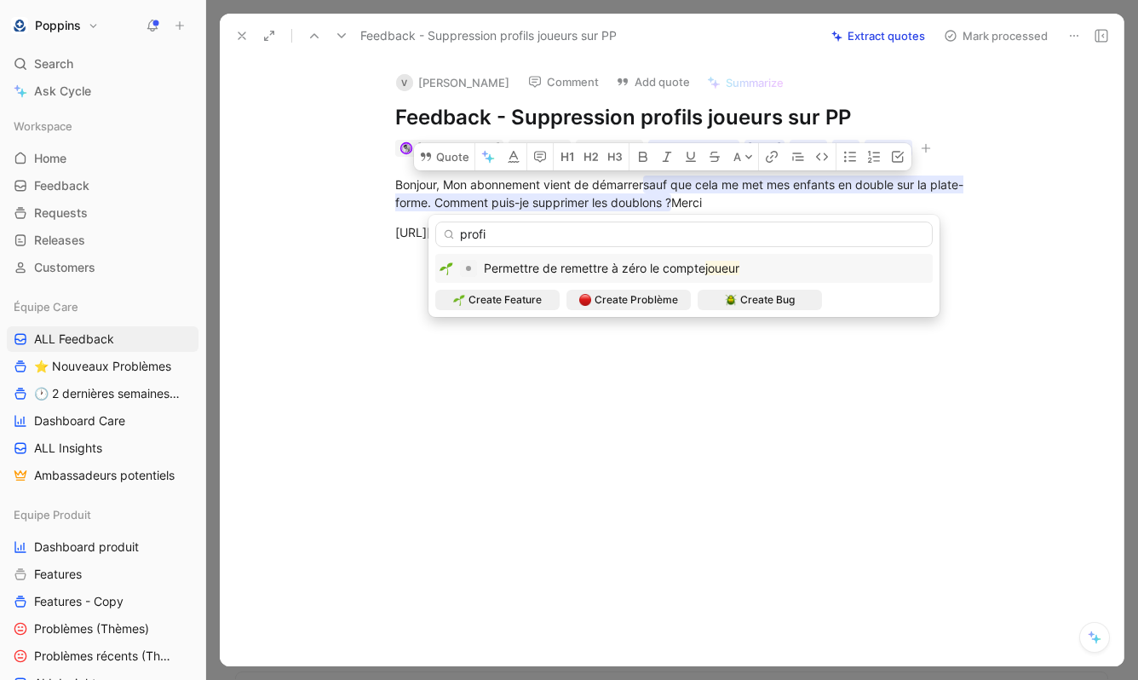
type input "profil"
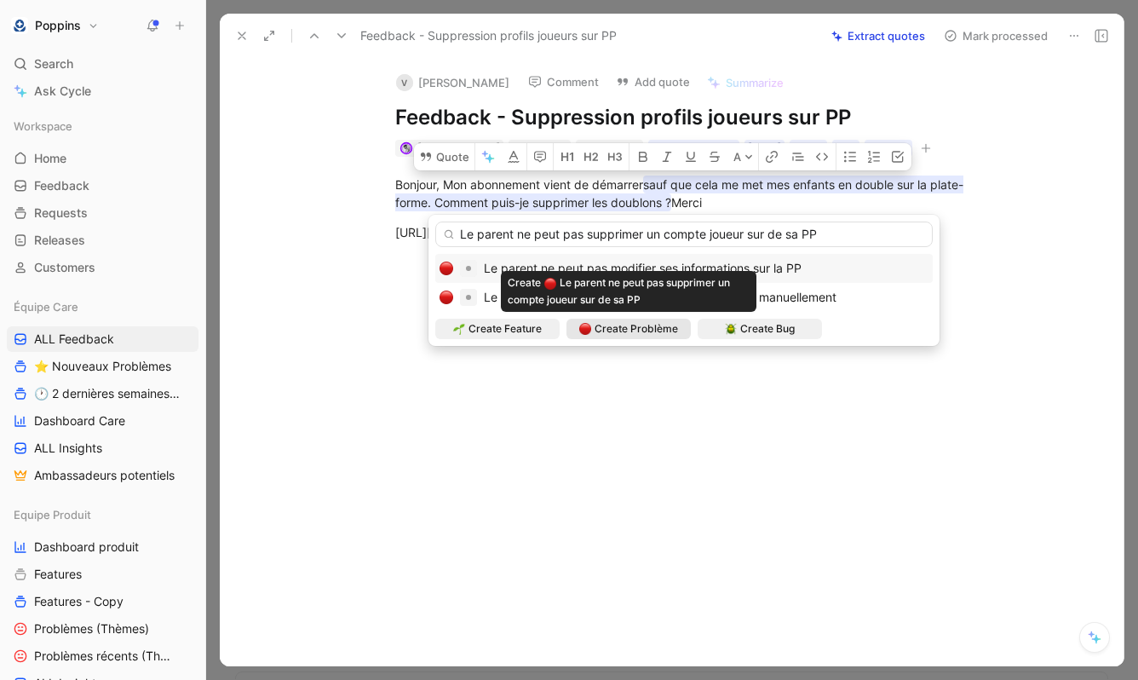
type input "Le parent ne peut pas supprimer un compte joueur sur de sa PP"
click at [593, 328] on div "Create Problème" at bounding box center [628, 328] width 99 height 17
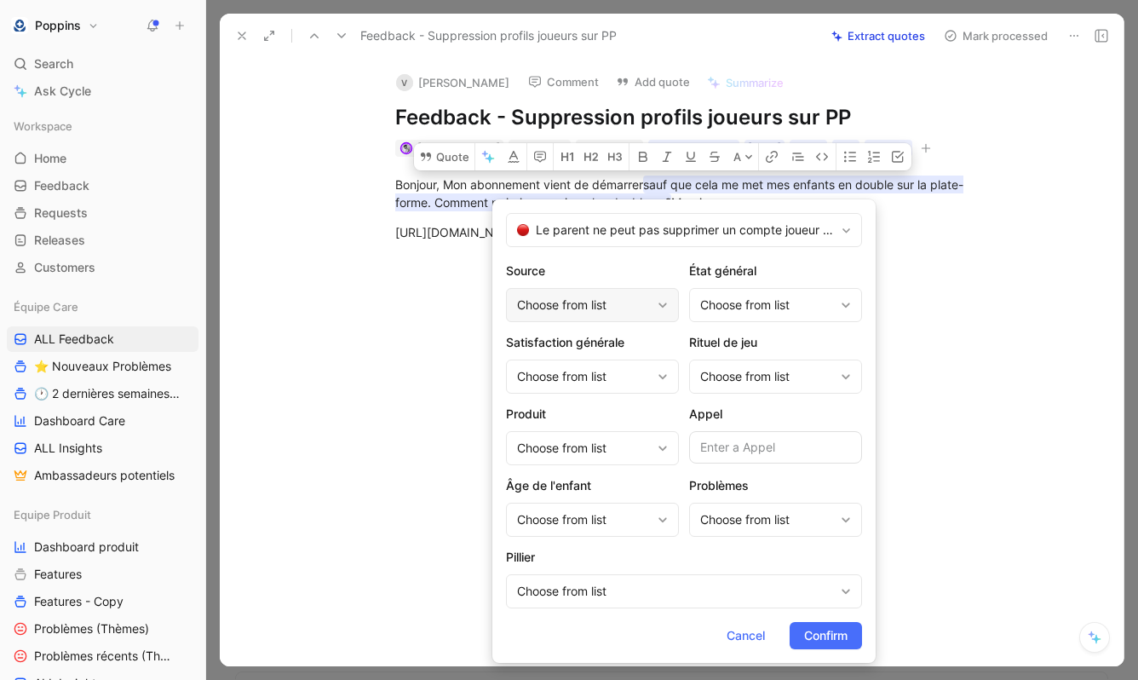
click at [601, 304] on div "Choose from list" at bounding box center [584, 305] width 134 height 20
click at [585, 436] on div "Choose from list" at bounding box center [592, 448] width 173 height 34
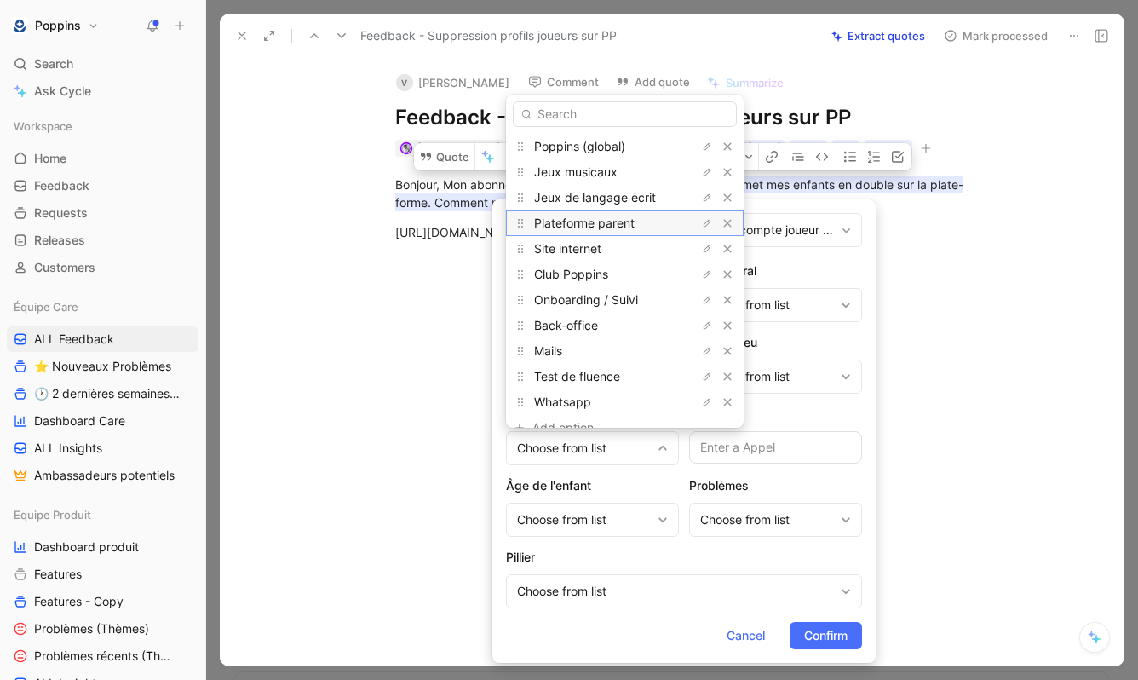
click at [599, 227] on span "Plateforme parent" at bounding box center [584, 222] width 100 height 14
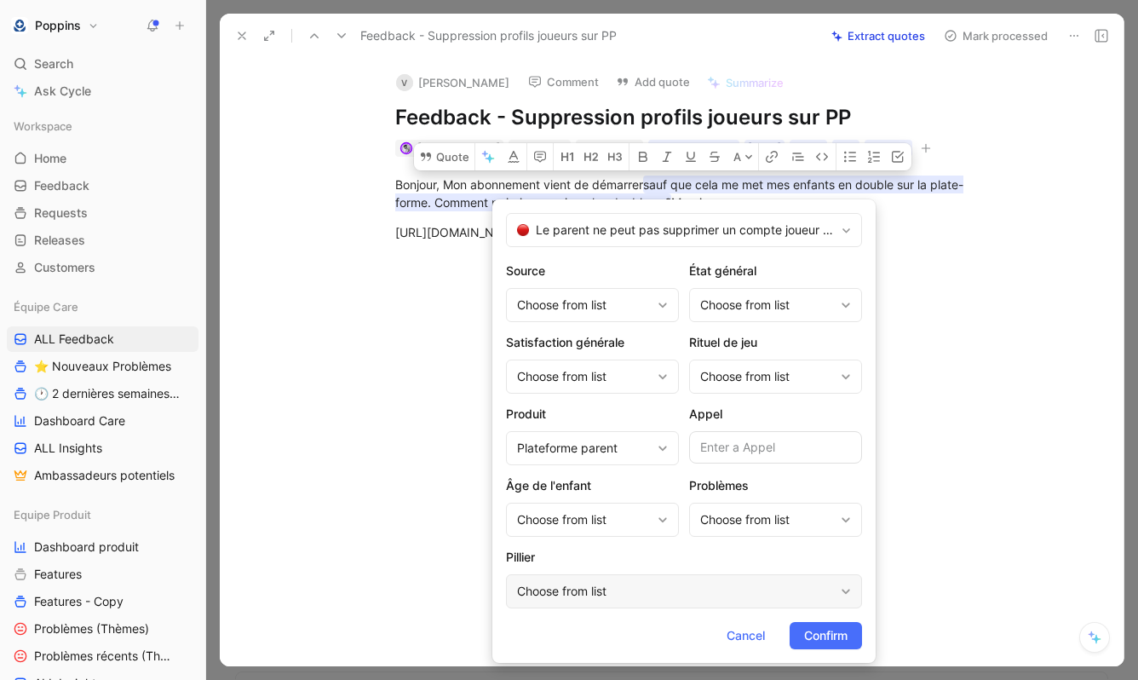
click at [611, 587] on div "Choose from list" at bounding box center [675, 591] width 317 height 20
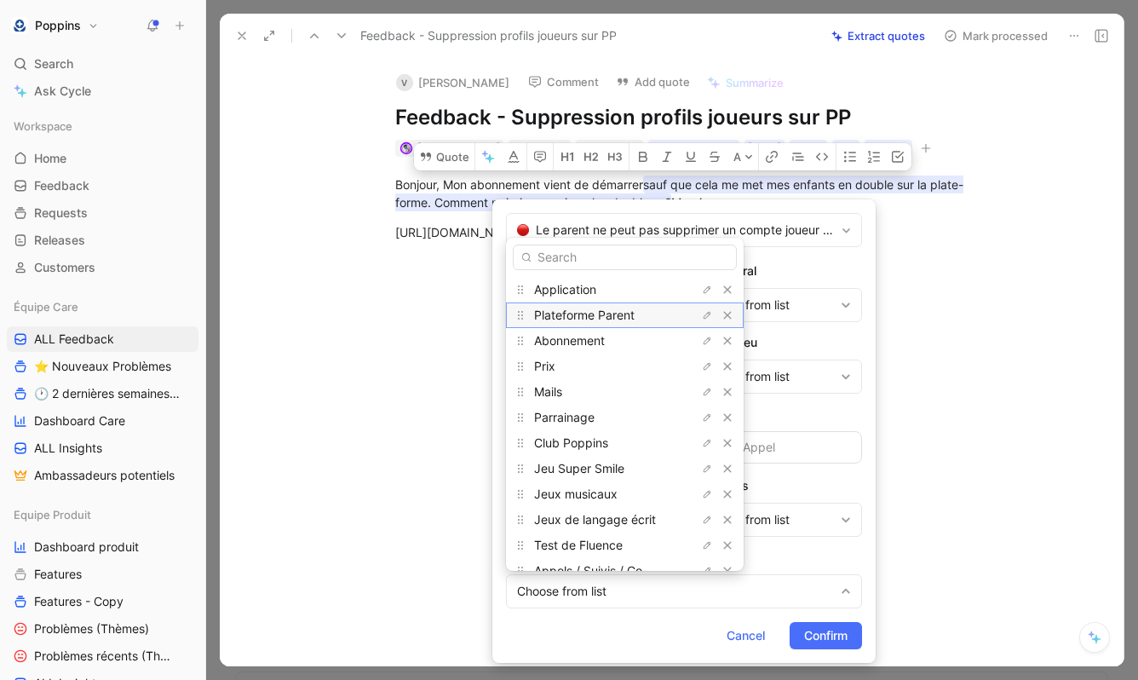
click at [601, 315] on span "Plateforme Parent" at bounding box center [584, 314] width 100 height 14
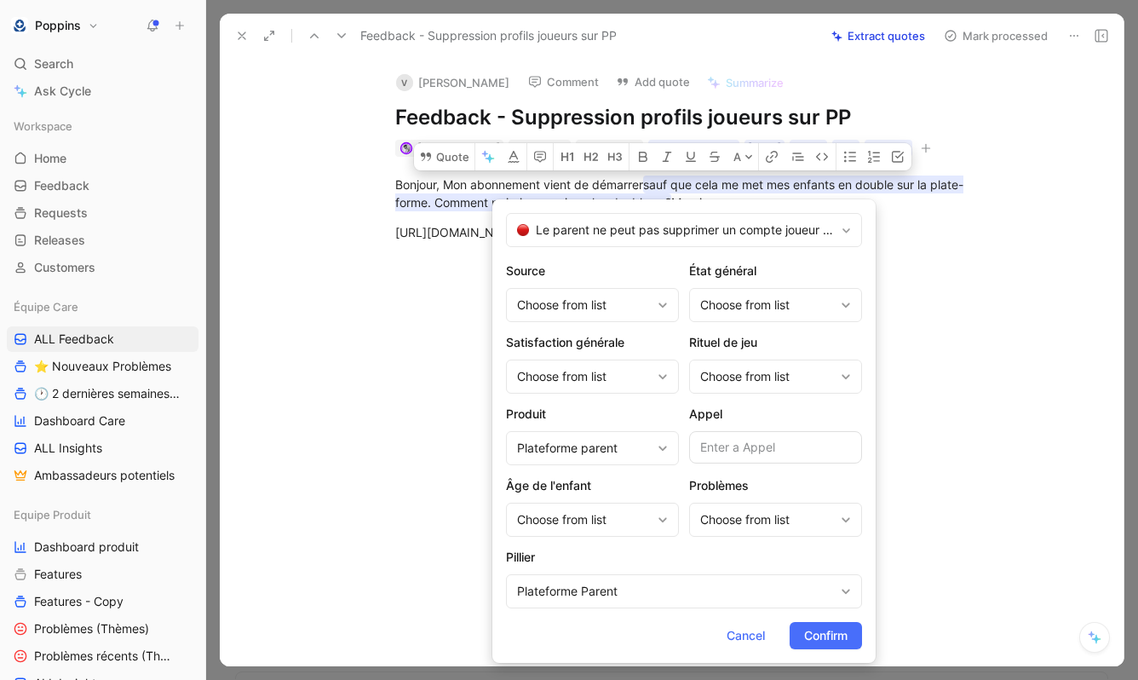
click at [832, 634] on span "Confirm" at bounding box center [825, 635] width 43 height 20
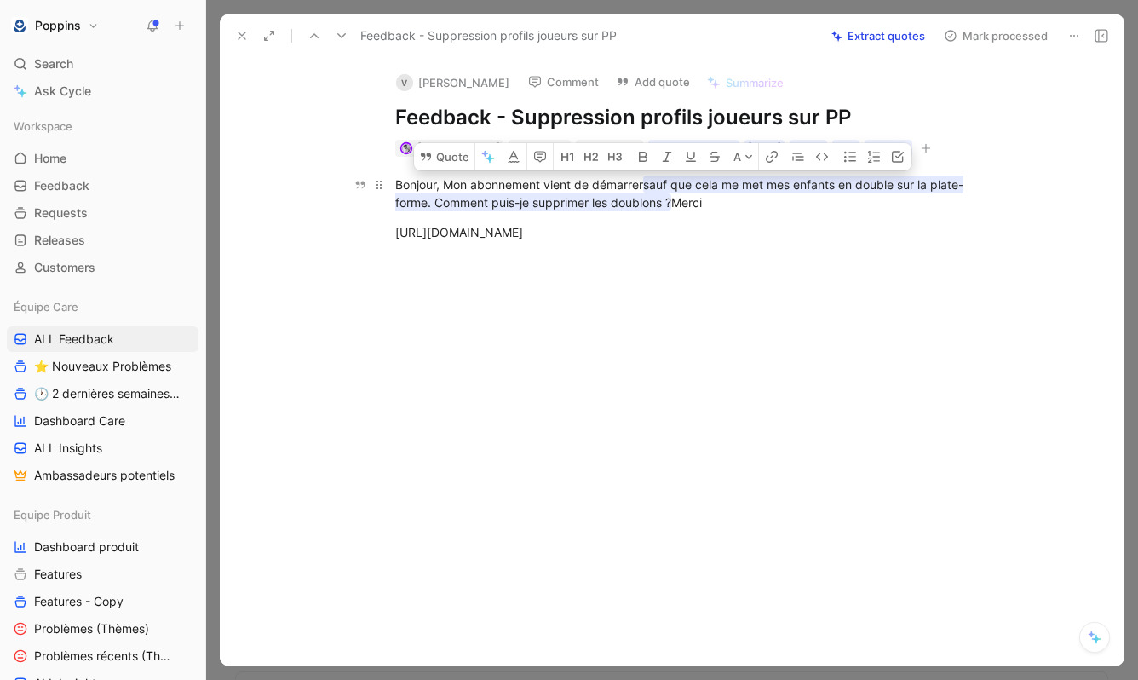
click at [704, 185] on mark "sauf que cela me met mes enfants en double sur la plate-forme. Comment puis-je …" at bounding box center [679, 193] width 568 height 36
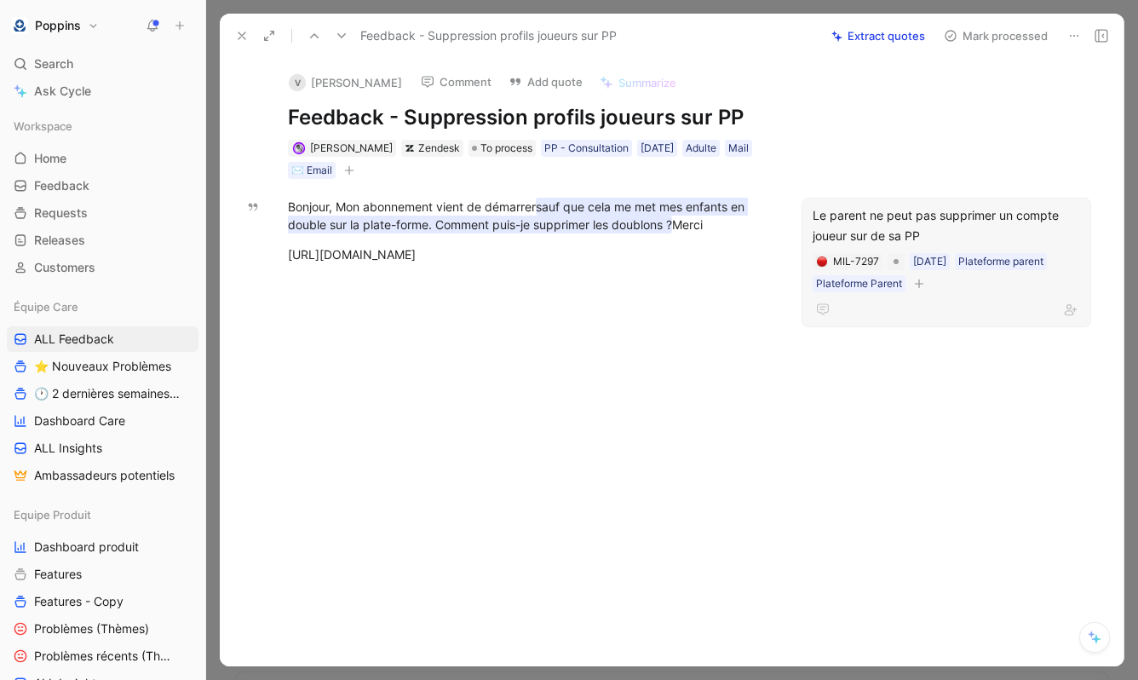
click at [920, 289] on button "button" at bounding box center [918, 283] width 17 height 17
click at [818, 376] on div "Problèmes" at bounding box center [820, 376] width 202 height 20
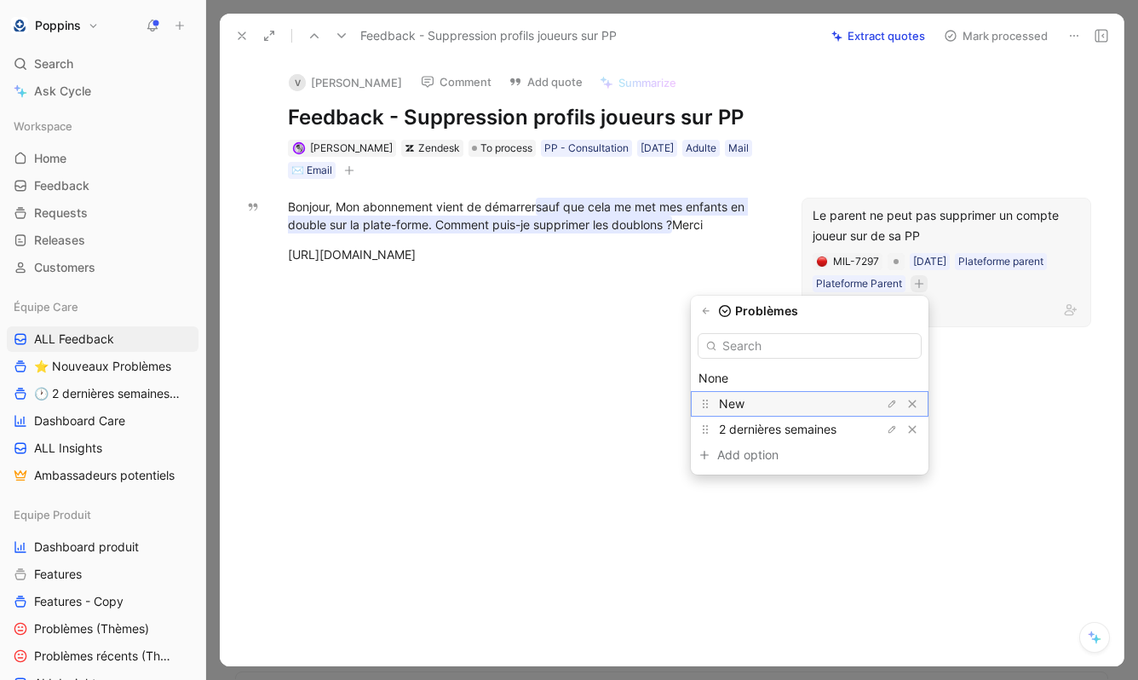
click at [806, 405] on div "New" at bounding box center [783, 403] width 128 height 20
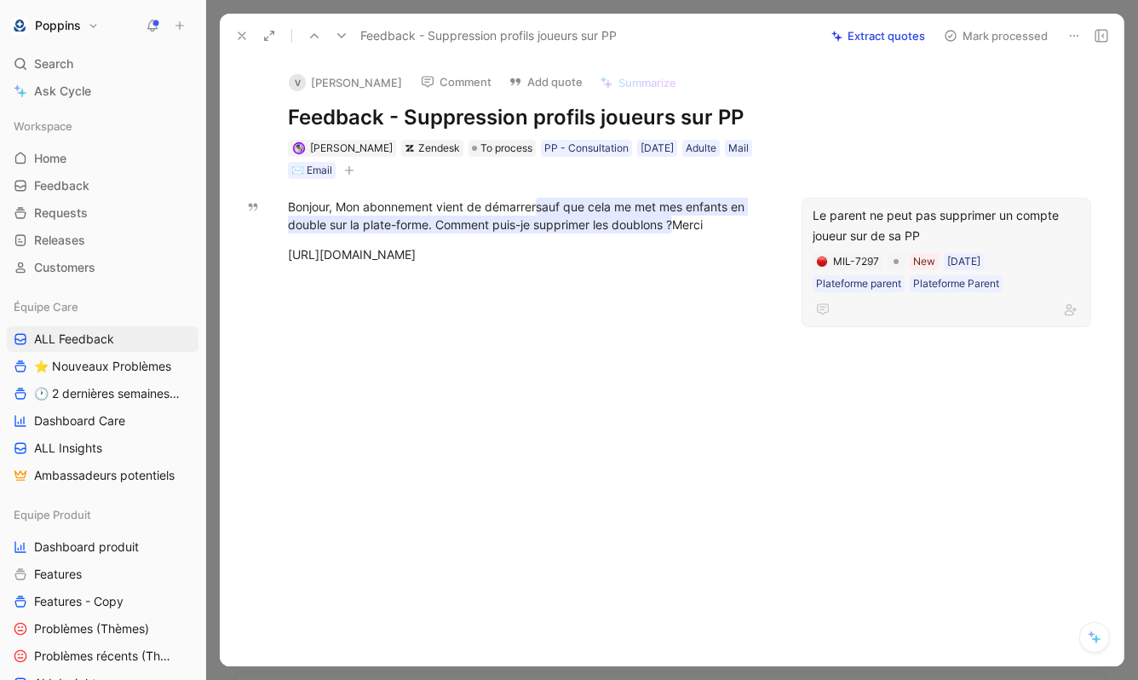
click at [663, 357] on div at bounding box center [528, 384] width 546 height 204
click at [599, 348] on div at bounding box center [528, 384] width 546 height 204
click at [416, 342] on div at bounding box center [528, 384] width 546 height 204
click at [481, 148] on span "To process" at bounding box center [506, 148] width 52 height 17
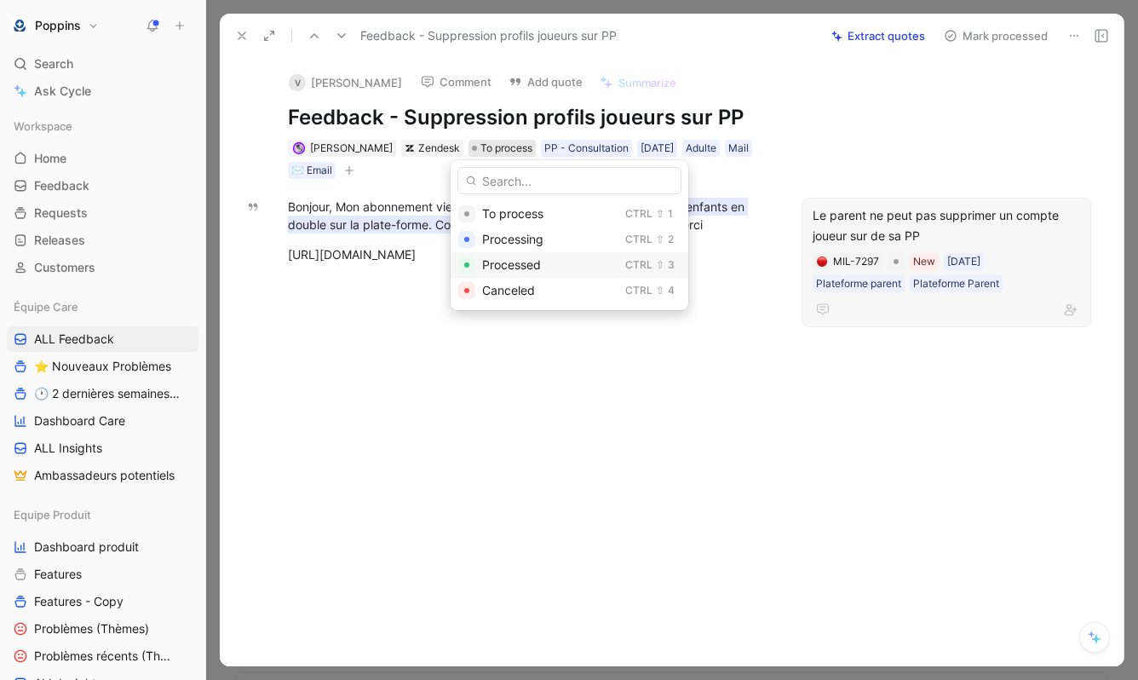
click at [502, 255] on div "Processed" at bounding box center [550, 265] width 136 height 20
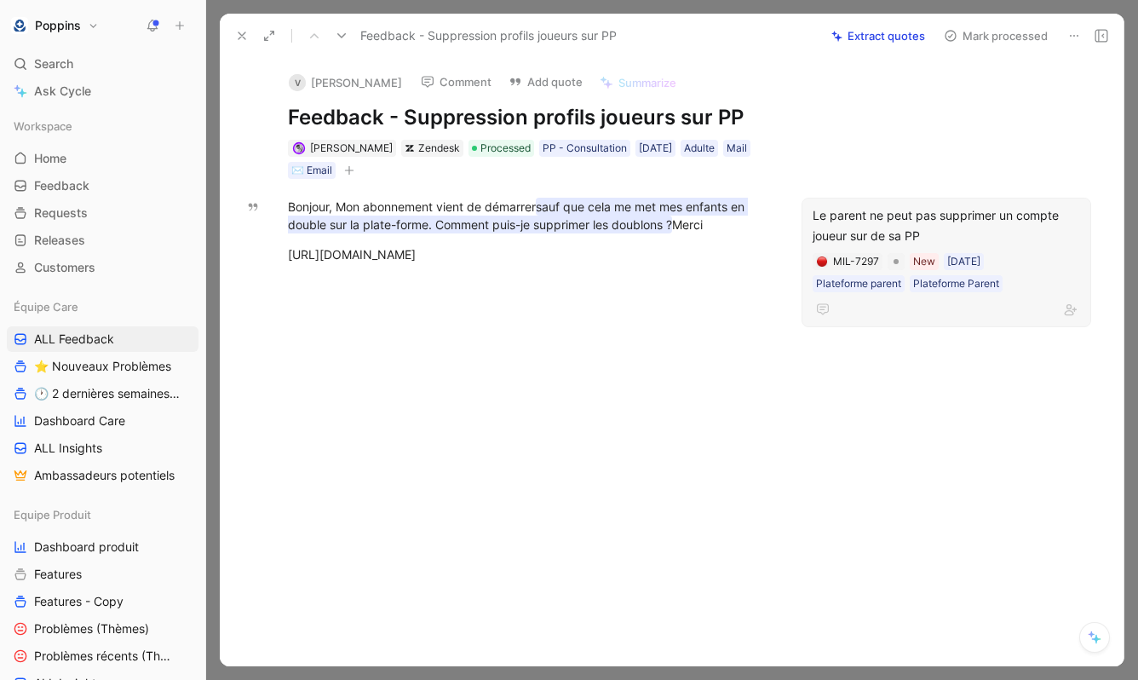
click at [448, 338] on div at bounding box center [528, 384] width 546 height 204
click at [366, 284] on div at bounding box center [528, 384] width 546 height 204
click at [243, 41] on icon at bounding box center [242, 36] width 14 height 14
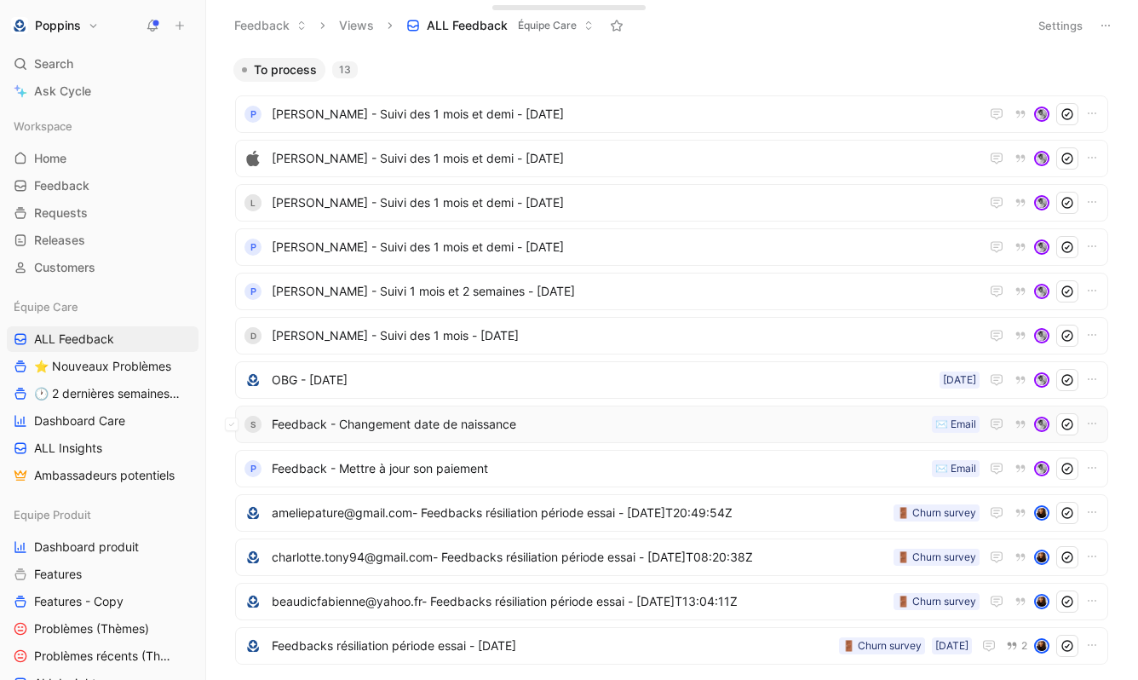
click at [428, 429] on span "Feedback - Changement date de naissance" at bounding box center [598, 424] width 653 height 20
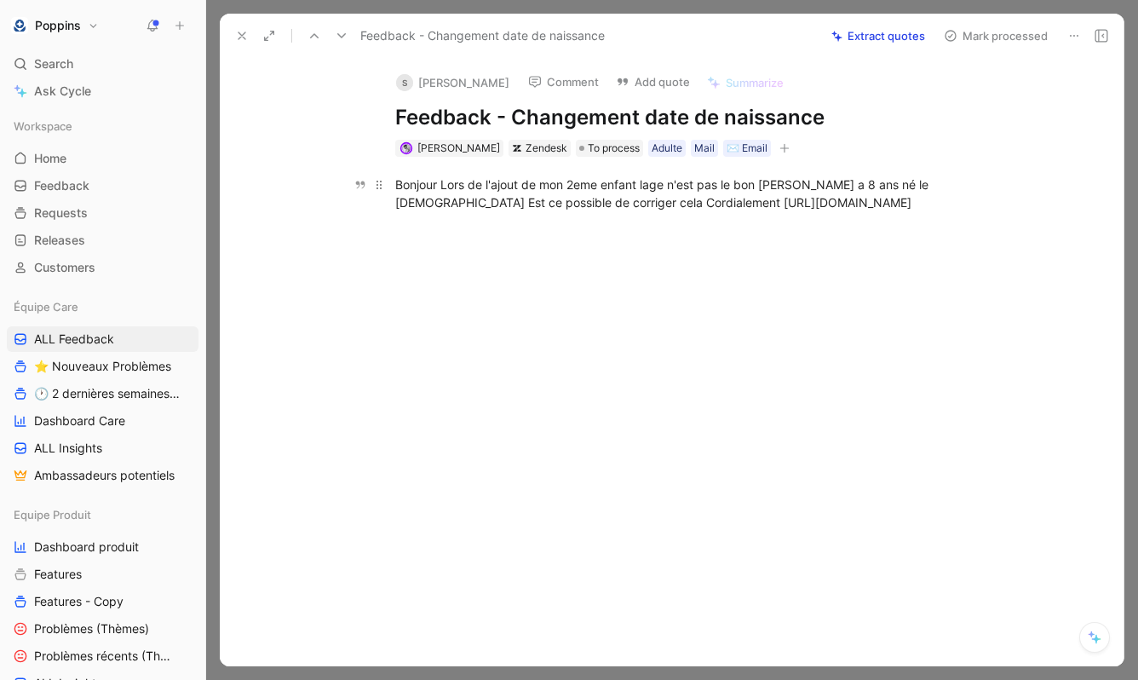
click at [613, 206] on div "Bonjour Lors de l'ajout de mon 2eme enfant lage n'est pas le bon bryan a 8 ans …" at bounding box center [689, 193] width 589 height 36
click at [766, 139] on div "Anne Dorison Zendesk To process Adulte Mail ✉️ Email" at bounding box center [689, 148] width 593 height 20
click at [779, 150] on icon "button" at bounding box center [784, 148] width 10 height 10
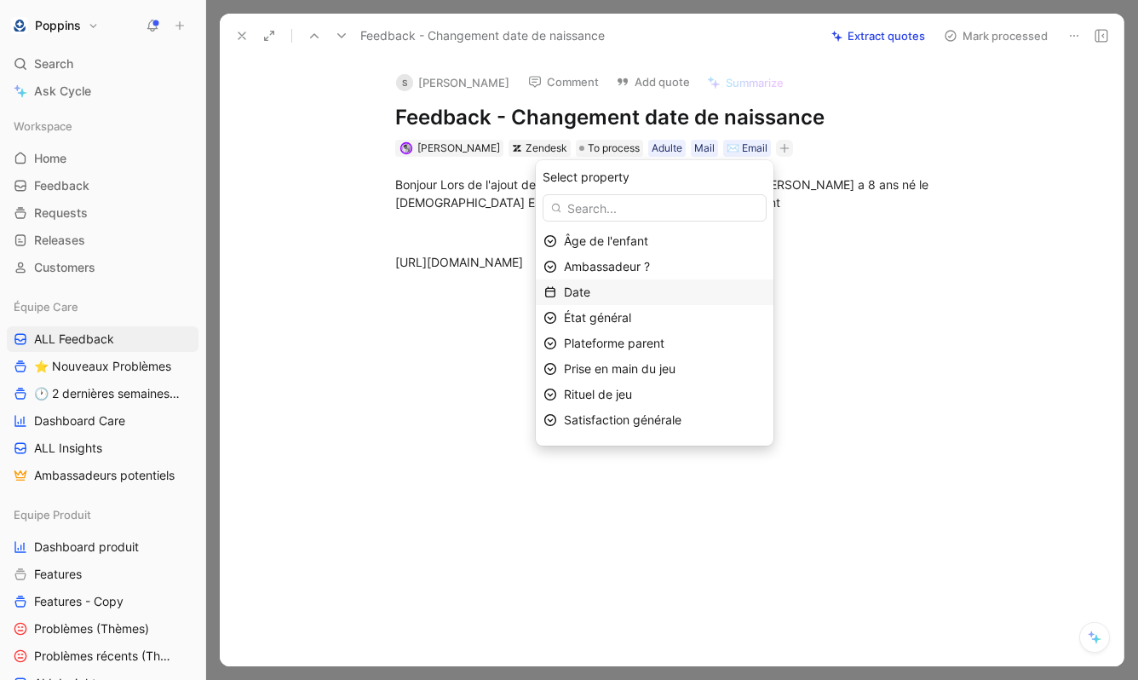
click at [681, 296] on div "Date" at bounding box center [665, 292] width 202 height 20
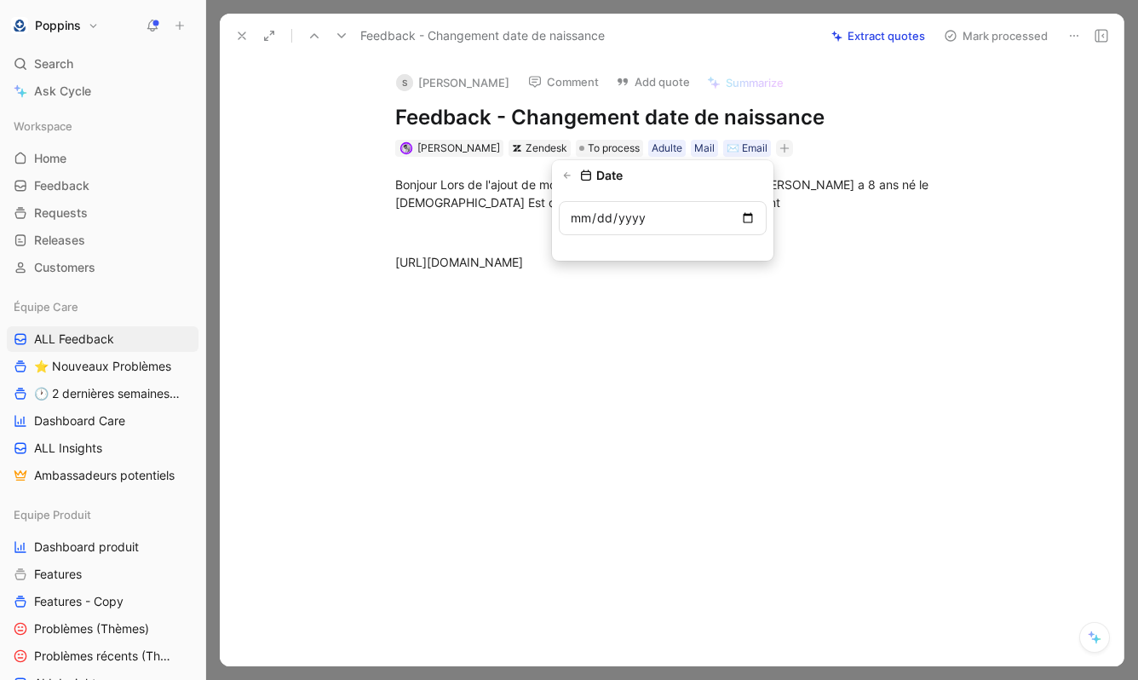
click at [755, 215] on input "date" at bounding box center [663, 218] width 208 height 34
click at [755, 216] on input "date" at bounding box center [663, 218] width 208 height 34
type input "[DATE]"
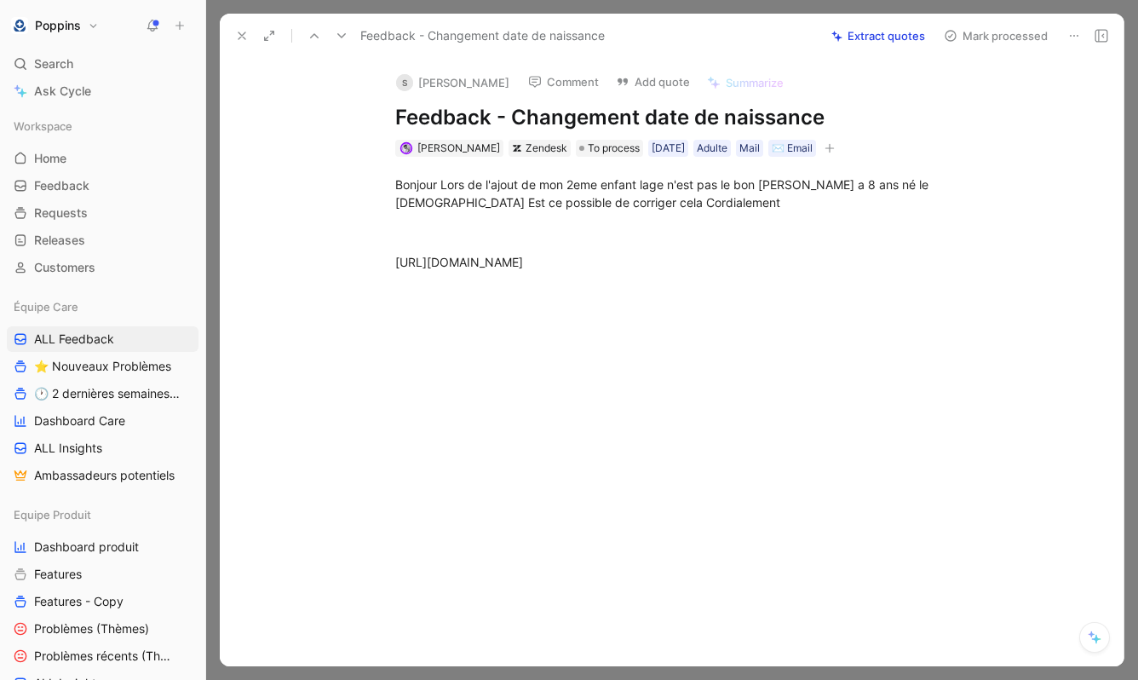
click at [831, 146] on icon "button" at bounding box center [829, 148] width 10 height 10
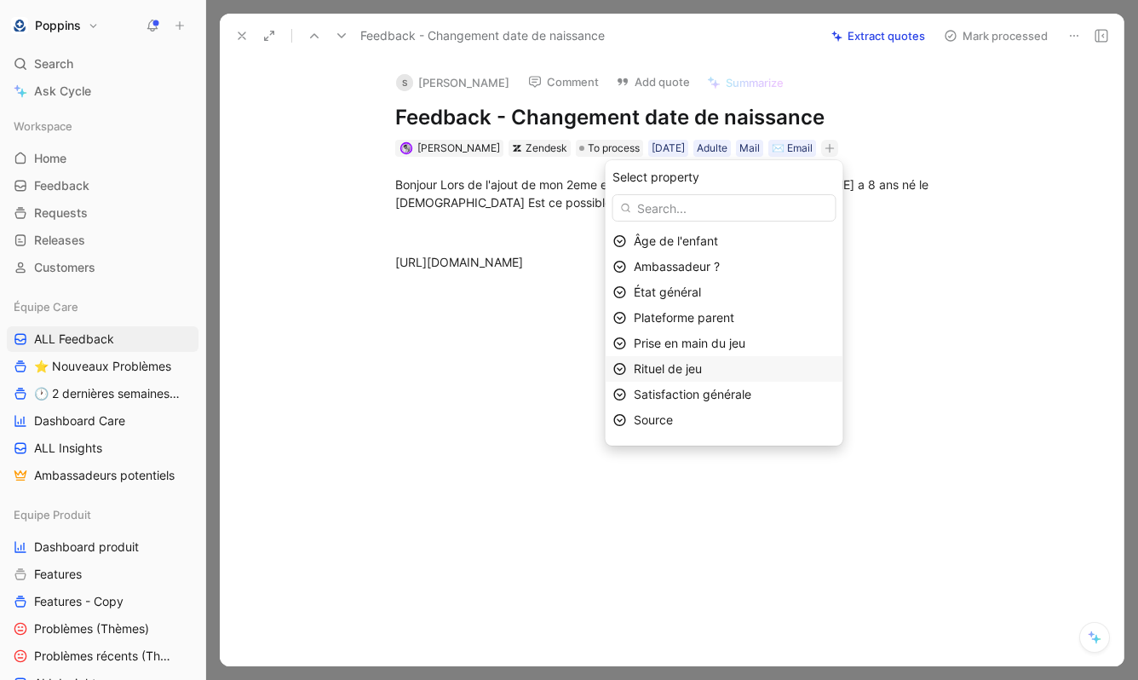
scroll to position [20, 0]
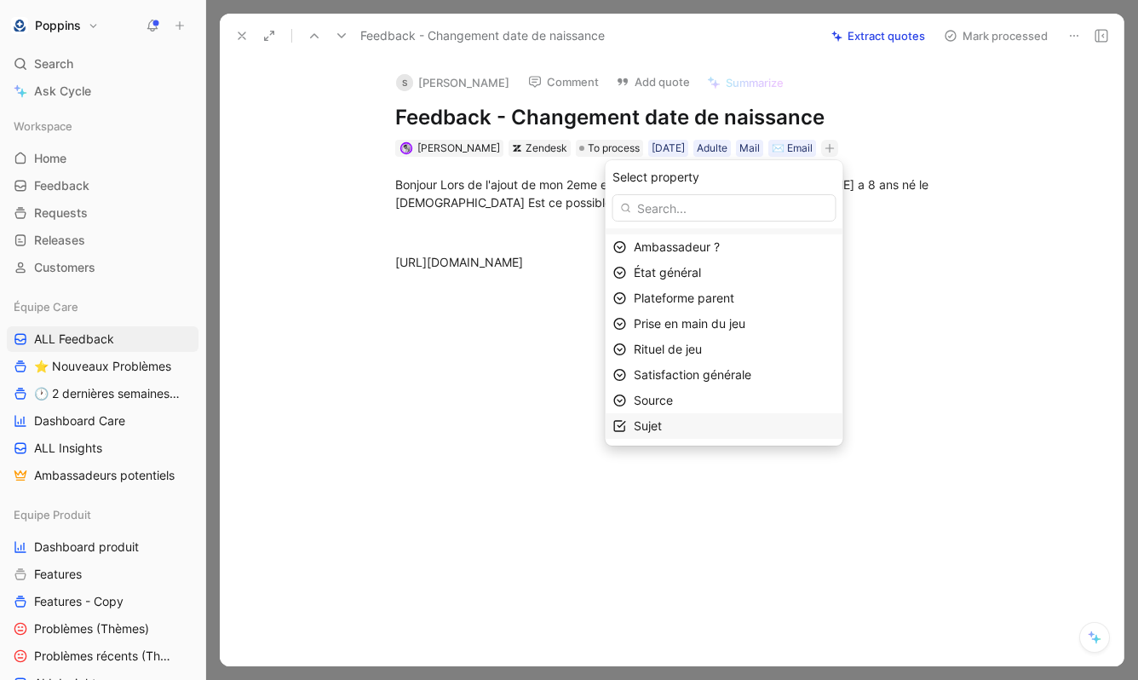
click at [657, 438] on div "Sujet" at bounding box center [724, 426] width 238 height 26
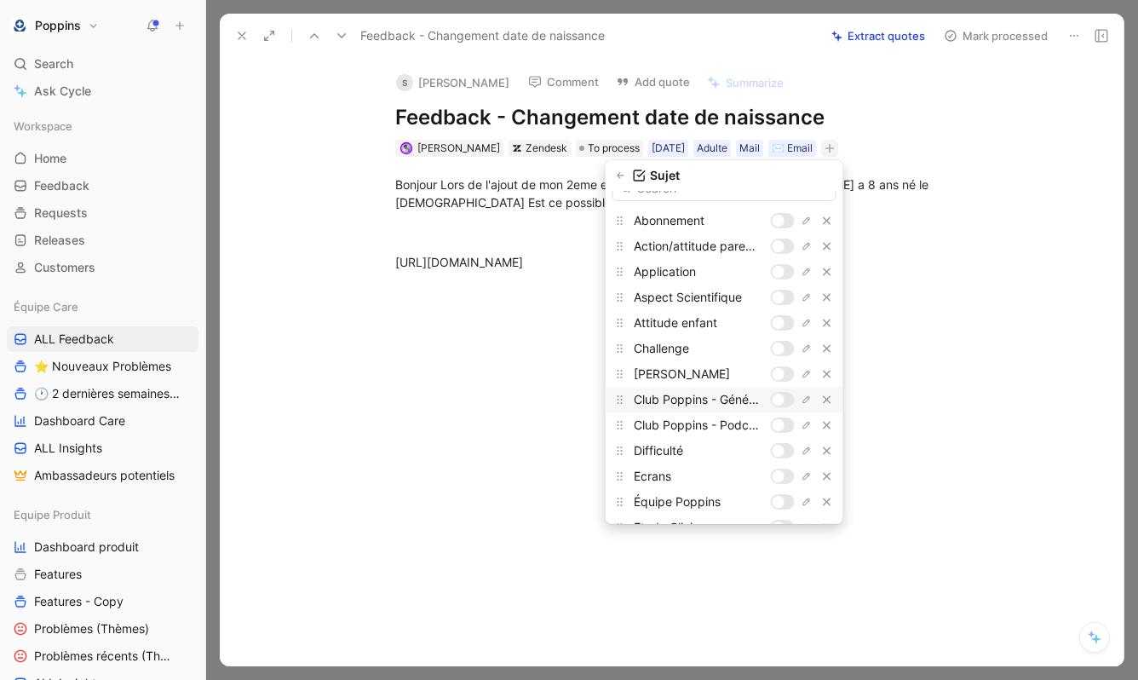
scroll to position [0, 0]
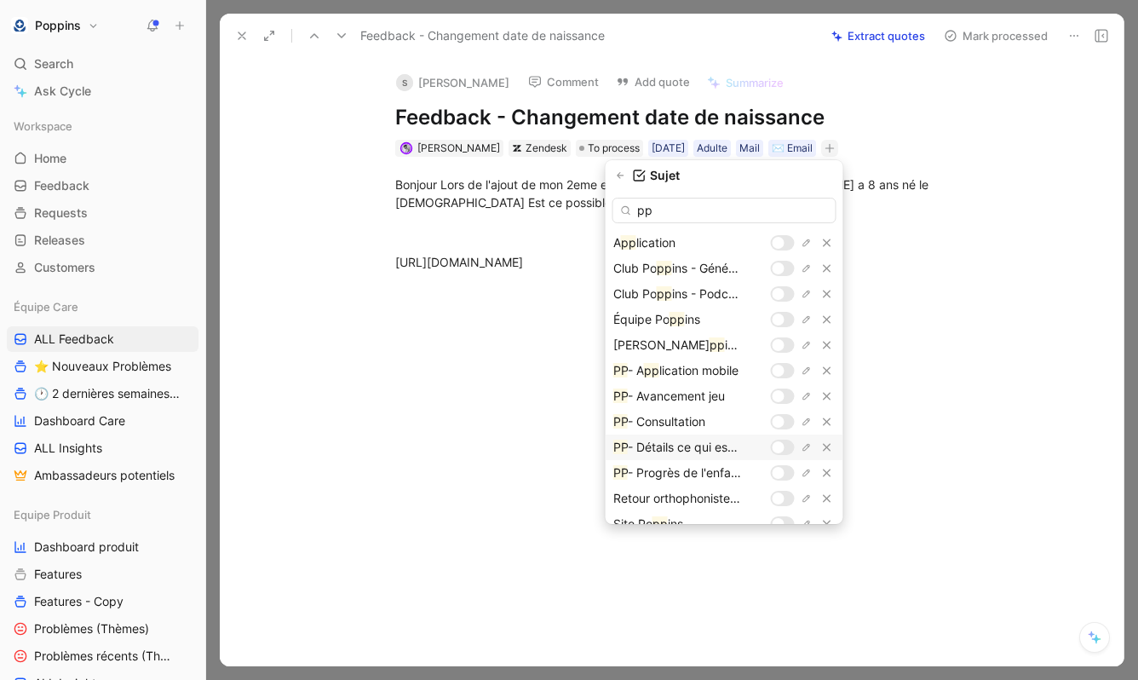
type input "pp"
click at [778, 447] on div at bounding box center [778, 447] width 12 height 12
click at [781, 447] on div at bounding box center [787, 447] width 12 height 12
click at [779, 424] on div at bounding box center [778, 422] width 12 height 12
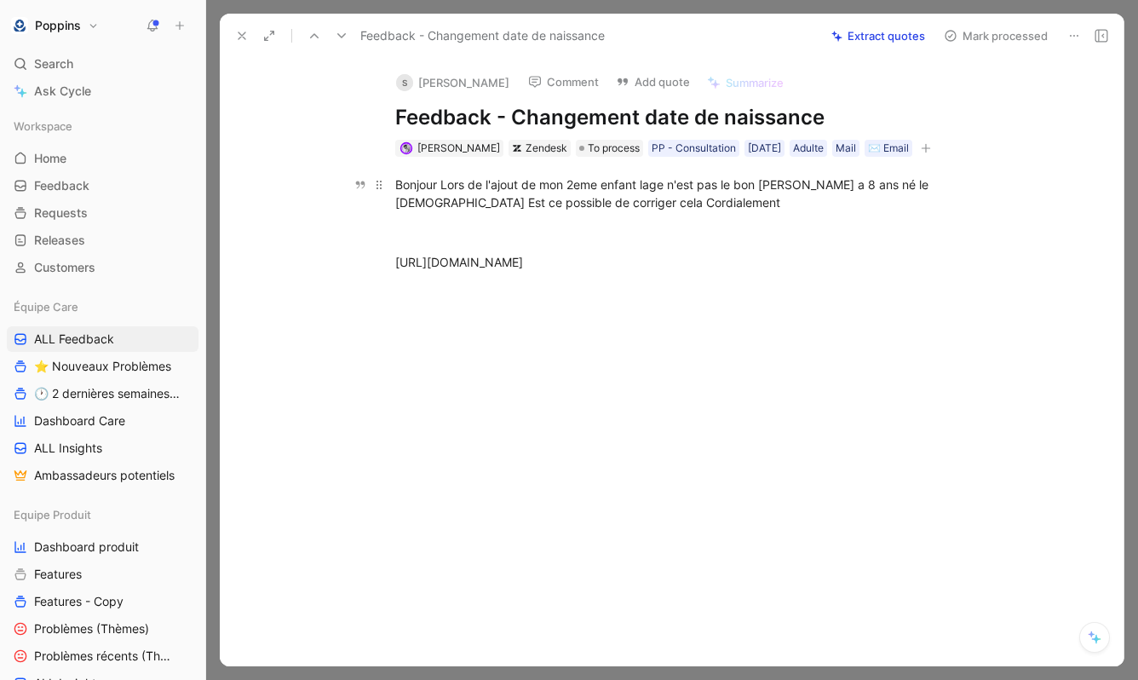
drag, startPoint x: 445, startPoint y: 184, endPoint x: 508, endPoint y: 198, distance: 63.6
click at [508, 198] on div "Bonjour Lors de l'ajout de mon 2eme enfant lage n'est pas le bon bryan a 8 ans …" at bounding box center [689, 193] width 589 height 36
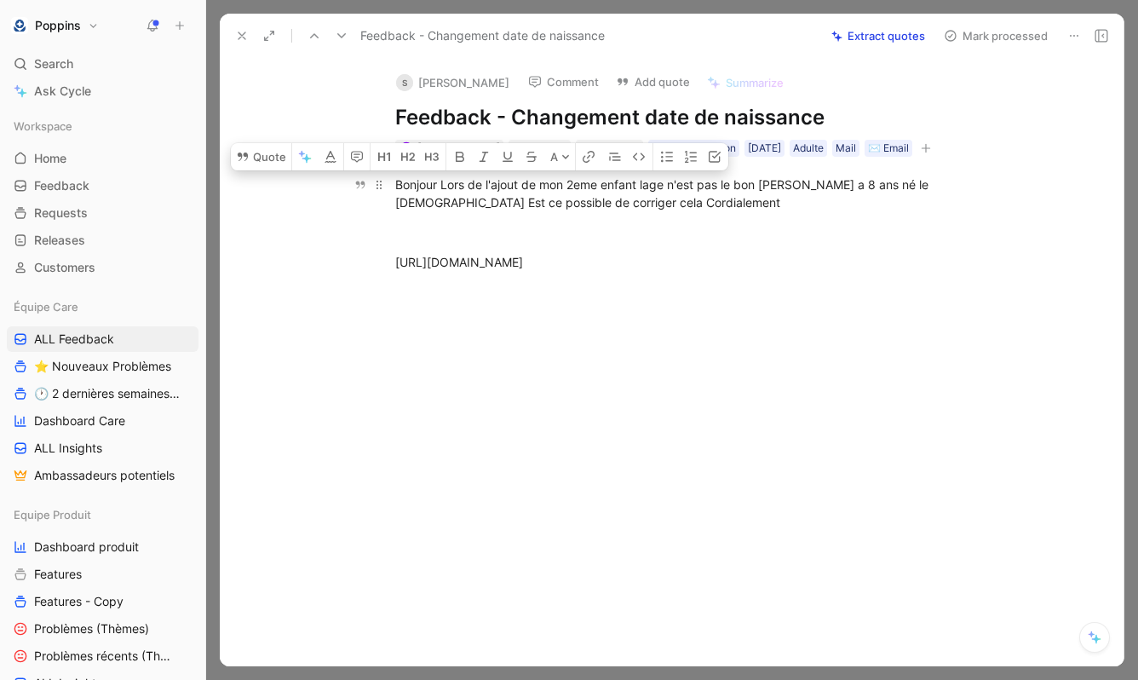
click at [508, 199] on div "Bonjour Lors de l'ajout de mon 2eme enfant lage n'est pas le bon bryan a 8 ans …" at bounding box center [689, 193] width 589 height 36
drag, startPoint x: 531, startPoint y: 204, endPoint x: 443, endPoint y: 184, distance: 90.1
click at [443, 184] on div "Bonjour Lors de l'ajout de mon 2eme enfant lage n'est pas le bon bryan a 8 ans …" at bounding box center [689, 193] width 589 height 36
click at [272, 149] on button "Quote" at bounding box center [269, 156] width 60 height 27
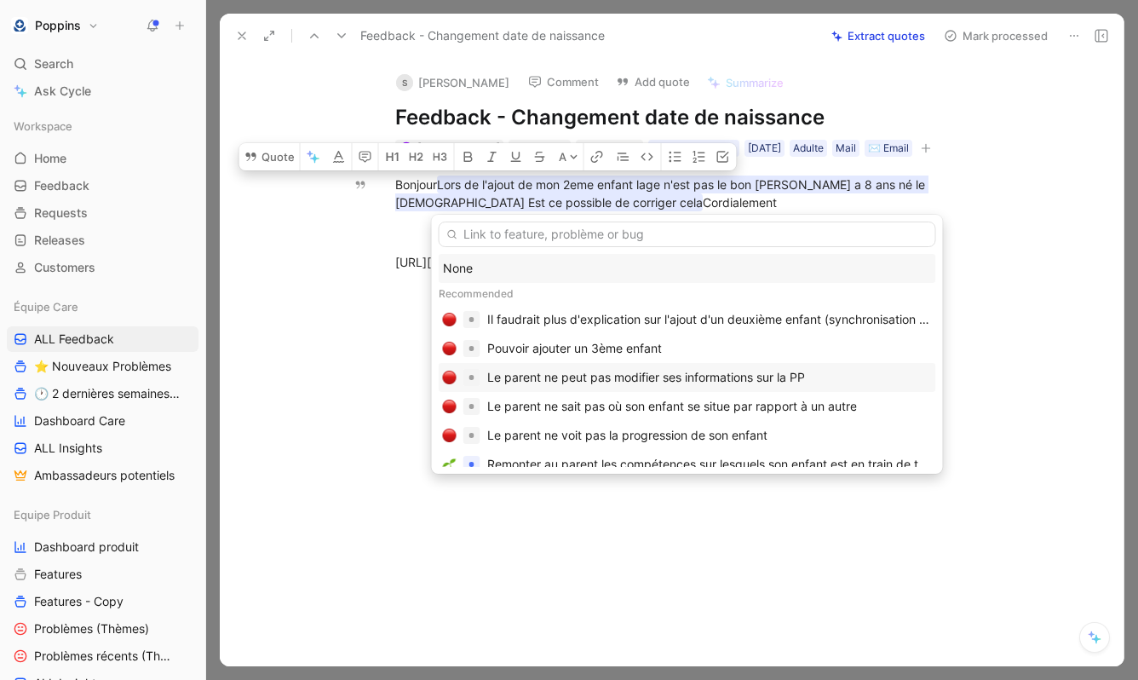
click at [630, 366] on div "Le parent ne peut pas modifier ses informations sur la PP" at bounding box center [687, 377] width 497 height 29
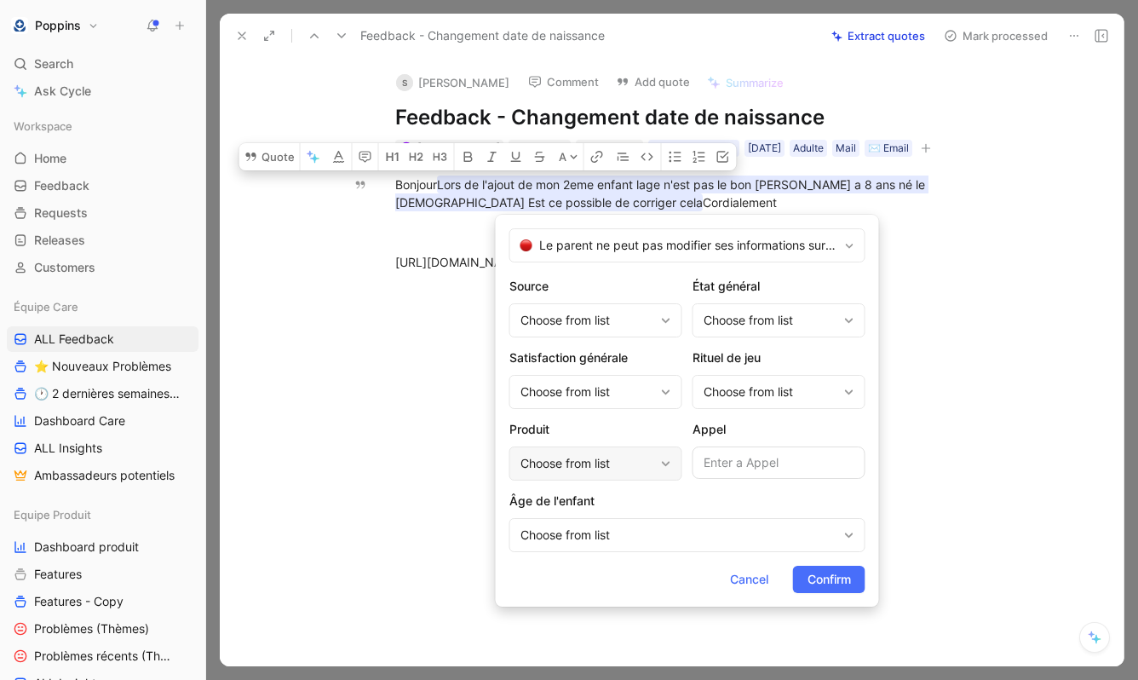
click at [602, 470] on div "Choose from list" at bounding box center [587, 463] width 134 height 20
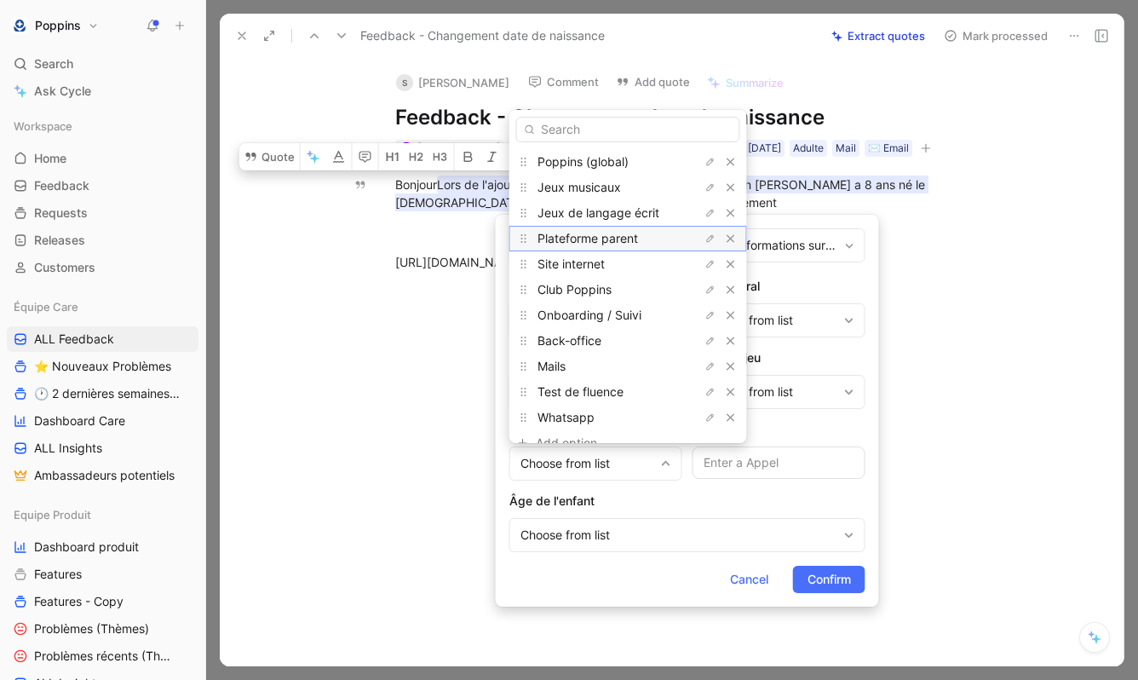
click at [605, 234] on span "Plateforme parent" at bounding box center [587, 238] width 100 height 14
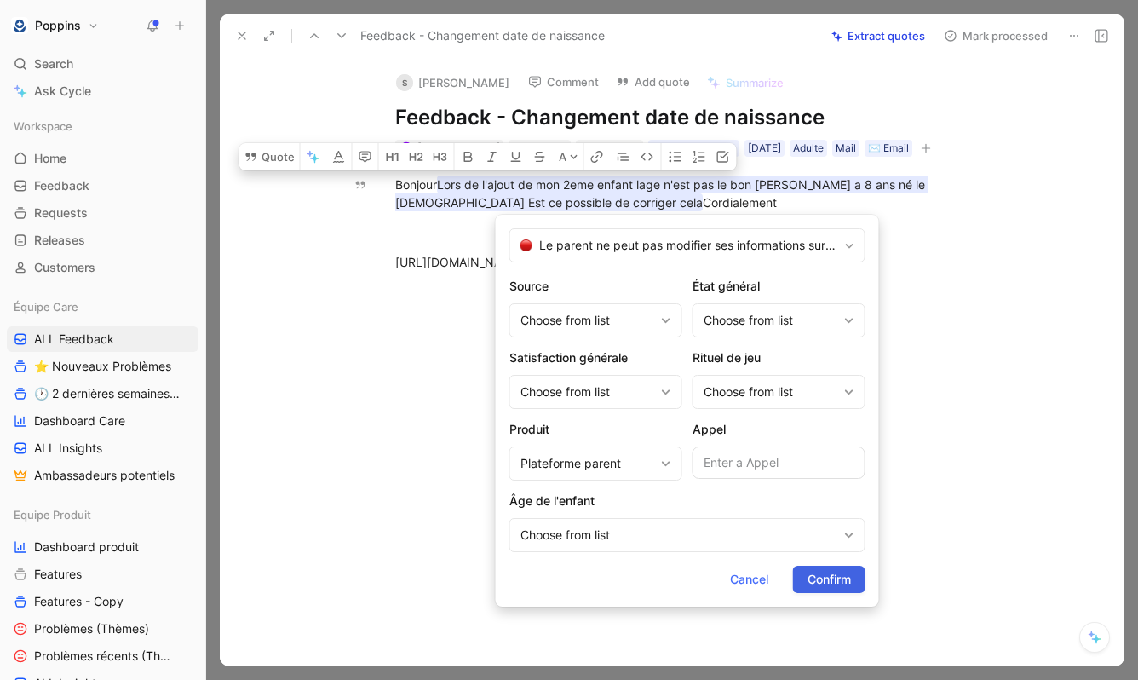
click at [833, 577] on span "Confirm" at bounding box center [828, 579] width 43 height 20
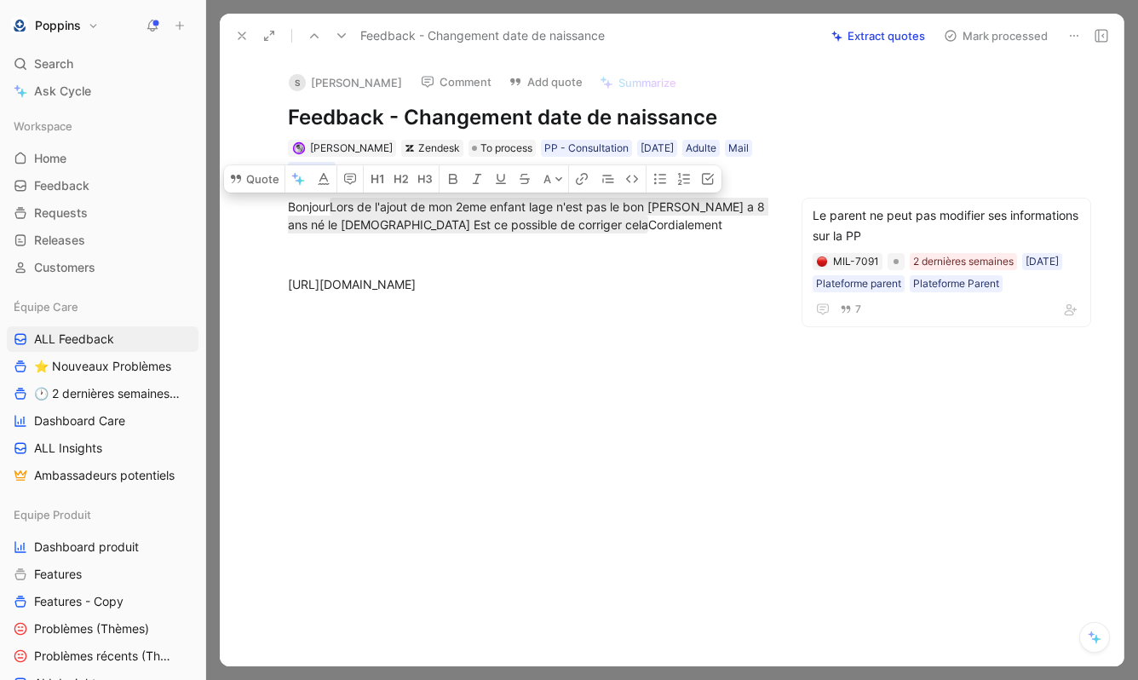
click at [399, 350] on div at bounding box center [528, 414] width 546 height 204
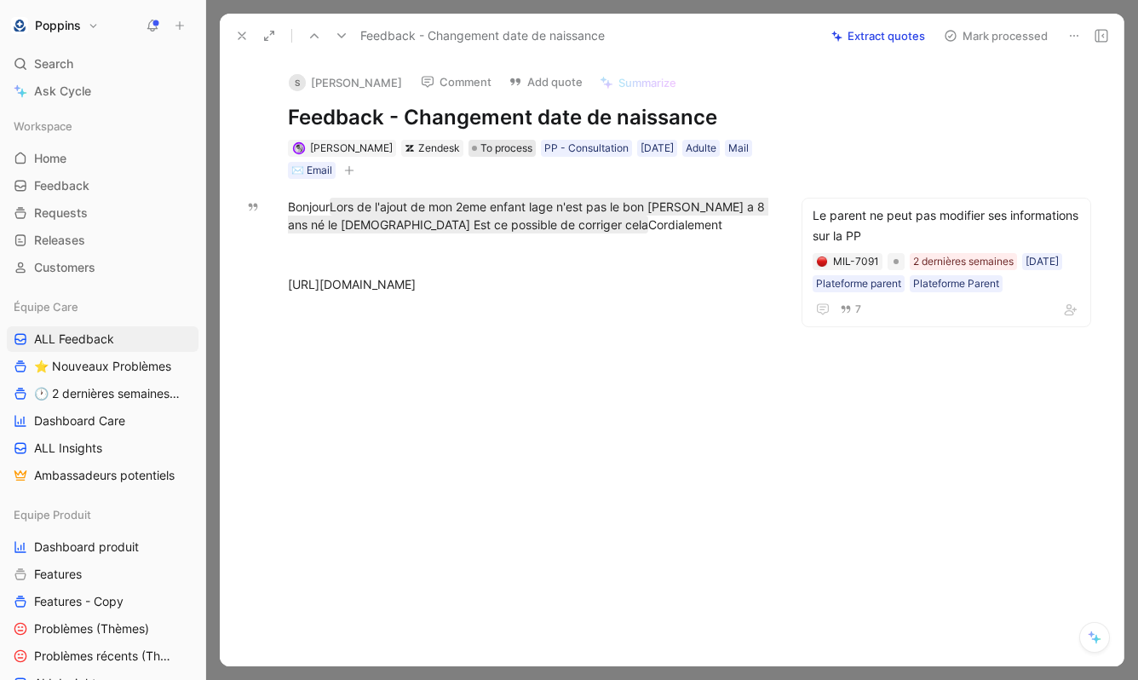
click at [491, 143] on span "To process" at bounding box center [506, 148] width 52 height 17
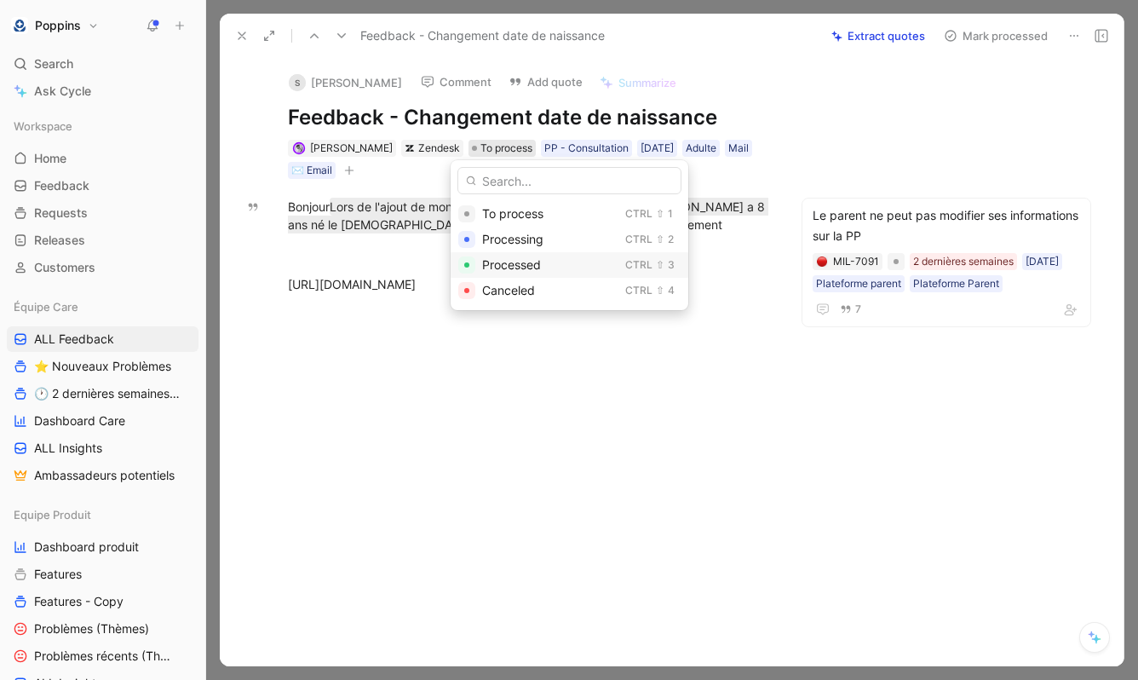
click at [507, 266] on span "Processed" at bounding box center [511, 264] width 59 height 14
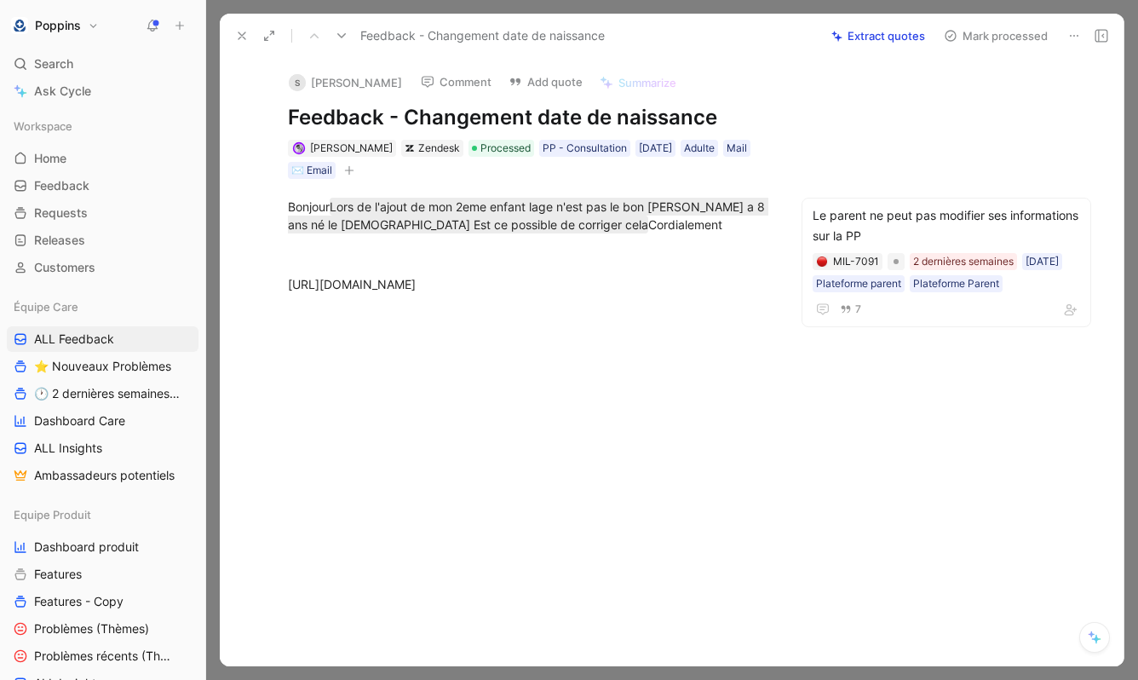
click at [445, 365] on div at bounding box center [528, 414] width 546 height 204
click at [248, 32] on icon at bounding box center [242, 36] width 14 height 14
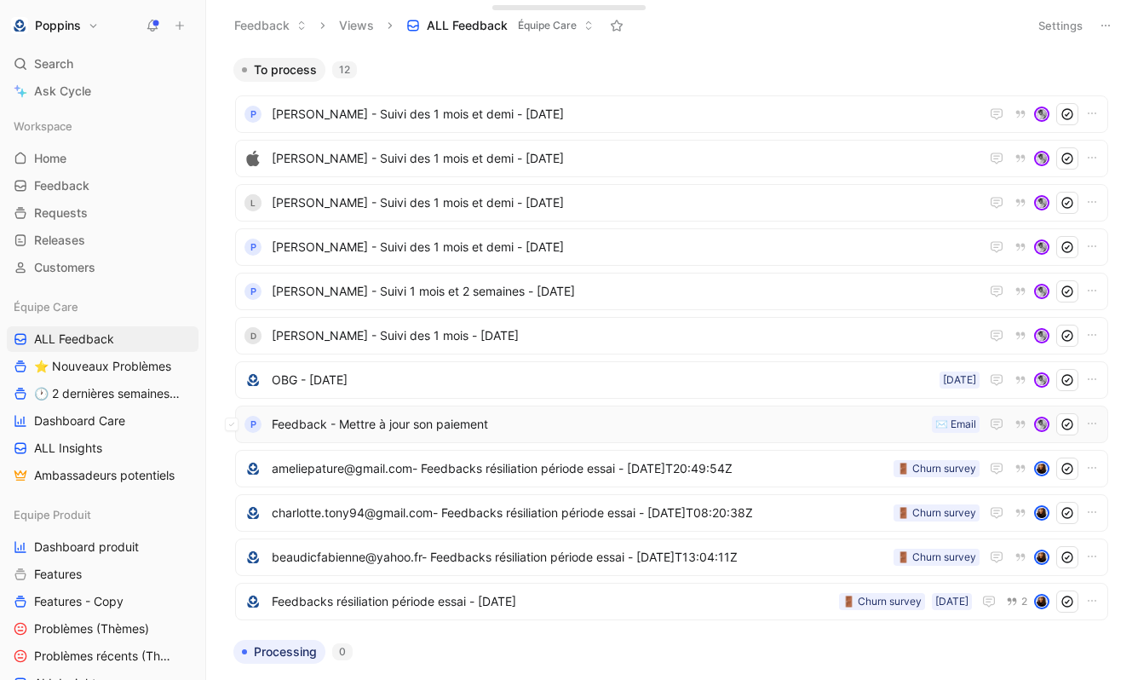
click at [463, 424] on span "Feedback - Mettre à jour son paiement" at bounding box center [598, 424] width 653 height 20
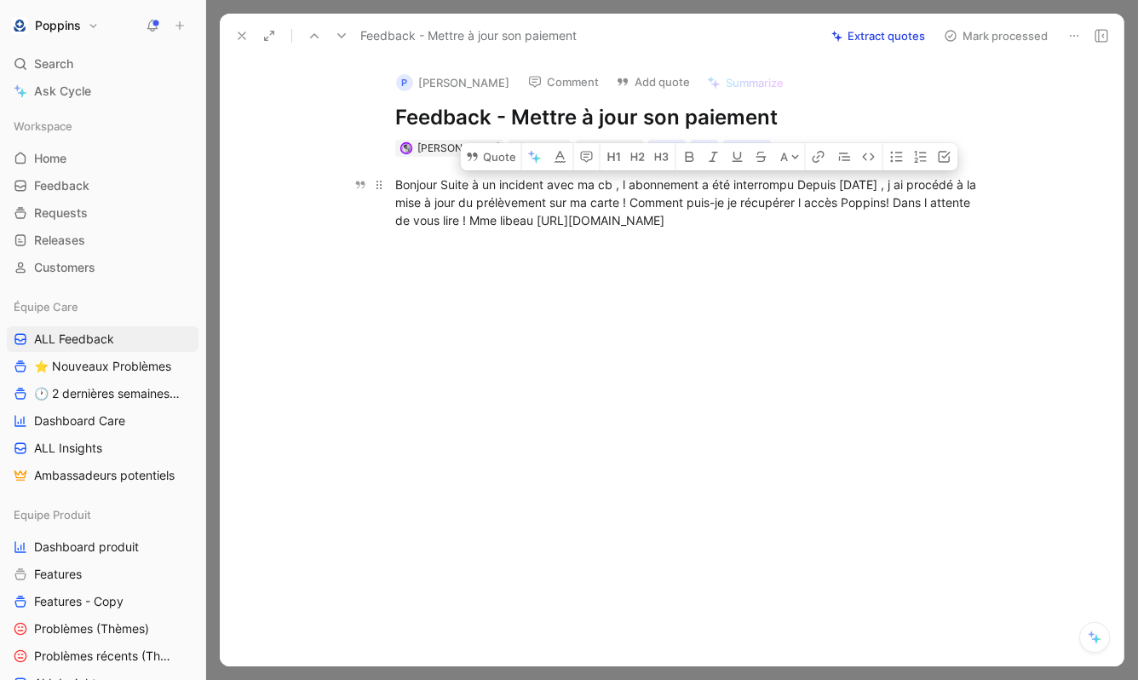
drag, startPoint x: 623, startPoint y: 178, endPoint x: 802, endPoint y: 197, distance: 179.8
click at [802, 197] on div "Bonjour Suite à un incident avec ma cb , l abonnement a été interrompu Depuis h…" at bounding box center [689, 202] width 589 height 54
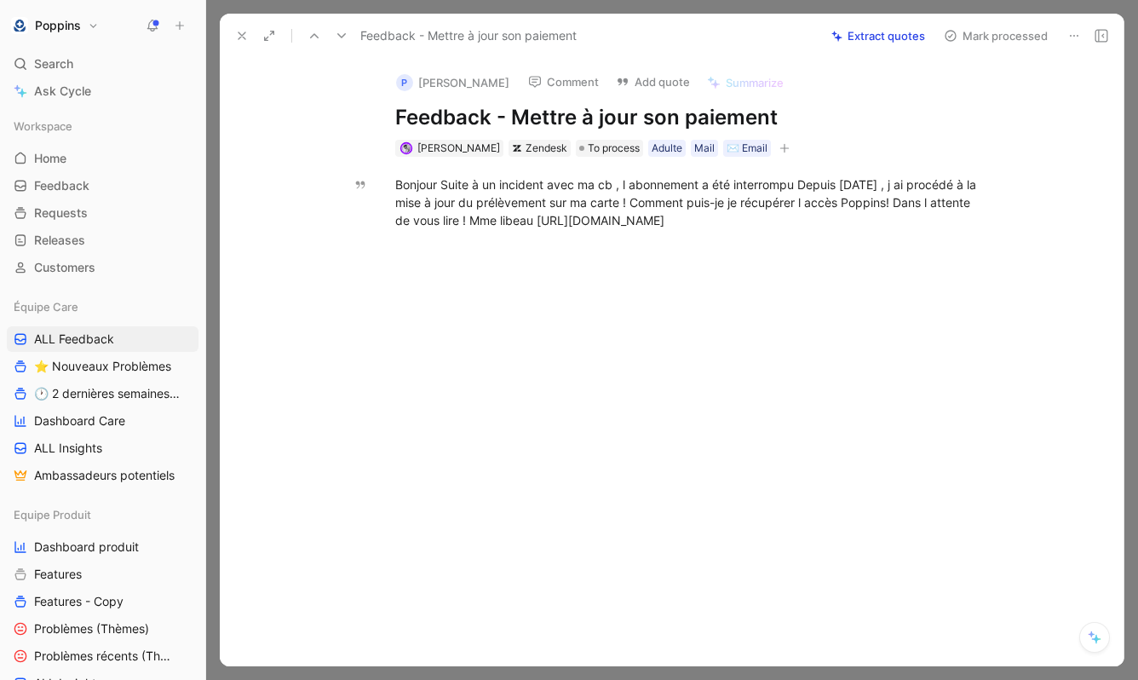
click at [1073, 31] on icon at bounding box center [1074, 36] width 14 height 14
click at [1070, 37] on icon at bounding box center [1074, 36] width 14 height 14
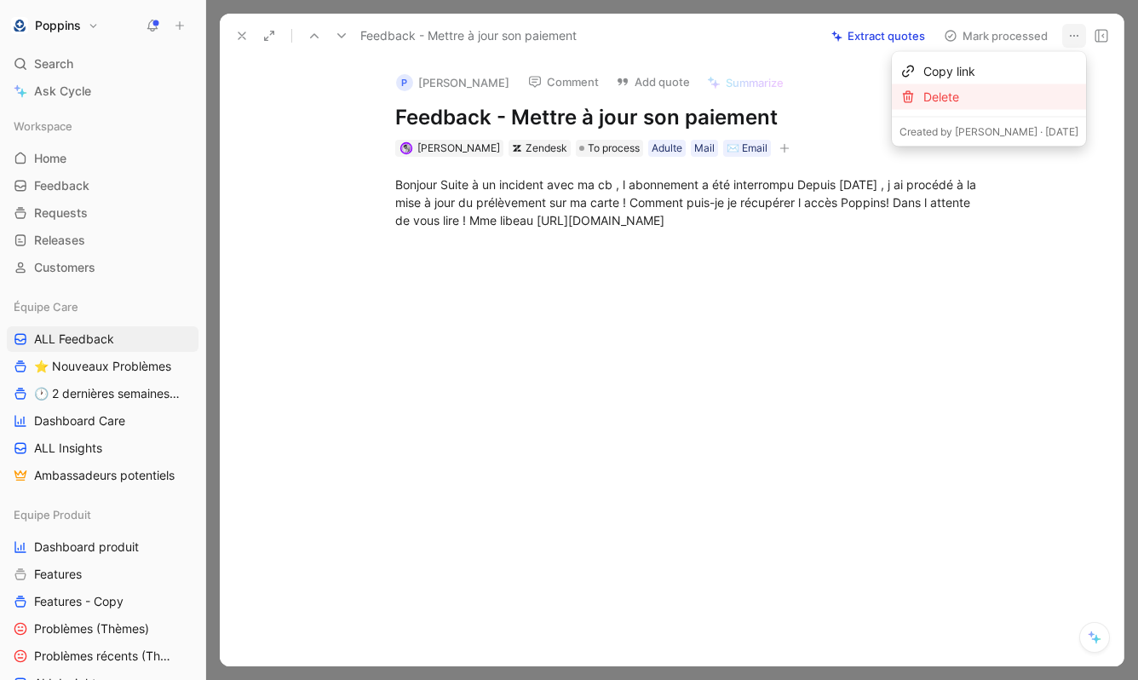
click at [1030, 94] on div "Delete" at bounding box center [1000, 97] width 155 height 20
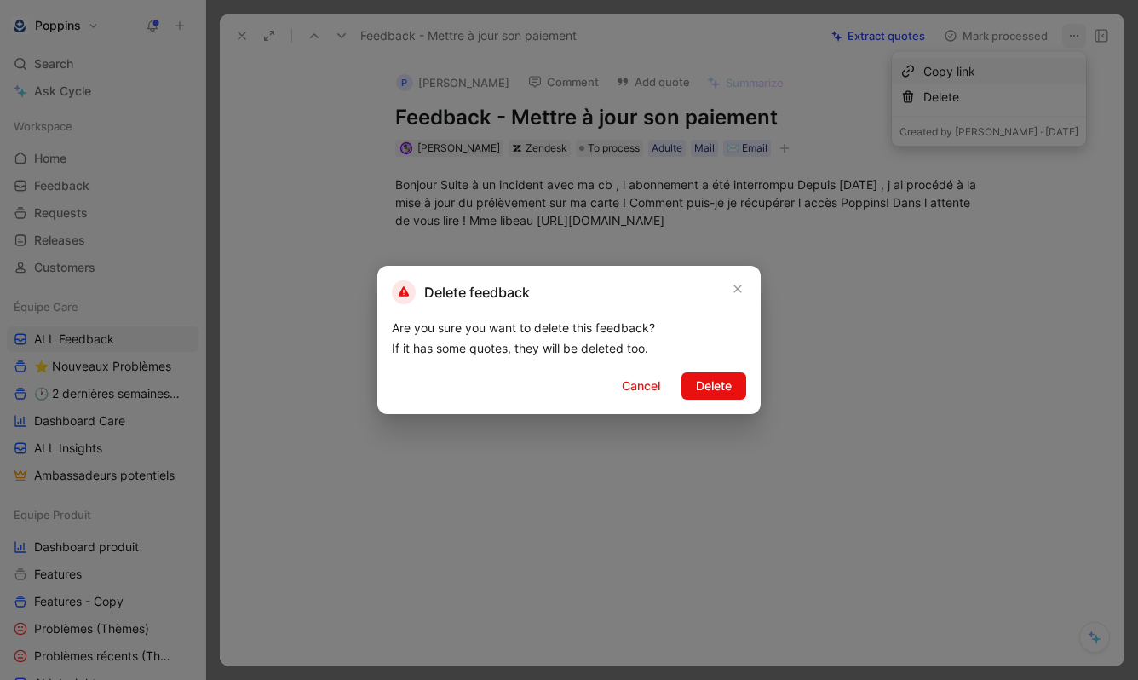
click at [696, 382] on span "Delete" at bounding box center [714, 386] width 36 height 20
